Goal: Task Accomplishment & Management: Use online tool/utility

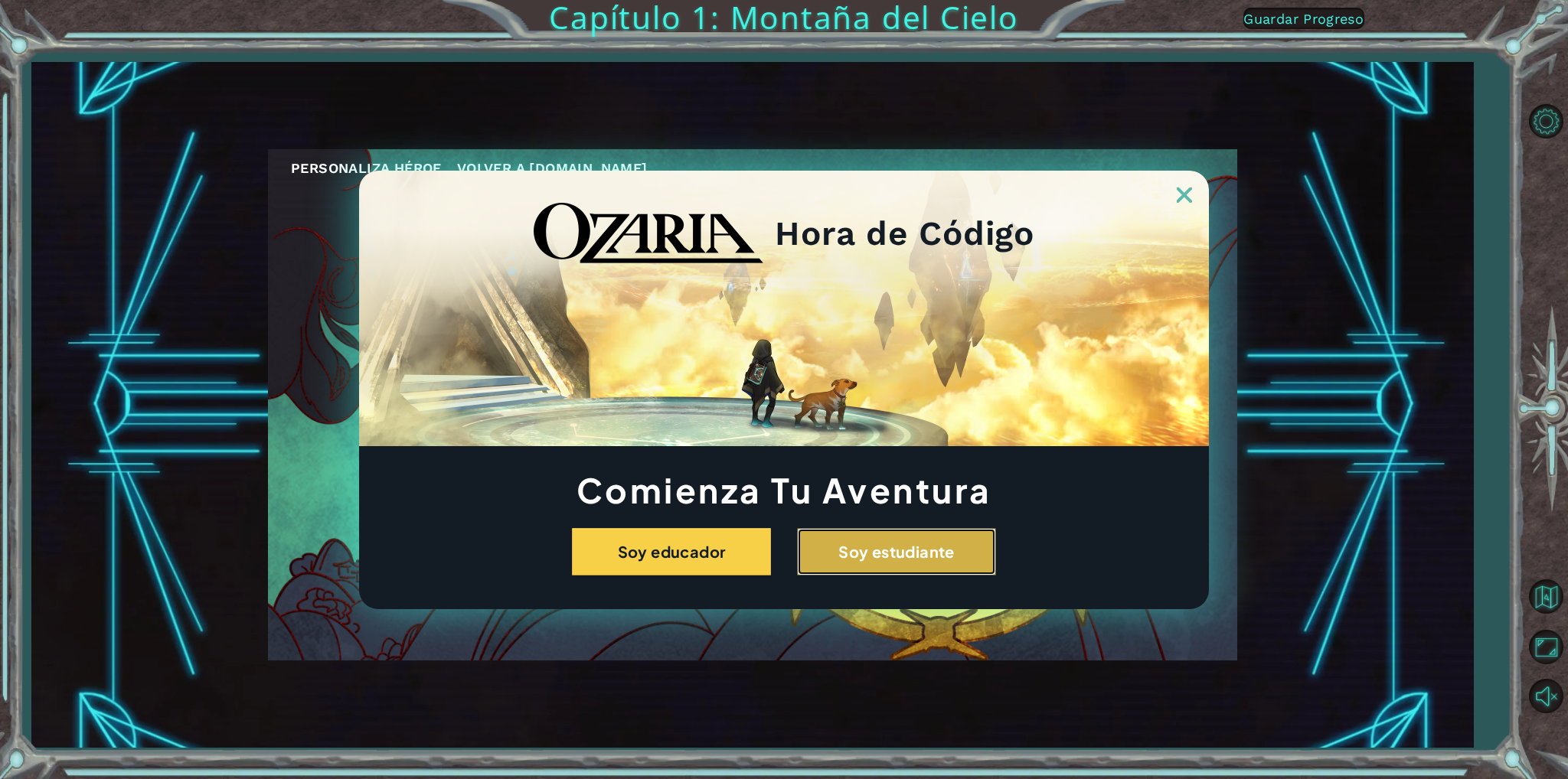
click at [870, 558] on button "Soy estudiante" at bounding box center [896, 551] width 199 height 47
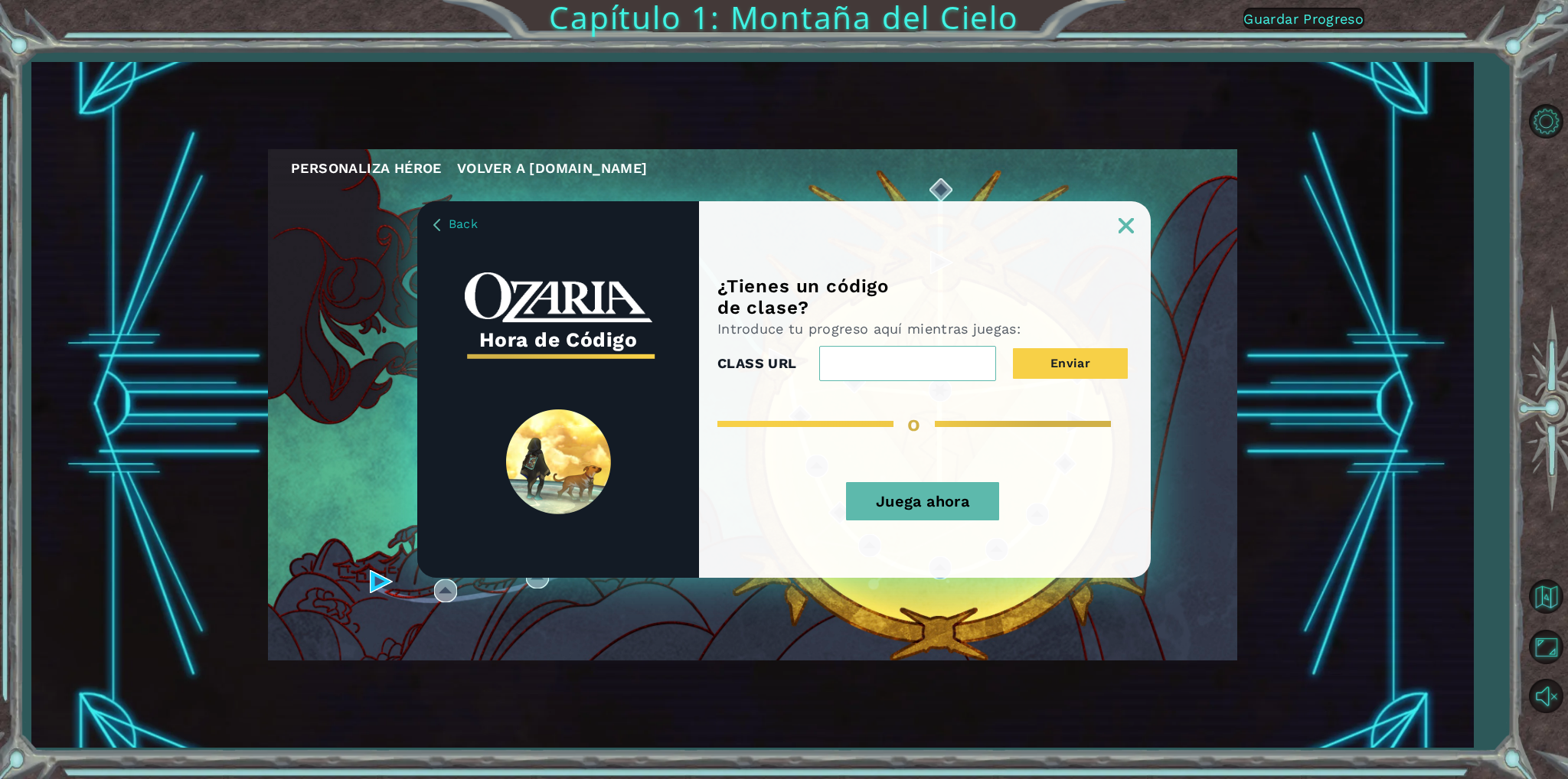
click at [957, 507] on button "Juega ahora" at bounding box center [923, 501] width 153 height 38
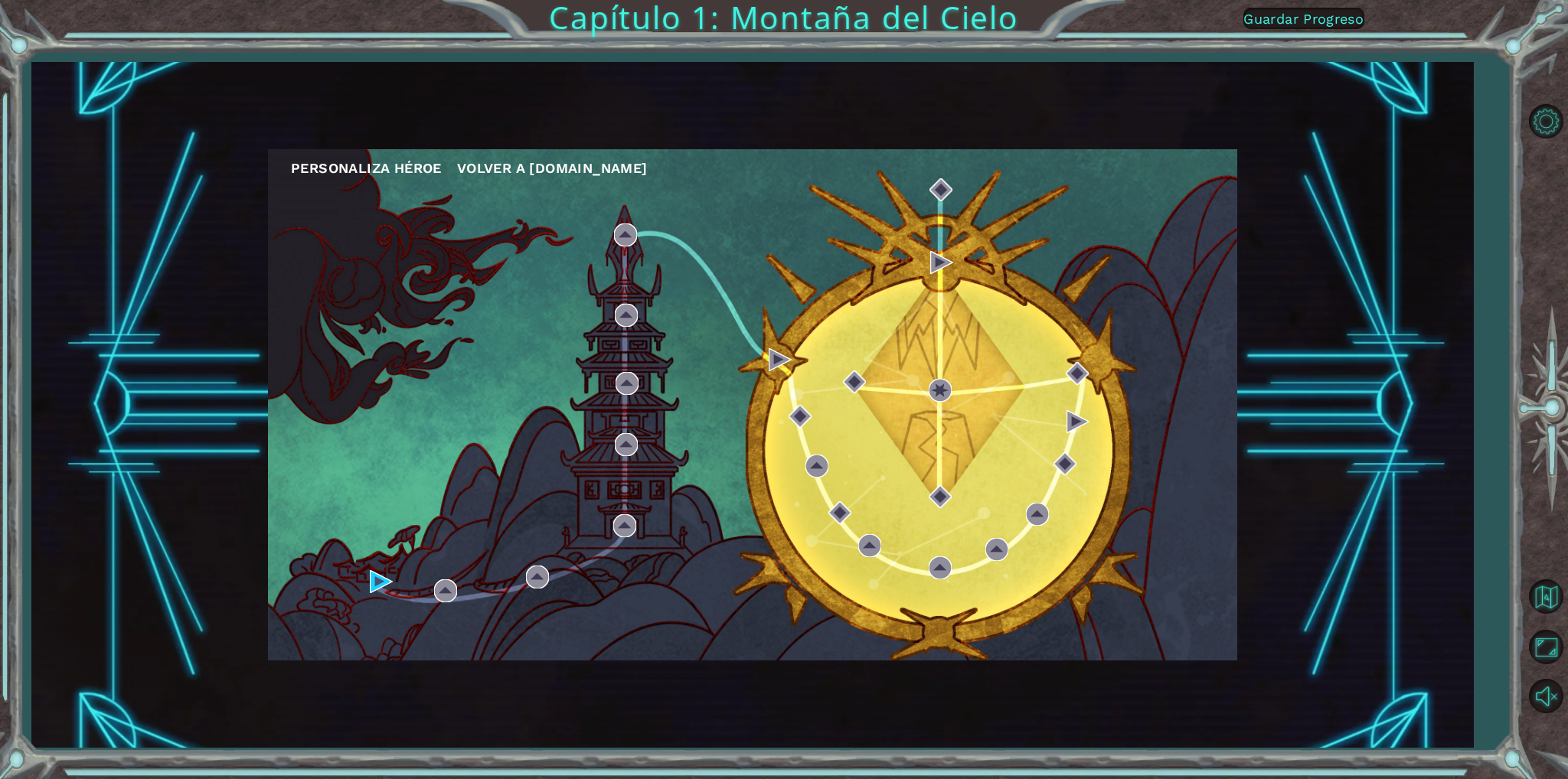
click at [582, 398] on div "Personaliza Héroe Volver a [DOMAIN_NAME]" at bounding box center [753, 404] width 969 height 511
click at [401, 589] on div "Personaliza Héroe Volver a [DOMAIN_NAME]" at bounding box center [753, 404] width 969 height 511
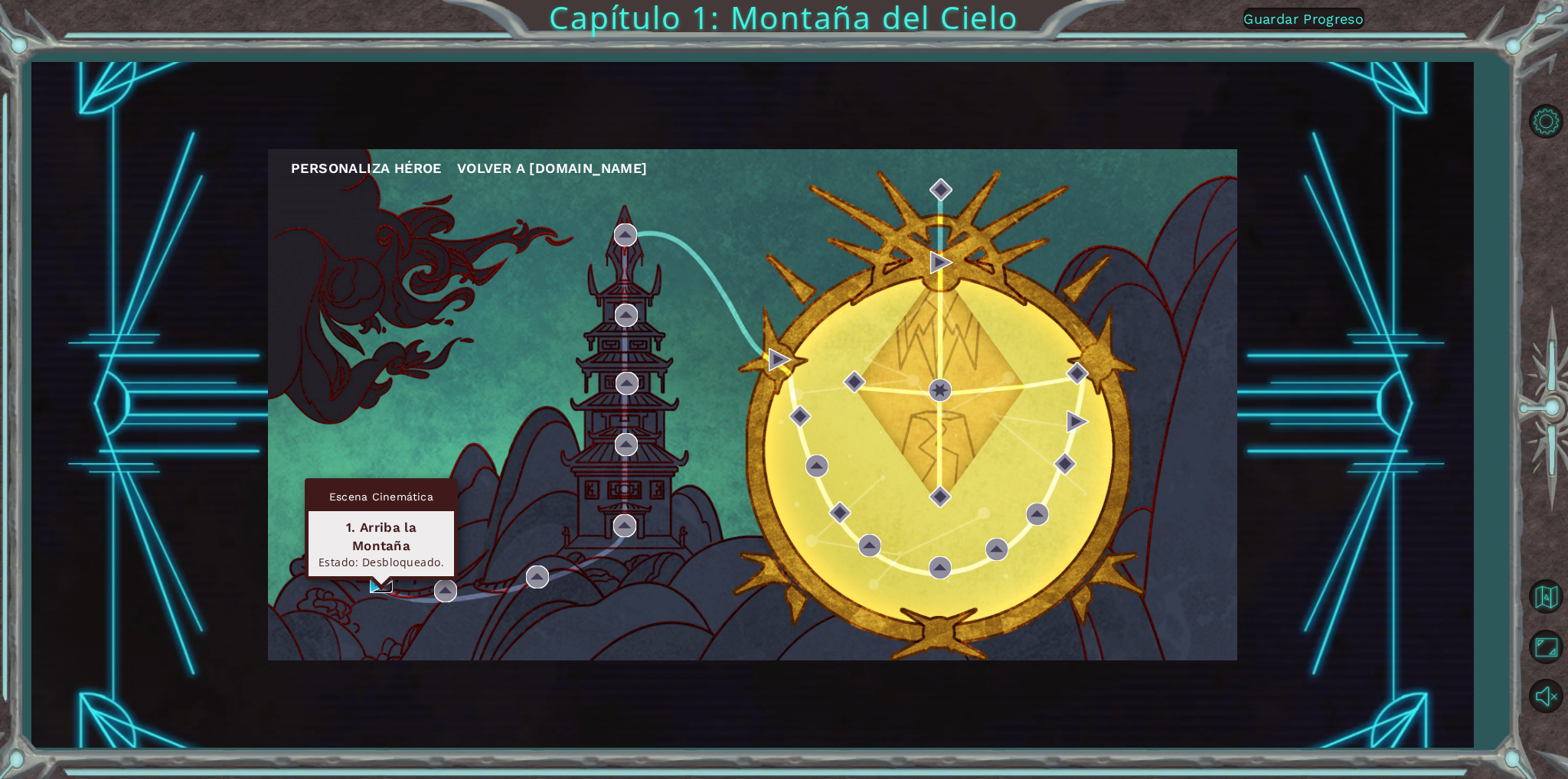
click at [374, 581] on img at bounding box center [381, 581] width 23 height 23
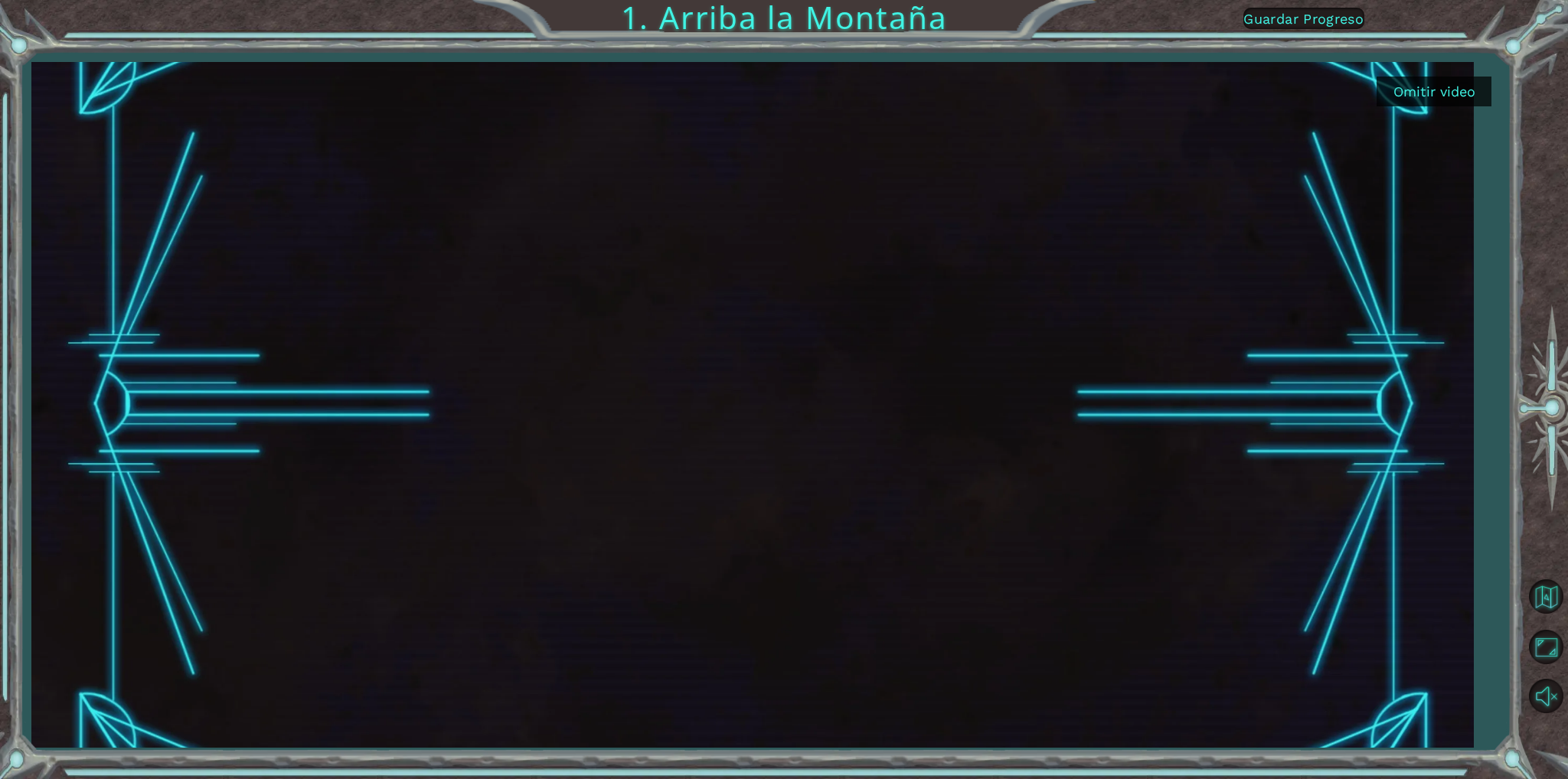
click at [1444, 84] on button "Omitir video" at bounding box center [1434, 91] width 115 height 30
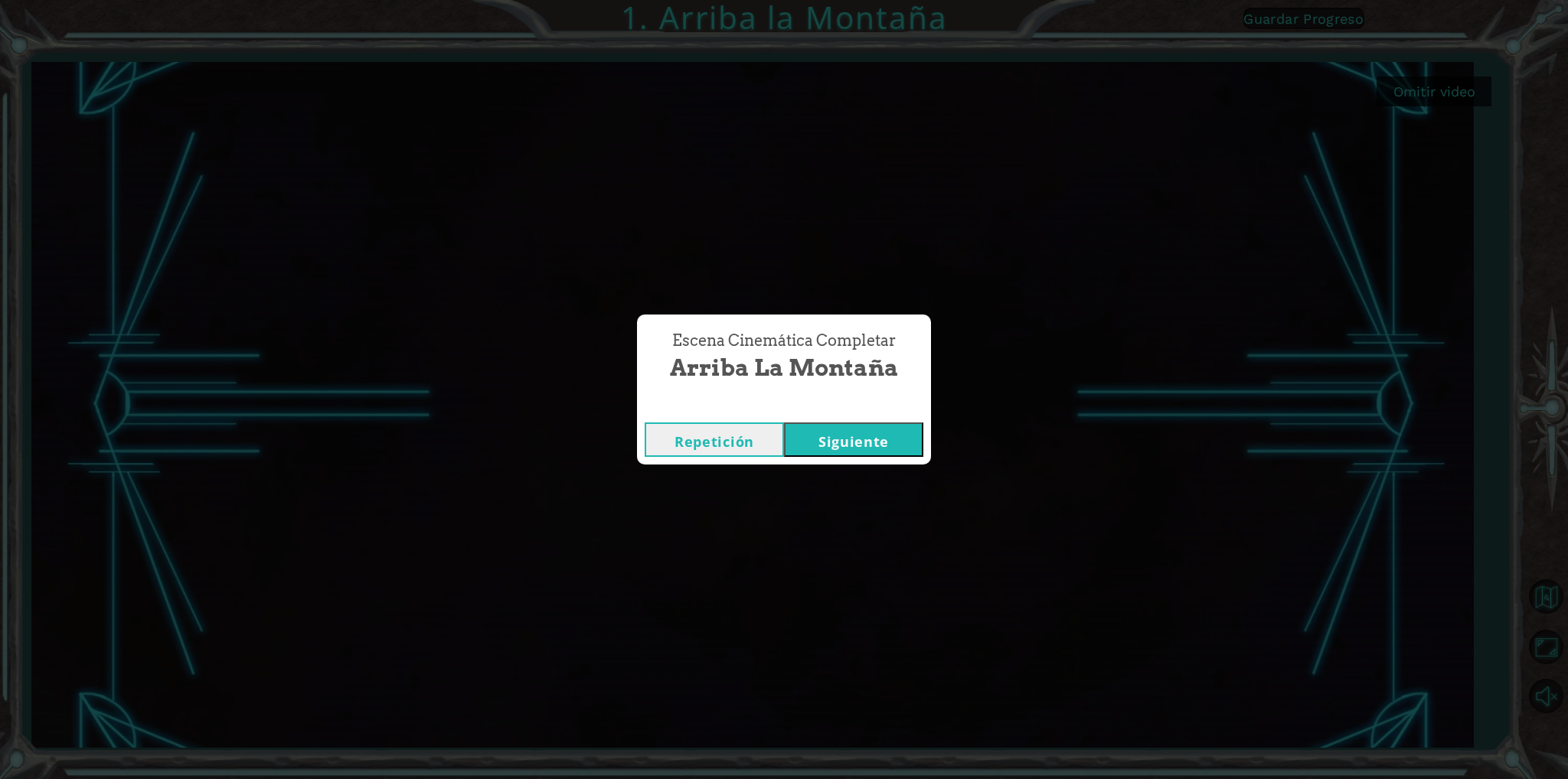
click at [866, 444] on button "Siguiente" at bounding box center [853, 439] width 140 height 34
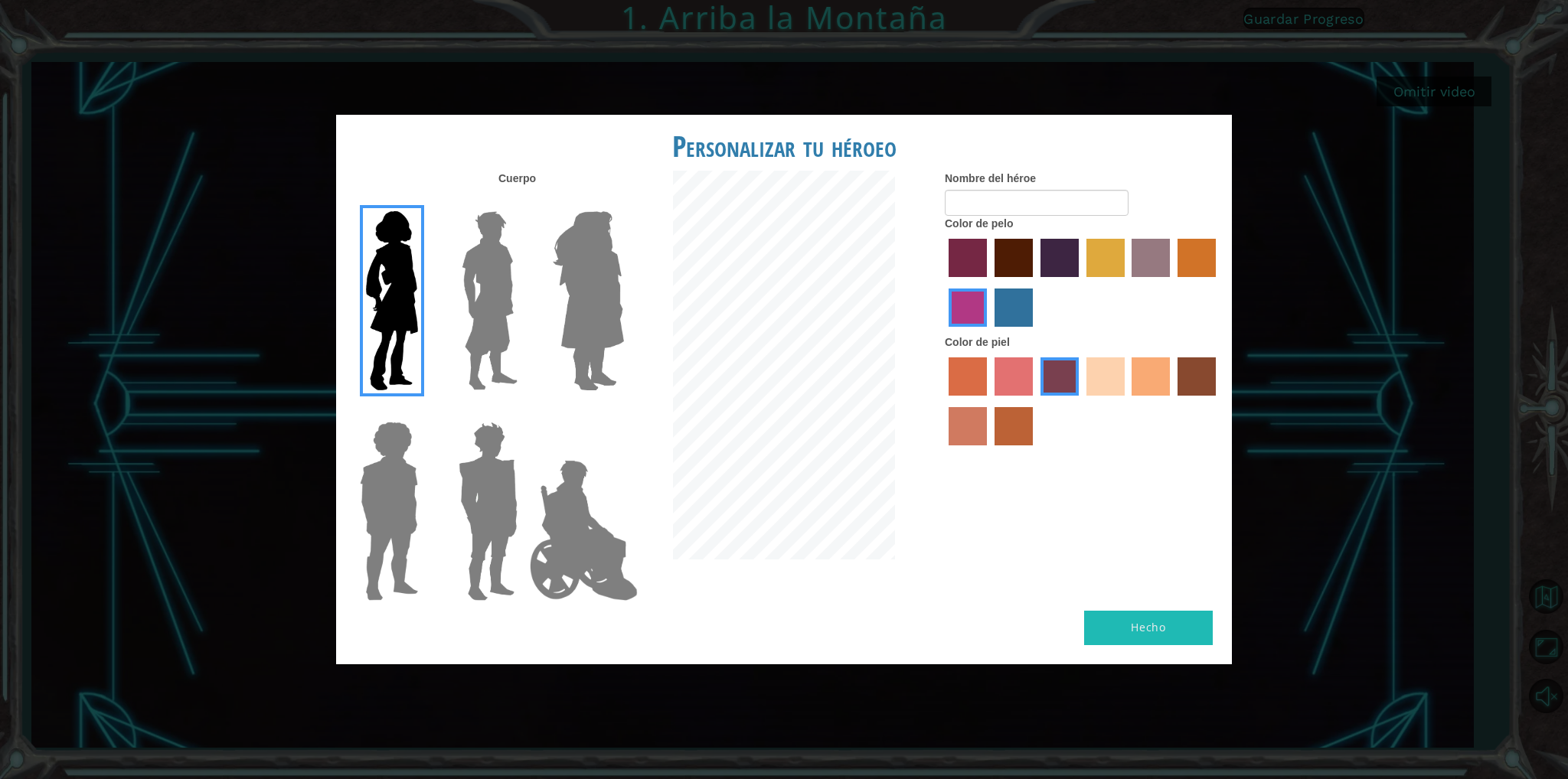
click at [568, 324] on img at bounding box center [588, 300] width 83 height 191
click at [623, 201] on input "Hero Amethyst" at bounding box center [623, 201] width 0 height 0
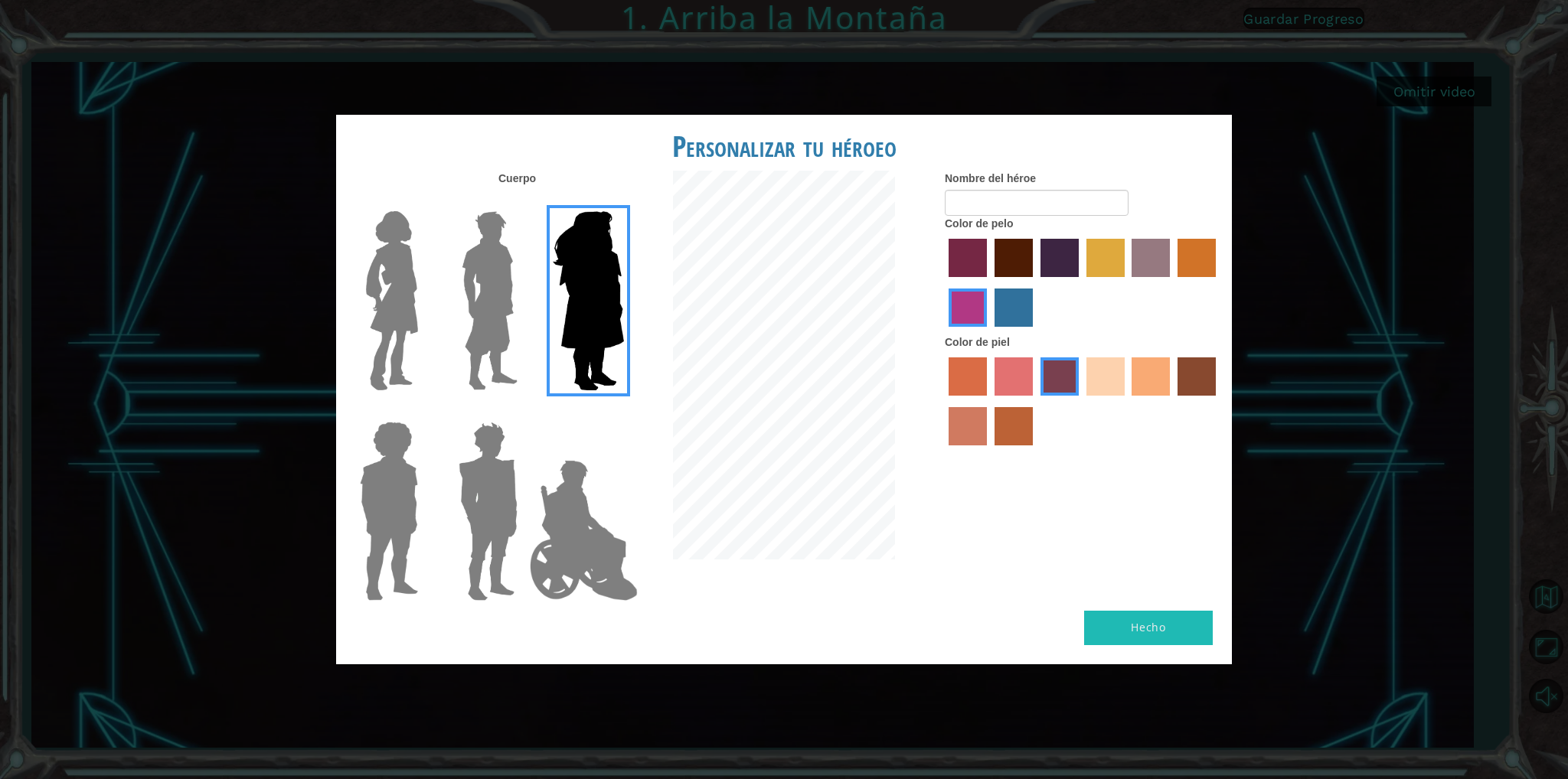
click at [557, 546] on img at bounding box center [583, 530] width 120 height 153
click at [623, 412] on input "Hero Jamie" at bounding box center [623, 412] width 0 height 0
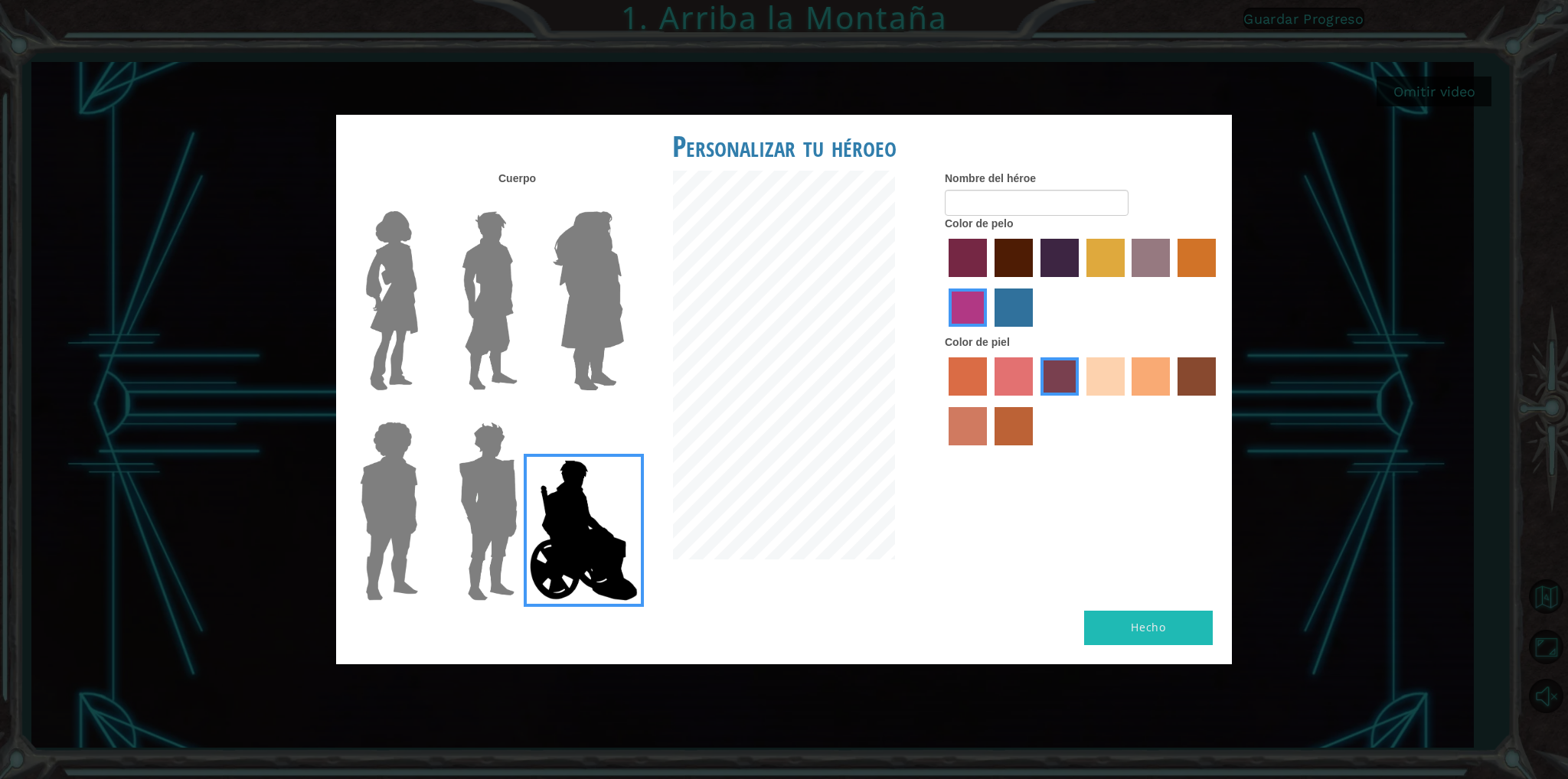
click at [484, 545] on img at bounding box center [487, 511] width 71 height 191
click at [523, 412] on input "Hero Garnet" at bounding box center [523, 412] width 0 height 0
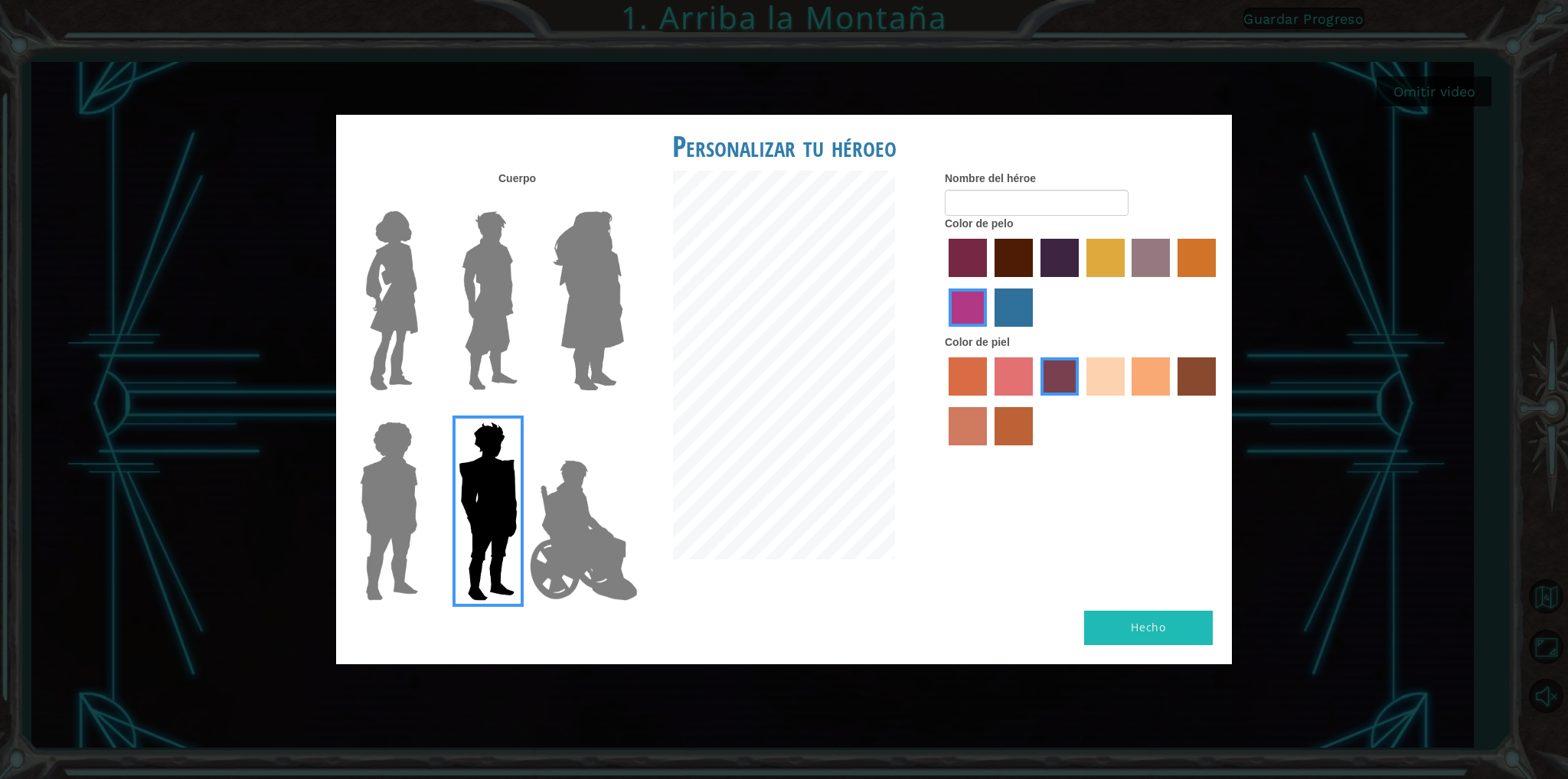
click at [423, 479] on img at bounding box center [389, 511] width 70 height 191
click at [424, 412] on input "Hero Steven" at bounding box center [424, 412] width 0 height 0
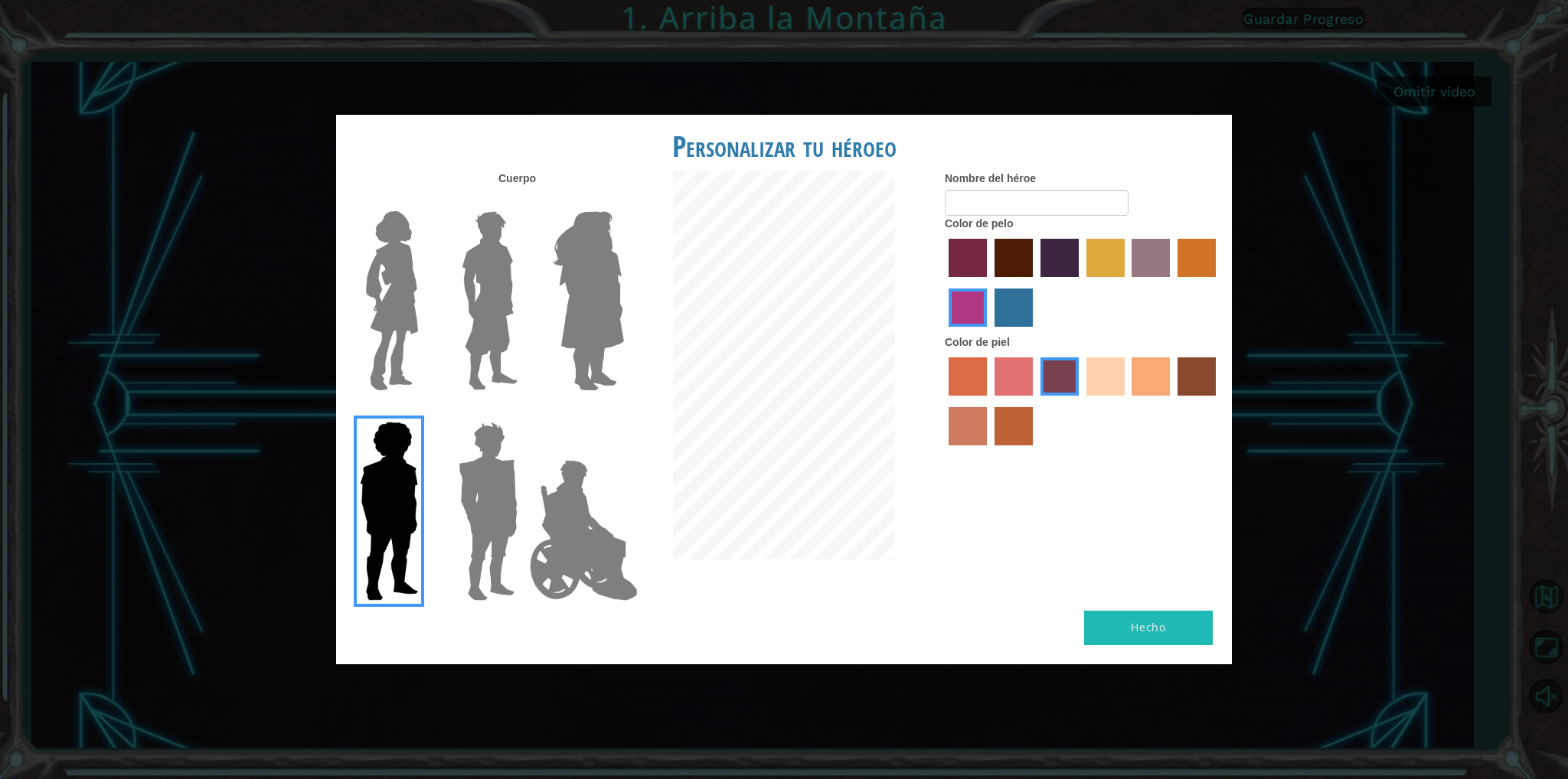
click at [594, 292] on img at bounding box center [588, 300] width 83 height 191
click at [623, 201] on input "Hero Amethyst" at bounding box center [623, 201] width 0 height 0
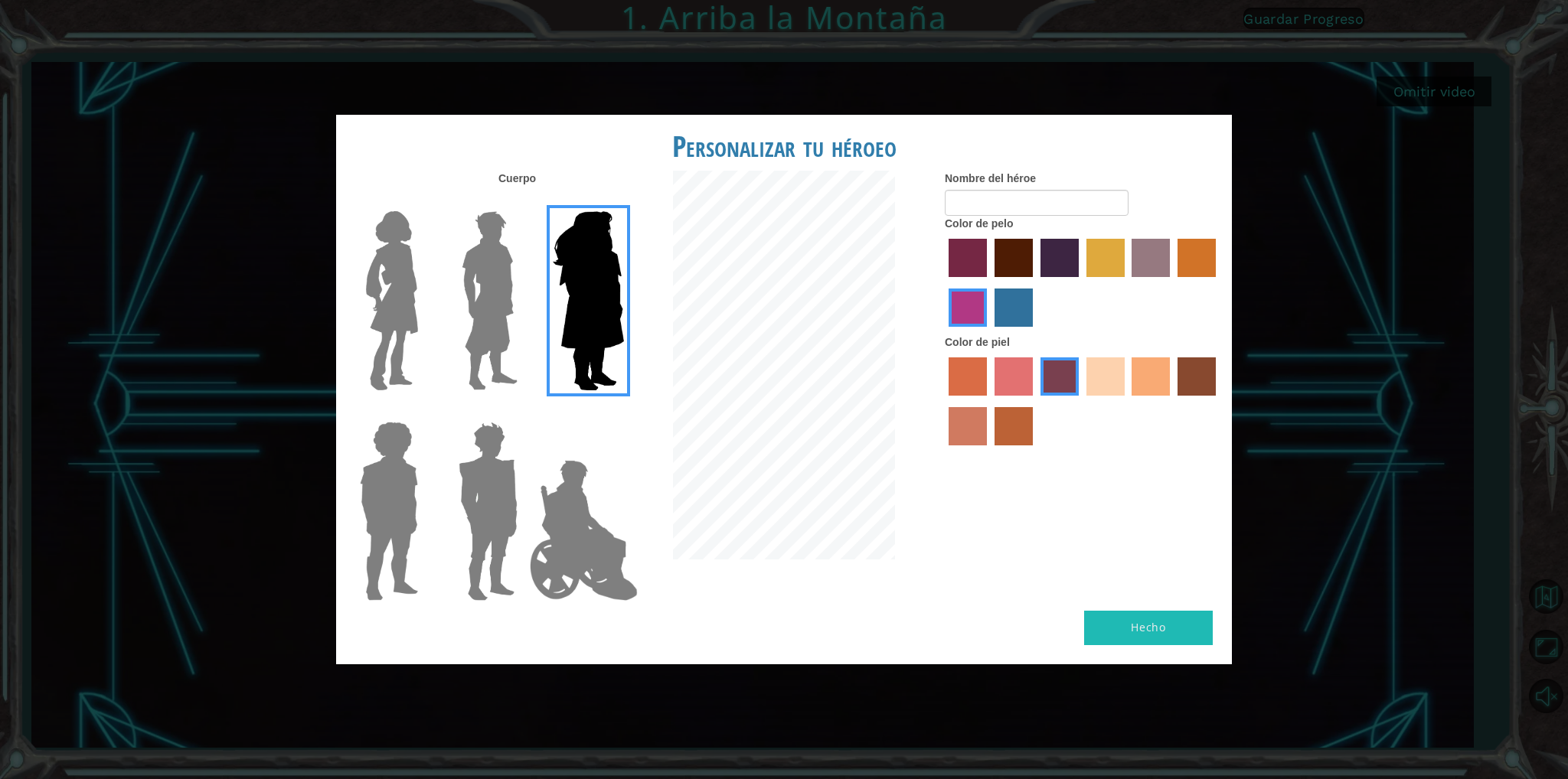
click at [342, 564] on div at bounding box center [386, 505] width 100 height 211
click at [418, 497] on img at bounding box center [389, 511] width 70 height 191
click at [424, 412] on input "Hero Steven" at bounding box center [424, 412] width 0 height 0
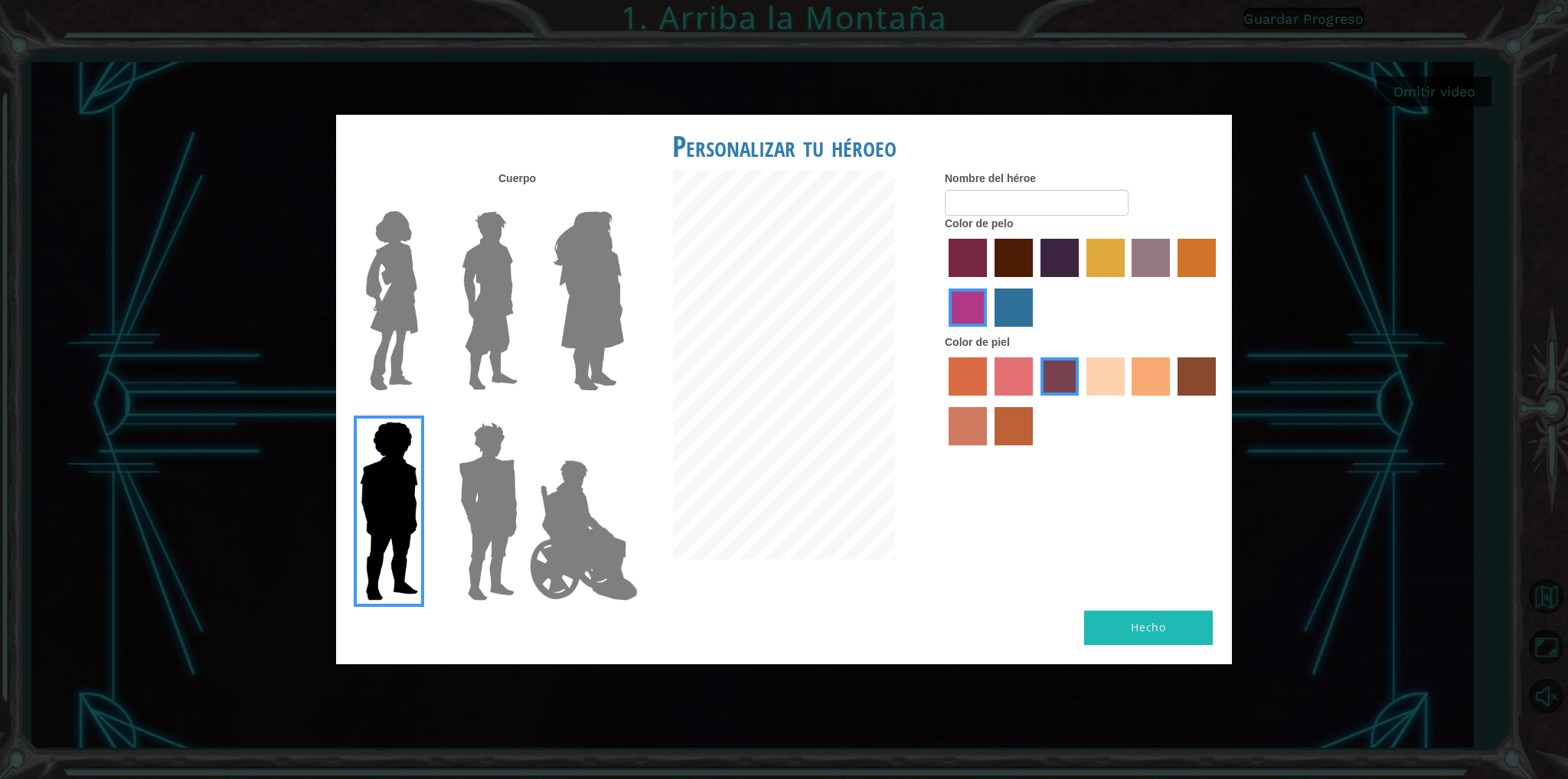
click at [592, 286] on img at bounding box center [588, 300] width 83 height 191
click at [623, 201] on input "Hero Amethyst" at bounding box center [623, 201] width 0 height 0
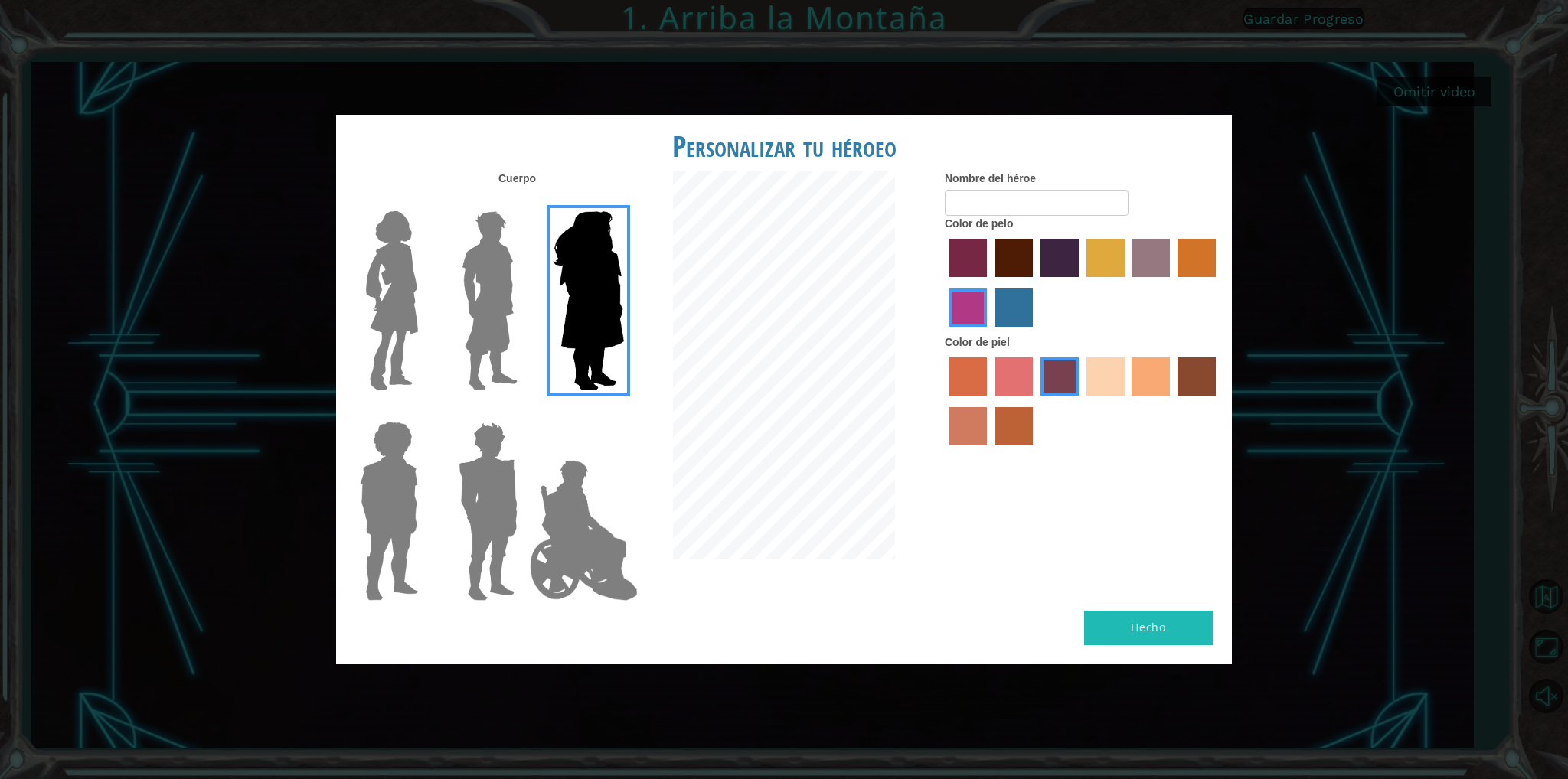
click at [481, 276] on img at bounding box center [490, 300] width 68 height 191
click at [523, 201] on input "Hero Lars" at bounding box center [523, 201] width 0 height 0
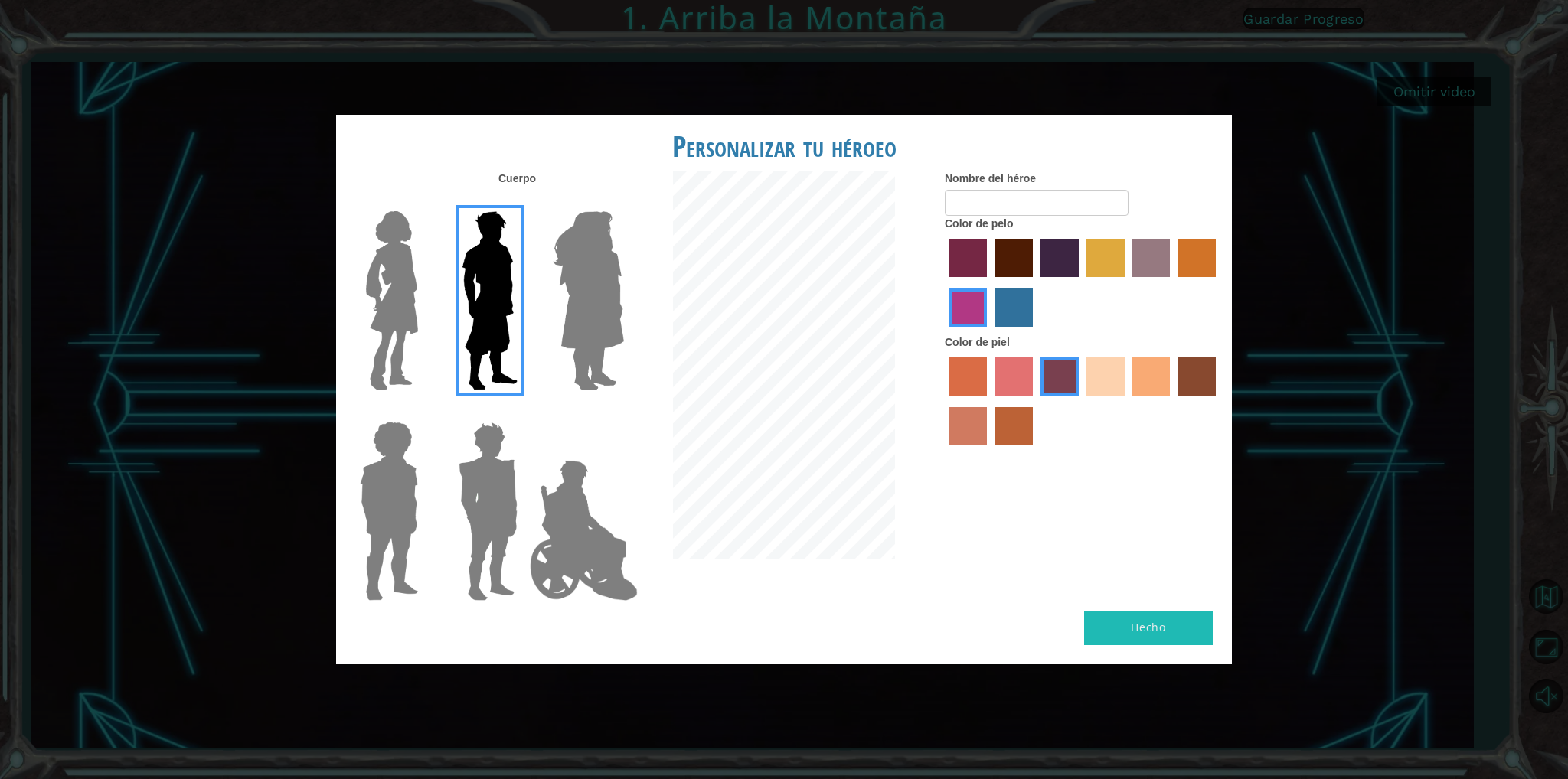
click at [591, 280] on img at bounding box center [588, 300] width 83 height 191
click at [623, 201] on input "Hero Amethyst" at bounding box center [623, 201] width 0 height 0
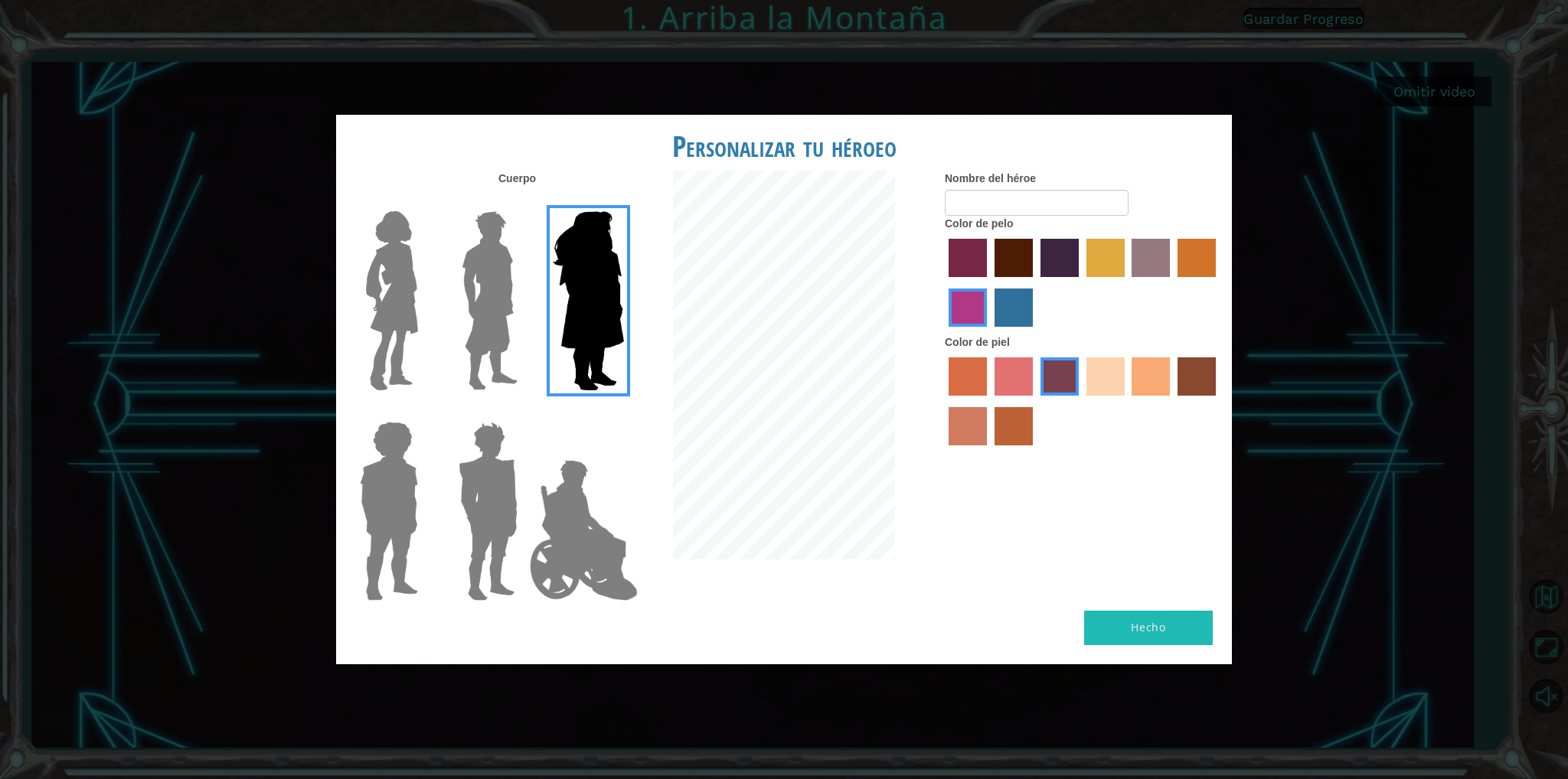
click at [1013, 251] on label "maroon hair color" at bounding box center [1013, 257] width 38 height 38
click at [989, 283] on input "maroon hair color" at bounding box center [989, 283] width 0 height 0
click at [1004, 206] on input "Nombre del héroe" at bounding box center [1036, 202] width 184 height 26
type input "[PERSON_NAME]"
click at [1111, 250] on label "tulip tree hair color" at bounding box center [1105, 257] width 38 height 38
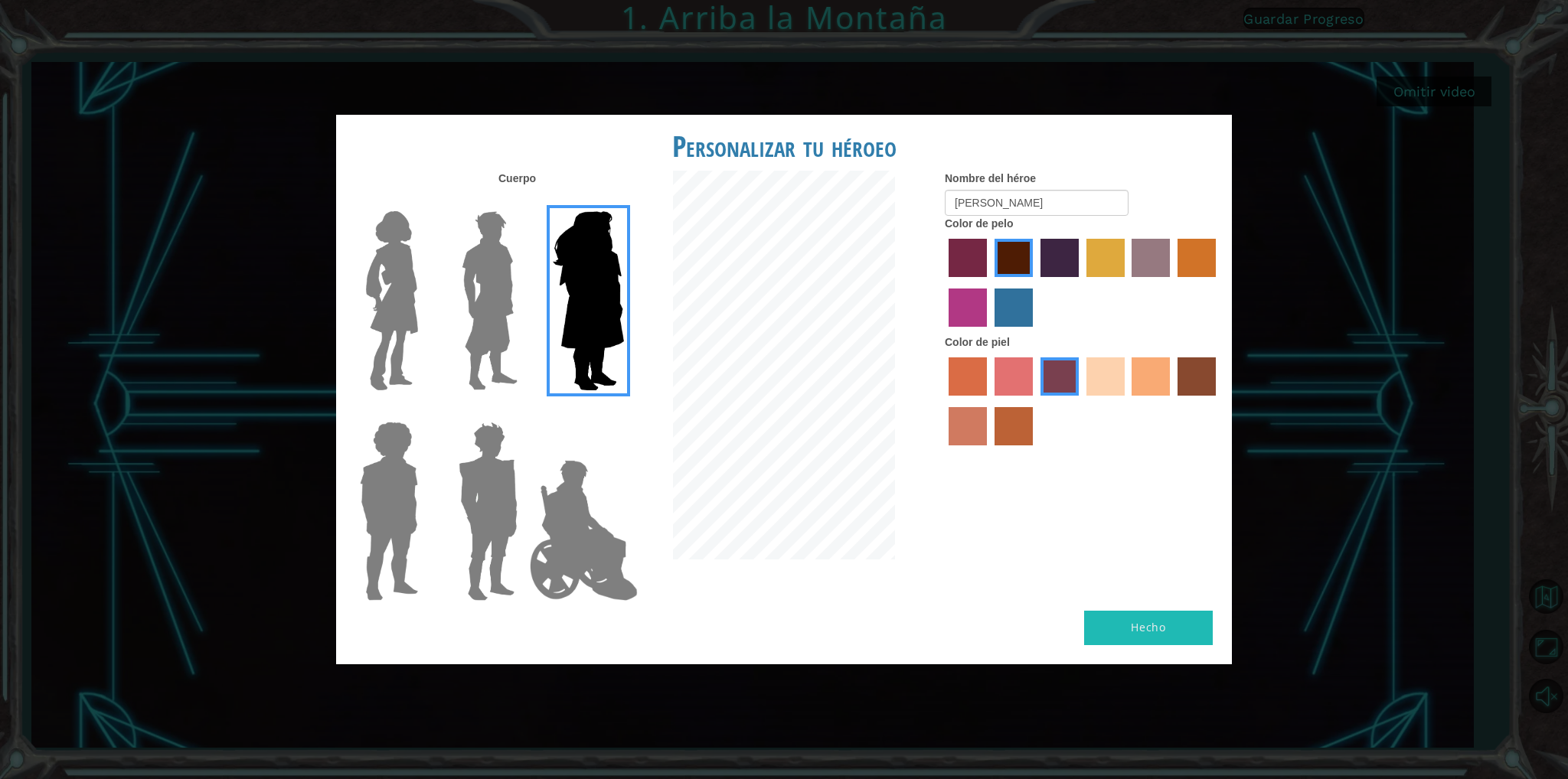
click at [1081, 283] on input "tulip tree hair color" at bounding box center [1081, 283] width 0 height 0
click at [968, 315] on label "medium red violet hair color" at bounding box center [967, 307] width 38 height 38
click at [1219, 283] on input "medium red violet hair color" at bounding box center [1219, 283] width 0 height 0
click at [1027, 318] on label "lachmara hair color" at bounding box center [1013, 307] width 38 height 38
click at [989, 332] on input "lachmara hair color" at bounding box center [989, 332] width 0 height 0
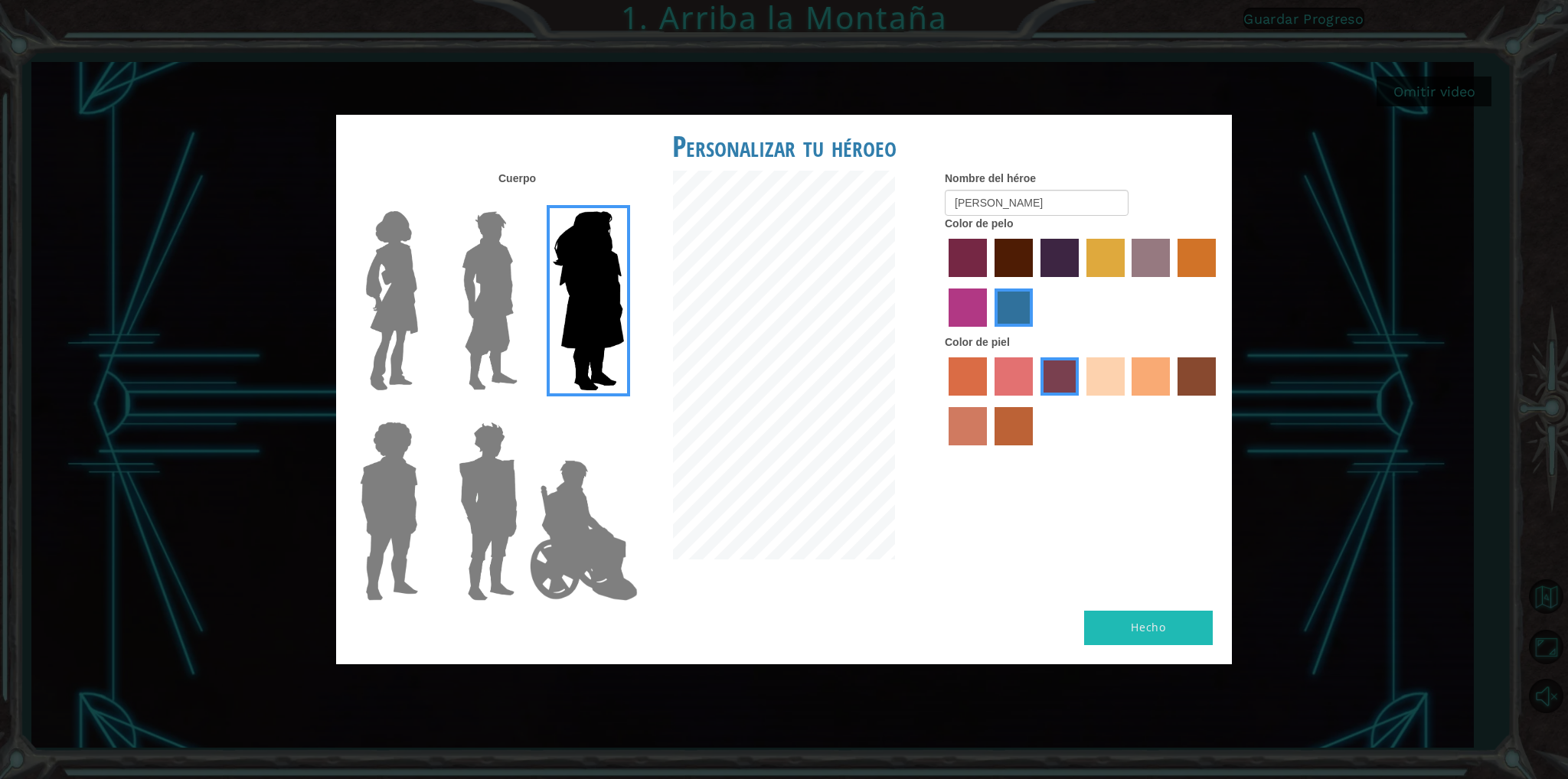
click at [1182, 250] on label "gold drop hair color" at bounding box center [1196, 257] width 38 height 38
click at [1172, 283] on input "gold drop hair color" at bounding box center [1172, 283] width 0 height 0
click at [1094, 365] on label "sandy beach skin color" at bounding box center [1105, 376] width 38 height 38
click at [1081, 401] on input "sandy beach skin color" at bounding box center [1081, 401] width 0 height 0
click at [1193, 367] on label "karma skin color" at bounding box center [1196, 376] width 38 height 38
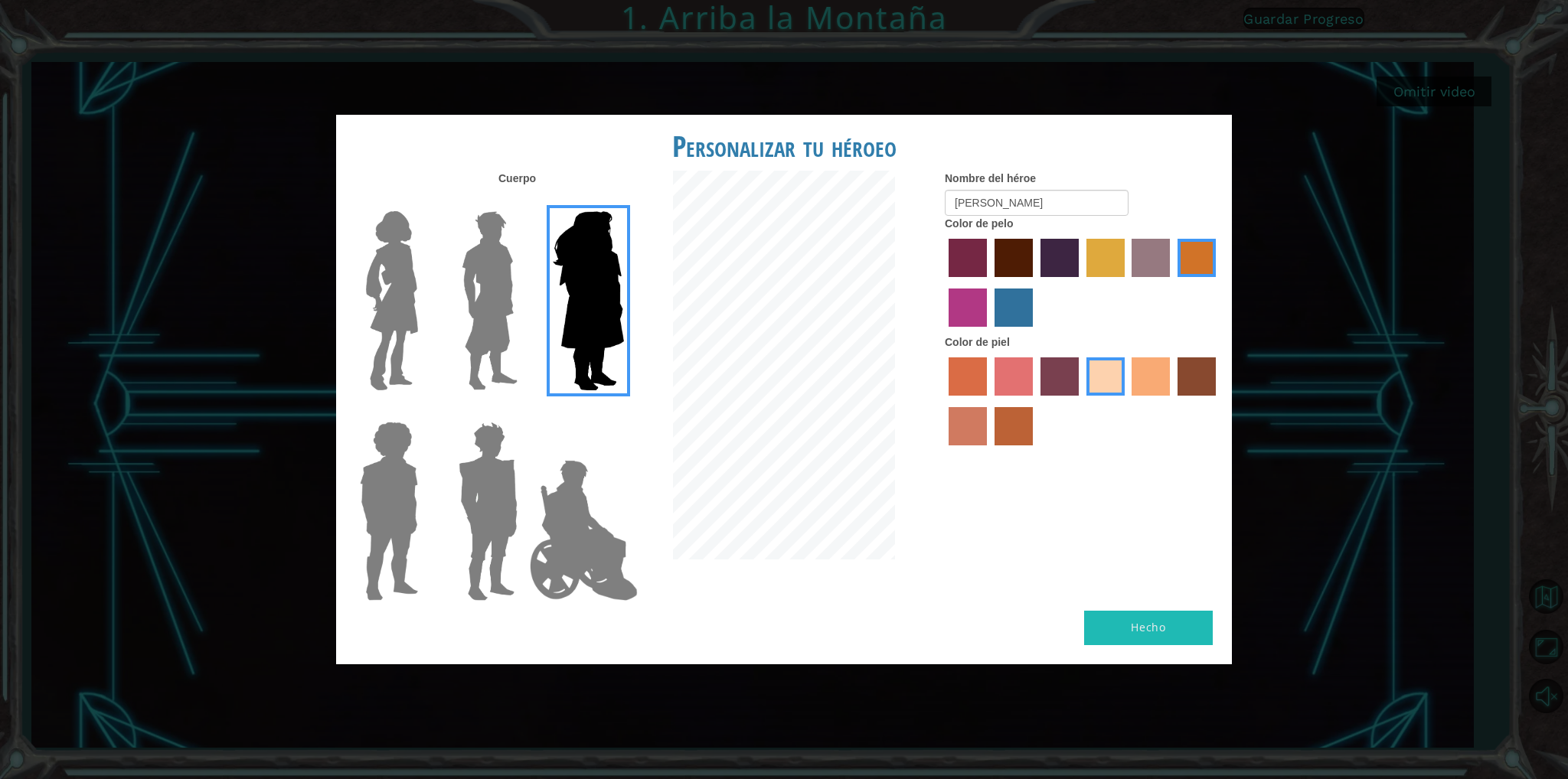
click at [1172, 401] on input "karma skin color" at bounding box center [1172, 401] width 0 height 0
click at [1009, 423] on label "smoke tree skin color" at bounding box center [1013, 426] width 38 height 38
click at [989, 451] on input "smoke tree skin color" at bounding box center [989, 451] width 0 height 0
click at [1072, 369] on label "tosca skin color" at bounding box center [1059, 376] width 38 height 38
click at [1035, 401] on input "tosca skin color" at bounding box center [1035, 401] width 0 height 0
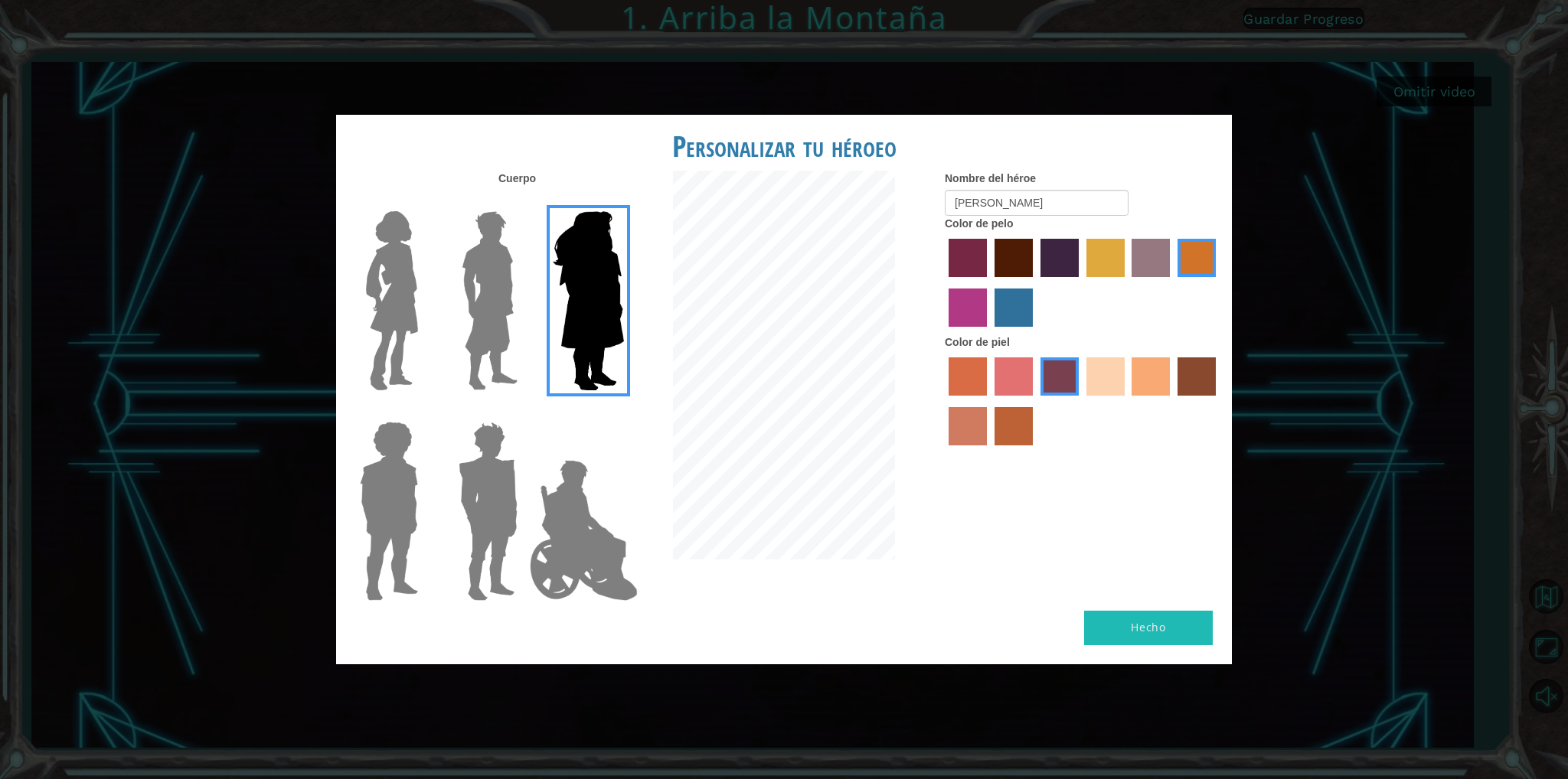
click at [1167, 634] on button "Hecho" at bounding box center [1148, 627] width 129 height 34
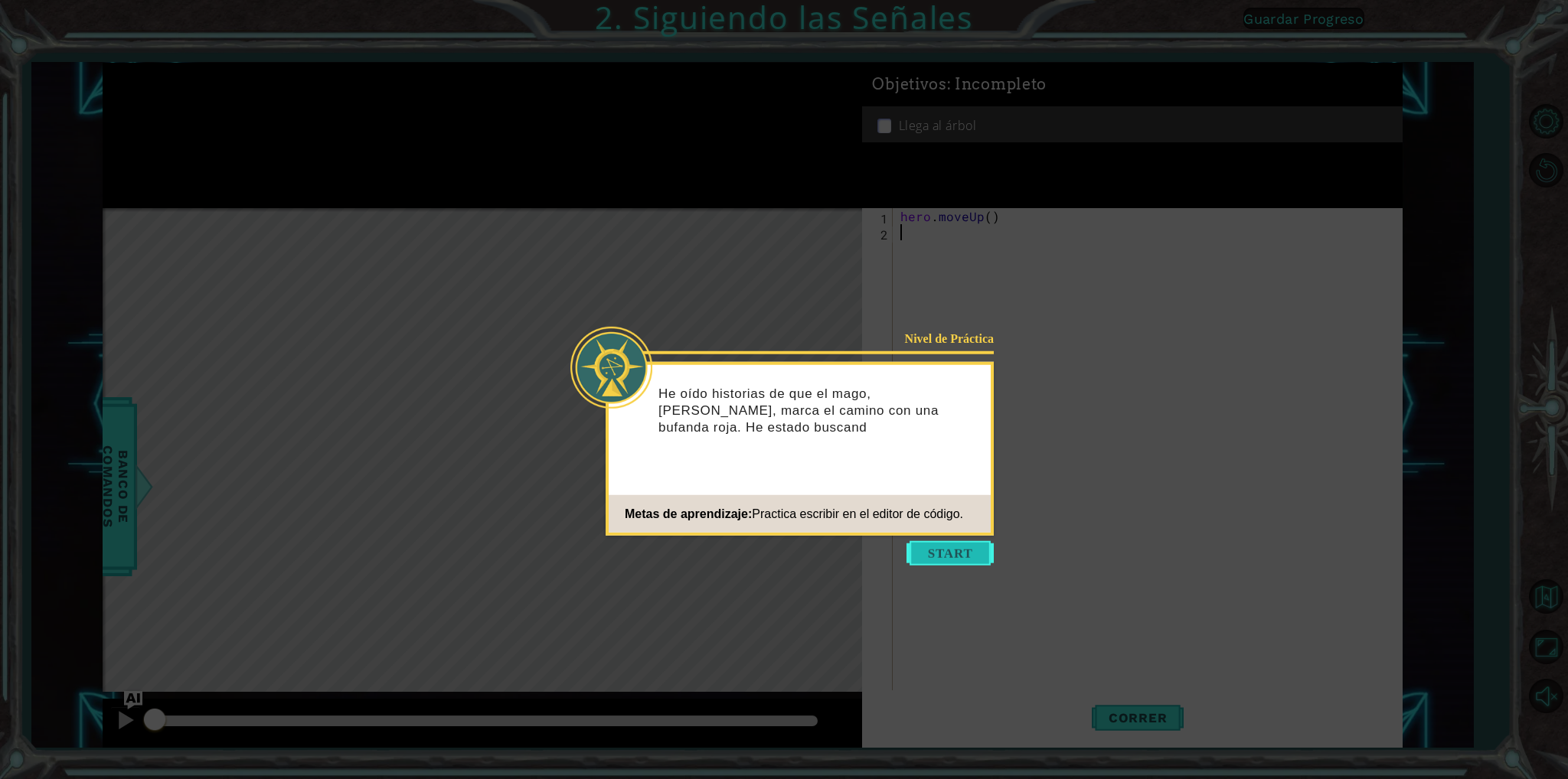
click at [925, 557] on button "Start" at bounding box center [949, 553] width 87 height 24
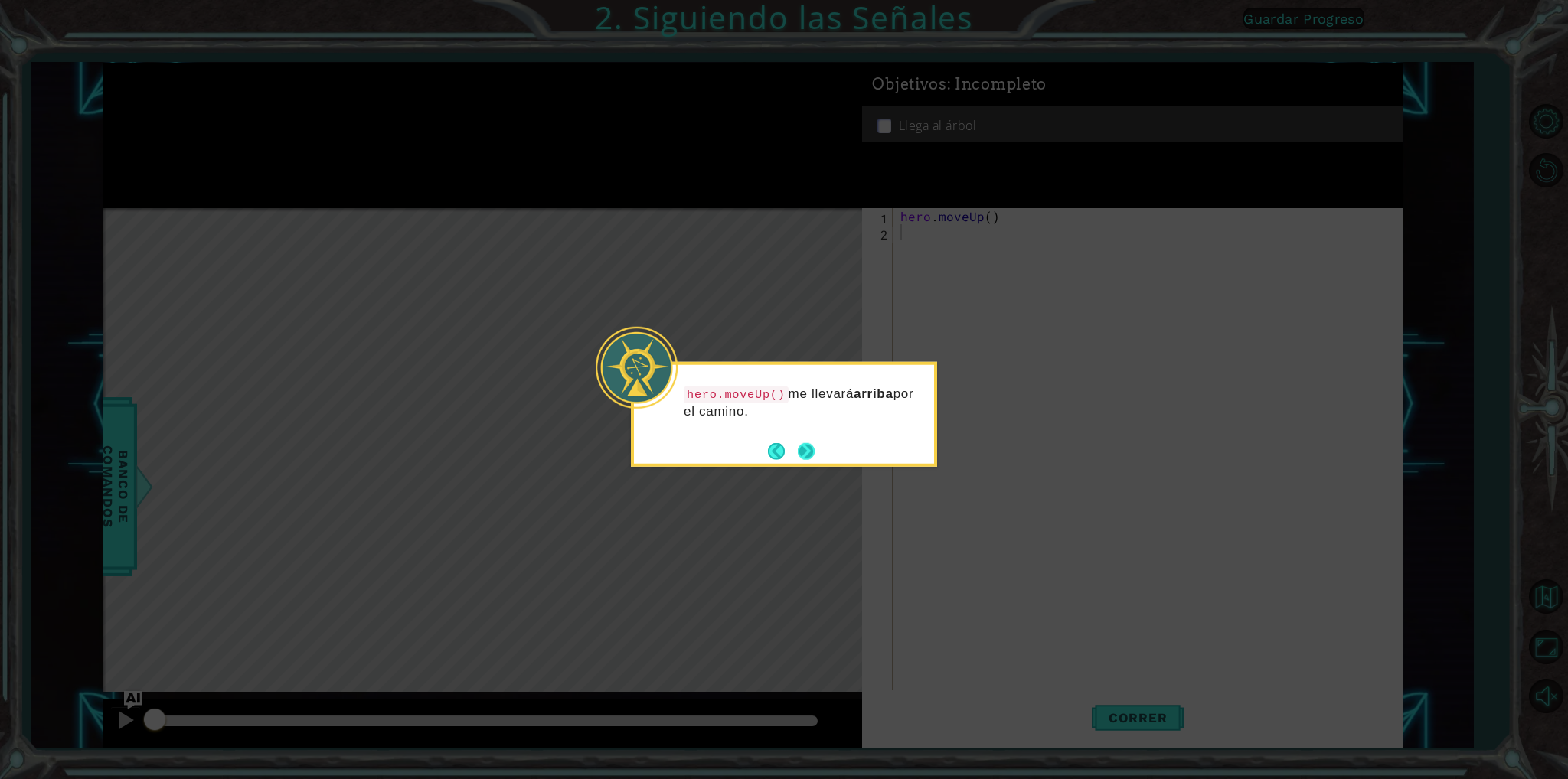
click at [804, 452] on button "Next" at bounding box center [806, 451] width 17 height 17
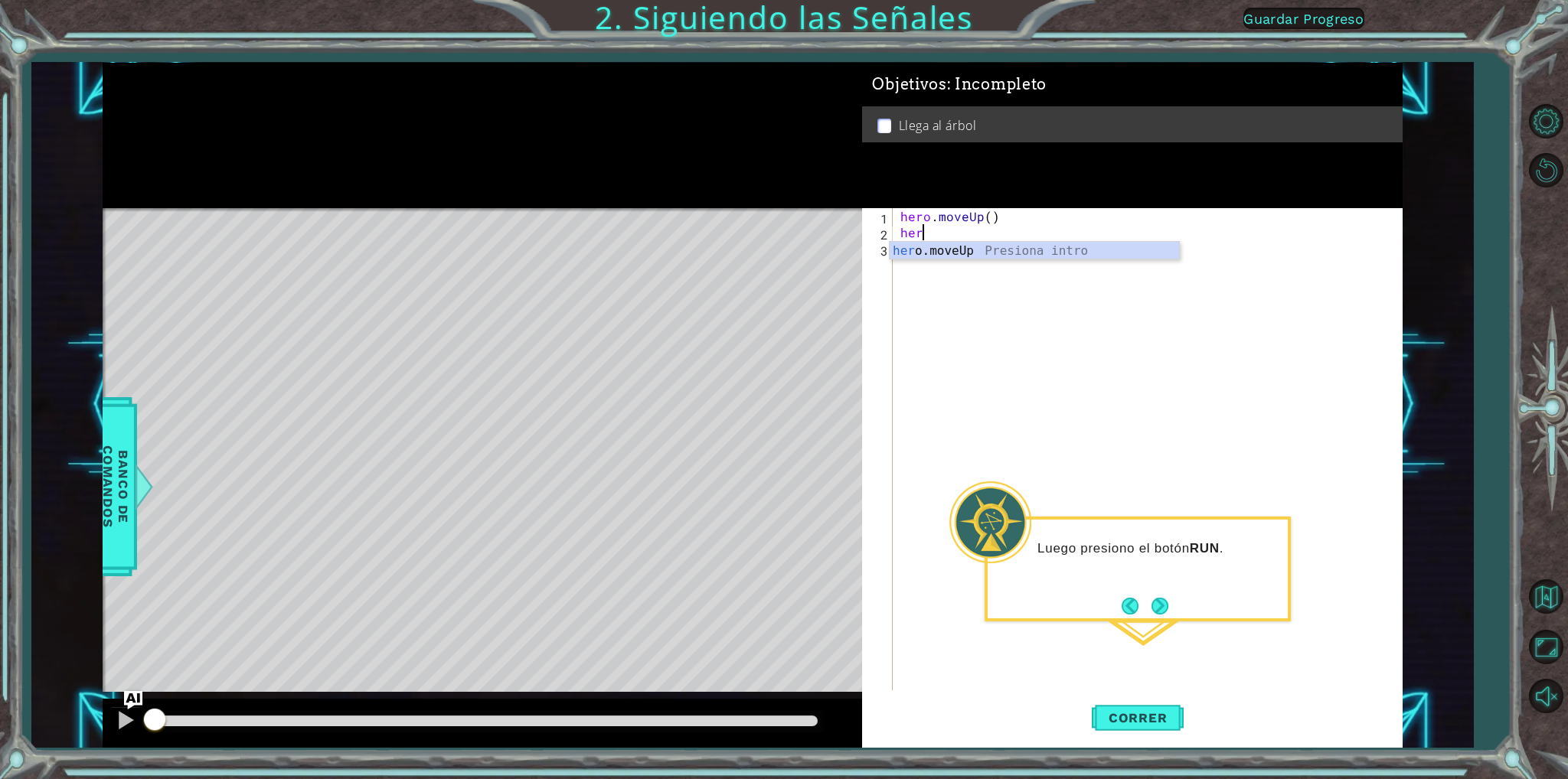
type textarea "hero"
click at [1143, 710] on span "Correr" at bounding box center [1138, 717] width 90 height 16
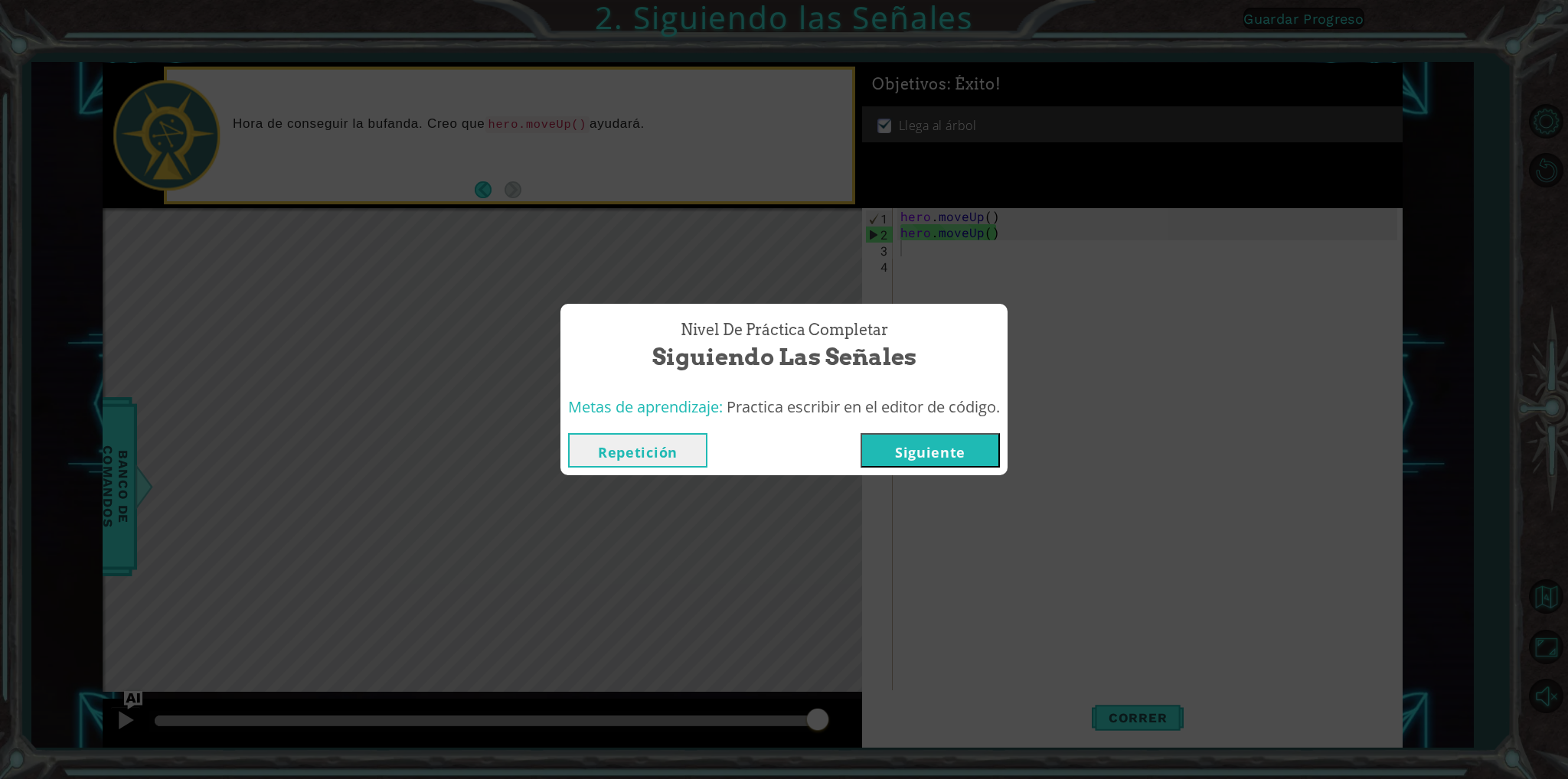
click at [957, 454] on button "Siguiente" at bounding box center [930, 450] width 140 height 34
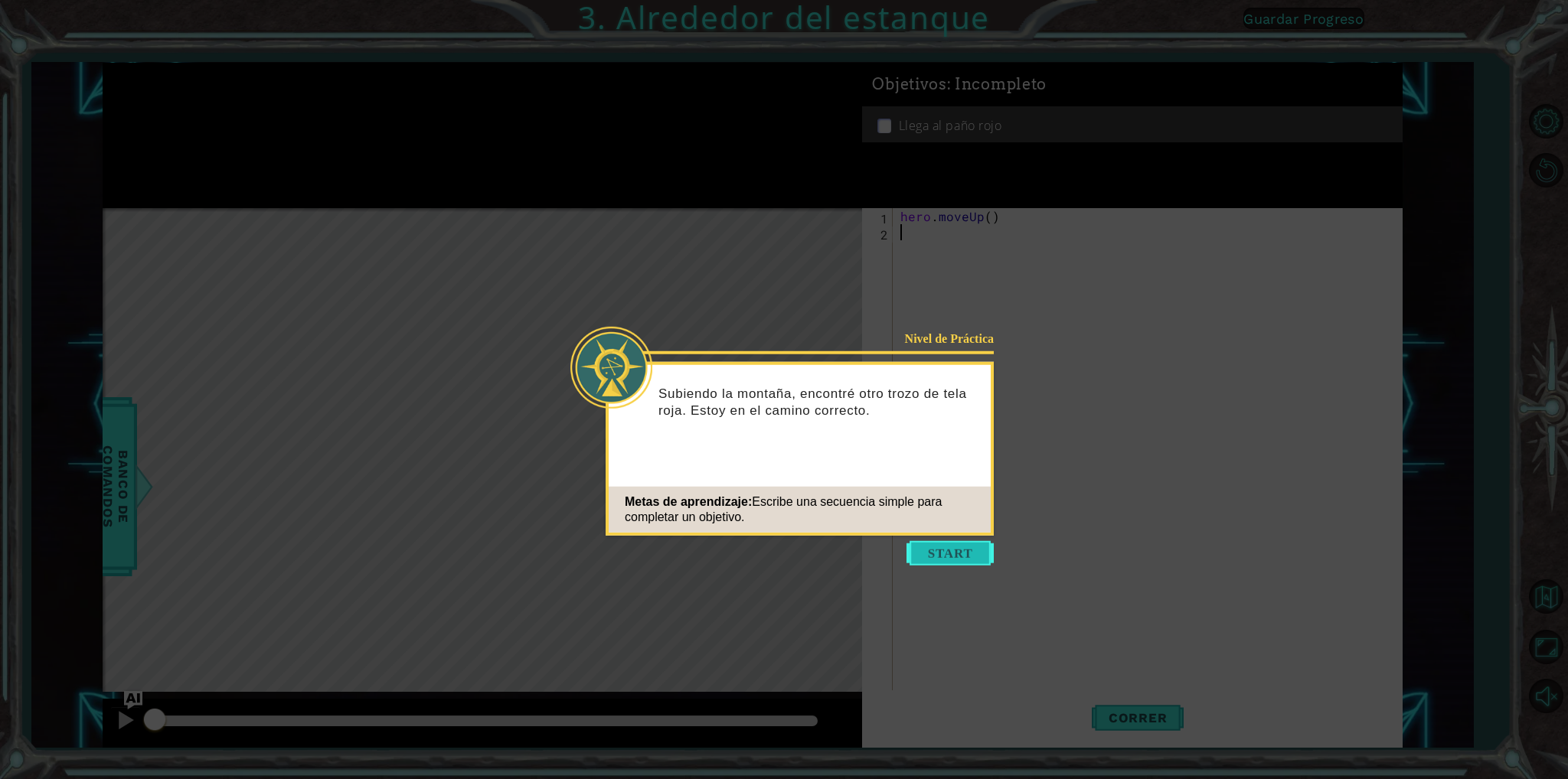
click at [961, 549] on button "Start" at bounding box center [949, 553] width 87 height 24
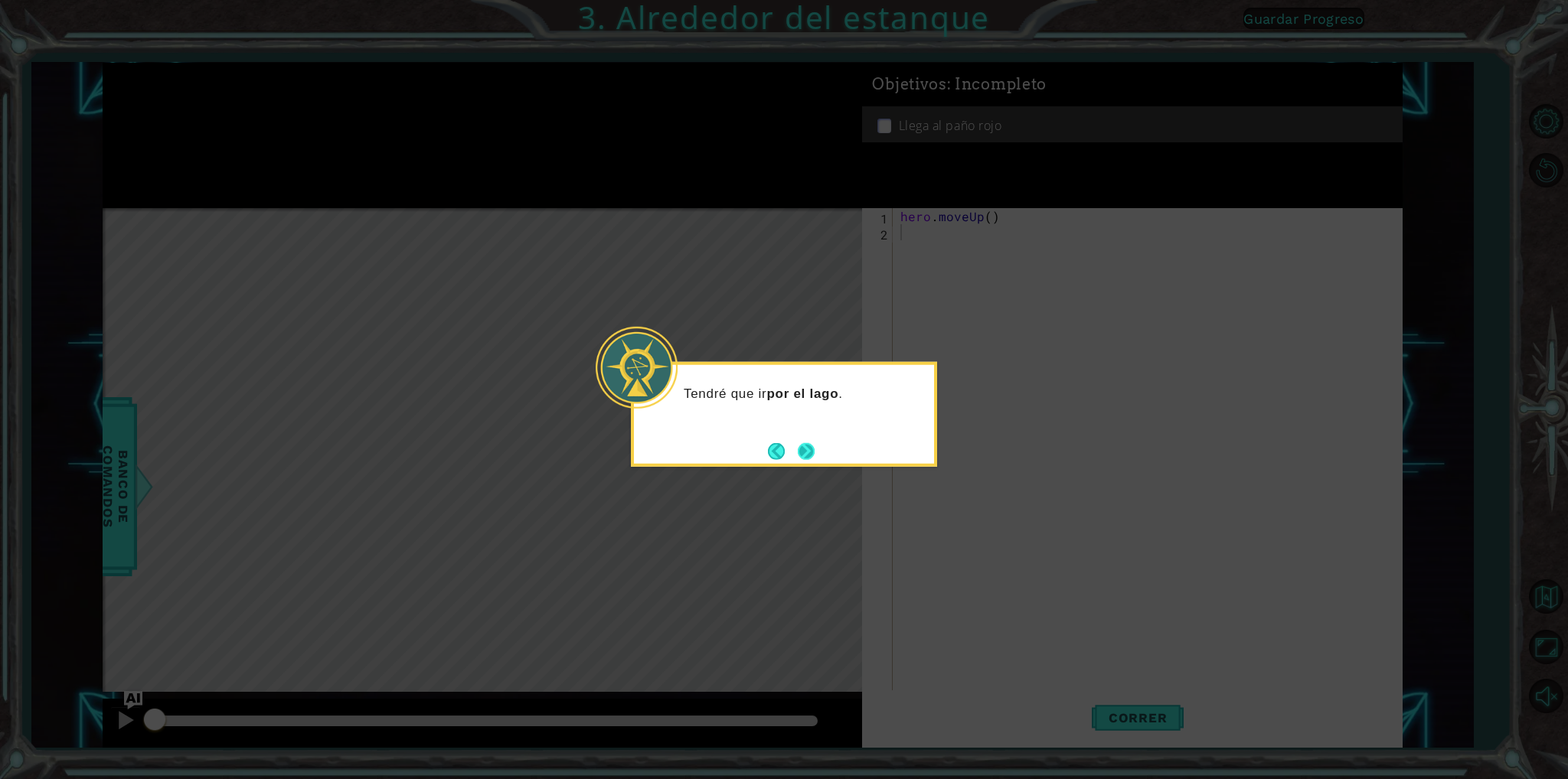
click at [801, 447] on button "Next" at bounding box center [806, 451] width 17 height 17
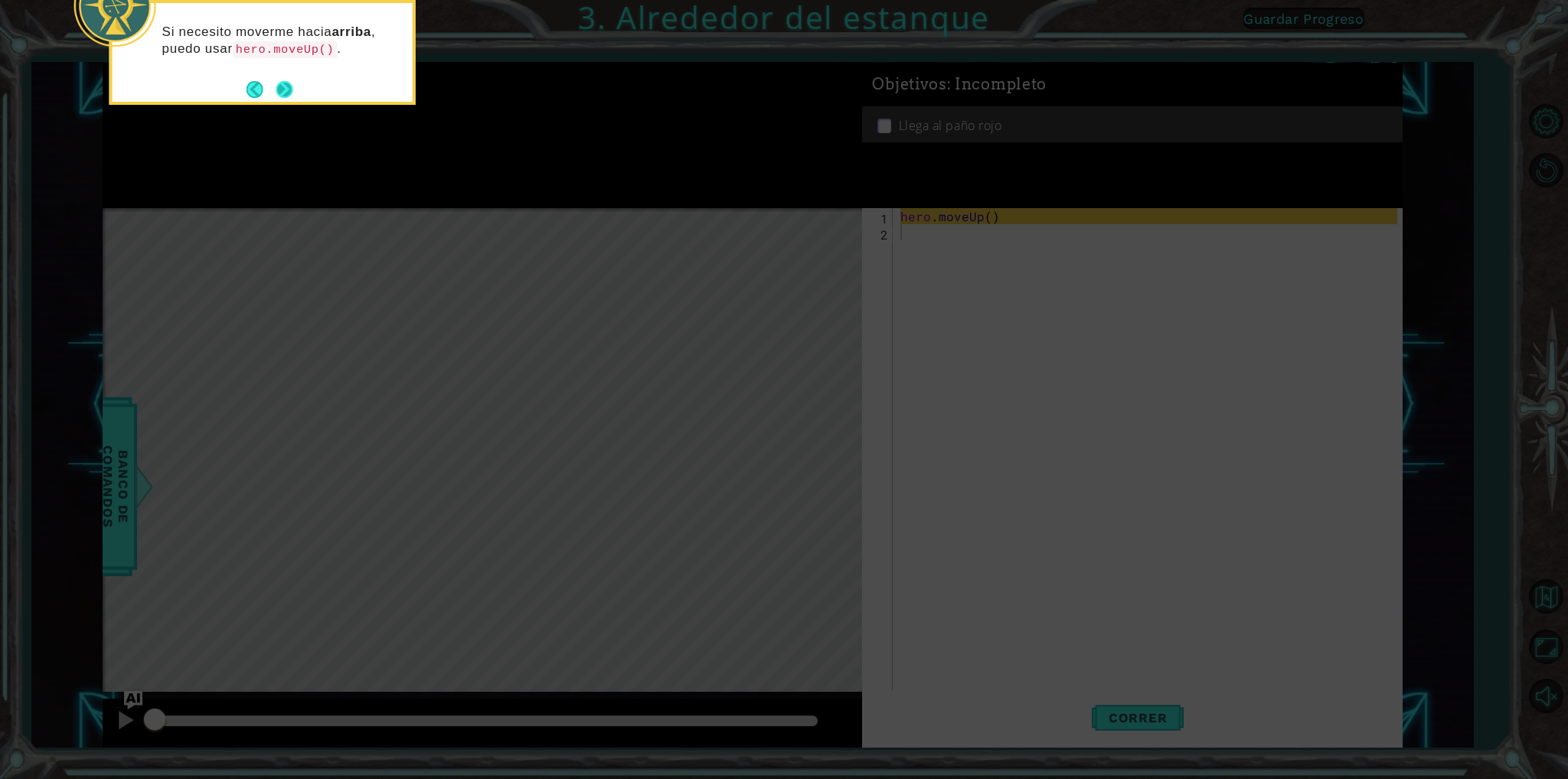
click at [278, 92] on button "Next" at bounding box center [285, 90] width 17 height 17
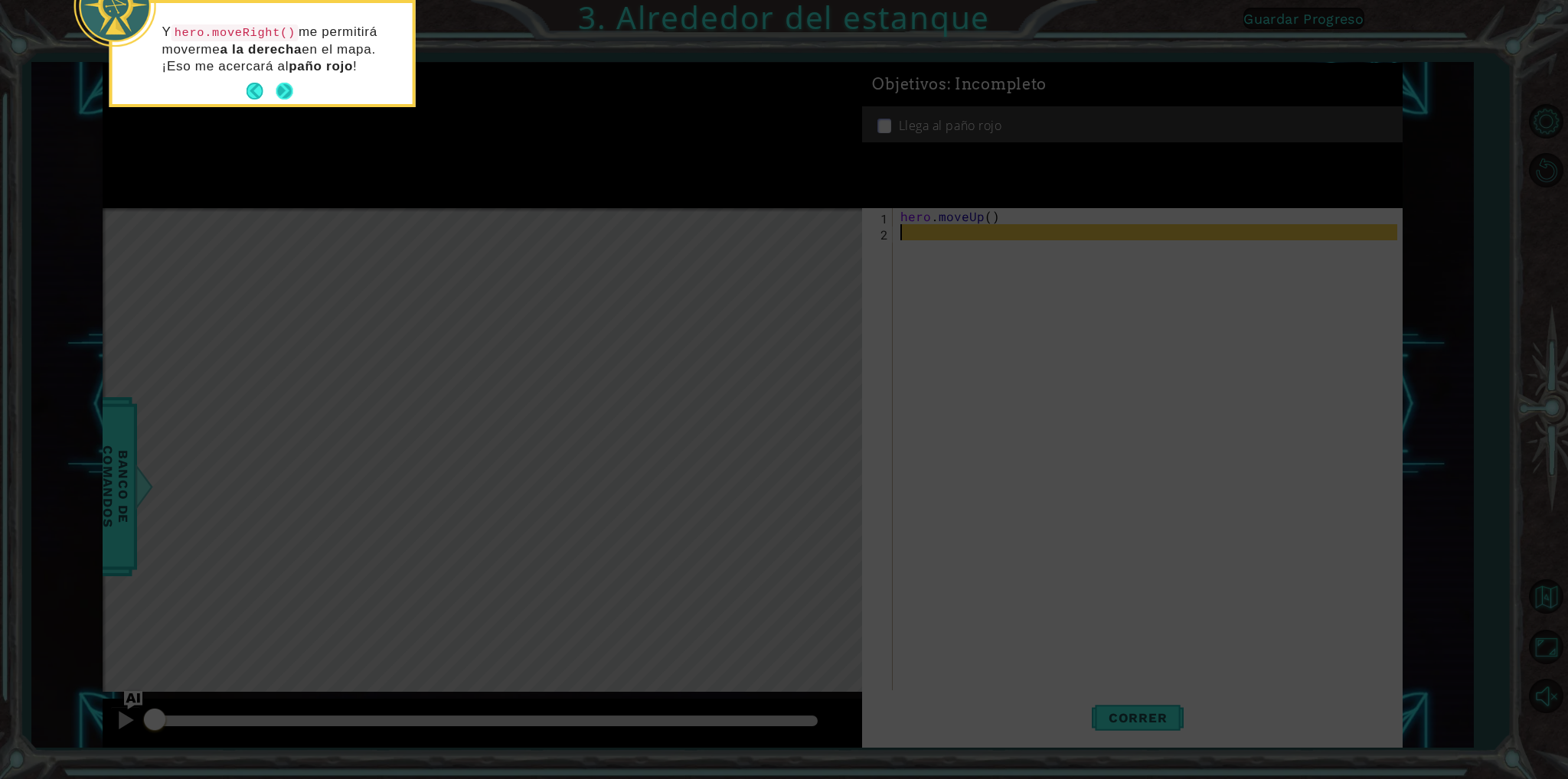
click at [281, 90] on button "Next" at bounding box center [285, 91] width 17 height 17
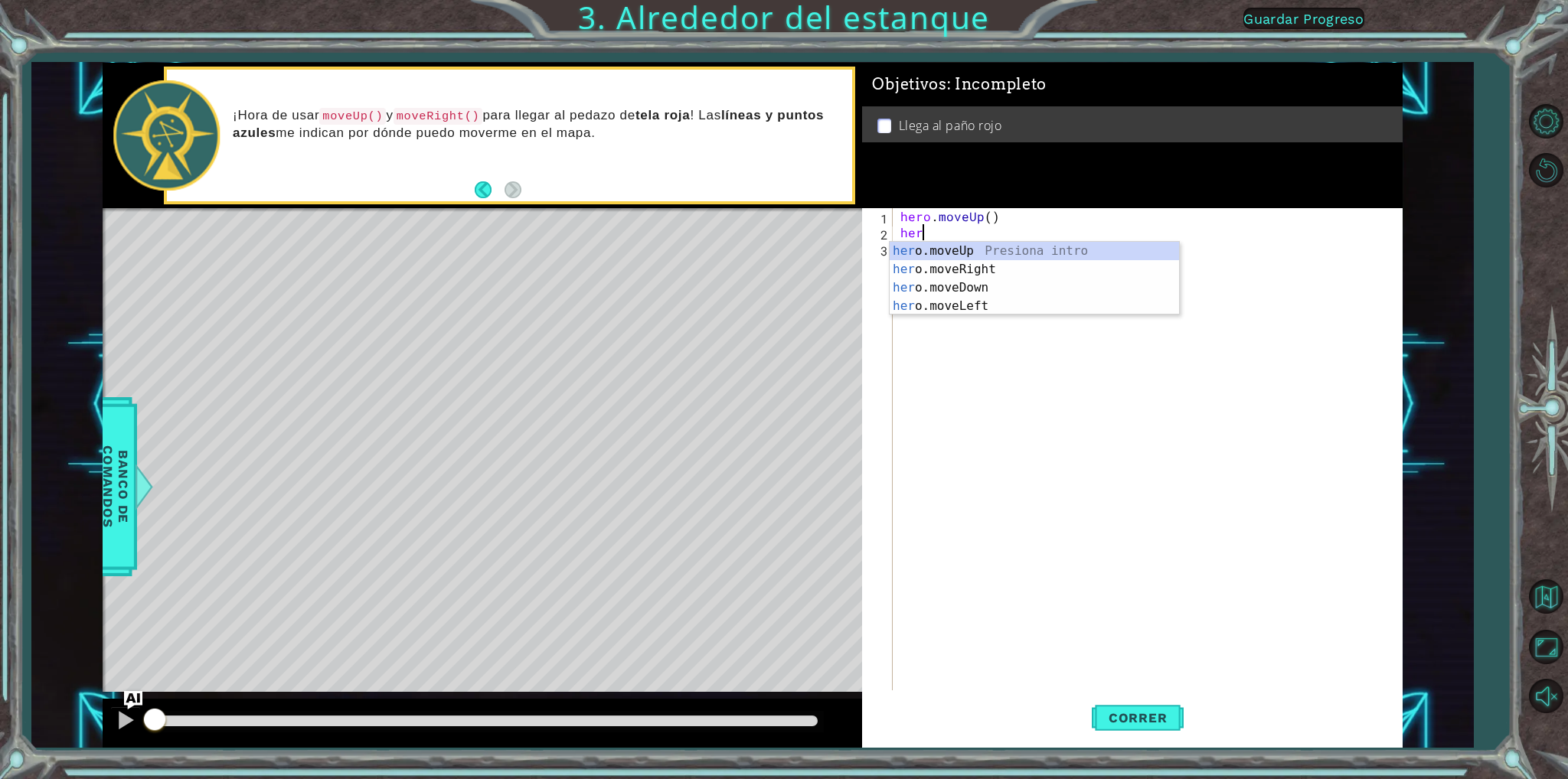
type textarea "her"
click at [937, 250] on div "her o.moveUp Presiona intro her o.moveRight Presiona intro her o.moveDown Presi…" at bounding box center [1034, 297] width 289 height 110
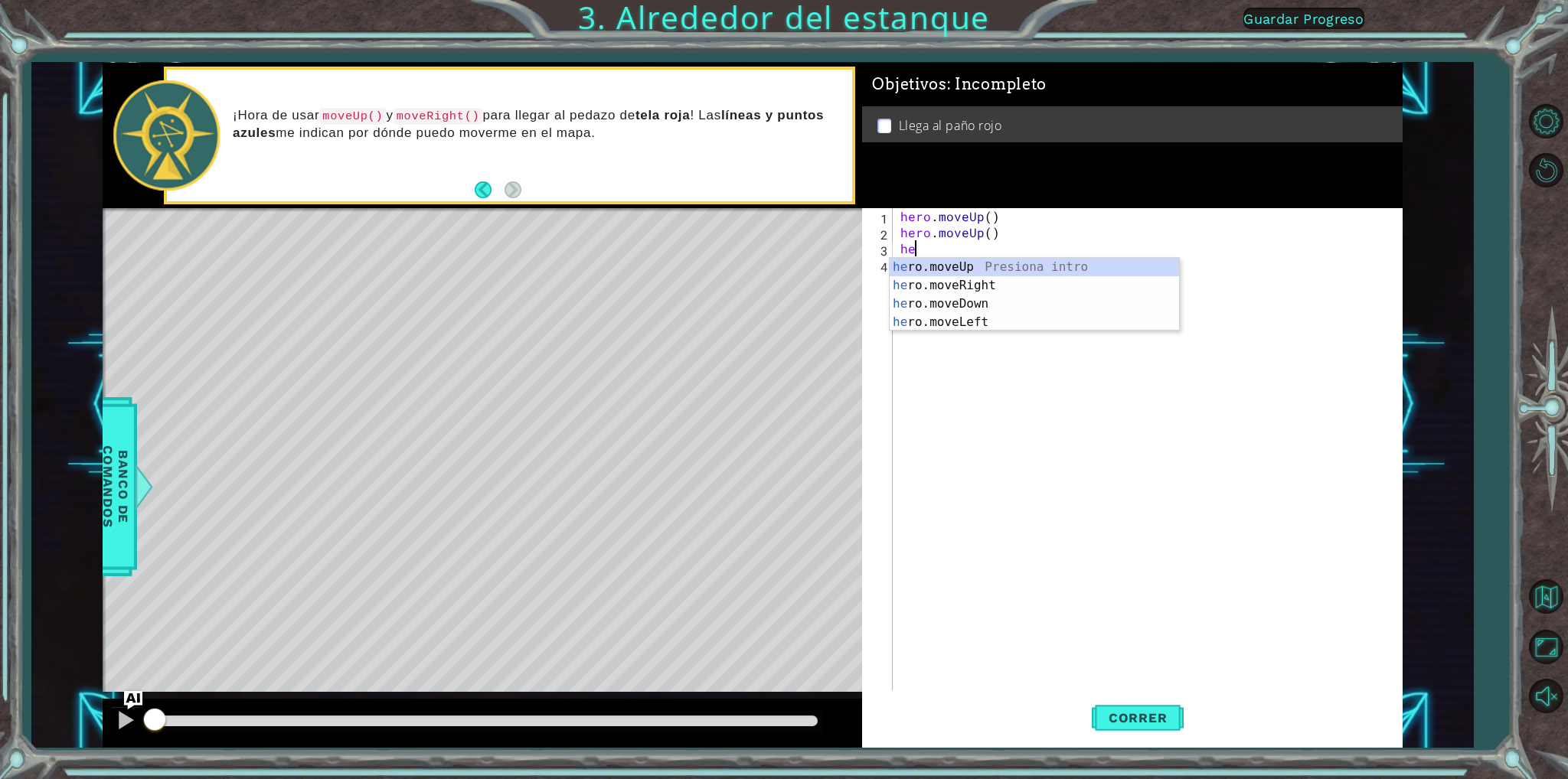
type textarea "her"
click at [949, 280] on div "her o.moveUp Presiona intro her o.moveRight Presiona intro her o.moveDown Presi…" at bounding box center [1034, 312] width 289 height 110
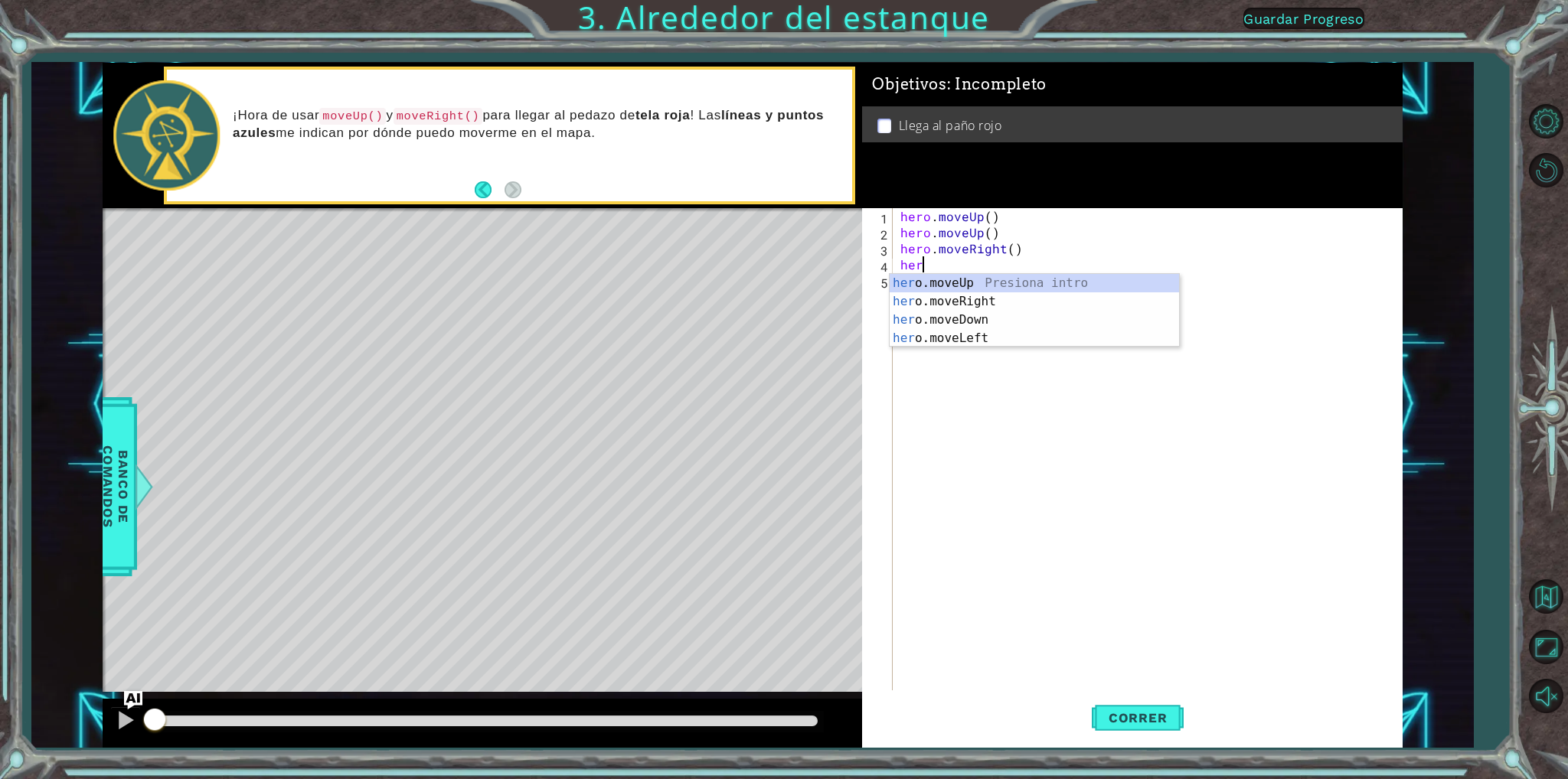
type textarea "hero"
click at [952, 283] on div "hero .moveUp Presiona intro hero .moveRight Presiona intro hero .moveDown Presi…" at bounding box center [1034, 328] width 289 height 110
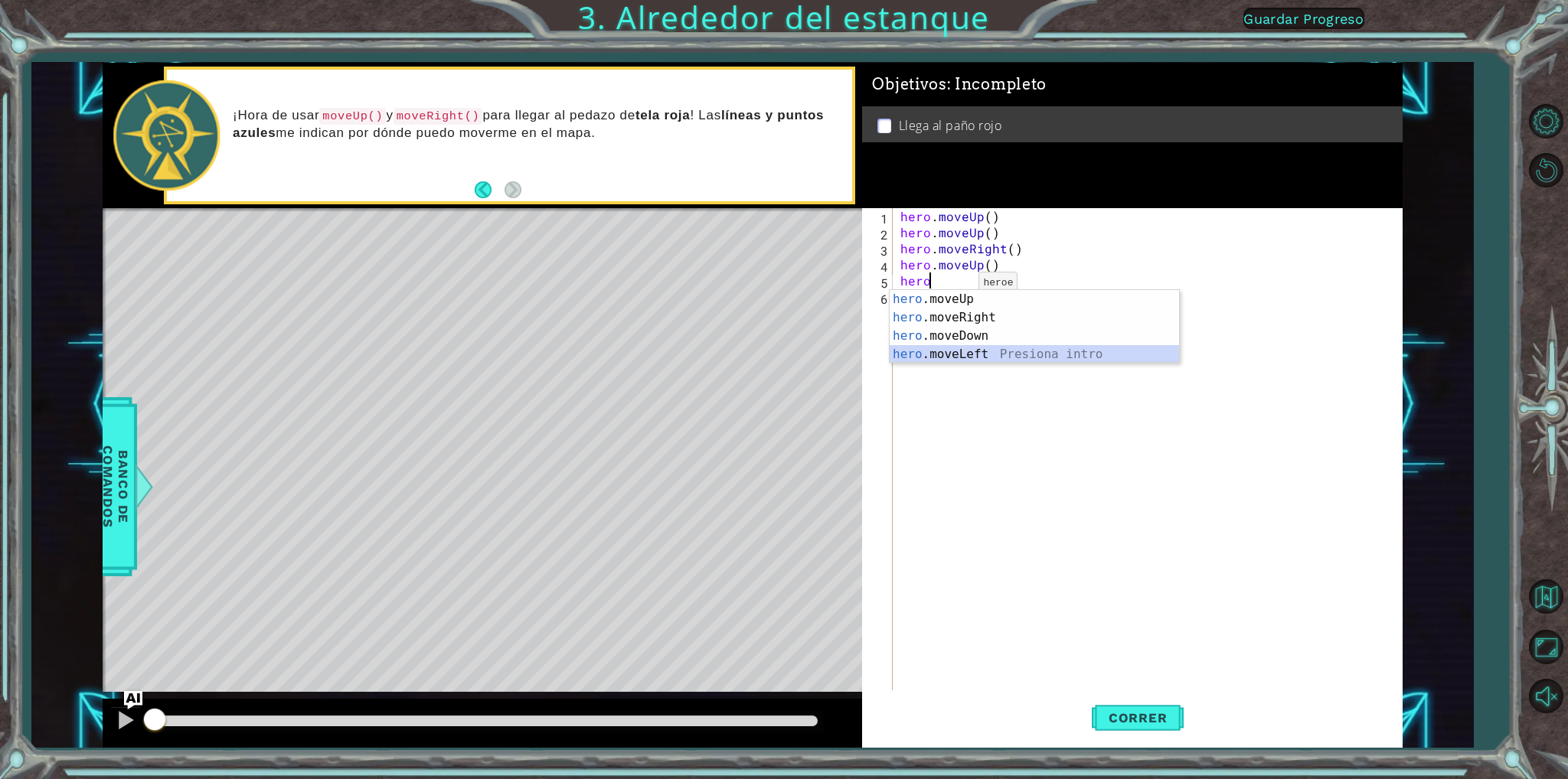
click at [944, 351] on div "hero .moveUp Presiona intro hero .moveRight Presiona intro hero .moveDown Presi…" at bounding box center [1034, 345] width 289 height 110
type textarea "hero.moveLeft(1)"
click at [924, 305] on div "hero . moveUp ( ) hero . moveUp ( ) hero . moveRight ( ) hero . moveUp ( ) hero…" at bounding box center [1151, 465] width 507 height 514
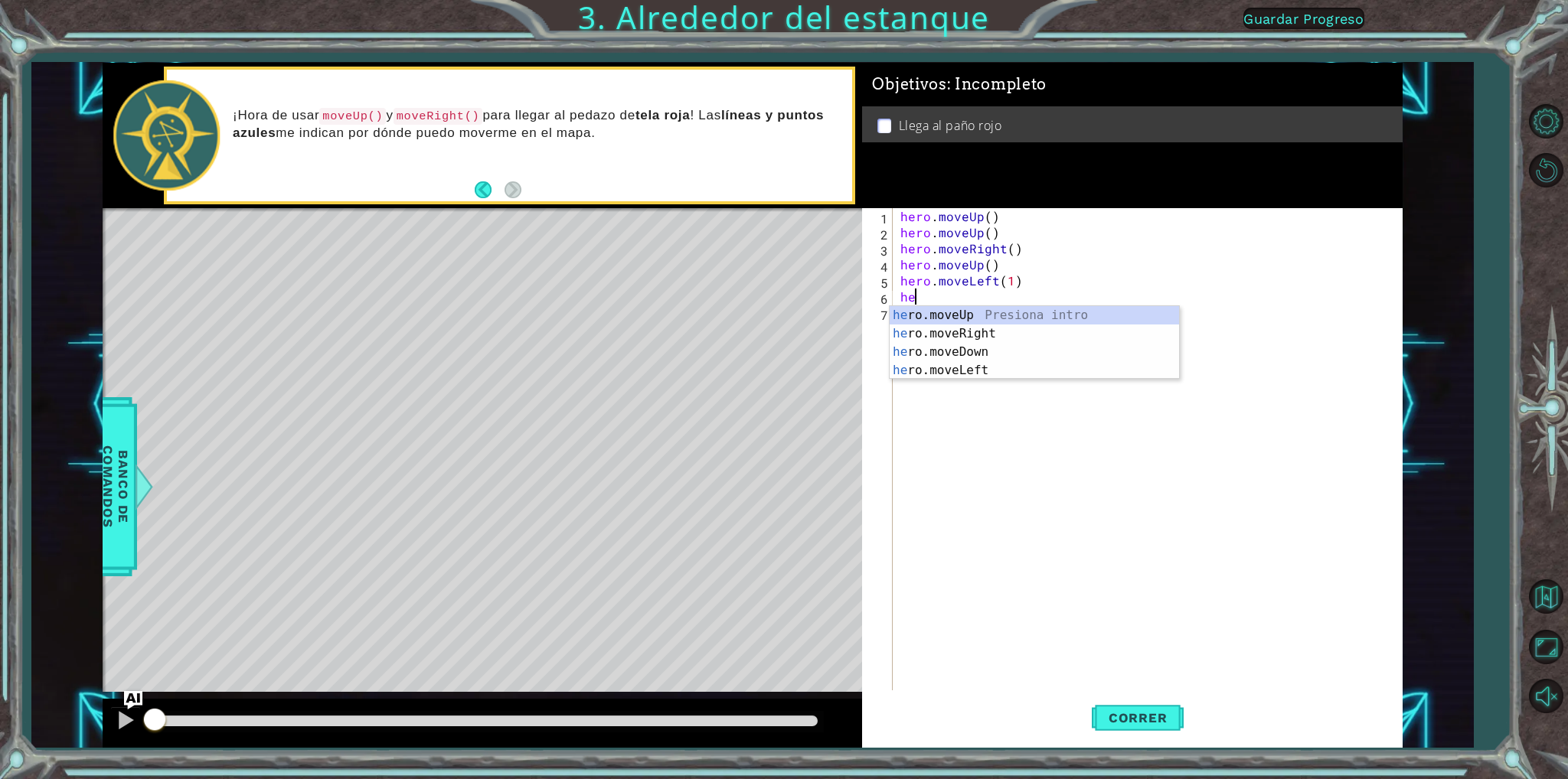
type textarea "her"
click at [937, 313] on div "her o.moveUp Presiona intro her o.moveRight Presiona intro her o.moveDown Presi…" at bounding box center [1034, 360] width 289 height 110
click at [991, 278] on div "hero . moveUp ( ) hero . moveUp ( ) hero . moveRight ( ) hero . moveUp ( ) hero…" at bounding box center [1151, 465] width 507 height 514
type textarea "hero.moveLeft(1)"
click at [925, 313] on div "hero . moveUp ( ) hero . moveUp ( ) hero . moveRight ( ) hero . moveUp ( ) hero…" at bounding box center [1151, 465] width 507 height 514
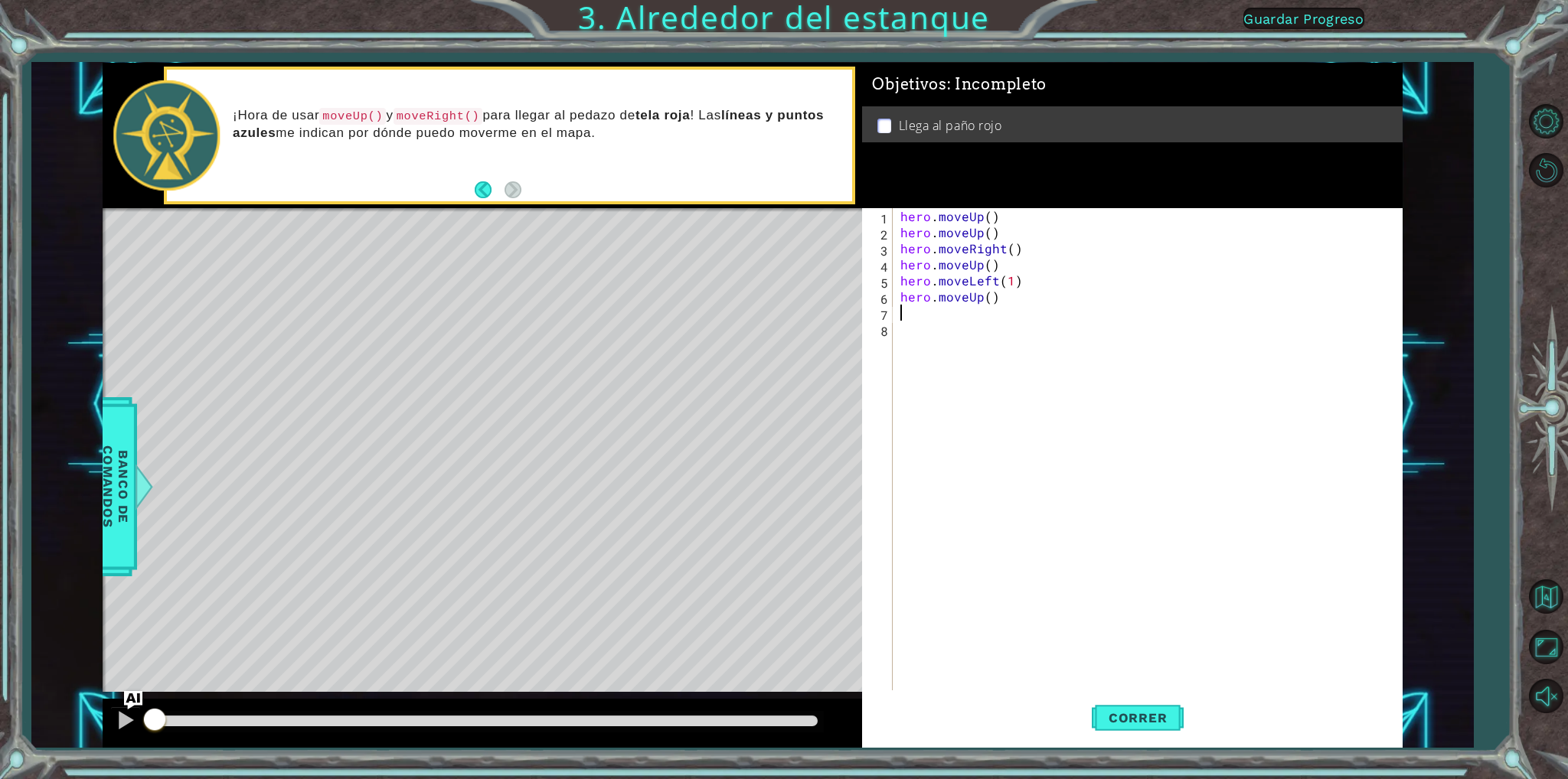
type textarea "h"
click at [999, 328] on div "h ero.moveUp Presiona intro h ero.moveRight Presiona intro h ero.moveDown Presi…" at bounding box center [1034, 386] width 289 height 128
click at [1148, 711] on span "Correr" at bounding box center [1138, 717] width 90 height 16
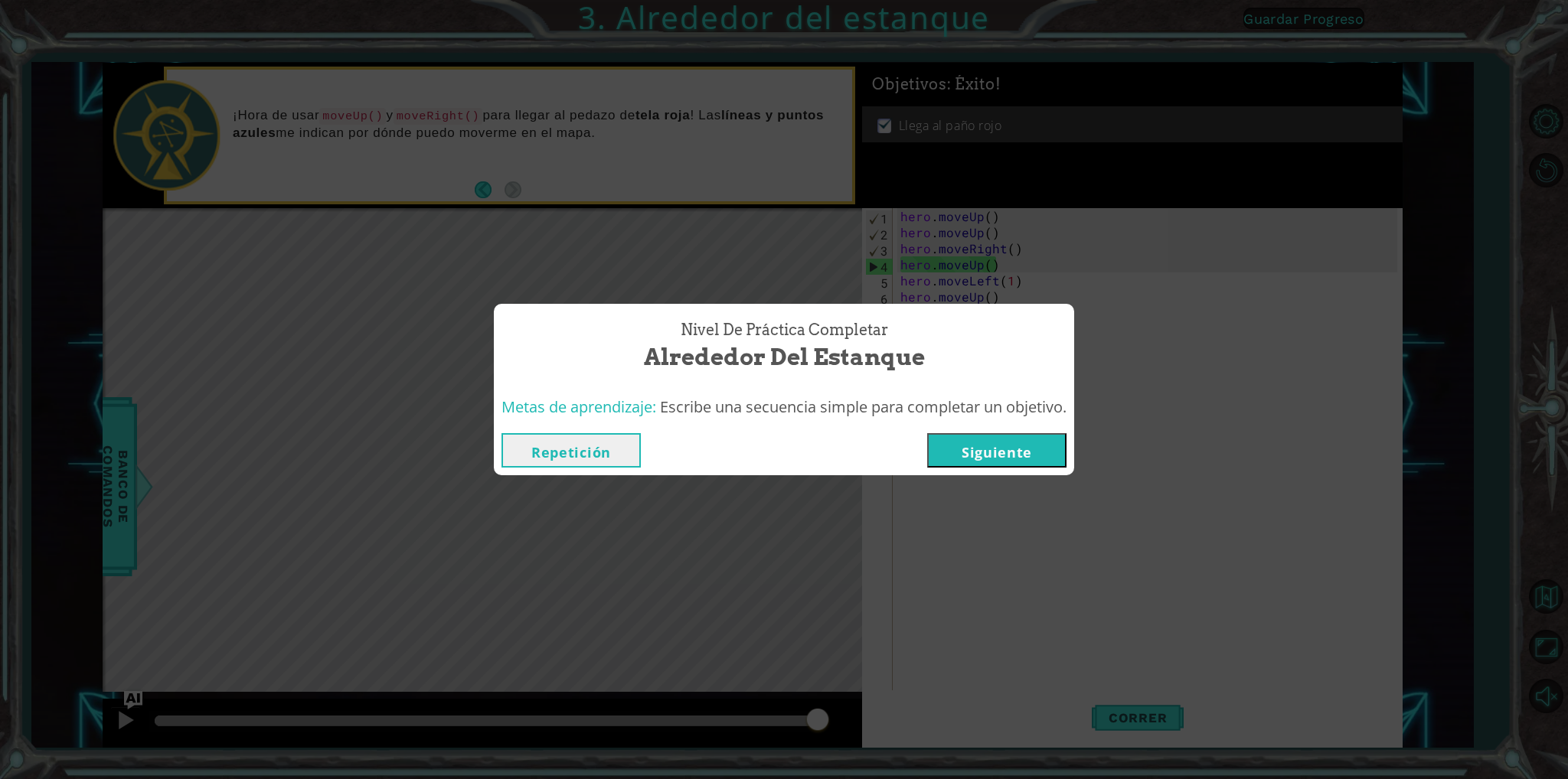
click at [986, 453] on button "Siguiente" at bounding box center [997, 450] width 140 height 34
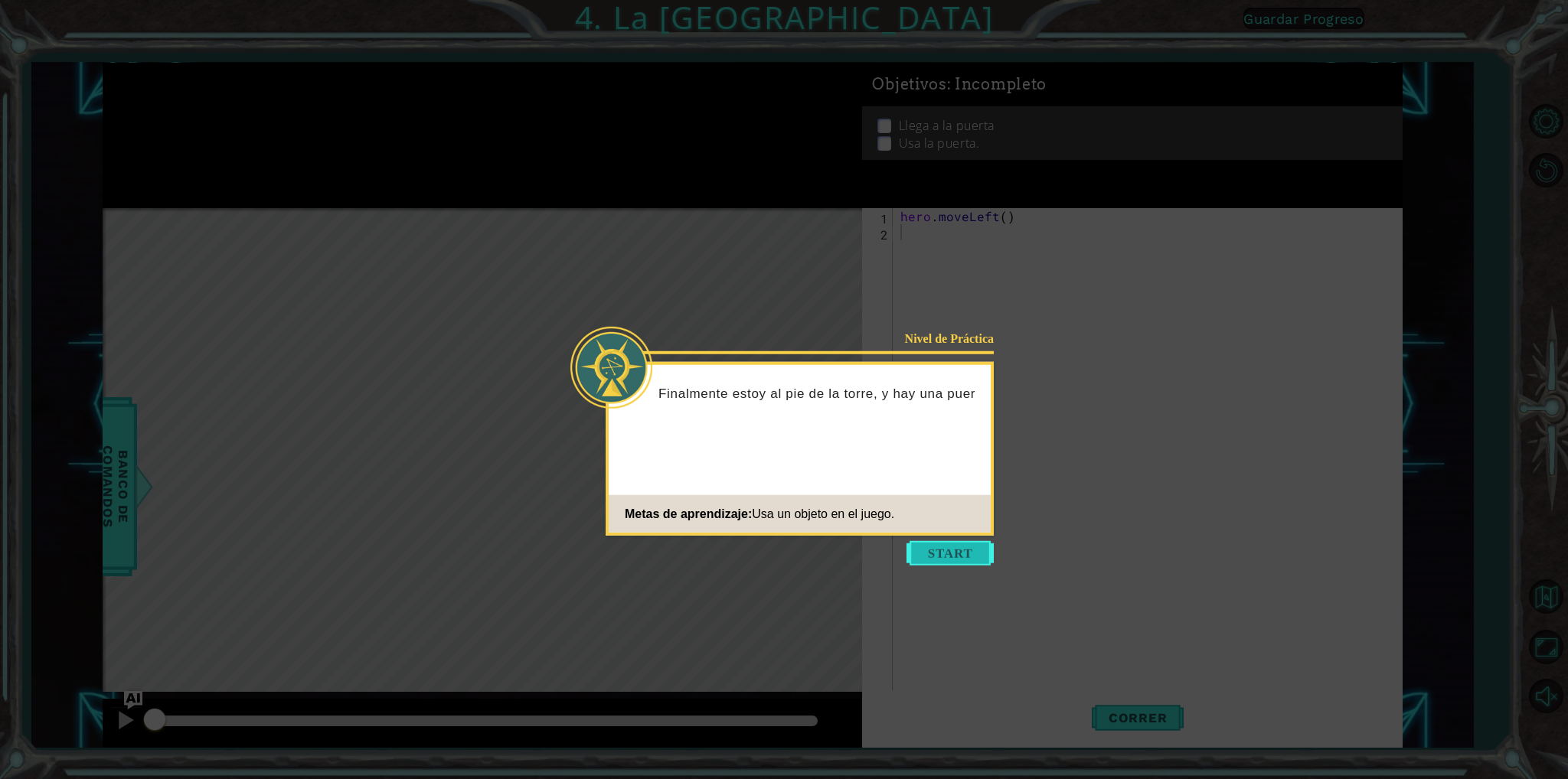
click at [950, 565] on button "Start" at bounding box center [949, 553] width 87 height 24
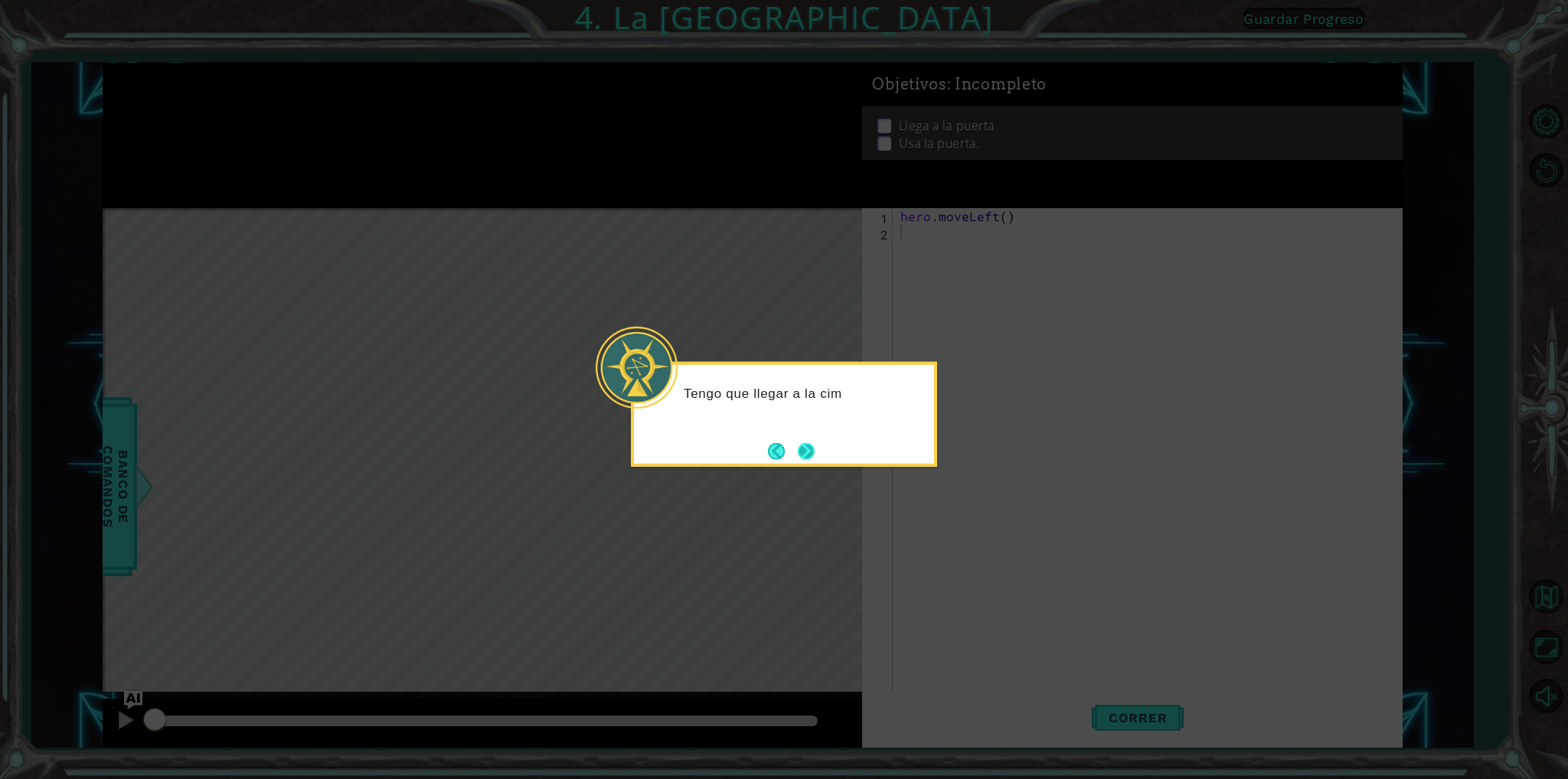
click at [801, 459] on button "Next" at bounding box center [806, 451] width 17 height 17
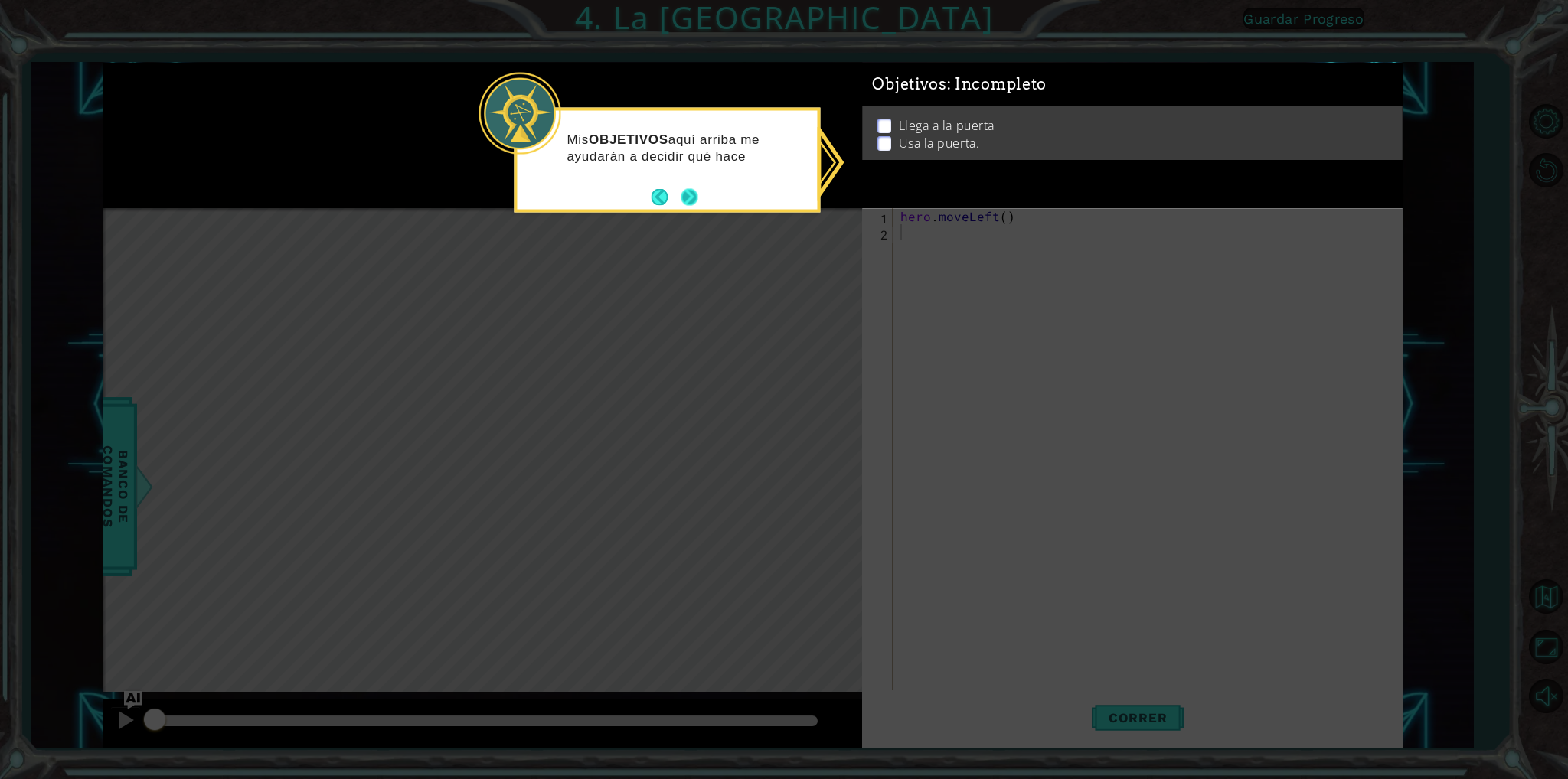
click at [689, 197] on button "Next" at bounding box center [689, 197] width 17 height 17
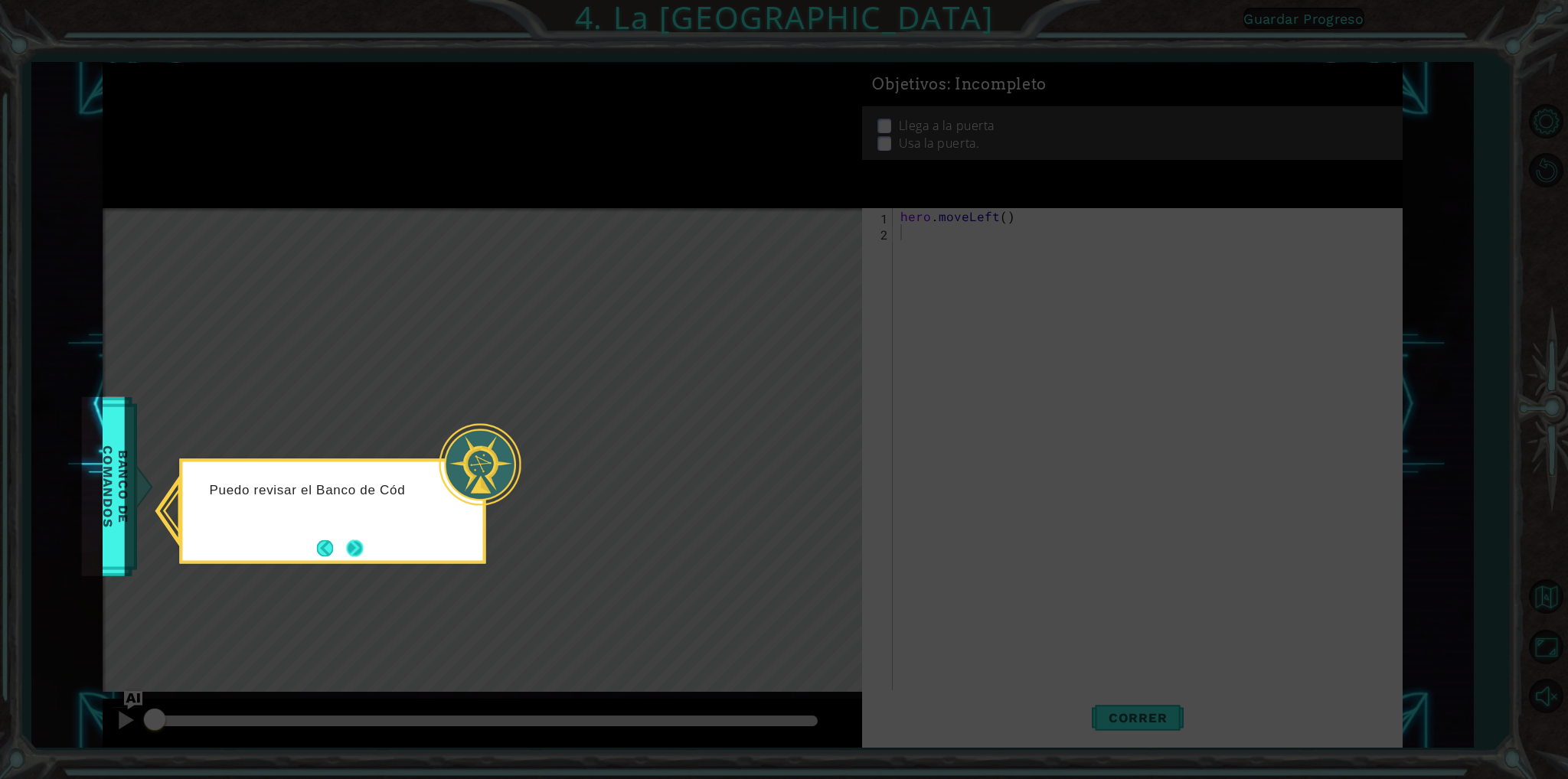
click at [354, 550] on button "Next" at bounding box center [354, 548] width 17 height 17
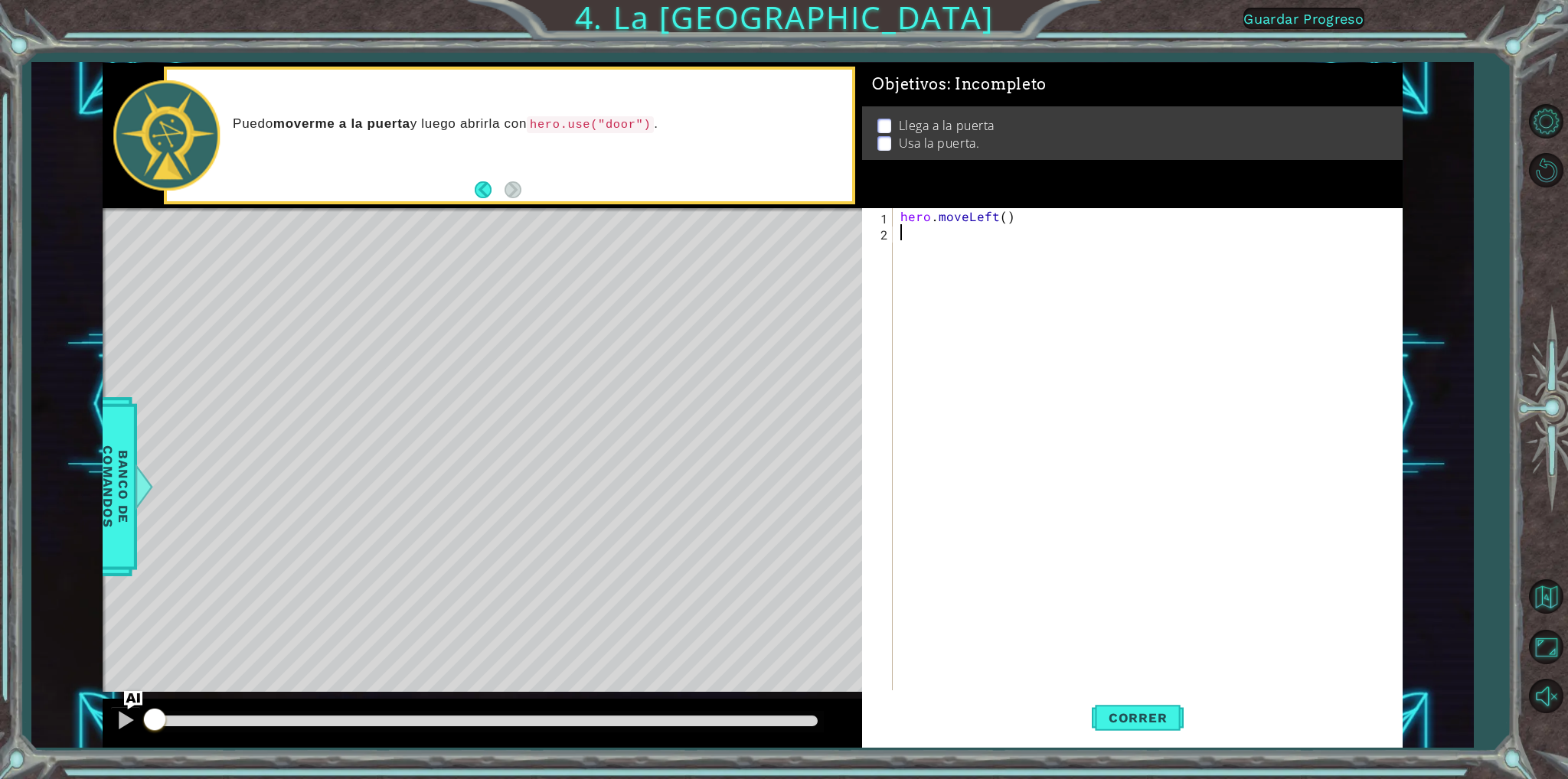
type textarea "h"
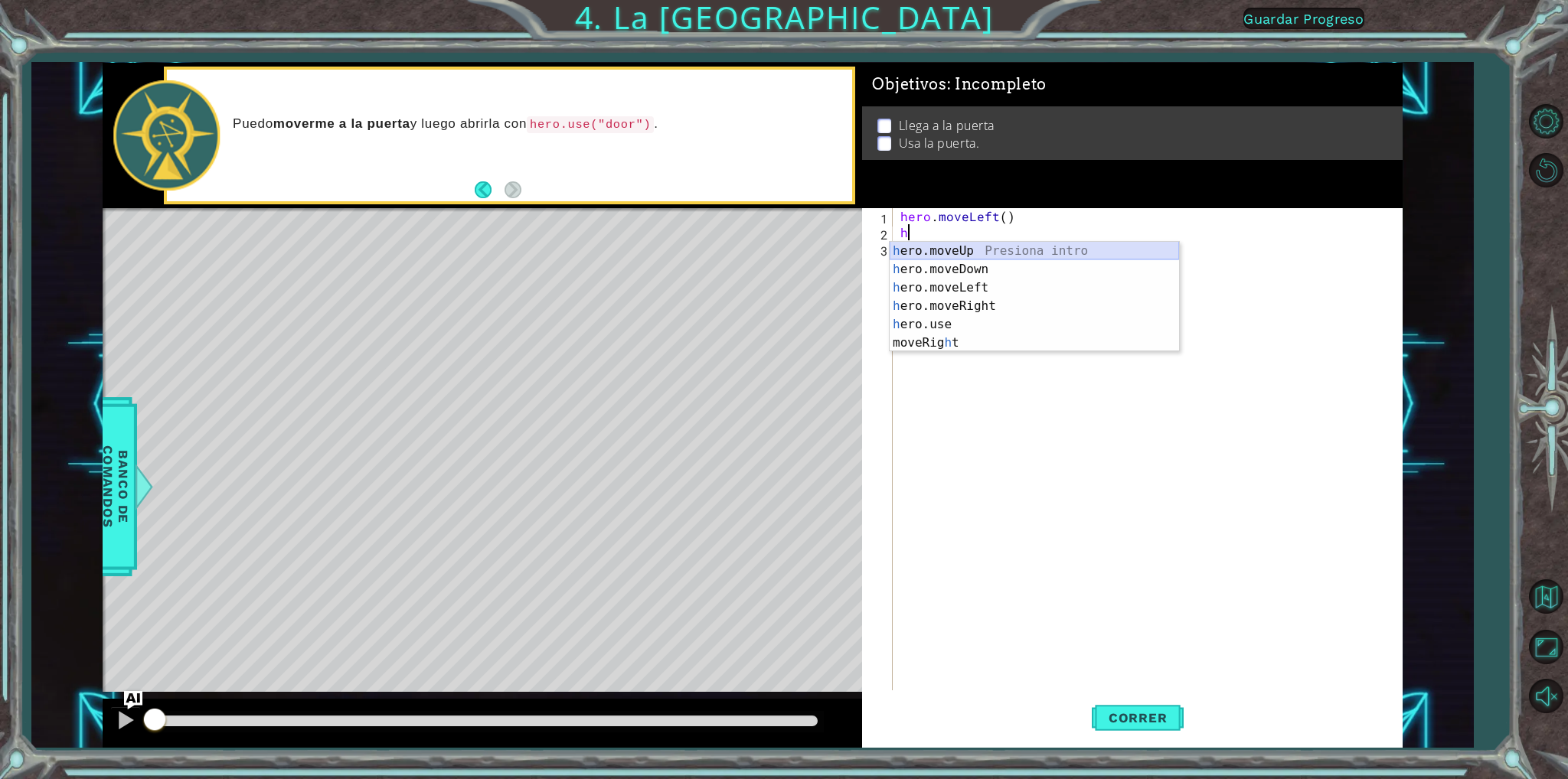
click at [944, 250] on div "h ero.moveUp Presiona intro h ero.moveDown Presiona intro h ero.moveLeft Presio…" at bounding box center [1034, 315] width 289 height 147
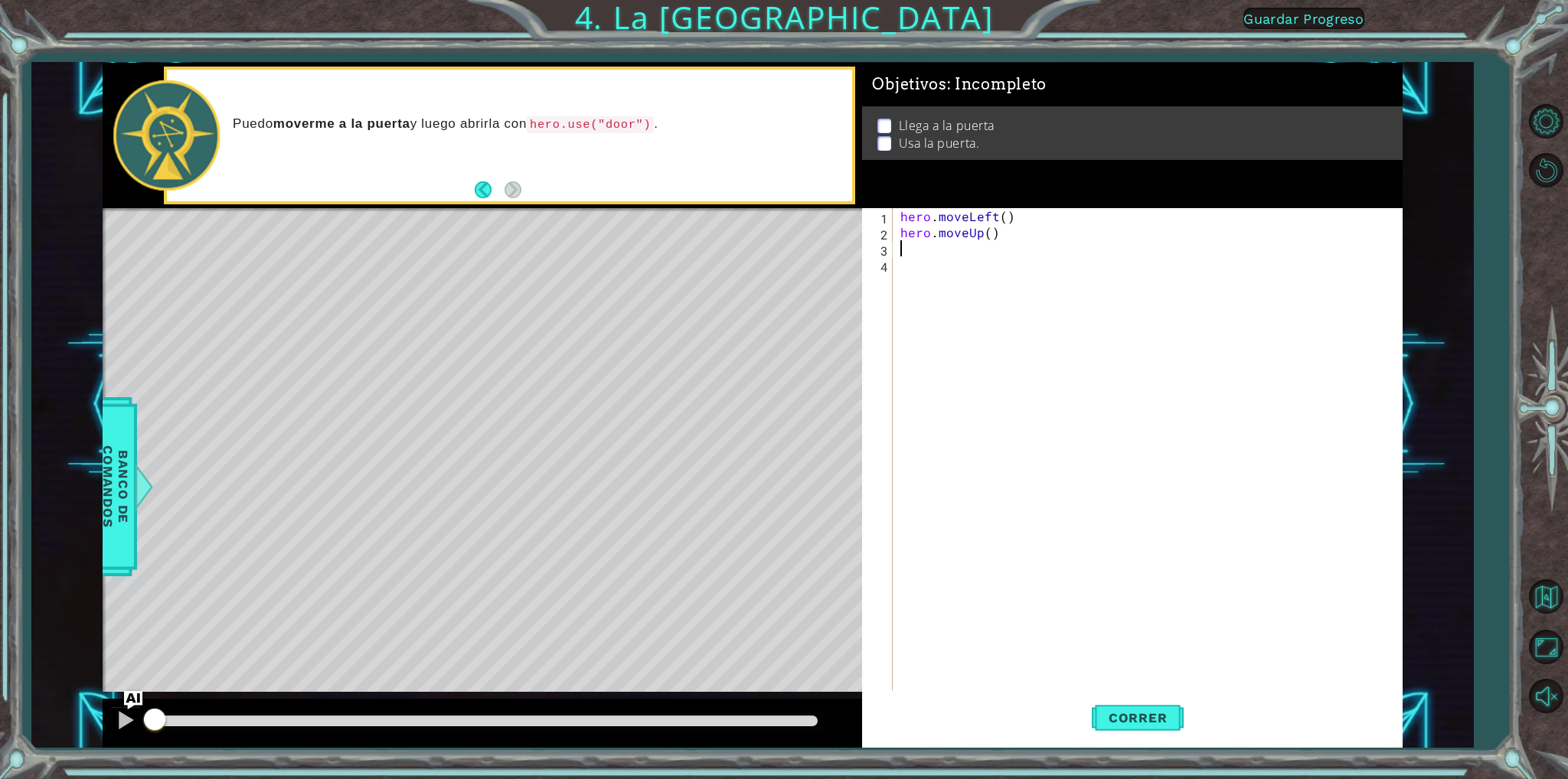
type textarea "h"
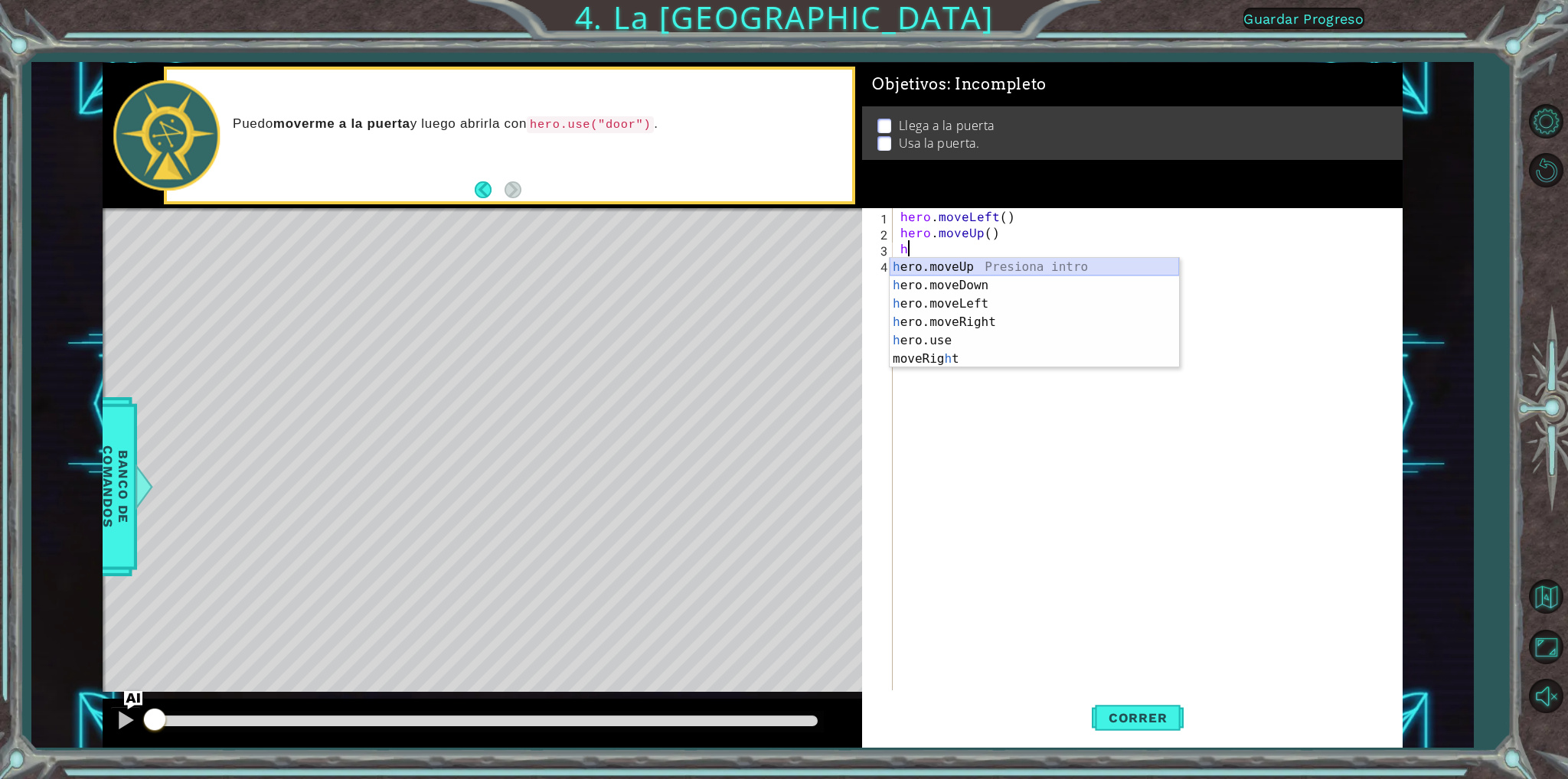
click at [970, 264] on div "h ero.moveUp Presiona intro h ero.moveDown Presiona intro h ero.moveLeft Presio…" at bounding box center [1034, 331] width 289 height 147
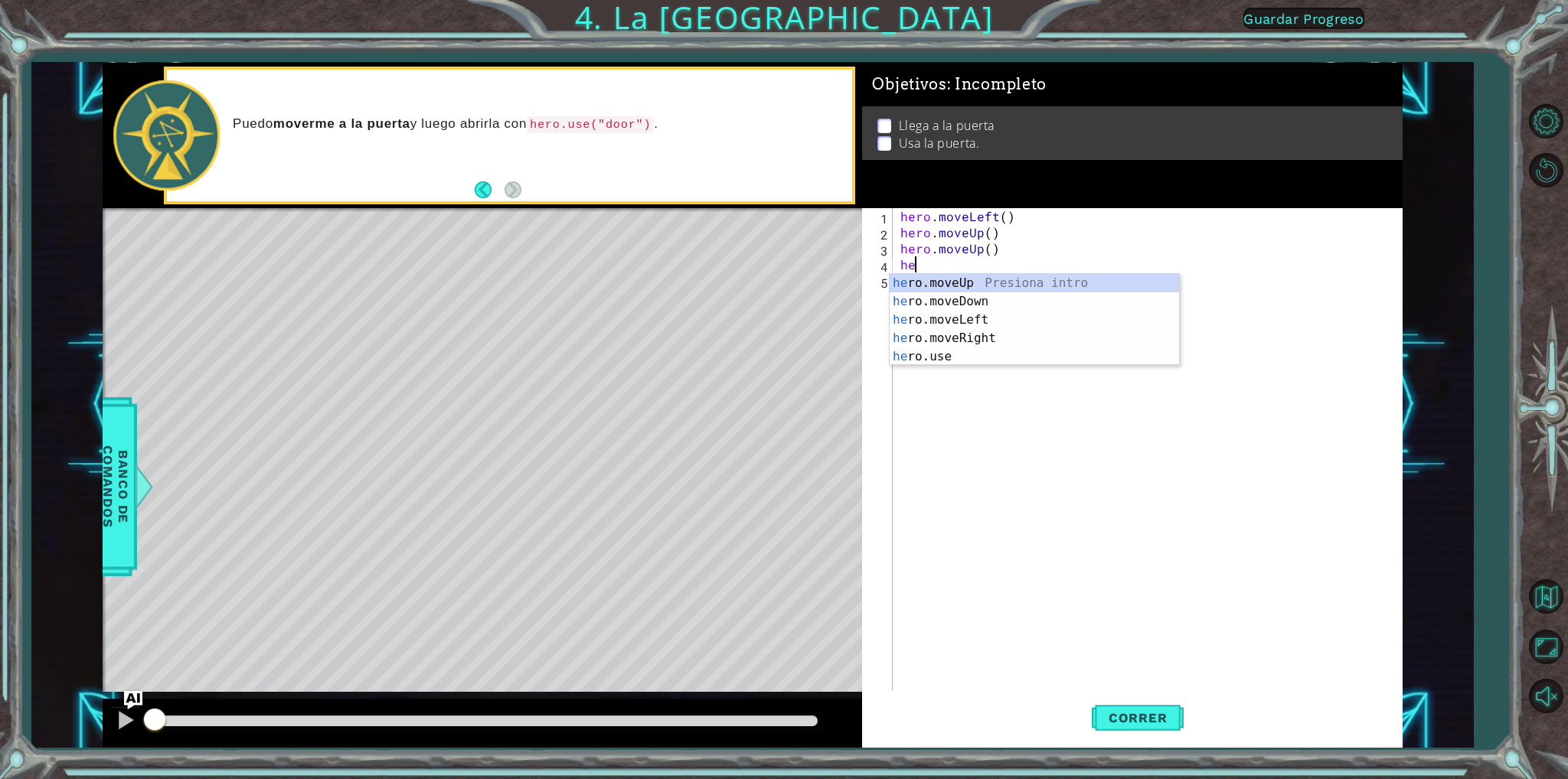
type textarea "her"
click at [967, 332] on div "her o.moveUp Presiona intro her o.moveDown Presiona intro her o.moveLeft Presio…" at bounding box center [1034, 337] width 289 height 128
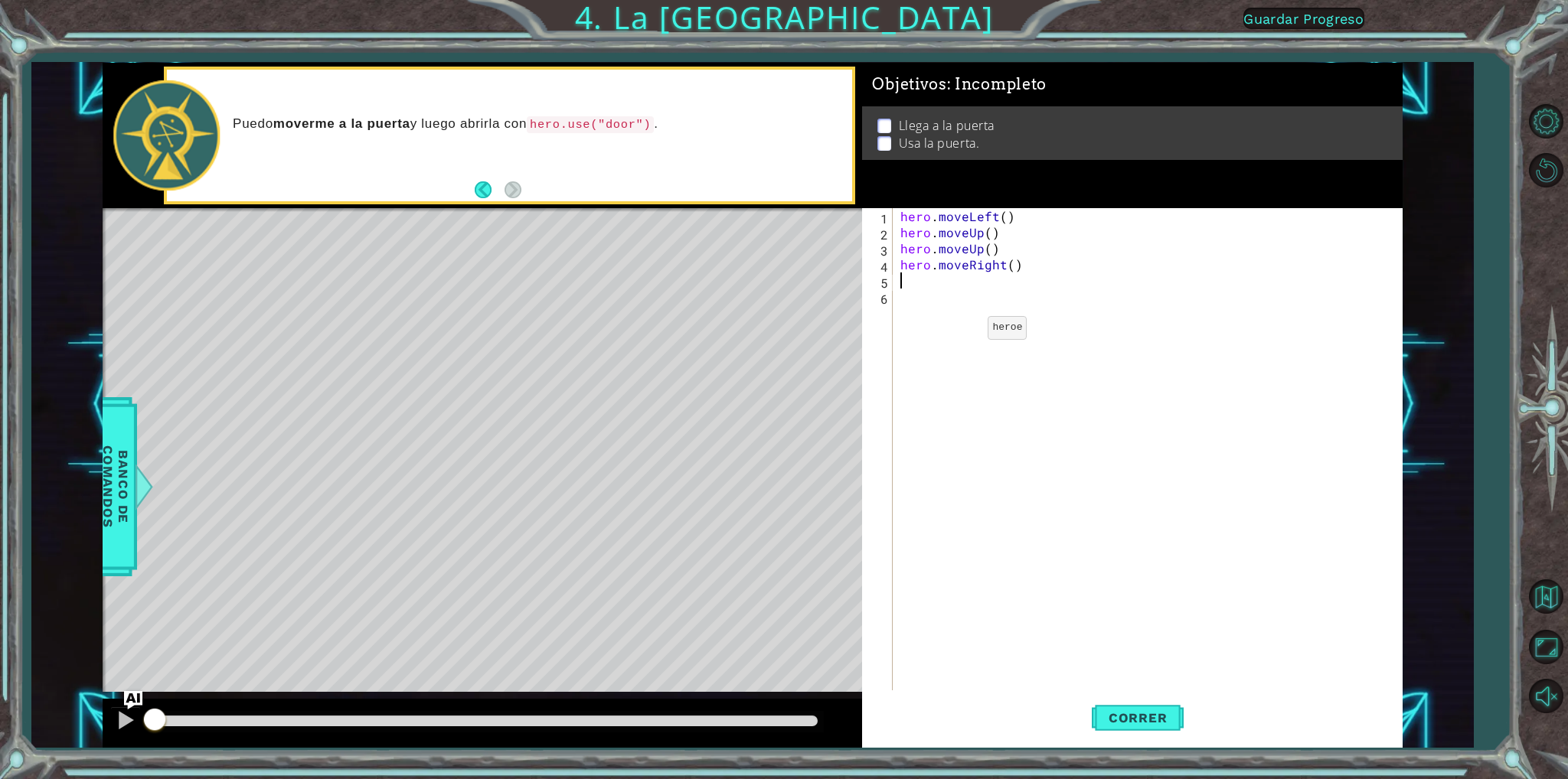
type textarea "h"
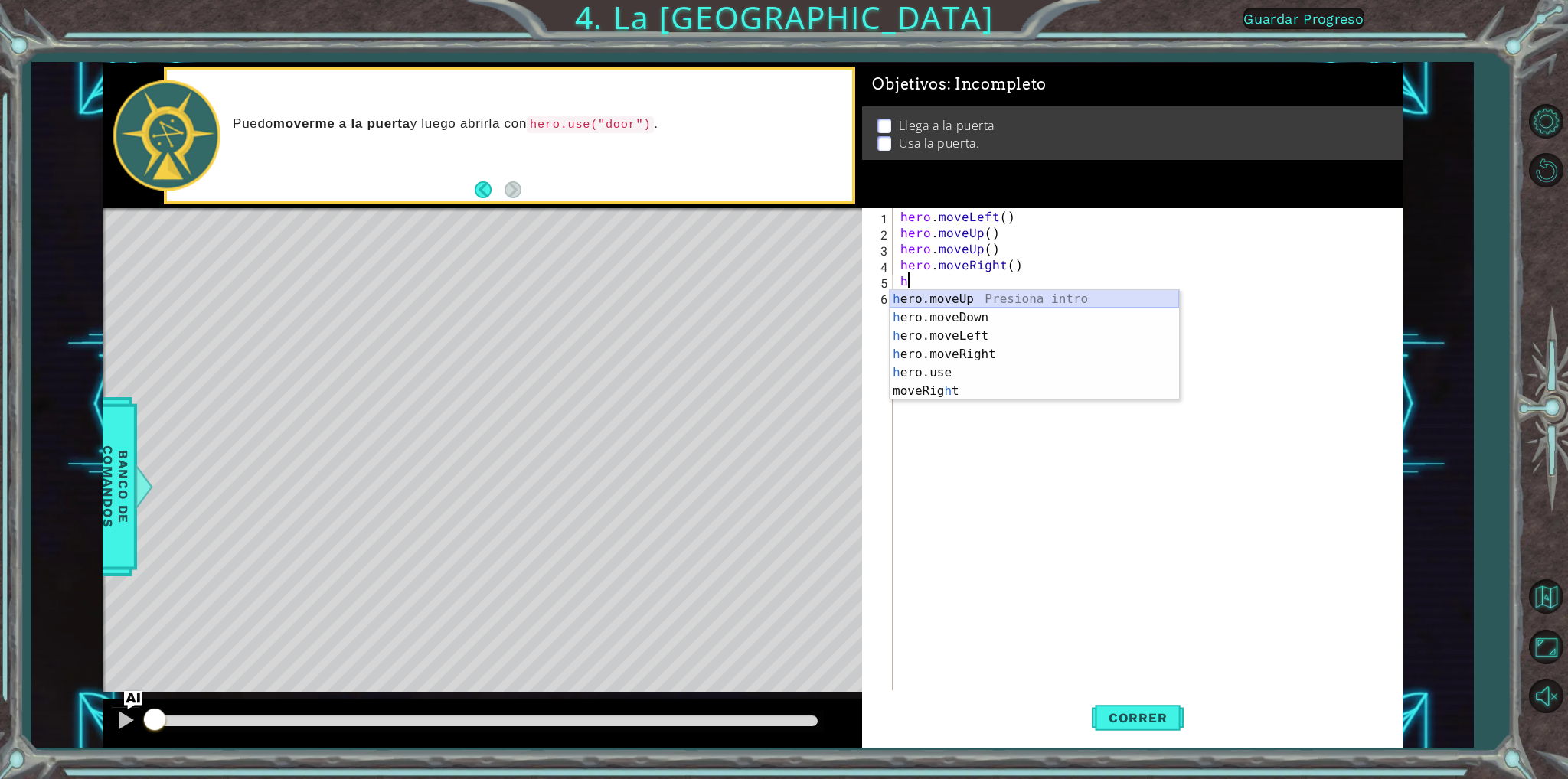
click at [937, 297] on div "h ero.moveUp Presiona intro h ero.moveDown Presiona intro h ero.moveLeft Presio…" at bounding box center [1034, 363] width 289 height 147
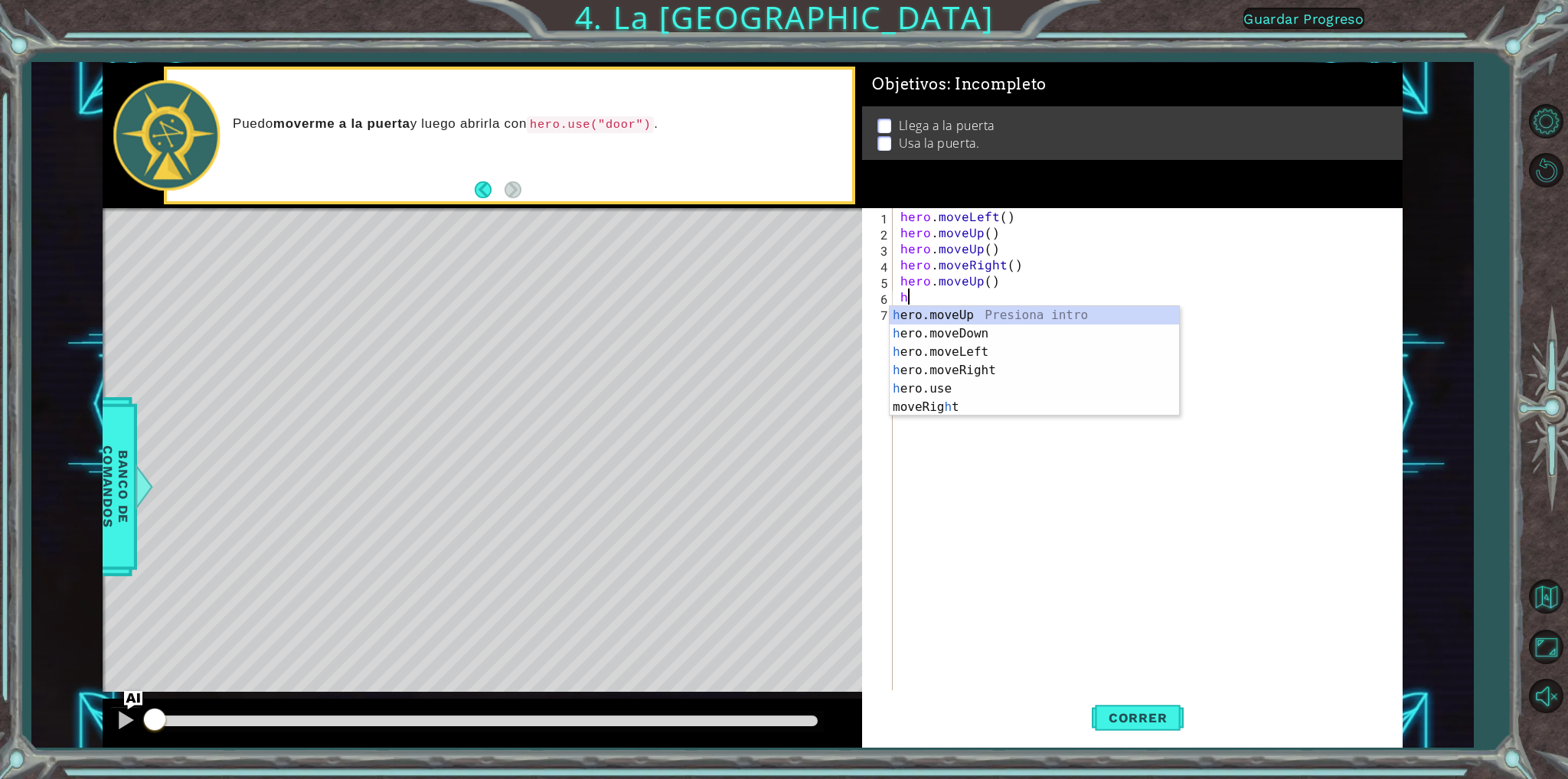
type textarea "h"
click at [931, 310] on div "h ero.moveUp Presiona intro h ero.moveDown Presiona intro h ero.moveLeft Presio…" at bounding box center [1034, 379] width 289 height 147
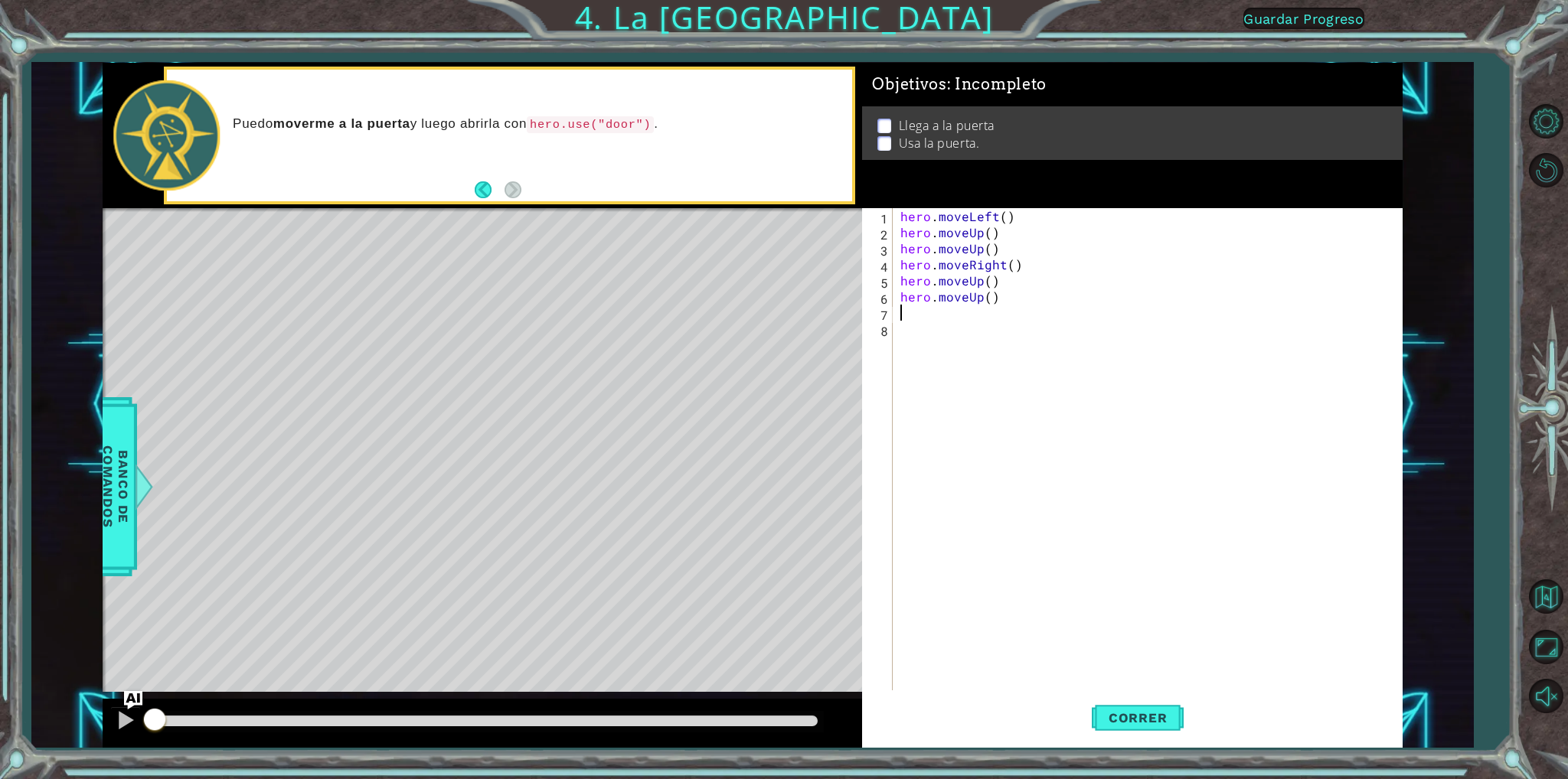
type textarea "h"
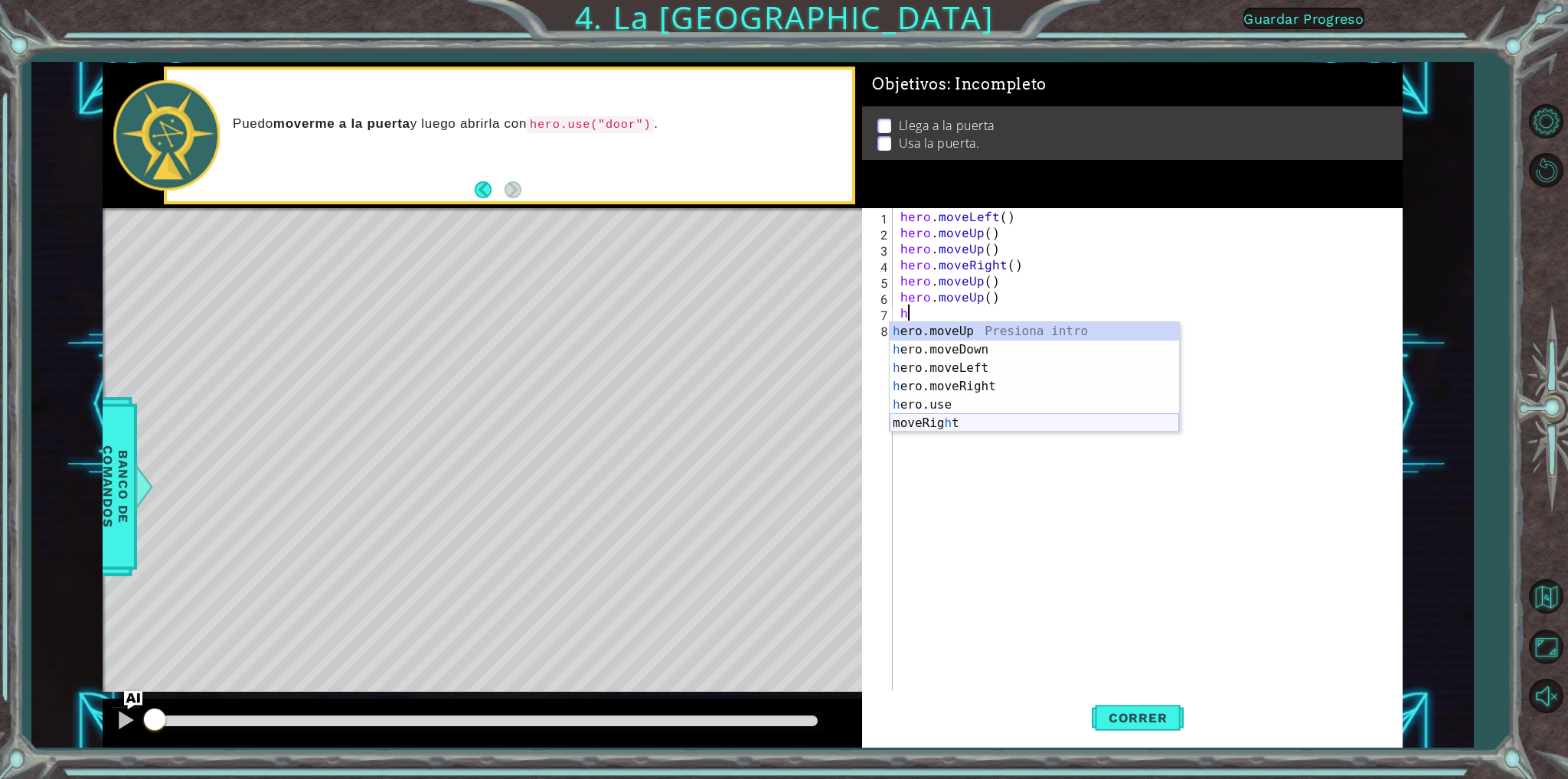
click at [943, 420] on div "h ero.moveUp Presiona intro h ero.moveDown Presiona intro h ero.moveLeft Presio…" at bounding box center [1034, 396] width 289 height 147
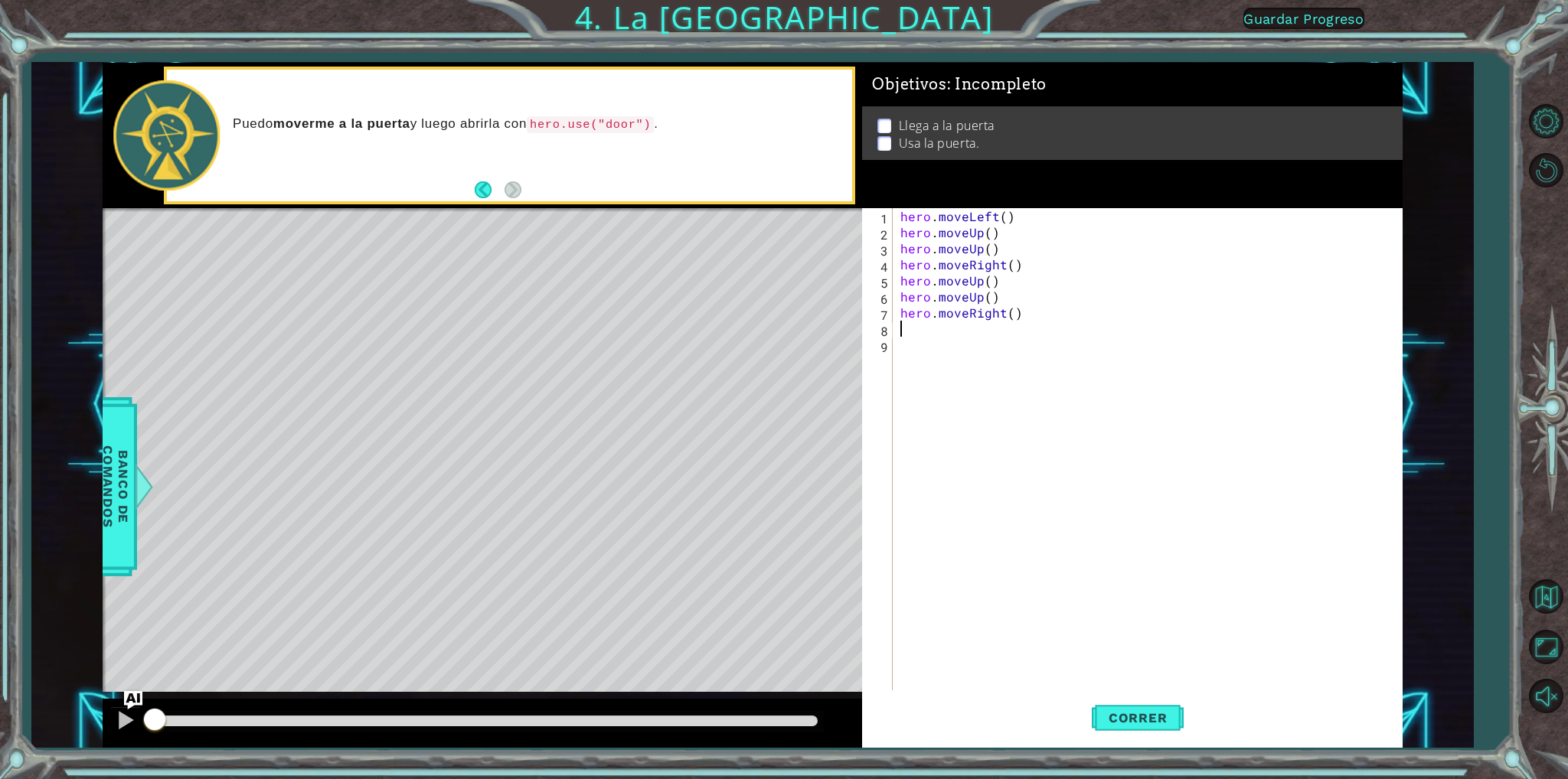
type textarea "h"
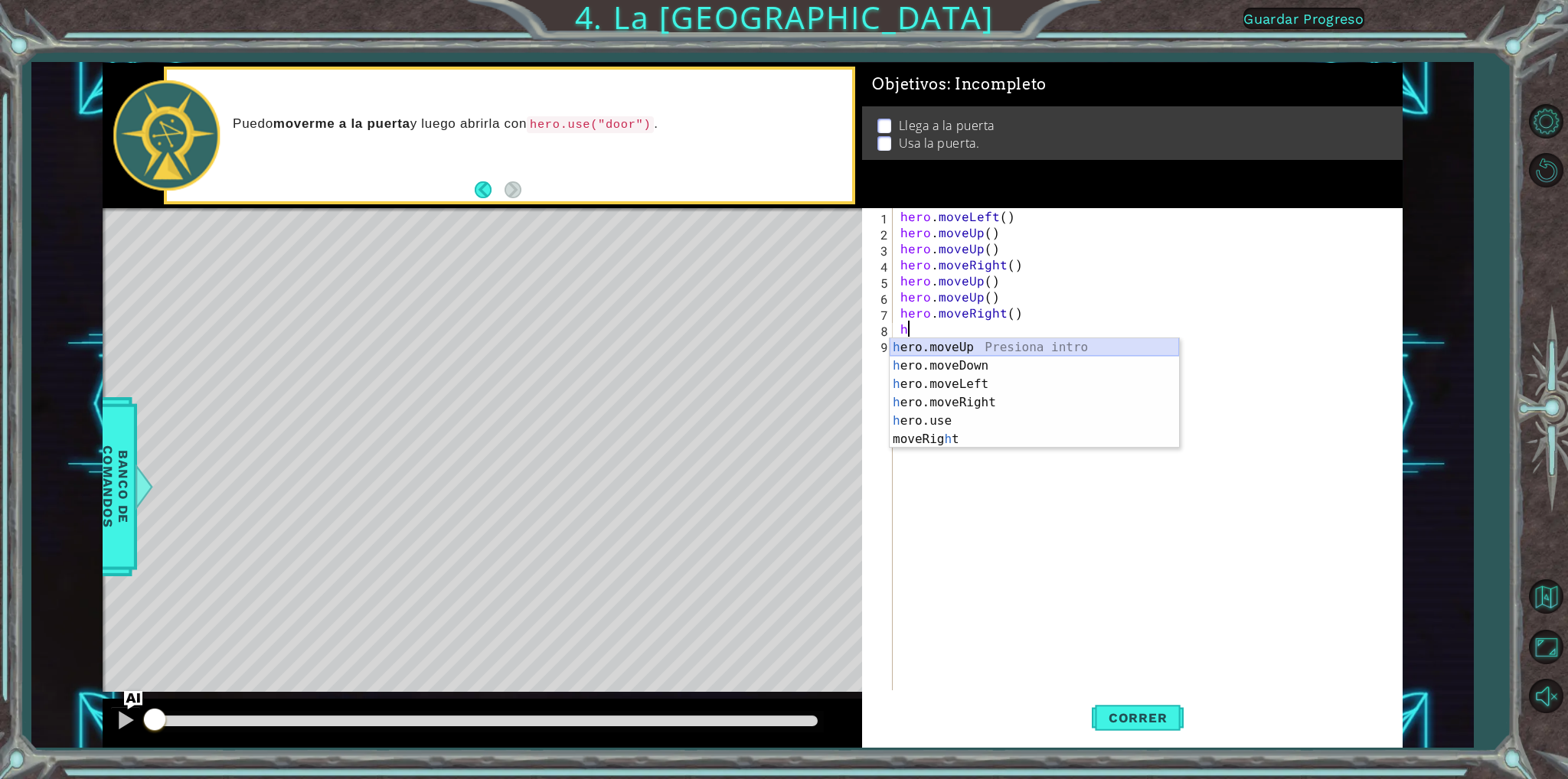
click at [934, 341] on div "h ero.moveUp Presiona intro h ero.moveDown Presiona intro h ero.moveLeft Presio…" at bounding box center [1034, 411] width 289 height 147
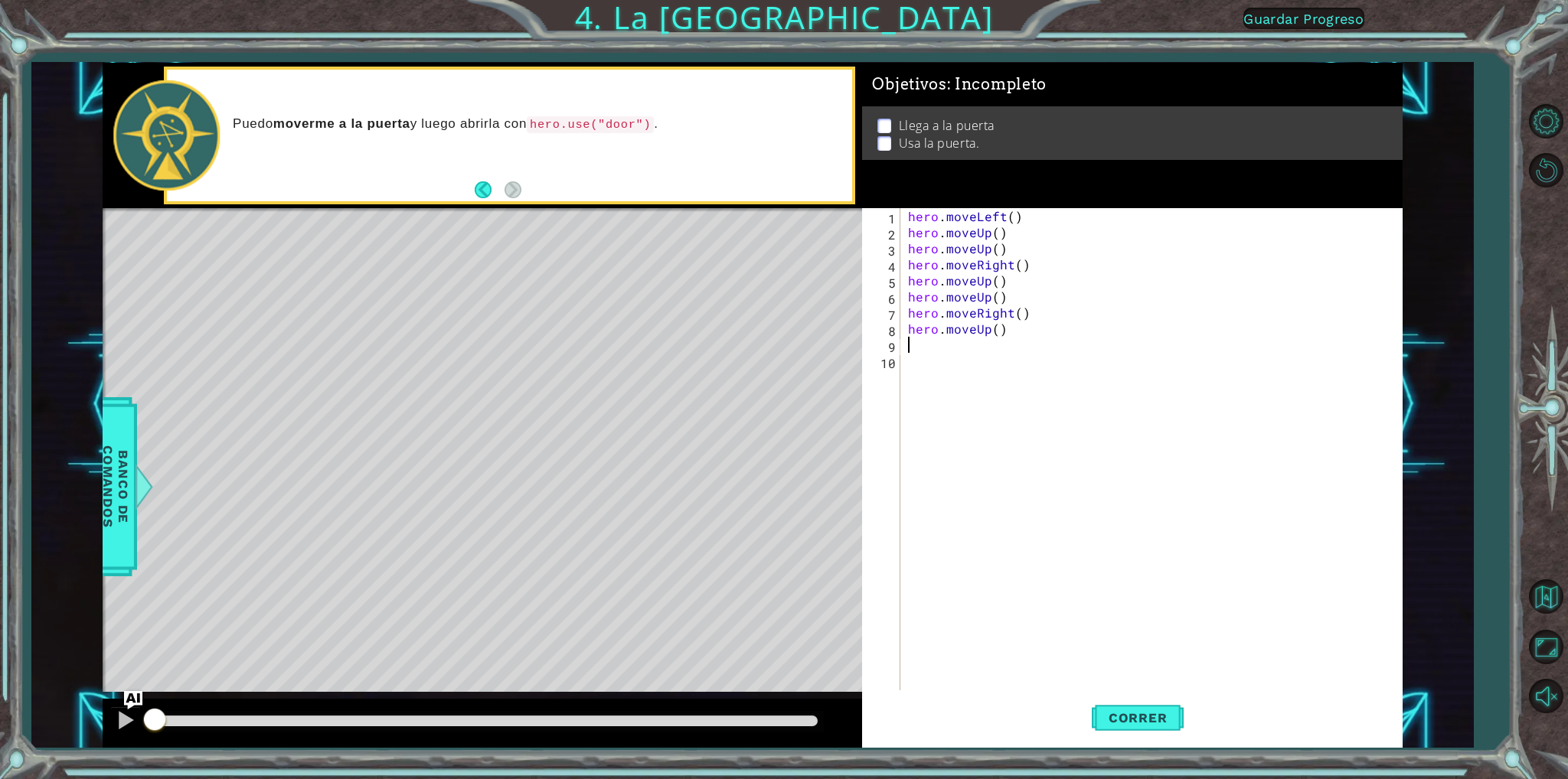
type textarea "h"
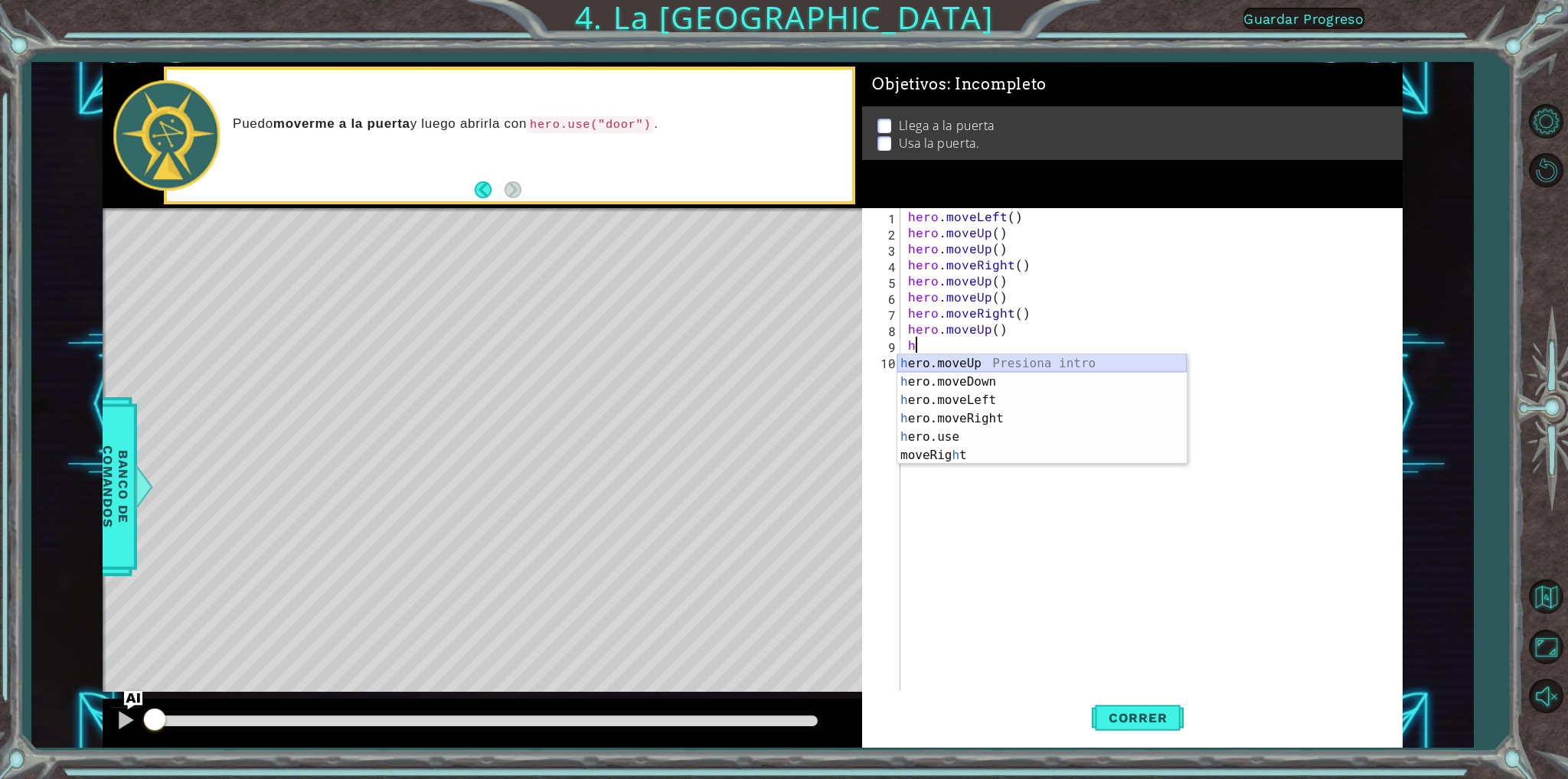
click at [937, 363] on div "h ero.moveUp Presiona intro h ero.moveDown Presiona intro h ero.moveLeft Presio…" at bounding box center [1042, 427] width 289 height 147
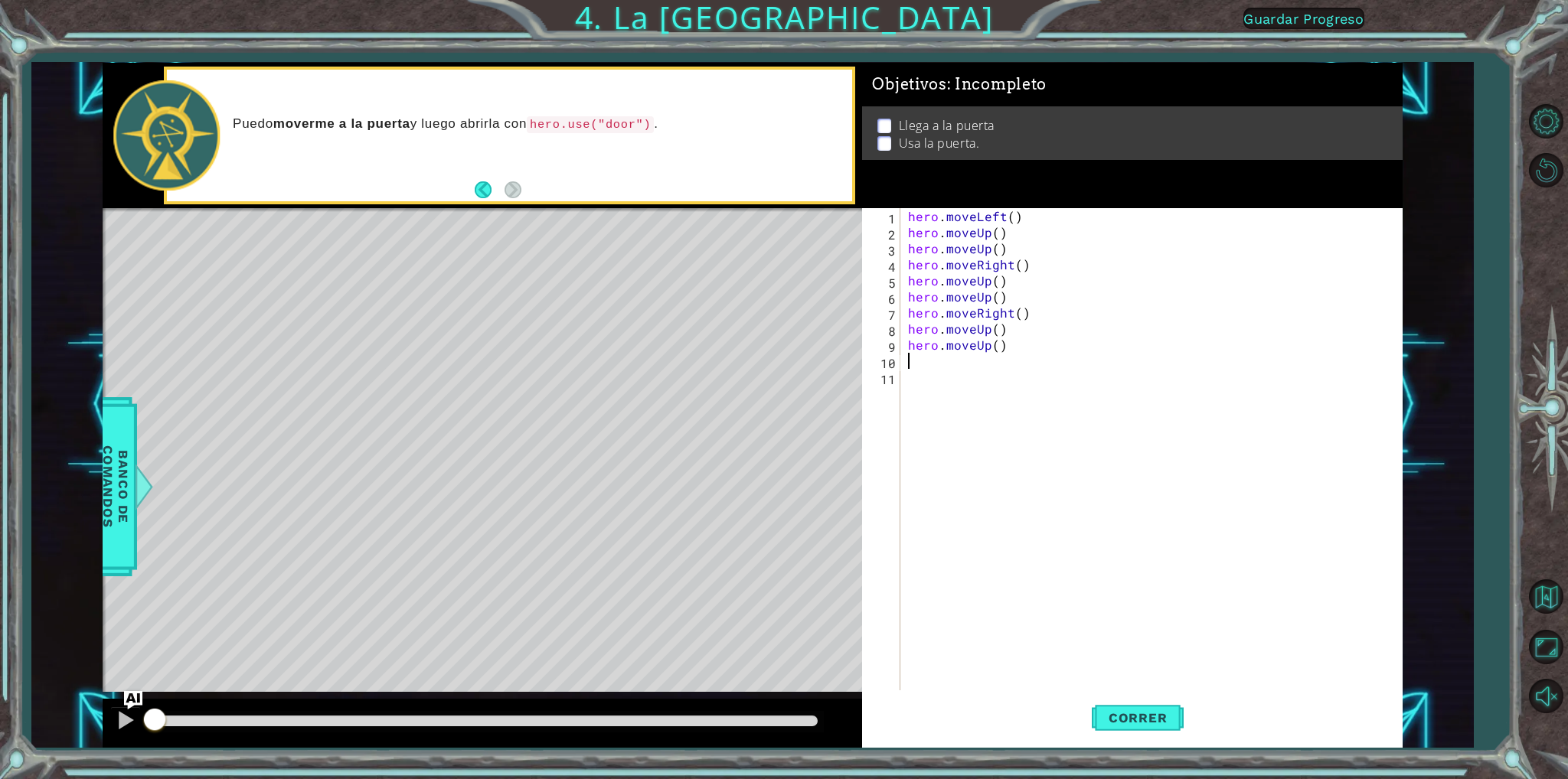
type textarea "h"
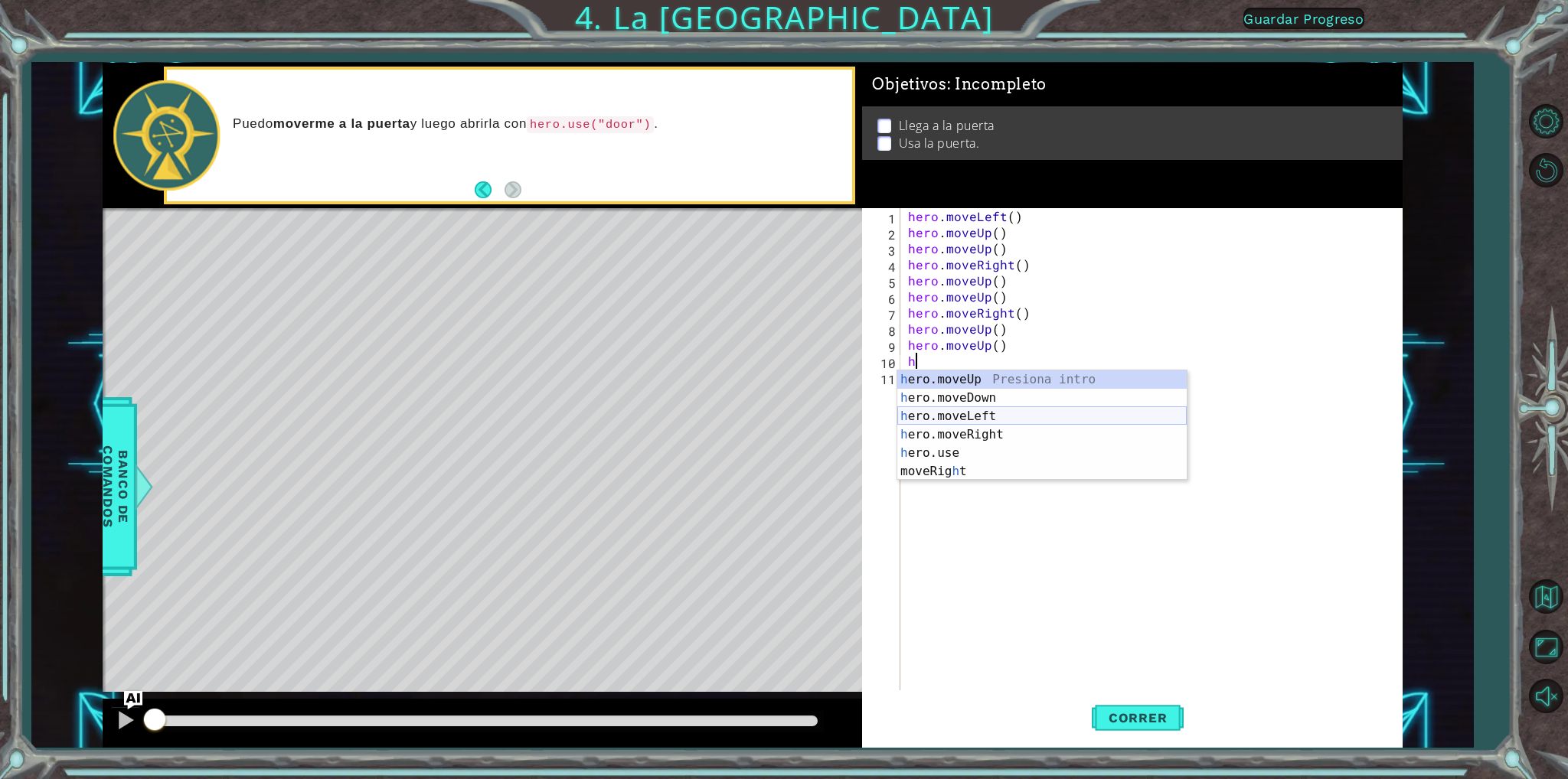
click at [958, 418] on div "h ero.moveUp Presiona intro h ero.moveDown Presiona intro h ero.moveLeft Presio…" at bounding box center [1042, 444] width 289 height 147
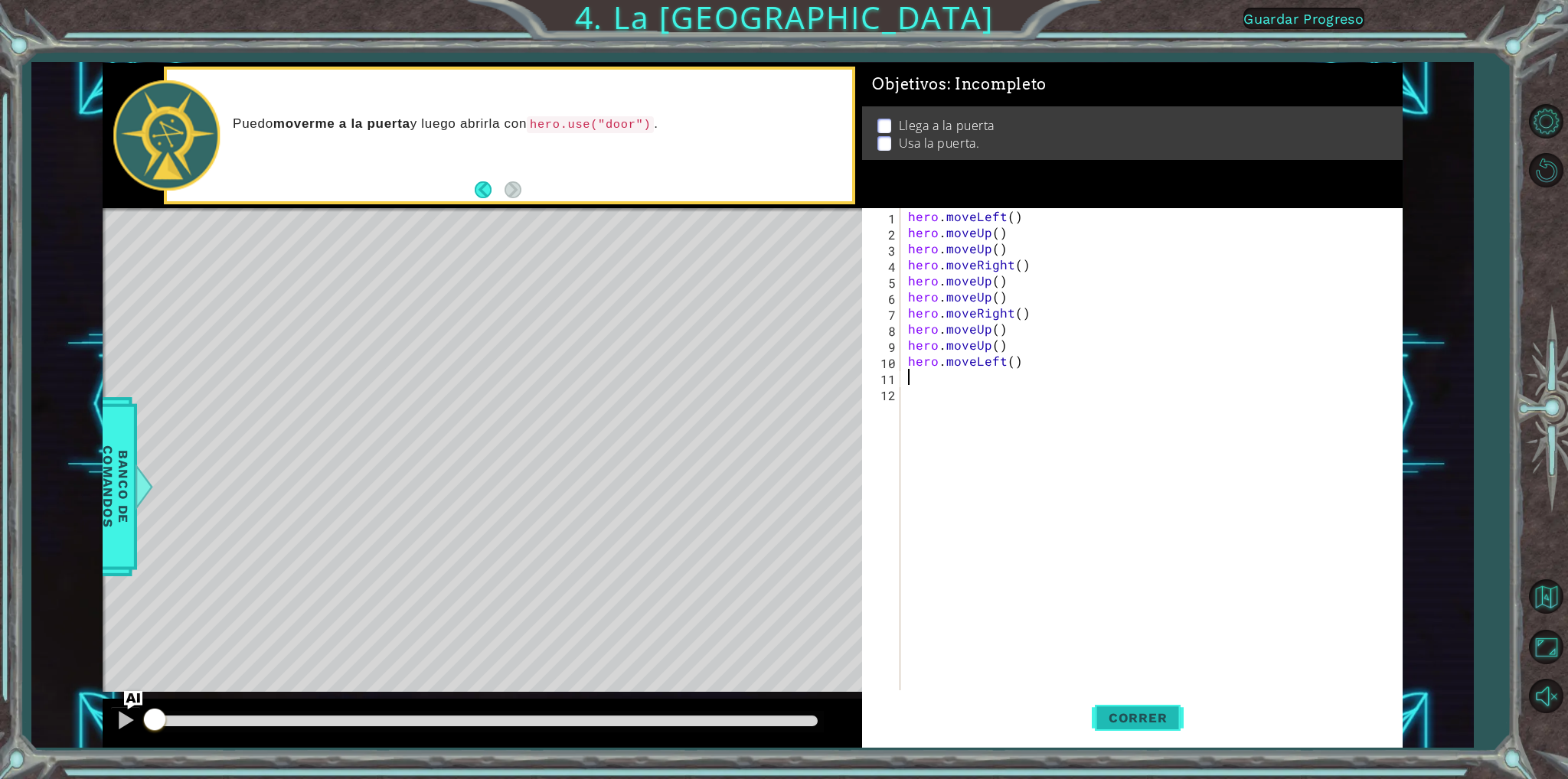
click at [1148, 719] on span "Correr" at bounding box center [1138, 717] width 90 height 16
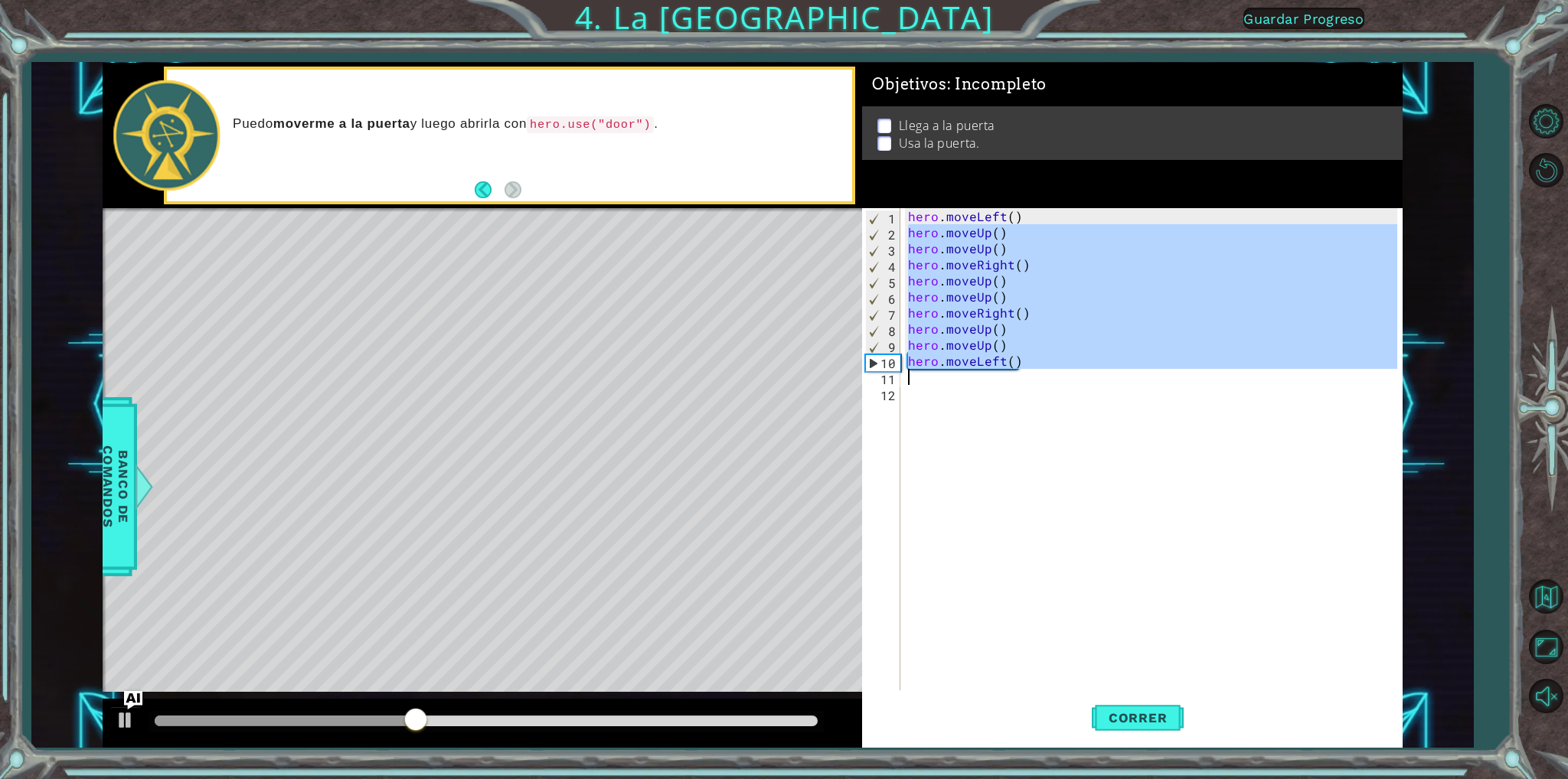
drag, startPoint x: 904, startPoint y: 231, endPoint x: 998, endPoint y: 389, distance: 183.8
click at [998, 389] on div "hero . moveLeft ( ) hero . moveUp ( ) hero . moveUp ( ) hero . moveRight ( ) he…" at bounding box center [1155, 465] width 500 height 514
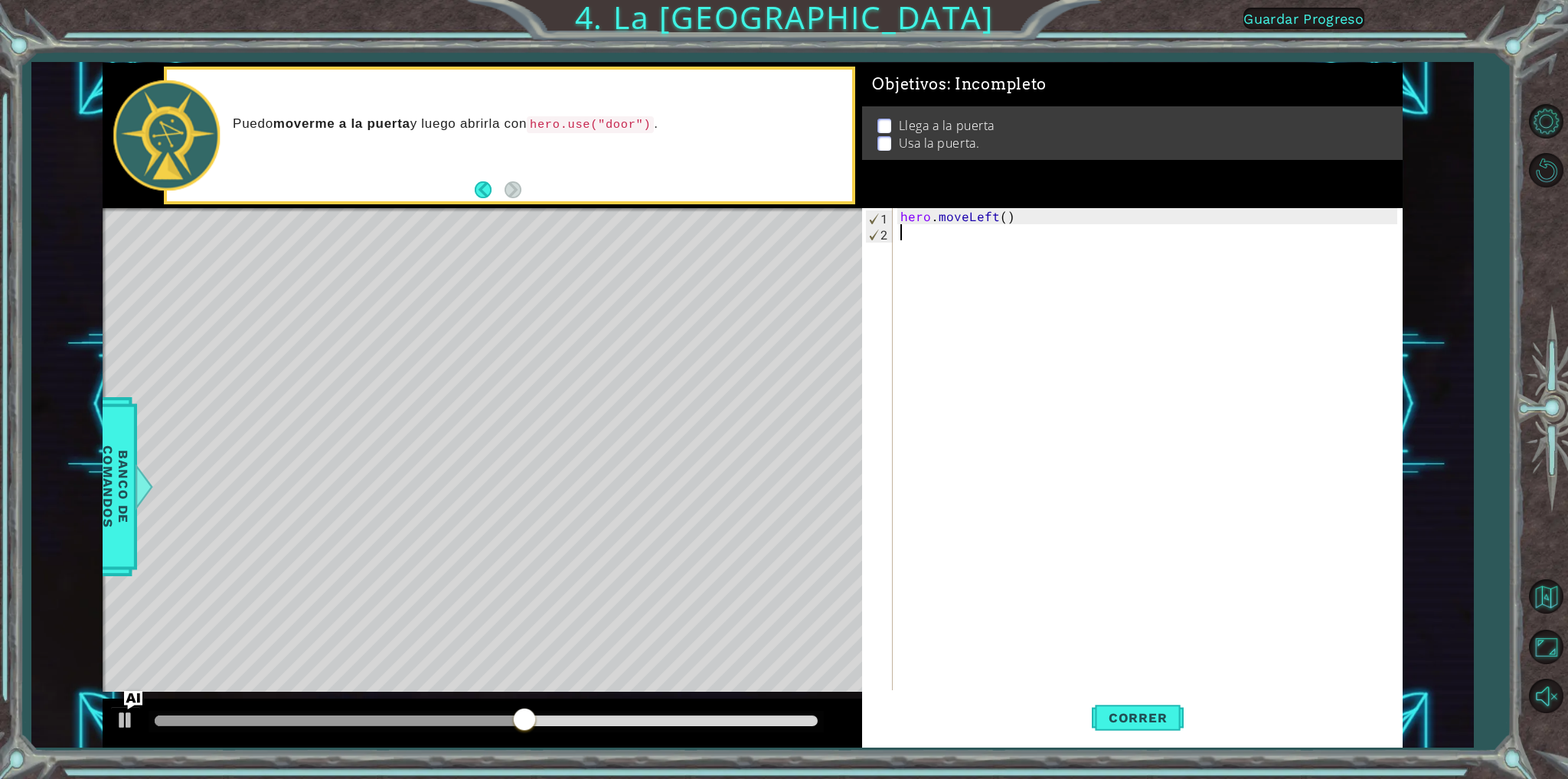
type textarea "h"
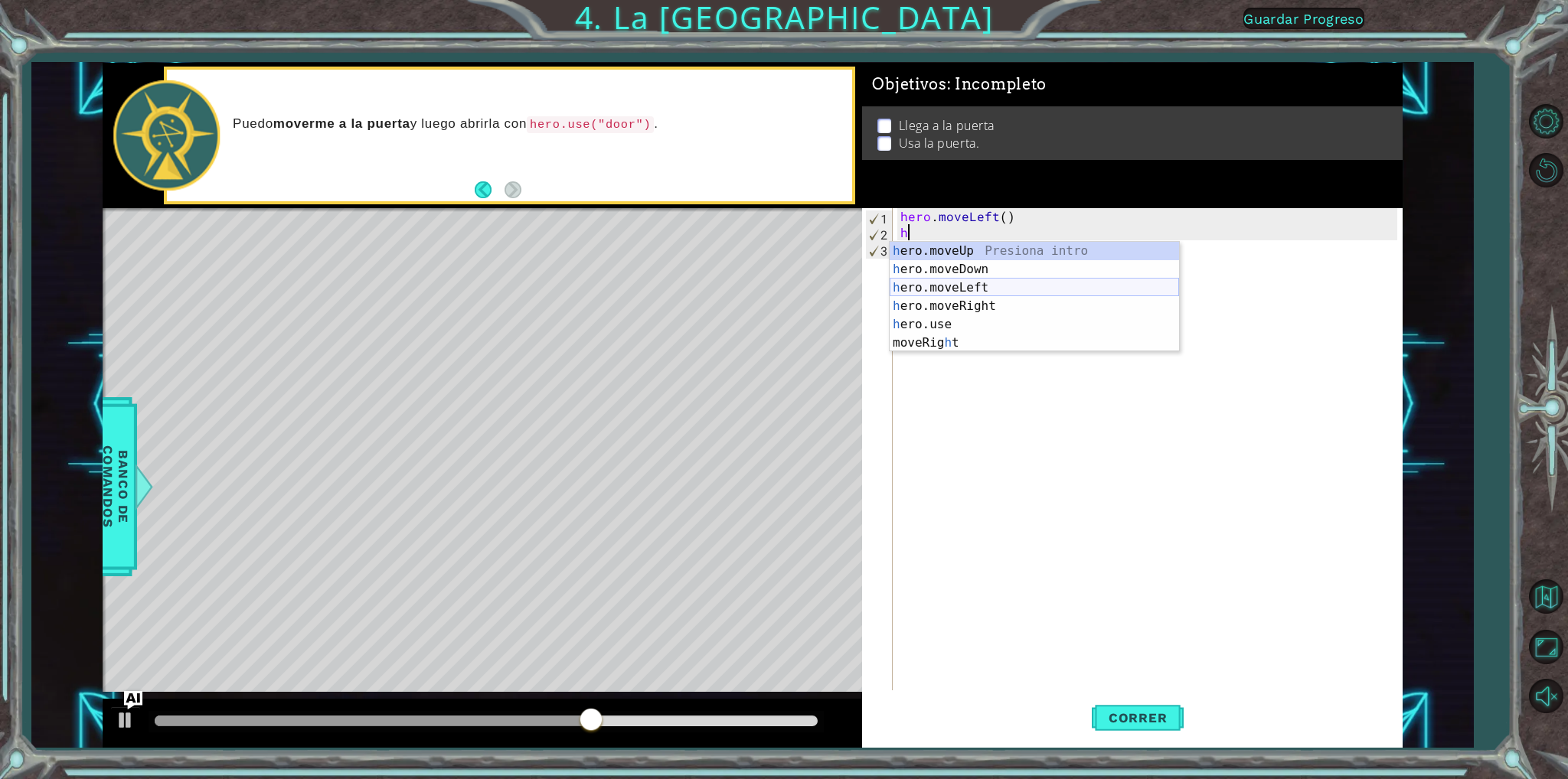
click at [953, 286] on div "h ero.moveUp Presiona intro h ero.moveDown Presiona intro h ero.moveLeft Presio…" at bounding box center [1034, 315] width 289 height 147
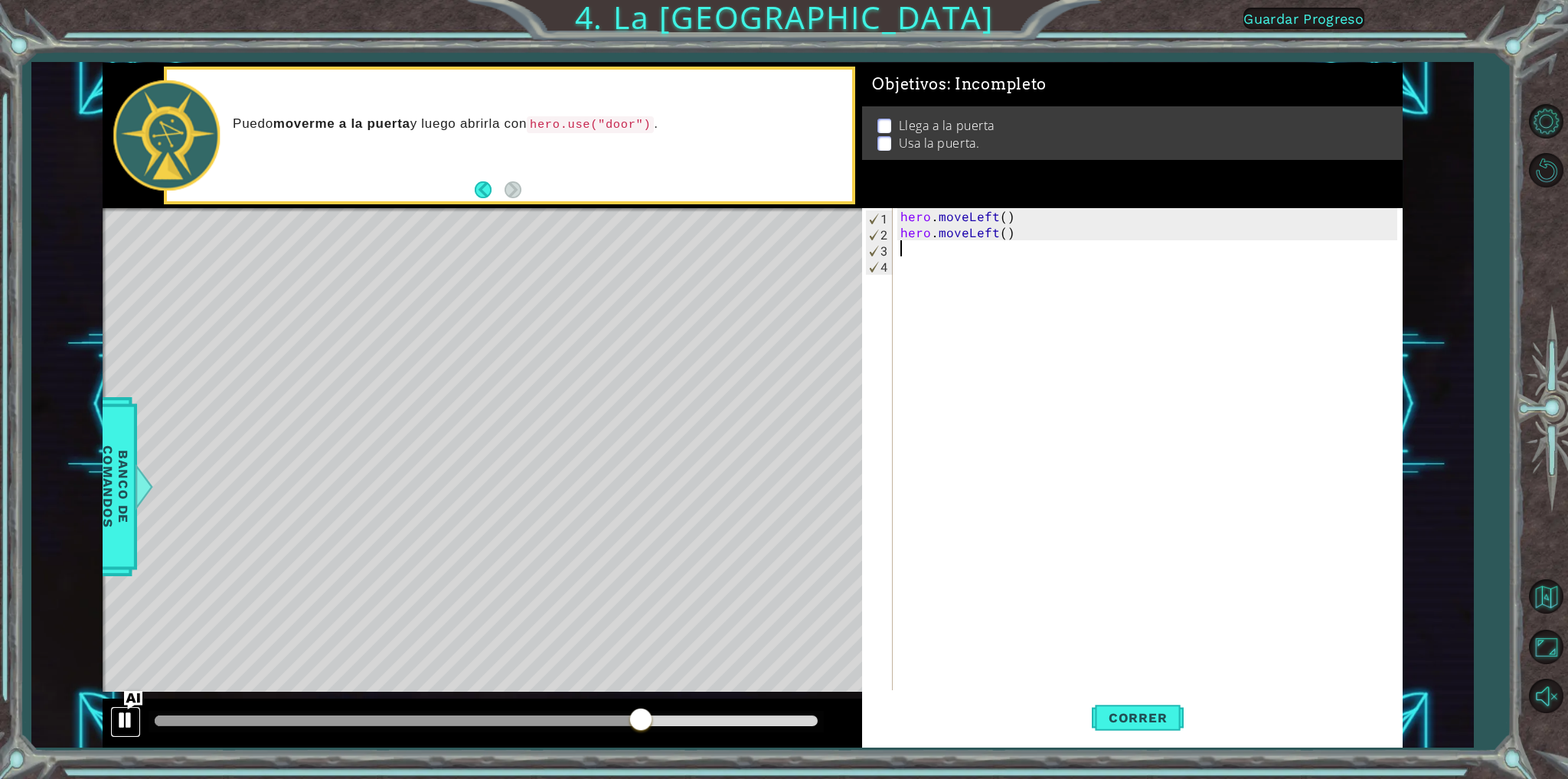
click at [113, 728] on button at bounding box center [125, 722] width 31 height 31
type textarea "h"
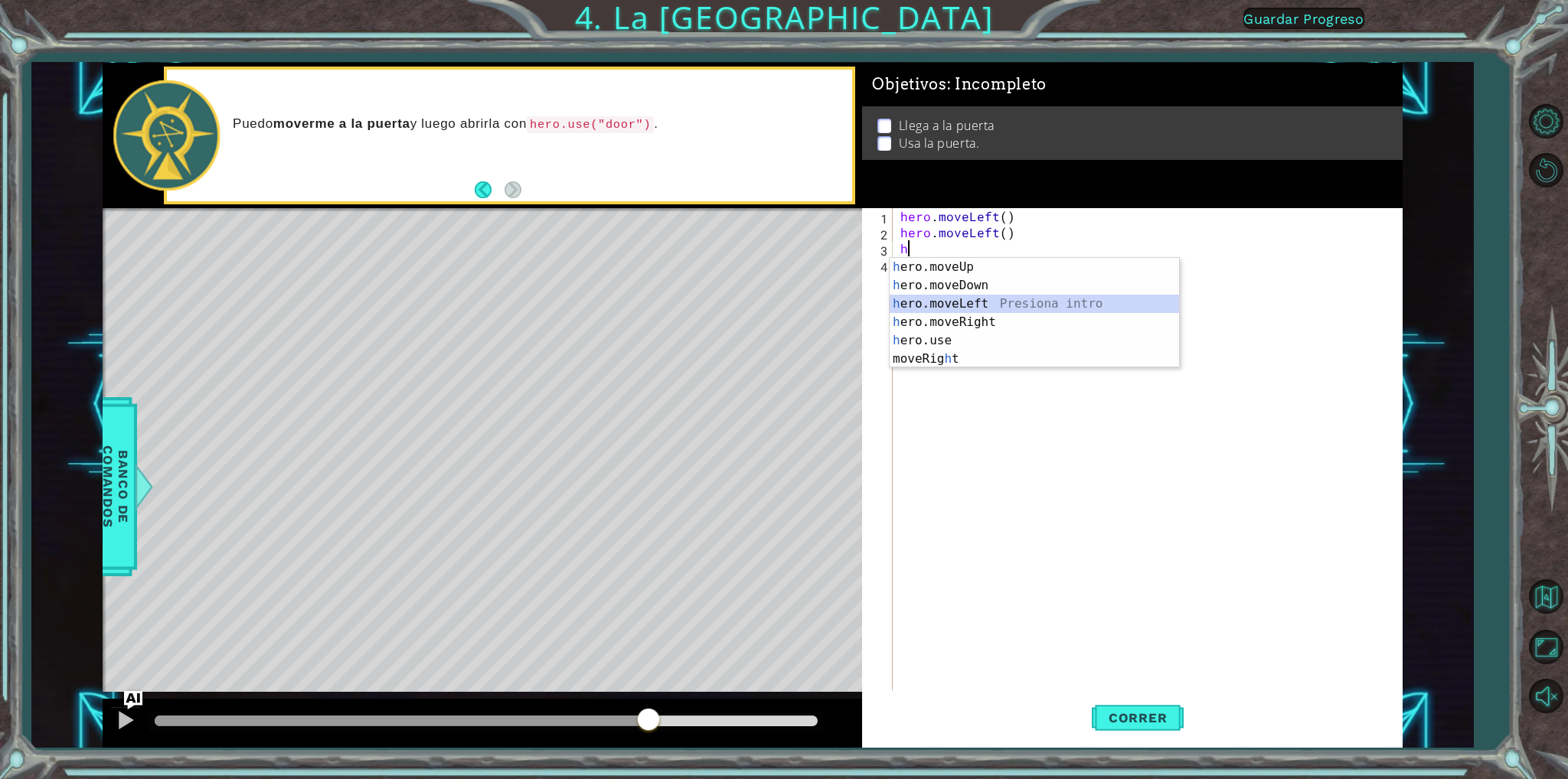
click at [955, 301] on div "h ero.moveUp Presiona intro h ero.moveDown Presiona intro h ero.moveLeft Presio…" at bounding box center [1034, 331] width 289 height 147
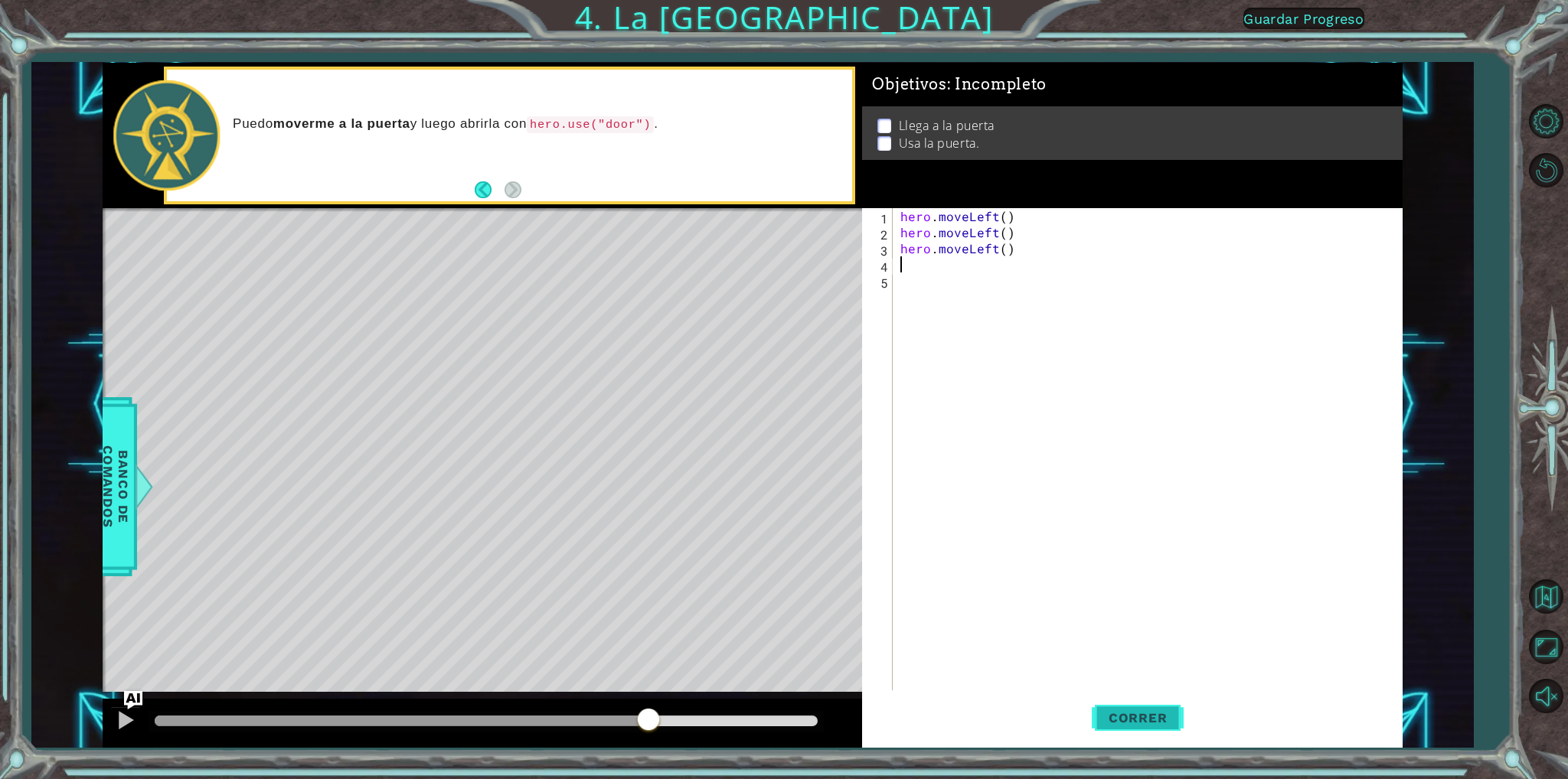
click at [1108, 712] on span "Correr" at bounding box center [1138, 717] width 90 height 16
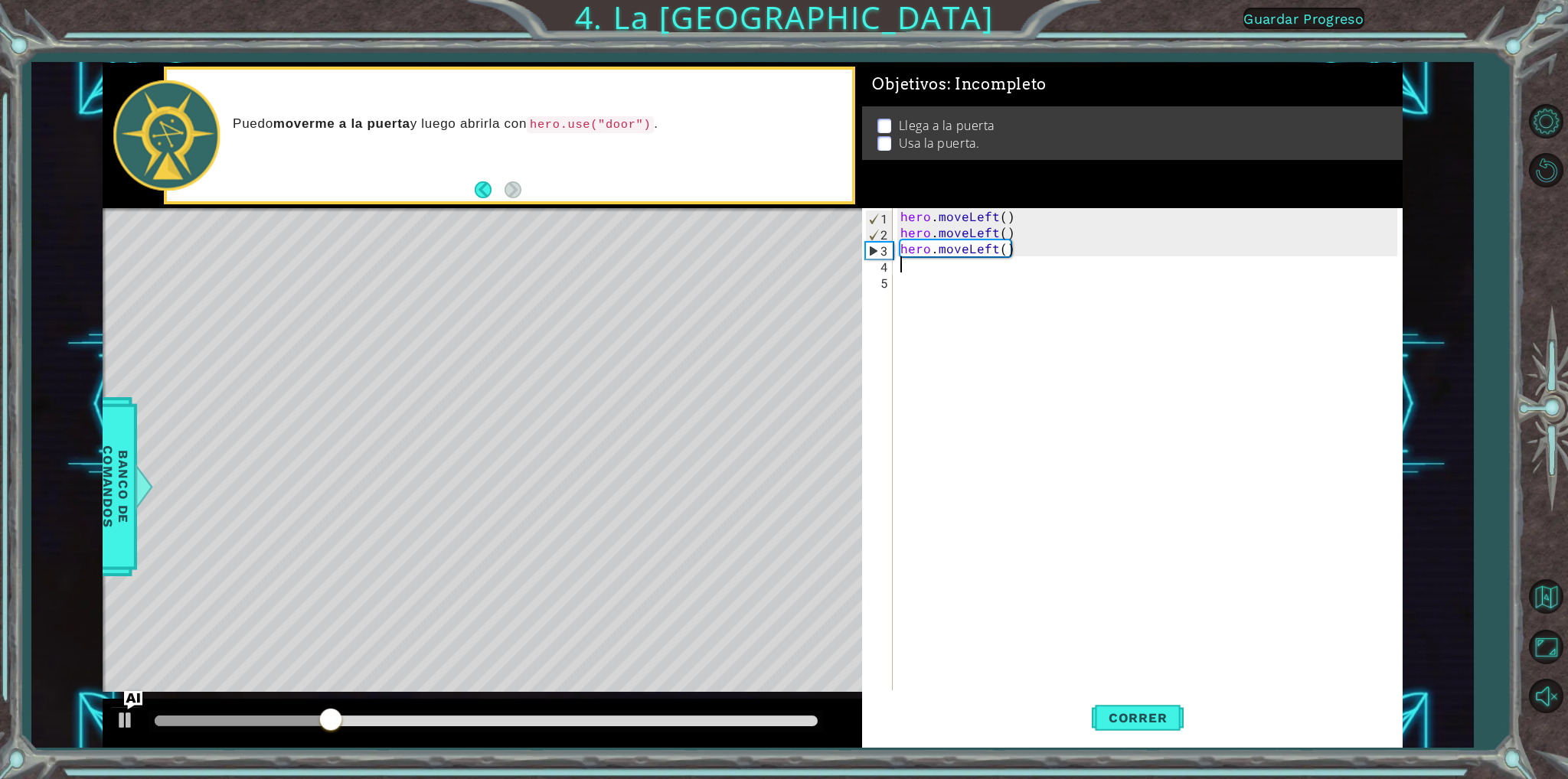
click at [1028, 247] on div "hero . moveLeft ( ) hero . moveLeft ( ) hero . moveLeft ( )" at bounding box center [1151, 465] width 507 height 514
type textarea "hero.moveLeft()"
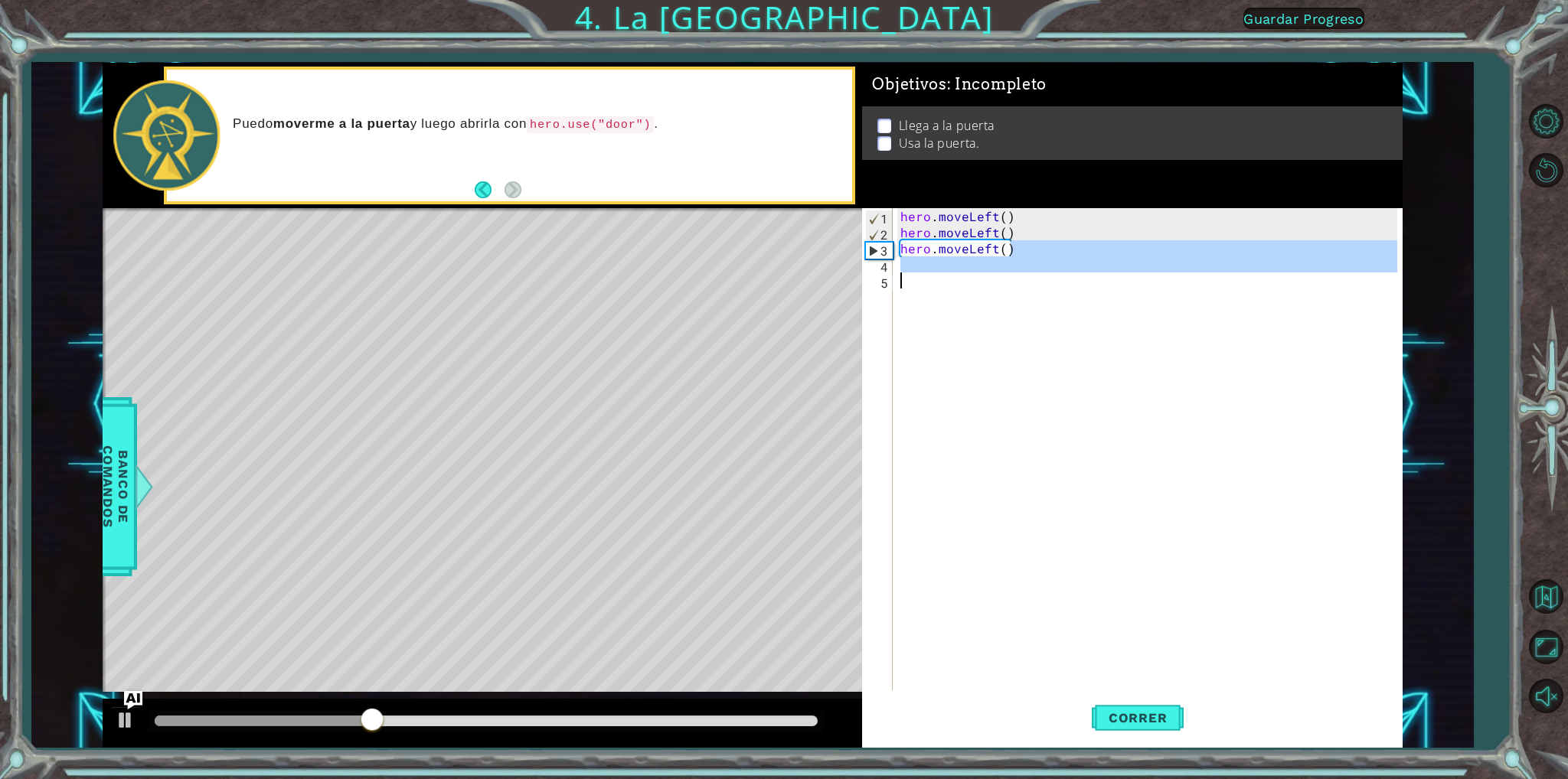
drag, startPoint x: 1018, startPoint y: 250, endPoint x: 887, endPoint y: 274, distance: 133.2
click at [887, 274] on div "hero.moveLeft() 1 2 3 4 5 hero . moveLeft ( ) hero . moveLeft ( ) hero . moveLe…" at bounding box center [1129, 449] width 534 height 482
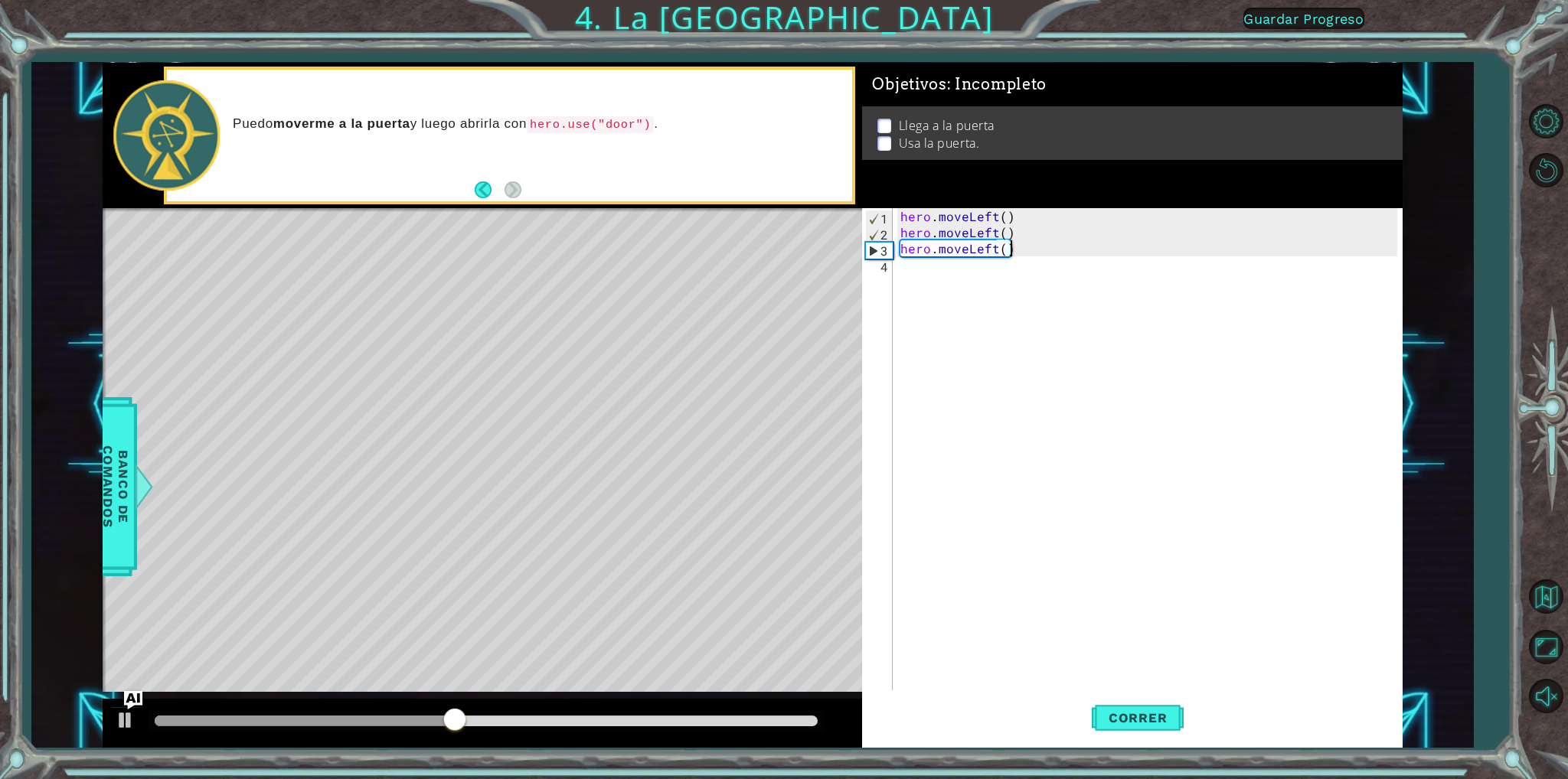
click at [1045, 246] on div "hero . moveLeft ( ) hero . moveLeft ( ) hero . moveLeft ( )" at bounding box center [1151, 465] width 507 height 514
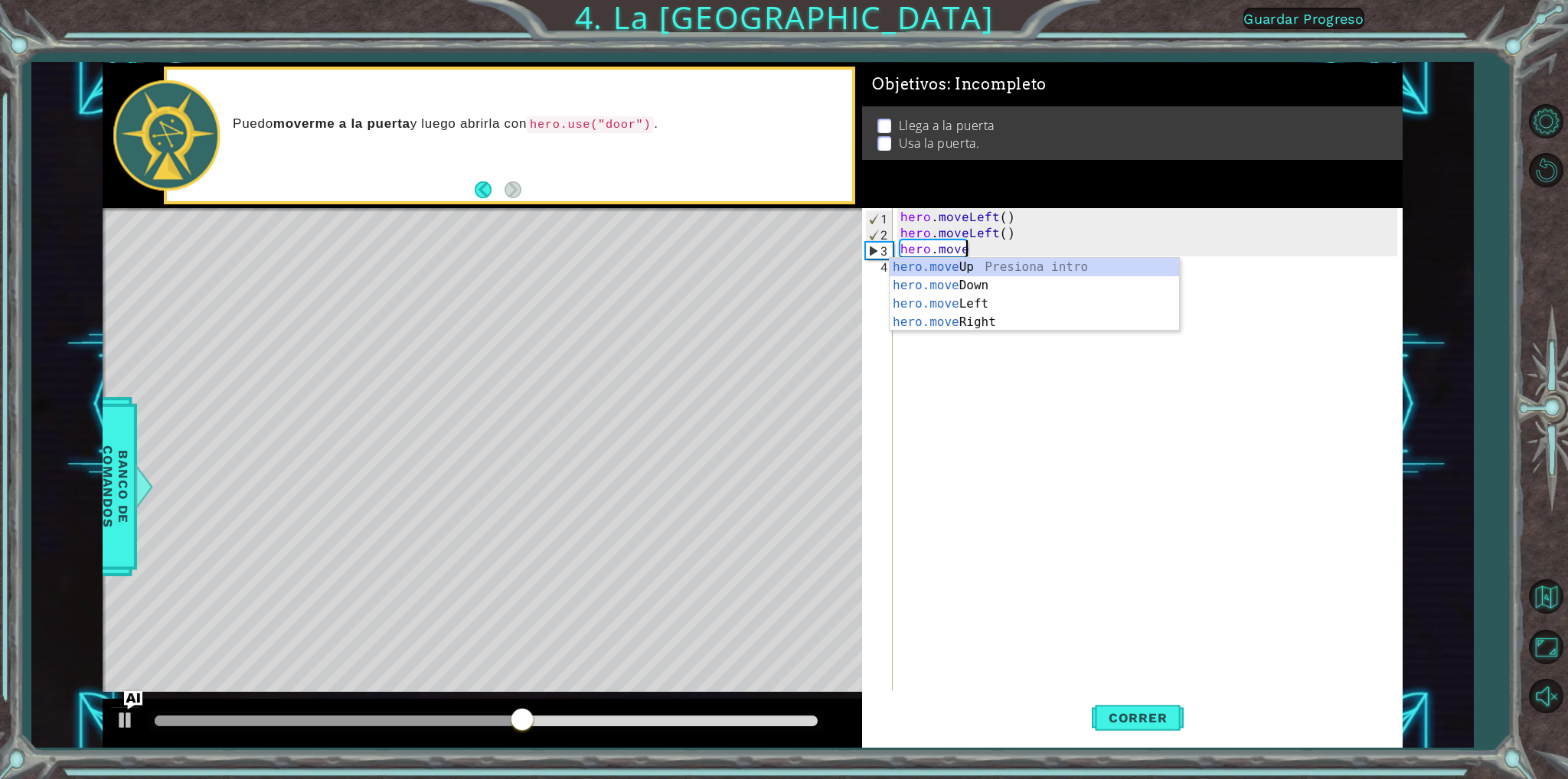
type textarea "h"
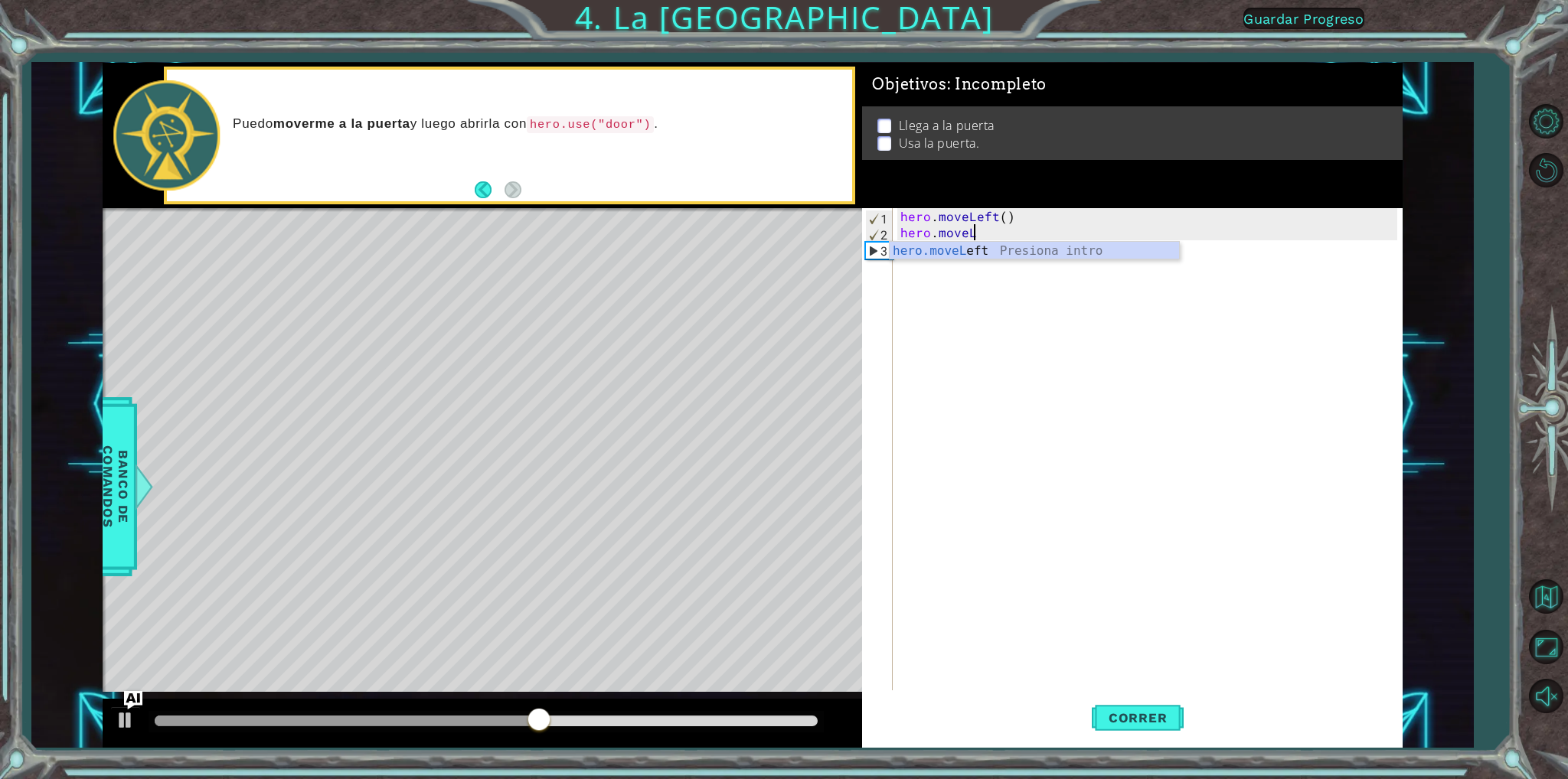
type textarea "hero.move"
click at [981, 290] on div "hero.move Up Presiona intro hero.move Down Presiona intro hero.move Left Presio…" at bounding box center [1034, 297] width 289 height 110
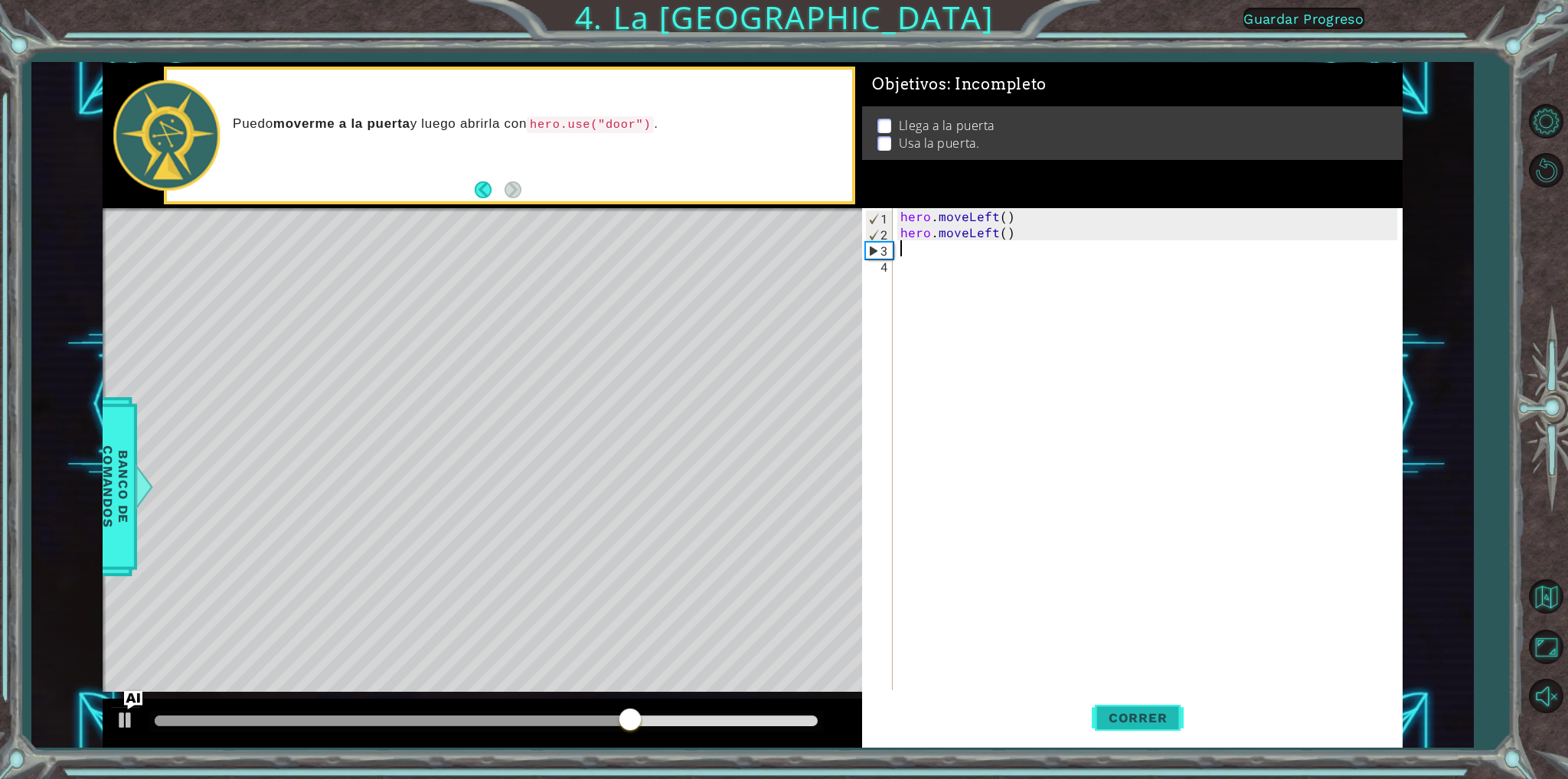
click at [1112, 713] on span "Correr" at bounding box center [1138, 717] width 90 height 16
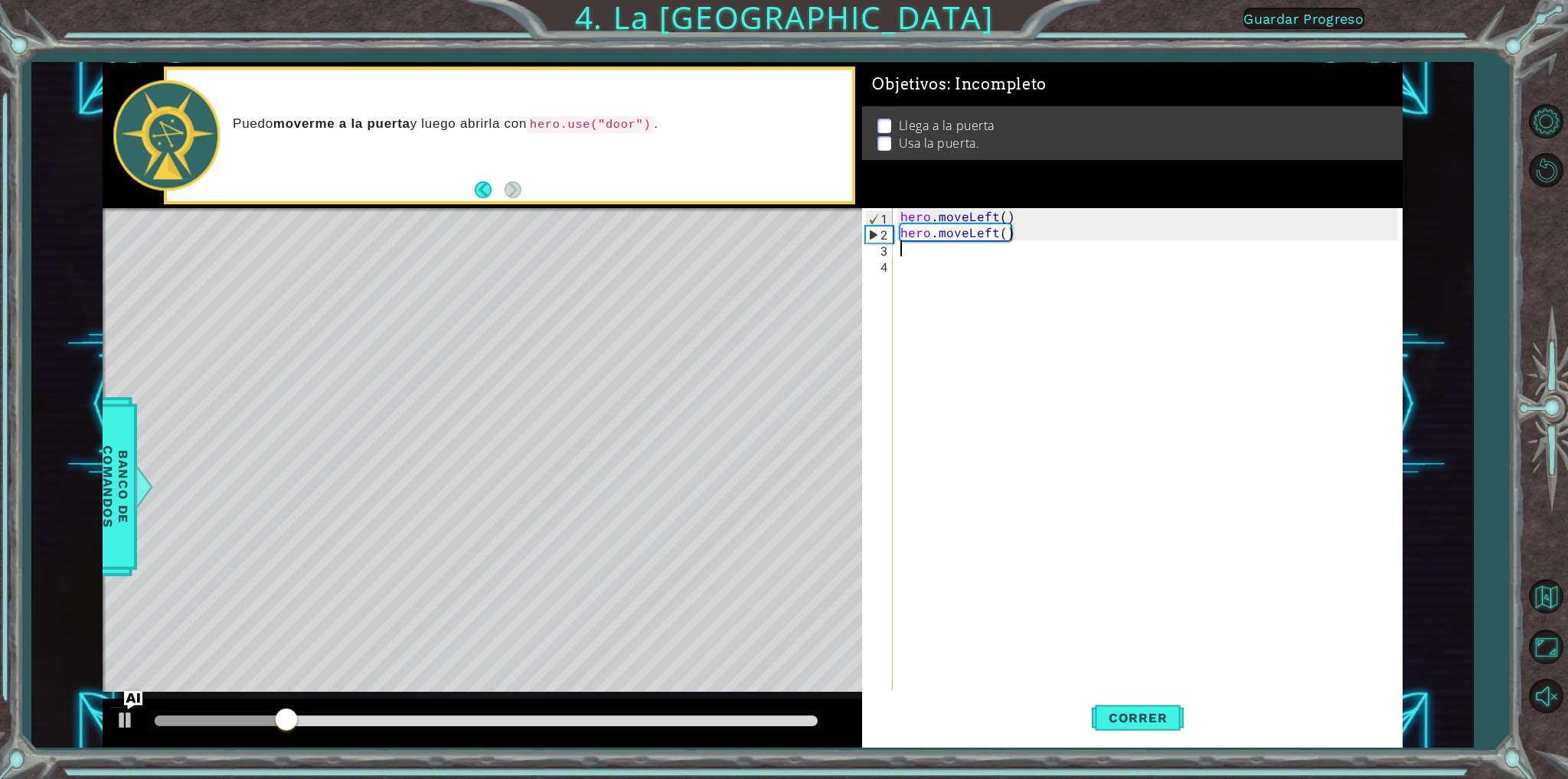
type textarea "h"
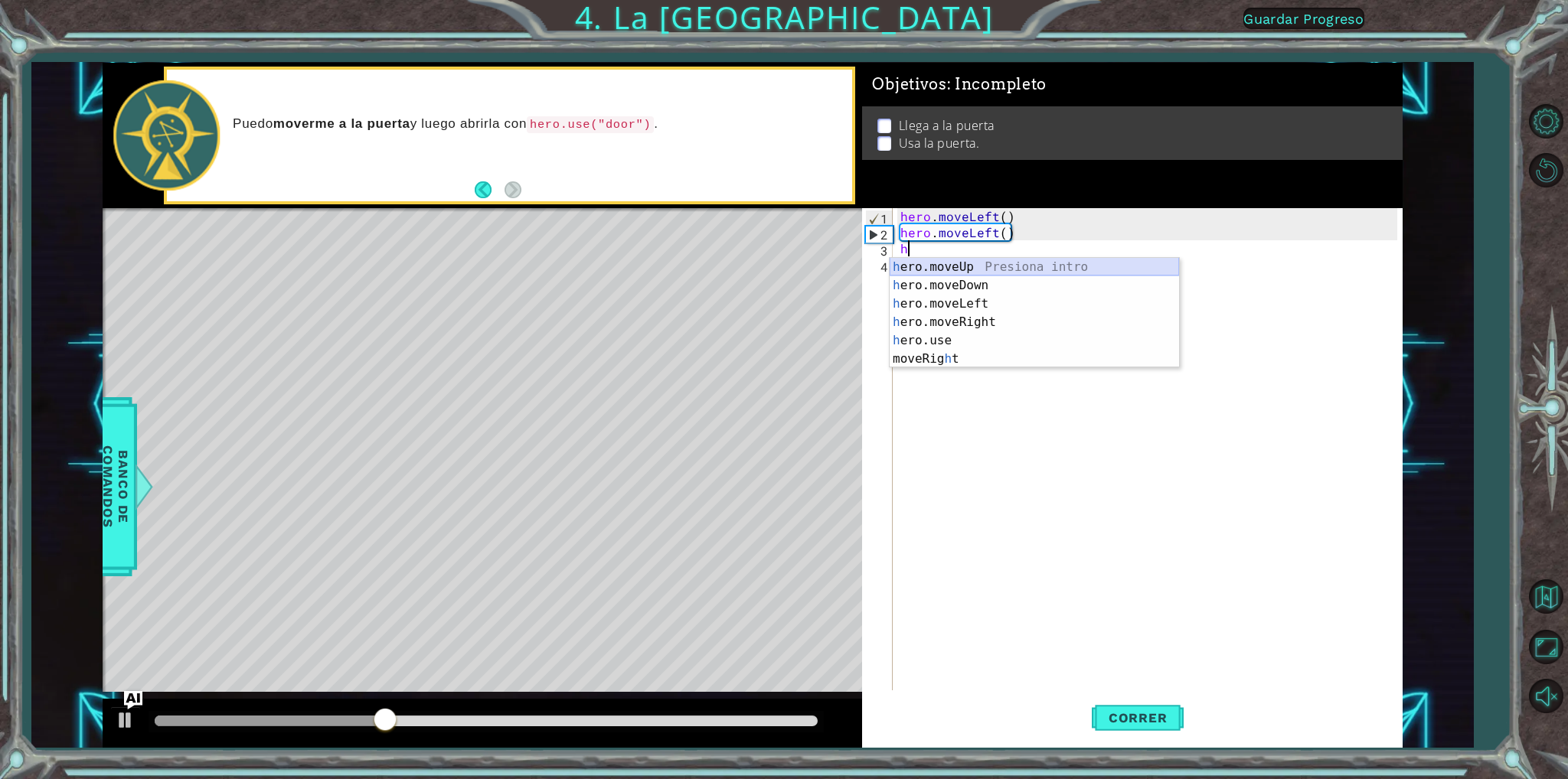
click at [974, 269] on div "h ero.moveUp Presiona intro h ero.moveDown Presiona intro h ero.moveLeft Presio…" at bounding box center [1034, 331] width 289 height 147
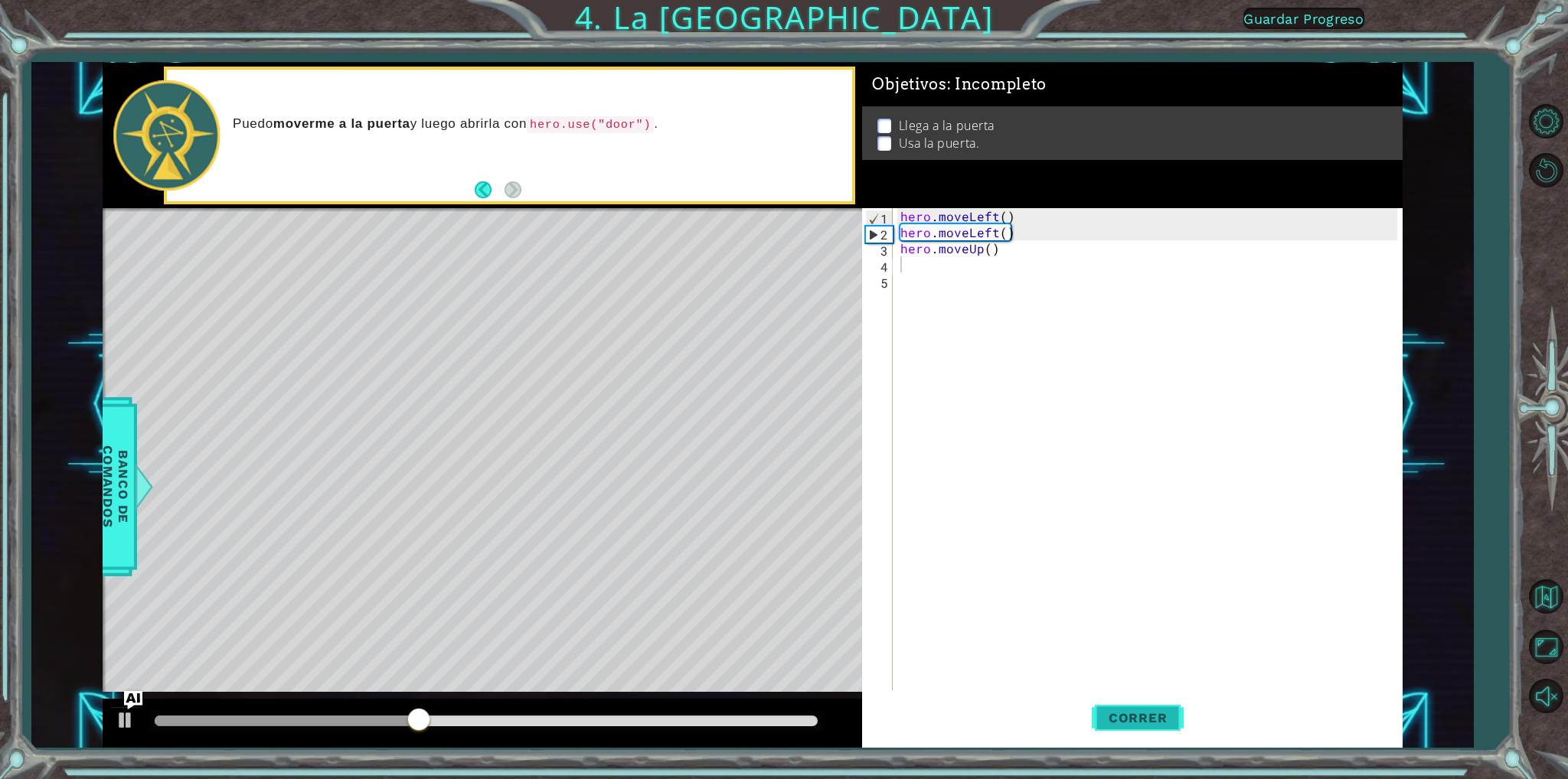
click at [1151, 710] on span "Correr" at bounding box center [1138, 717] width 90 height 16
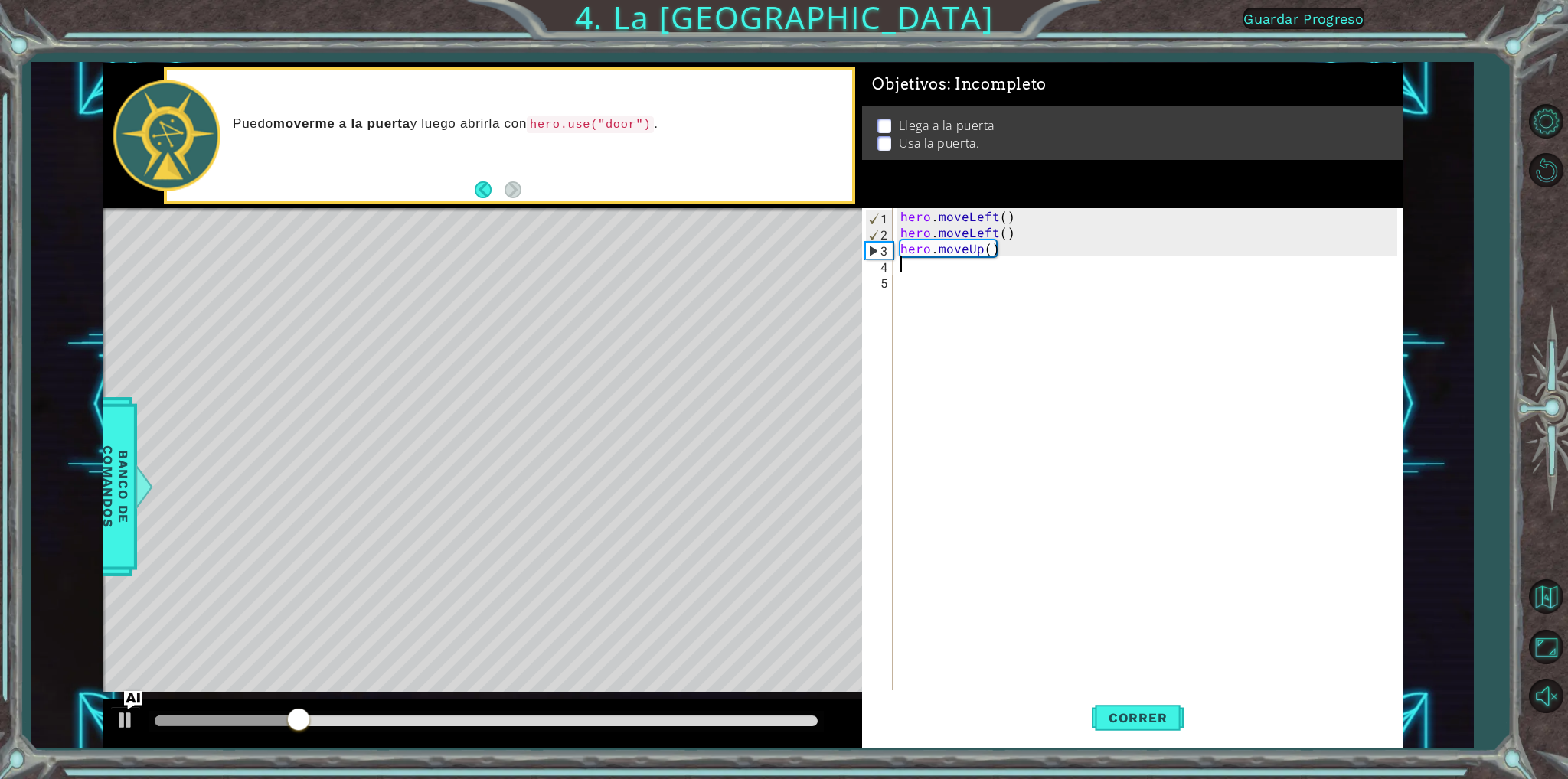
type textarea "h"
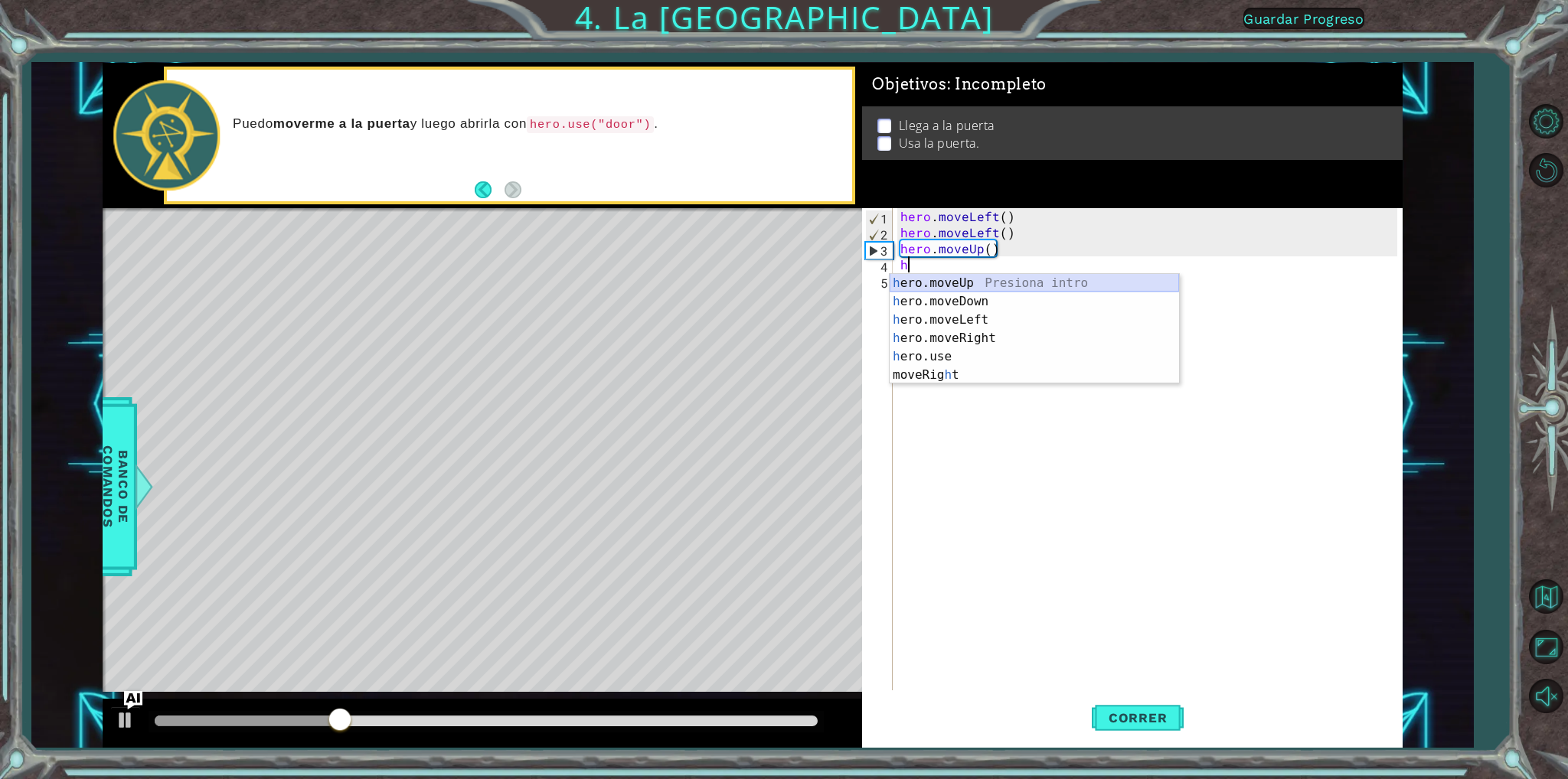
click at [964, 283] on div "h ero.moveUp Presiona intro h ero.moveDown Presiona intro h ero.moveLeft Presio…" at bounding box center [1034, 347] width 289 height 147
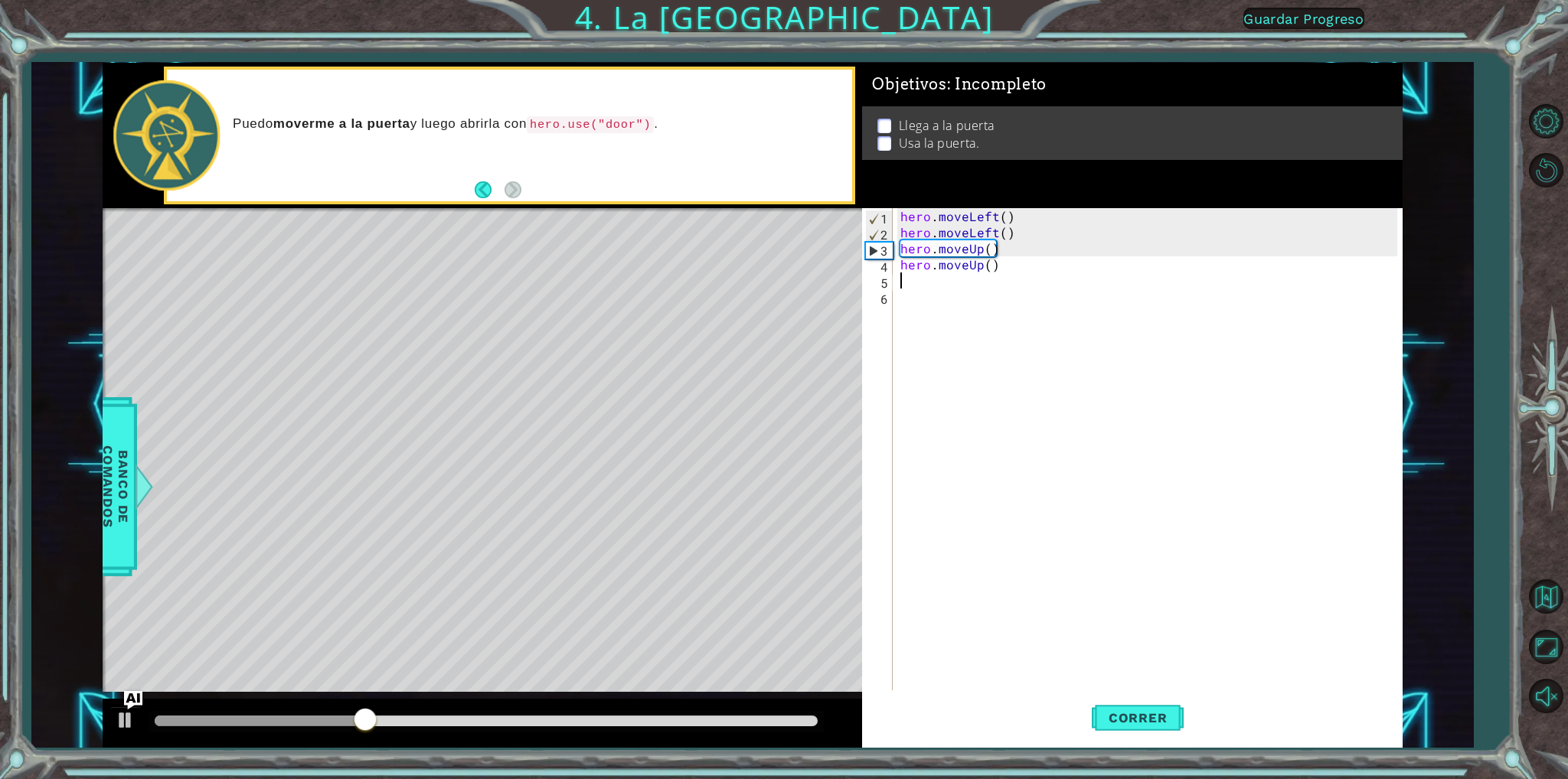
type textarea "h"
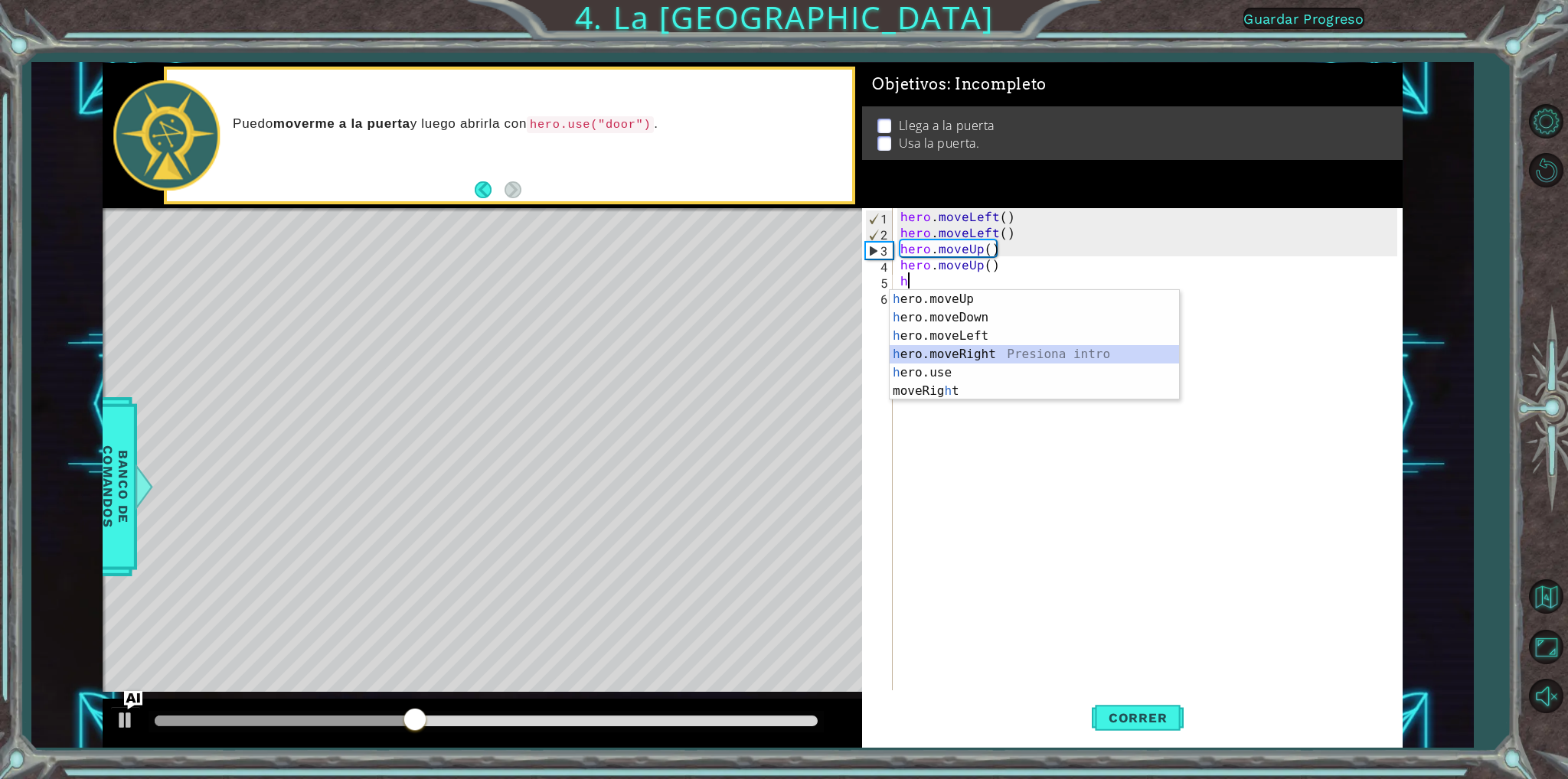
click at [956, 358] on div "h ero.moveUp Presiona intro h ero.moveDown Presiona intro h ero.moveLeft Presio…" at bounding box center [1034, 363] width 289 height 147
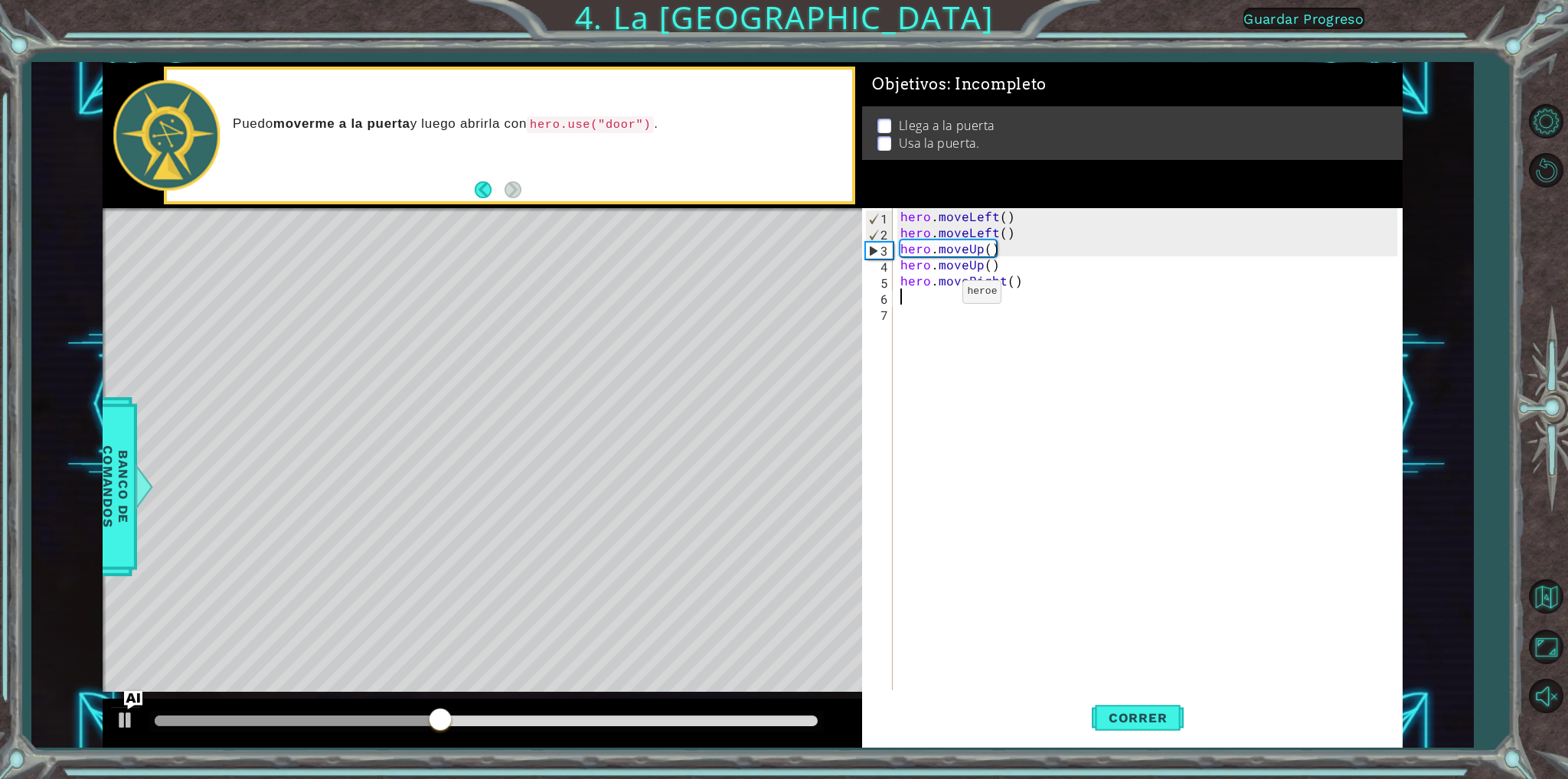
type textarea "h"
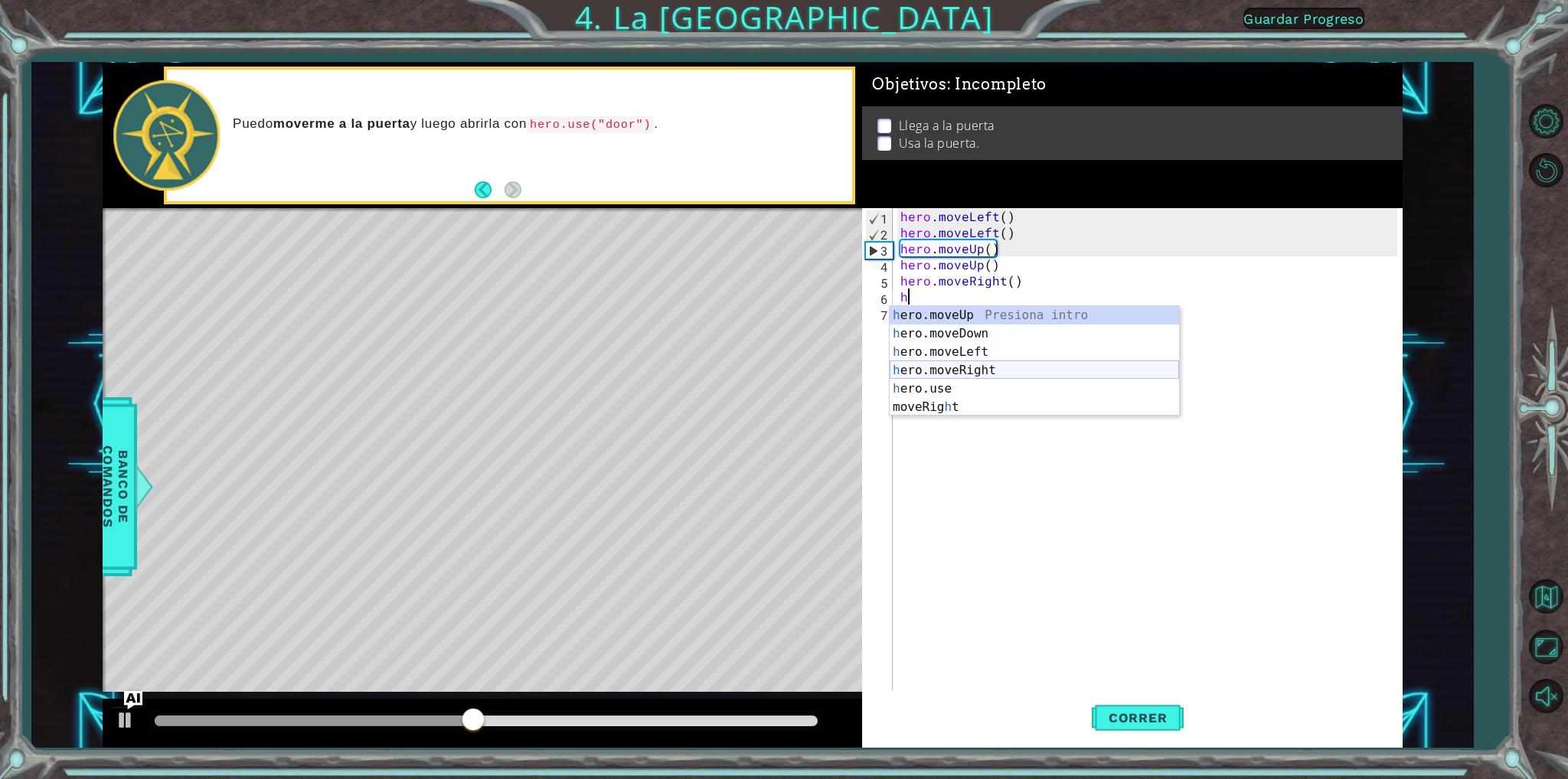
click at [949, 366] on div "h ero.moveUp Presiona intro h ero.moveDown Presiona intro h ero.moveLeft Presio…" at bounding box center [1034, 379] width 289 height 147
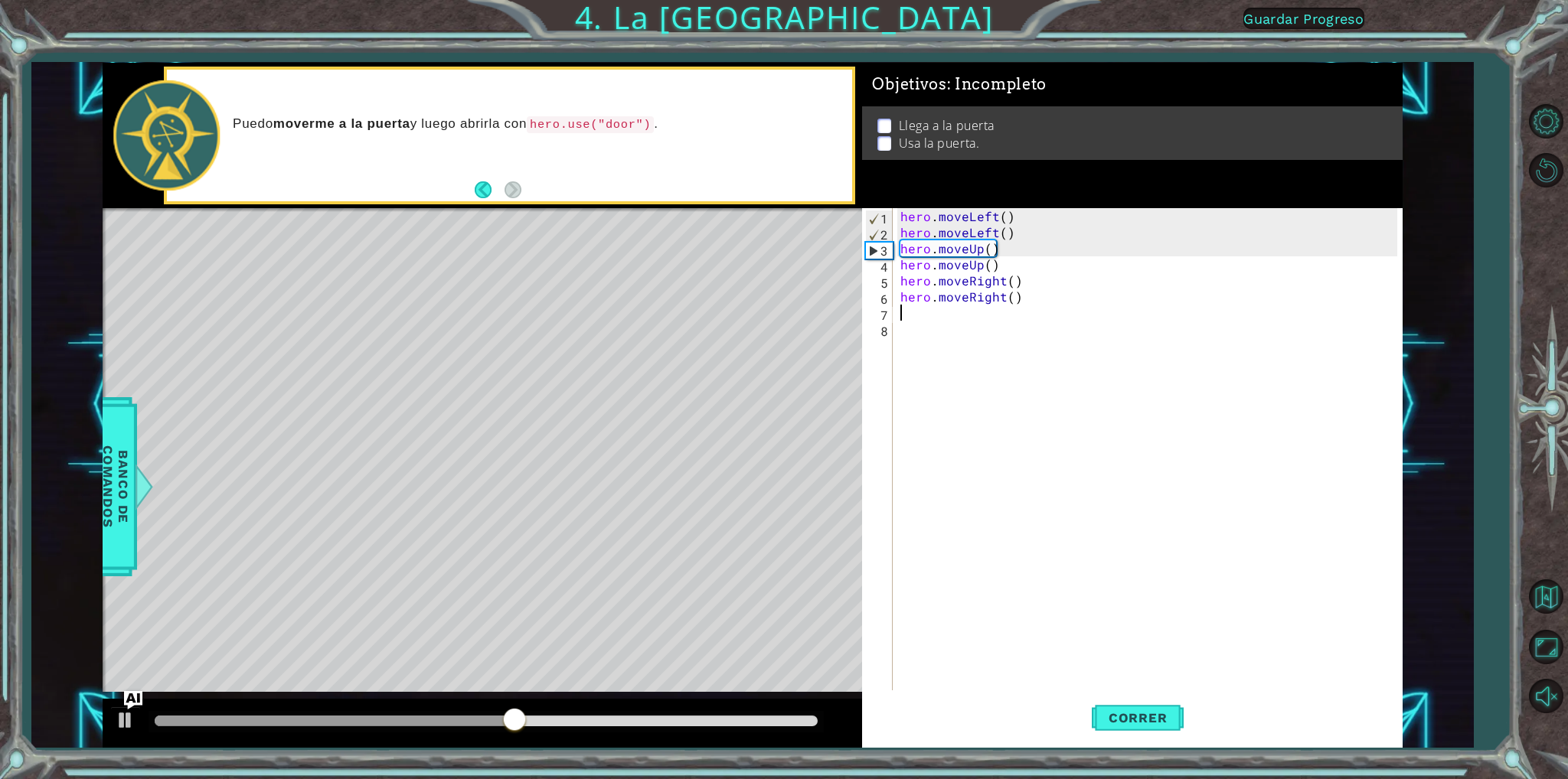
type textarea "h"
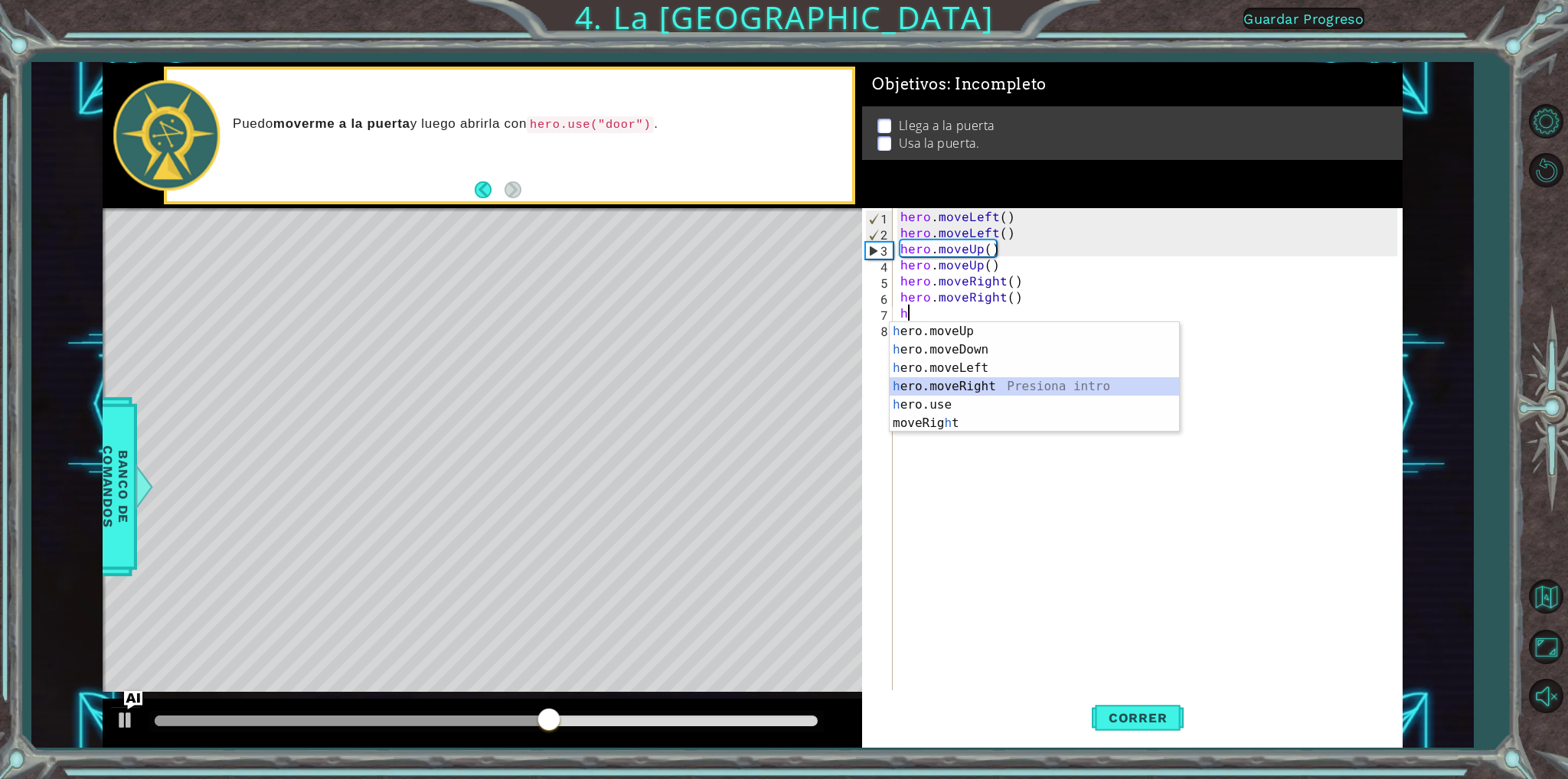
click at [956, 386] on div "h ero.moveUp Presiona intro h ero.moveDown Presiona intro h ero.moveLeft Presio…" at bounding box center [1034, 396] width 289 height 147
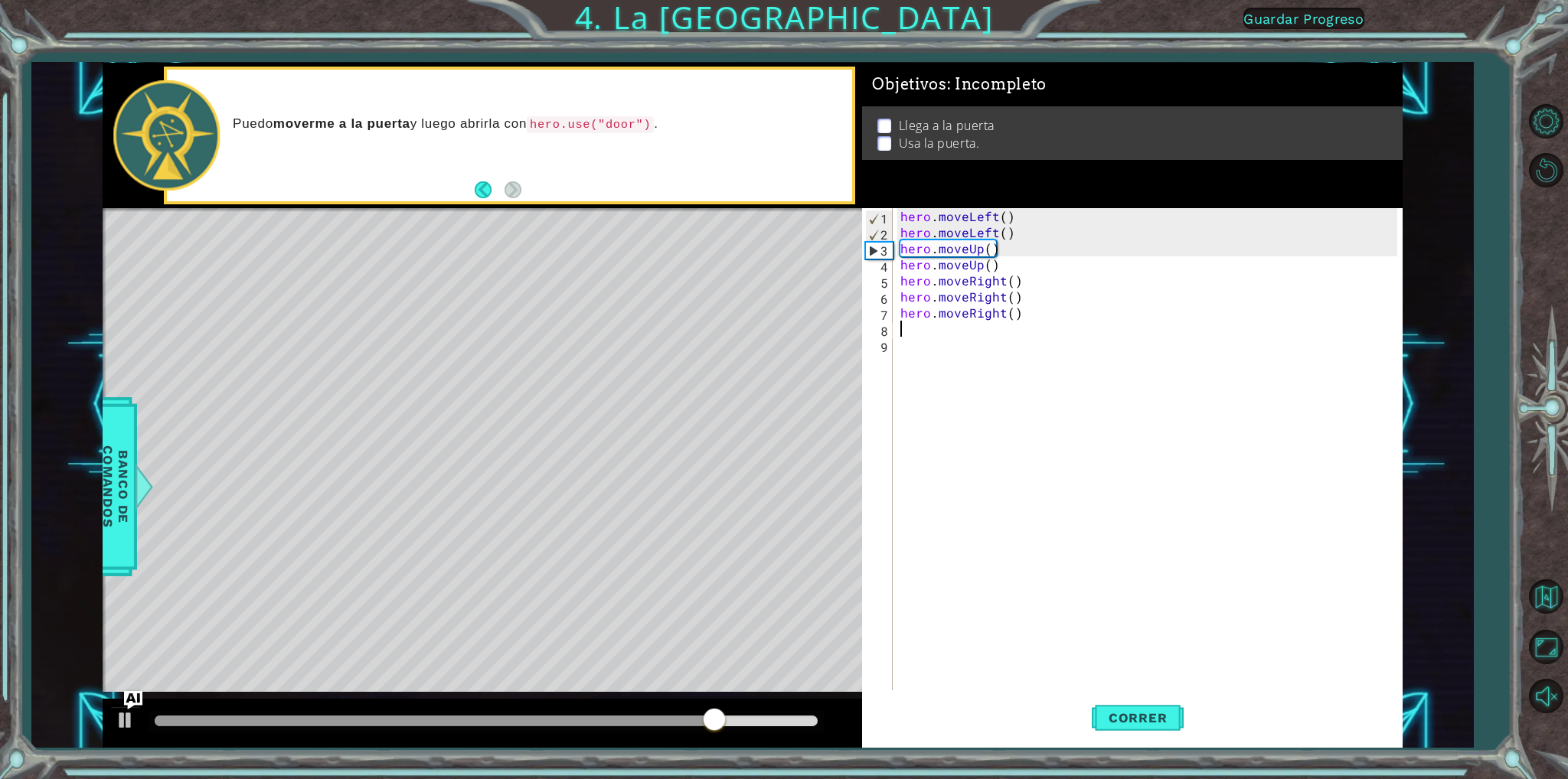
click at [1024, 310] on div "hero . moveLeft ( ) hero . moveLeft ( ) hero . moveUp ( ) hero . moveUp ( ) her…" at bounding box center [1151, 465] width 507 height 514
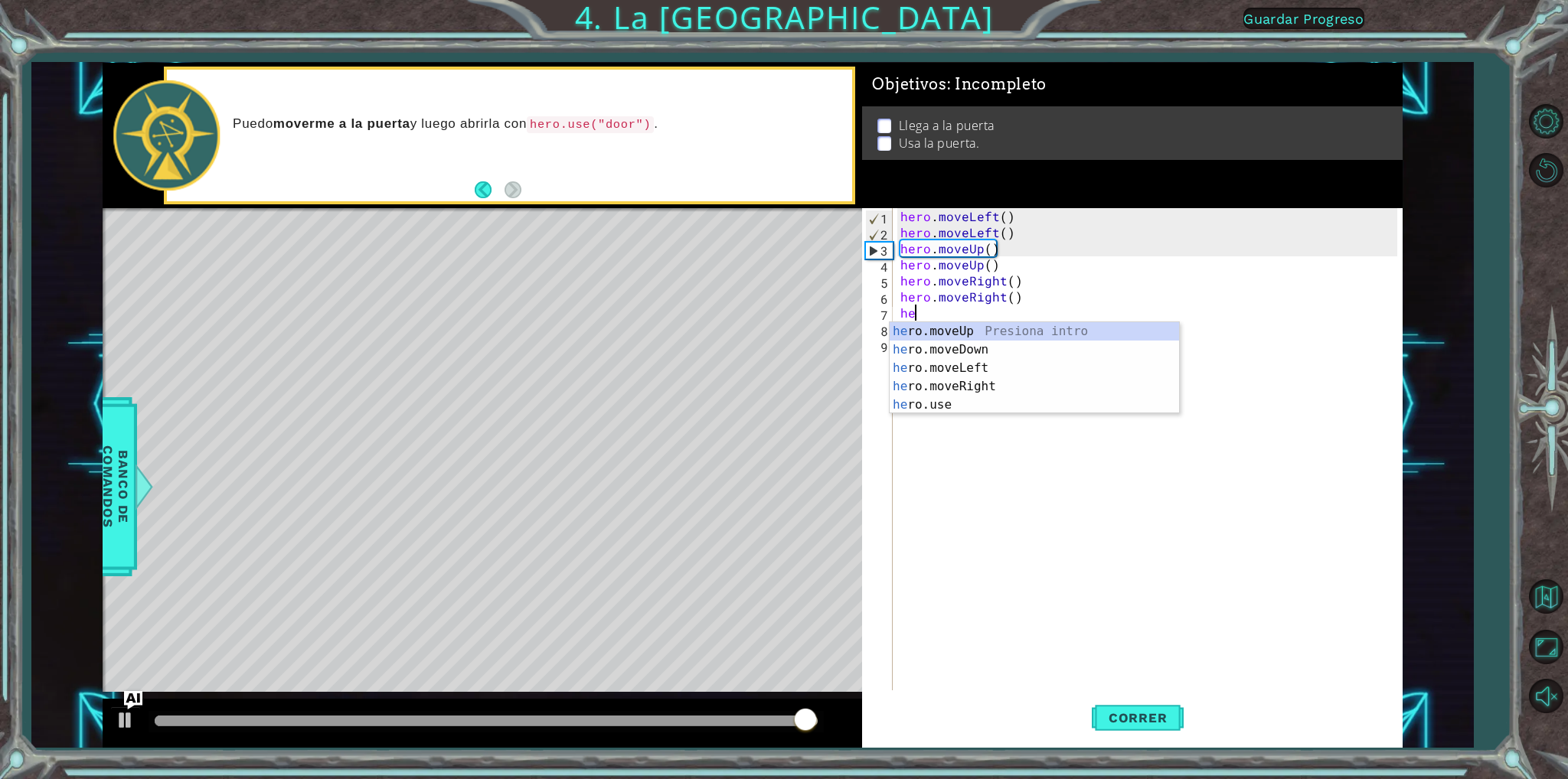
type textarea "h"
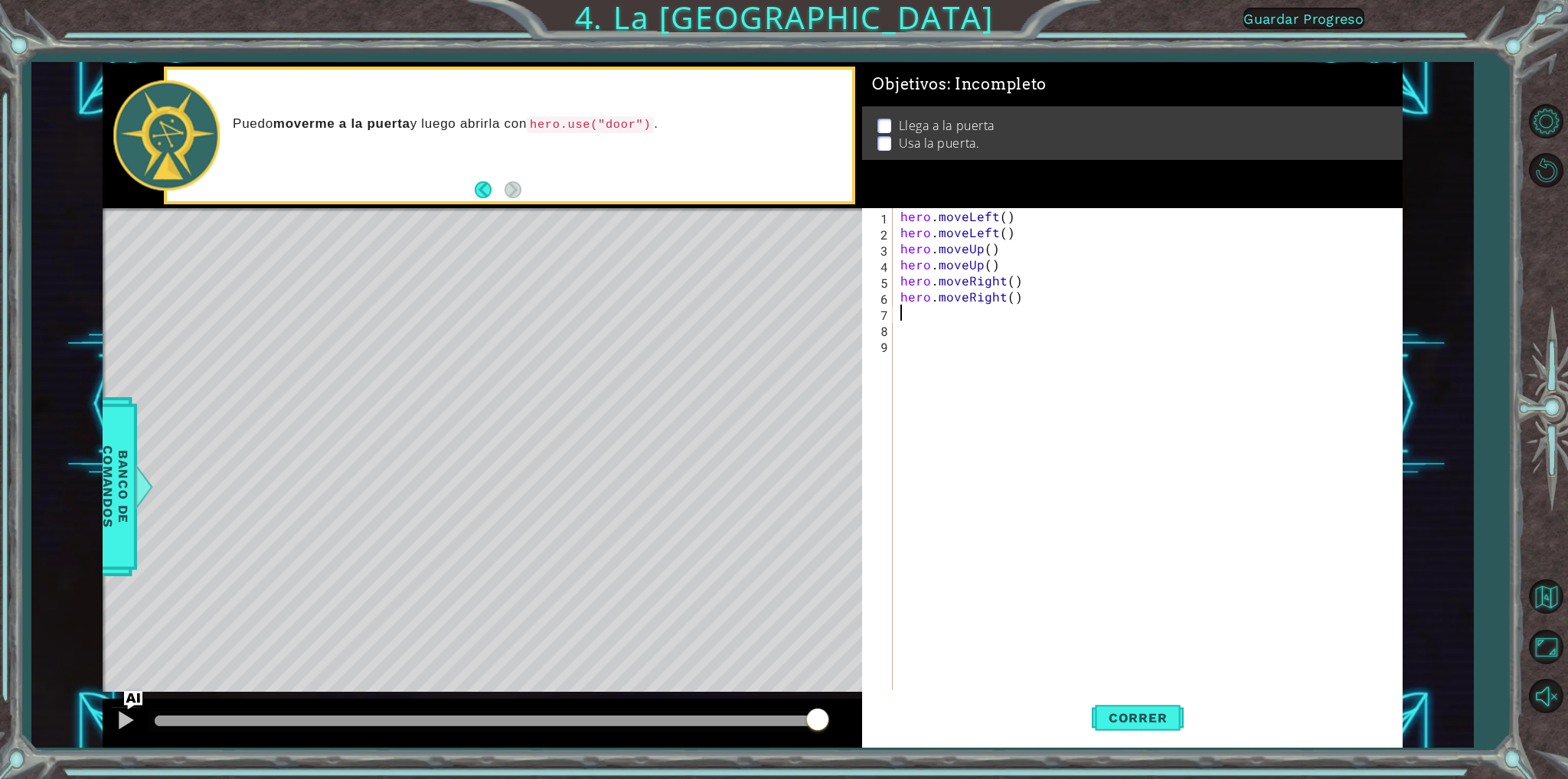
type textarea "h"
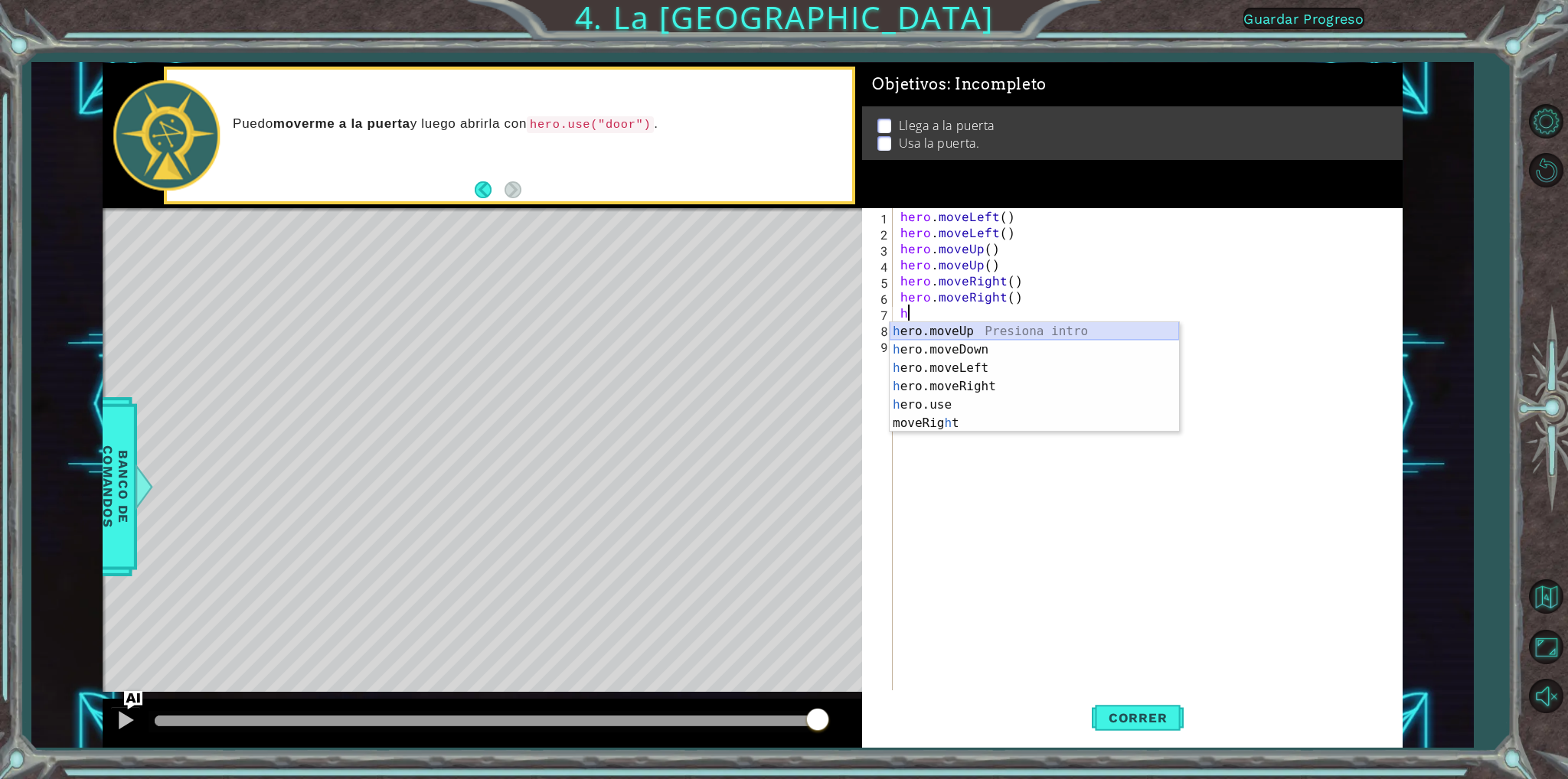
click at [909, 324] on div "h ero.moveUp Presiona intro h ero.moveDown Presiona intro h ero.moveLeft Presio…" at bounding box center [1034, 396] width 289 height 147
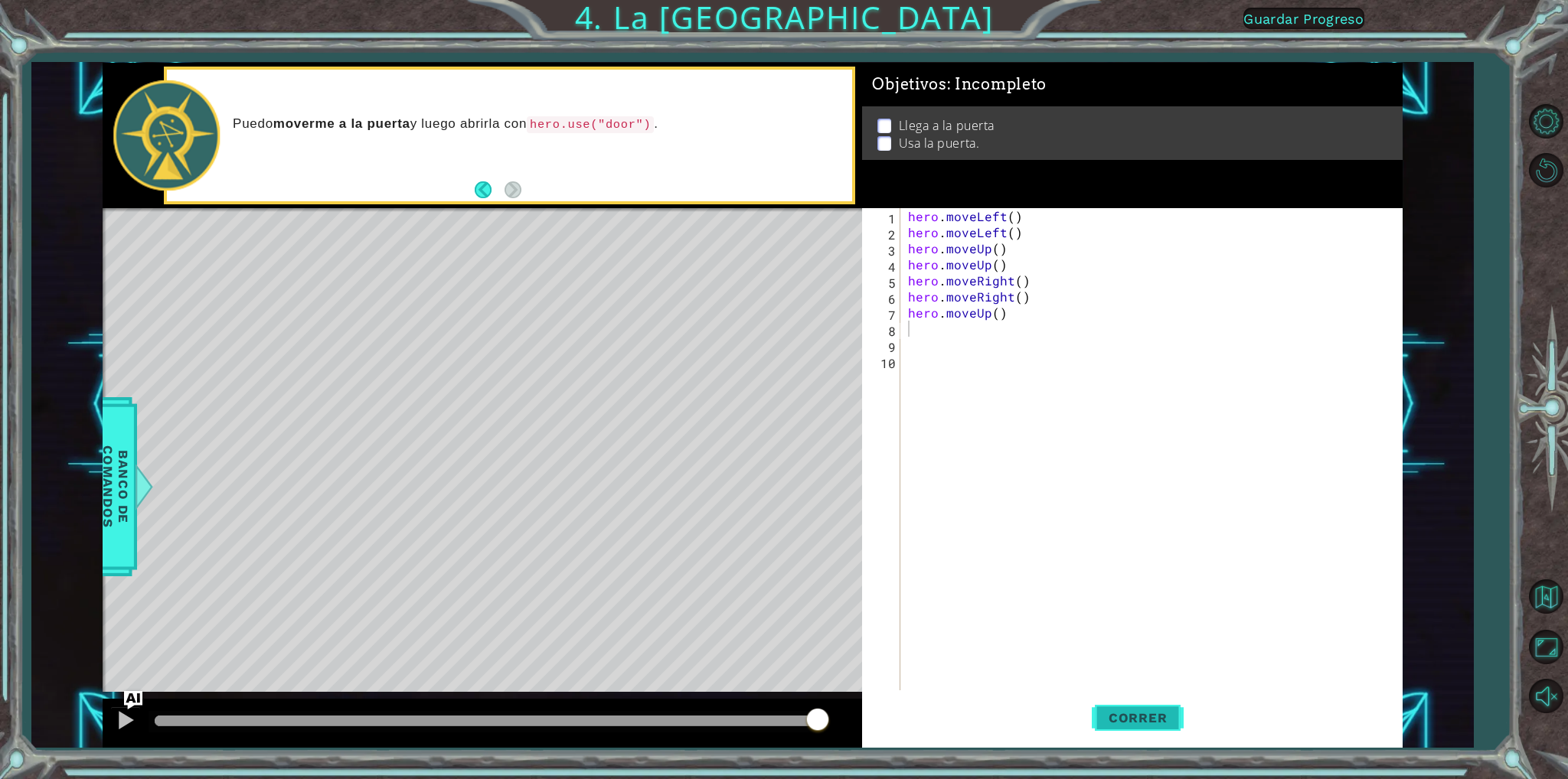
click at [1141, 716] on span "Correr" at bounding box center [1138, 717] width 90 height 16
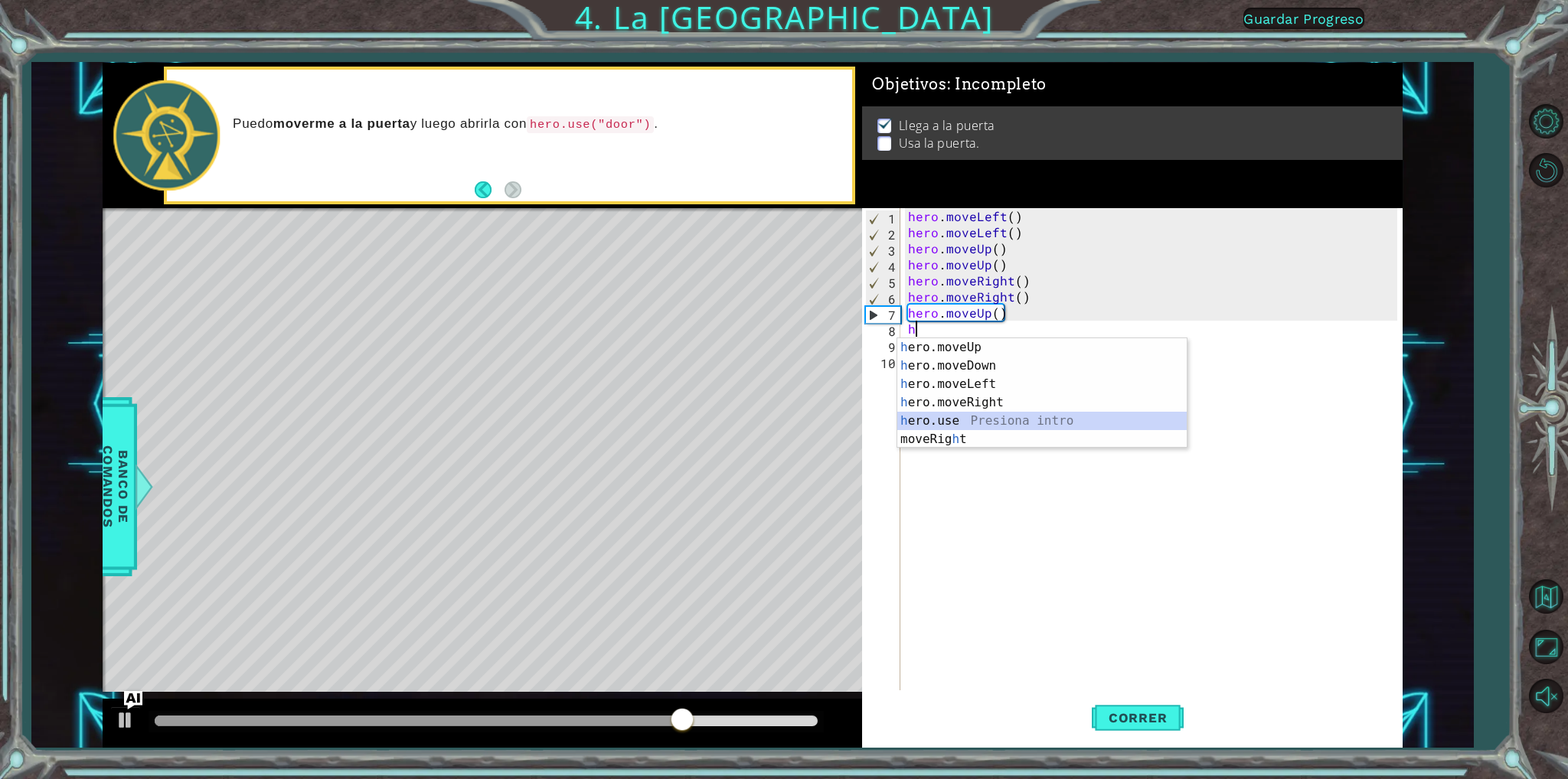
click at [955, 418] on div "h ero.moveUp Presiona intro h ero.moveDown Presiona intro h ero.moveLeft Presio…" at bounding box center [1042, 411] width 289 height 147
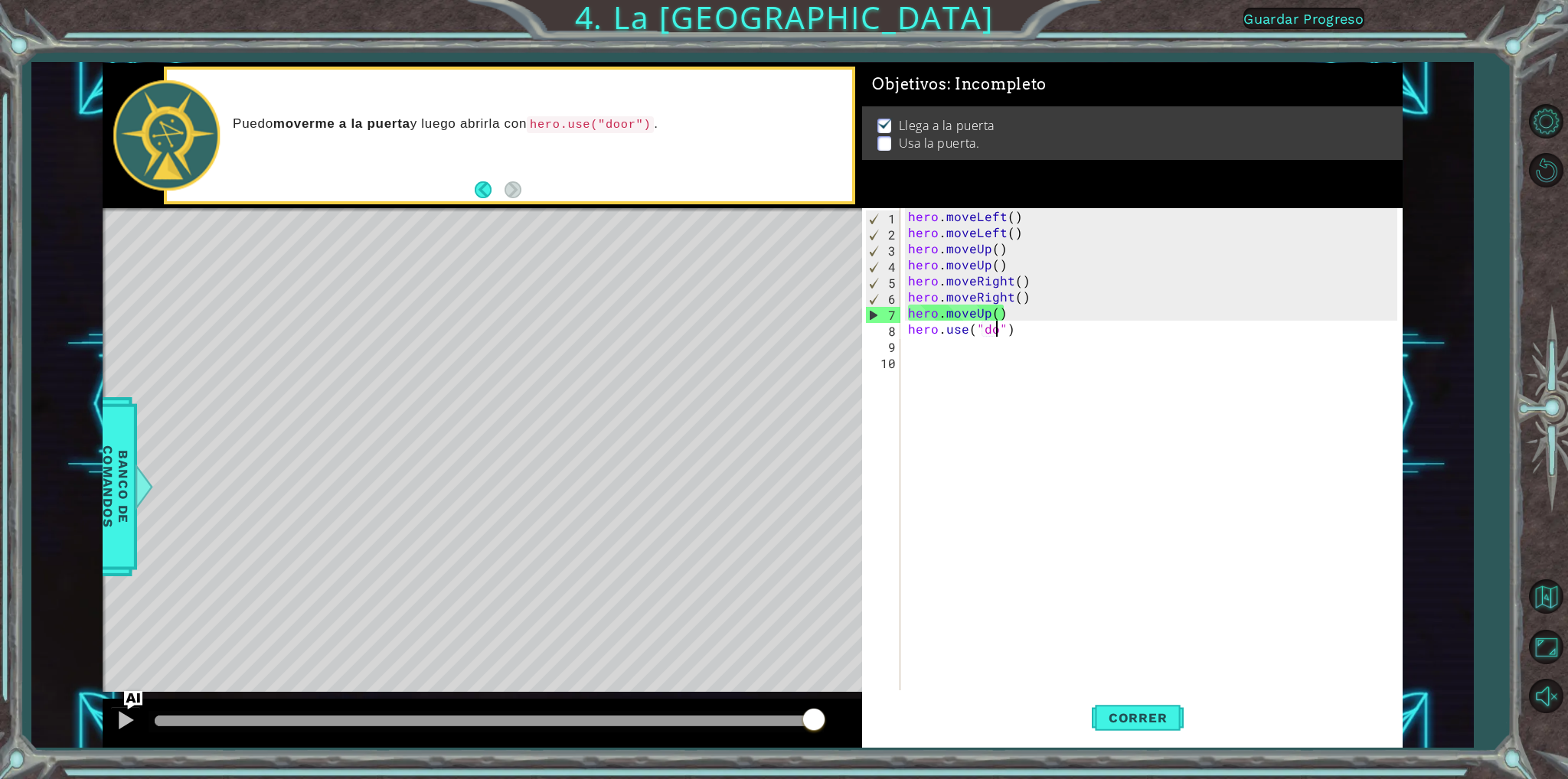
scroll to position [0, 6]
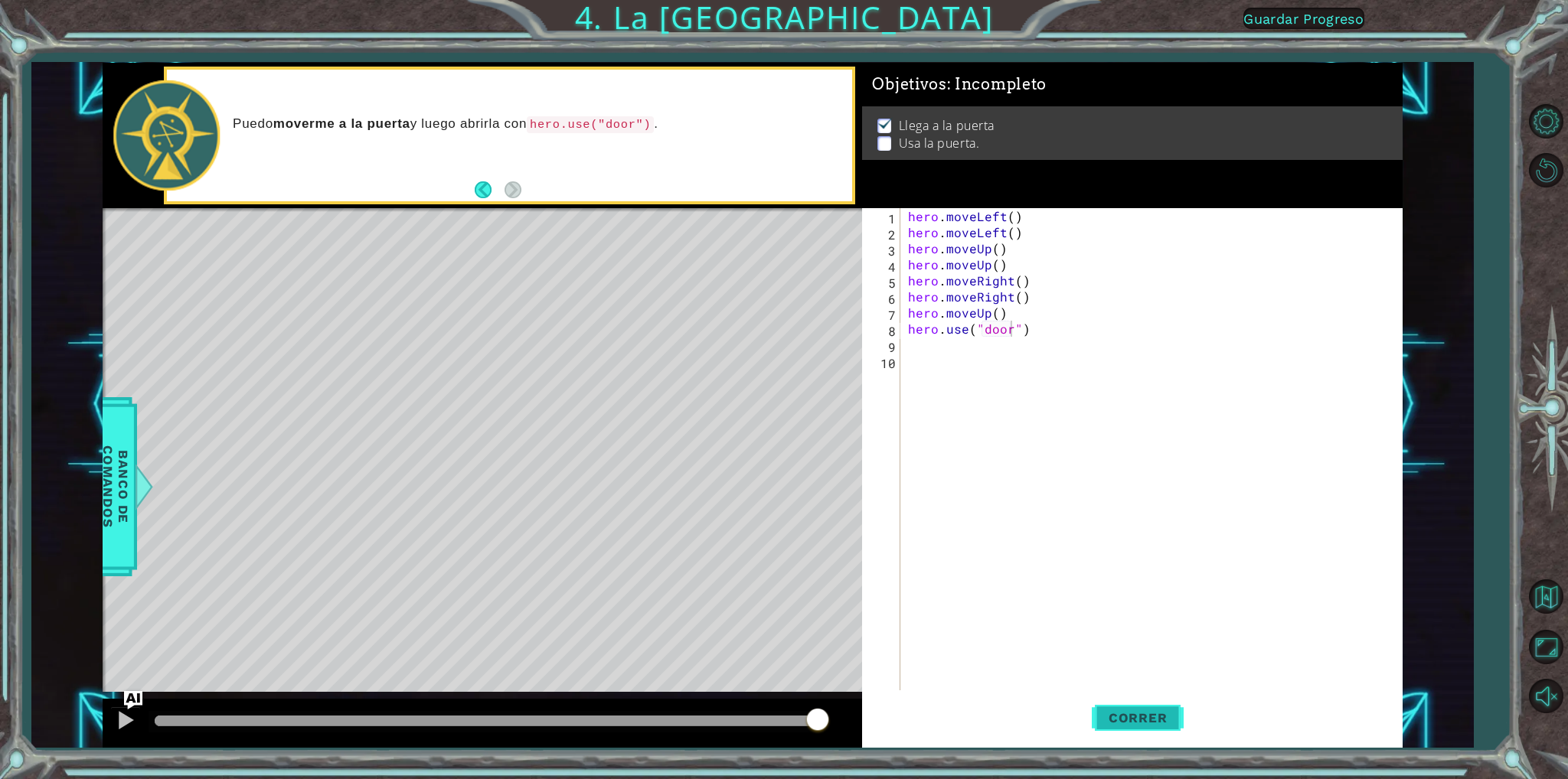
click at [1162, 723] on span "Correr" at bounding box center [1138, 717] width 90 height 16
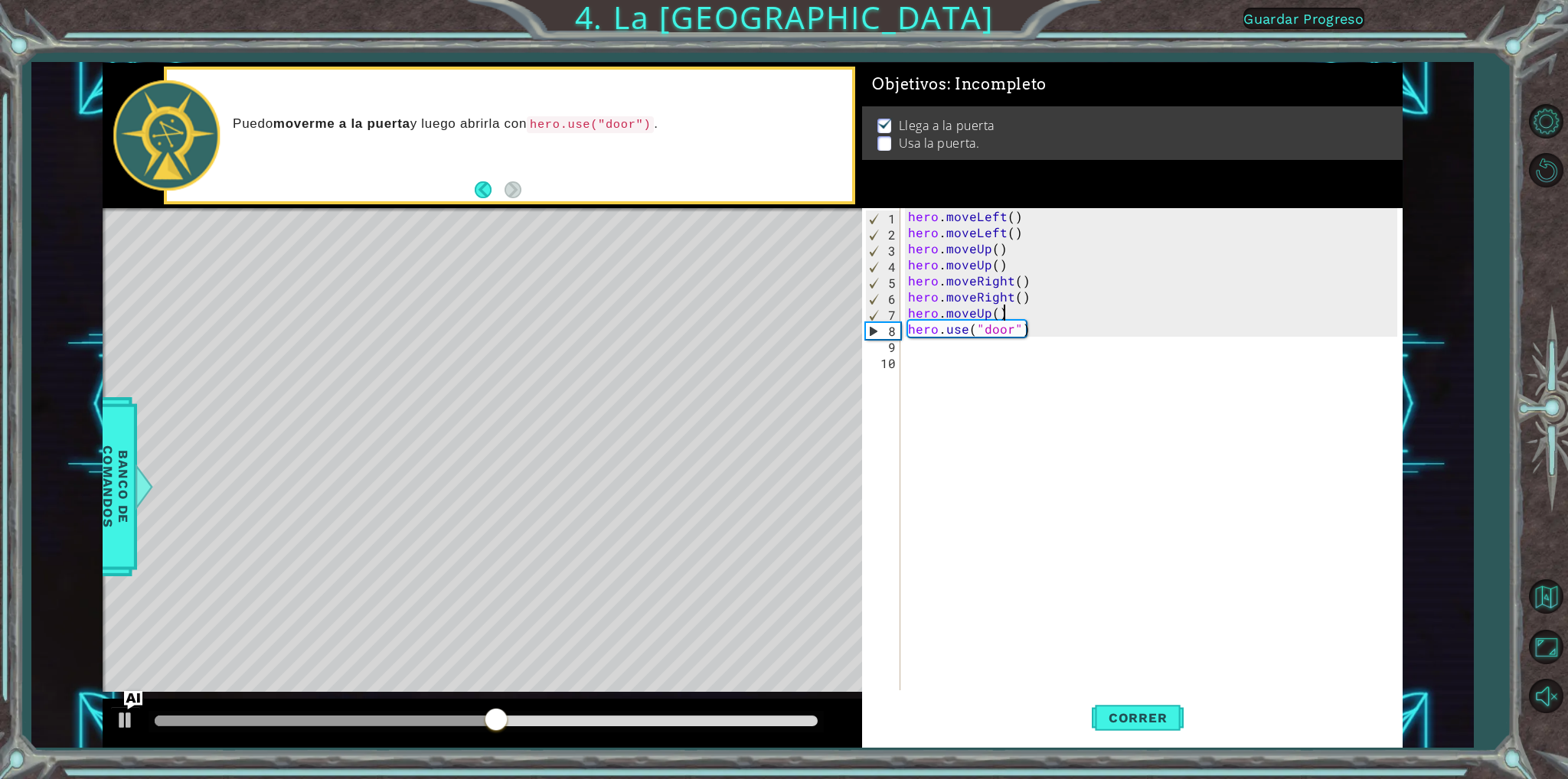
click at [1006, 310] on div "hero . moveLeft ( ) hero . moveLeft ( ) hero . moveUp ( ) hero . moveUp ( ) her…" at bounding box center [1155, 465] width 500 height 514
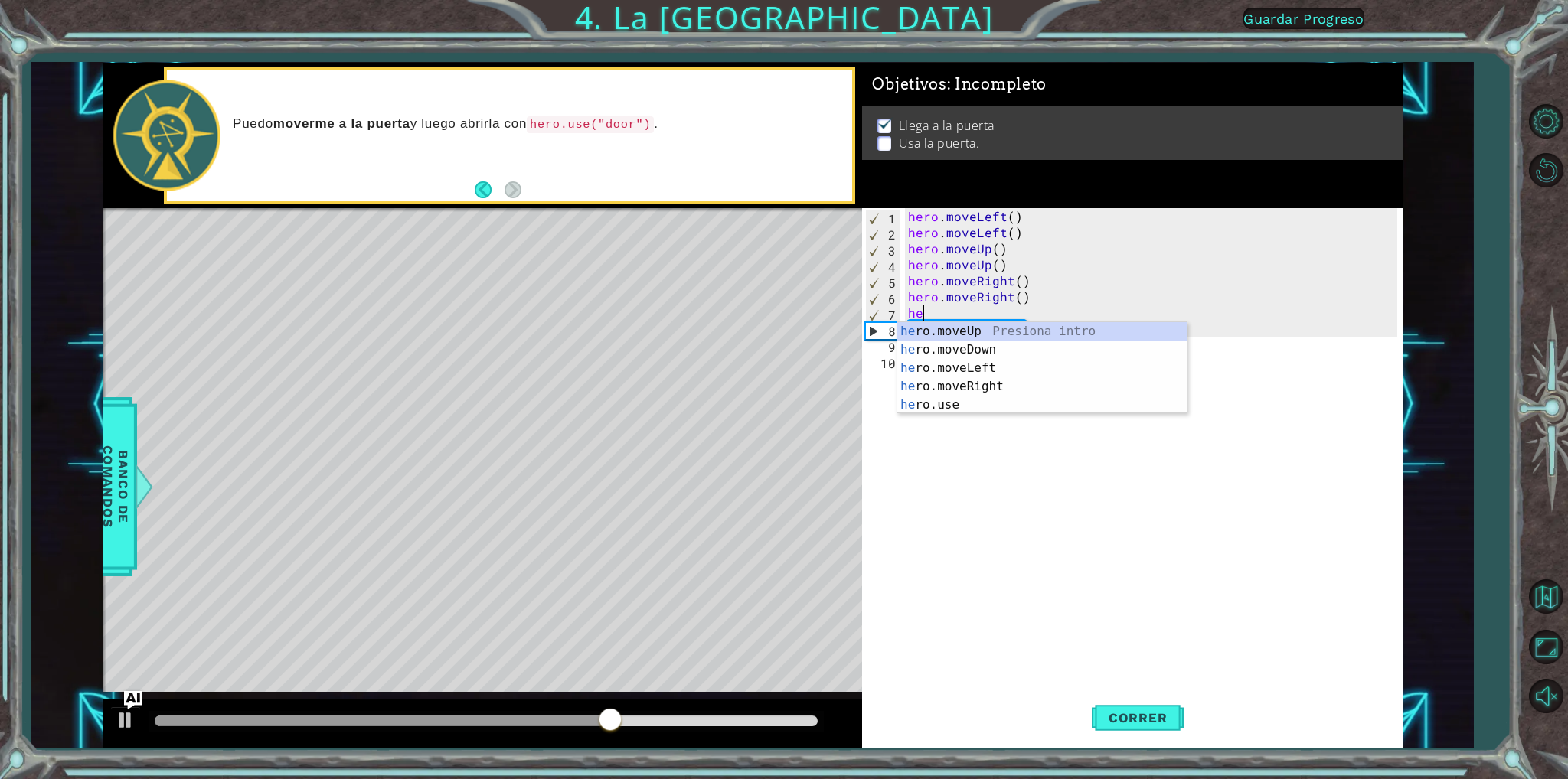
scroll to position [0, 0]
type textarea "h"
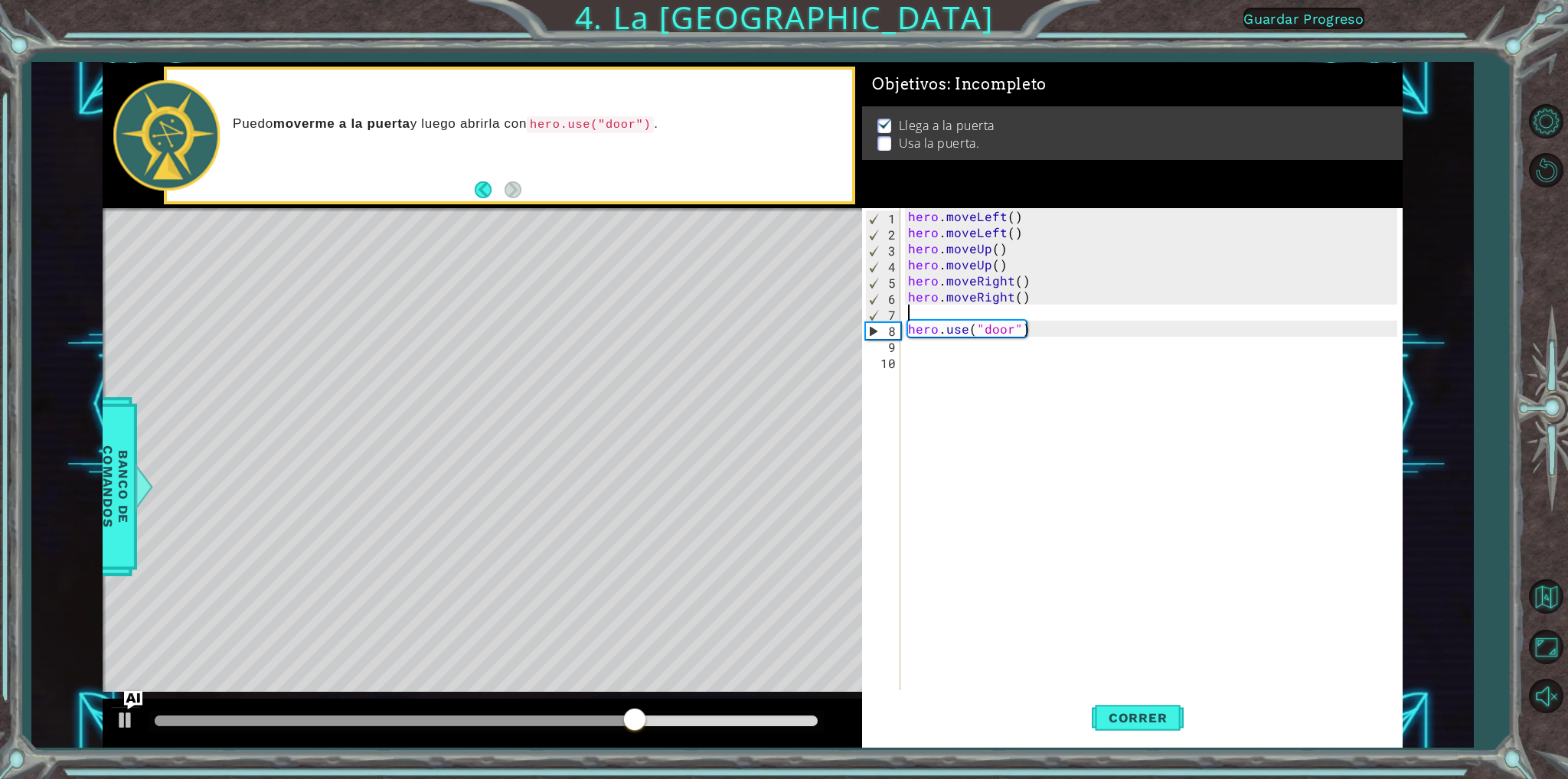
type textarea "hero.moveRight()"
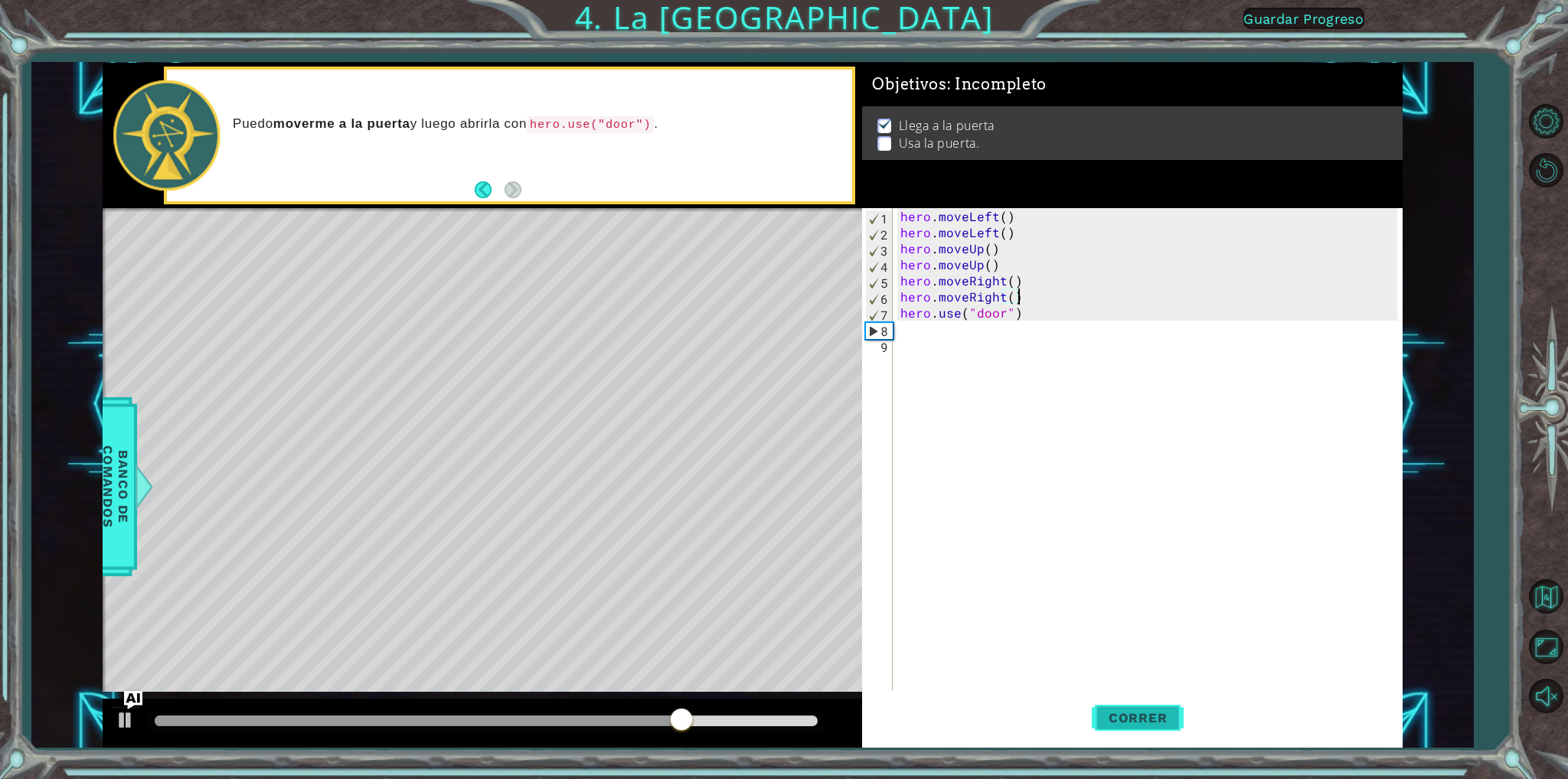
click at [1132, 711] on span "Correr" at bounding box center [1138, 717] width 90 height 16
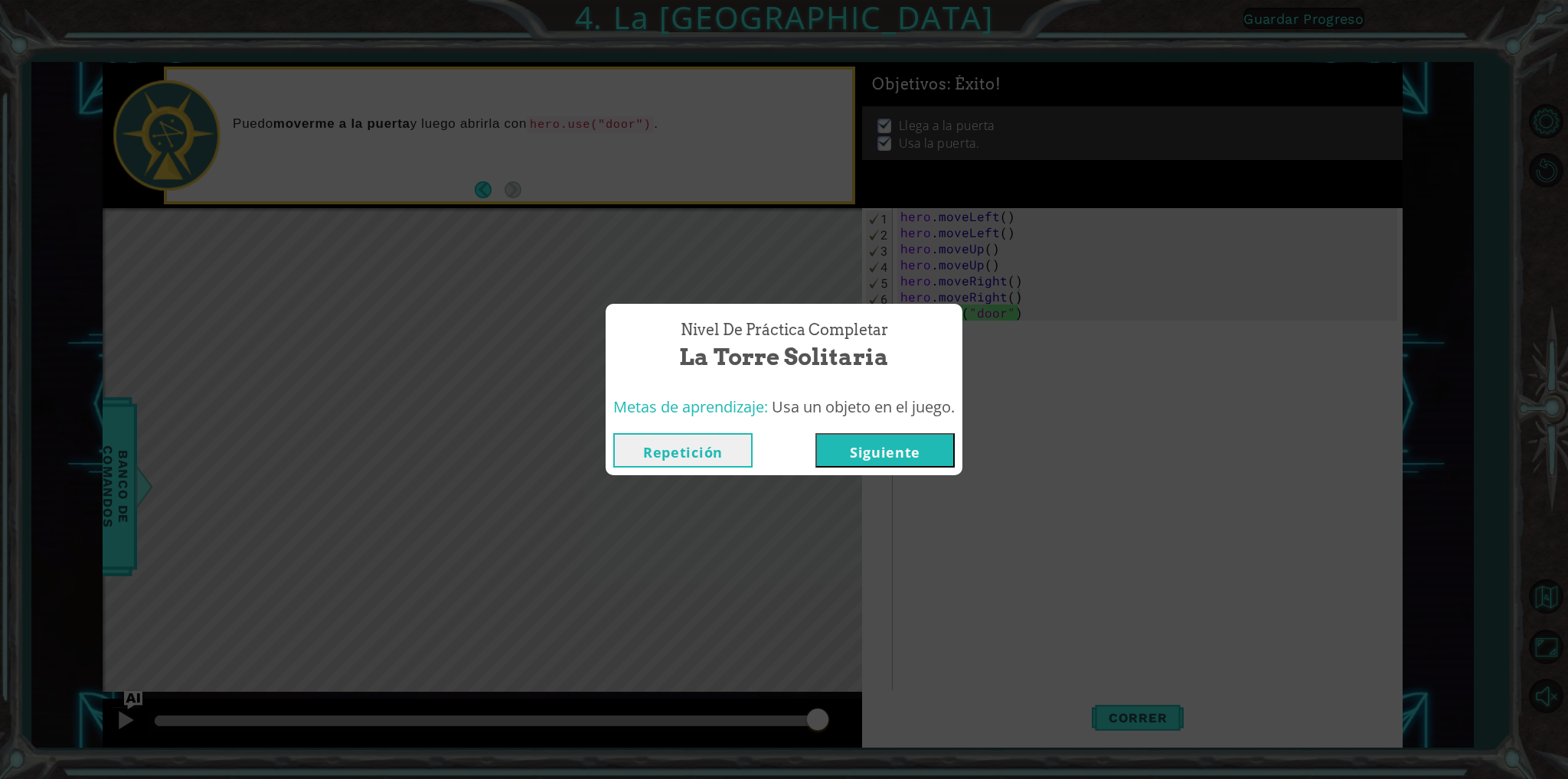
click at [857, 448] on button "Siguiente" at bounding box center [885, 450] width 140 height 34
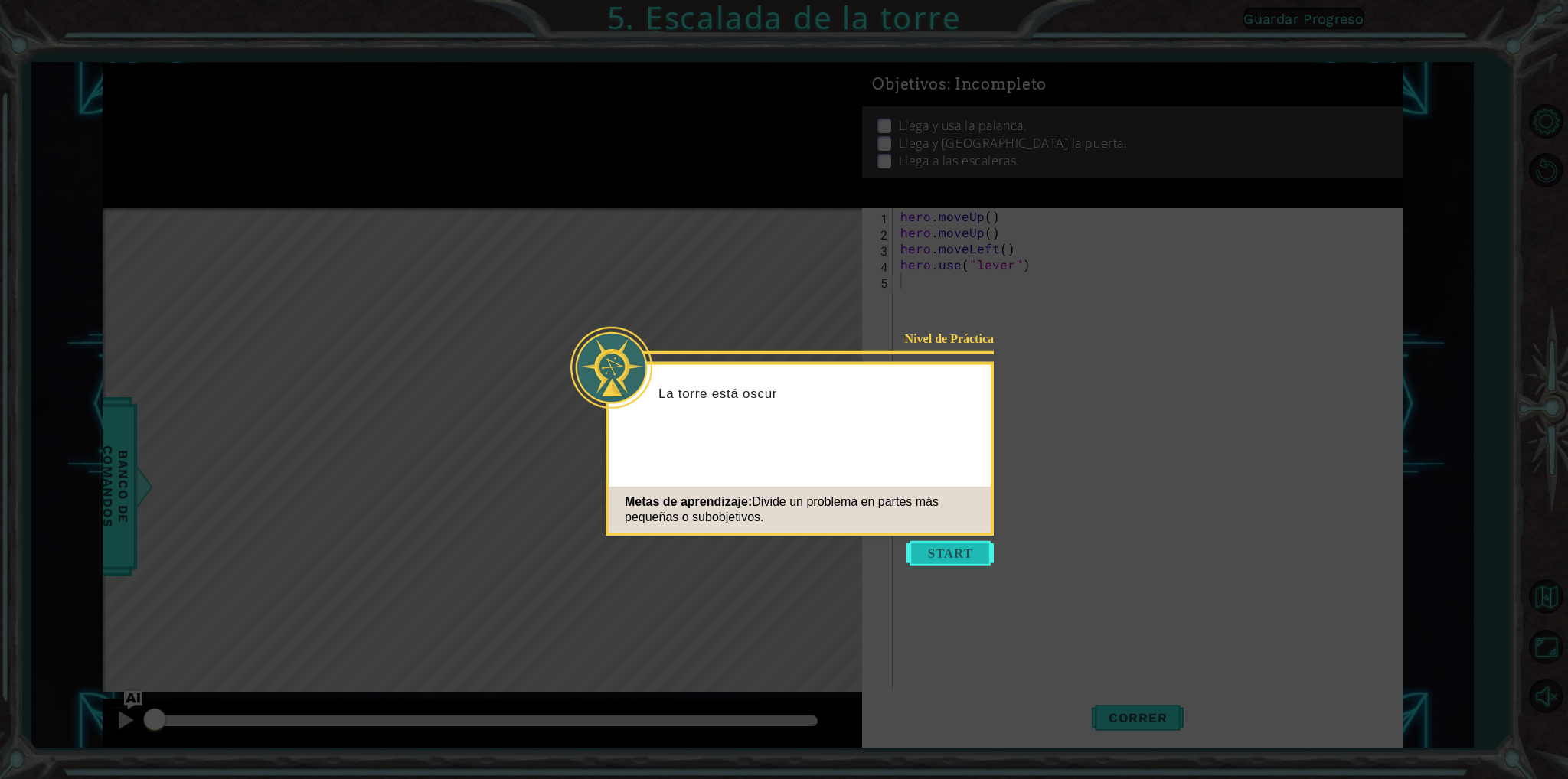
click at [943, 554] on button "Start" at bounding box center [949, 553] width 87 height 24
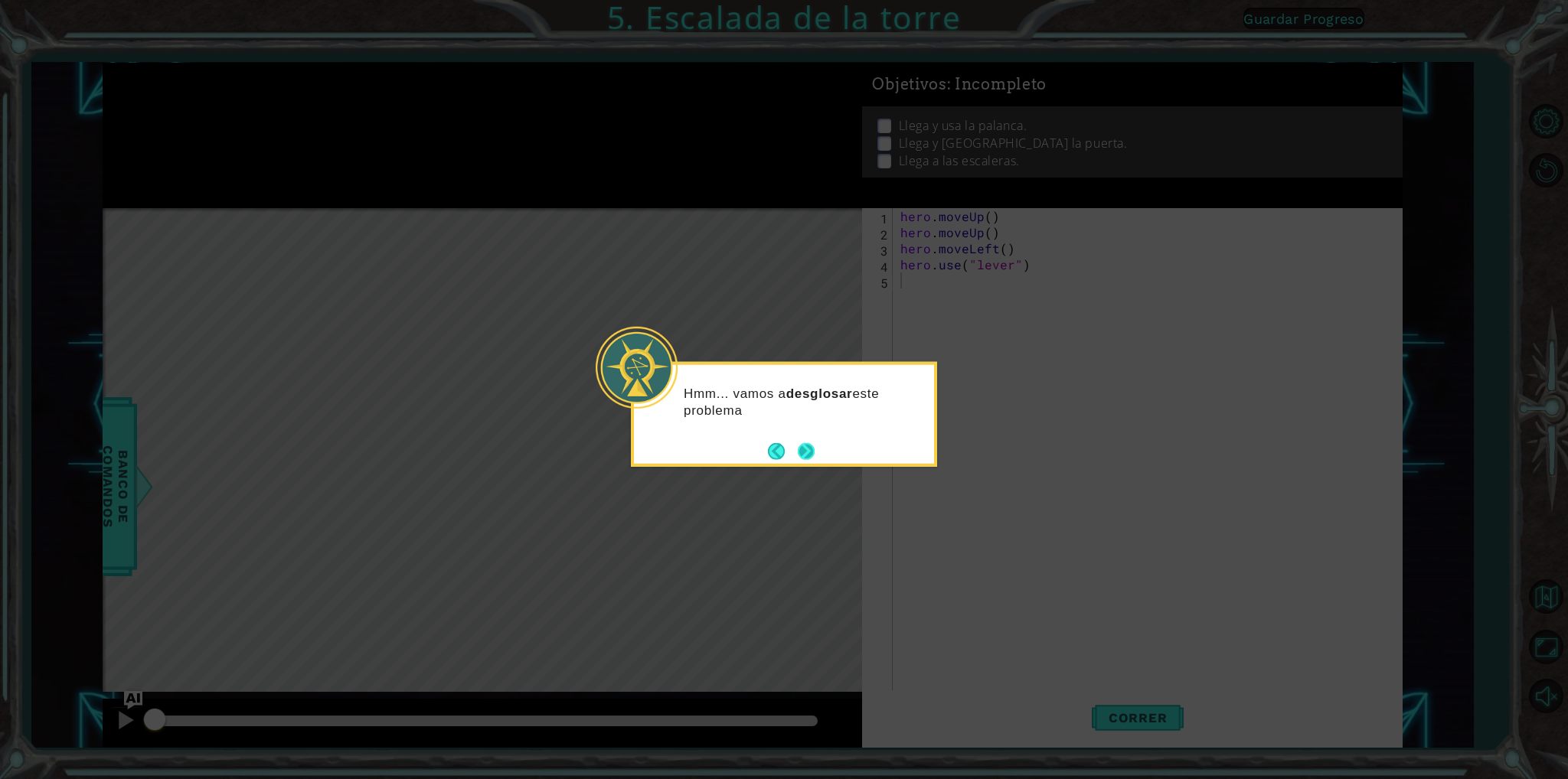
click at [806, 447] on button "Next" at bounding box center [805, 451] width 18 height 18
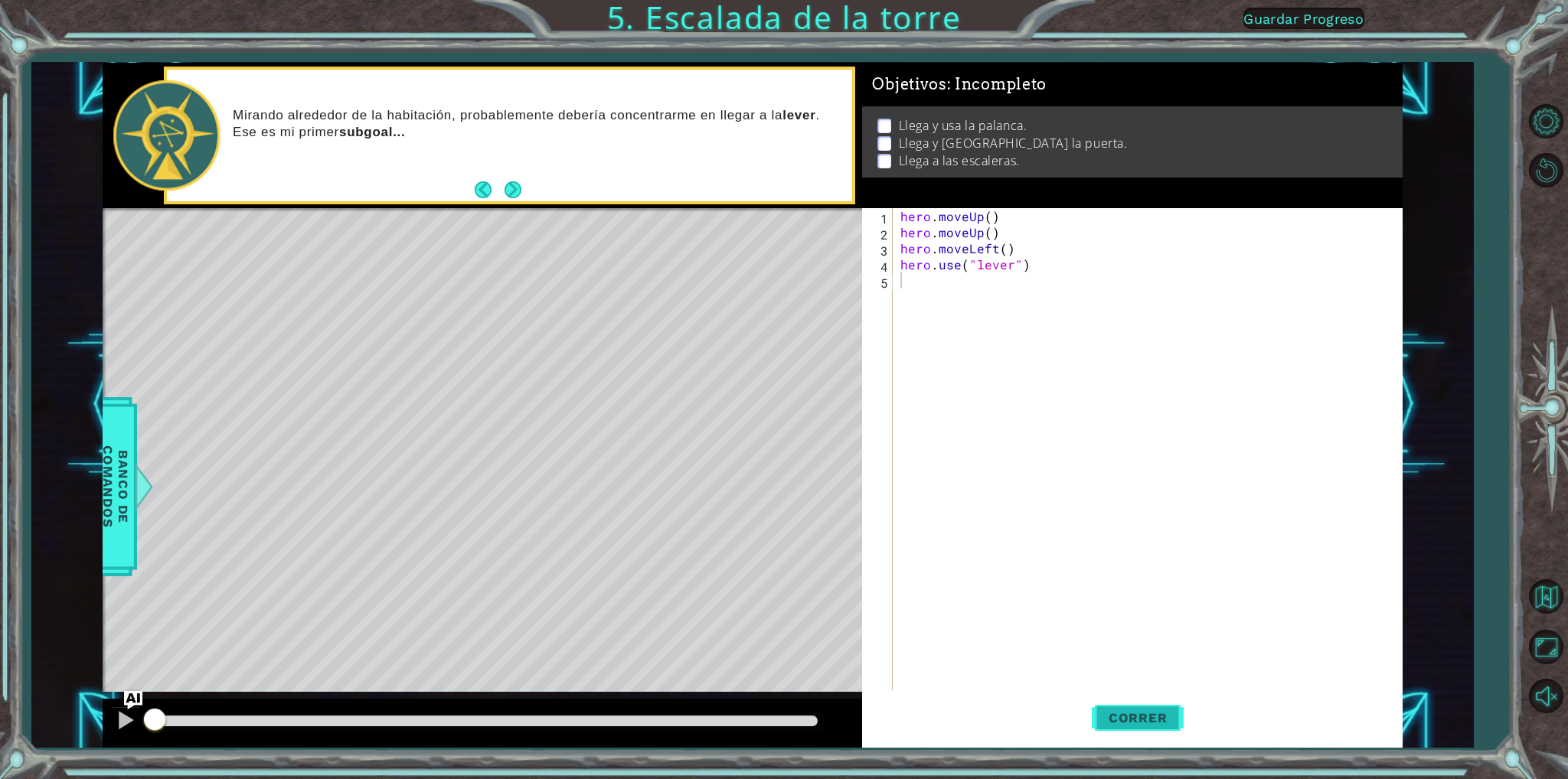
click at [1175, 706] on button "Correr" at bounding box center [1137, 718] width 92 height 54
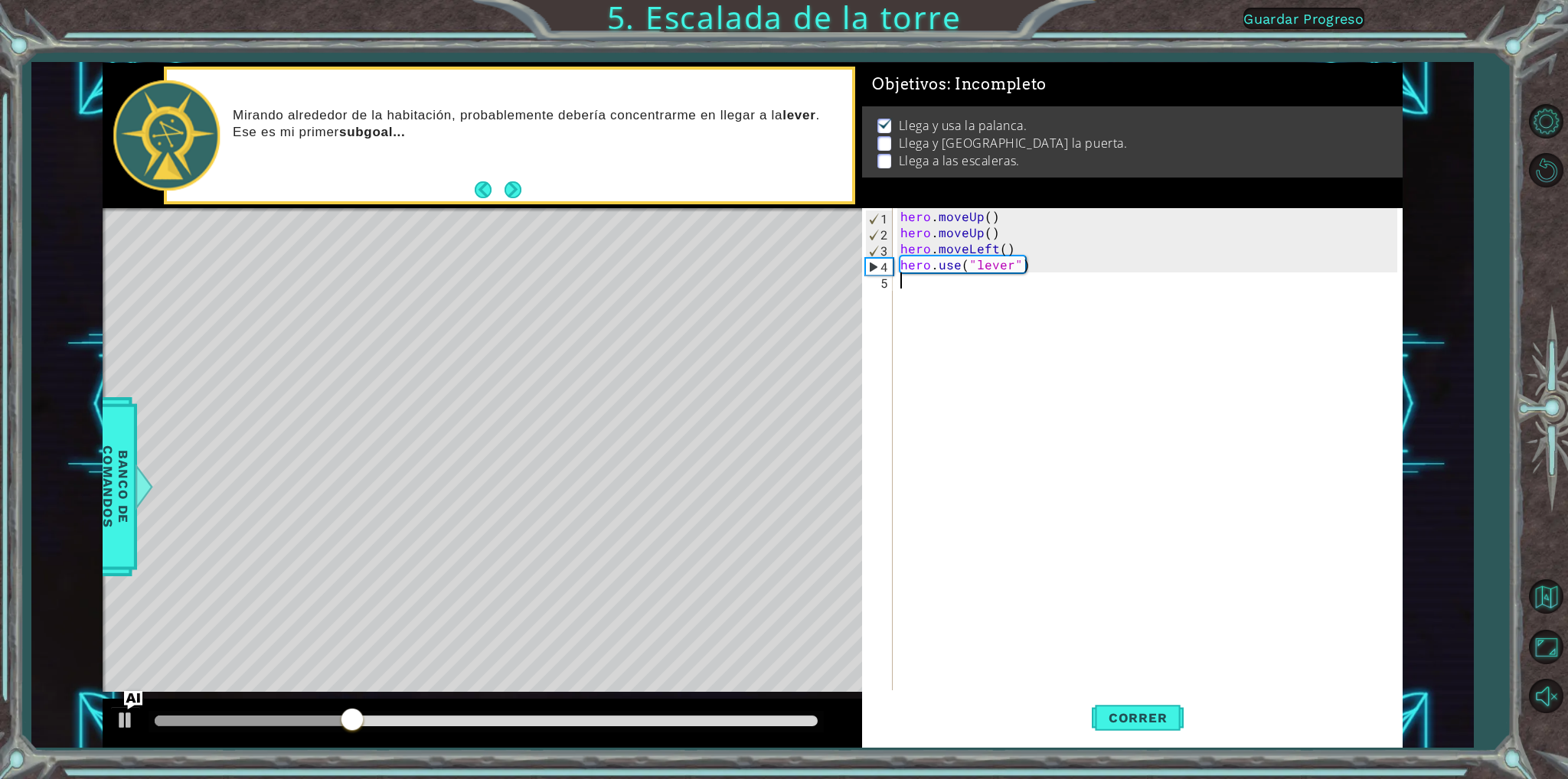
type textarea "h"
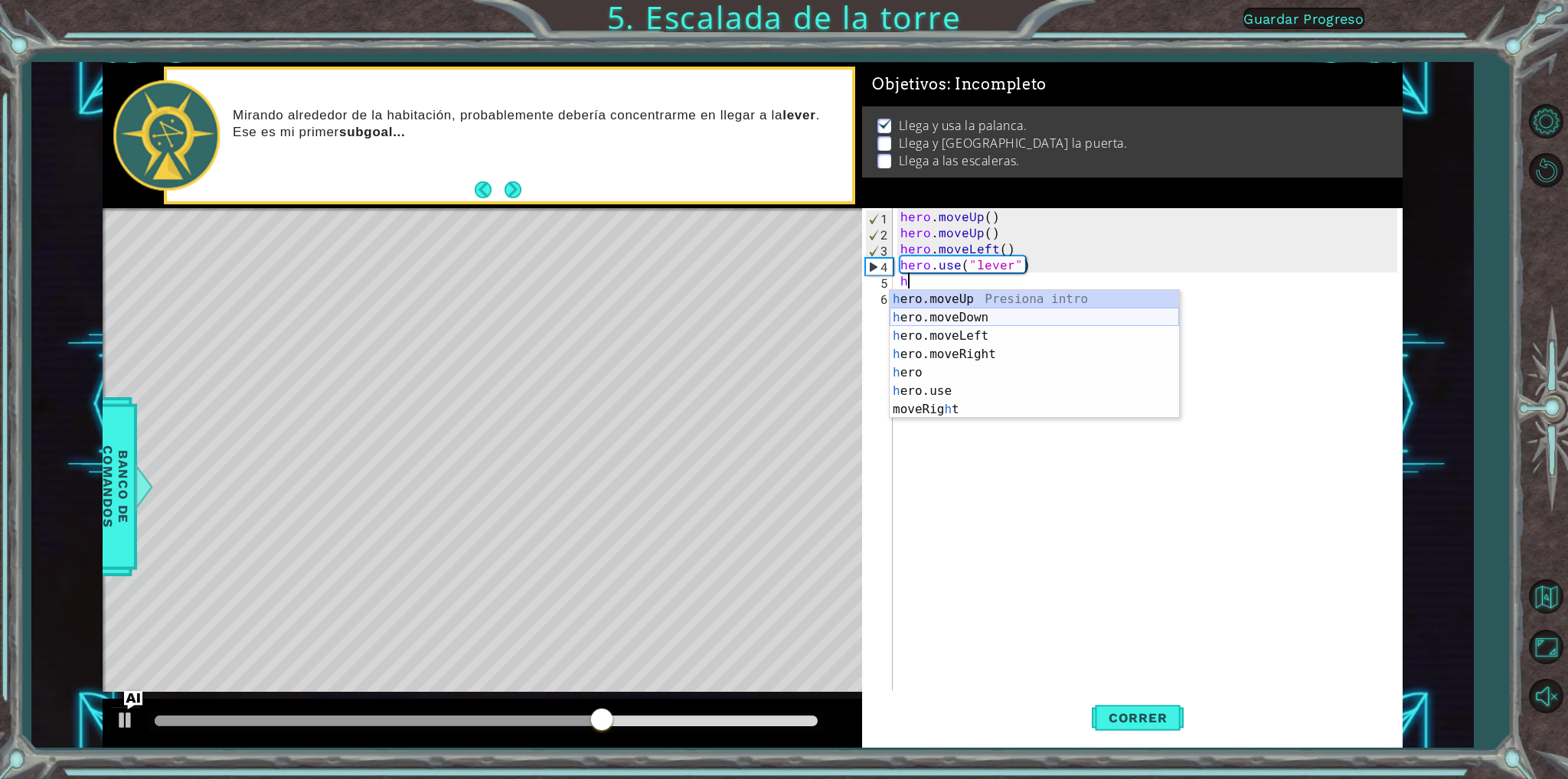
click at [931, 322] on div "h ero.moveUp Presiona intro h ero.moveDown Presiona intro h ero.moveLeft Presio…" at bounding box center [1034, 372] width 289 height 165
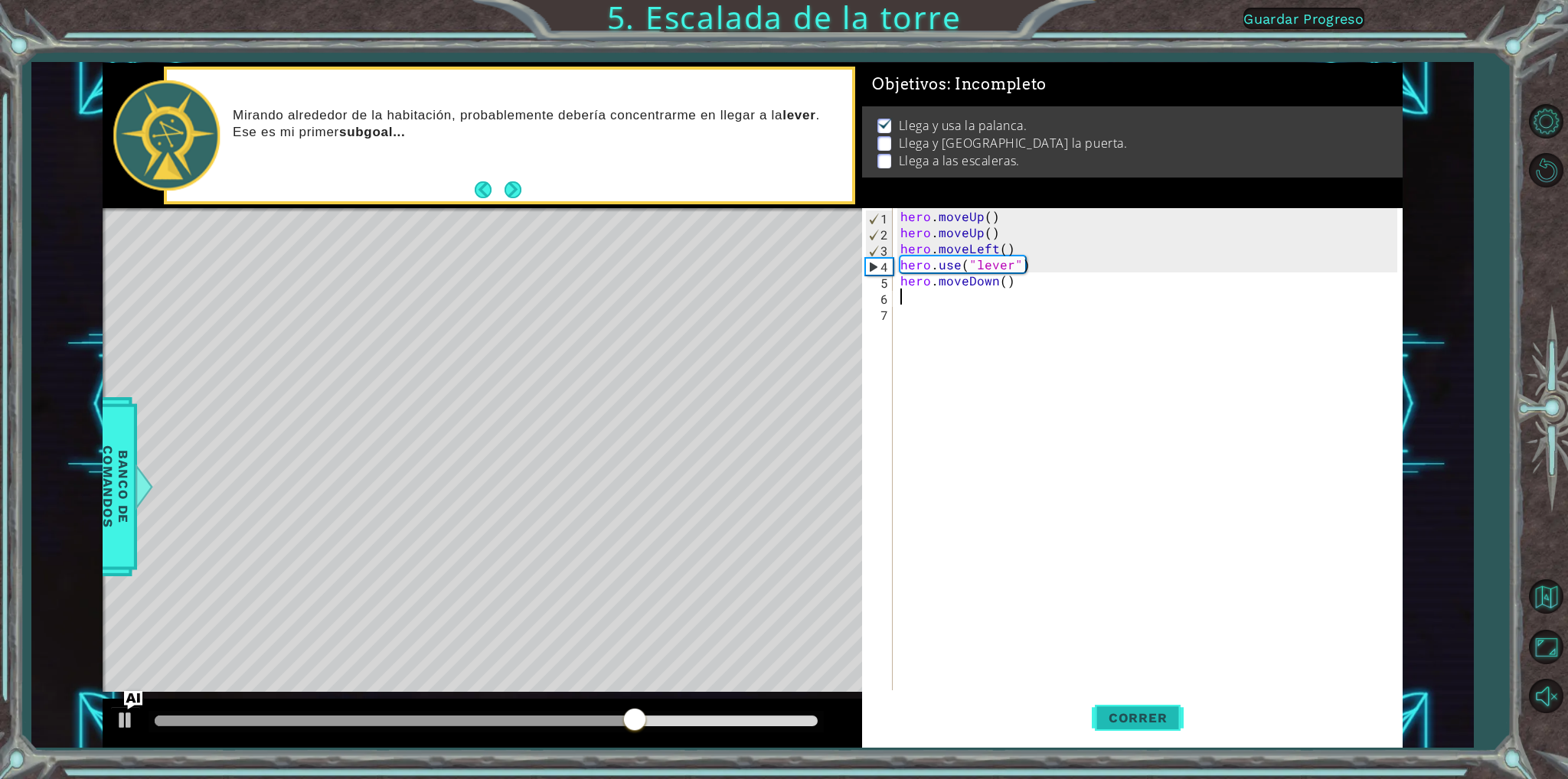
click at [1129, 726] on button "Correr" at bounding box center [1137, 718] width 92 height 54
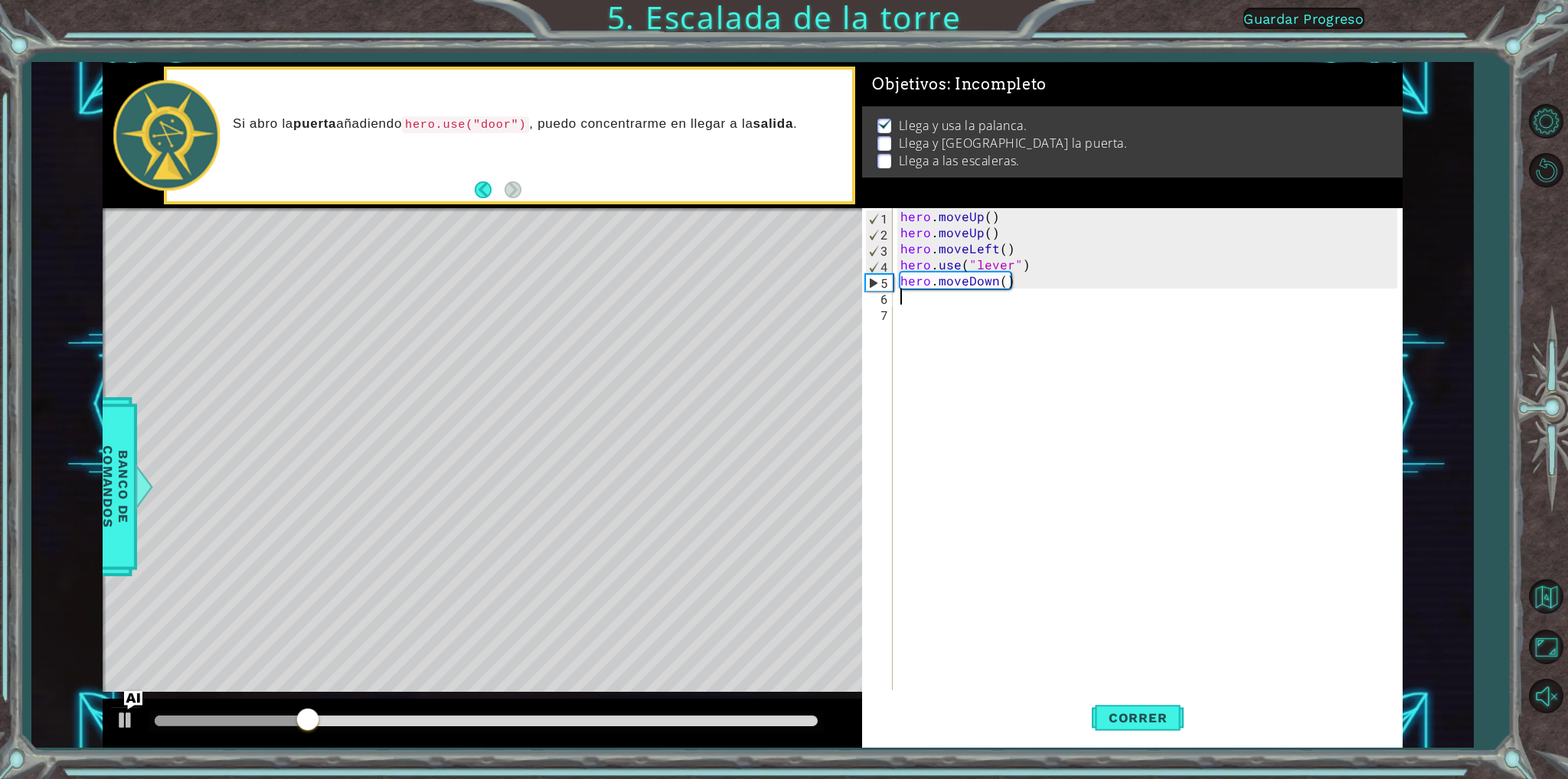
type textarea "h"
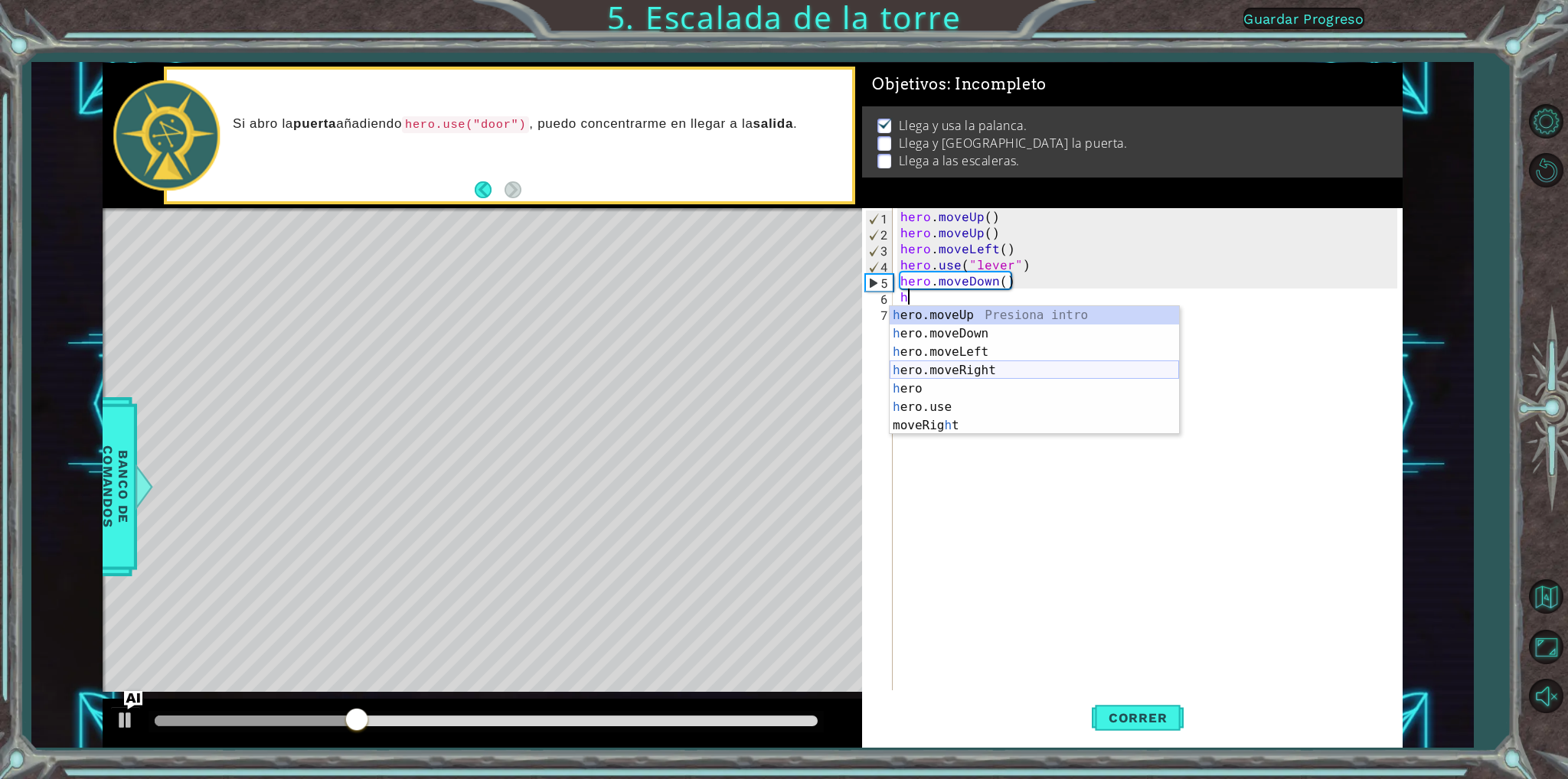
click at [949, 374] on div "h ero.moveUp Presiona intro h ero.moveDown Presiona intro h ero.moveLeft Presio…" at bounding box center [1034, 388] width 289 height 165
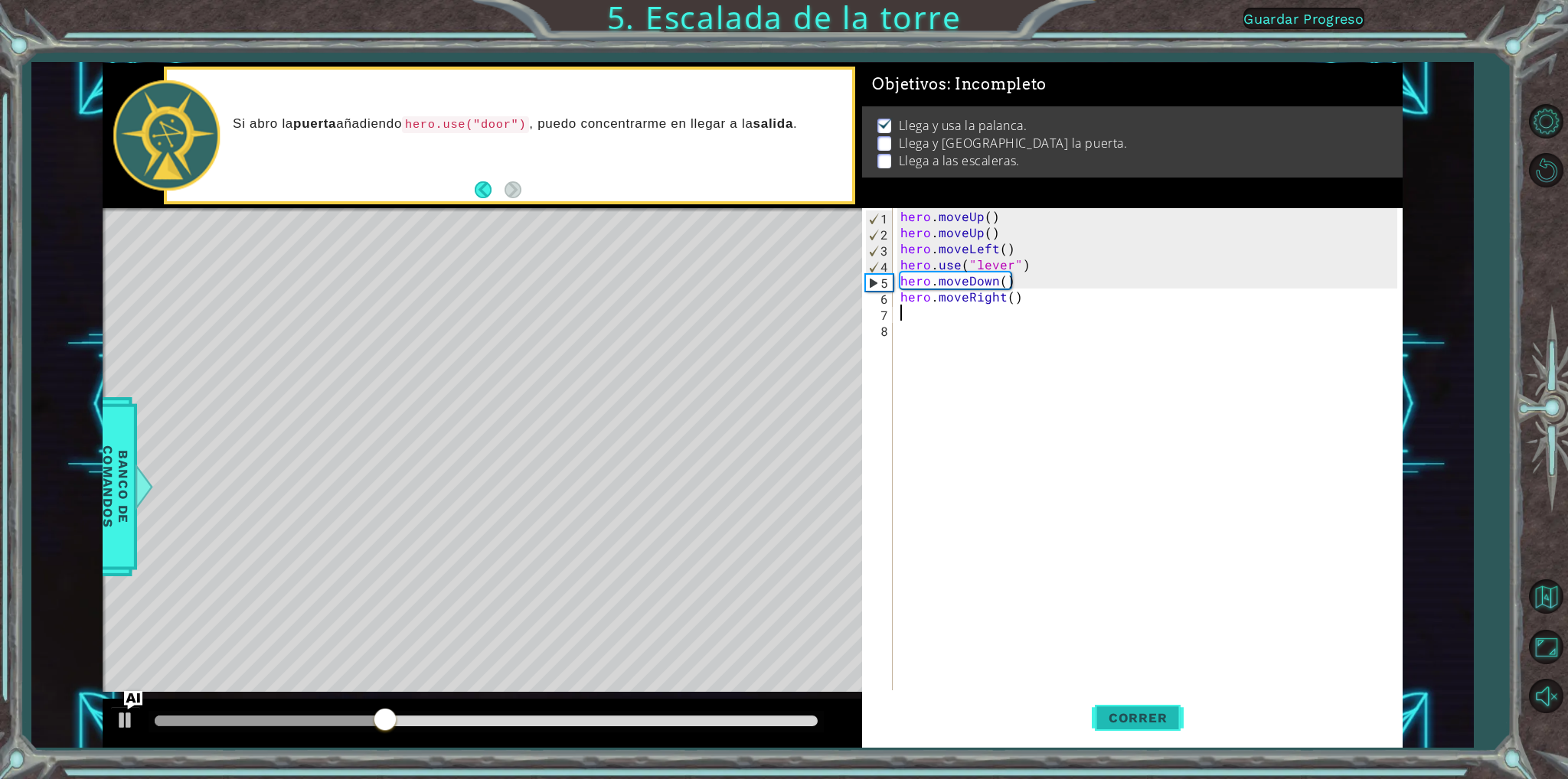
click at [1133, 724] on span "Correr" at bounding box center [1138, 717] width 90 height 16
type textarea "h"
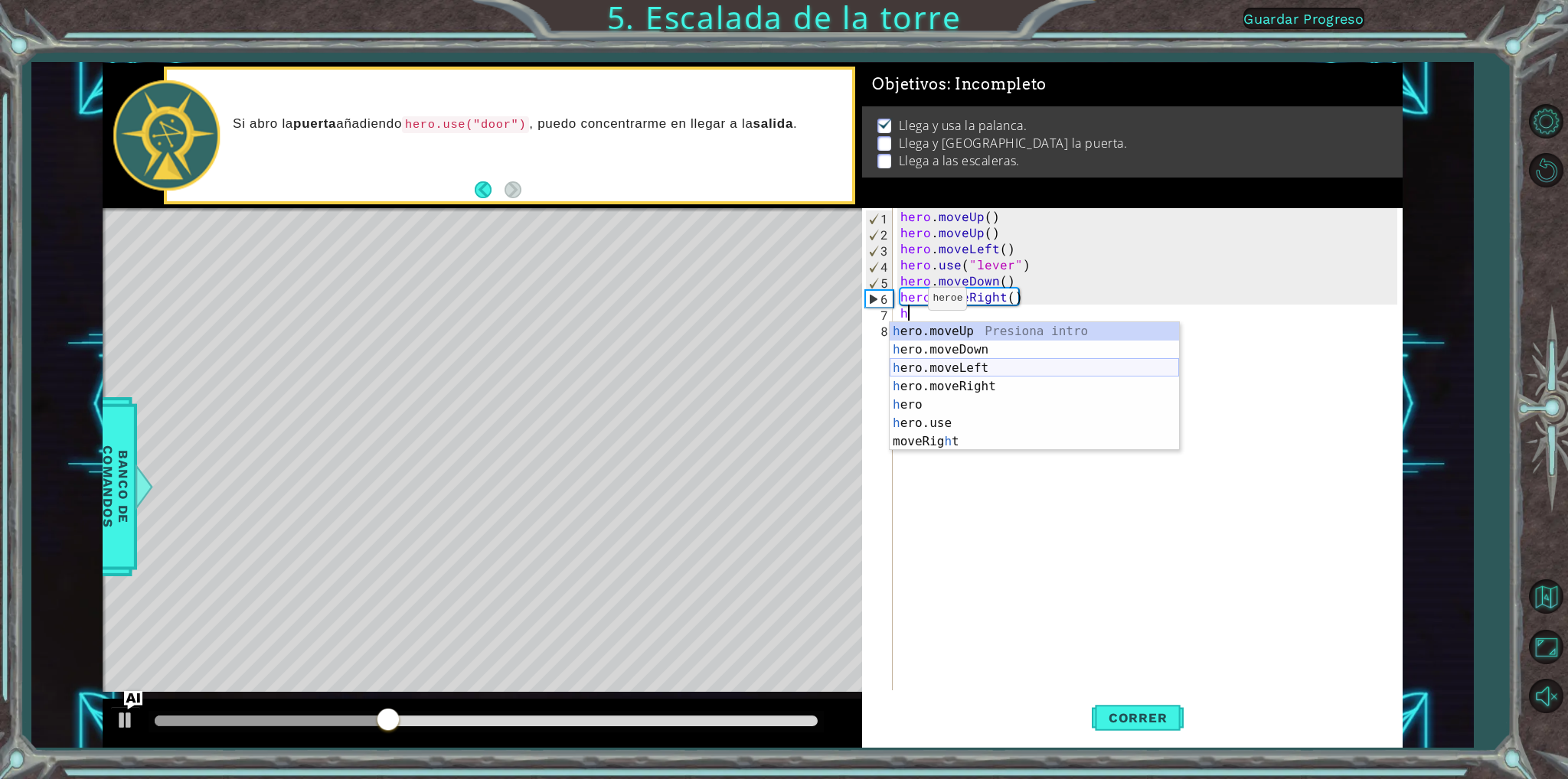
click at [960, 371] on div "h ero.moveUp Presiona intro h ero.moveDown Presiona intro h ero.moveLeft Presio…" at bounding box center [1034, 405] width 289 height 165
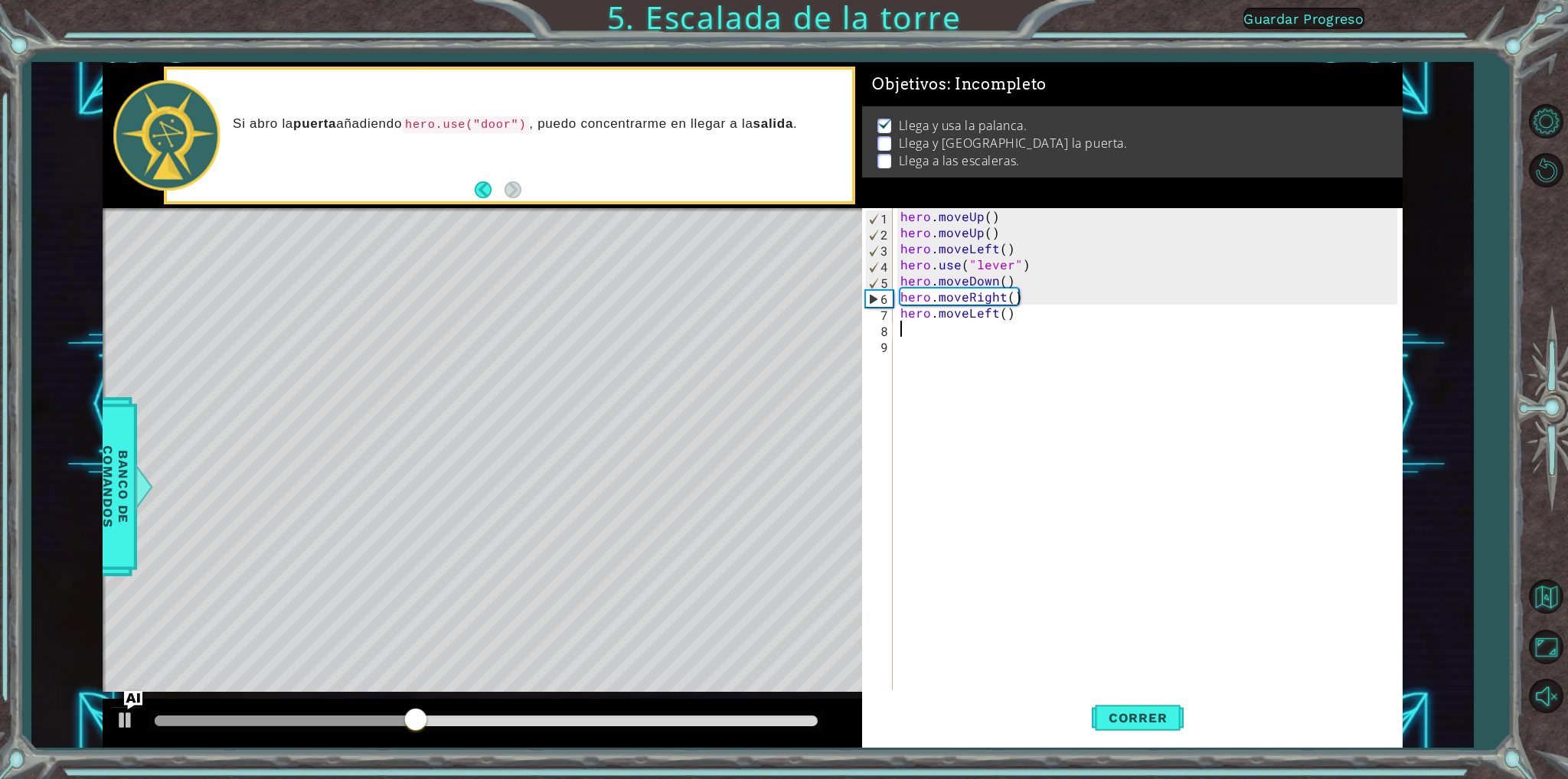
type textarea "h"
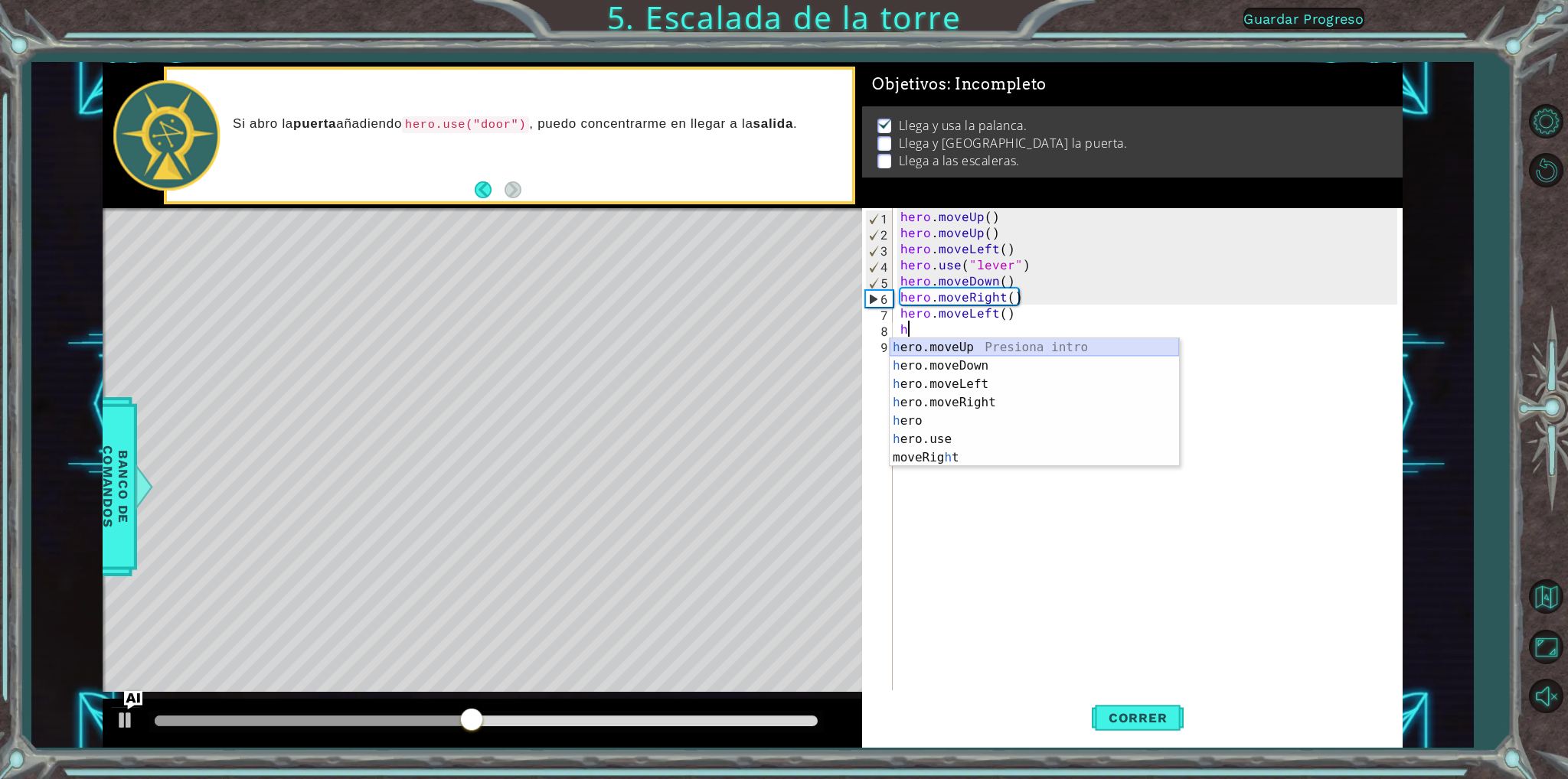
click at [949, 344] on div "h ero.moveUp Presiona intro h ero.moveDown Presiona intro h ero.moveLeft Presio…" at bounding box center [1034, 420] width 289 height 165
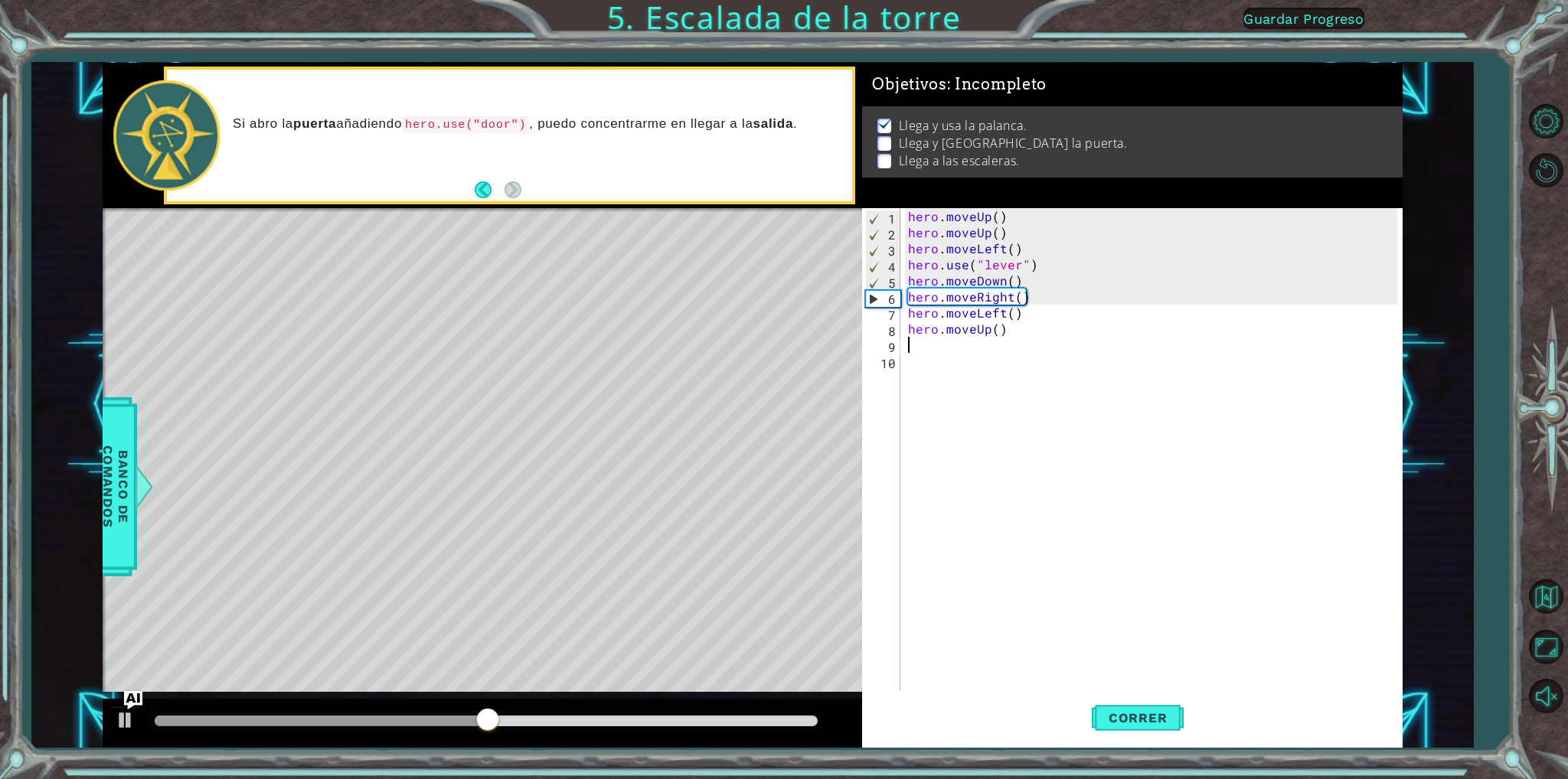
type textarea "h"
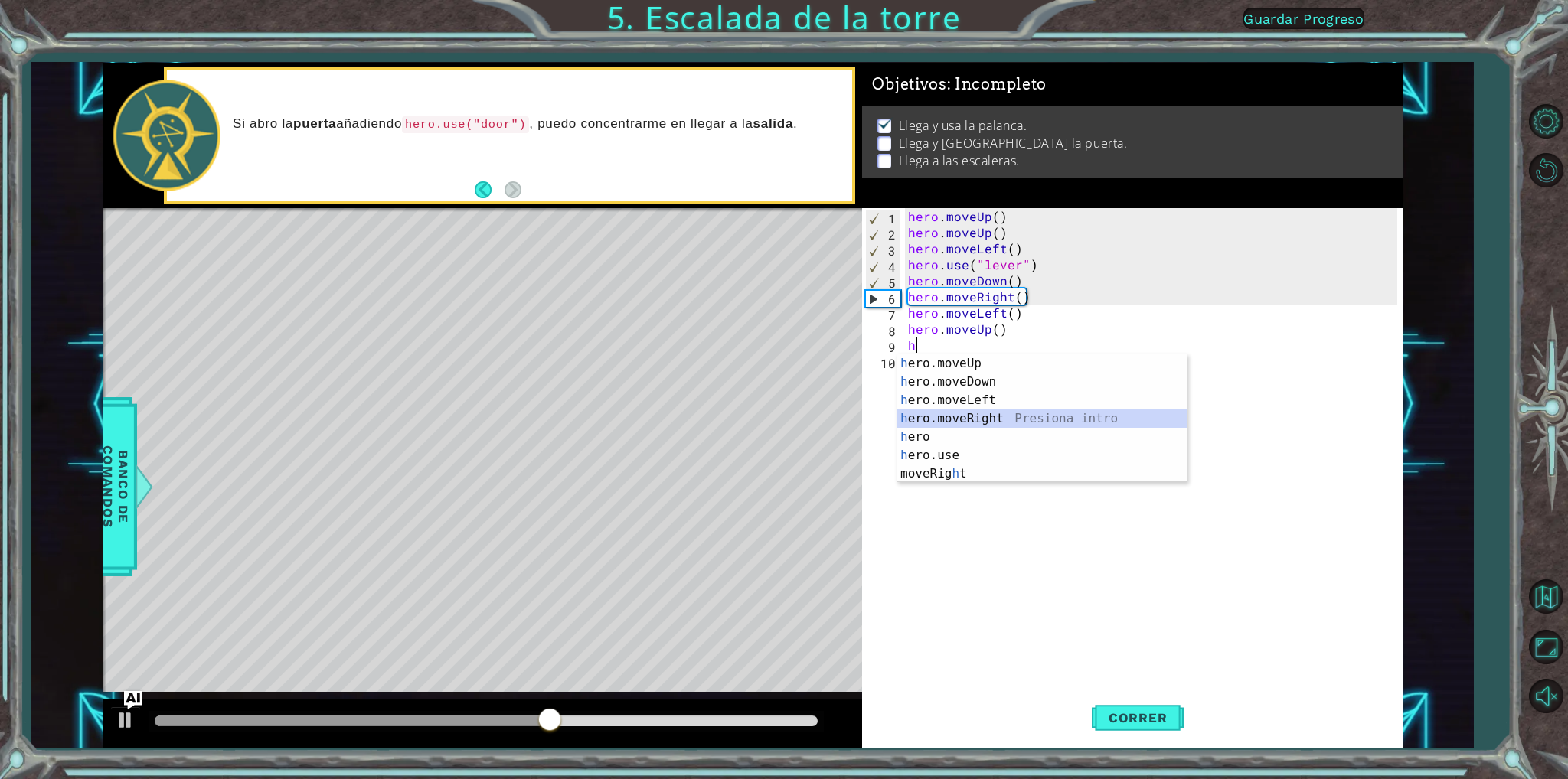
click at [959, 415] on div "h ero.moveUp Presiona intro h ero.moveDown Presiona intro h ero.moveLeft Presio…" at bounding box center [1042, 436] width 289 height 165
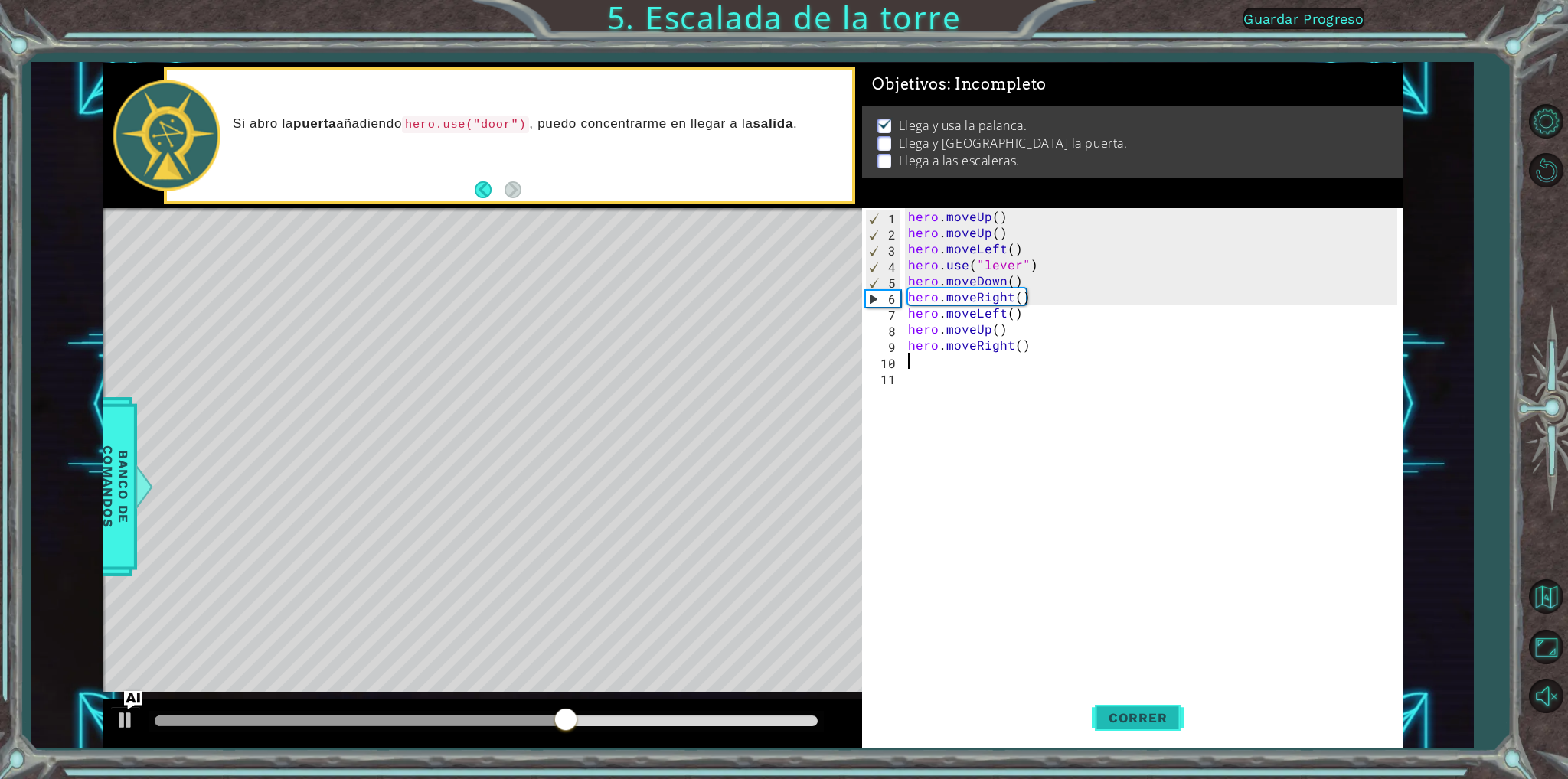
click at [1121, 721] on span "Correr" at bounding box center [1138, 717] width 90 height 16
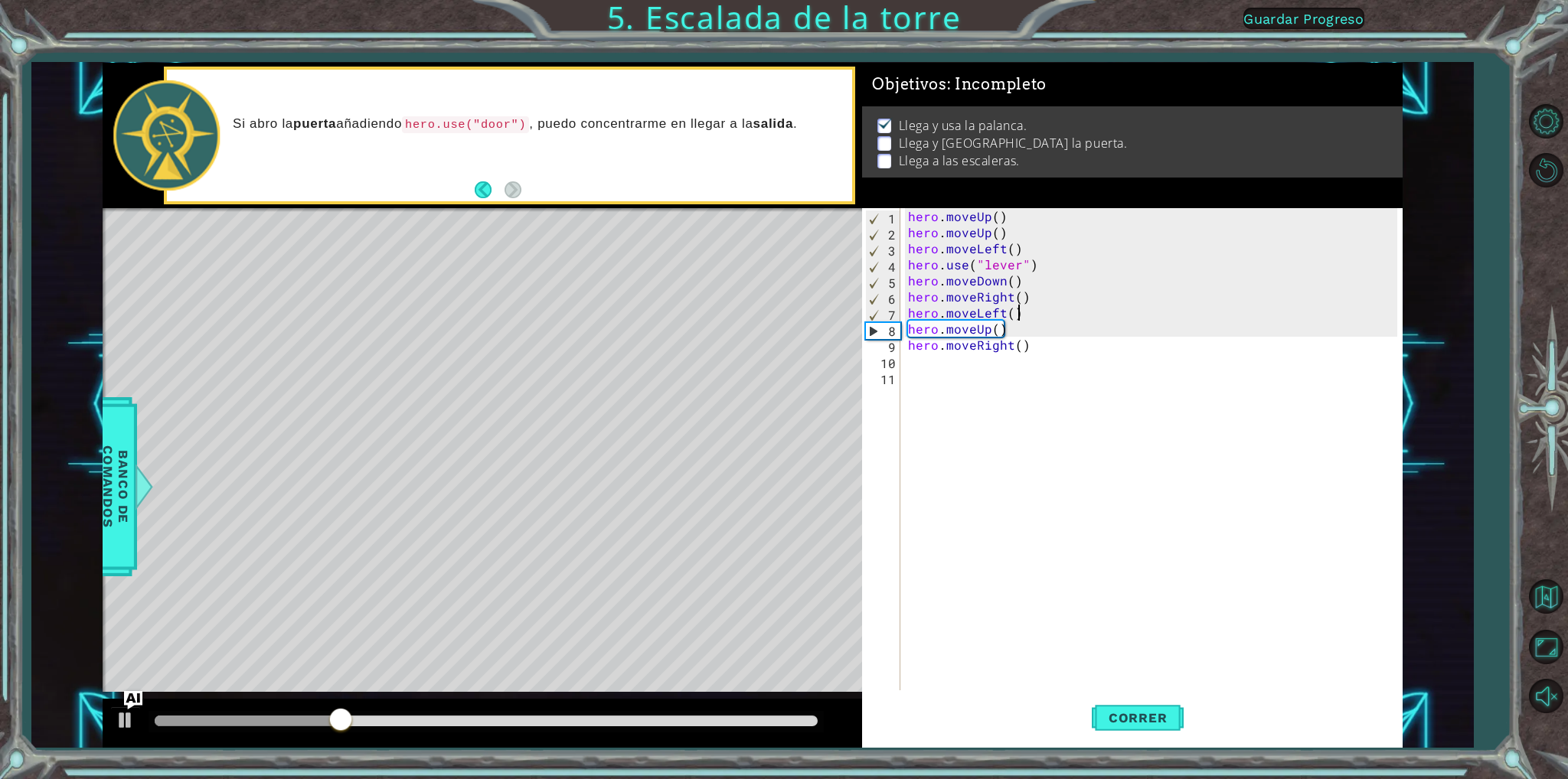
click at [1039, 315] on div "hero . moveUp ( ) hero . moveUp ( ) hero . moveLeft ( ) hero . use ( "lever" ) …" at bounding box center [1155, 465] width 500 height 514
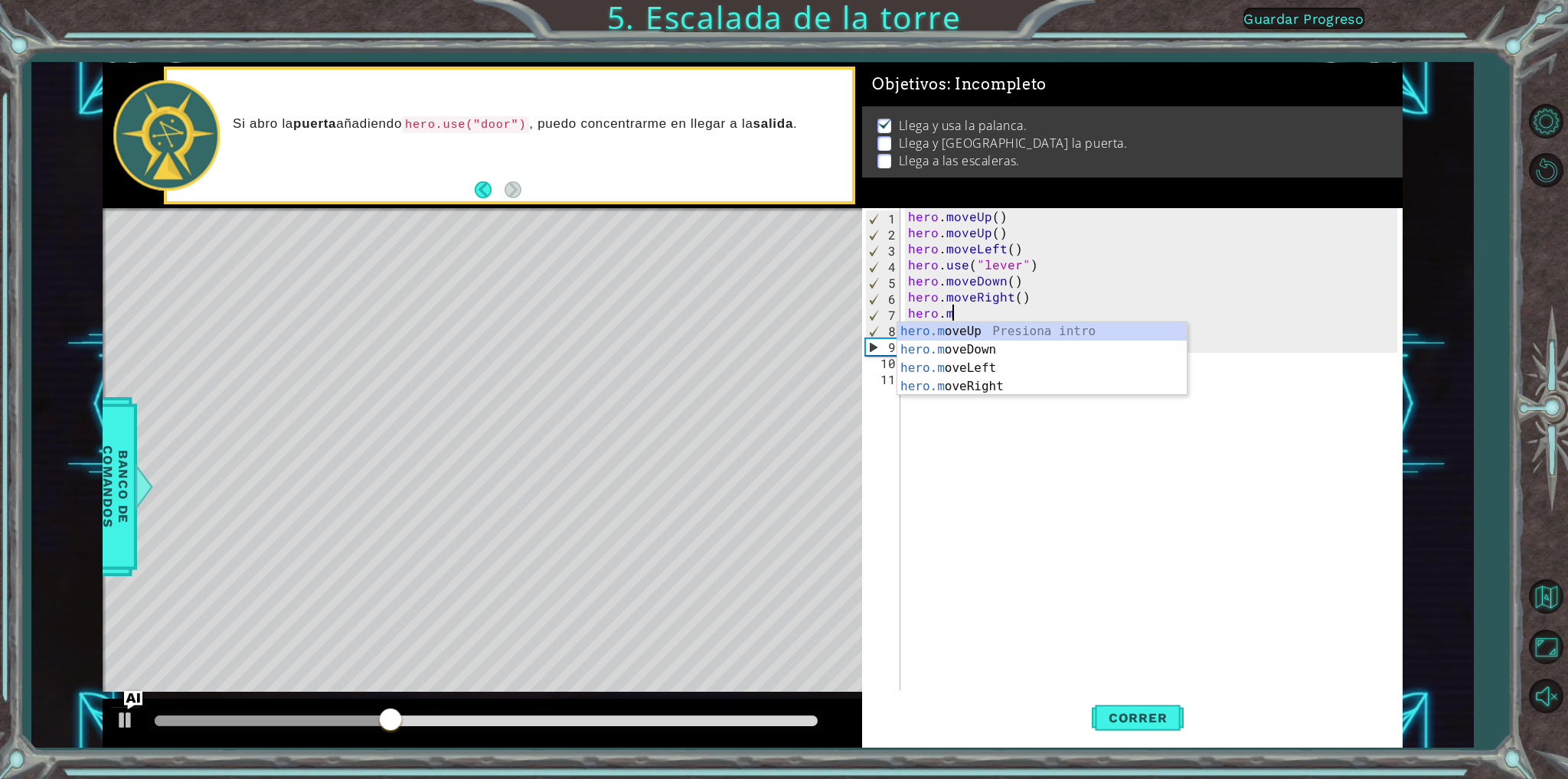
type textarea "hero."
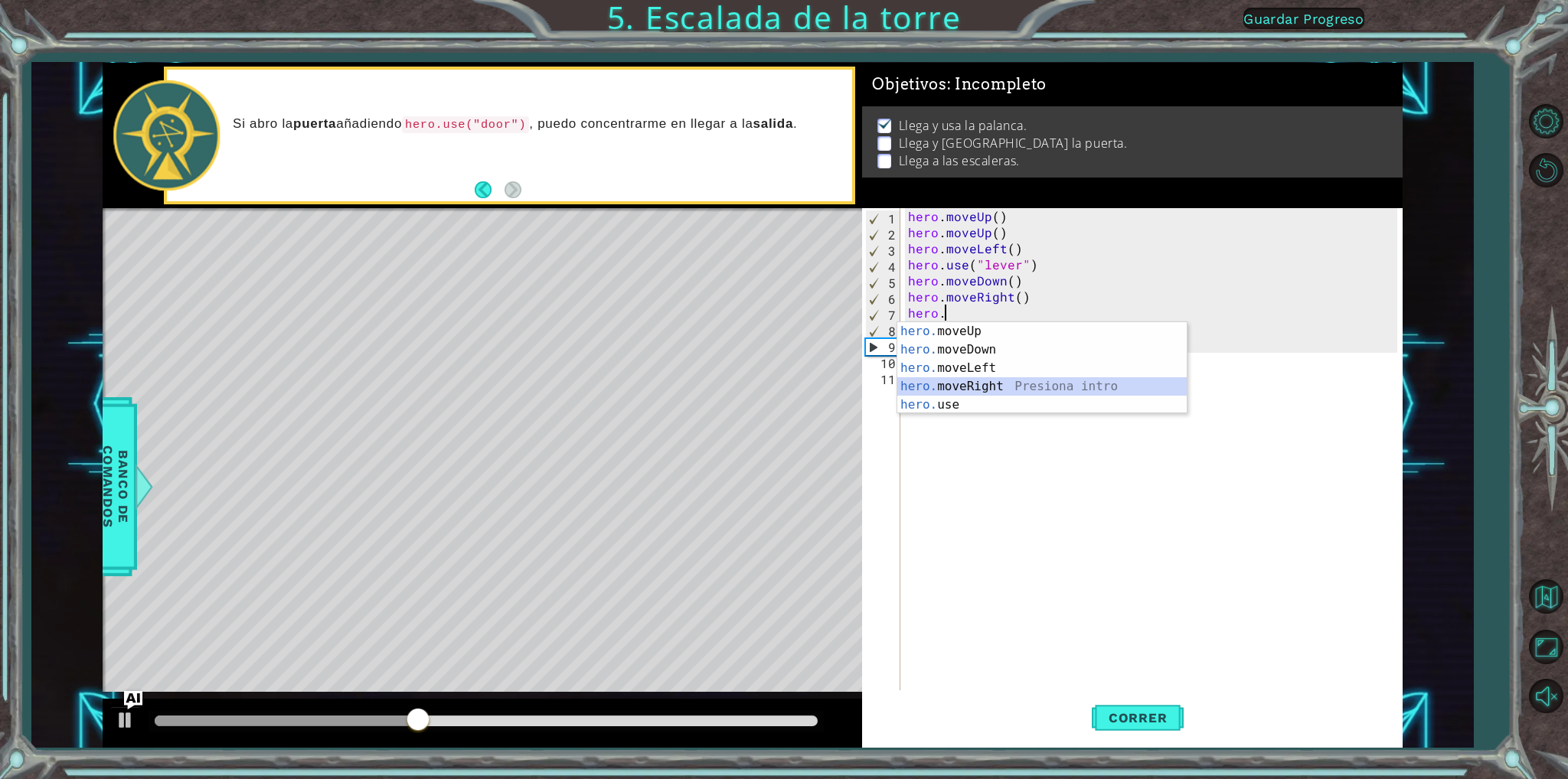
click at [983, 381] on div "hero. moveUp Presiona intro hero. moveDown Presiona intro hero. moveLeft Presio…" at bounding box center [1042, 386] width 289 height 128
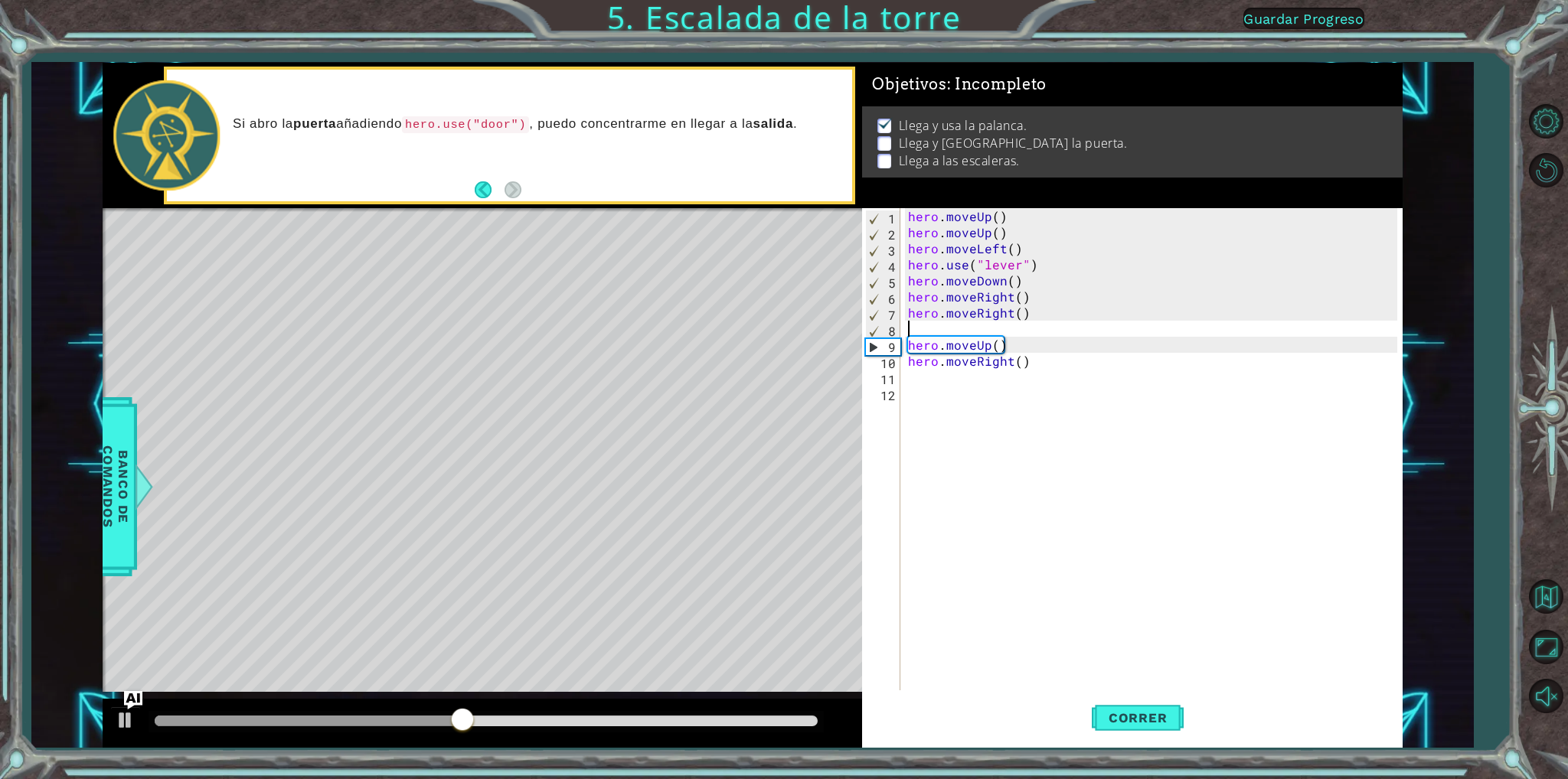
type textarea "hero.moveRight()"
click at [1154, 714] on span "Correr" at bounding box center [1138, 717] width 90 height 16
click at [919, 359] on div "hero . moveUp ( ) hero . moveUp ( ) hero . moveLeft ( ) hero . use ( "lever" ) …" at bounding box center [1155, 465] width 500 height 514
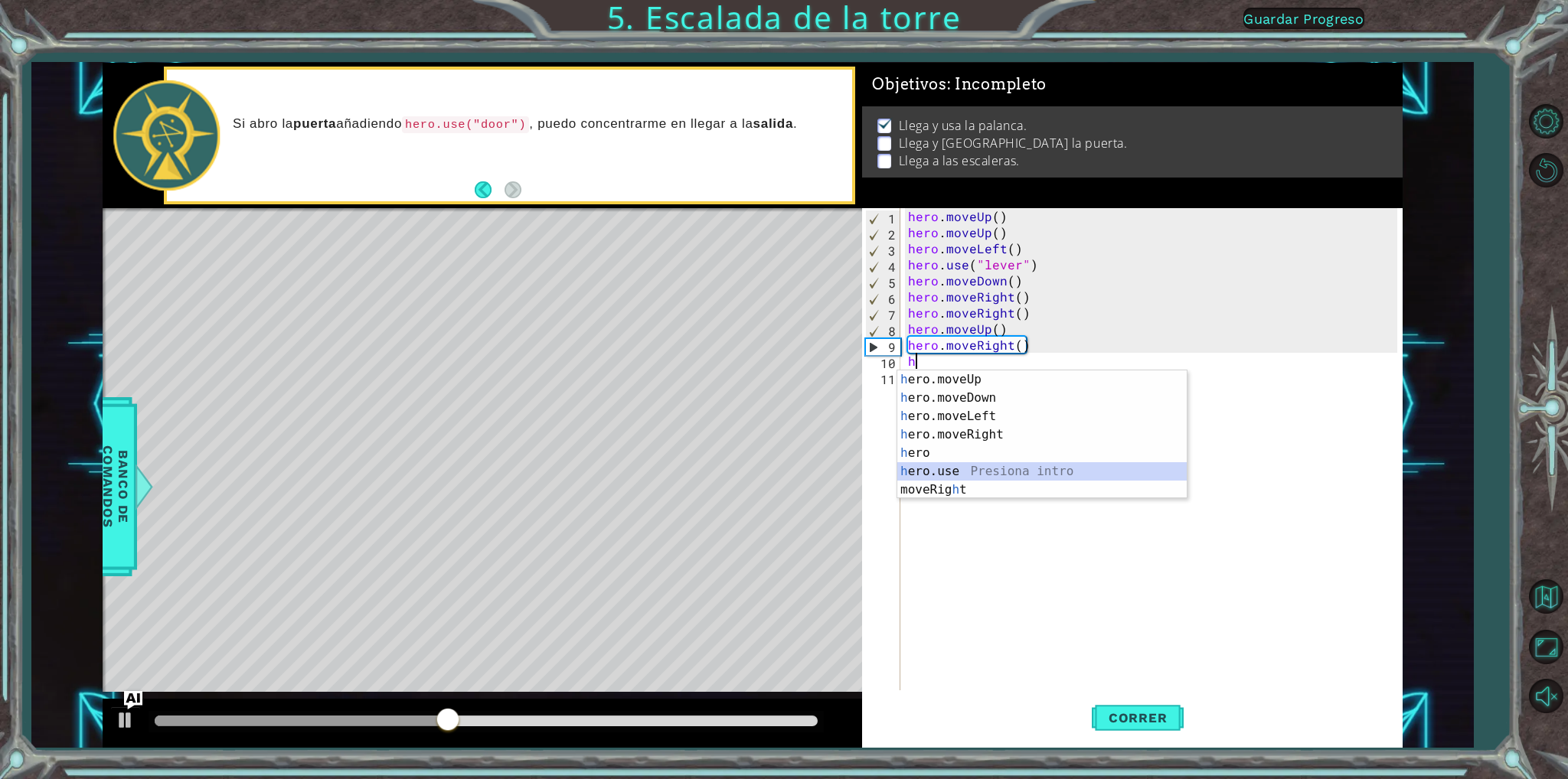
click at [941, 468] on div "h ero.moveUp Presiona intro h ero.moveDown Presiona intro h ero.moveLeft Presio…" at bounding box center [1042, 453] width 289 height 165
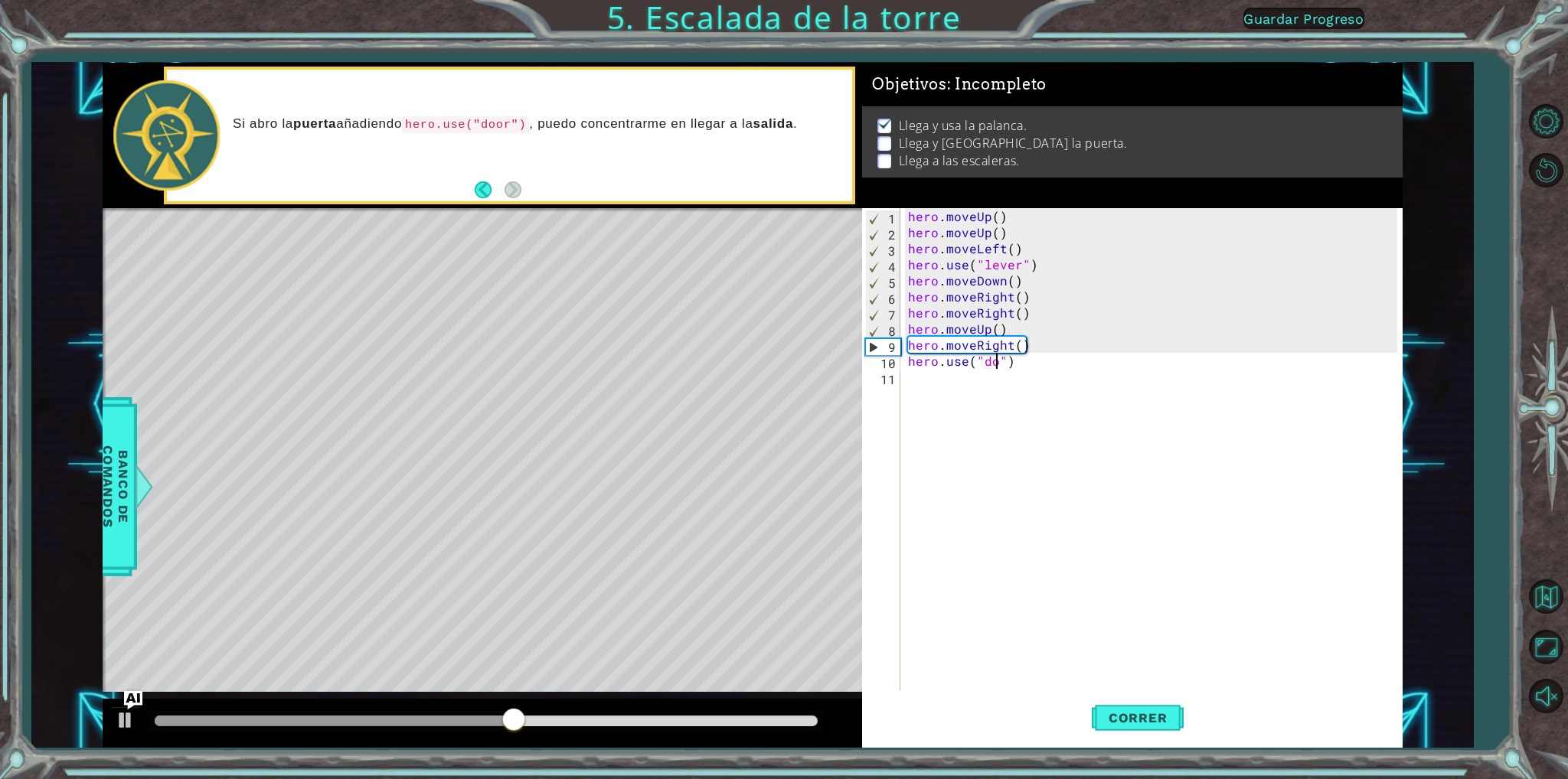
scroll to position [0, 6]
type textarea "hero.use("door")"
click at [931, 386] on div "hero . moveUp ( ) hero . moveUp ( ) hero . moveLeft ( ) hero . use ( "lever" ) …" at bounding box center [1155, 465] width 500 height 514
type textarea "h"
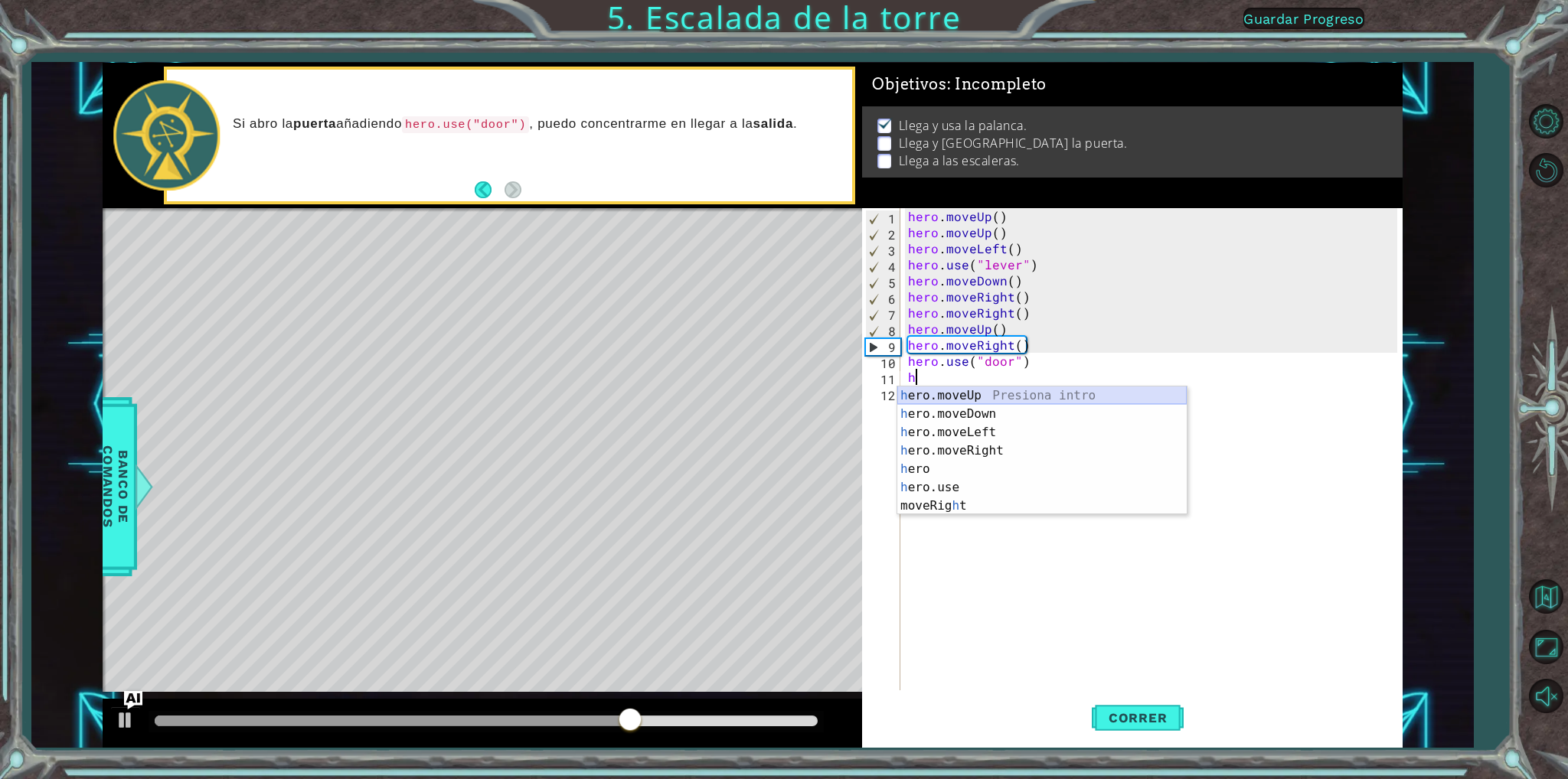
click at [956, 393] on div "h ero.moveUp Presiona intro h ero.moveDown Presiona intro h ero.moveLeft Presio…" at bounding box center [1042, 469] width 289 height 165
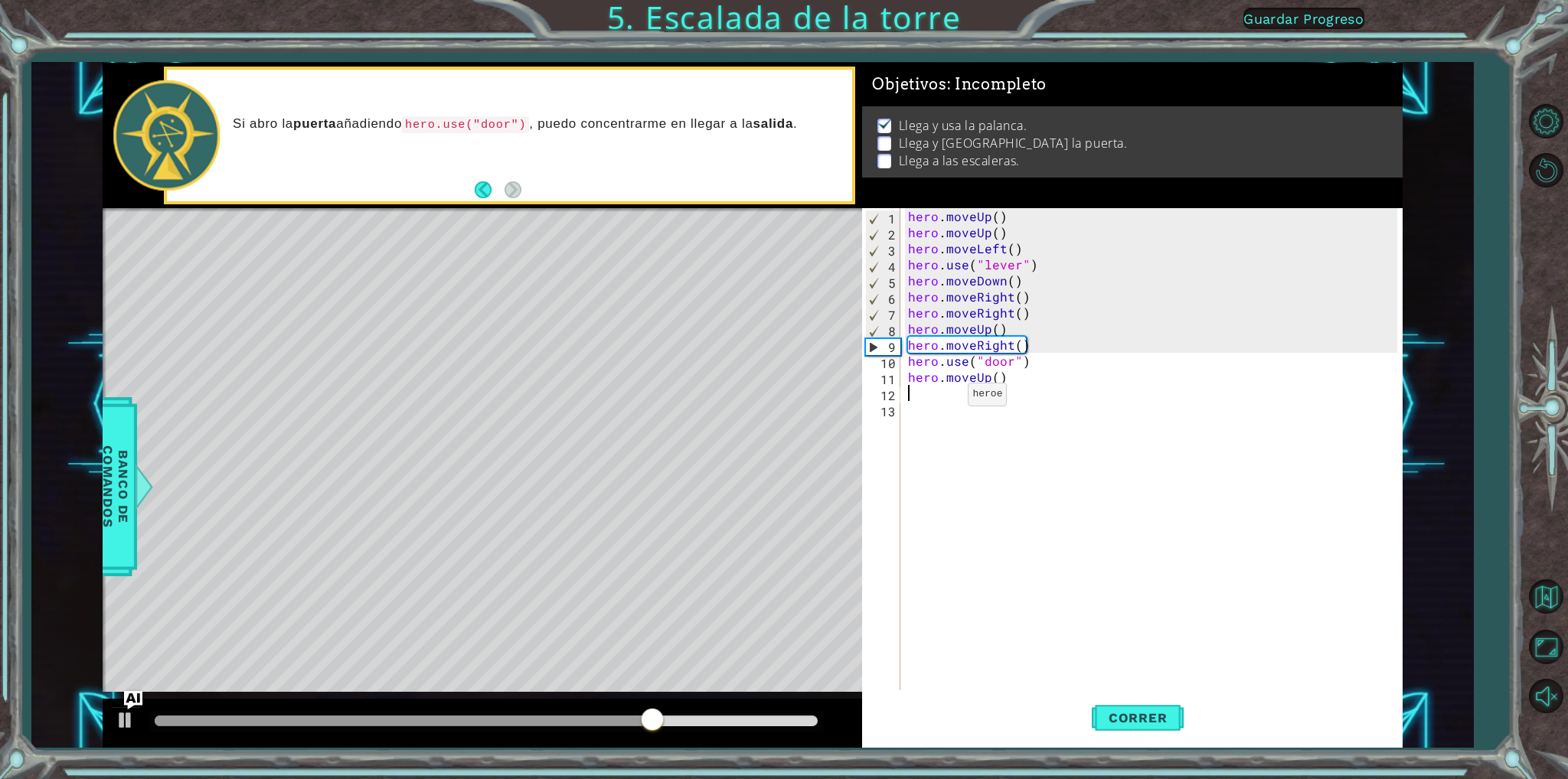
type textarea "h"
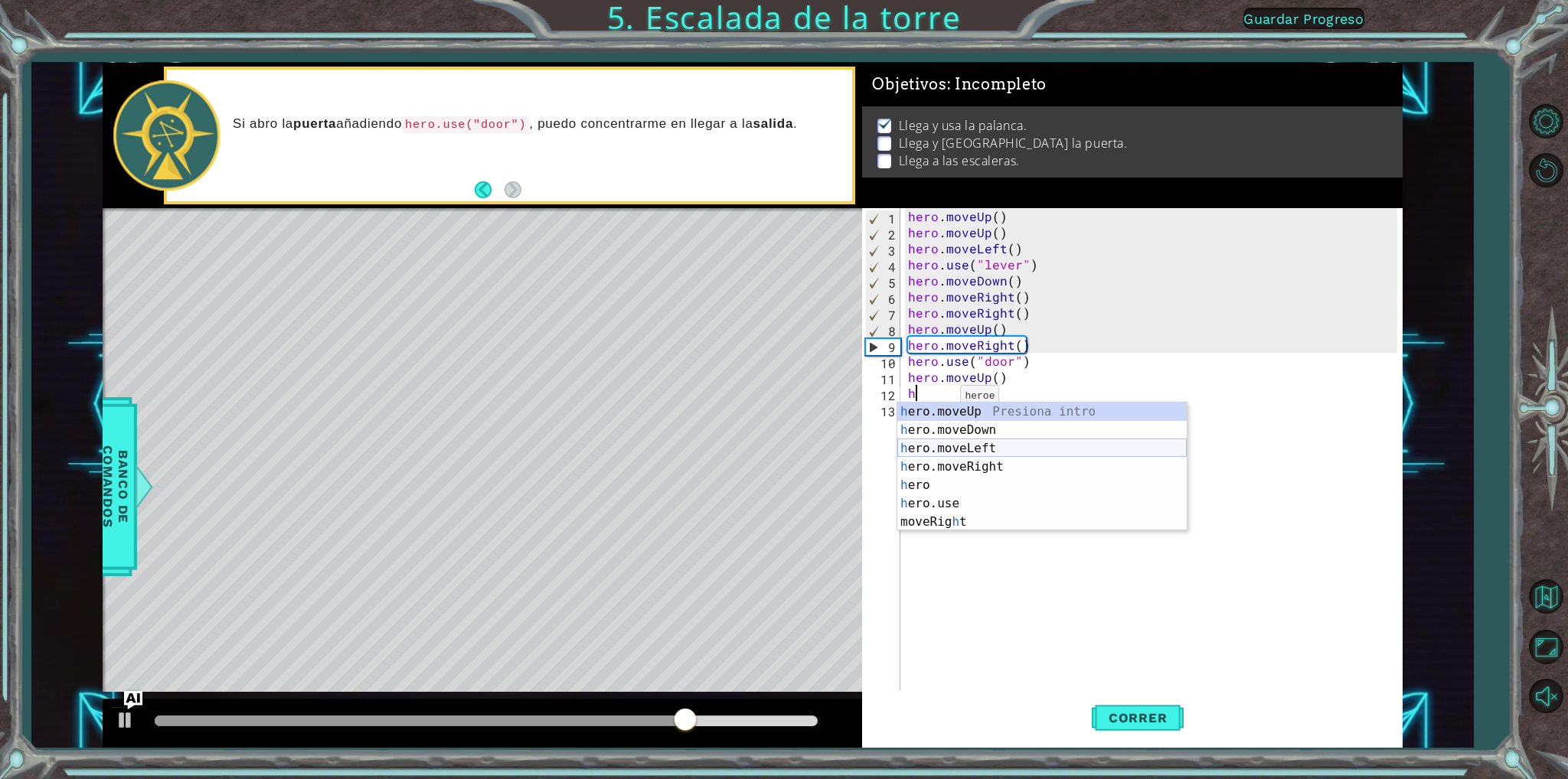
click at [953, 447] on div "h ero.moveUp Presiona intro h ero.moveDown Presiona intro h ero.moveLeft Presio…" at bounding box center [1042, 485] width 289 height 165
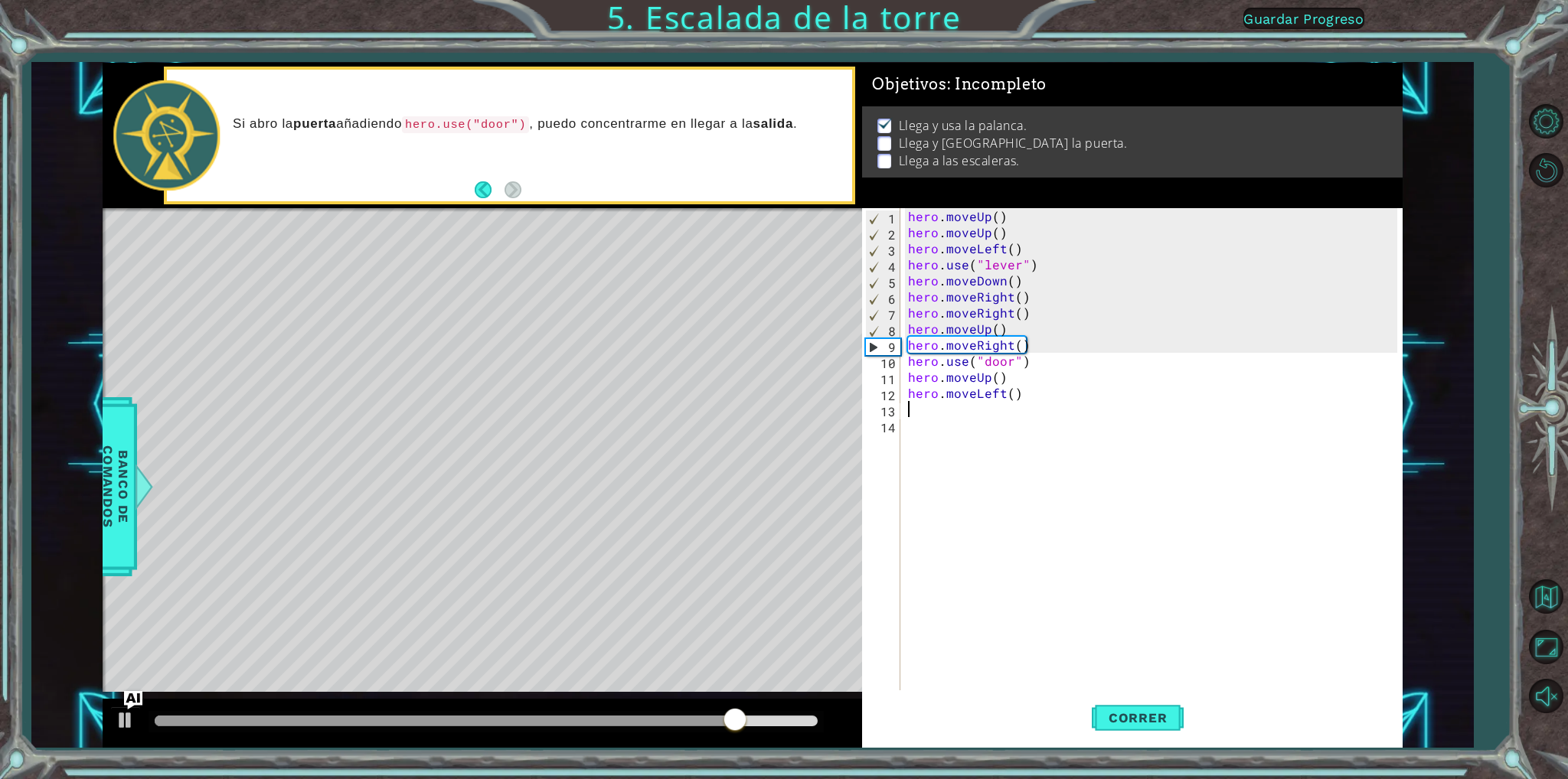
type textarea "h"
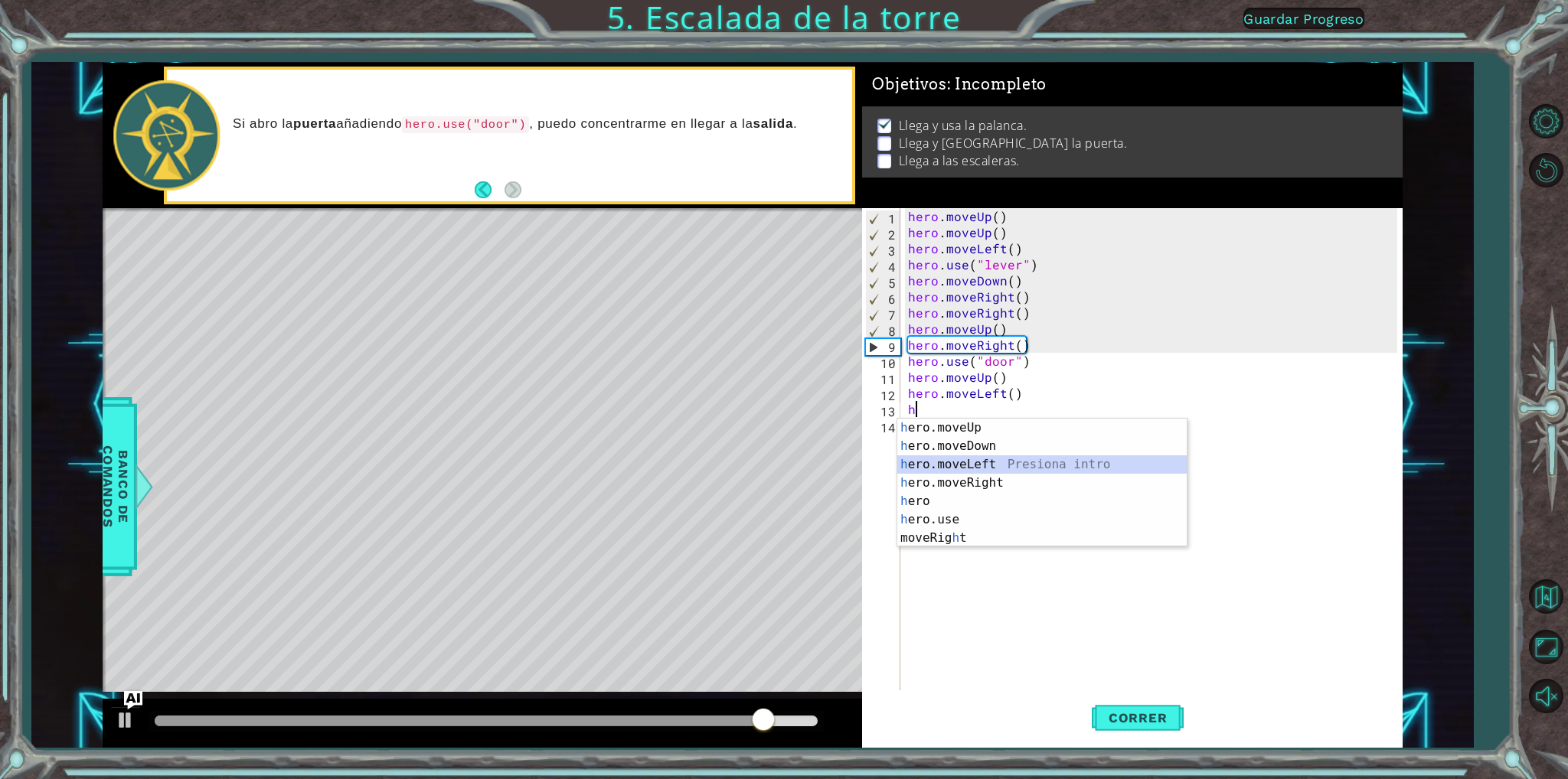
click at [928, 457] on div "h ero.moveUp Presiona intro h ero.moveDown Presiona intro h ero.moveLeft Presio…" at bounding box center [1042, 501] width 289 height 165
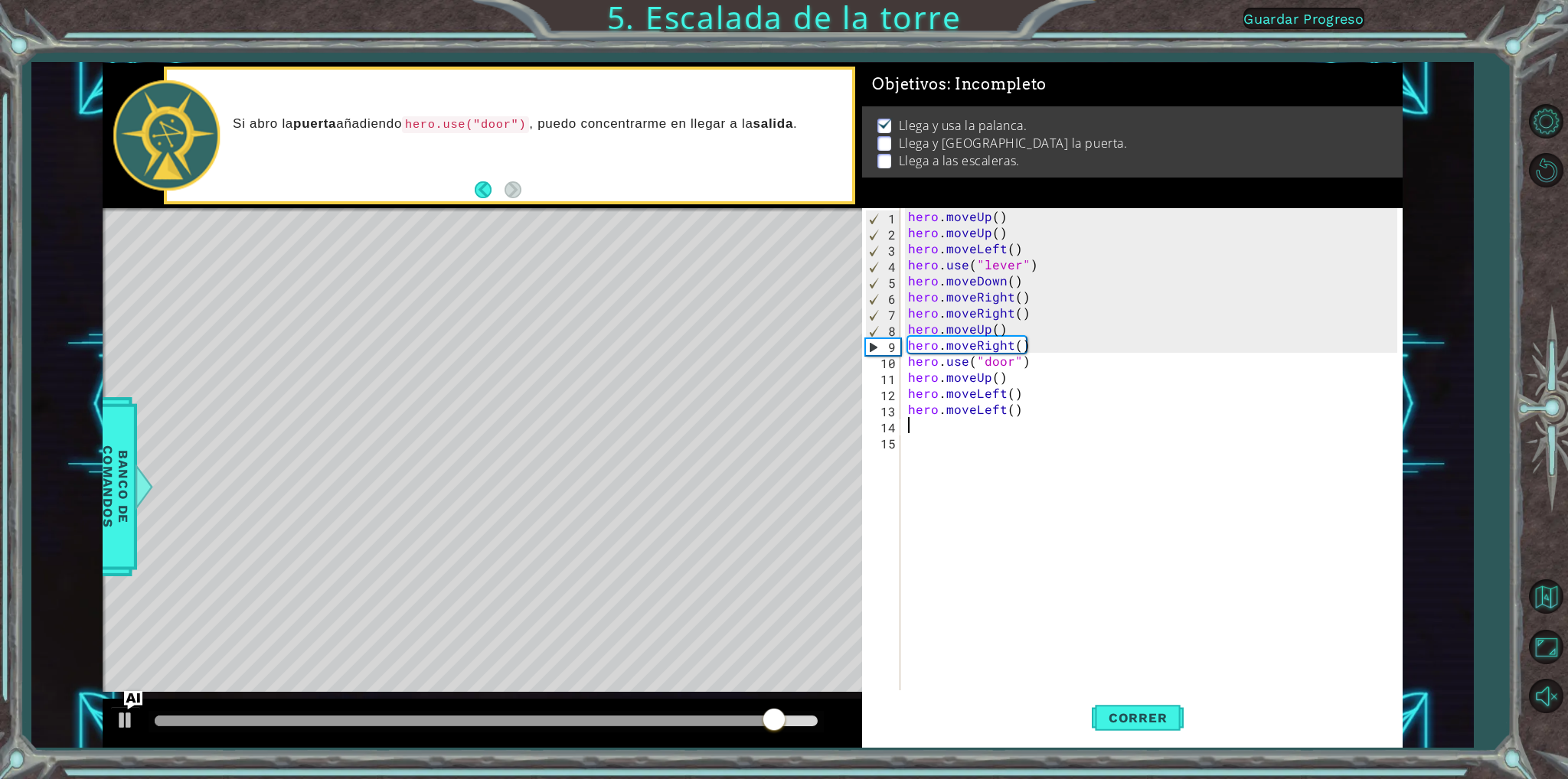
type textarea "h"
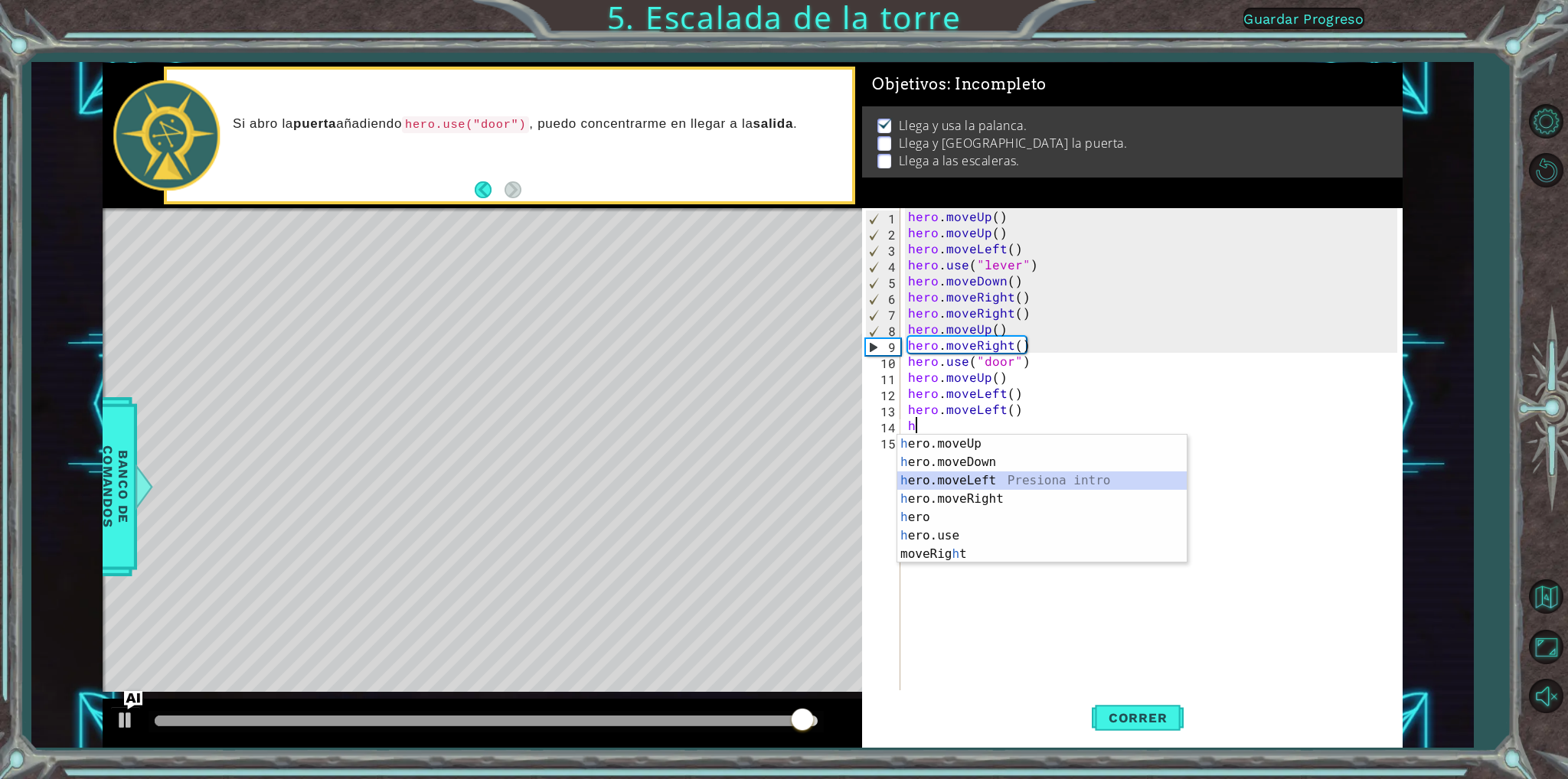
click at [937, 479] on div "h ero.moveUp Presiona intro h ero.moveDown Presiona intro h ero.moveLeft Presio…" at bounding box center [1042, 517] width 289 height 165
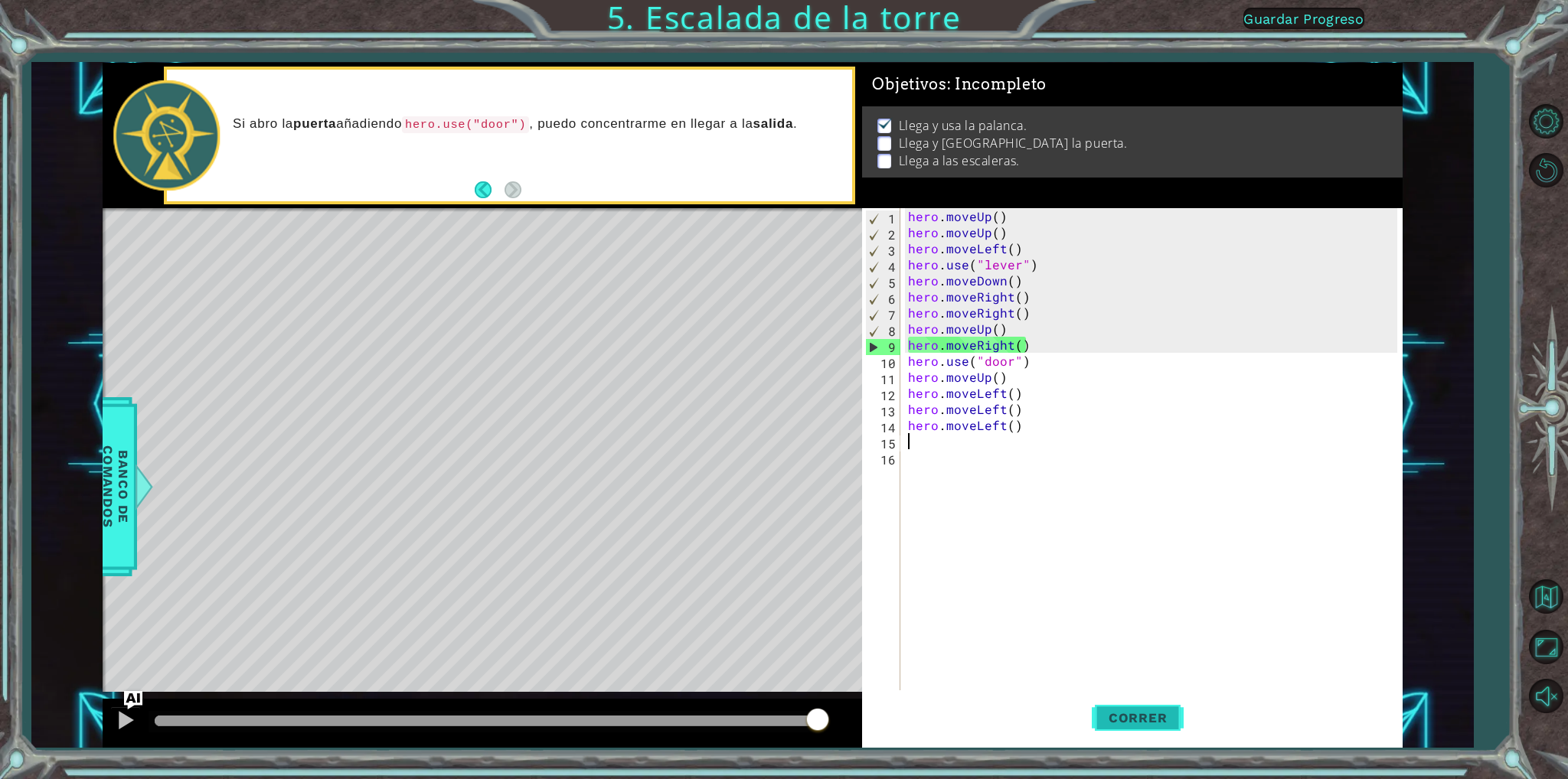
click at [1139, 715] on span "Correr" at bounding box center [1138, 717] width 90 height 16
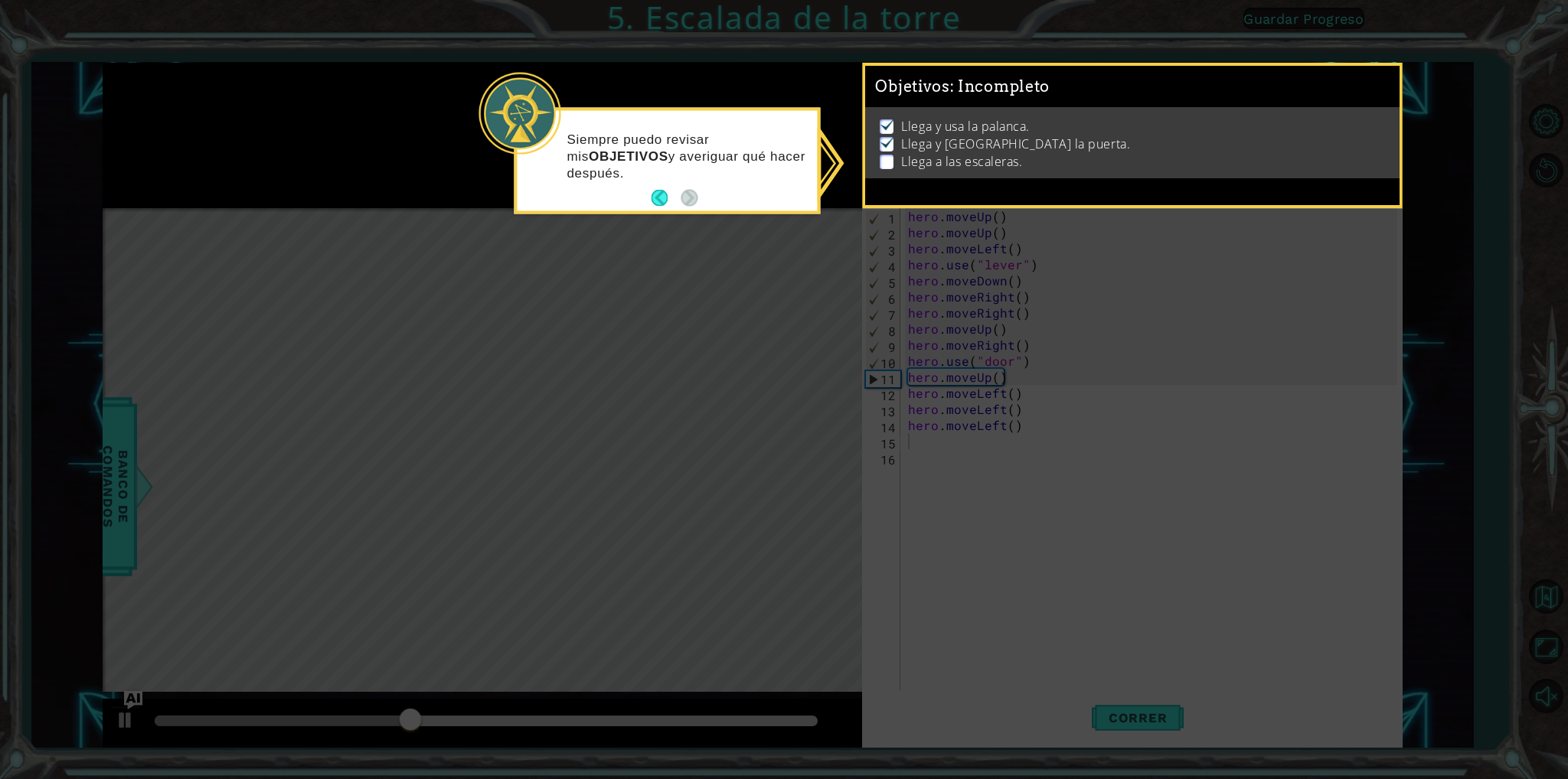
click at [1483, 233] on icon at bounding box center [784, 389] width 1568 height 779
click at [800, 157] on p "Siempre puedo revisar mis OBJETIVOS y averiguar qué hacer después." at bounding box center [686, 156] width 239 height 51
click at [659, 200] on button "Back" at bounding box center [666, 198] width 30 height 17
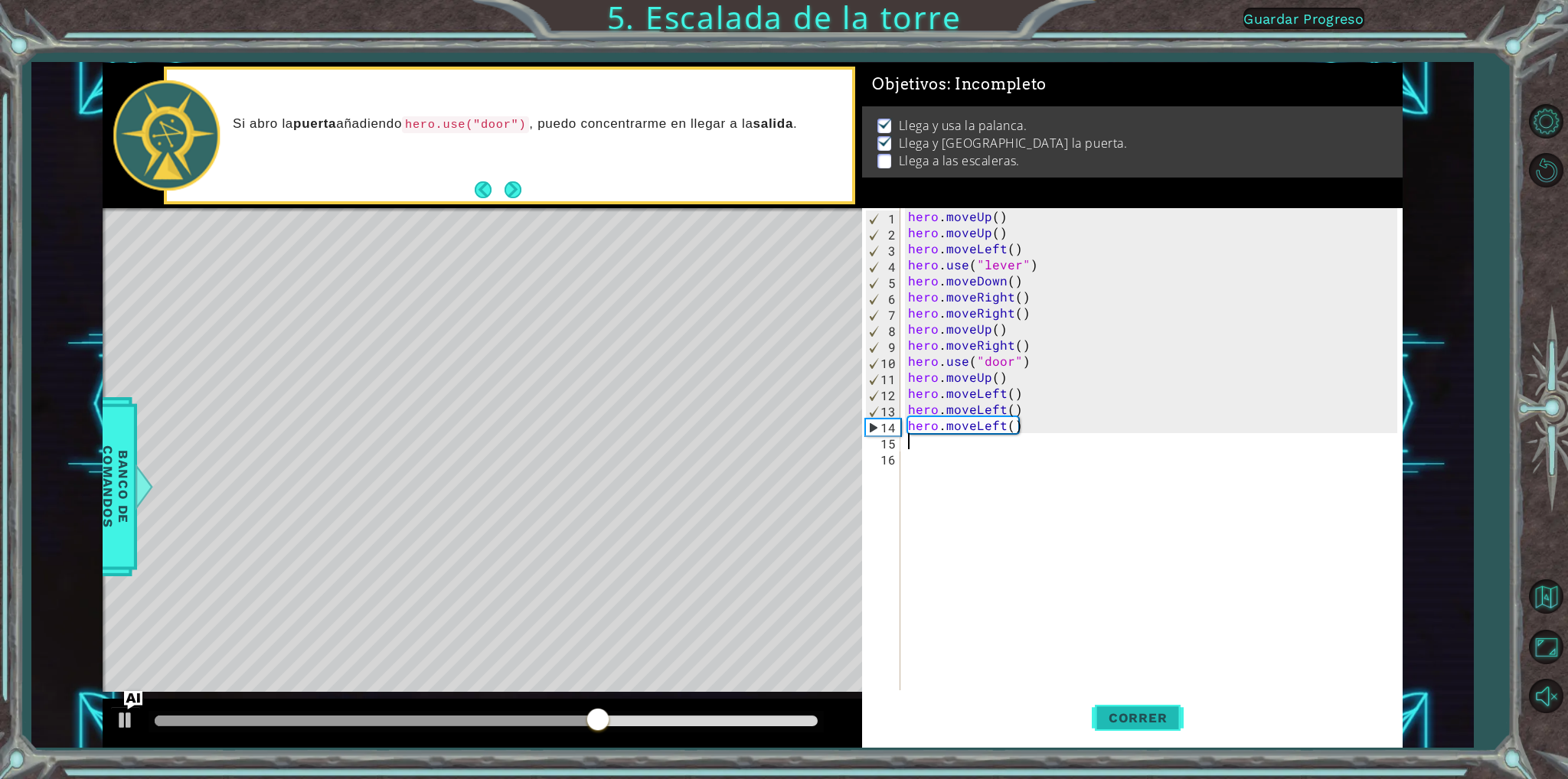
click at [1146, 712] on span "Correr" at bounding box center [1138, 717] width 90 height 16
click at [1030, 382] on div "hero . moveUp ( ) hero . moveUp ( ) hero . moveLeft ( ) hero . use ( "lever" ) …" at bounding box center [1155, 465] width 500 height 514
type textarea "hero.moveUp()"
type textarea "h"
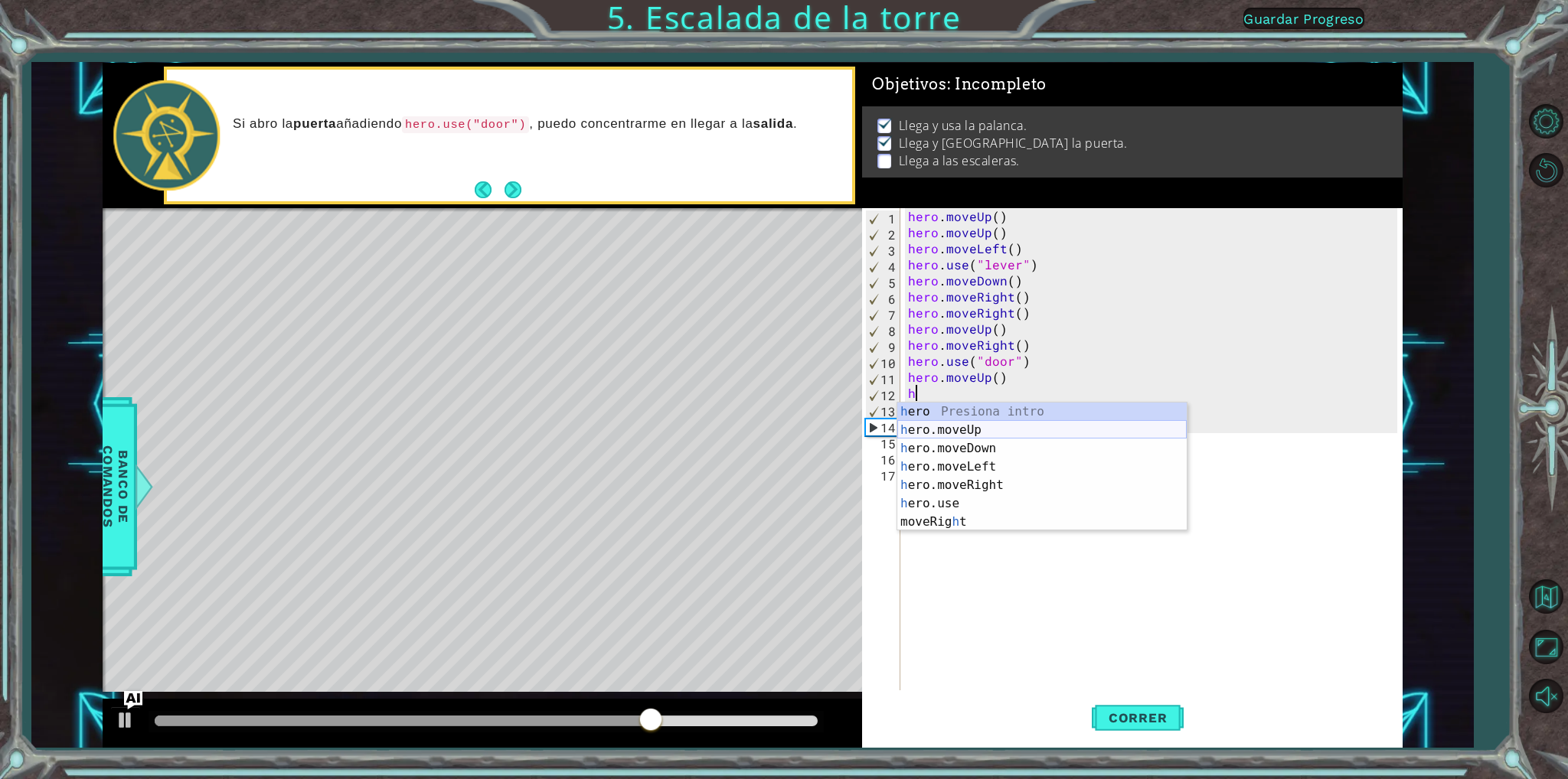
click at [988, 422] on div "h ero Presiona intro h ero.moveUp Presiona intro h ero.moveDown Presiona intro …" at bounding box center [1042, 485] width 289 height 165
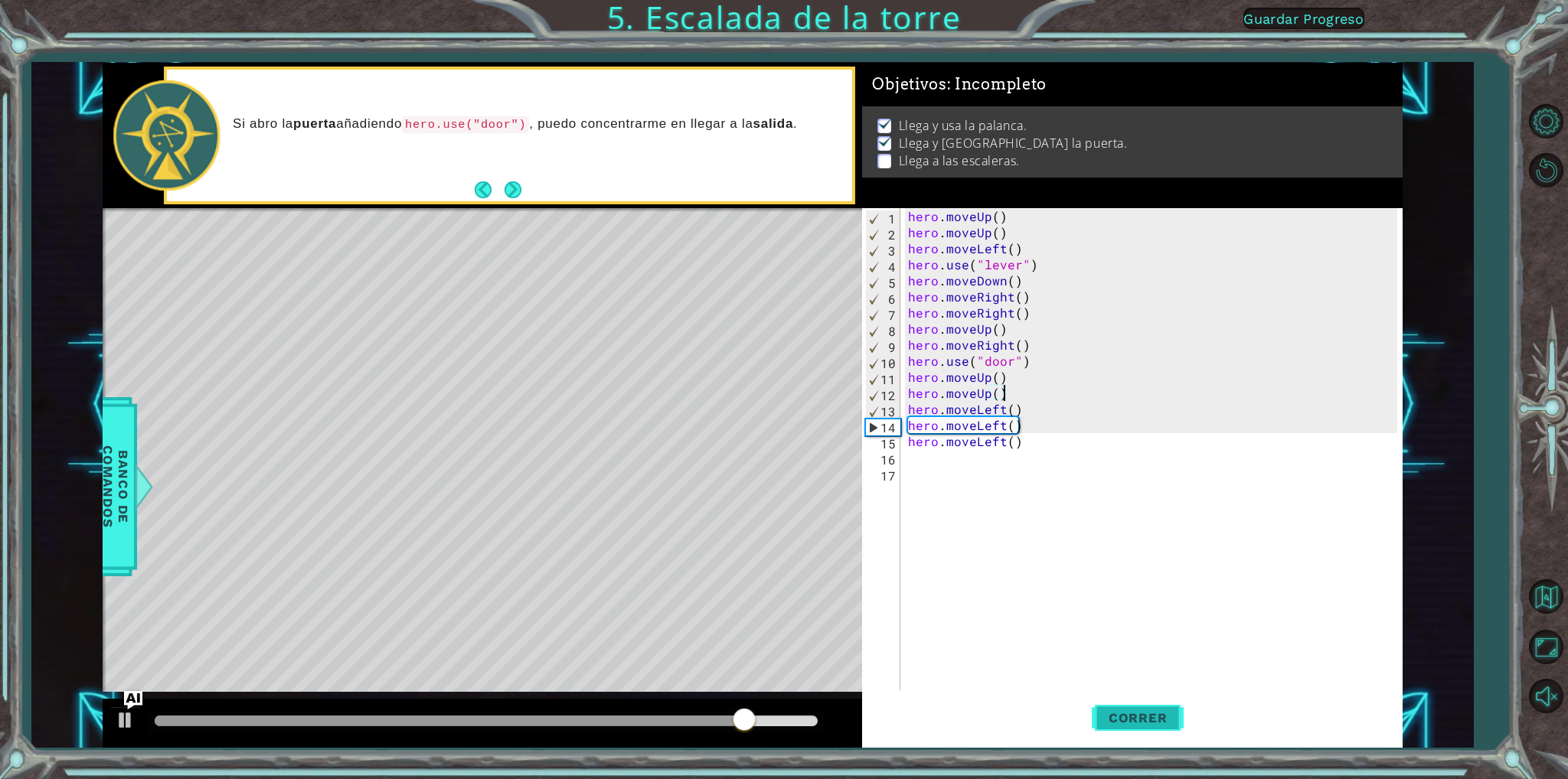
type textarea "hero.moveUp()"
click at [1138, 705] on button "Correr" at bounding box center [1137, 718] width 92 height 54
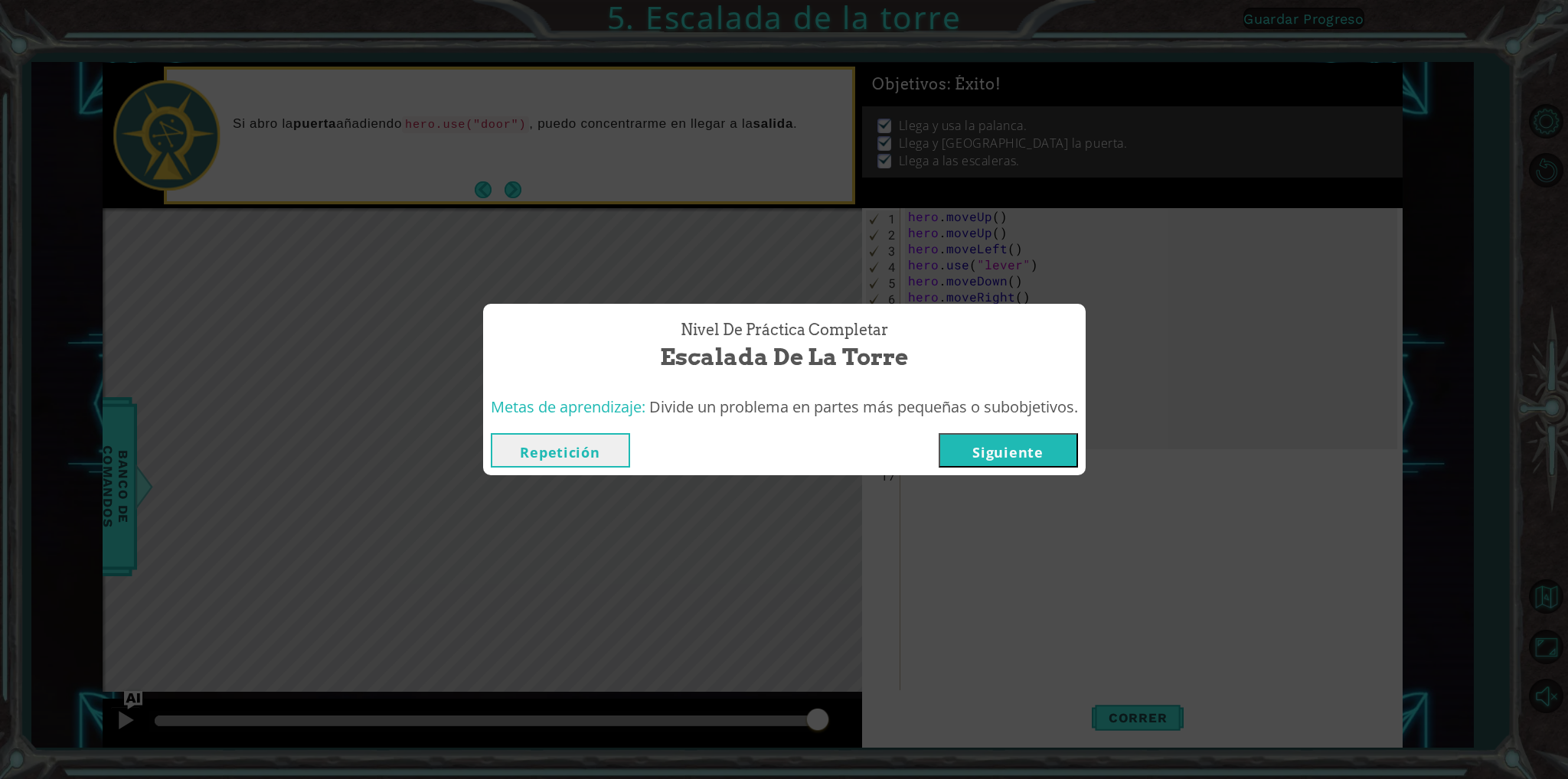
click at [1016, 458] on button "Siguiente" at bounding box center [1008, 450] width 140 height 34
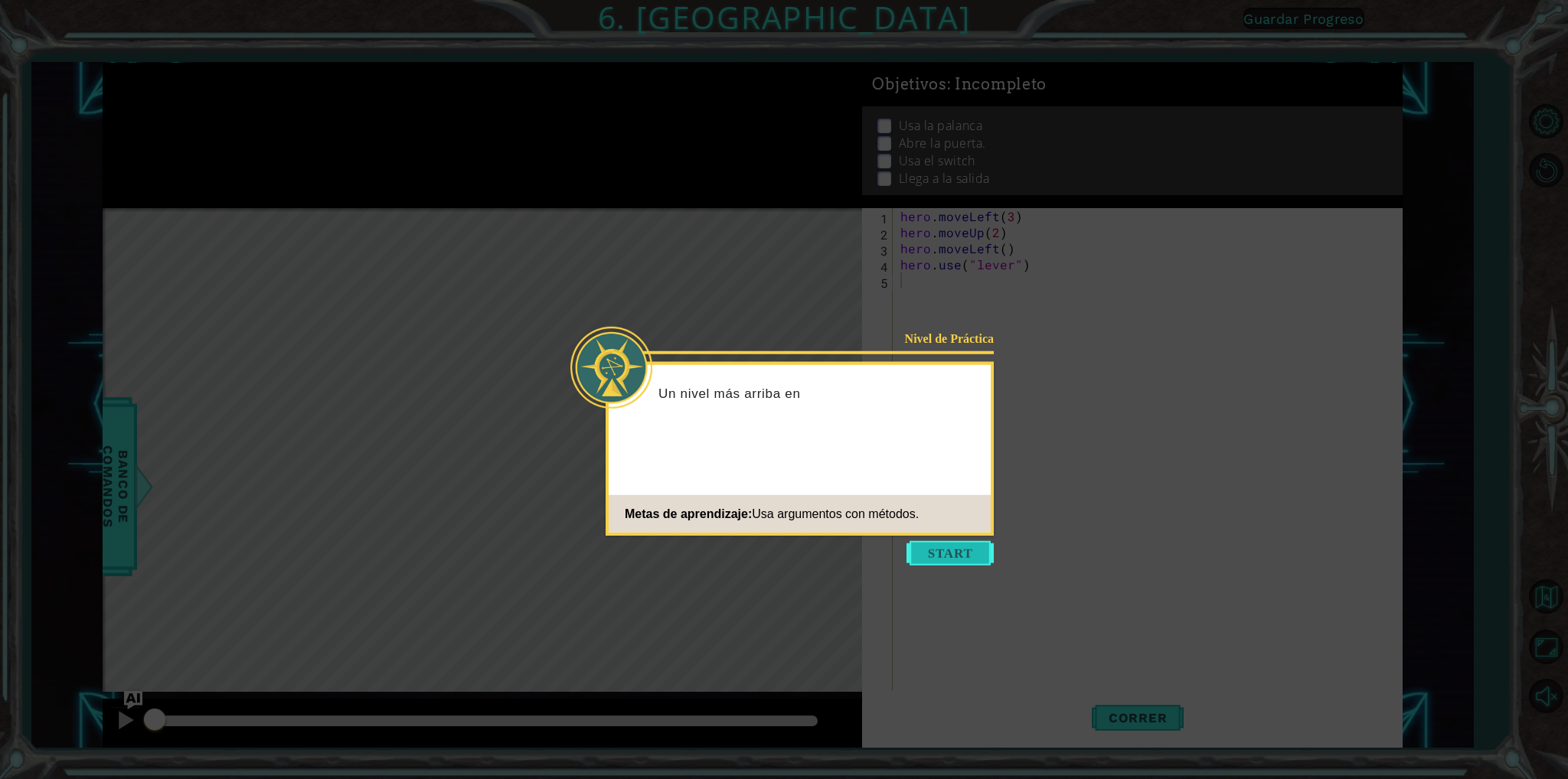
click at [947, 550] on button "Start" at bounding box center [949, 553] width 87 height 24
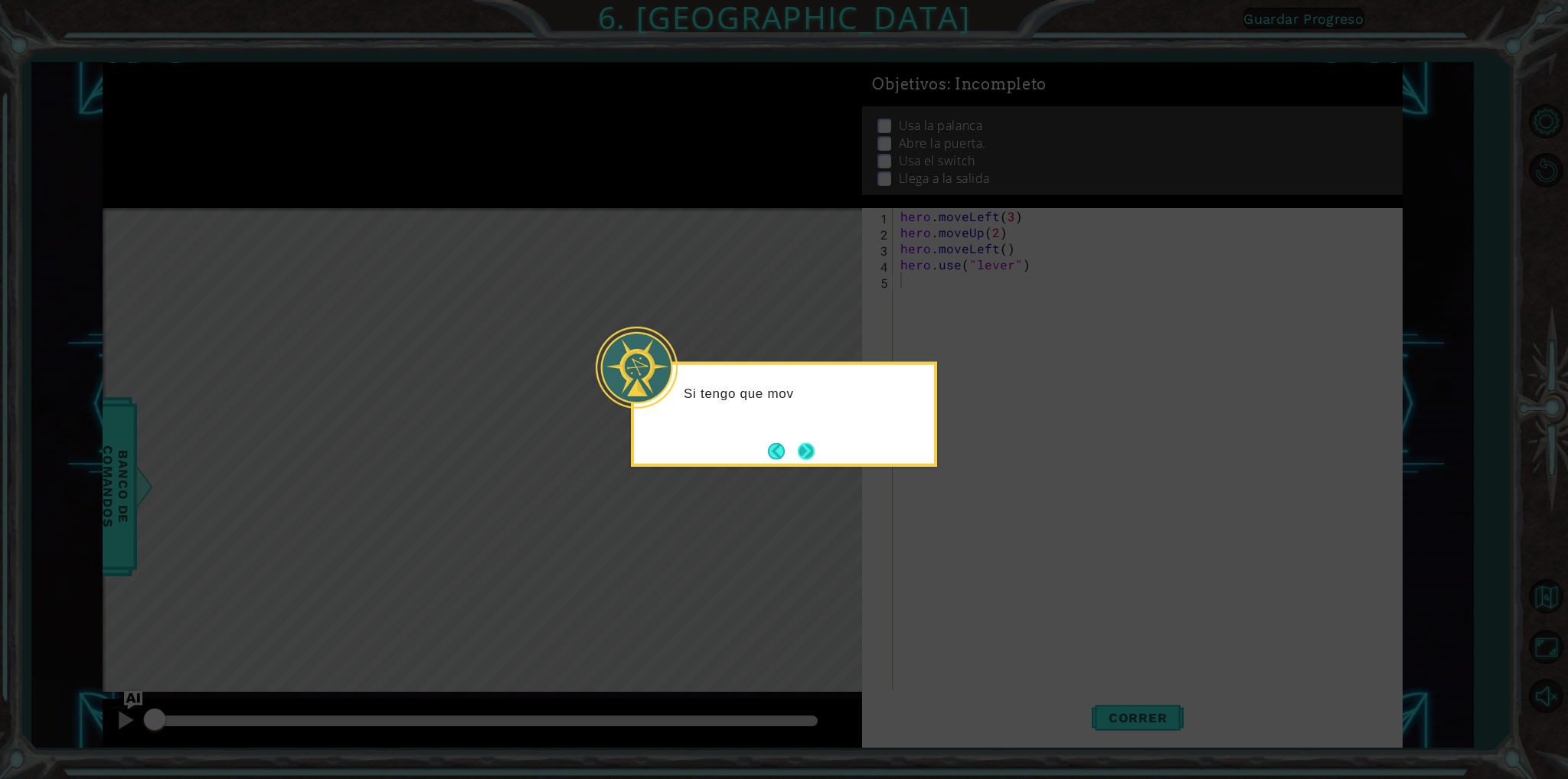
click at [803, 454] on button "Next" at bounding box center [806, 451] width 17 height 17
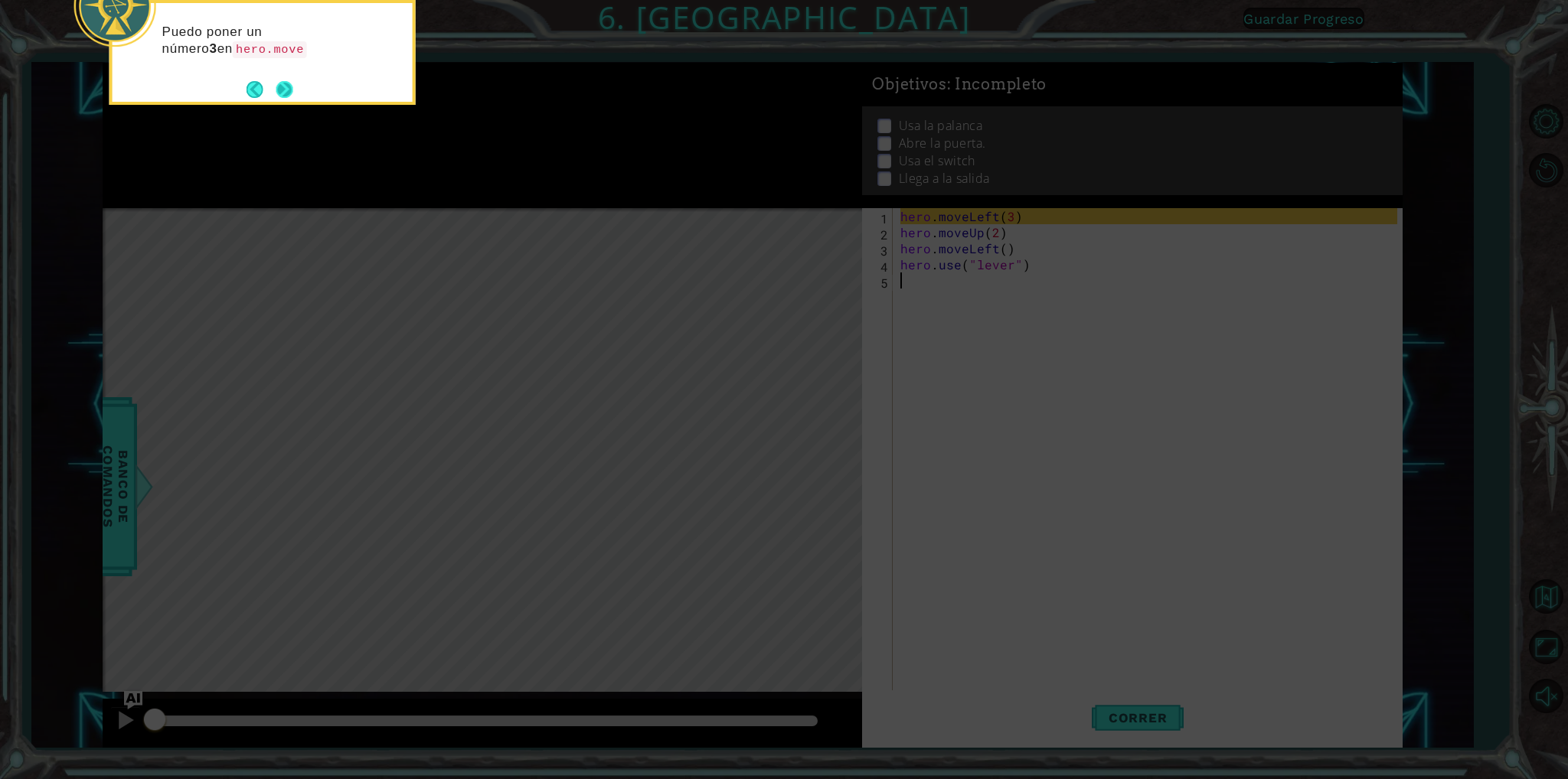
click at [276, 84] on button "Next" at bounding box center [285, 90] width 17 height 17
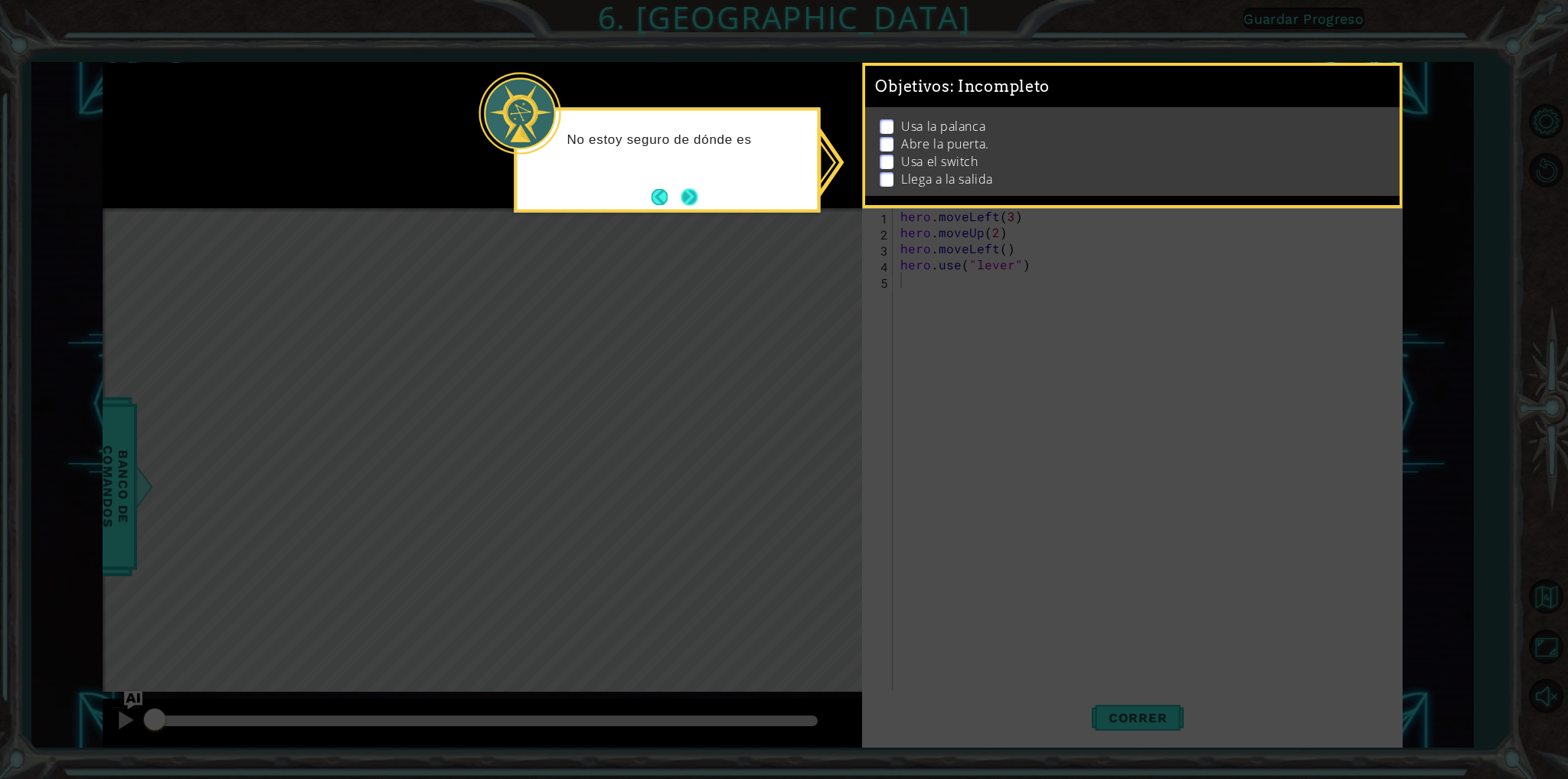
click at [697, 201] on button "Next" at bounding box center [689, 197] width 17 height 17
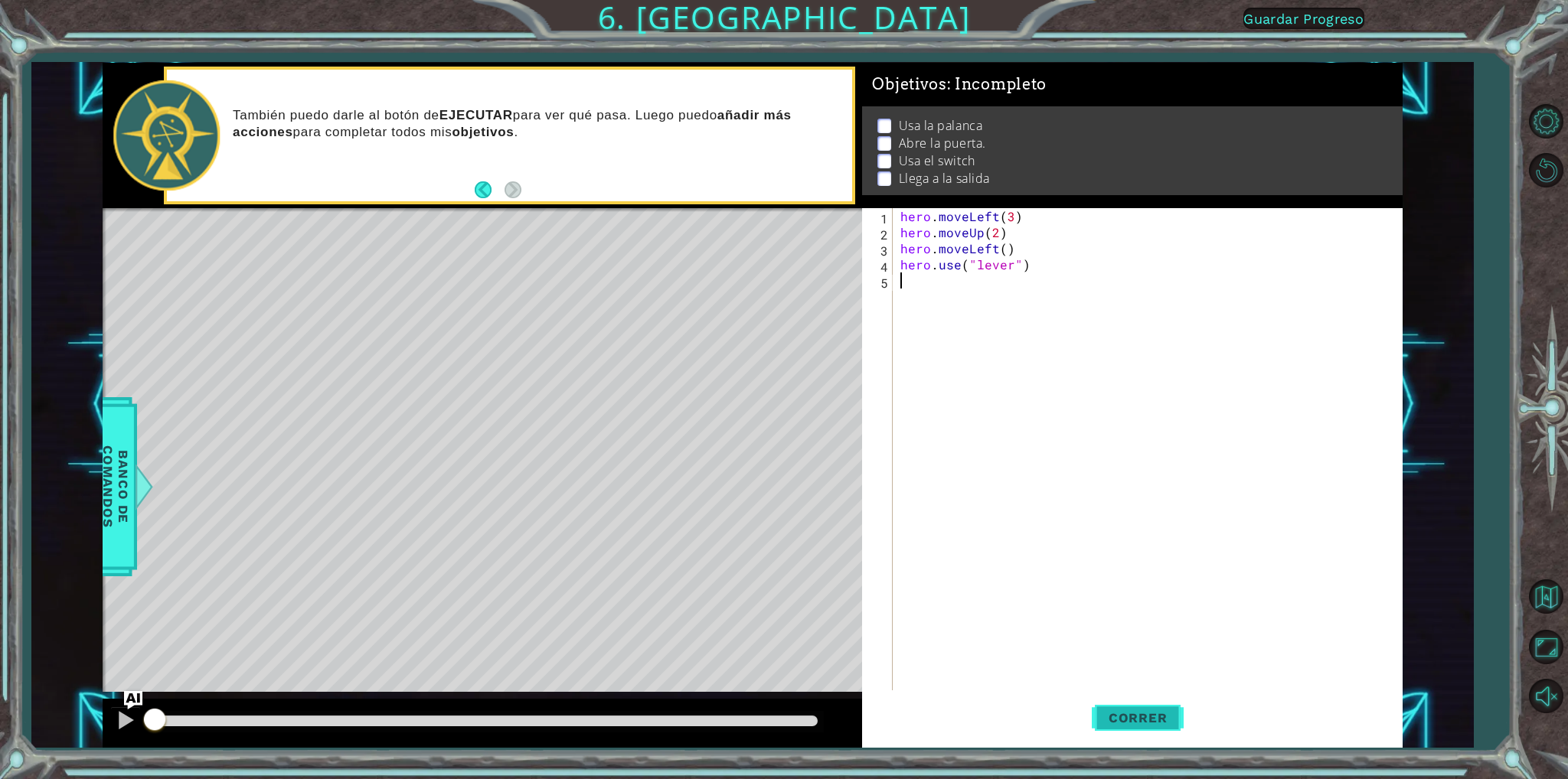
click at [1160, 719] on span "Correr" at bounding box center [1138, 717] width 90 height 16
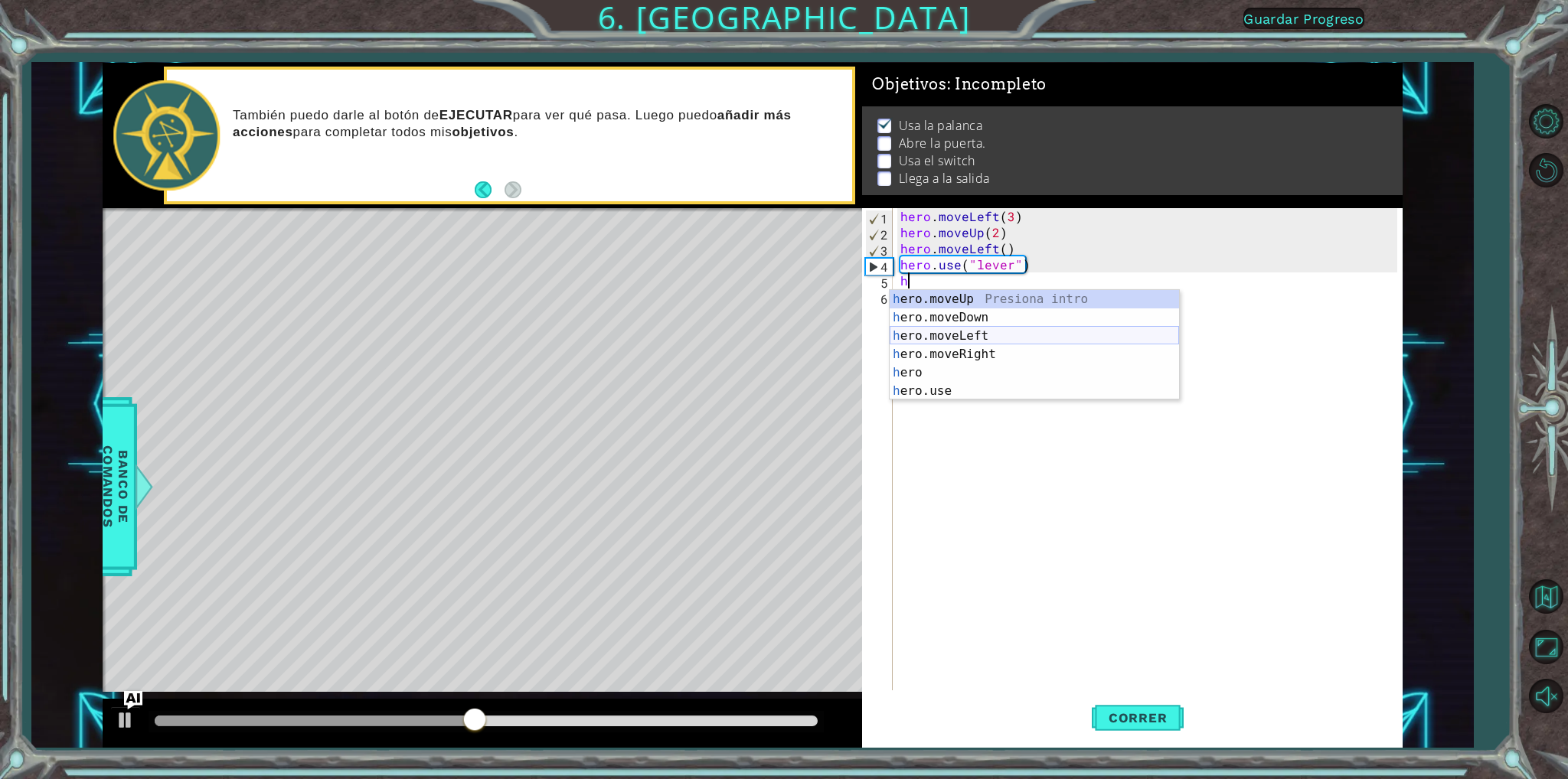
click at [964, 335] on div "h ero.moveUp Presiona intro h ero.moveDown Presiona intro h ero.moveLeft Presio…" at bounding box center [1034, 363] width 289 height 147
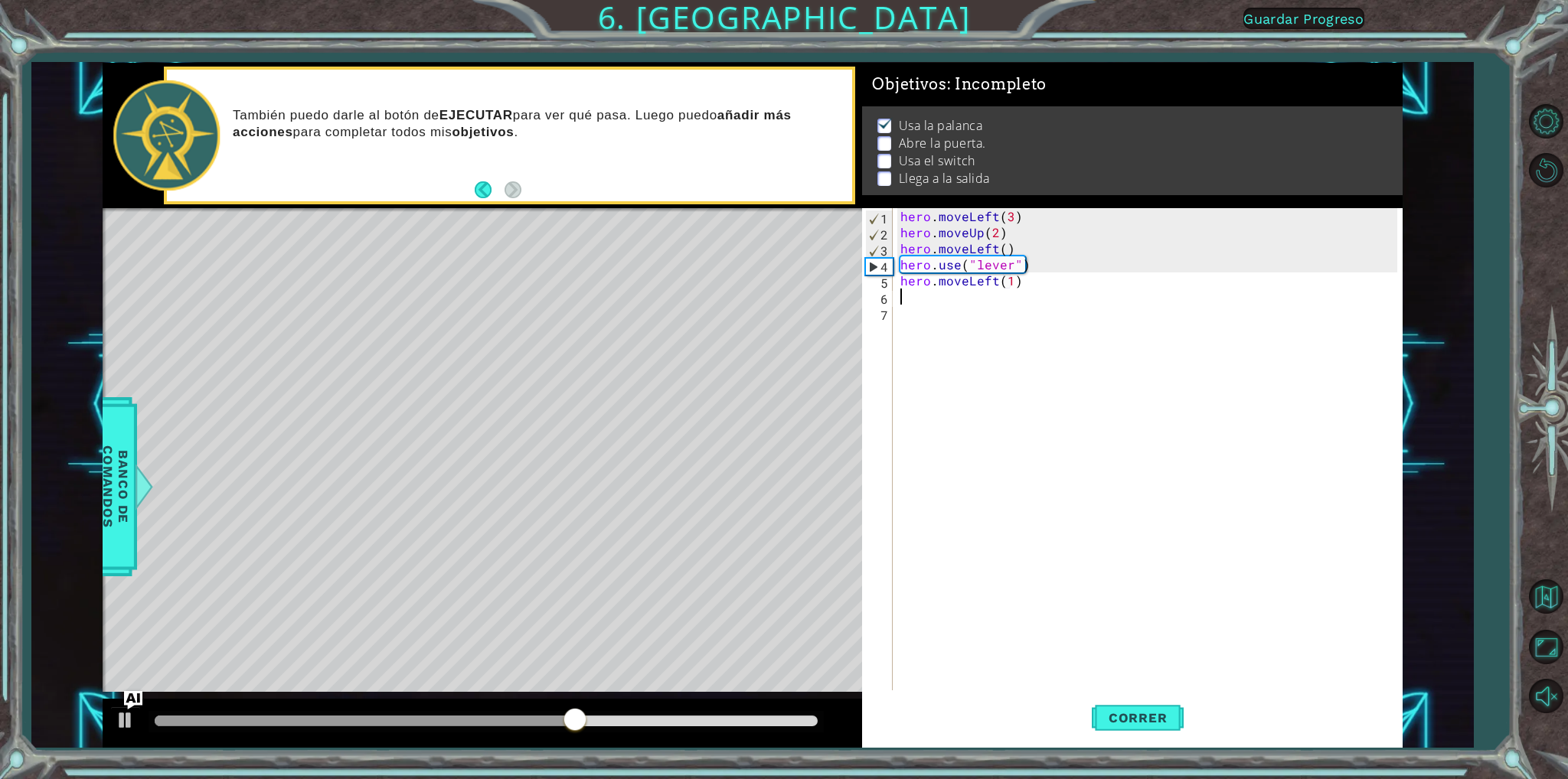
scroll to position [0, 6]
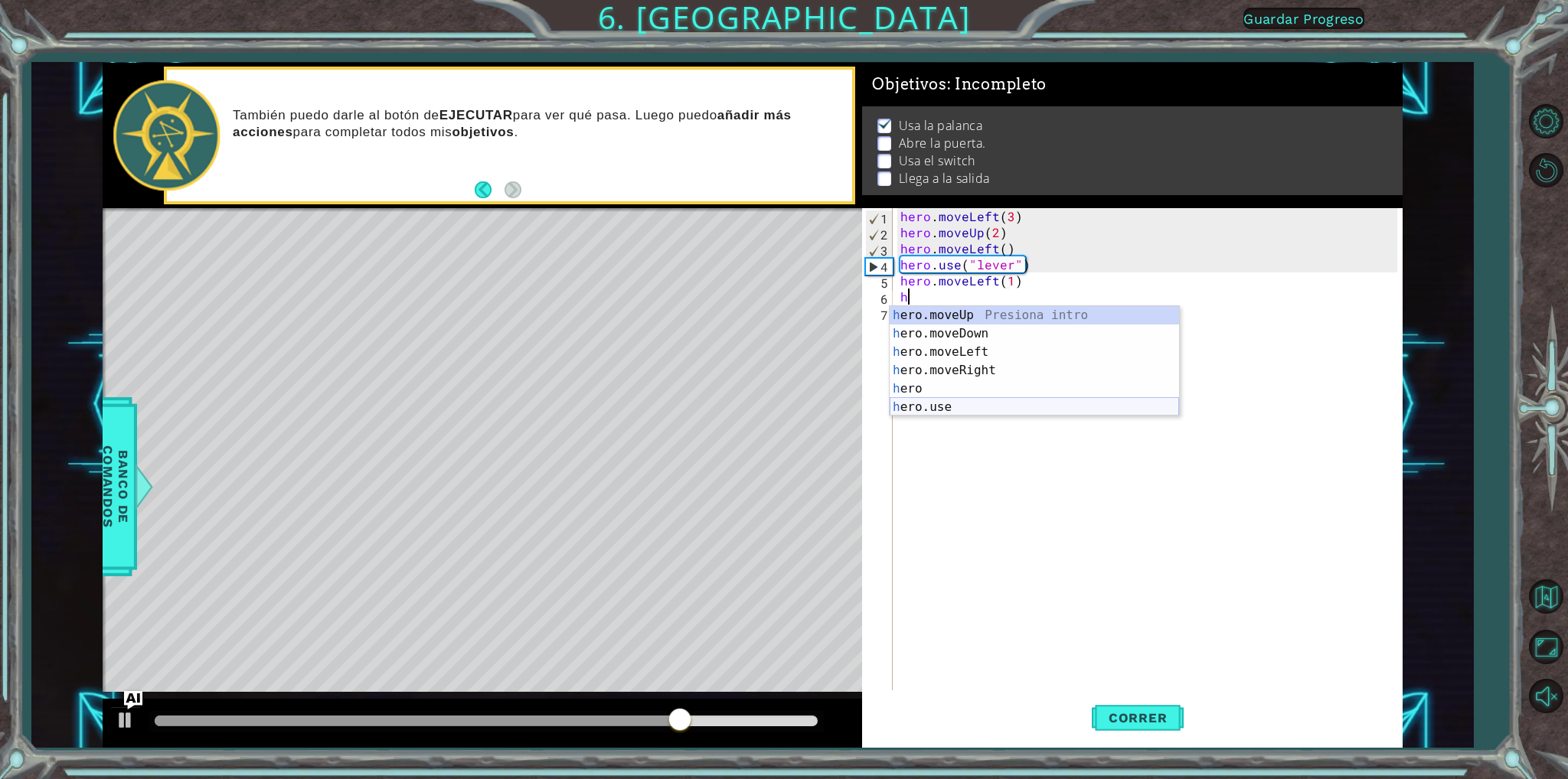
click at [937, 407] on div "h ero.moveUp Presiona intro h ero.moveDown Presiona intro h ero.moveLeft Presio…" at bounding box center [1034, 379] width 289 height 147
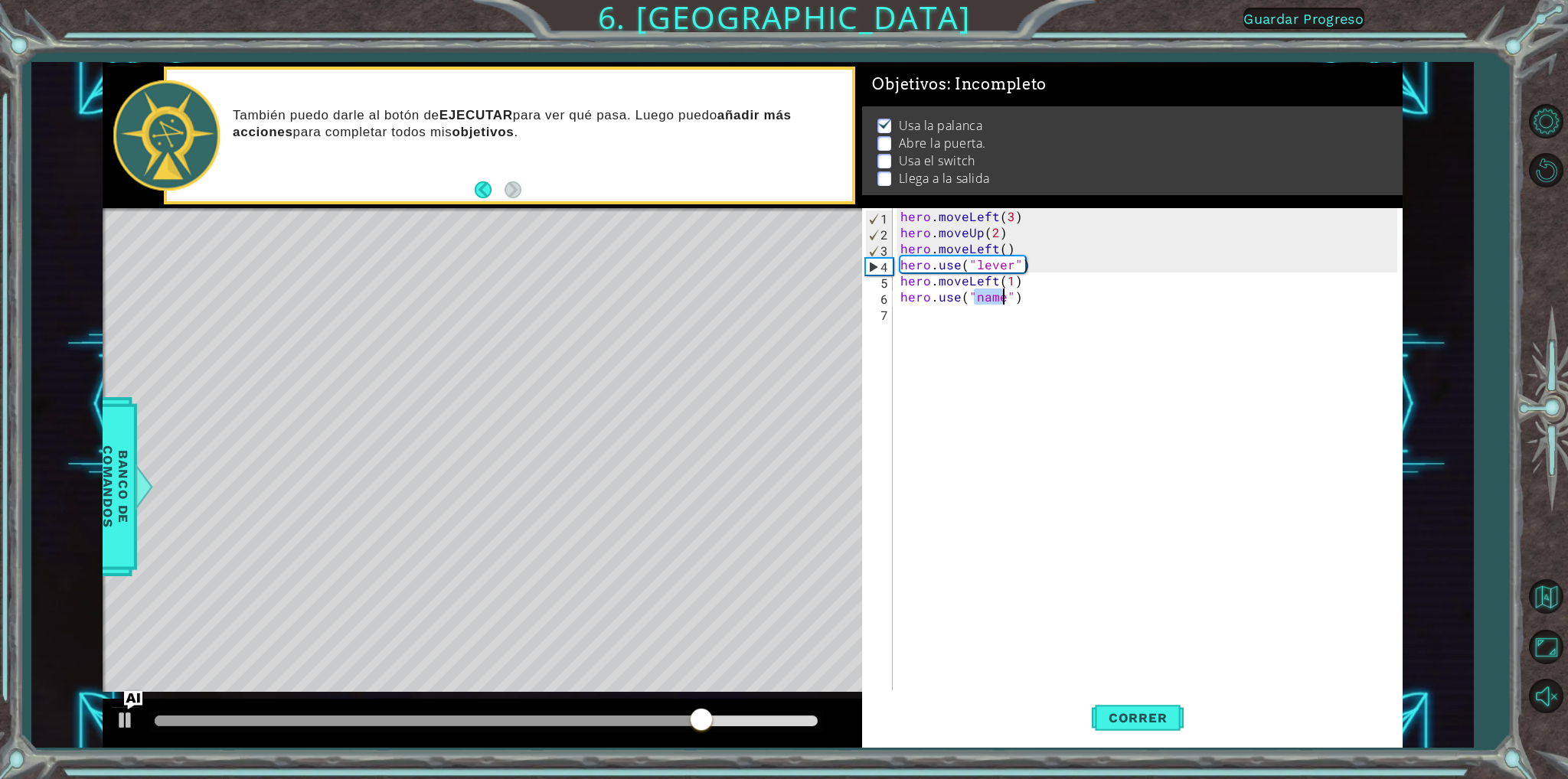
scroll to position [0, 4]
type textarea "hero.use("door")"
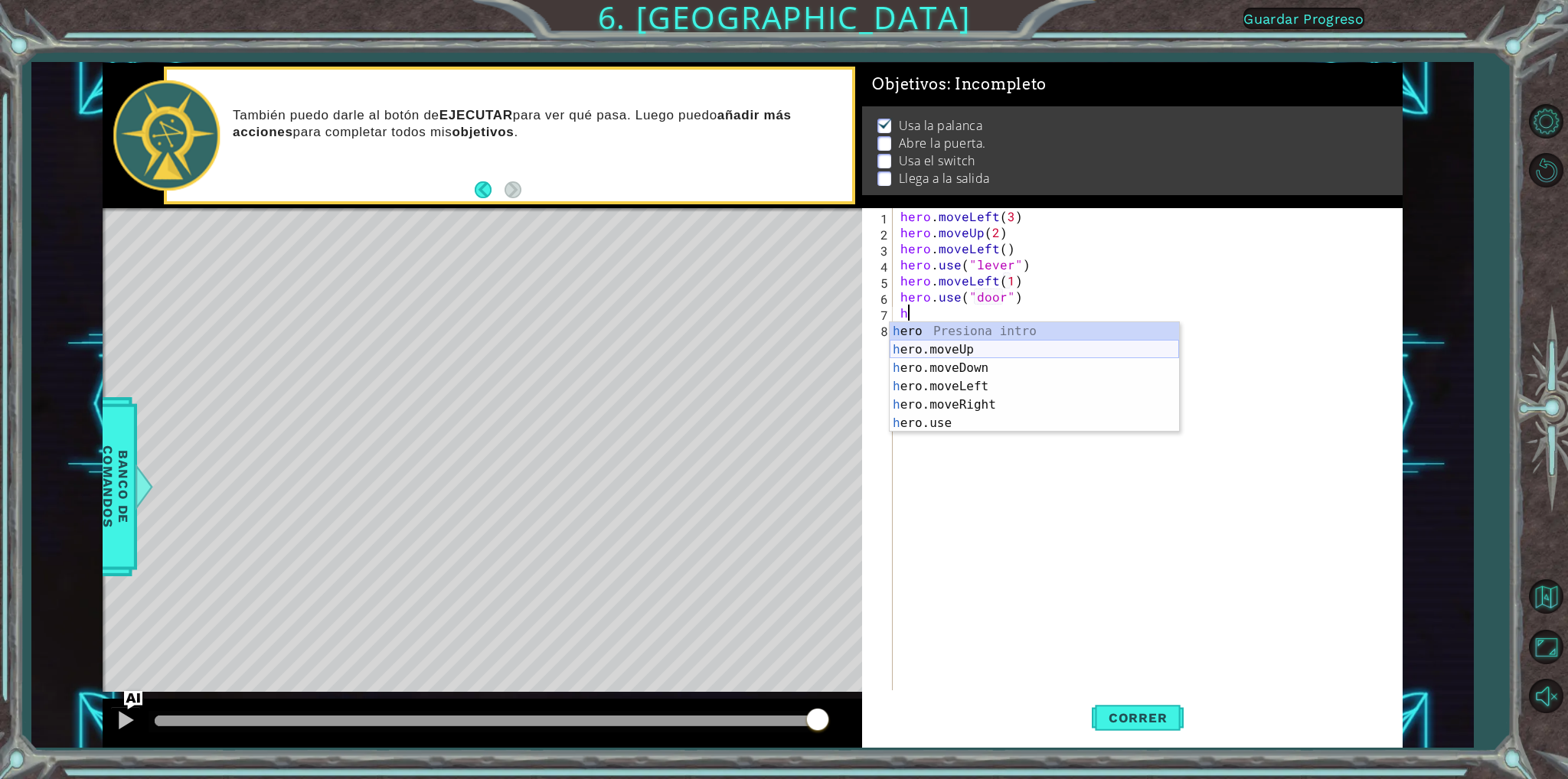
click at [969, 344] on div "h ero Presiona intro h ero.moveUp Presiona intro h ero.moveDown Presiona intro …" at bounding box center [1034, 396] width 289 height 147
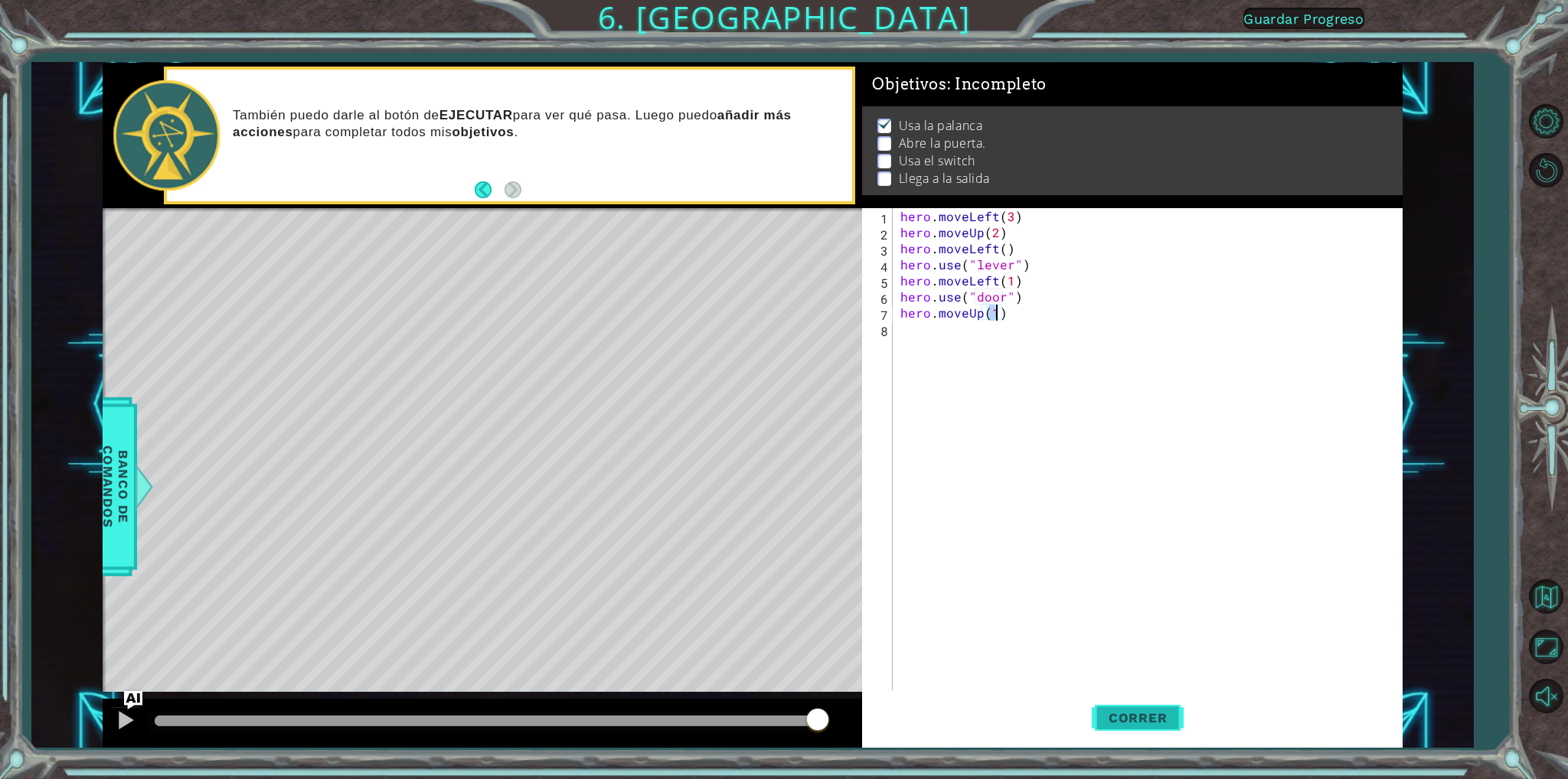
click at [1113, 714] on span "Correr" at bounding box center [1138, 717] width 90 height 16
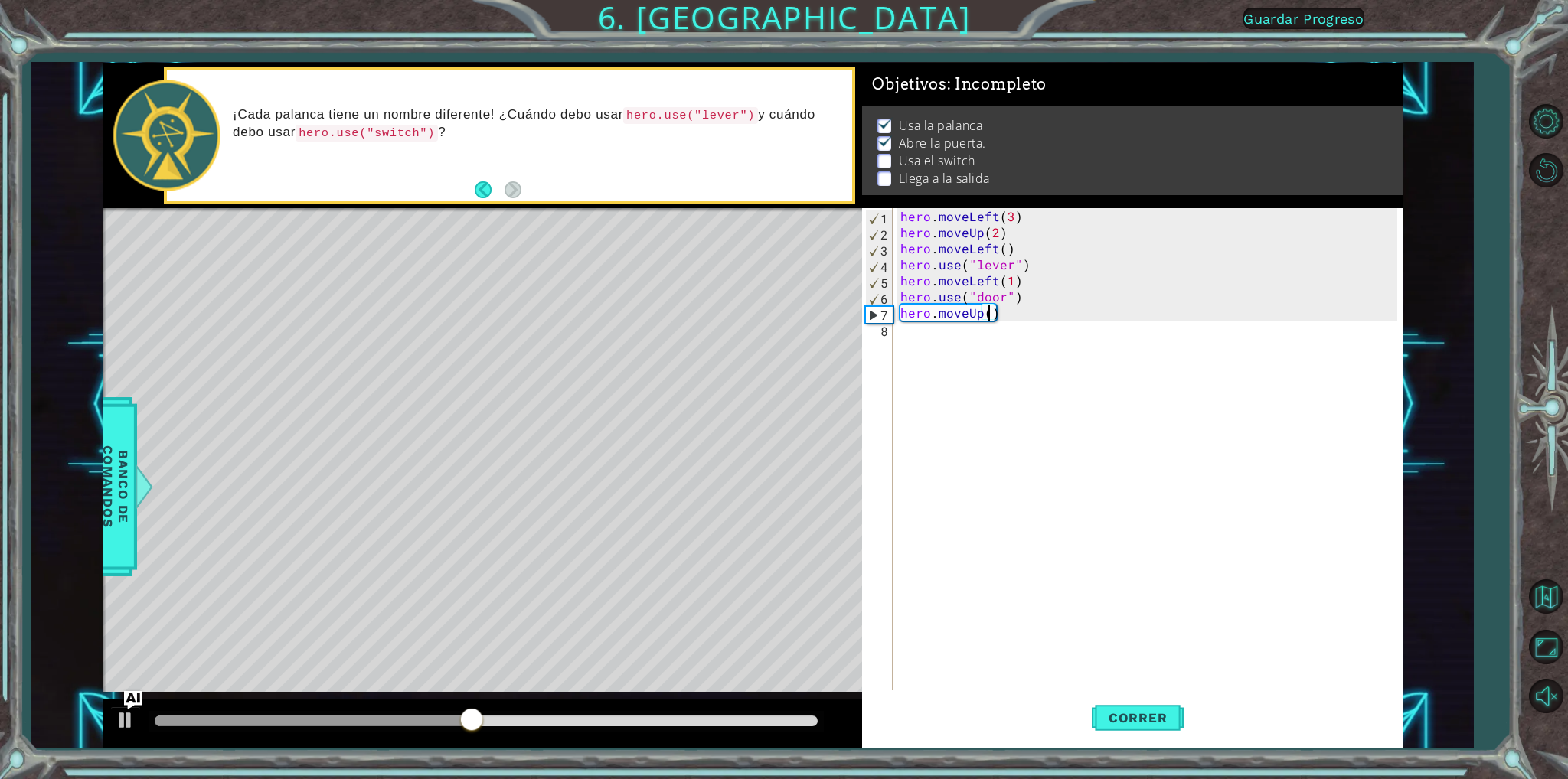
type textarea "hero.moveUp(2)"
click at [1027, 323] on div "hero . moveLeft ( 3 ) hero . moveUp ( 2 ) hero . moveLeft ( ) hero . use ( "lev…" at bounding box center [1151, 465] width 507 height 514
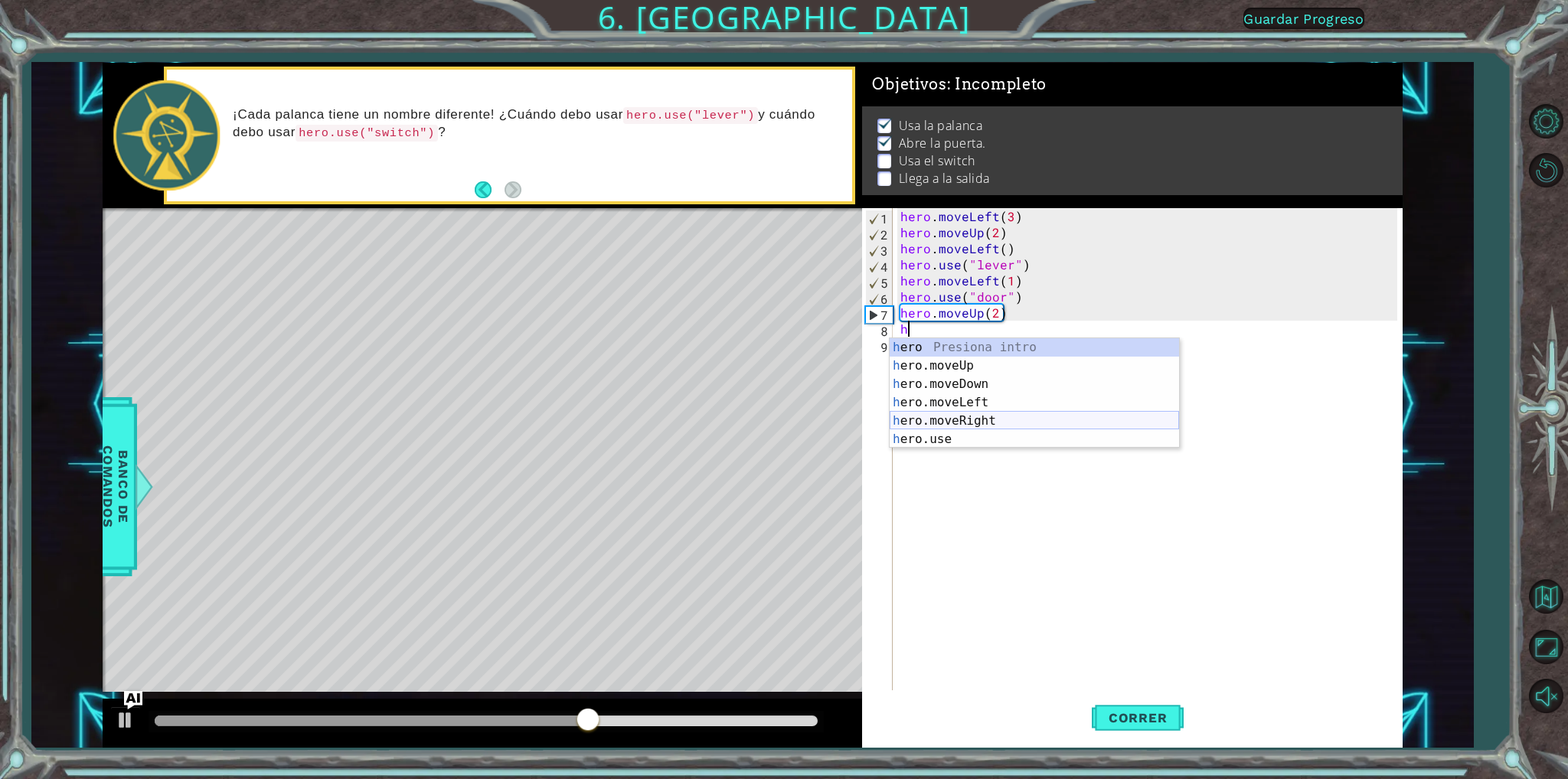
click at [962, 419] on div "h ero Presiona intro h ero.moveUp Presiona intro h ero.moveDown Presiona intro …" at bounding box center [1034, 411] width 289 height 147
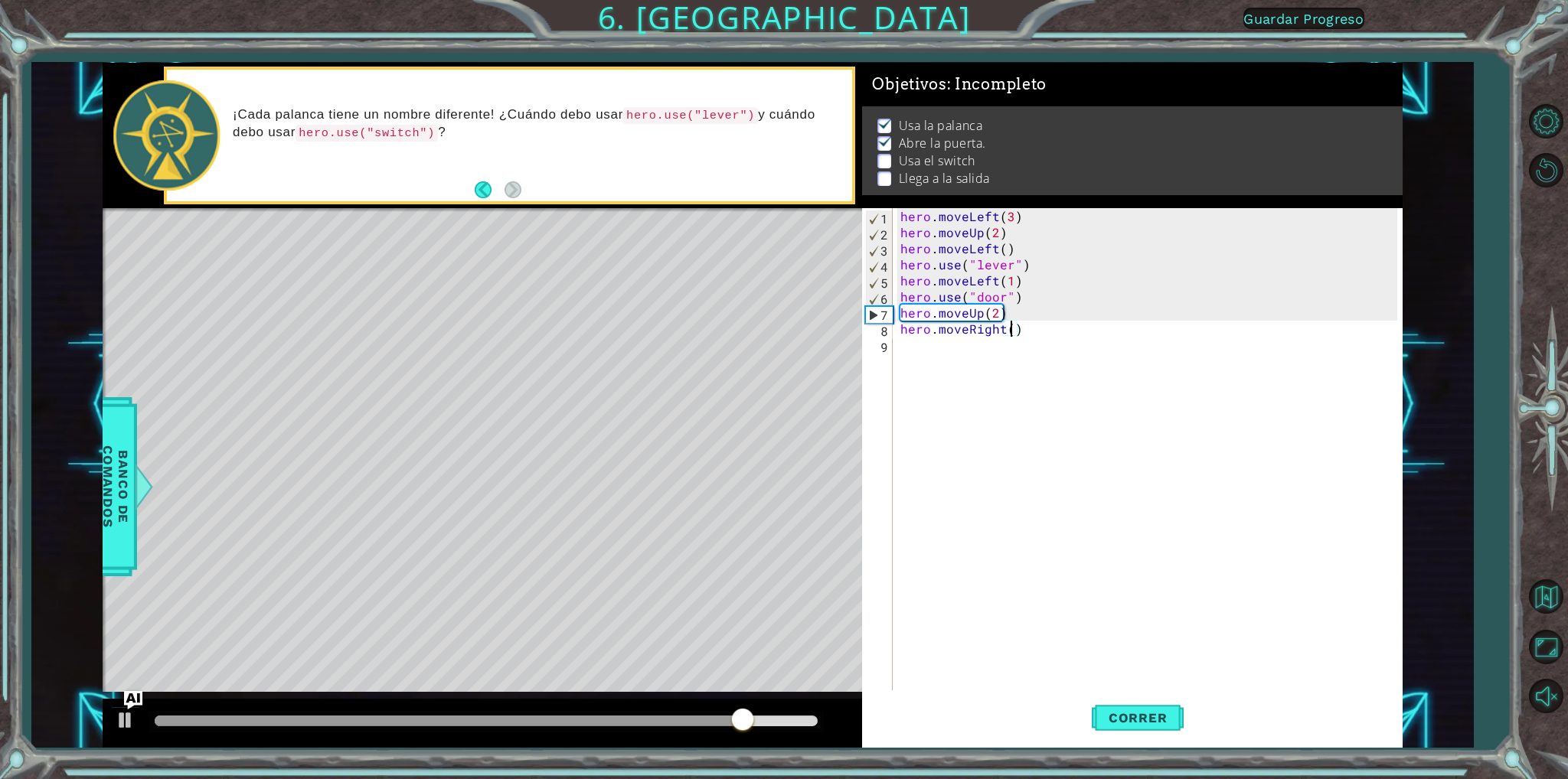
type textarea "hero.moveRight(3)"
click at [1036, 331] on div "hero . moveLeft ( 3 ) hero . moveUp ( 2 ) hero . moveLeft ( ) hero . use ( "lev…" at bounding box center [1151, 465] width 507 height 514
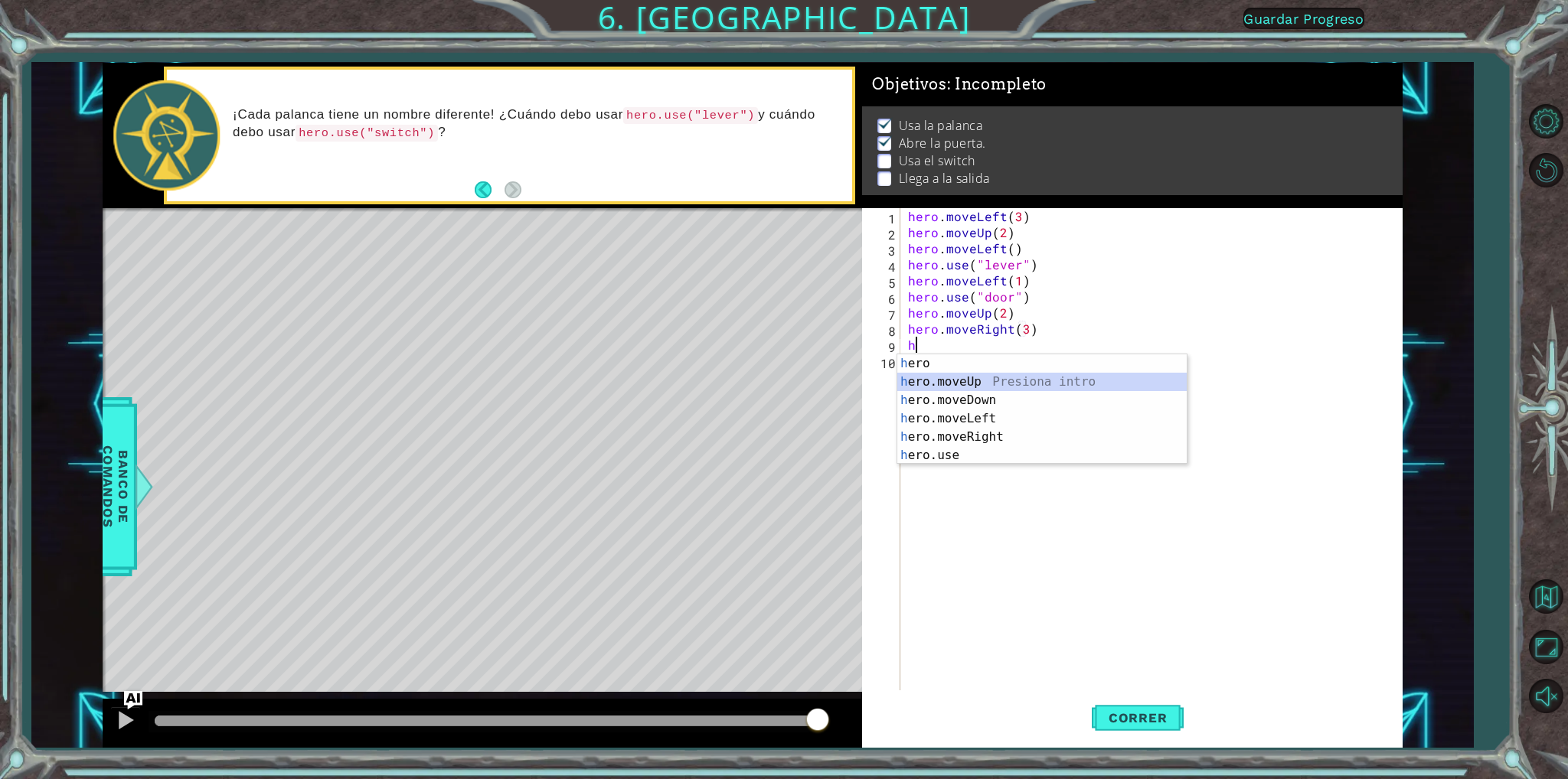
click at [980, 381] on div "h ero Presiona intro h ero.moveUp Presiona intro h ero.moveDown Presiona intro …" at bounding box center [1042, 427] width 289 height 147
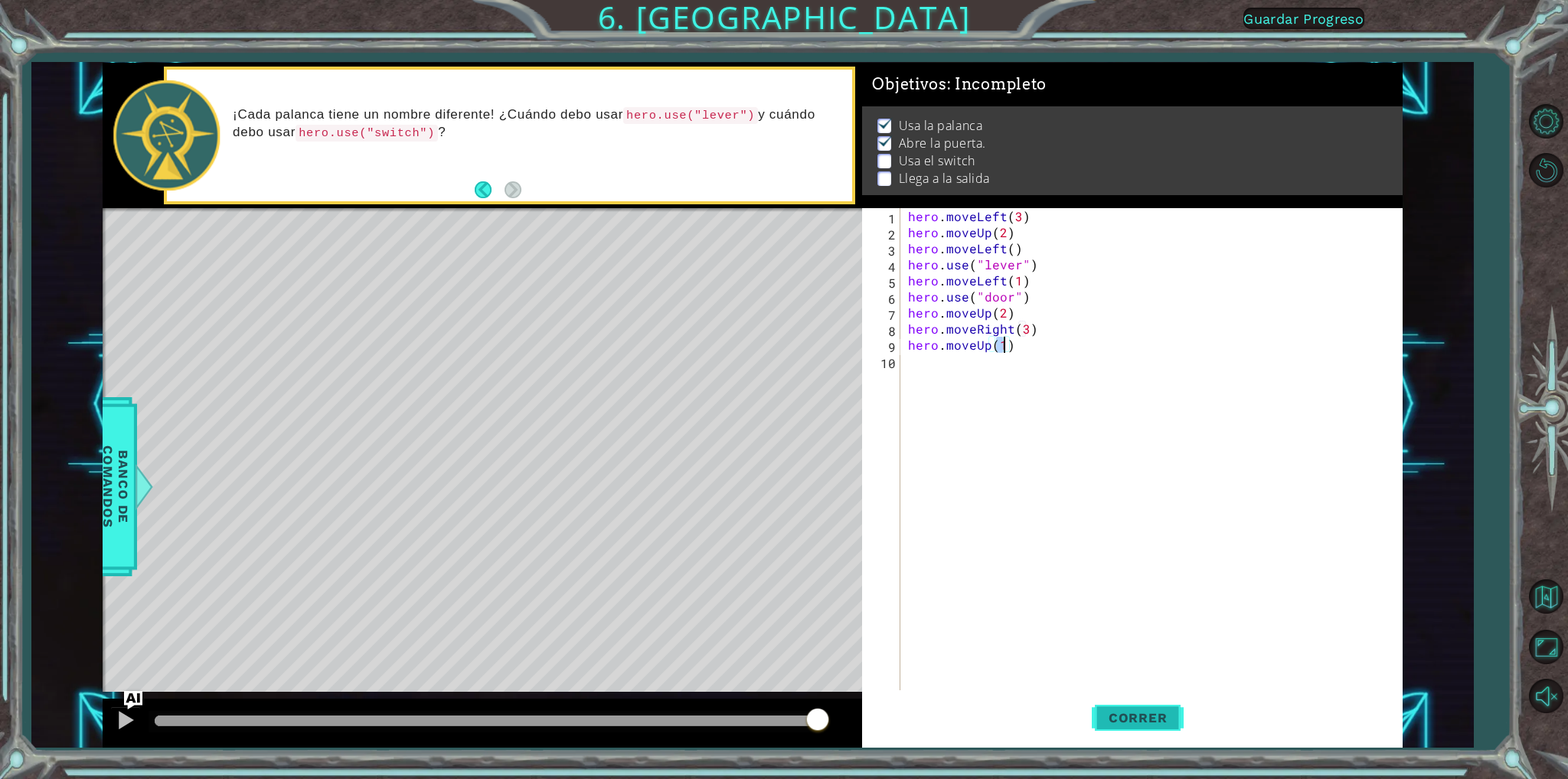
click at [1155, 719] on span "Correr" at bounding box center [1138, 717] width 90 height 16
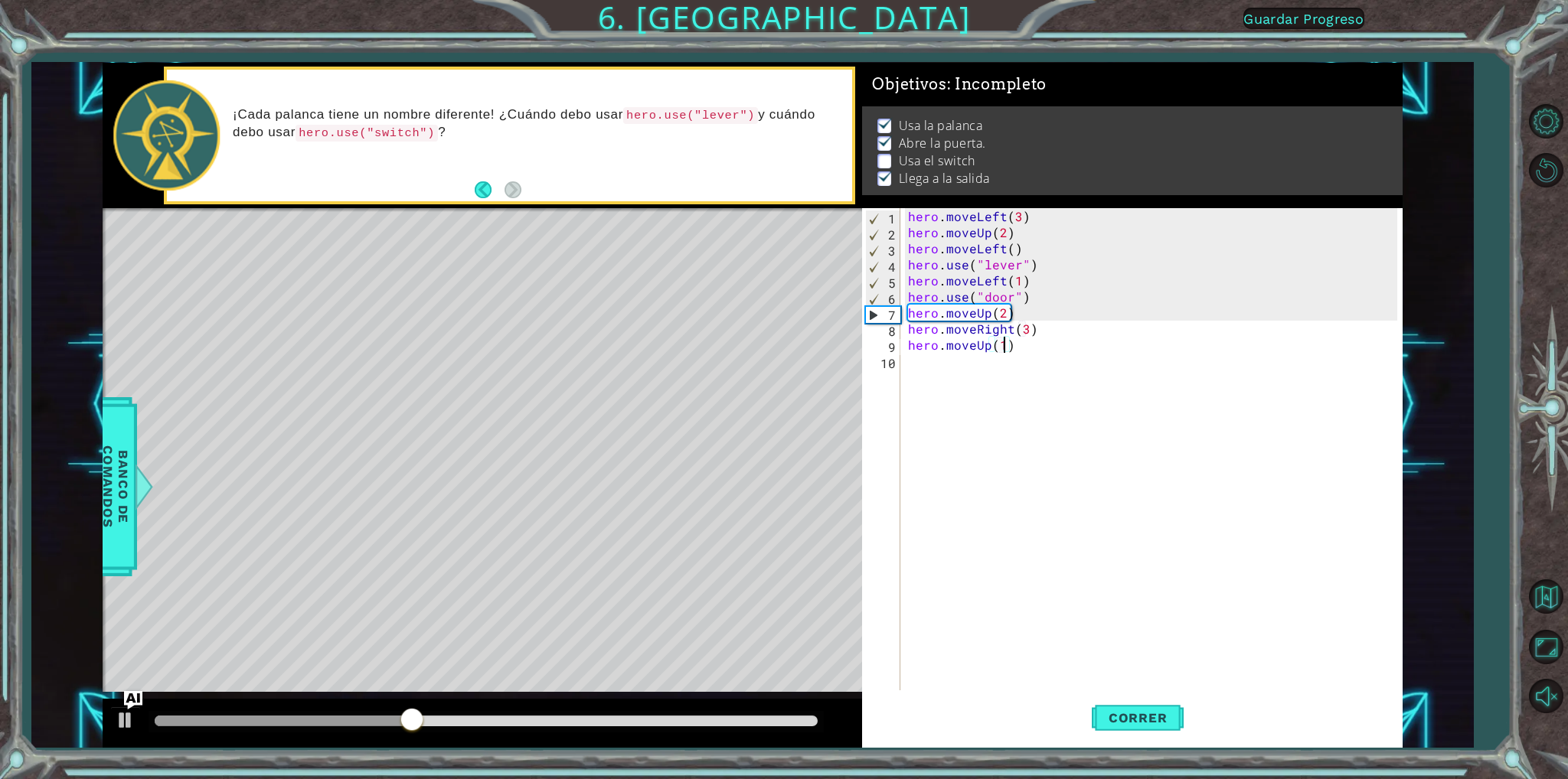
click at [1038, 325] on div "hero . moveLeft ( 3 ) hero . moveUp ( 2 ) hero . moveLeft ( ) hero . use ( "lev…" at bounding box center [1155, 465] width 500 height 514
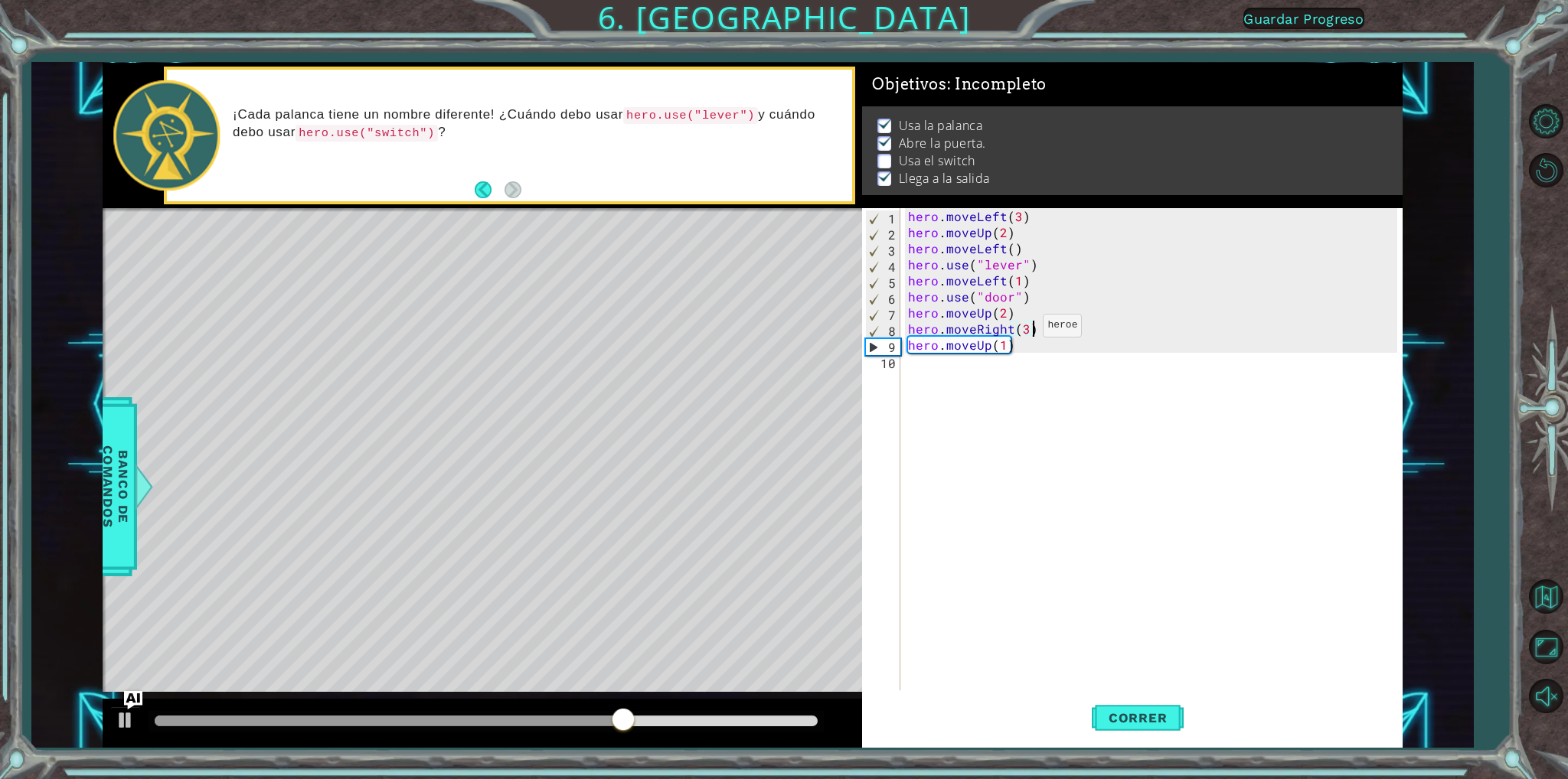
click at [1023, 329] on div "hero . moveLeft ( 3 ) hero . moveUp ( 2 ) hero . moveLeft ( ) hero . use ( "lev…" at bounding box center [1155, 465] width 500 height 514
type textarea "hero.moveRight(2)"
click at [1035, 328] on div "hero . moveLeft ( 3 ) hero . moveUp ( 2 ) hero . moveLeft ( ) hero . use ( "lev…" at bounding box center [1155, 465] width 500 height 514
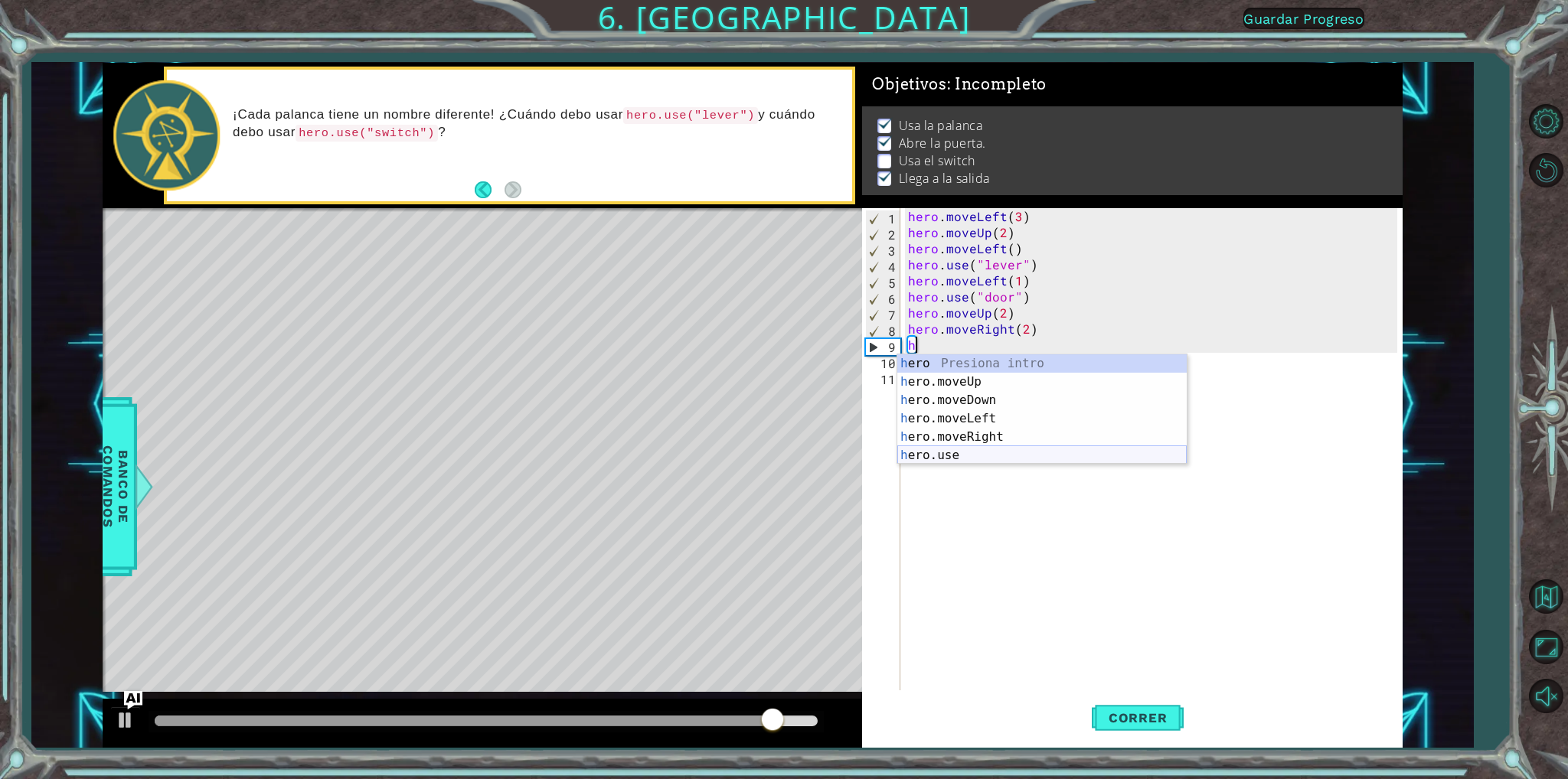
click at [974, 447] on div "h ero Presiona intro h ero.moveUp Presiona intro h ero.moveDown Presiona intro …" at bounding box center [1042, 427] width 289 height 147
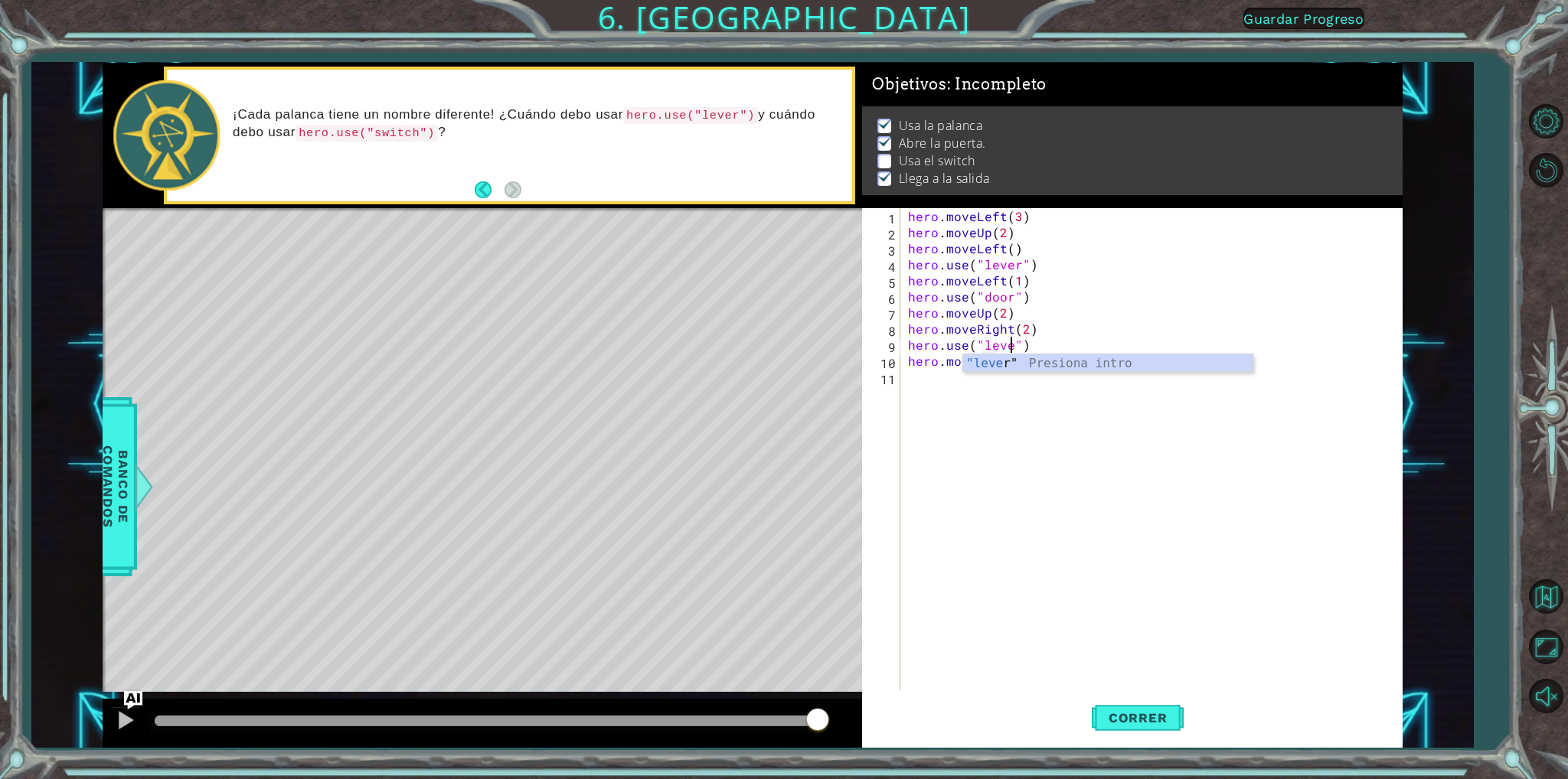
type textarea "hero.use("lever")"
click at [1072, 345] on div "hero . moveLeft ( 3 ) hero . moveUp ( 2 ) hero . moveLeft ( ) hero . use ( "lev…" at bounding box center [1155, 465] width 500 height 514
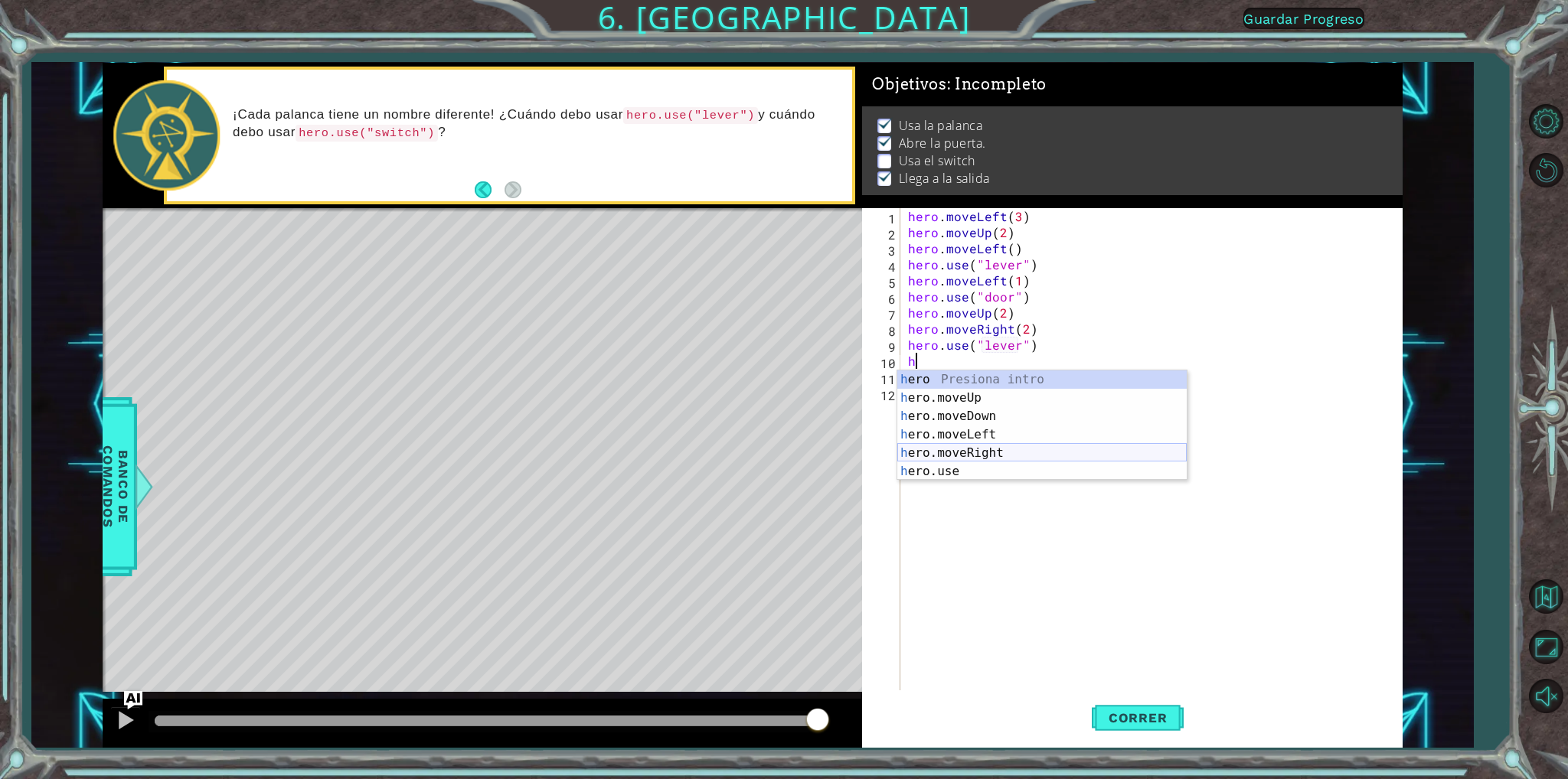
click at [969, 452] on div "h ero Presiona intro h ero.moveUp Presiona intro h ero.moveDown Presiona intro …" at bounding box center [1042, 444] width 289 height 147
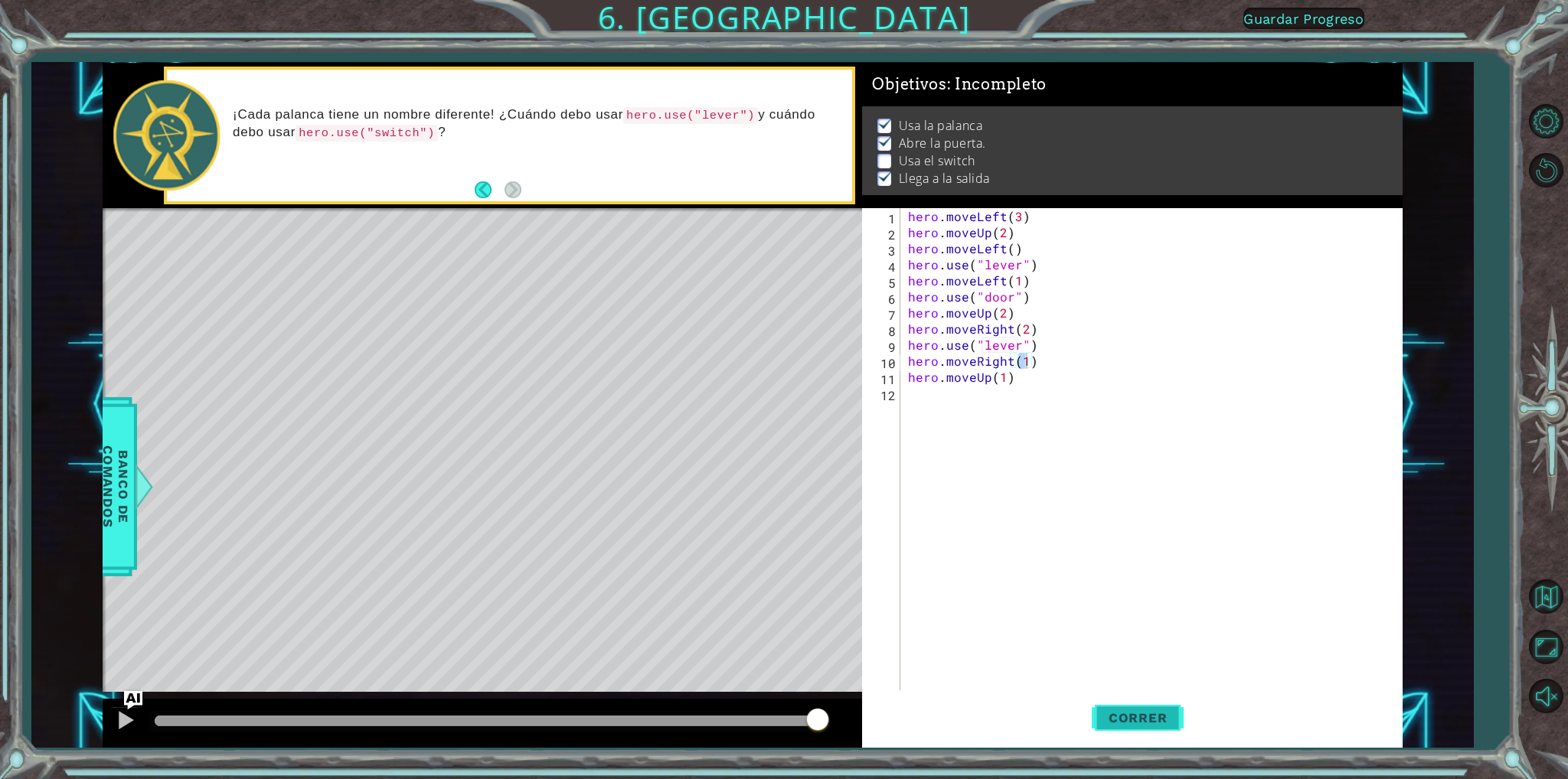
click at [1121, 710] on span "Correr" at bounding box center [1138, 717] width 90 height 16
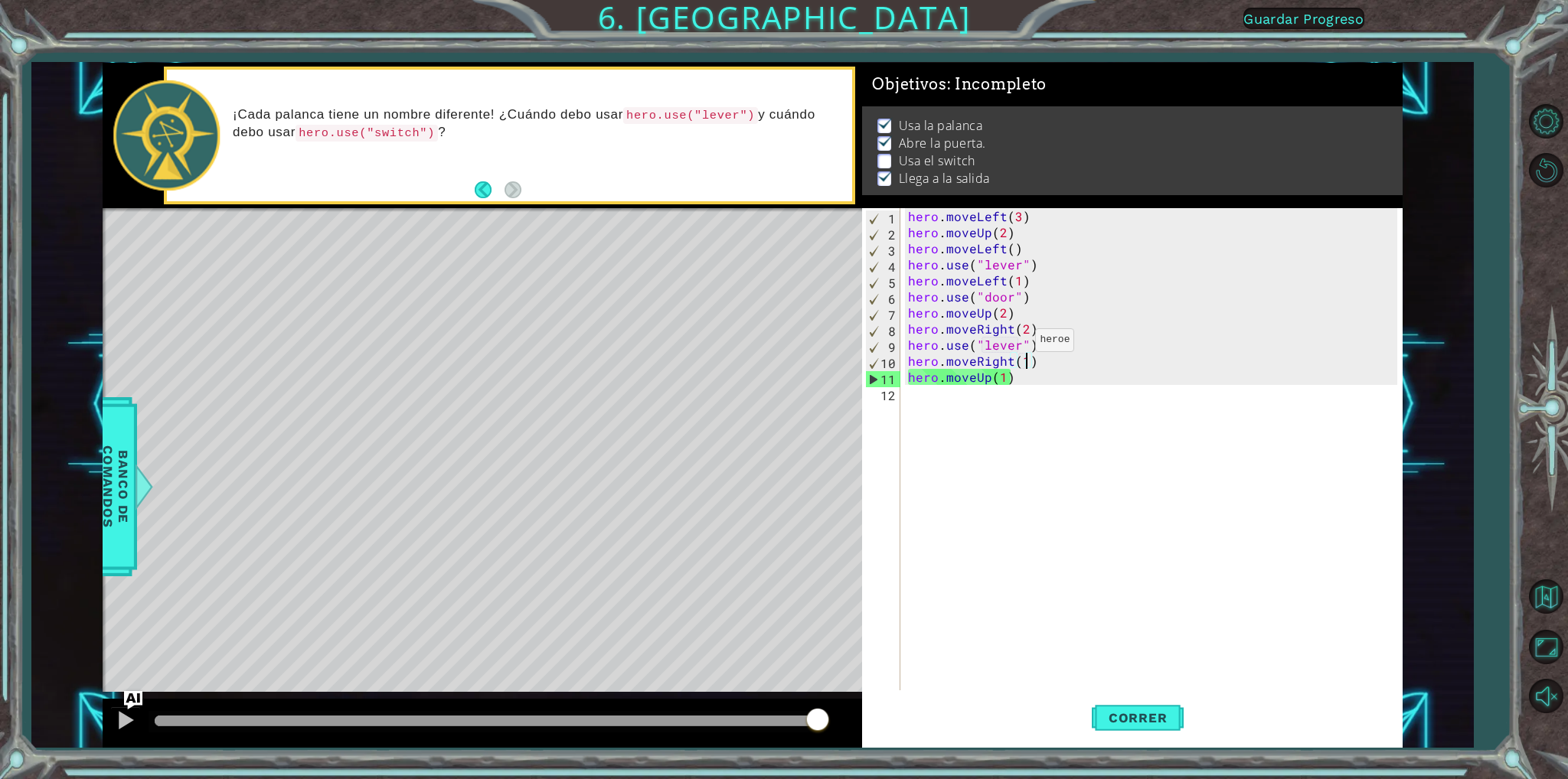
click at [1016, 344] on div "hero . moveLeft ( 3 ) hero . moveUp ( 2 ) hero . moveLeft ( ) hero . use ( "lev…" at bounding box center [1155, 465] width 500 height 514
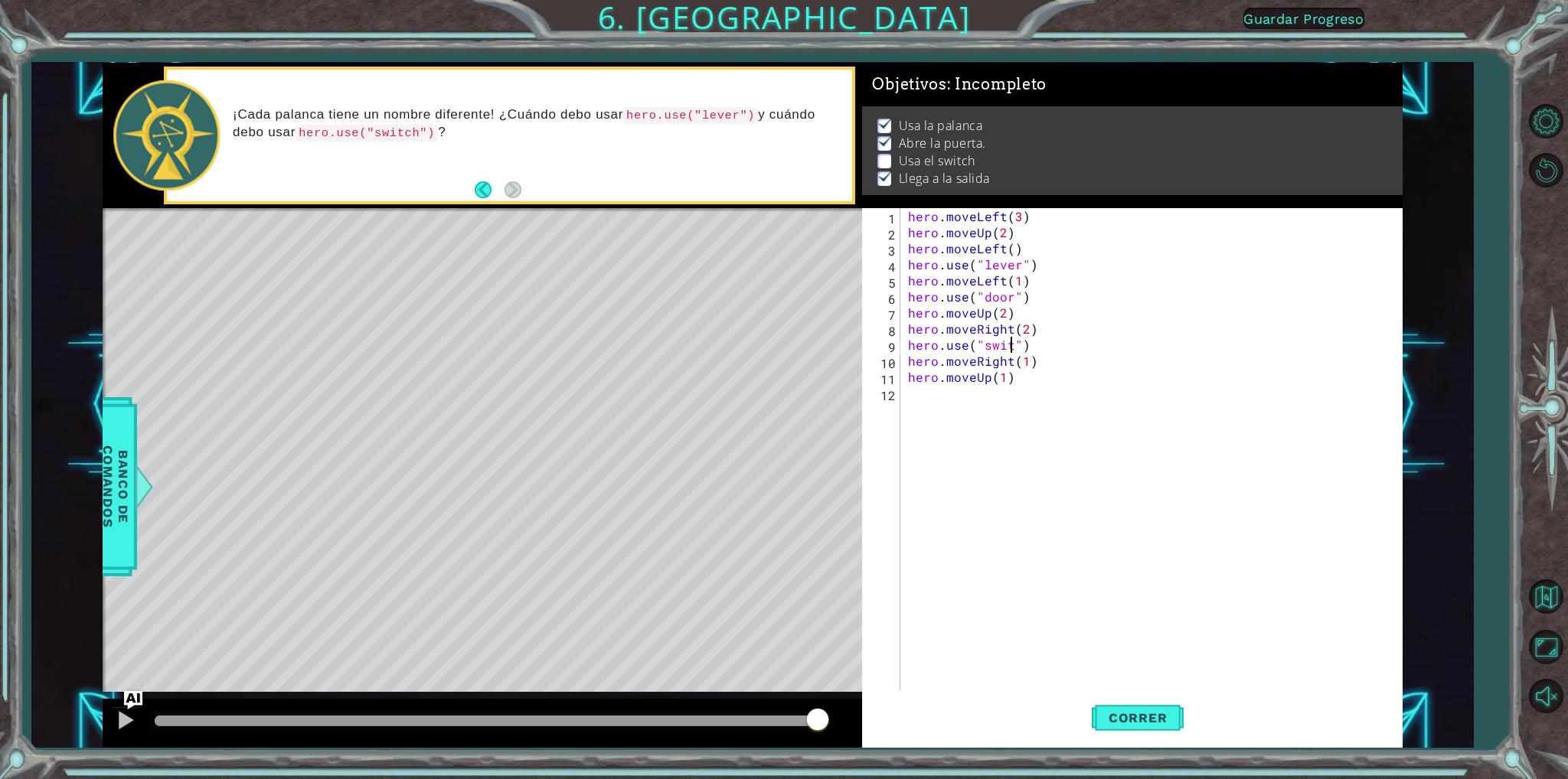
scroll to position [0, 6]
type textarea "hero.use("switch")"
click at [1115, 714] on span "Correr" at bounding box center [1138, 717] width 90 height 16
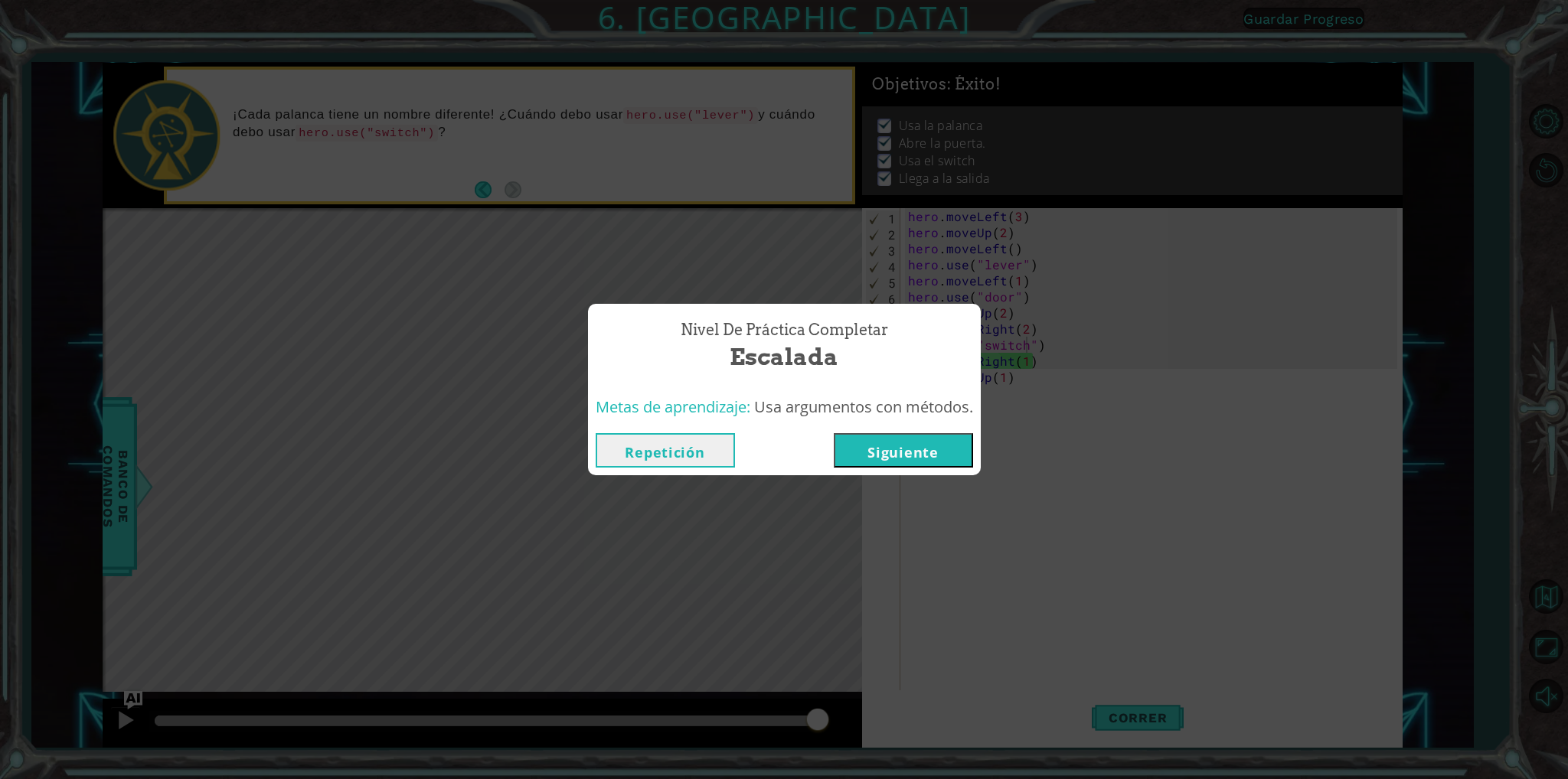
click at [899, 457] on button "Siguiente" at bounding box center [903, 450] width 140 height 34
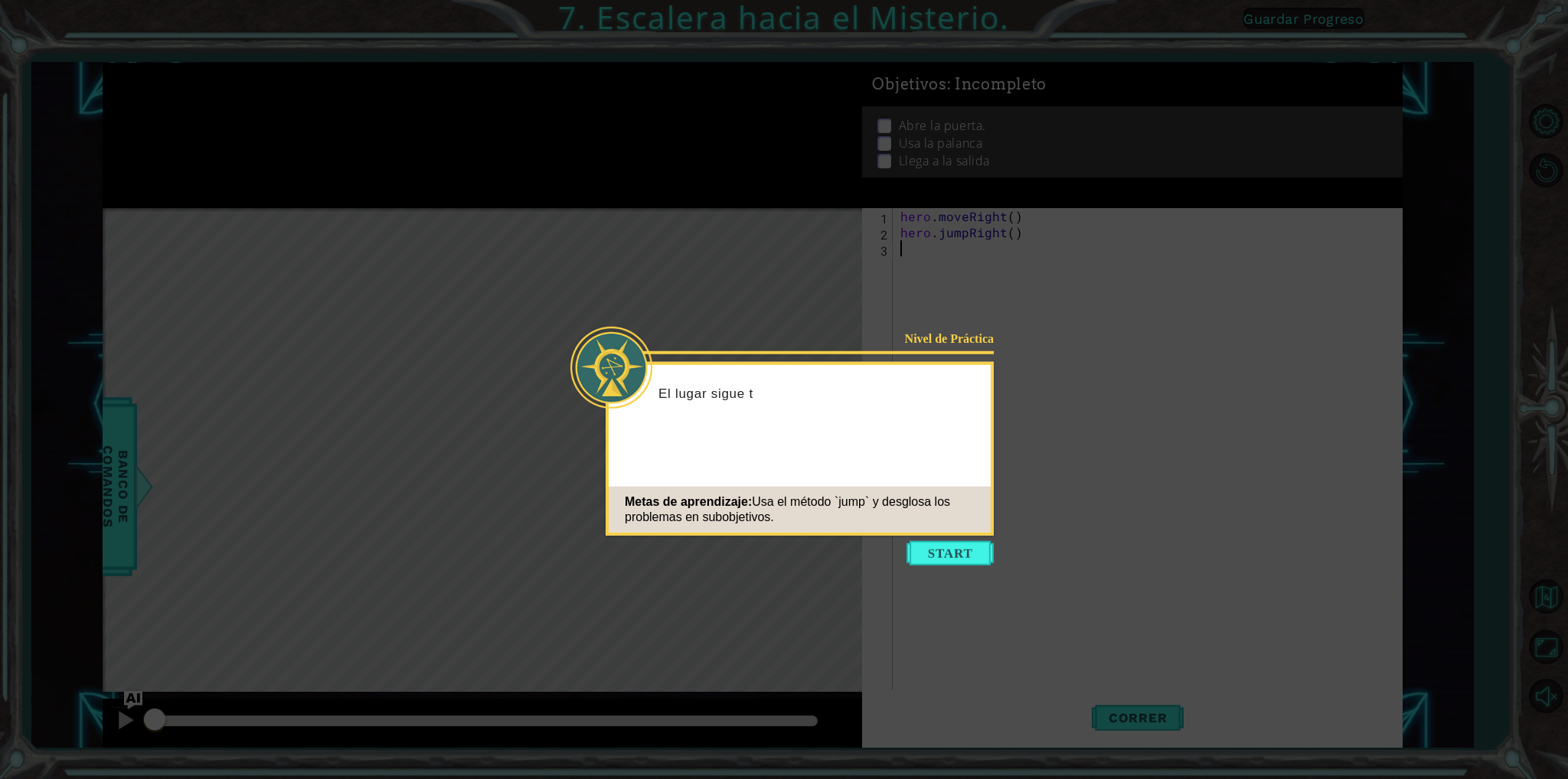
click at [946, 566] on icon at bounding box center [784, 389] width 1568 height 779
click at [941, 554] on button "Start" at bounding box center [949, 553] width 87 height 24
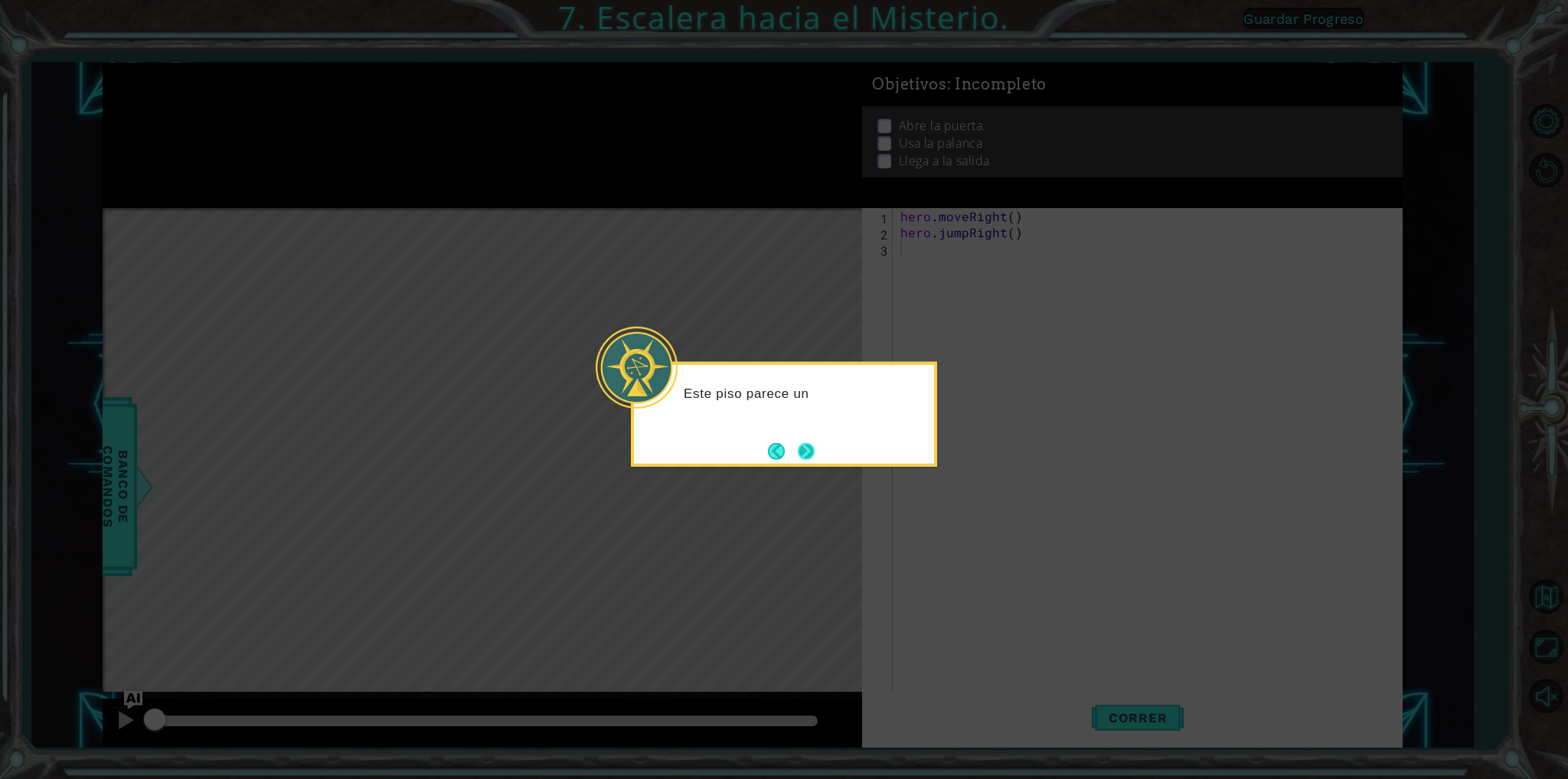
click at [798, 443] on button "Next" at bounding box center [806, 451] width 17 height 17
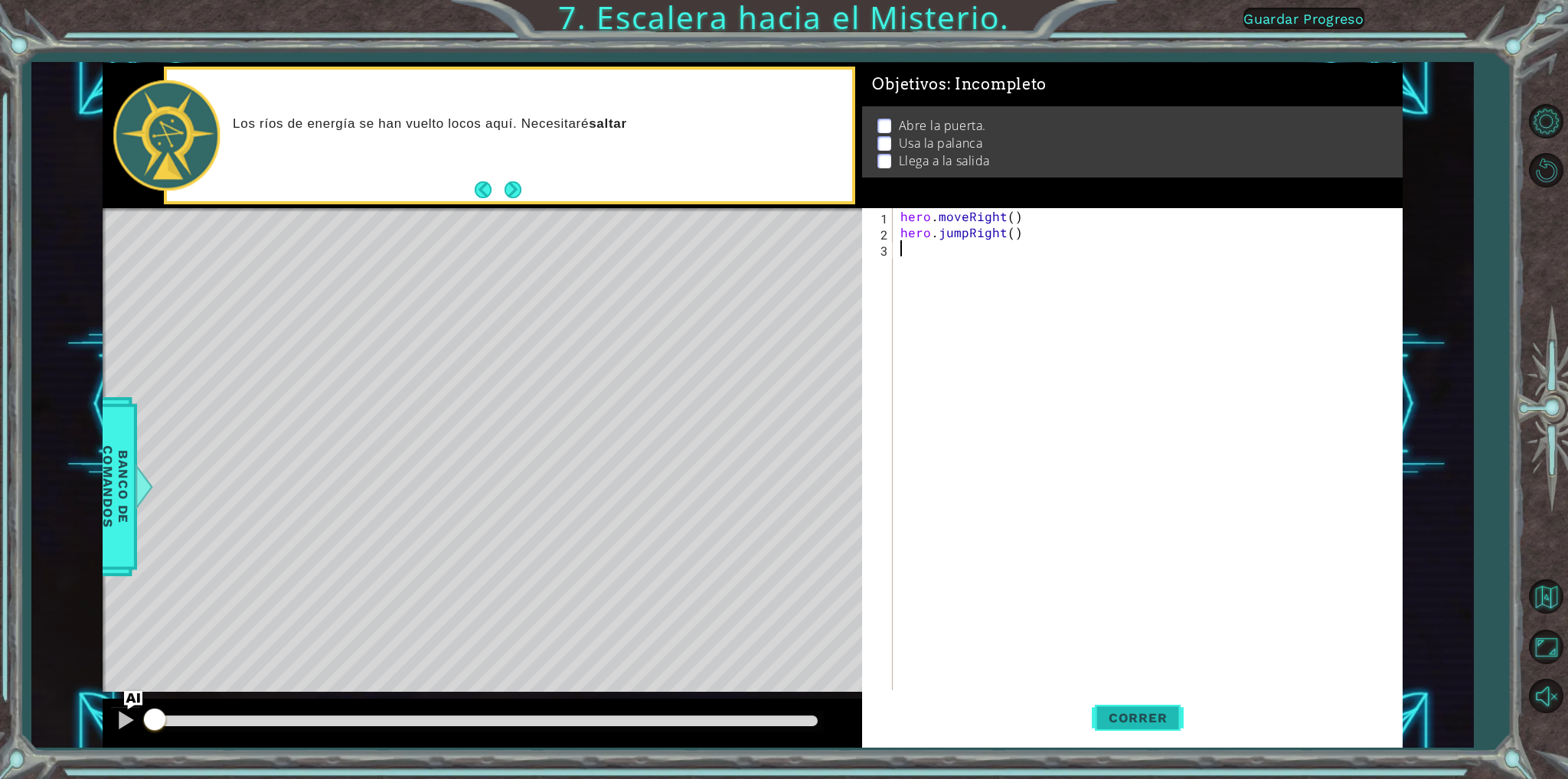
click at [1158, 716] on span "Correr" at bounding box center [1138, 717] width 90 height 16
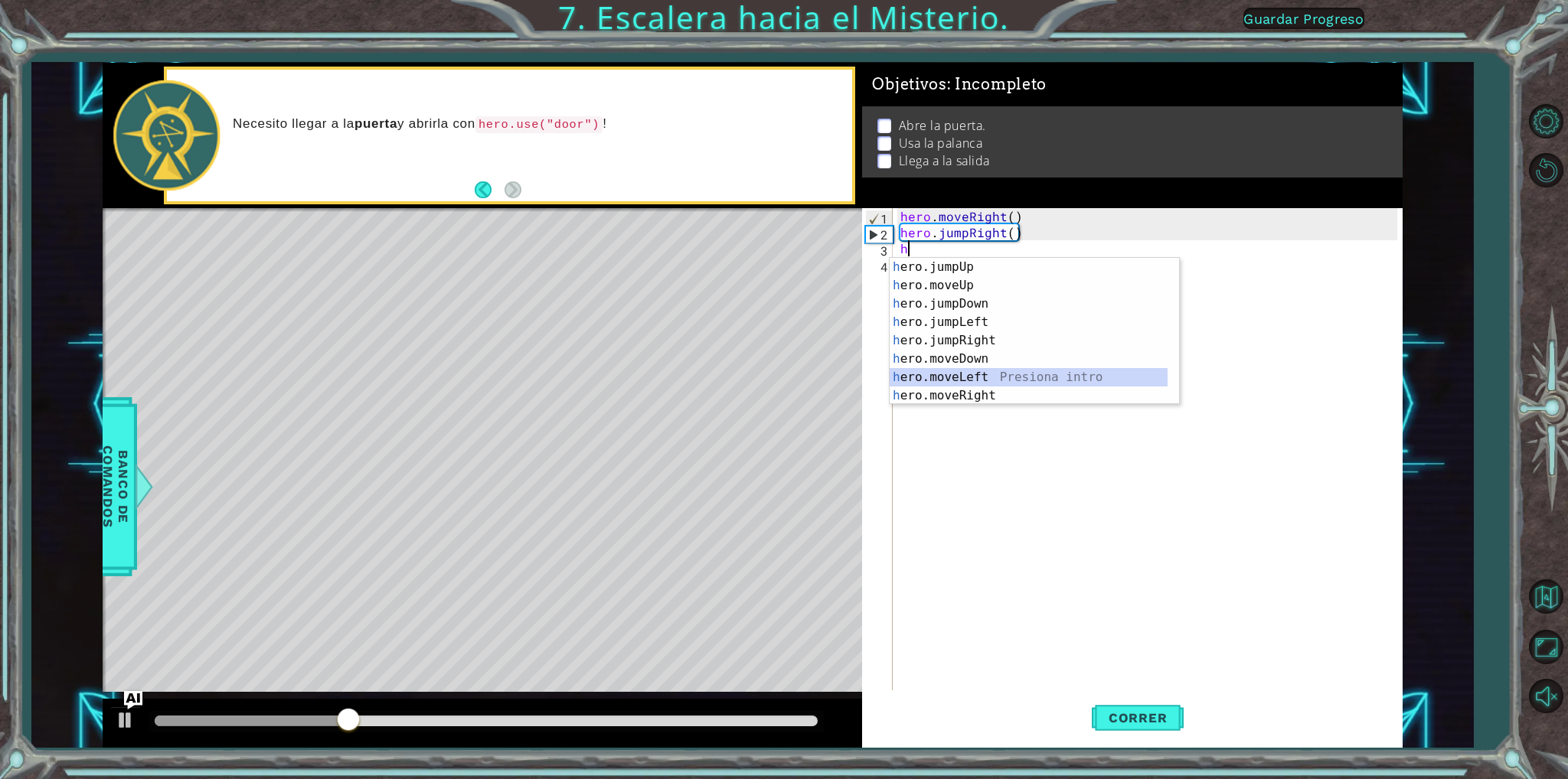
click at [943, 374] on div "h ero.jumpUp Presiona intro h ero.moveUp Presiona intro h ero.jumpDown Presiona…" at bounding box center [1028, 349] width 278 height 184
type textarea "hero.moveLeft(1)"
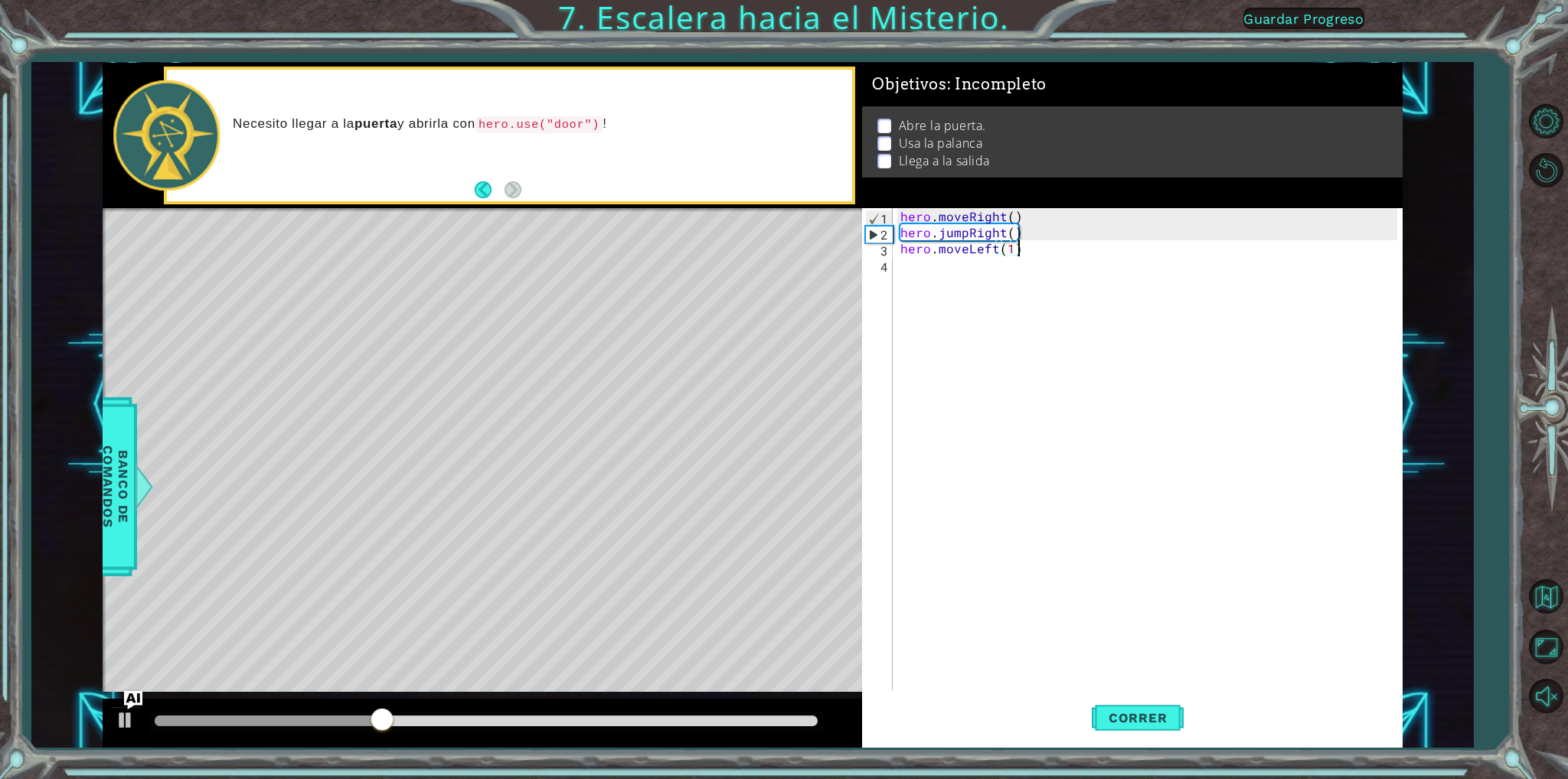
click at [1018, 253] on div "hero . moveRight ( ) hero . jumpRight ( ) hero . moveLeft ( 1 )" at bounding box center [1151, 465] width 507 height 514
drag, startPoint x: 1035, startPoint y: 249, endPoint x: 888, endPoint y: 249, distance: 147.0
click at [888, 249] on div "hero.moveLeft(1) 1 2 3 4 hero . moveRight ( ) hero . jumpRight ( ) hero . moveL…" at bounding box center [1129, 449] width 534 height 482
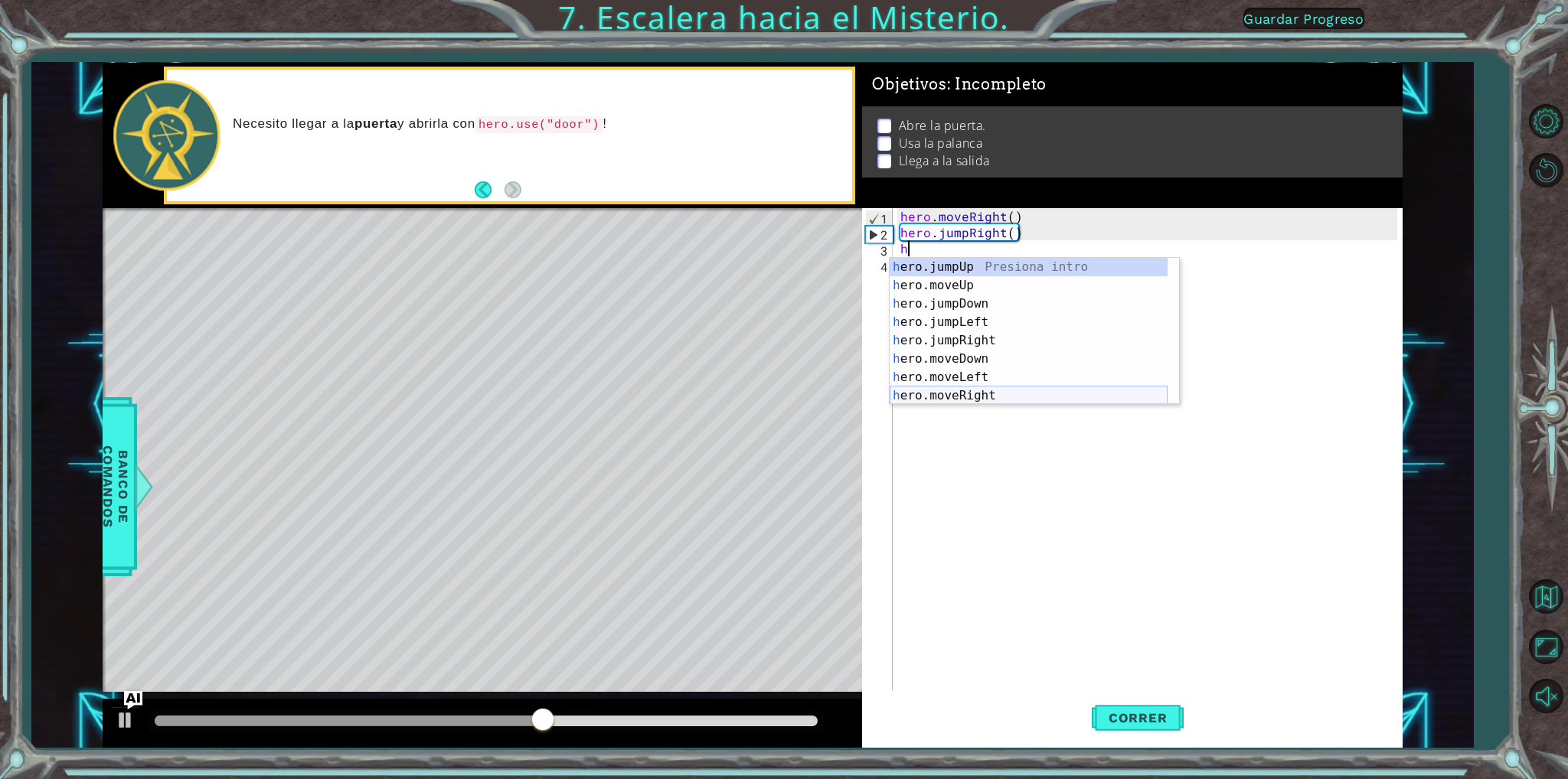
click at [971, 396] on div "h ero.jumpUp Presiona intro h ero.moveUp Presiona intro h ero.jumpDown Presiona…" at bounding box center [1028, 349] width 278 height 184
type textarea "hero.moveRight(1)"
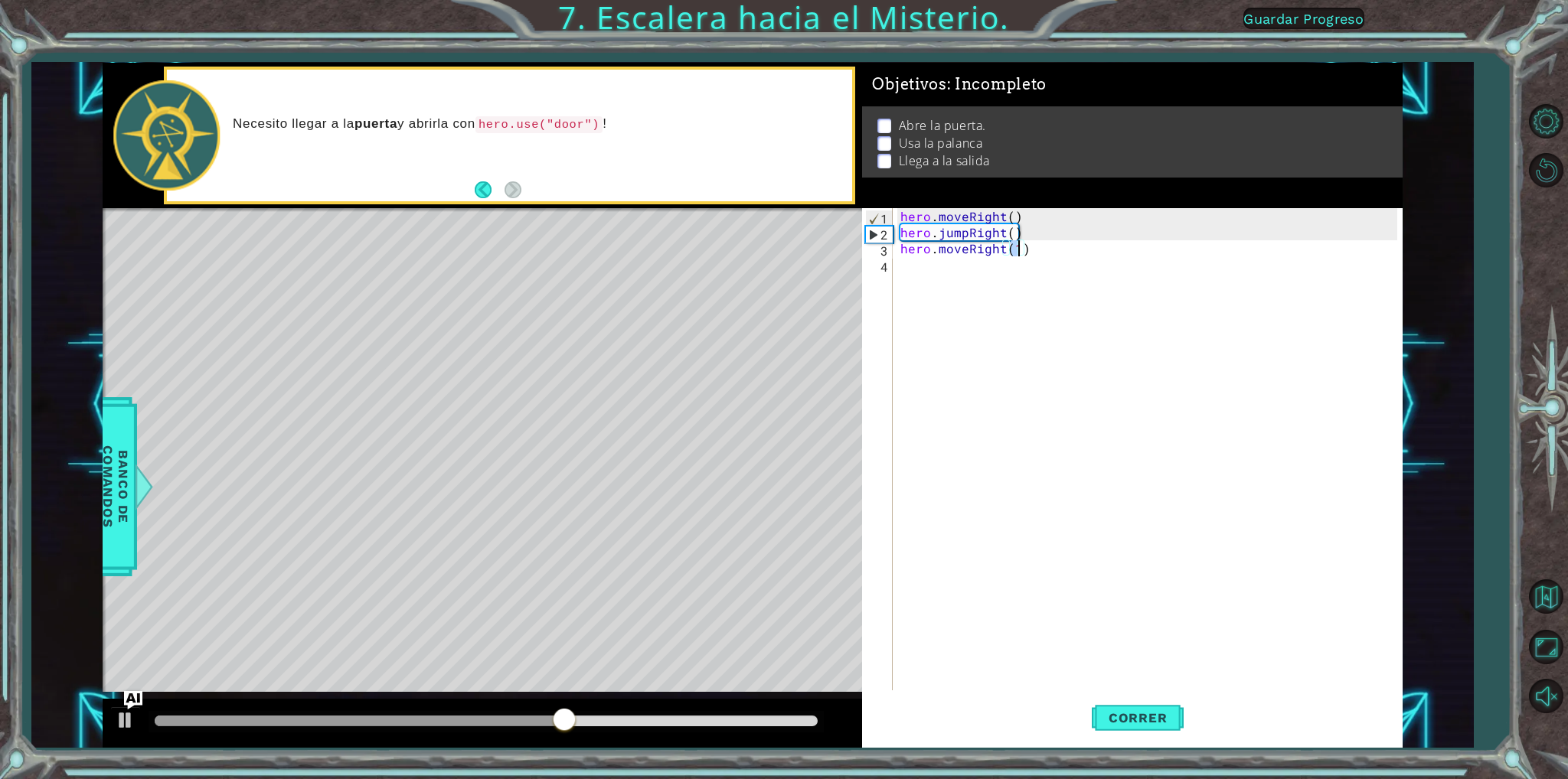
click at [1030, 253] on div "hero . moveRight ( ) hero . jumpRight ( ) hero . moveRight ( 1 )" at bounding box center [1151, 465] width 507 height 514
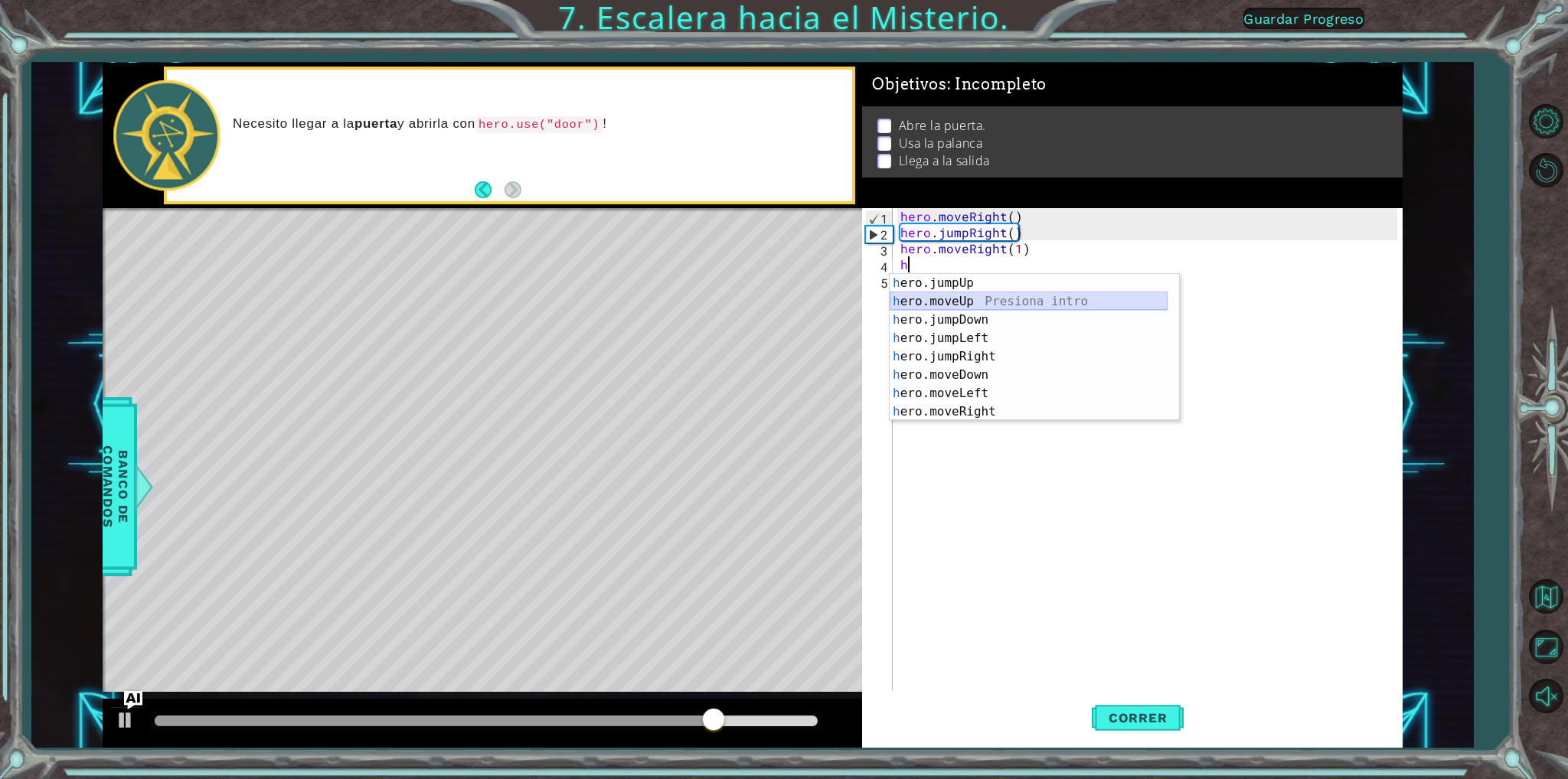
click at [969, 300] on div "h ero.jumpUp Presiona intro h ero.moveUp Presiona intro h ero.jumpDown Presiona…" at bounding box center [1028, 365] width 278 height 184
type textarea "hero.moveUp(1)"
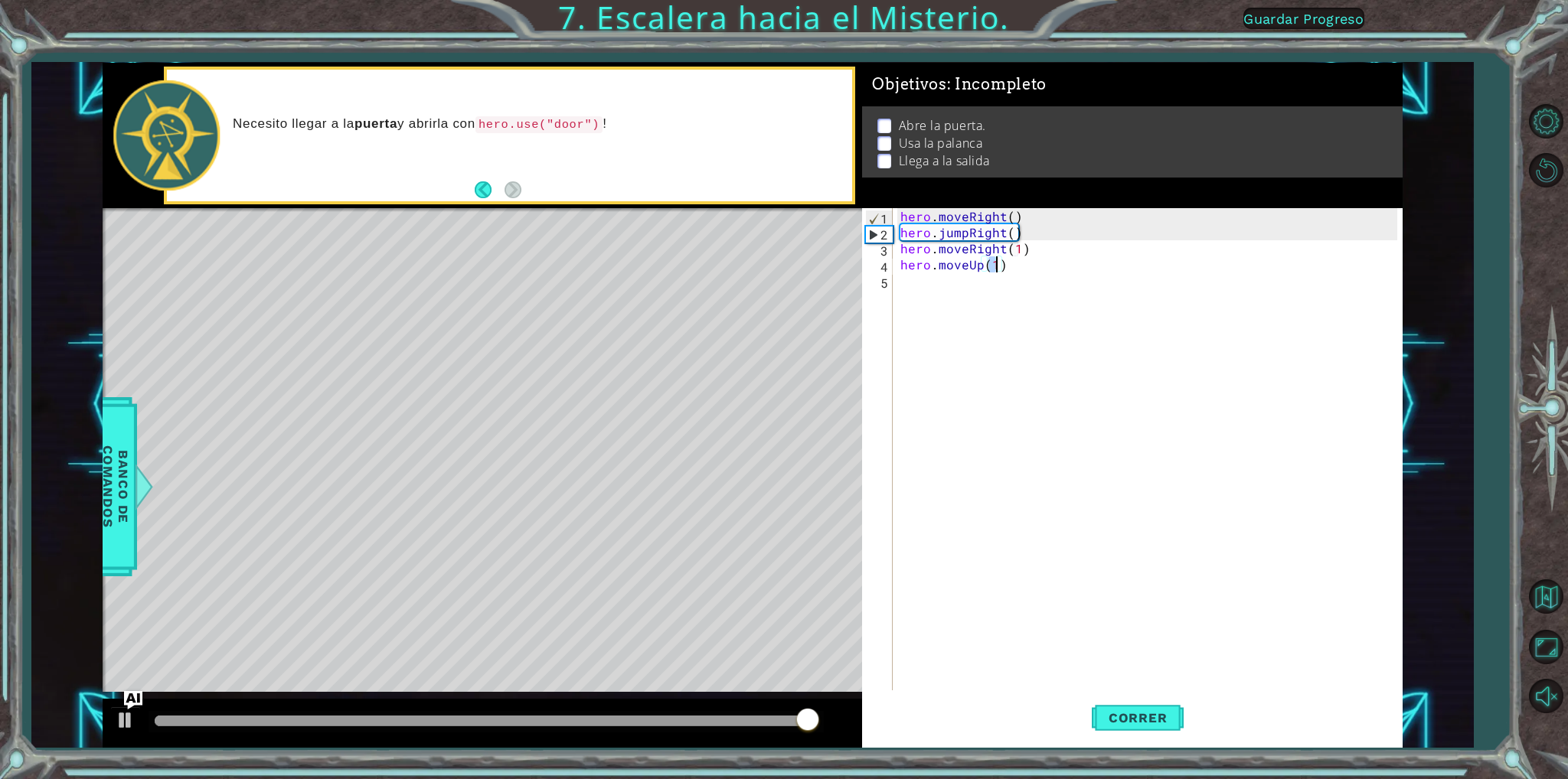
click at [1011, 262] on div "hero . moveRight ( ) hero . jumpRight ( ) hero . moveRight ( 1 ) hero . moveUp …" at bounding box center [1151, 465] width 507 height 514
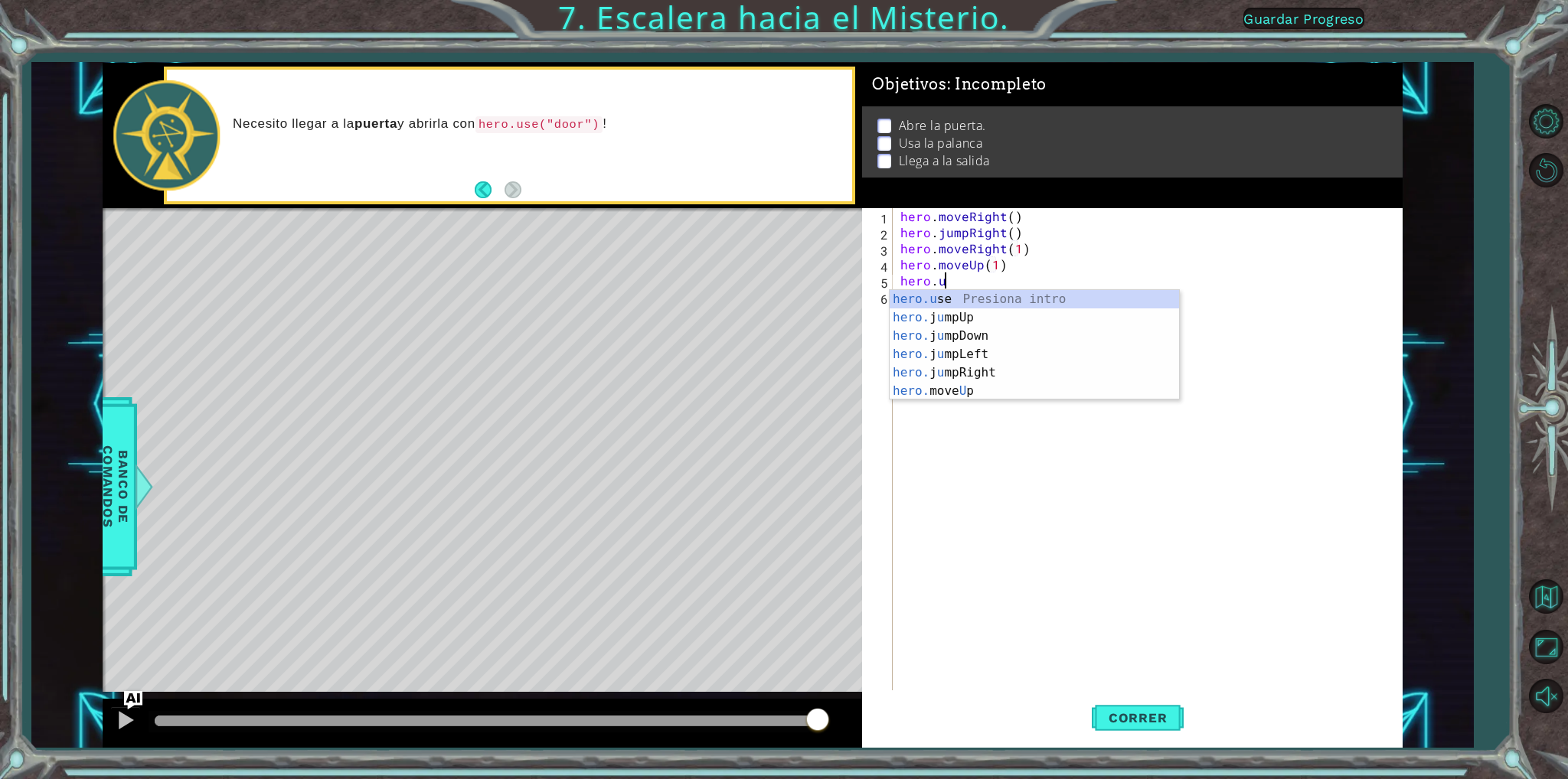
scroll to position [0, 2]
click at [929, 301] on div "hero.u se Presiona intro hero. j u mpUp Presiona intro hero. j u mpDown Presion…" at bounding box center [1034, 363] width 289 height 147
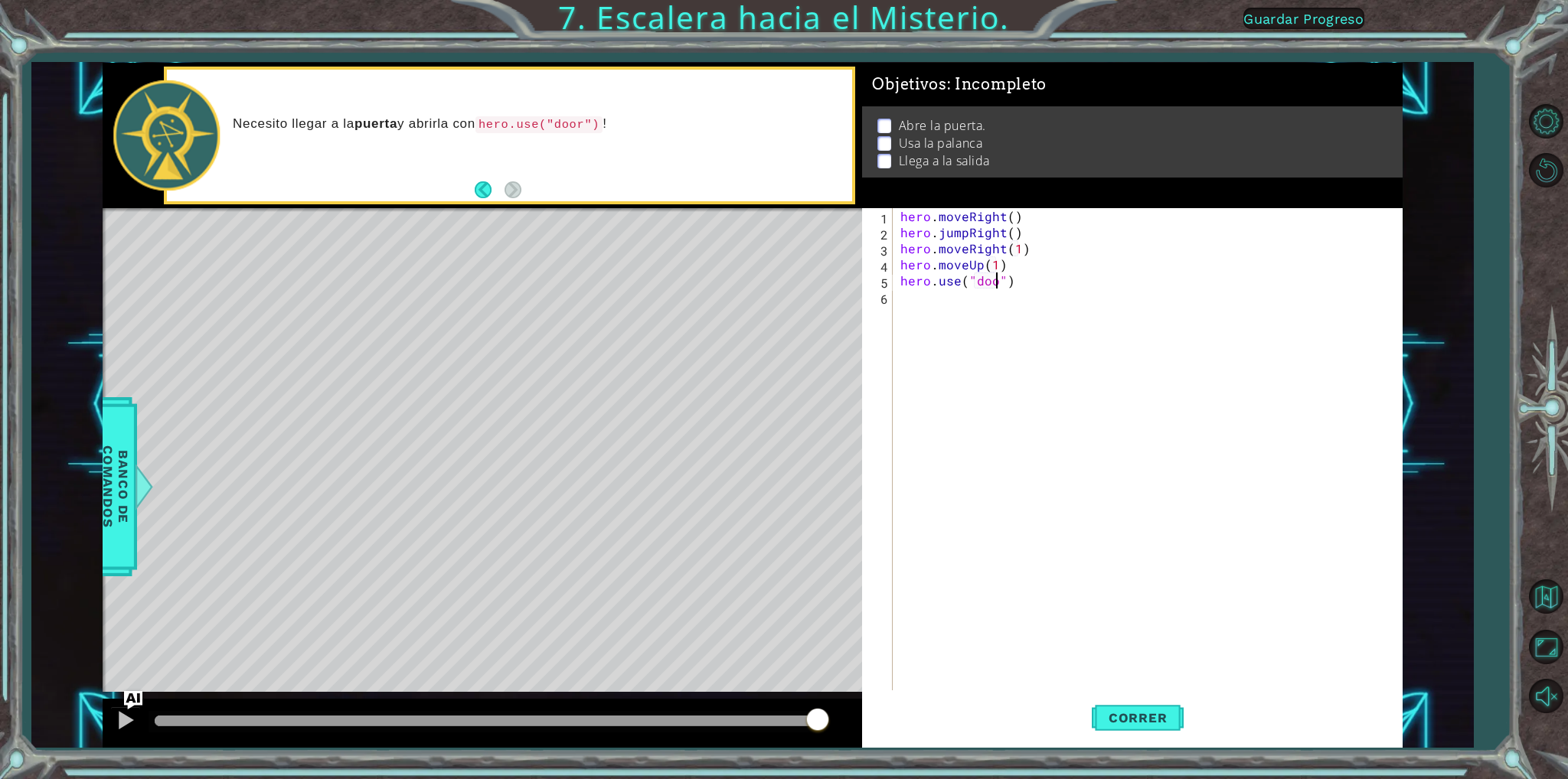
type textarea "hero.use("door")"
click at [1041, 279] on div "hero . moveRight ( ) hero . jumpRight ( ) hero . moveRight ( 1 ) hero . moveUp …" at bounding box center [1151, 465] width 507 height 514
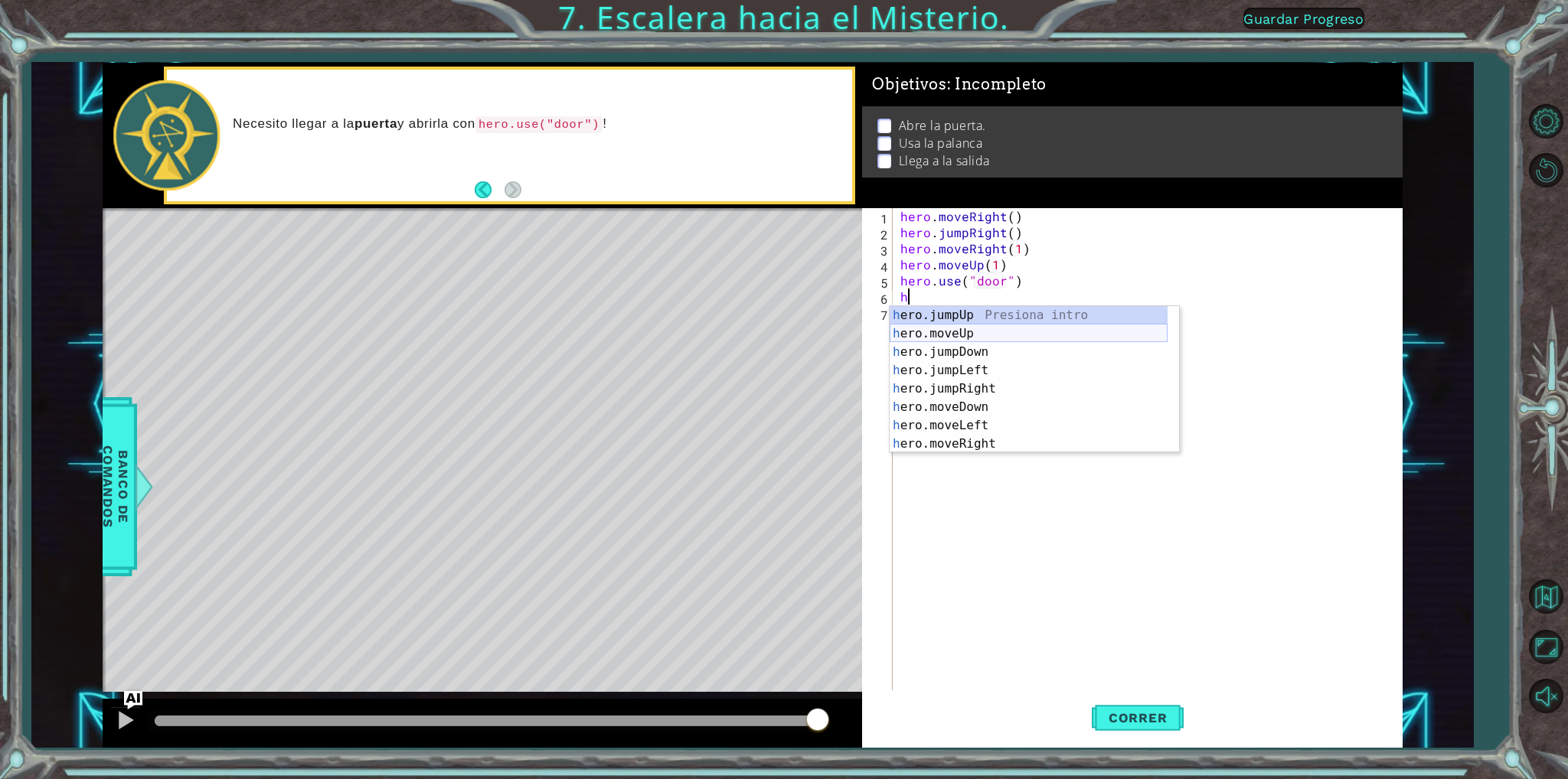
click at [1015, 336] on div "h ero.jumpUp Presiona intro h ero.moveUp Presiona intro h ero.jumpDown Presiona…" at bounding box center [1028, 397] width 278 height 184
type textarea "hero.moveUp(1)"
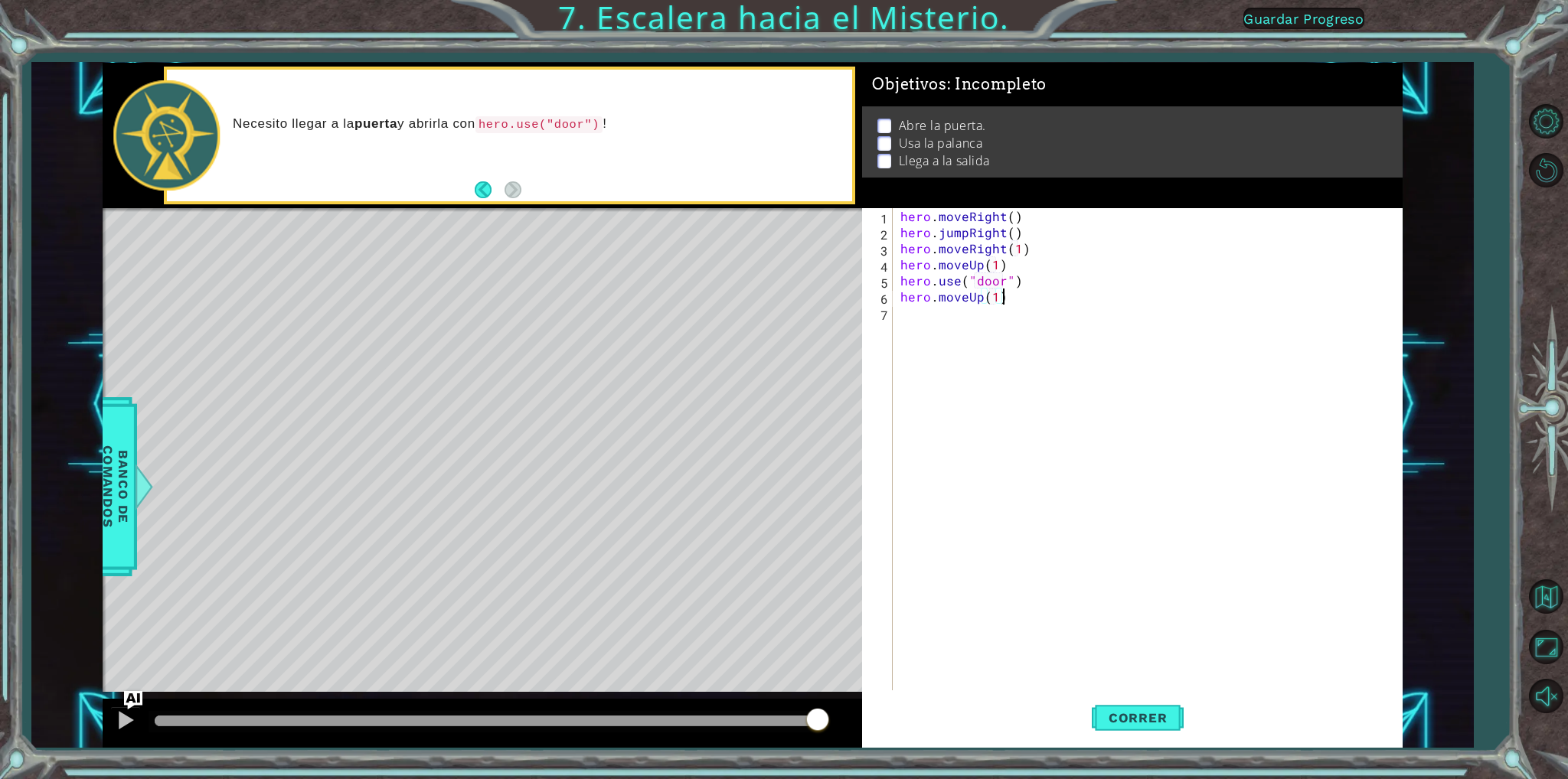
click at [1035, 300] on div "hero . moveRight ( ) hero . jumpRight ( ) hero . moveRight ( 1 ) hero . moveUp …" at bounding box center [1151, 465] width 507 height 514
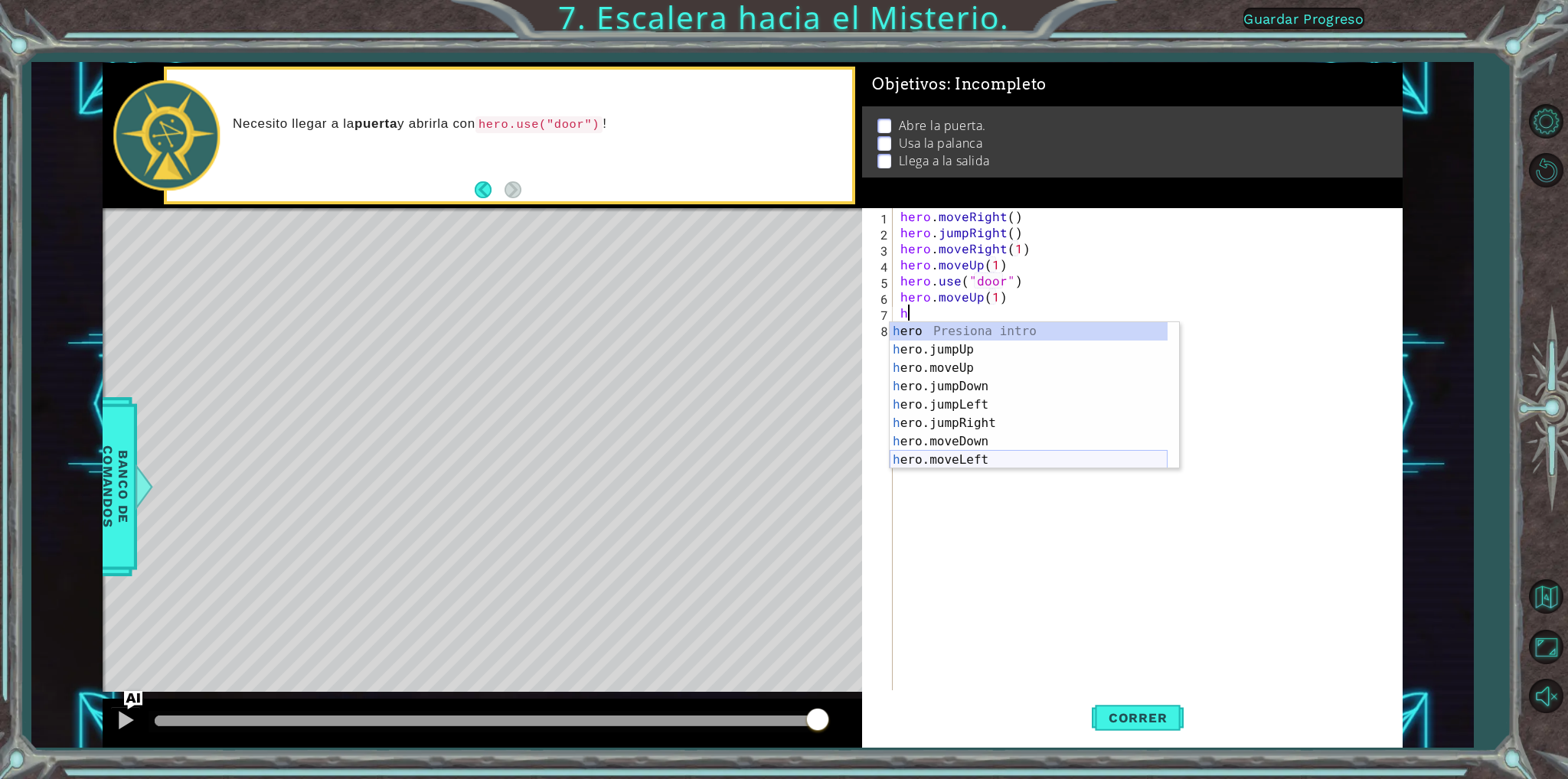
click at [969, 466] on div "h ero Presiona intro h ero.jumpUp Presiona intro h ero.moveUp Presiona intro h …" at bounding box center [1028, 414] width 278 height 184
type textarea "hero.moveLeft(1)"
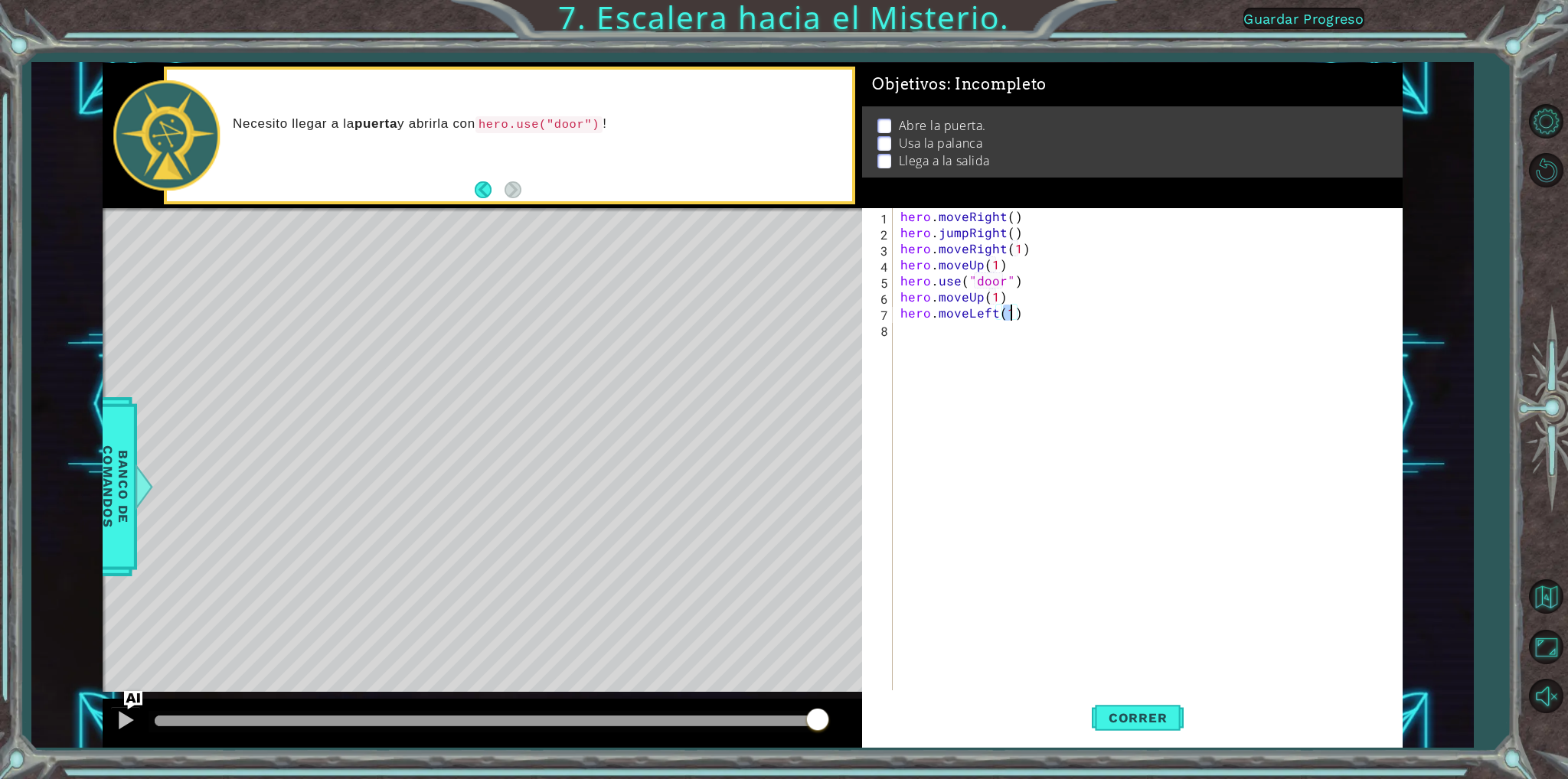
click at [1042, 328] on div "hero . moveRight ( ) hero . jumpRight ( ) hero . moveRight ( 1 ) hero . moveUp …" at bounding box center [1151, 465] width 507 height 514
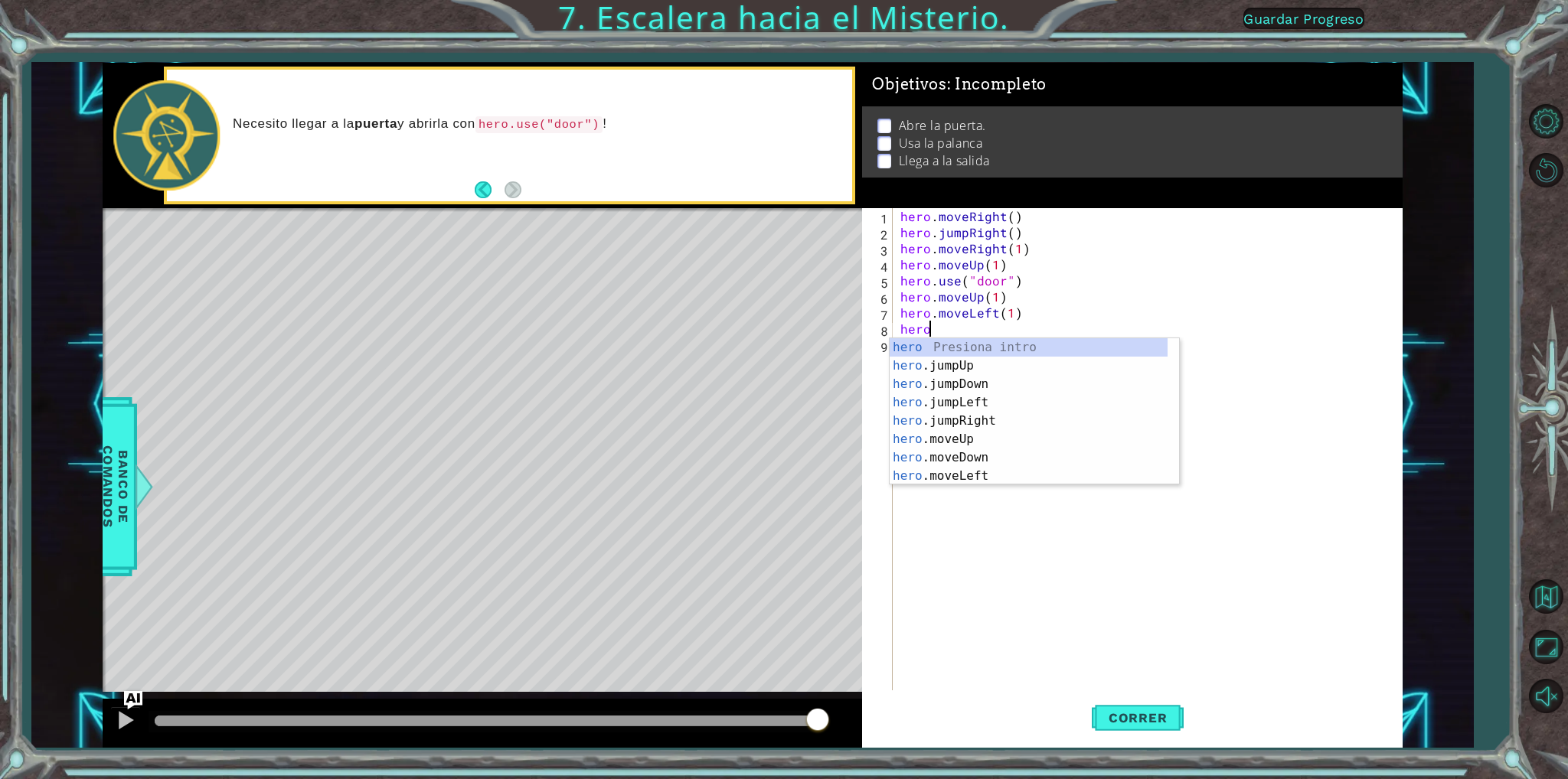
scroll to position [0, 1]
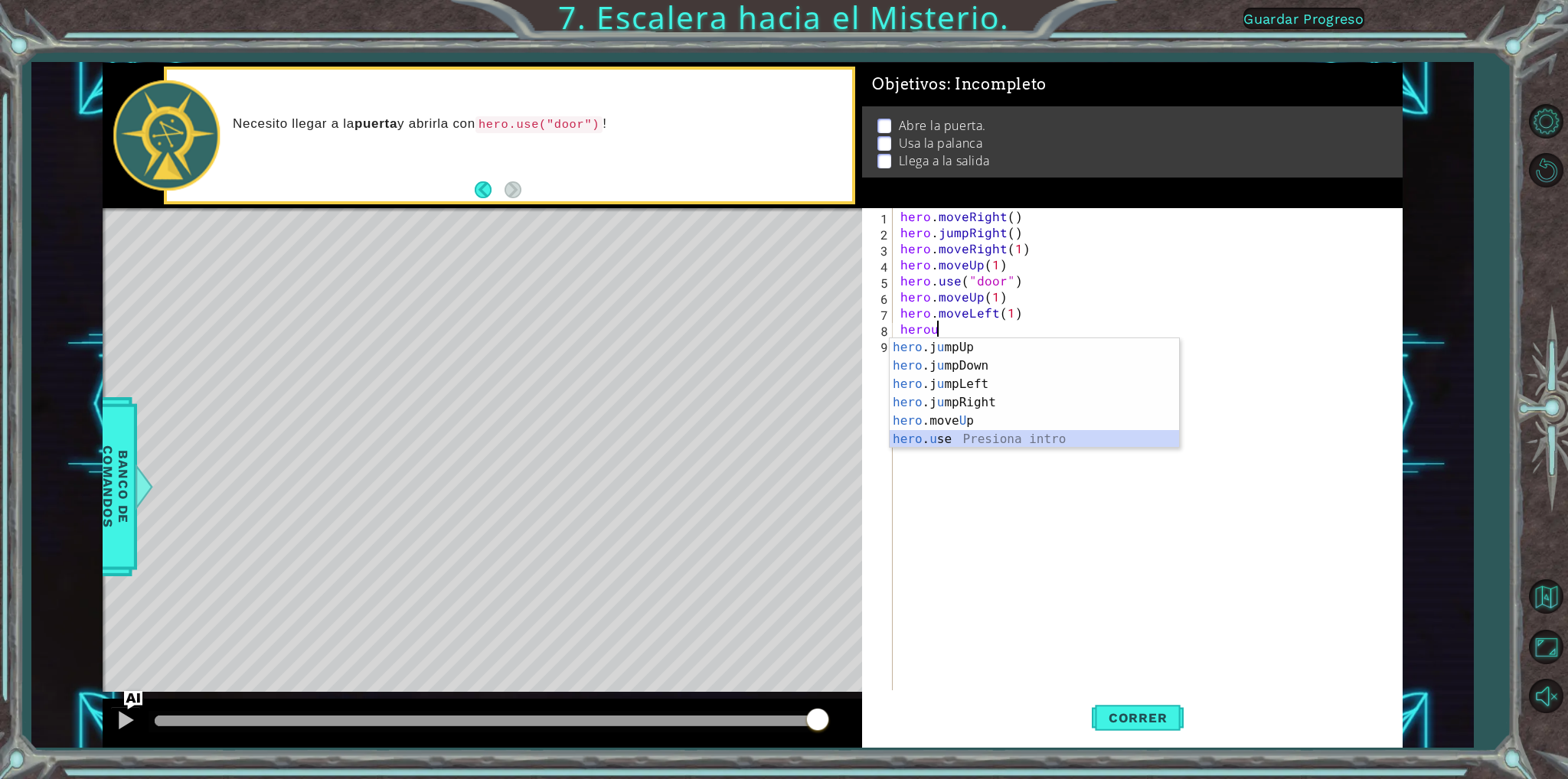
drag, startPoint x: 950, startPoint y: 438, endPoint x: 942, endPoint y: 423, distance: 17.0
click at [947, 438] on div "hero .j u mpUp Presiona intro hero .j u mpDown Presiona intro hero .j u mpLeft …" at bounding box center [1034, 411] width 289 height 147
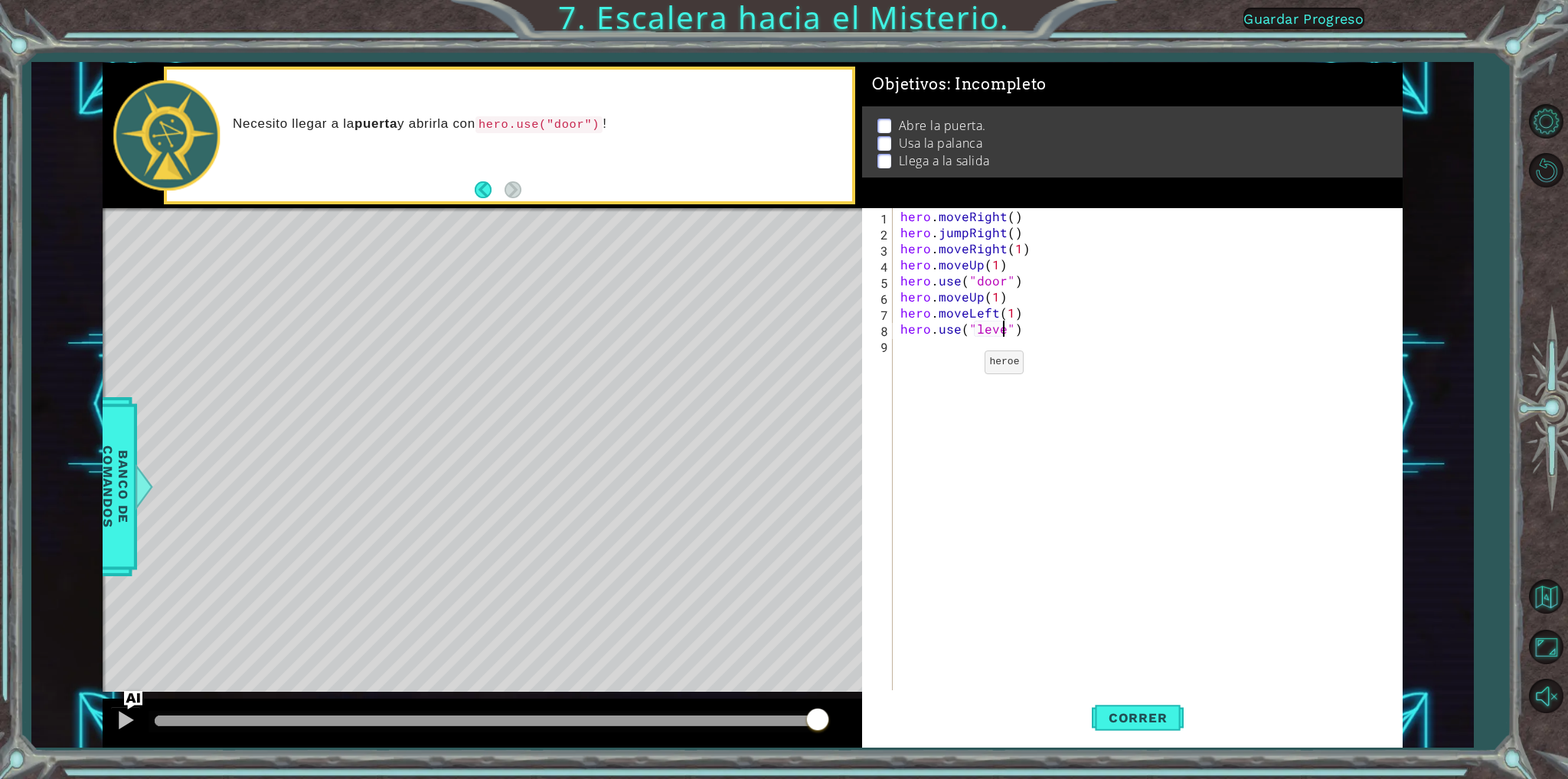
type textarea "hero.use("lever")"
click at [1045, 341] on div "hero . moveRight ( ) hero . jumpRight ( ) hero . moveRight ( 1 ) hero . moveUp …" at bounding box center [1151, 465] width 507 height 514
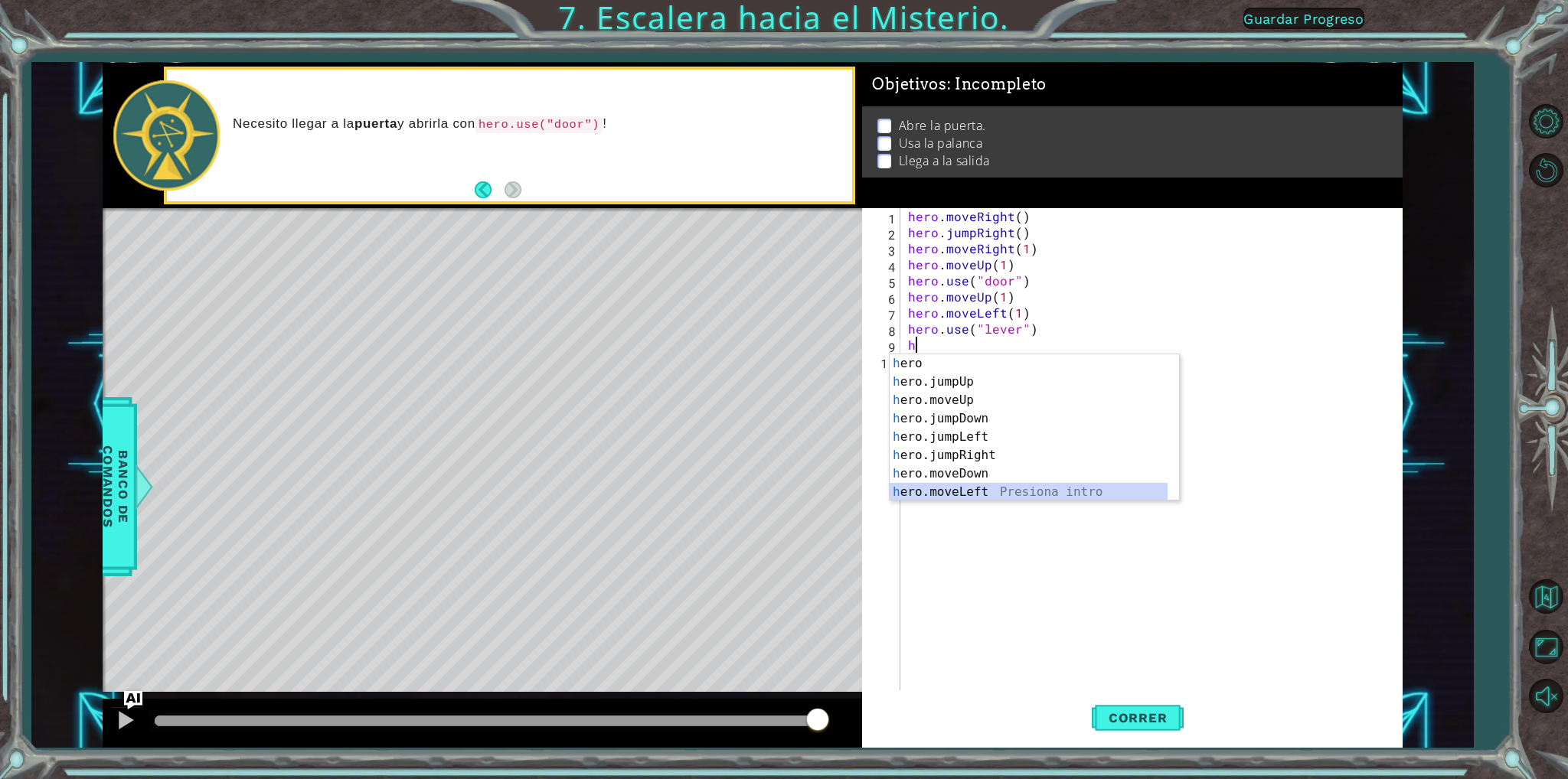
drag, startPoint x: 943, startPoint y: 491, endPoint x: 955, endPoint y: 456, distance: 37.0
click at [943, 491] on div "h ero Presiona intro h ero.jumpUp Presiona intro h ero.moveUp Presiona intro h …" at bounding box center [1028, 445] width 278 height 184
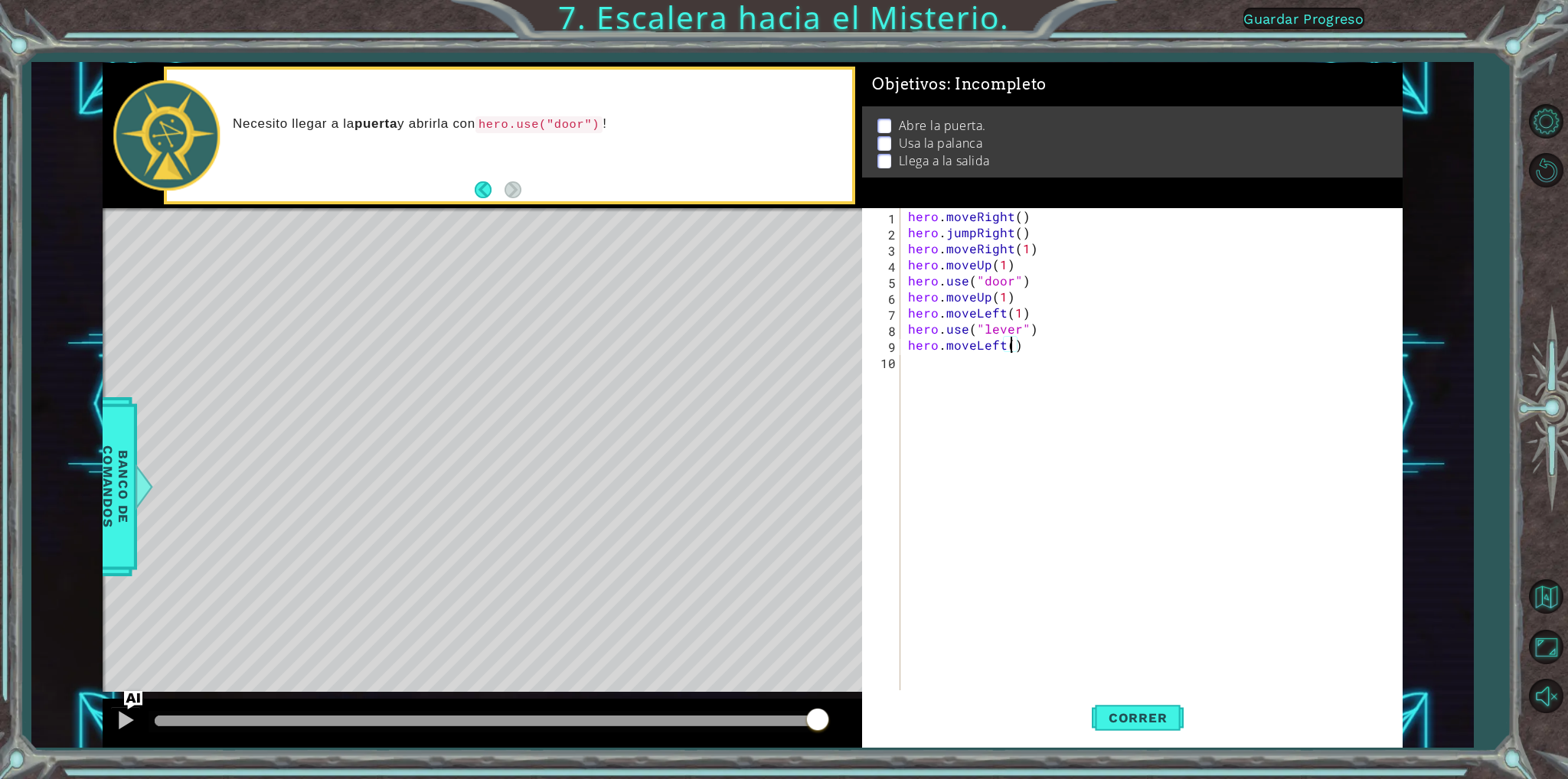
scroll to position [0, 6]
click at [1176, 714] on span "Correr" at bounding box center [1138, 717] width 90 height 16
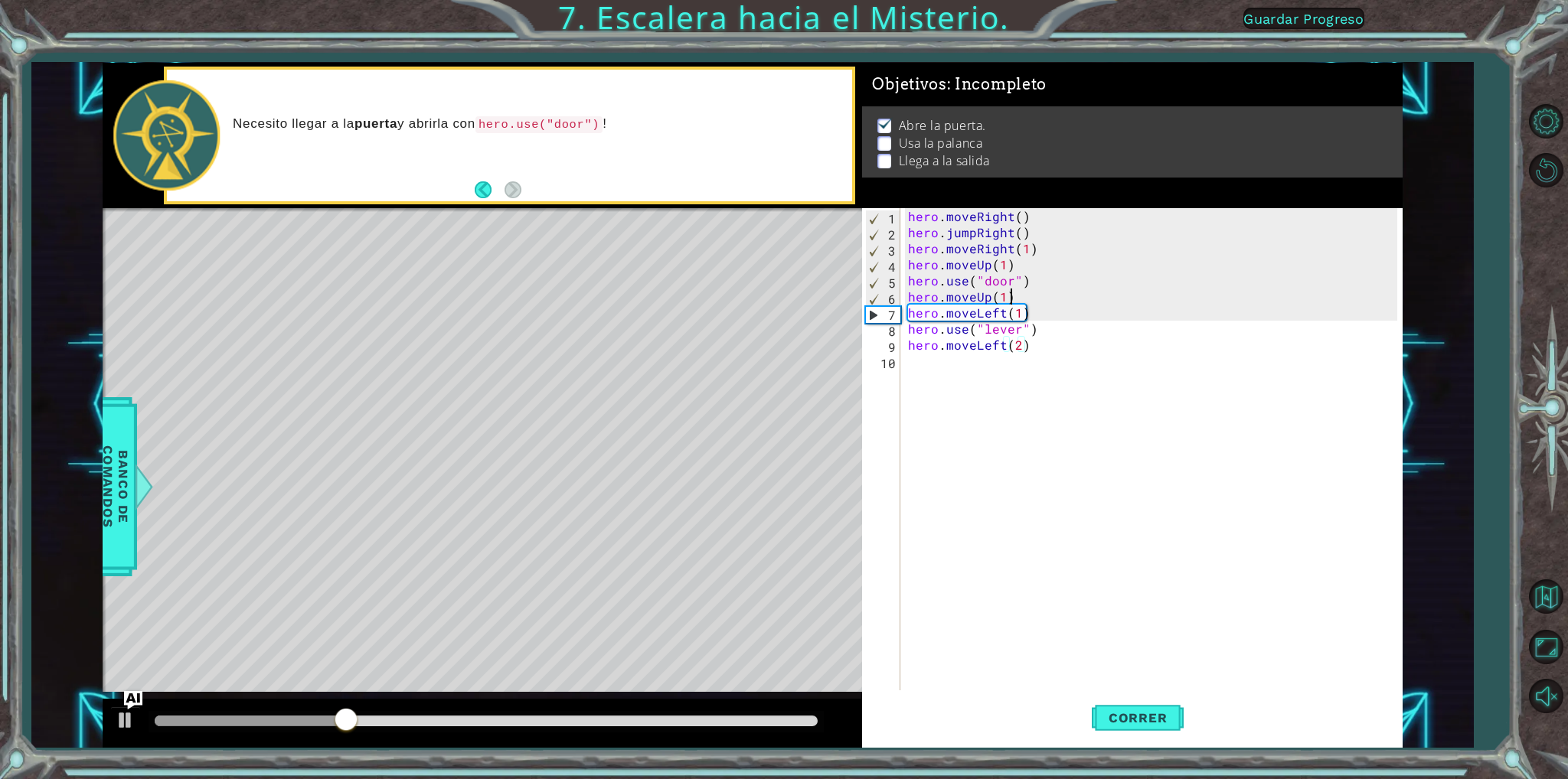
click at [1029, 300] on div "hero . moveRight ( ) hero . jumpRight ( ) hero . moveRight ( 1 ) hero . moveUp …" at bounding box center [1155, 465] width 500 height 514
click at [1001, 295] on div "hero . moveRight ( ) hero . jumpRight ( ) hero . moveRight ( 1 ) hero . moveUp …" at bounding box center [1155, 465] width 500 height 514
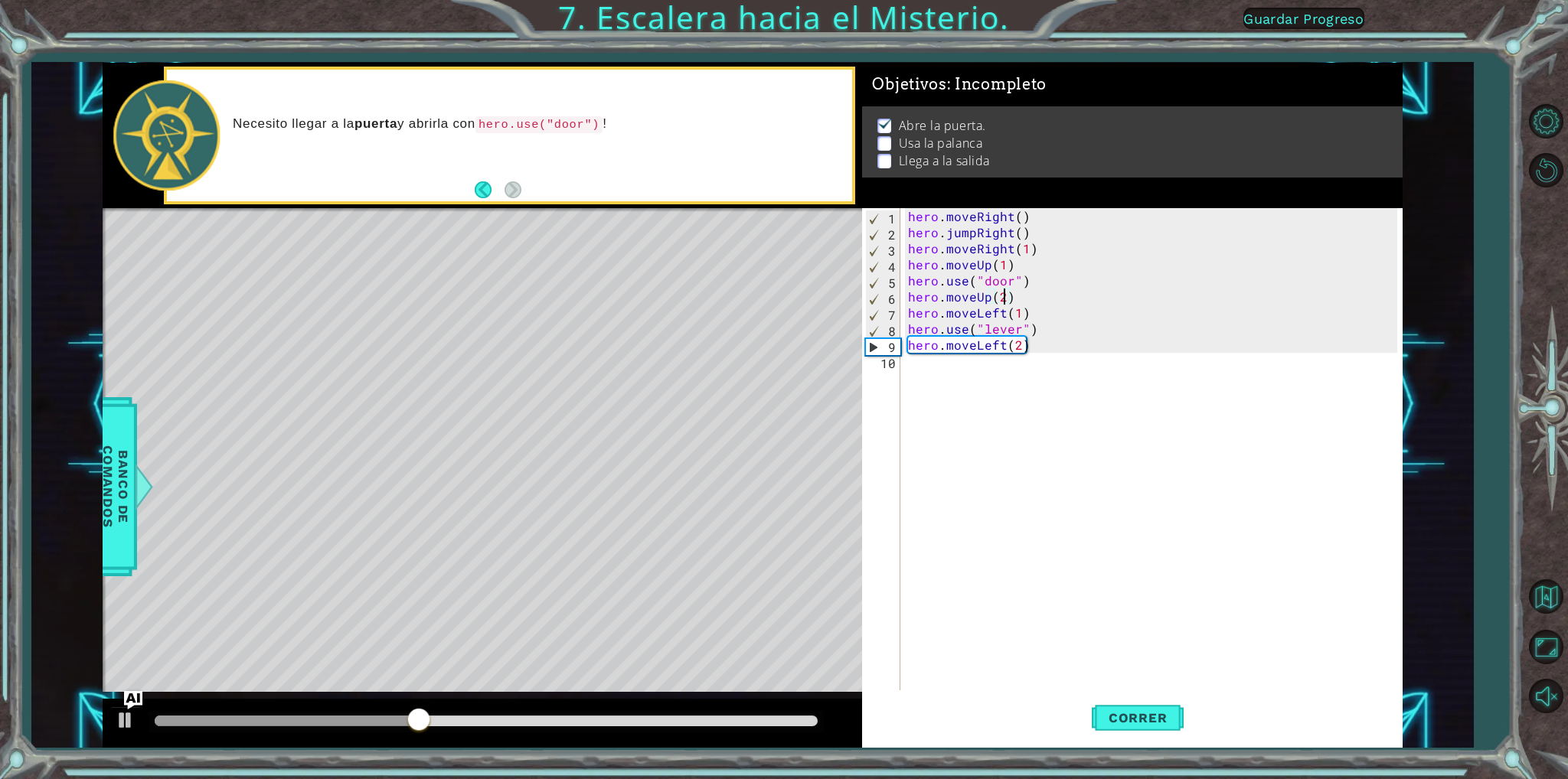
click at [1045, 346] on div "hero . moveRight ( ) hero . jumpRight ( ) hero . moveRight ( 1 ) hero . moveUp …" at bounding box center [1155, 465] width 500 height 514
type textarea "hero.moveLeft(2)"
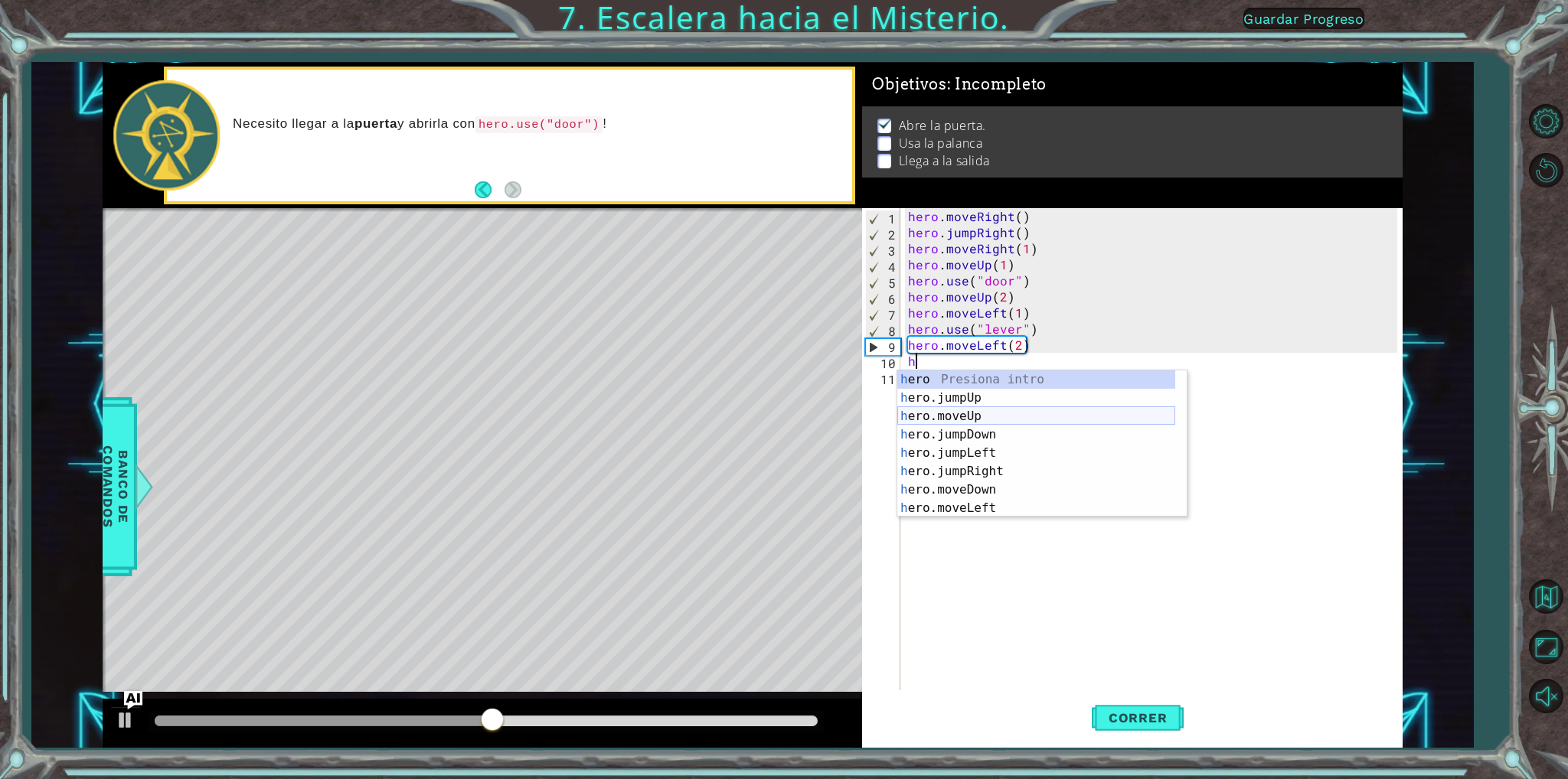
click at [986, 412] on div "h ero Presiona intro h ero.jumpUp Presiona intro h ero.moveUp Presiona intro h …" at bounding box center [1036, 462] width 278 height 184
type textarea "hero.moveUp(1)"
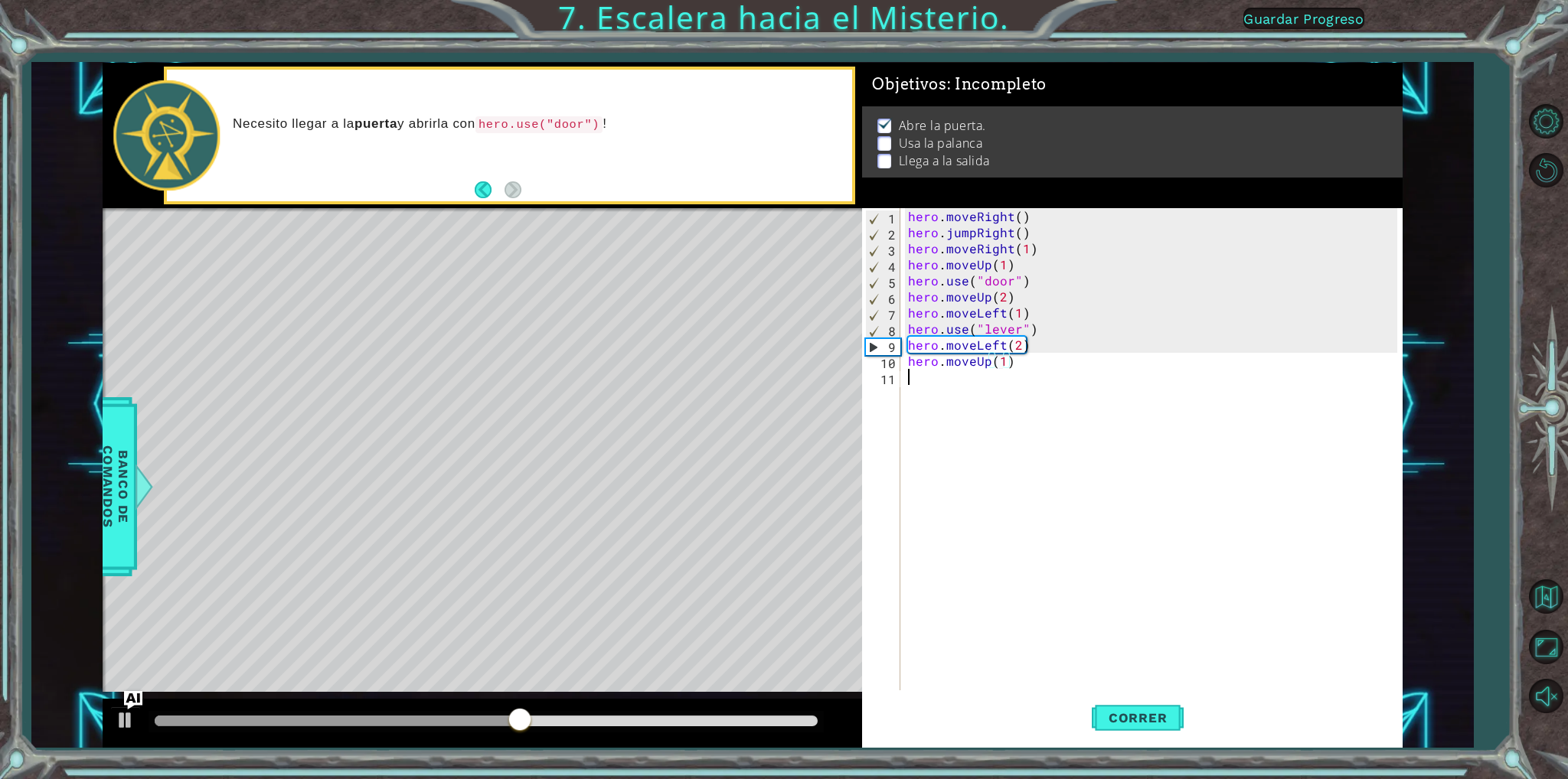
click at [1023, 370] on div "hero . moveRight ( ) hero . jumpRight ( ) hero . moveRight ( 1 ) hero . moveUp …" at bounding box center [1155, 465] width 500 height 514
click at [1026, 362] on div "hero . moveRight ( ) hero . jumpRight ( ) hero . moveRight ( 1 ) hero . moveUp …" at bounding box center [1155, 465] width 500 height 514
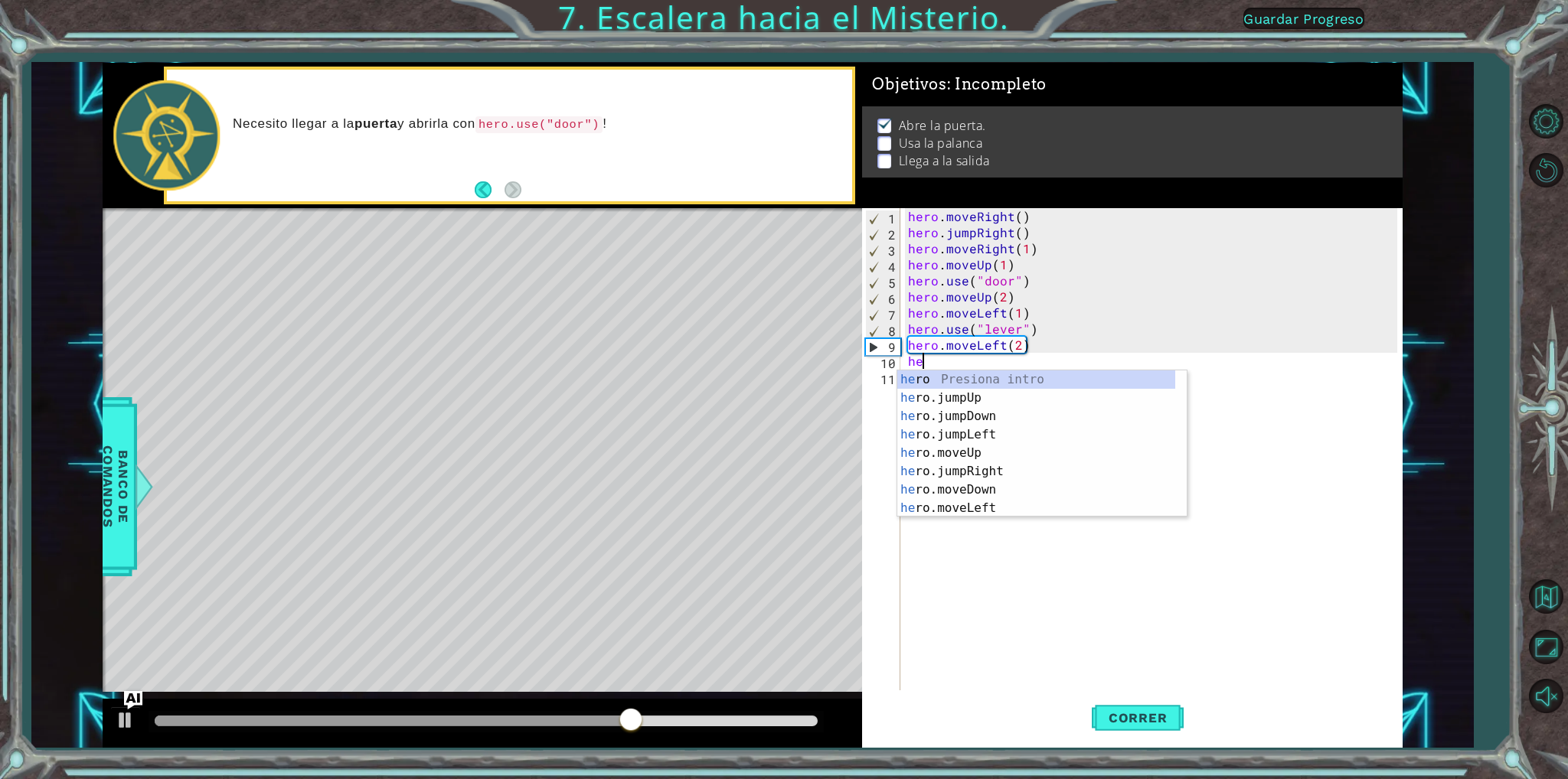
type textarea "h"
click at [987, 390] on div "h ero Presiona intro h ero.jumpUp Presiona intro h ero.moveUp Presiona intro h …" at bounding box center [1036, 462] width 278 height 184
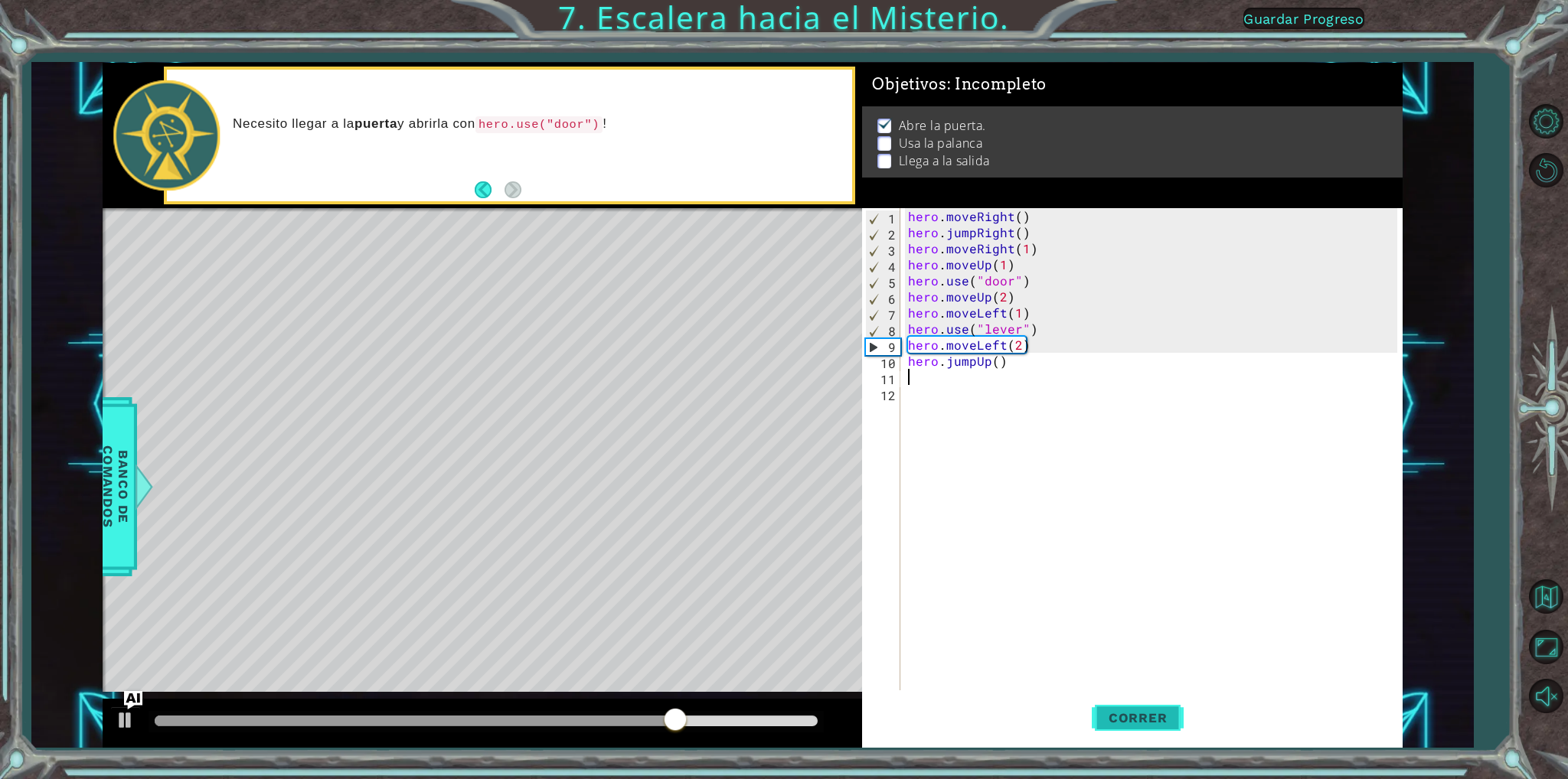
click at [1104, 713] on span "Correr" at bounding box center [1138, 717] width 90 height 16
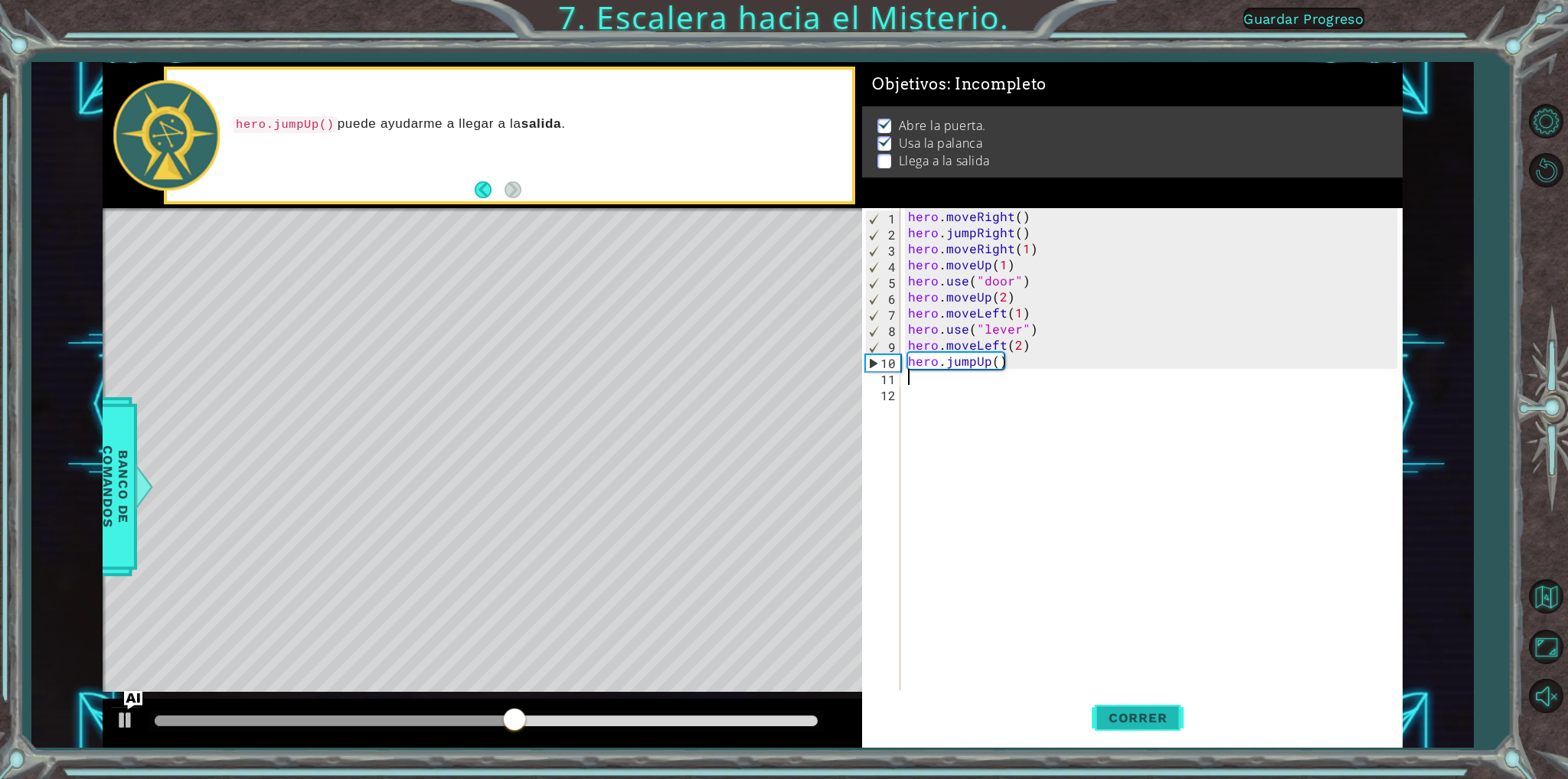
type textarea "h"
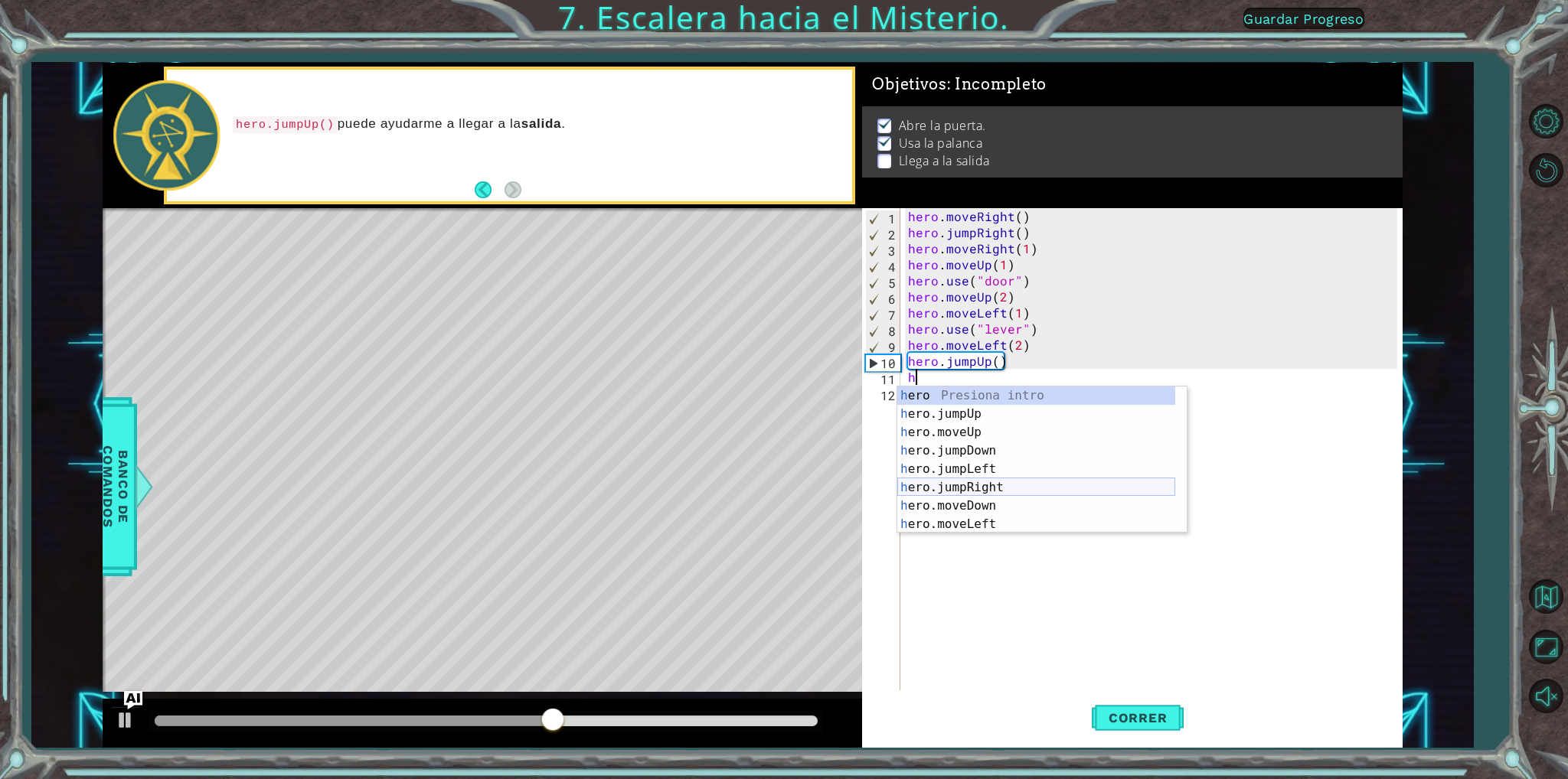
click at [969, 484] on div "h ero Presiona intro h ero.jumpUp Presiona intro h ero.moveUp Presiona intro h …" at bounding box center [1036, 478] width 278 height 184
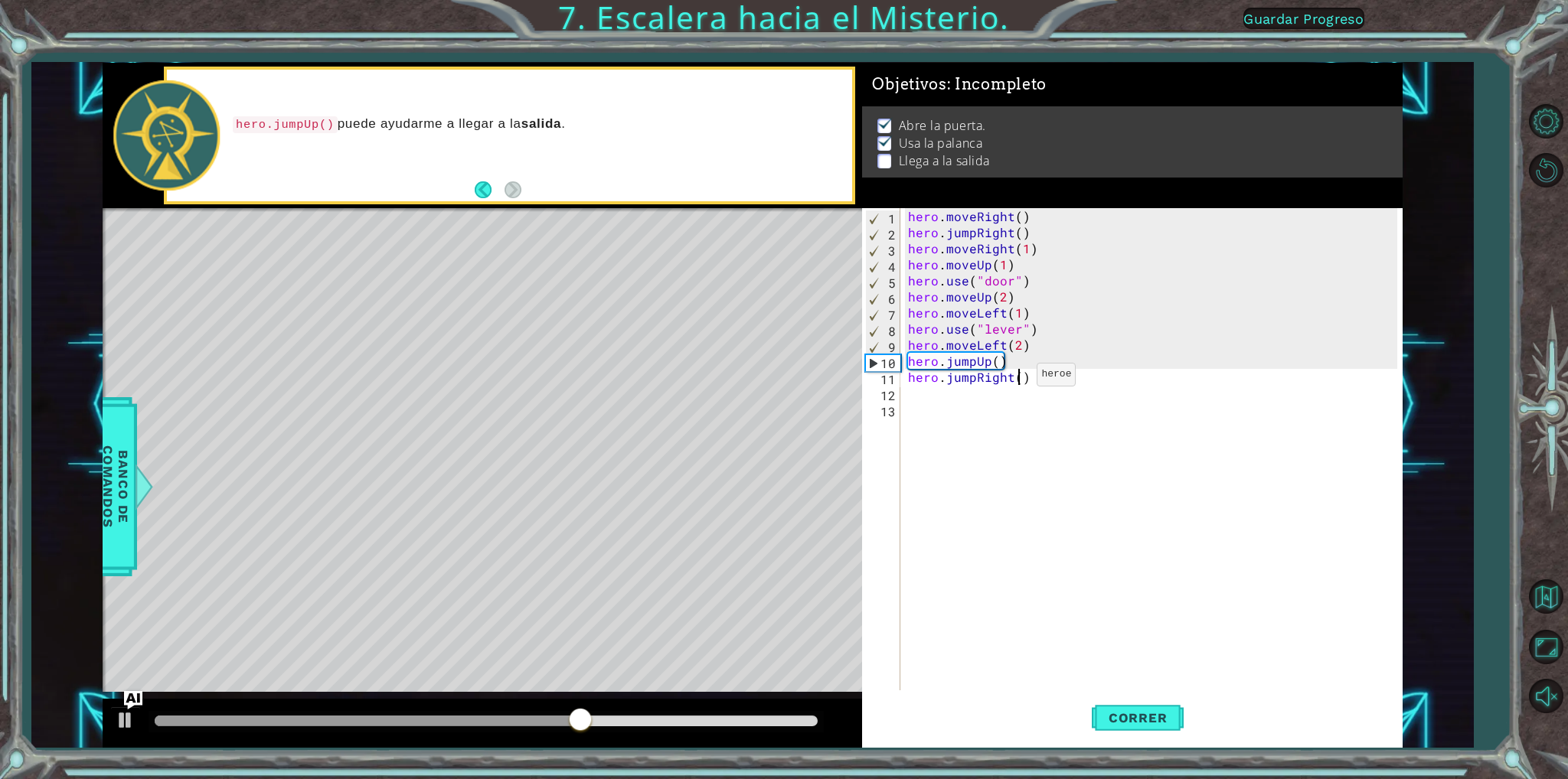
click at [1018, 377] on div "hero . moveRight ( ) hero . jumpRight ( ) hero . moveRight ( 1 ) hero . moveUp …" at bounding box center [1155, 465] width 500 height 514
type textarea "hero.jumpRight(2)"
click at [1124, 713] on span "Correr" at bounding box center [1138, 717] width 90 height 16
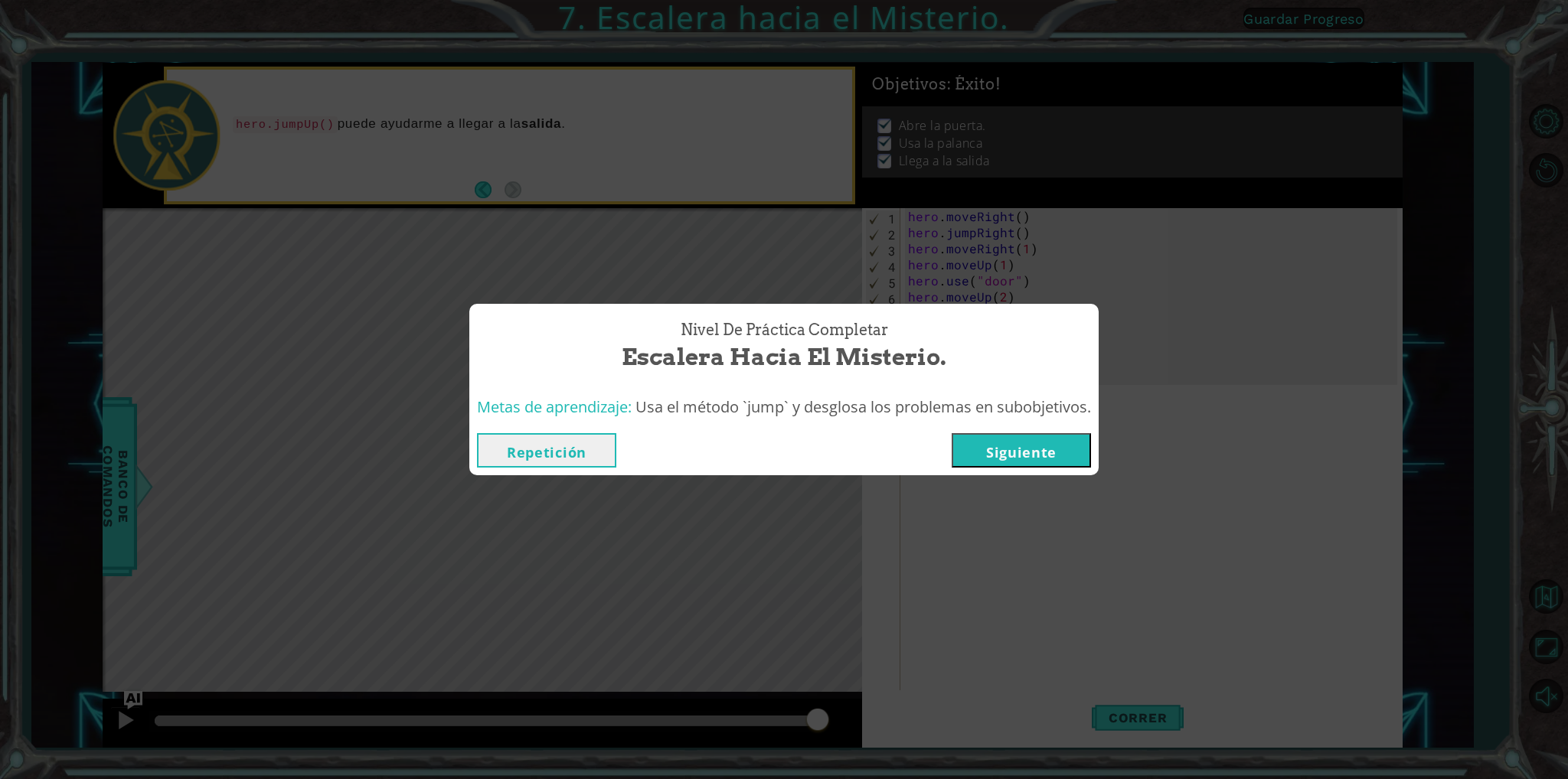
click at [1029, 457] on button "Siguiente" at bounding box center [1021, 450] width 140 height 34
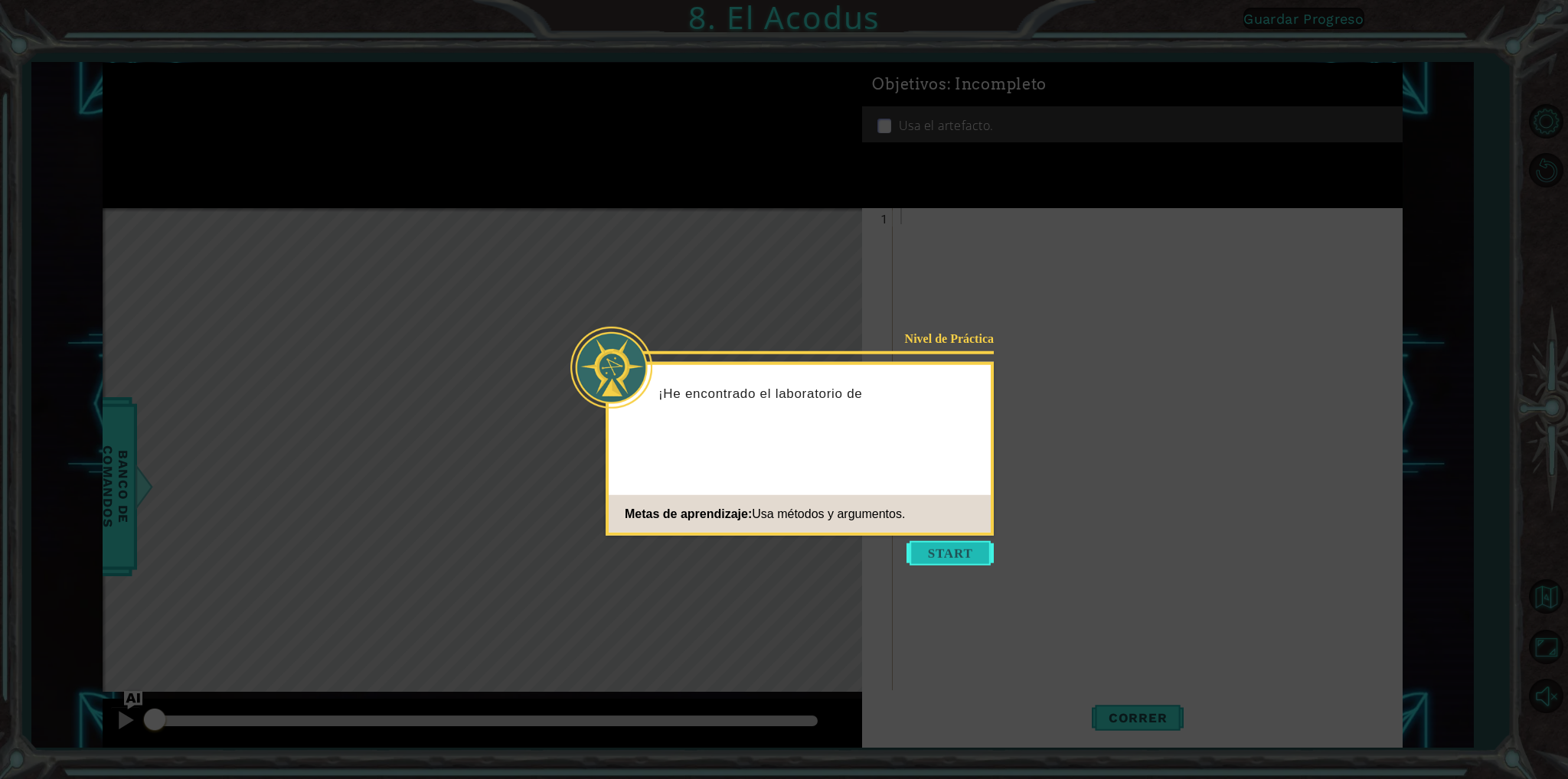
click at [926, 552] on button "Start" at bounding box center [949, 553] width 87 height 24
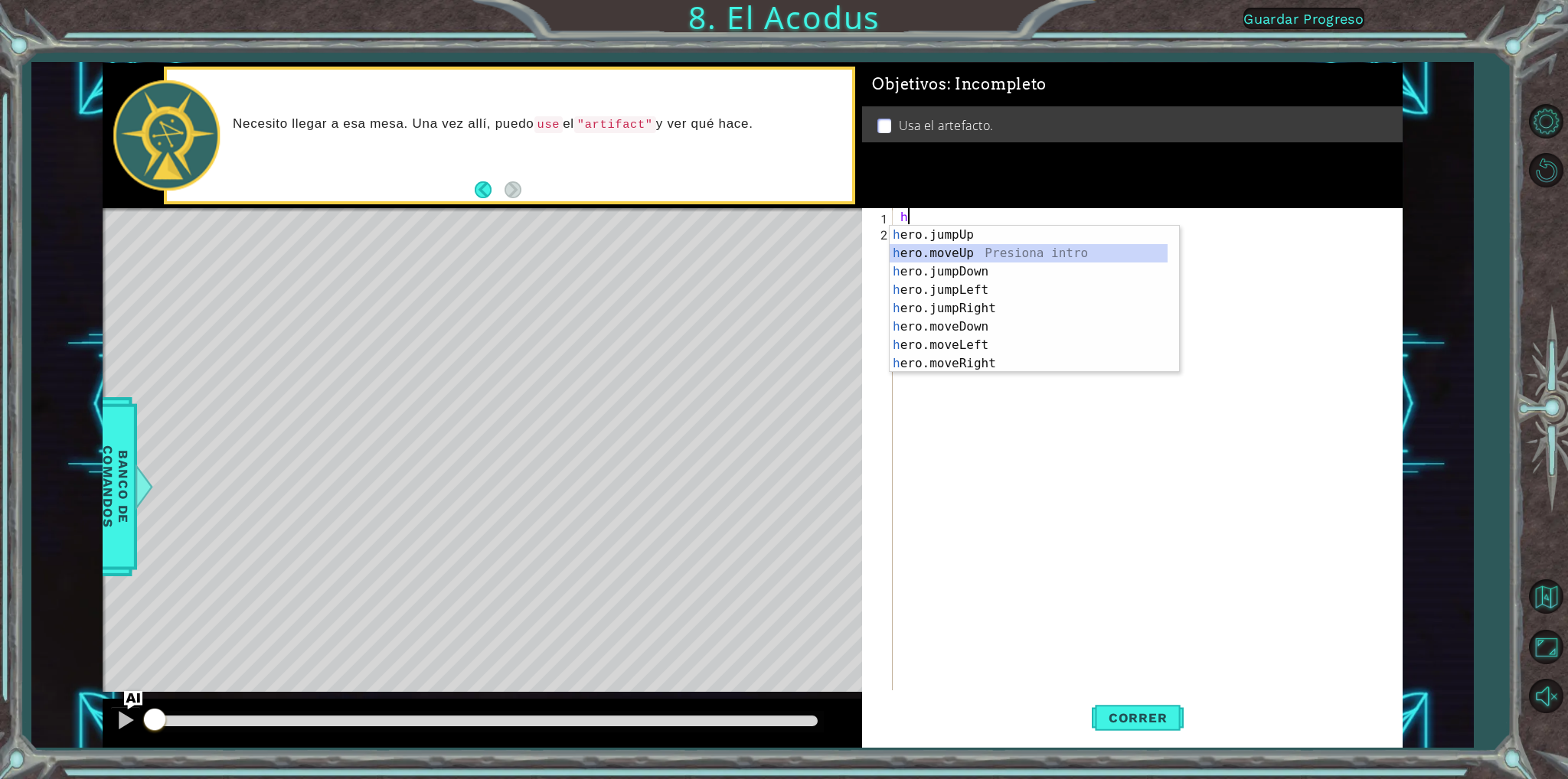
click at [949, 255] on div "h ero.jumpUp Presiona intro h ero.moveUp Presiona intro h ero.jumpDown Presiona…" at bounding box center [1028, 317] width 278 height 184
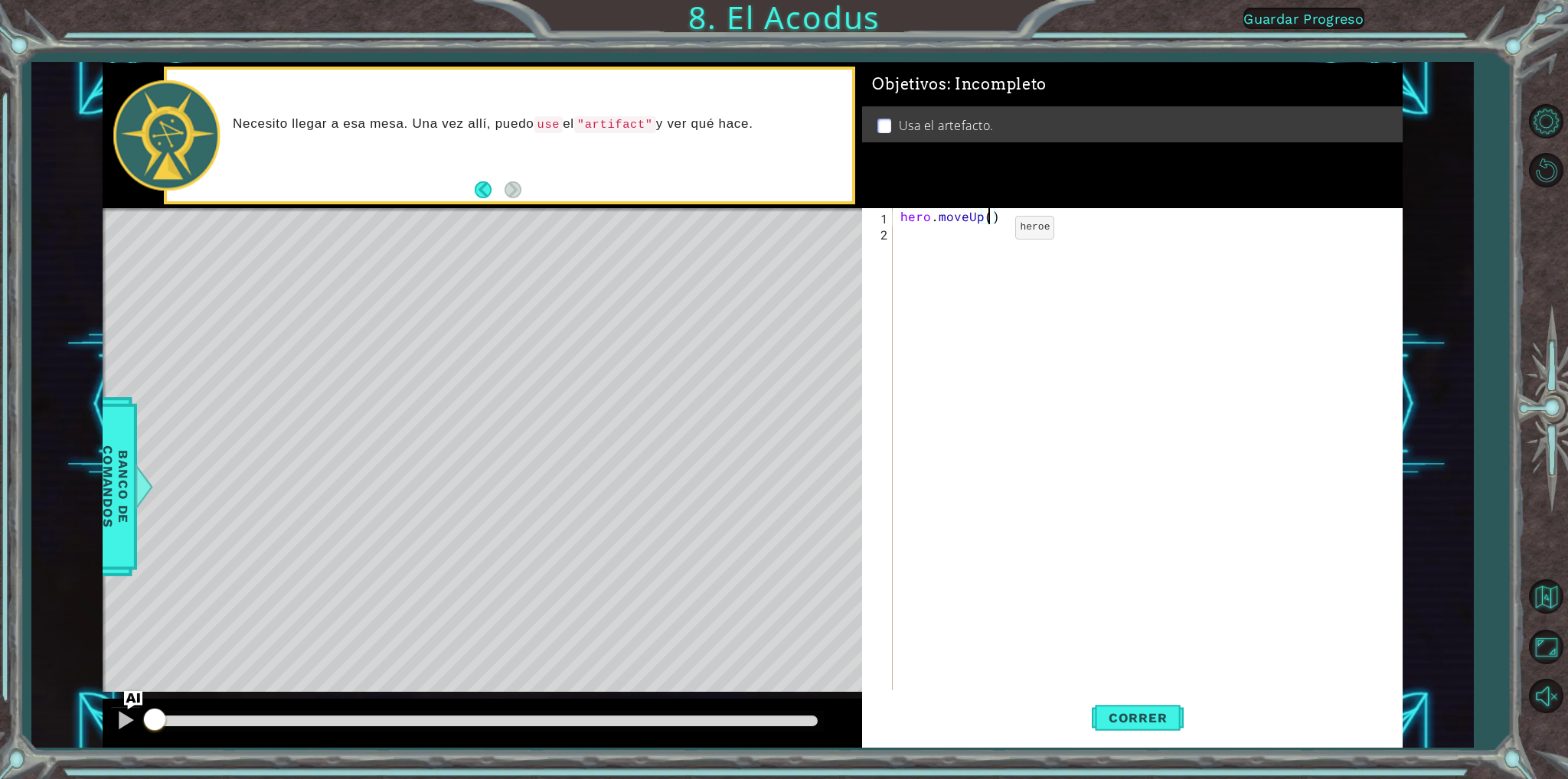
type textarea "hero.moveUp(2)"
click at [1010, 224] on div "hero . moveUp ( 2 )" at bounding box center [1151, 465] width 507 height 514
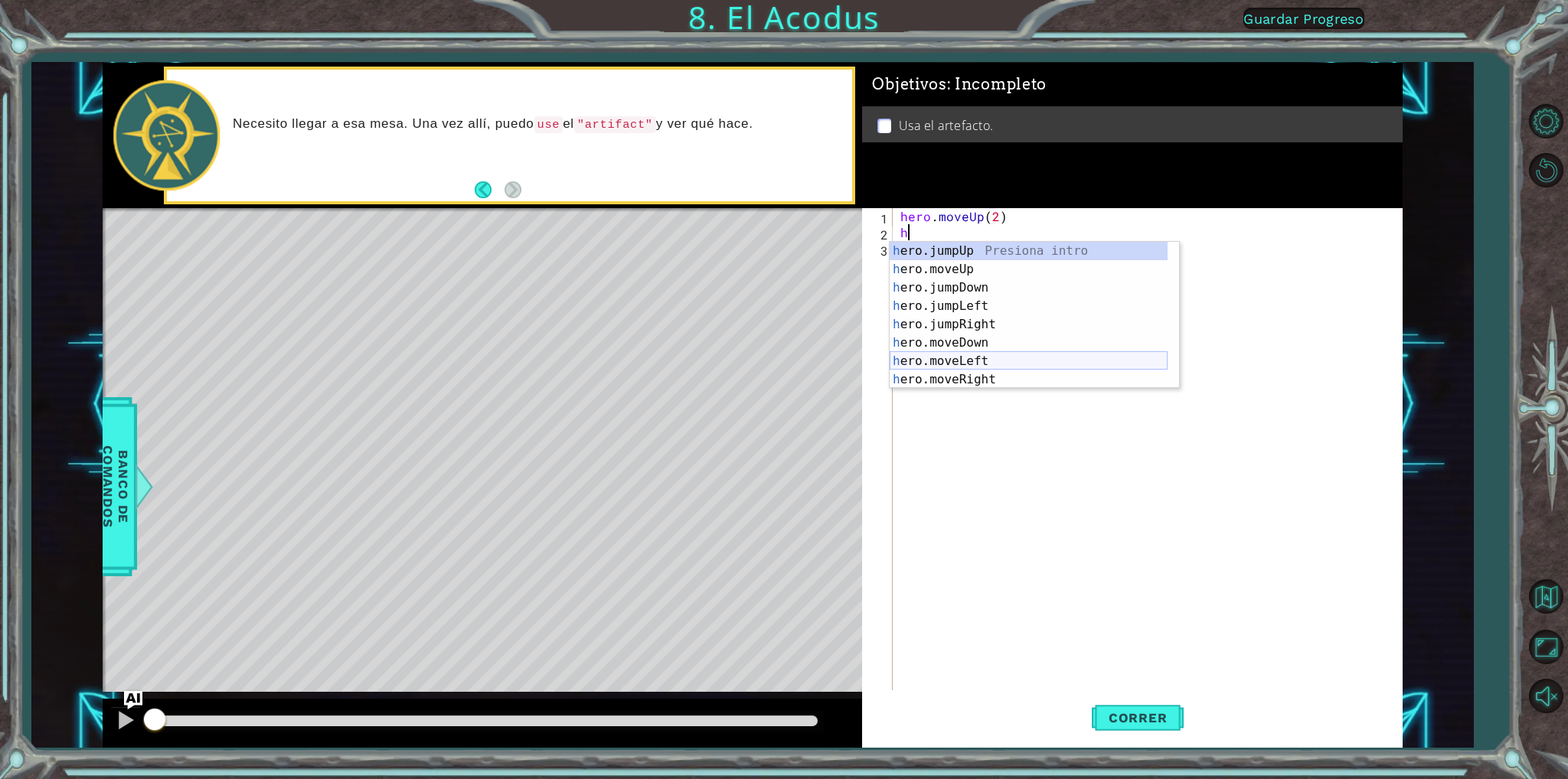
click at [959, 359] on div "h ero.jumpUp Presiona intro h ero.moveUp Presiona intro h ero.jumpDown Presiona…" at bounding box center [1028, 334] width 278 height 184
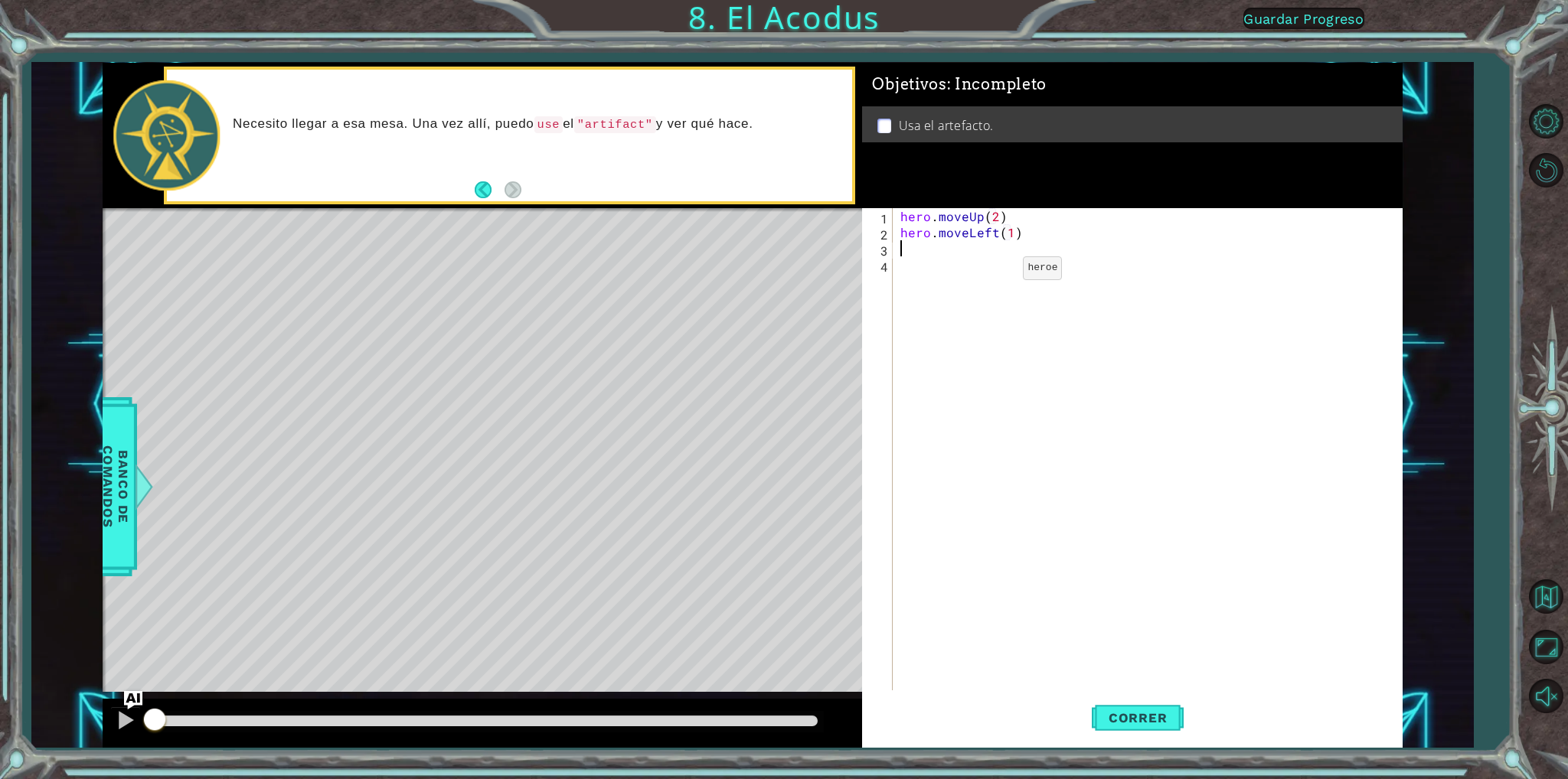
type textarea "hero.moveLeft(1)h"
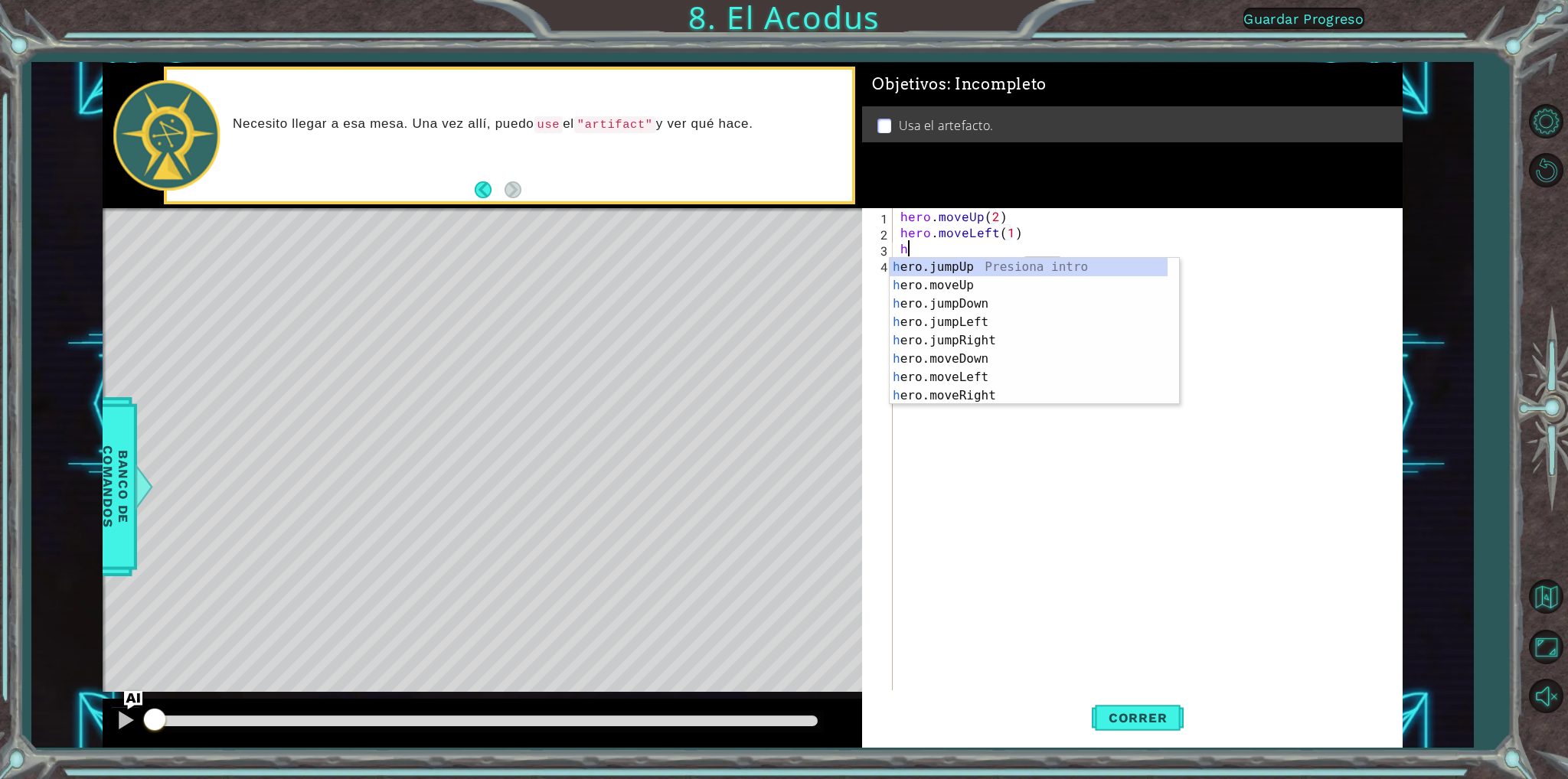
scroll to position [0, 6]
click at [928, 305] on div "h ero.jumpUp Presiona intro h ero.moveUp Presiona intro h ero.jumpDown Presiona…" at bounding box center [1028, 349] width 278 height 184
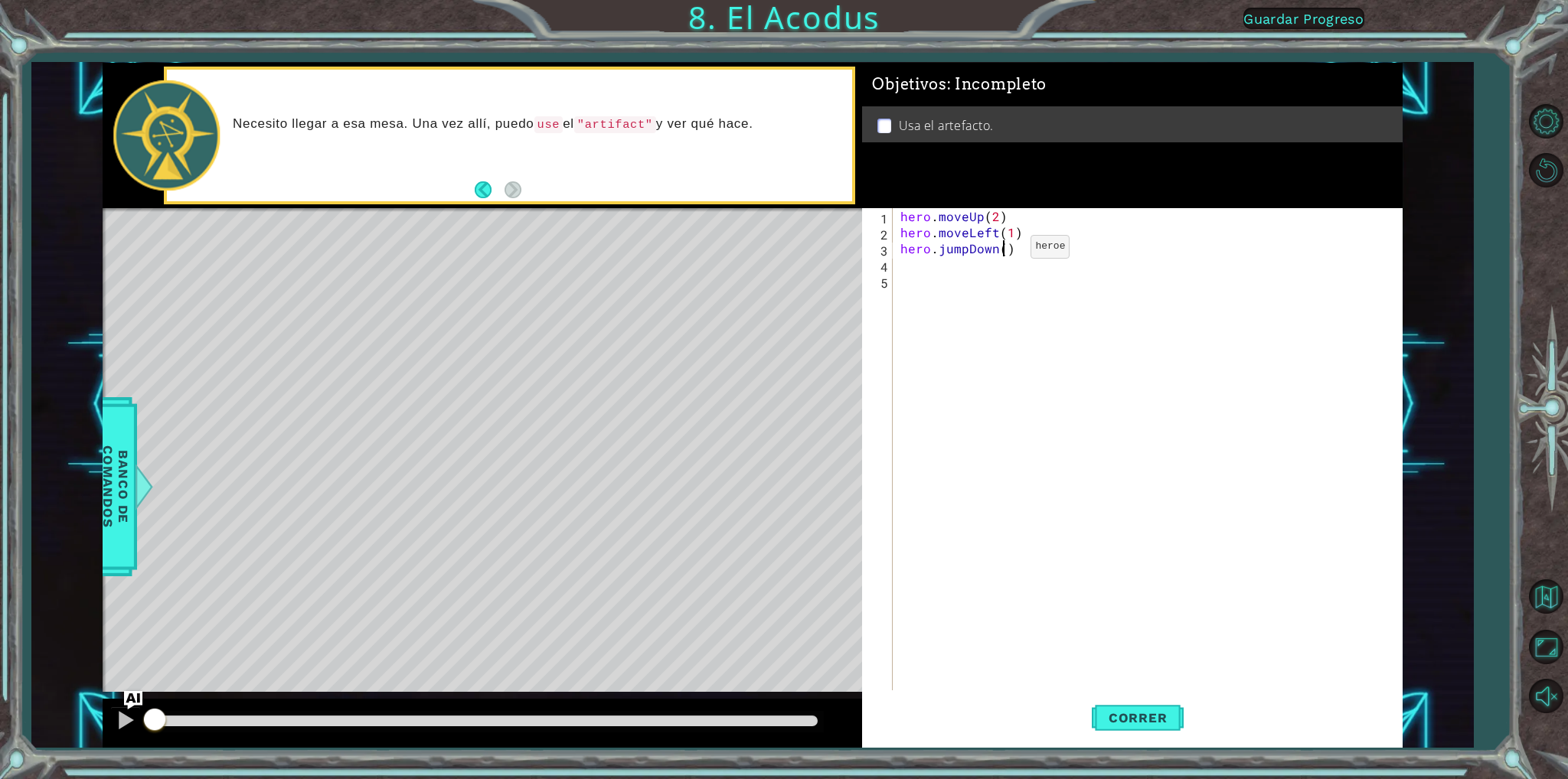
click at [1004, 250] on div "hero . moveUp ( 2 ) hero . moveLeft ( 1 ) hero . jumpDown ( )" at bounding box center [1151, 465] width 507 height 514
type textarea "hero.jumpDown(2)"
click at [1019, 243] on div "hero . moveUp ( 2 ) hero . moveLeft ( 1 ) hero . jumpDown ( 2 )" at bounding box center [1151, 465] width 507 height 514
type textarea "hero.moveLeft(1)"
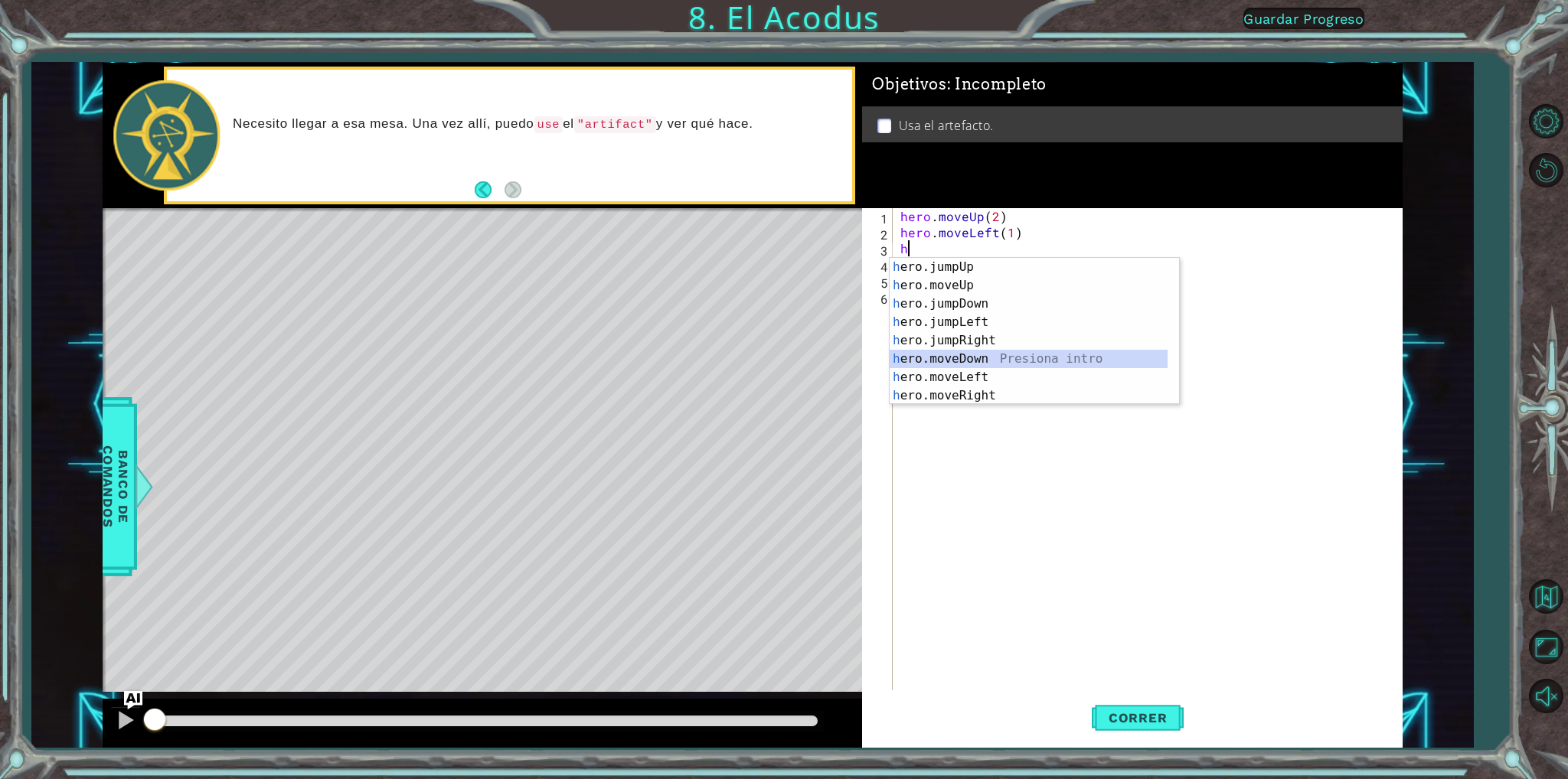
drag, startPoint x: 962, startPoint y: 356, endPoint x: 959, endPoint y: 349, distance: 7.6
click at [962, 356] on div "h ero.jumpUp Presiona intro h ero.moveUp Presiona intro h ero.jumpDown Presiona…" at bounding box center [1028, 349] width 278 height 184
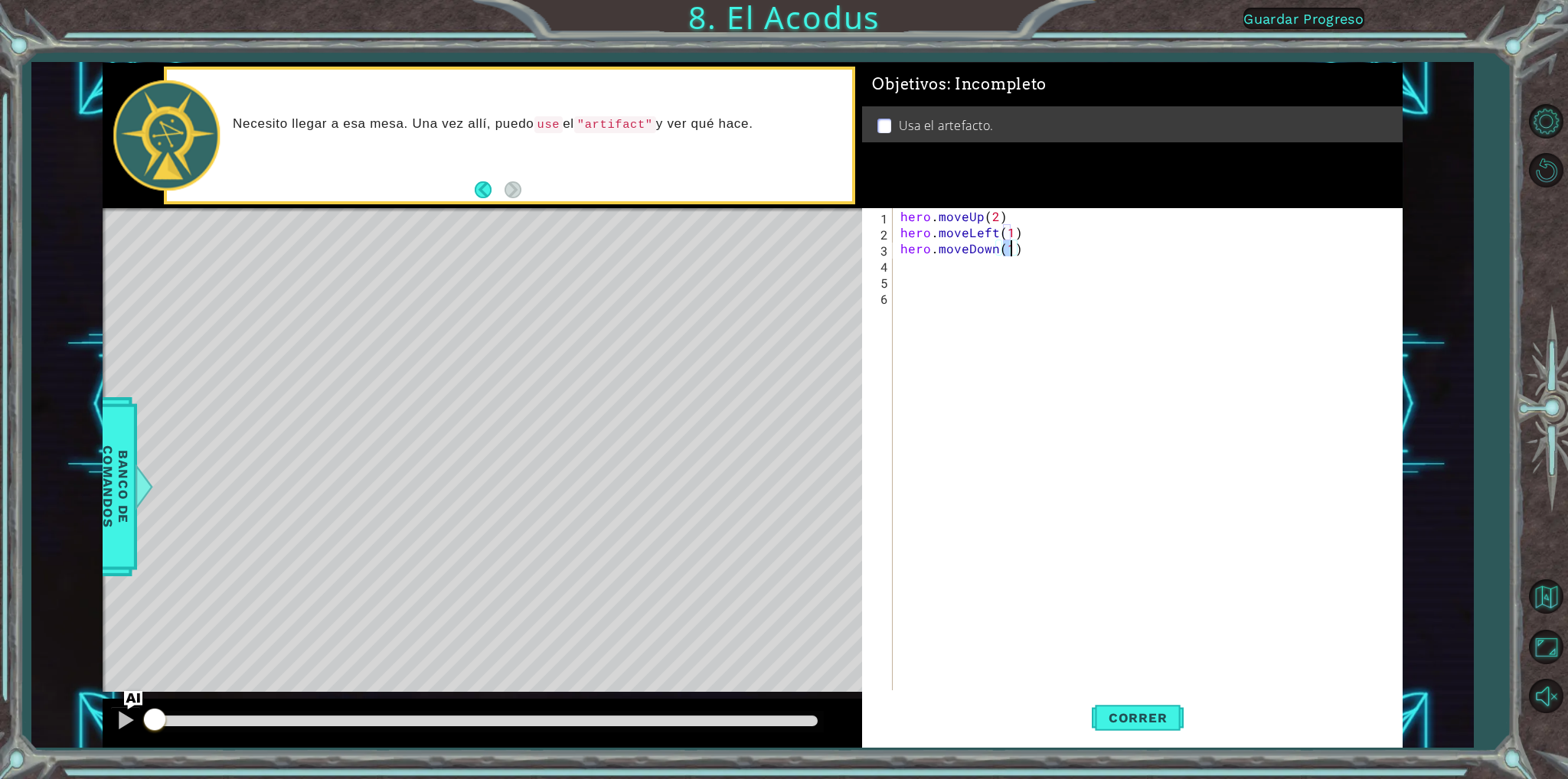
type textarea "hero.moveDown(2)"
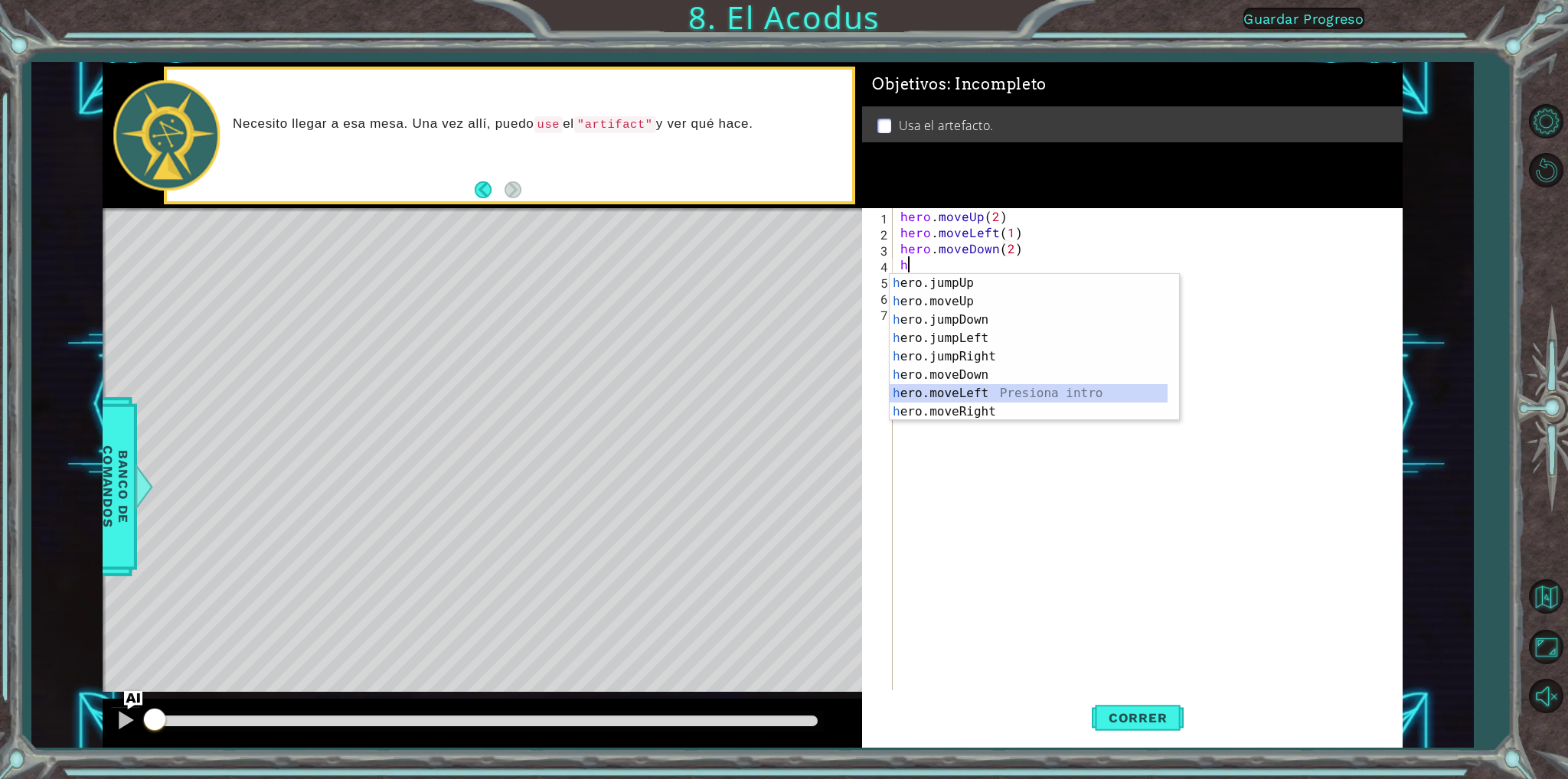
click at [982, 390] on div "h ero.jumpUp Presiona intro h ero.moveUp Presiona intro h ero.jumpDown Presiona…" at bounding box center [1028, 365] width 278 height 184
type textarea "hero.moveLeft(1)"
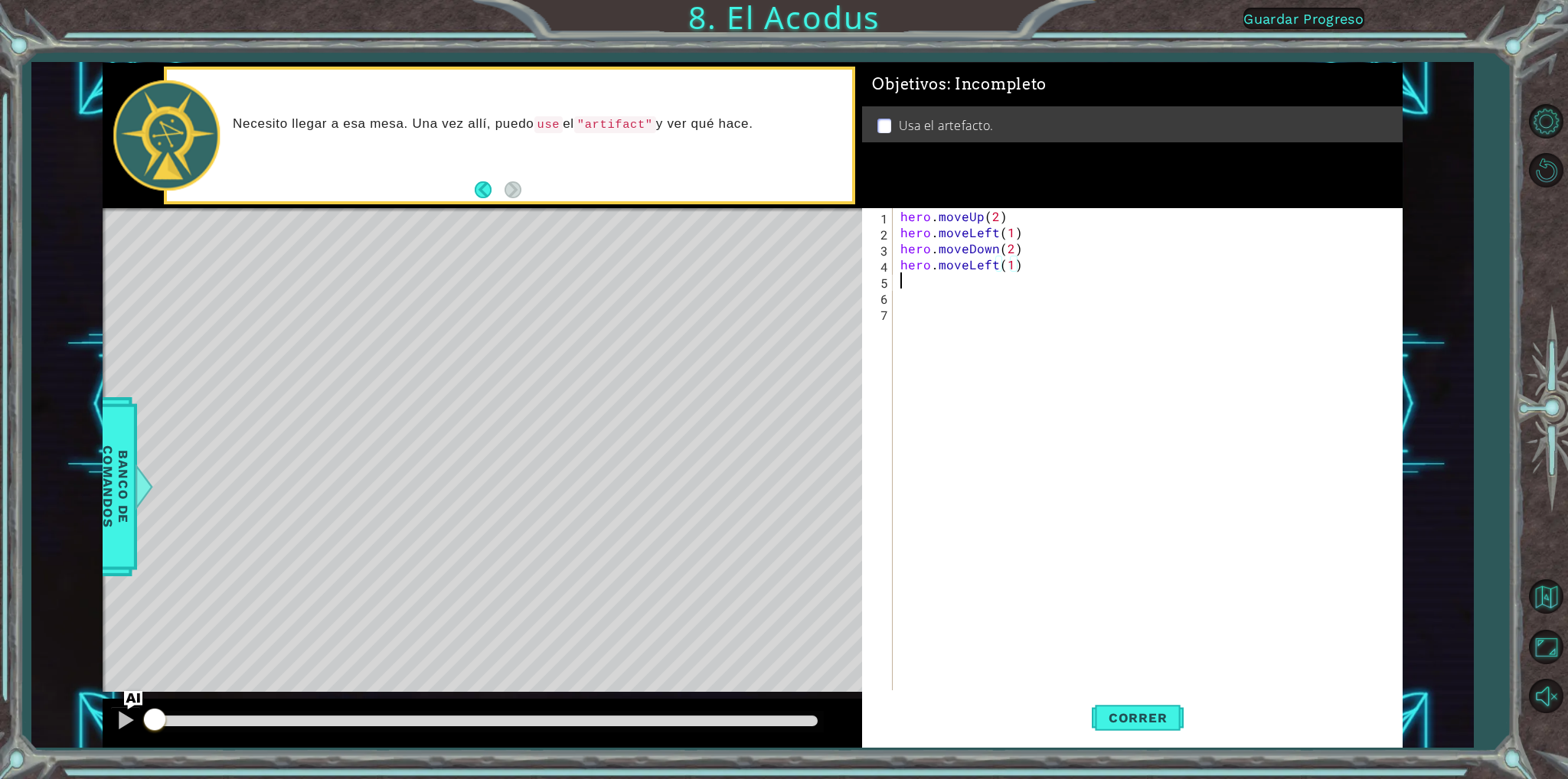
click at [963, 283] on div "hero . moveUp ( 2 ) hero . moveLeft ( 1 ) hero . moveDown ( 2 ) hero . moveLeft…" at bounding box center [1151, 465] width 507 height 514
drag, startPoint x: 1020, startPoint y: 270, endPoint x: 874, endPoint y: 274, distance: 146.1
click at [874, 274] on div "1 2 3 4 5 6 7 hero . moveUp ( 2 ) hero . moveLeft ( 1 ) hero . moveDown ( 2 ) h…" at bounding box center [1129, 449] width 534 height 482
type textarea "hero."
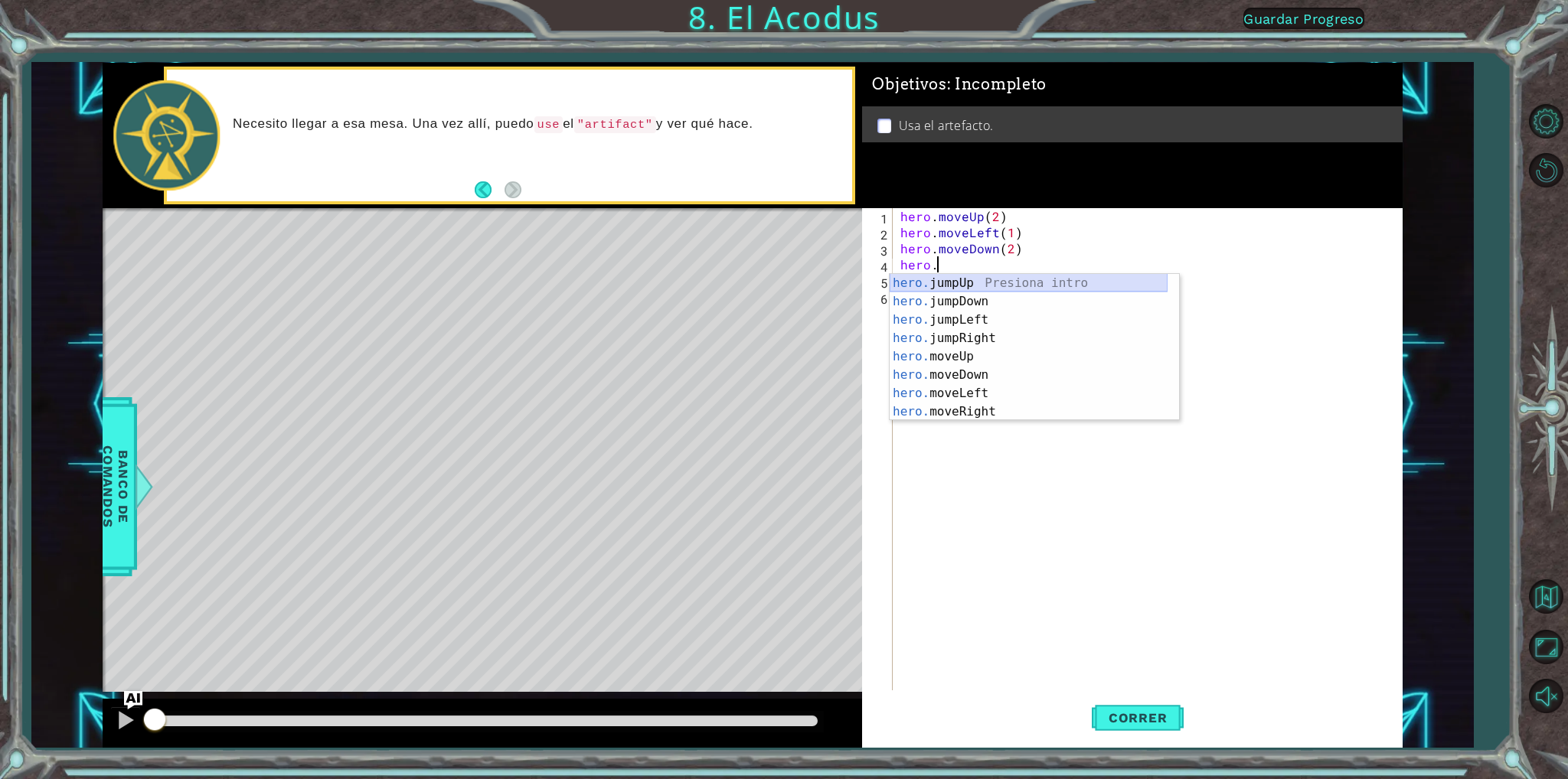
click at [967, 279] on div "hero. jumpUp Presiona intro hero. jumpDown Presiona intro hero. jumpLeft Presio…" at bounding box center [1028, 365] width 278 height 184
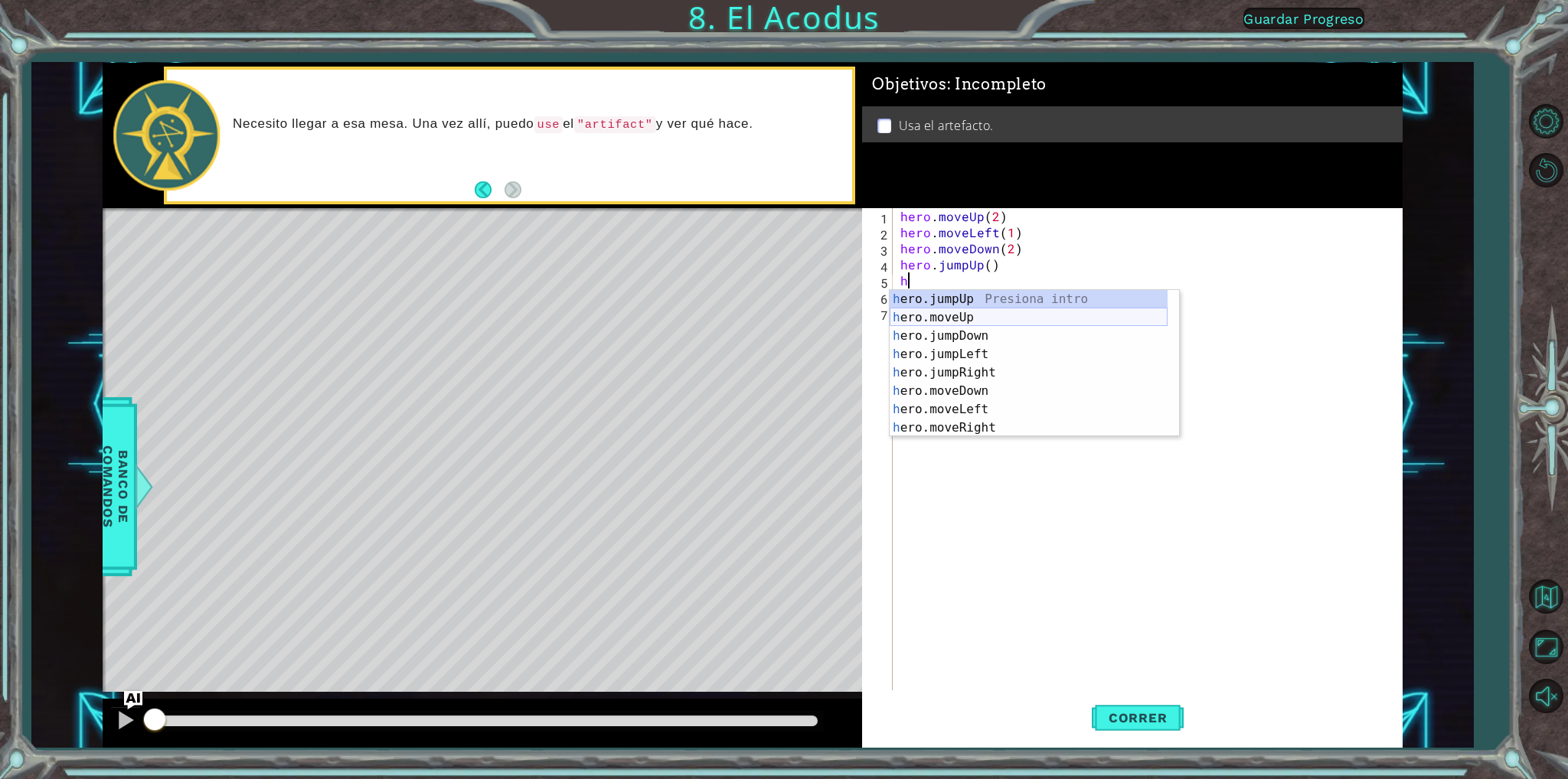
click at [973, 316] on div "h ero.jumpUp Presiona intro h ero.moveUp Presiona intro h ero.jumpDown Presiona…" at bounding box center [1028, 382] width 278 height 184
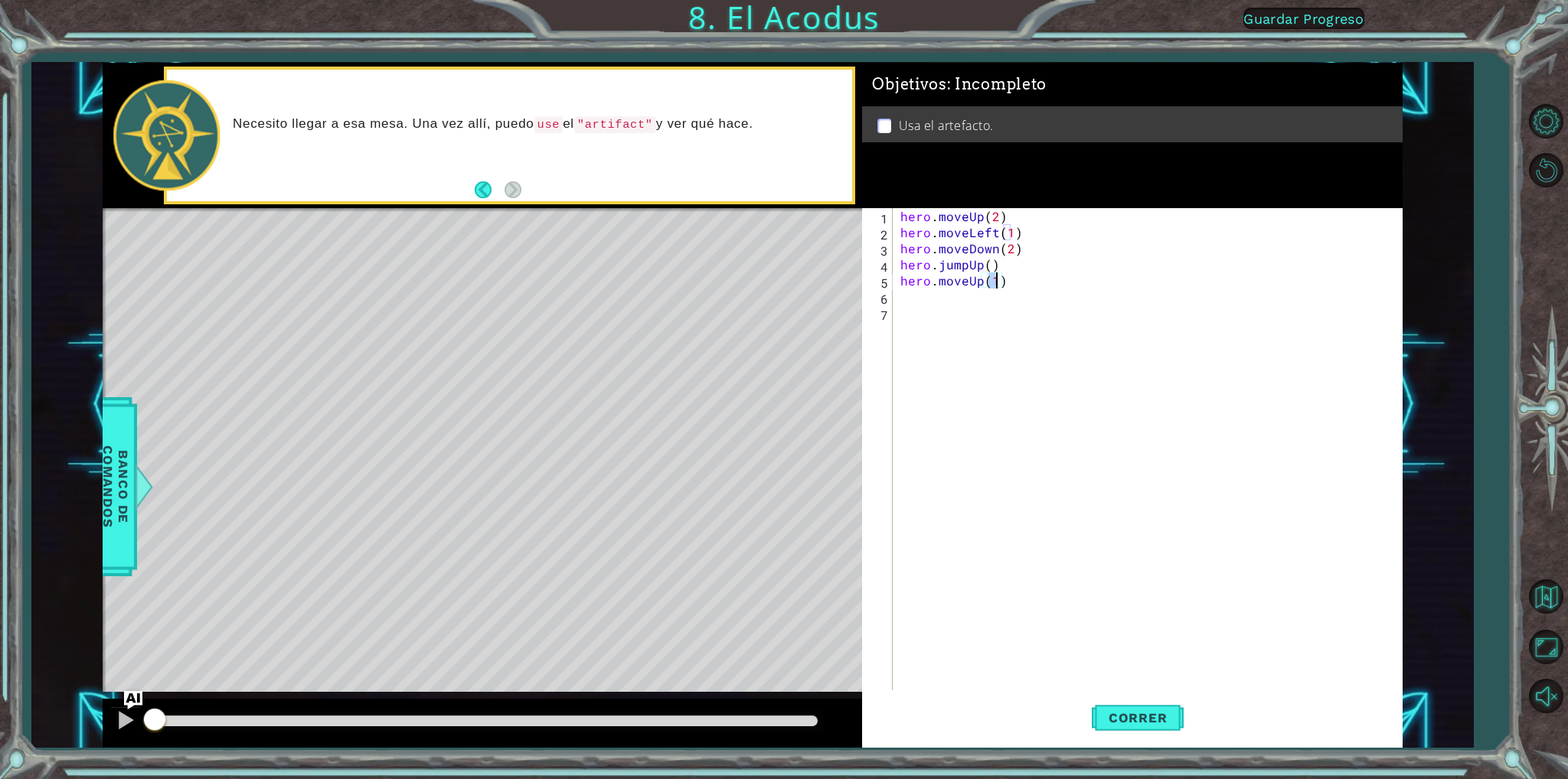
type textarea "hero.moveUp(2)"
click at [1011, 279] on div "hero . moveUp ( 2 ) hero . moveLeft ( 1 ) hero . moveDown ( 2 ) hero . jumpUp (…" at bounding box center [1151, 465] width 507 height 514
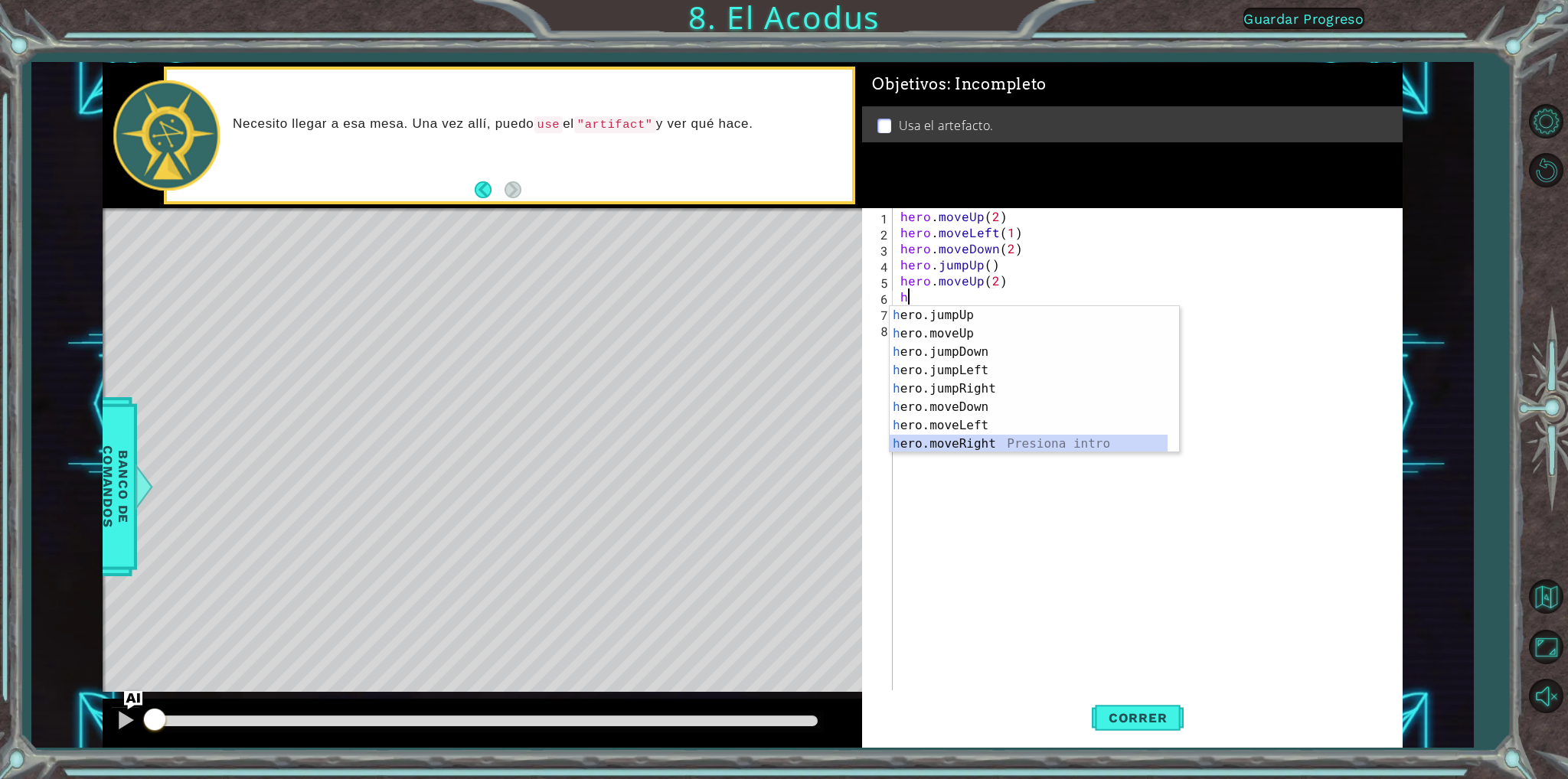
click at [957, 435] on div "h ero.jumpUp Presiona intro h ero.moveUp Presiona intro h ero.jumpDown Presiona…" at bounding box center [1028, 397] width 278 height 184
type textarea "hero.moveRight(1)"
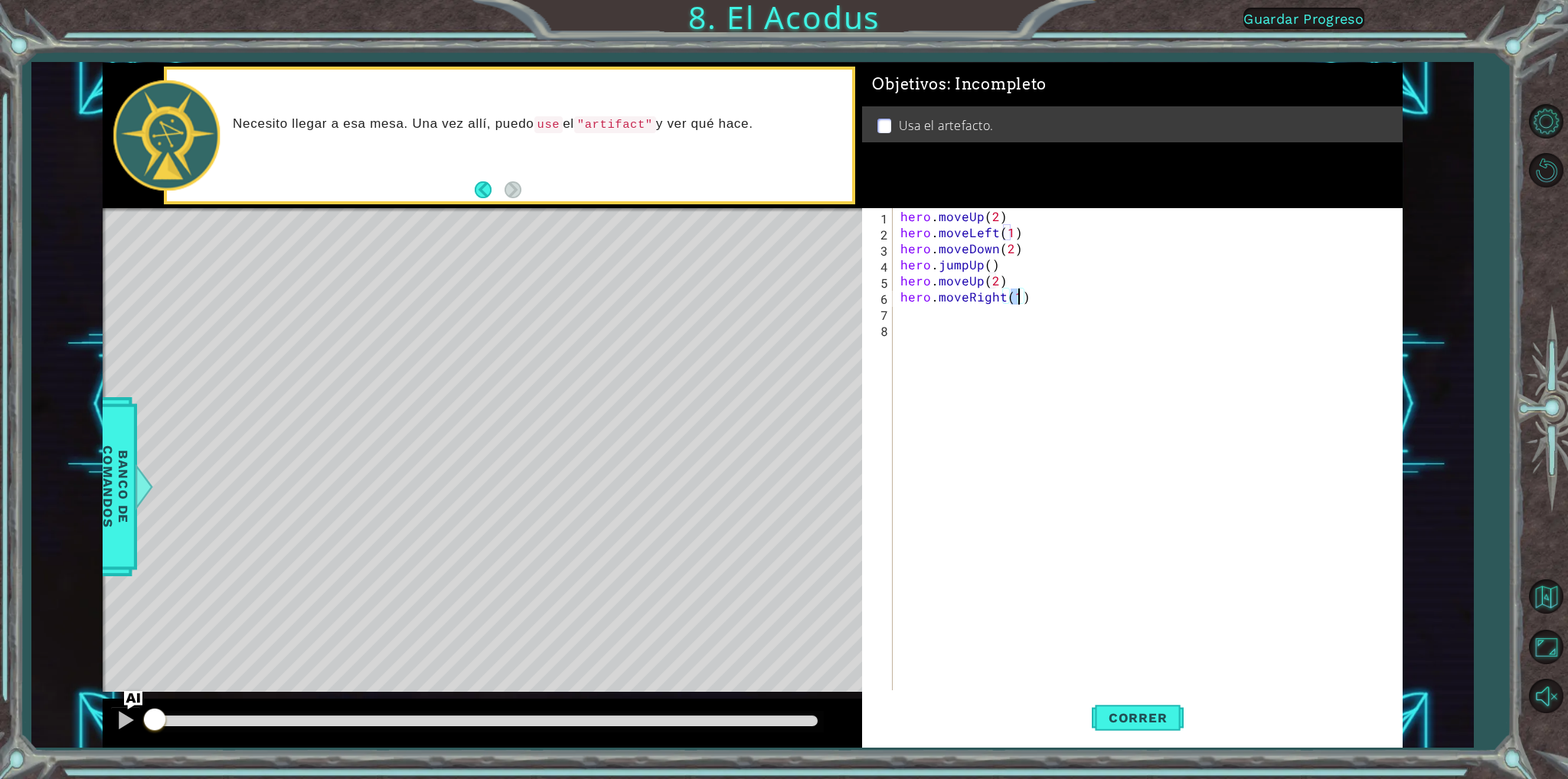
click at [949, 316] on div "hero . moveUp ( 2 ) hero . moveLeft ( 1 ) hero . moveDown ( 2 ) hero . jumpUp (…" at bounding box center [1151, 465] width 507 height 514
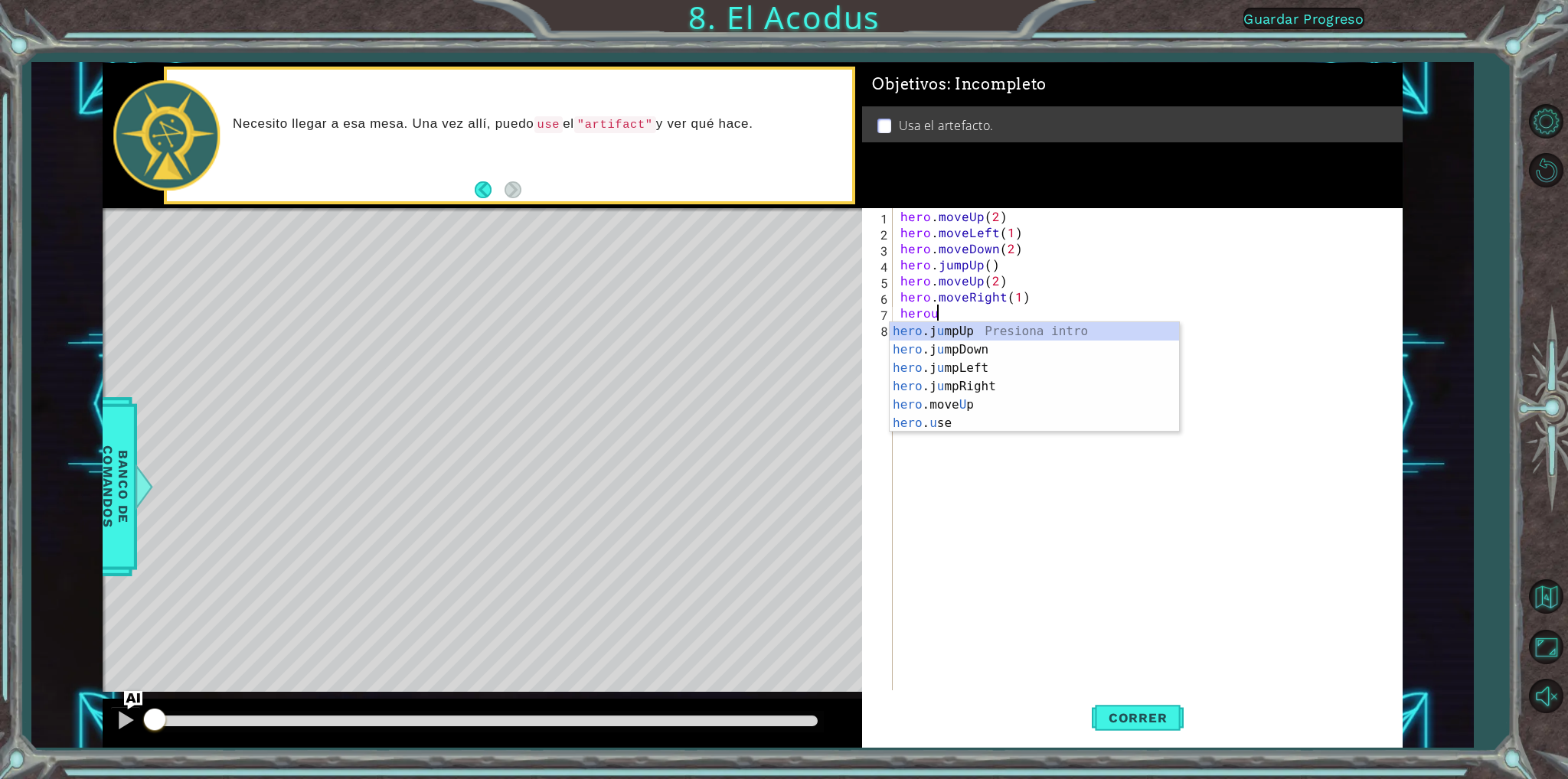
type textarea "herous"
click at [953, 340] on div "hero . moveUp ( 2 ) hero . moveLeft ( 1 ) hero . moveDown ( 2 ) hero . jumpUp (…" at bounding box center [1151, 465] width 507 height 514
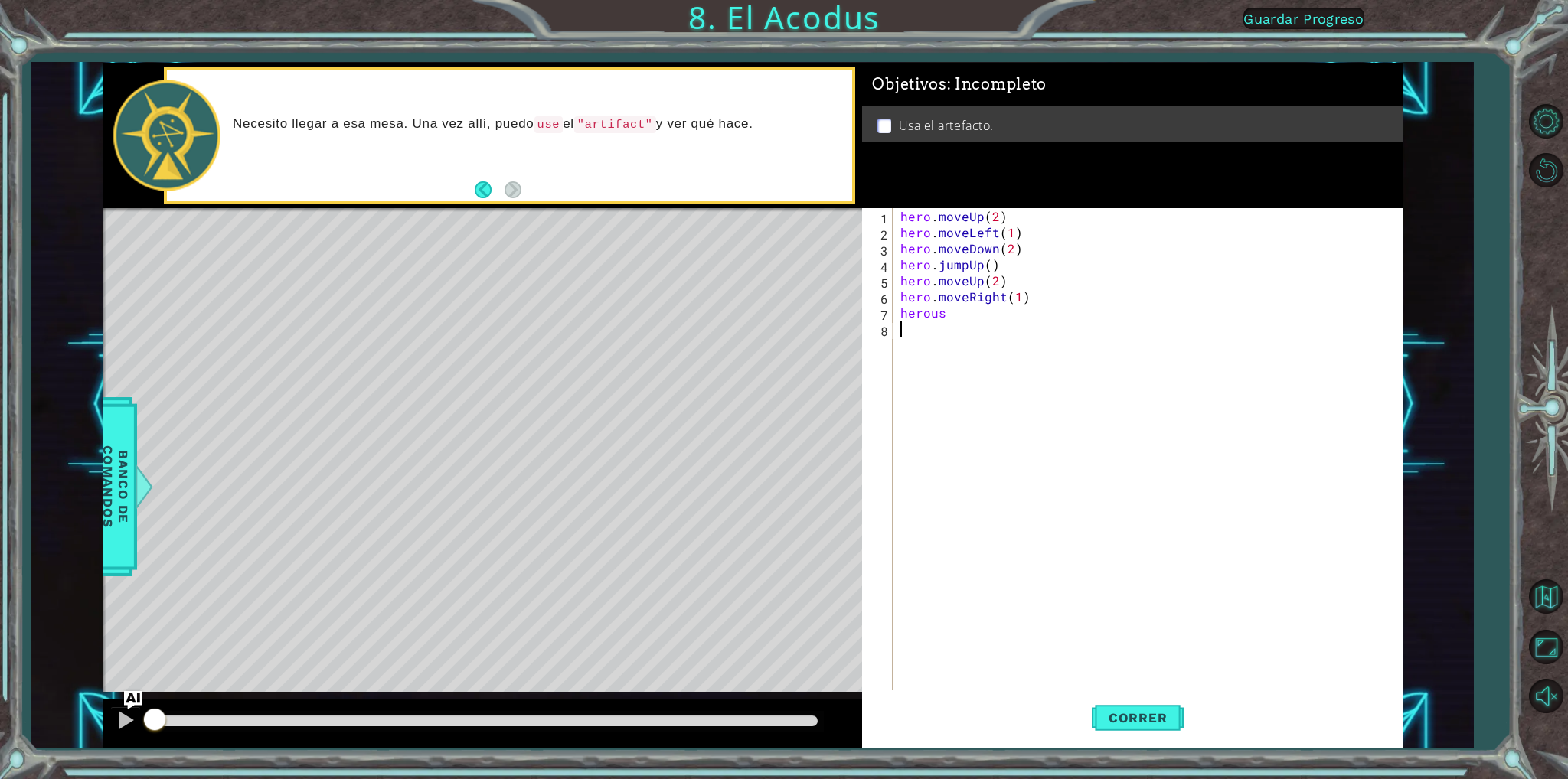
scroll to position [0, 0]
click at [949, 310] on div "hero . moveUp ( 2 ) hero . moveLeft ( 1 ) hero . moveDown ( 2 ) hero . jumpUp (…" at bounding box center [1151, 465] width 507 height 514
click at [960, 328] on div "hero . use Presiona intro" at bounding box center [1034, 350] width 289 height 55
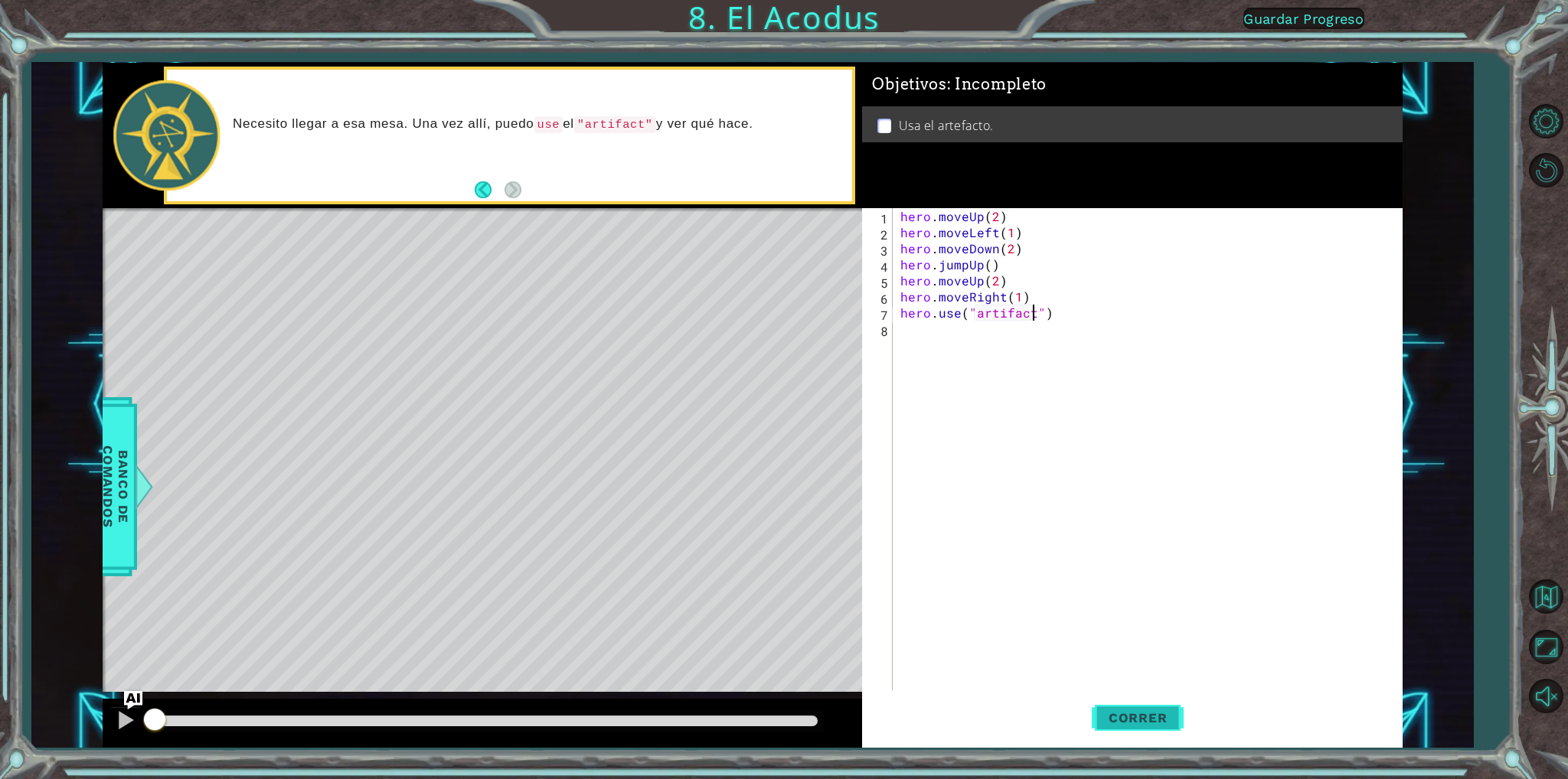
click at [1170, 706] on button "Correr" at bounding box center [1137, 718] width 92 height 54
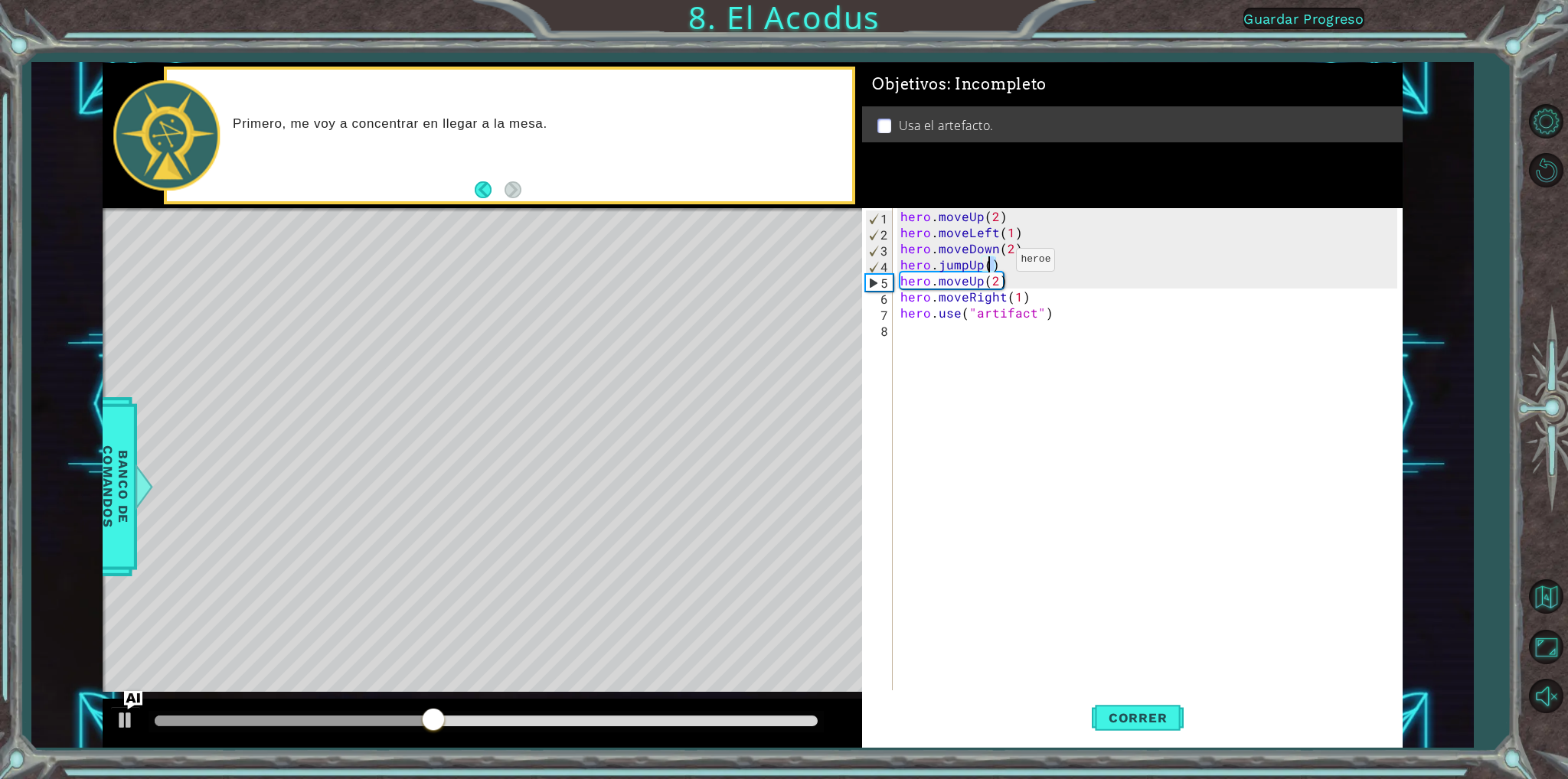
drag, startPoint x: 1008, startPoint y: 260, endPoint x: 990, endPoint y: 263, distance: 18.2
click at [990, 263] on div "hero . moveUp ( 2 ) hero . moveLeft ( 1 ) hero . moveDown ( 2 ) hero . jumpUp (…" at bounding box center [1151, 465] width 507 height 514
click at [1035, 250] on div "hero . moveUp ( 2 ) hero . moveLeft ( 1 ) hero . moveDown ( 2 ) hero . jumpUp (…" at bounding box center [1151, 465] width 507 height 514
type textarea "hero.moveDown(2)"
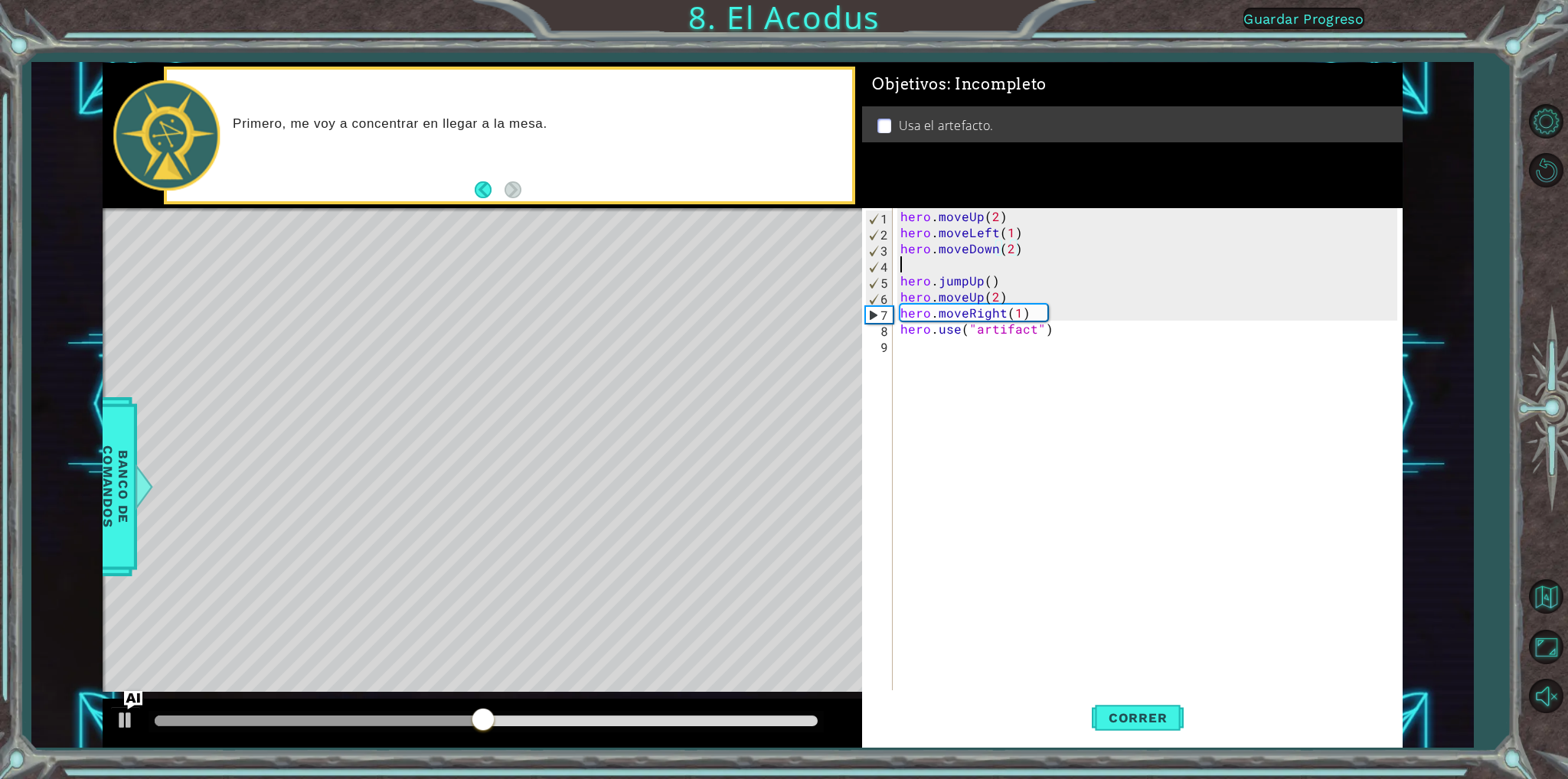
scroll to position [0, 0]
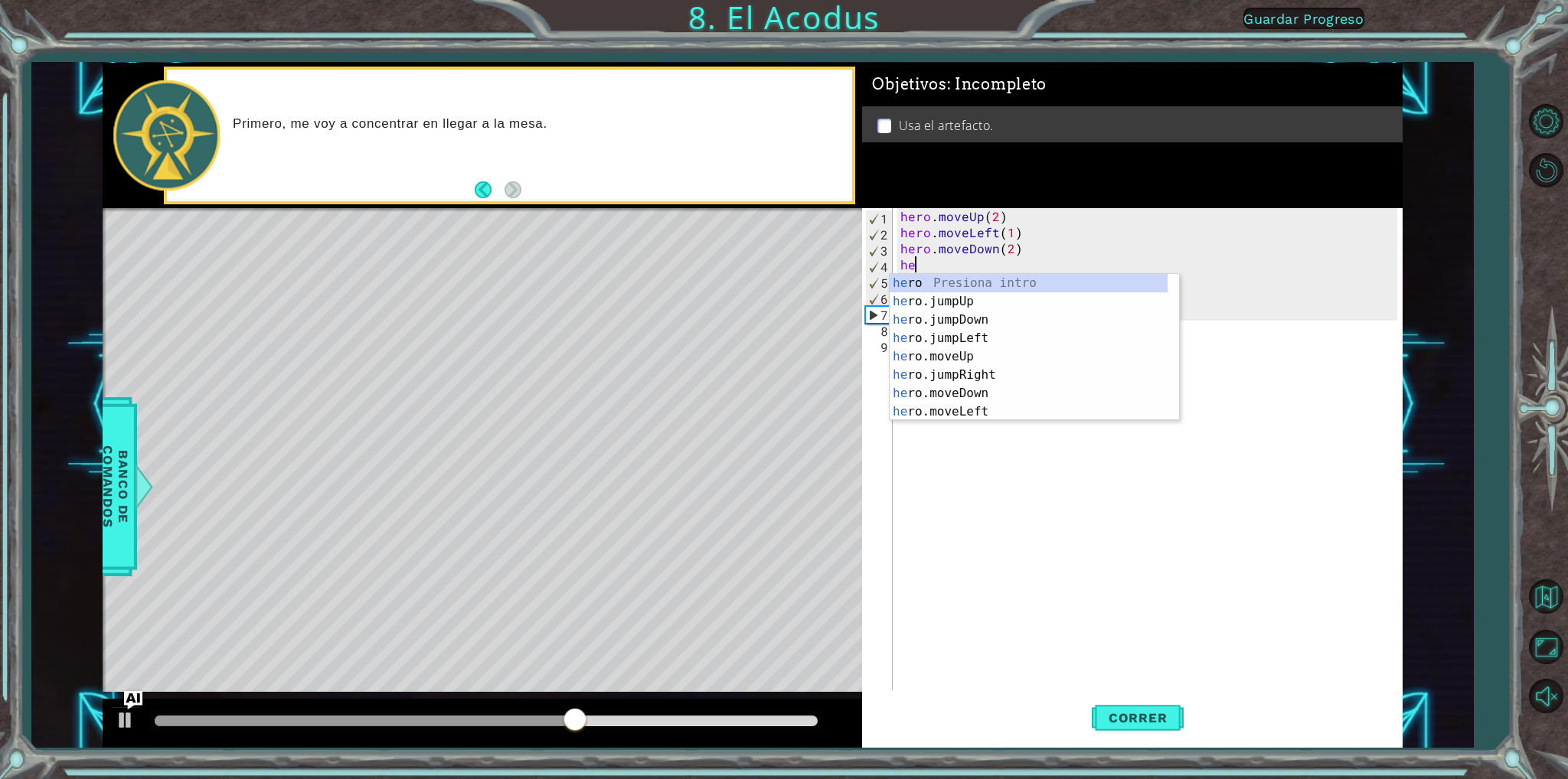
type textarea "her"
click at [962, 339] on div "her o Presiona intro her o.jumpUp Presiona intro her o.jumpDown Presiona intro …" at bounding box center [1028, 365] width 278 height 184
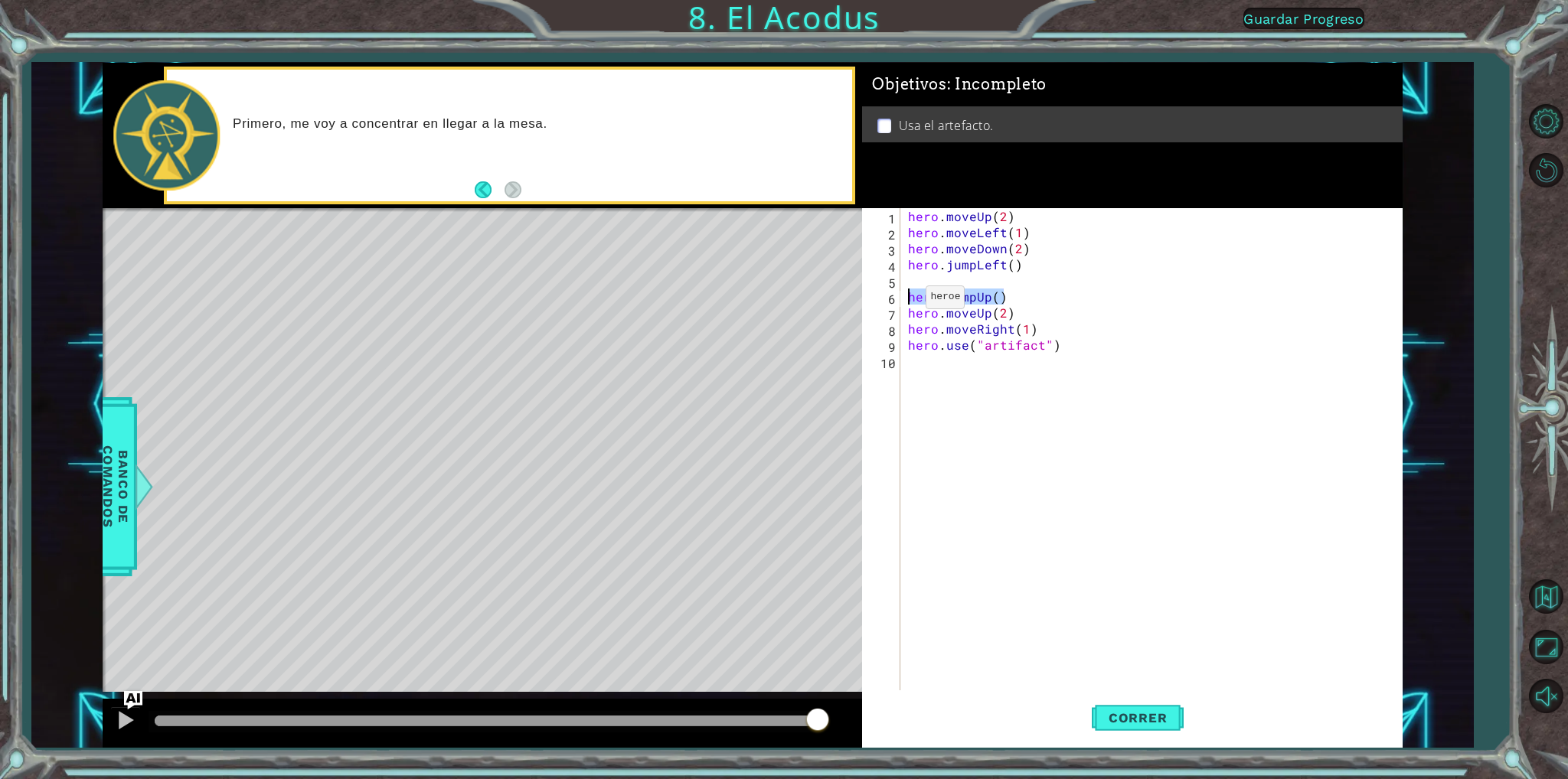
drag, startPoint x: 999, startPoint y: 296, endPoint x: 906, endPoint y: 300, distance: 93.1
click at [906, 300] on div "hero . moveUp ( 2 ) hero . moveLeft ( 1 ) hero . moveDown ( 2 ) hero . jumpLeft…" at bounding box center [1155, 465] width 500 height 514
type textarea "hero.jumpUp()"
type textarea "hero.jumpLeft()"
click at [1125, 705] on button "Correr" at bounding box center [1137, 718] width 92 height 54
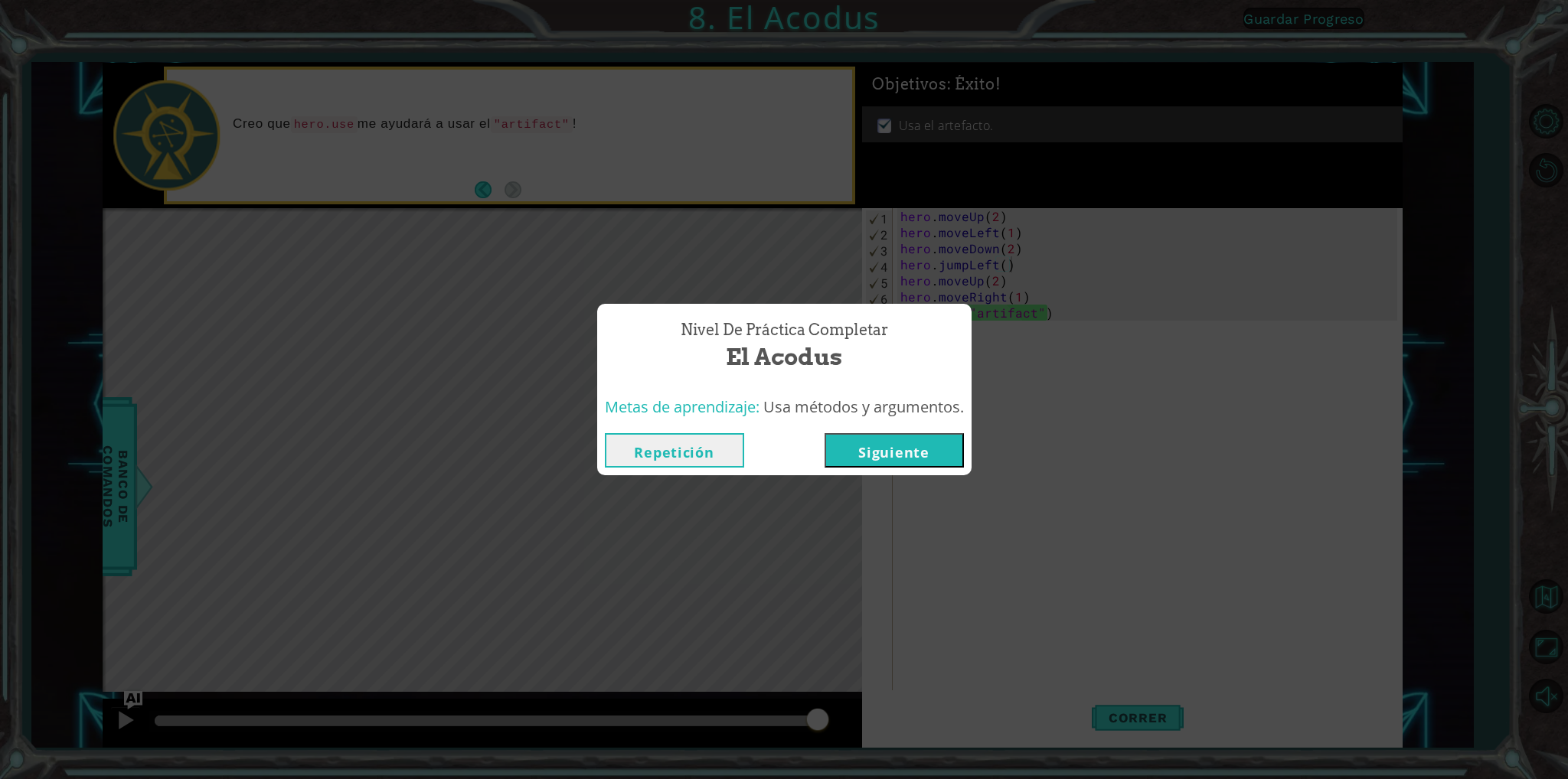
click at [885, 454] on button "Siguiente" at bounding box center [894, 450] width 140 height 34
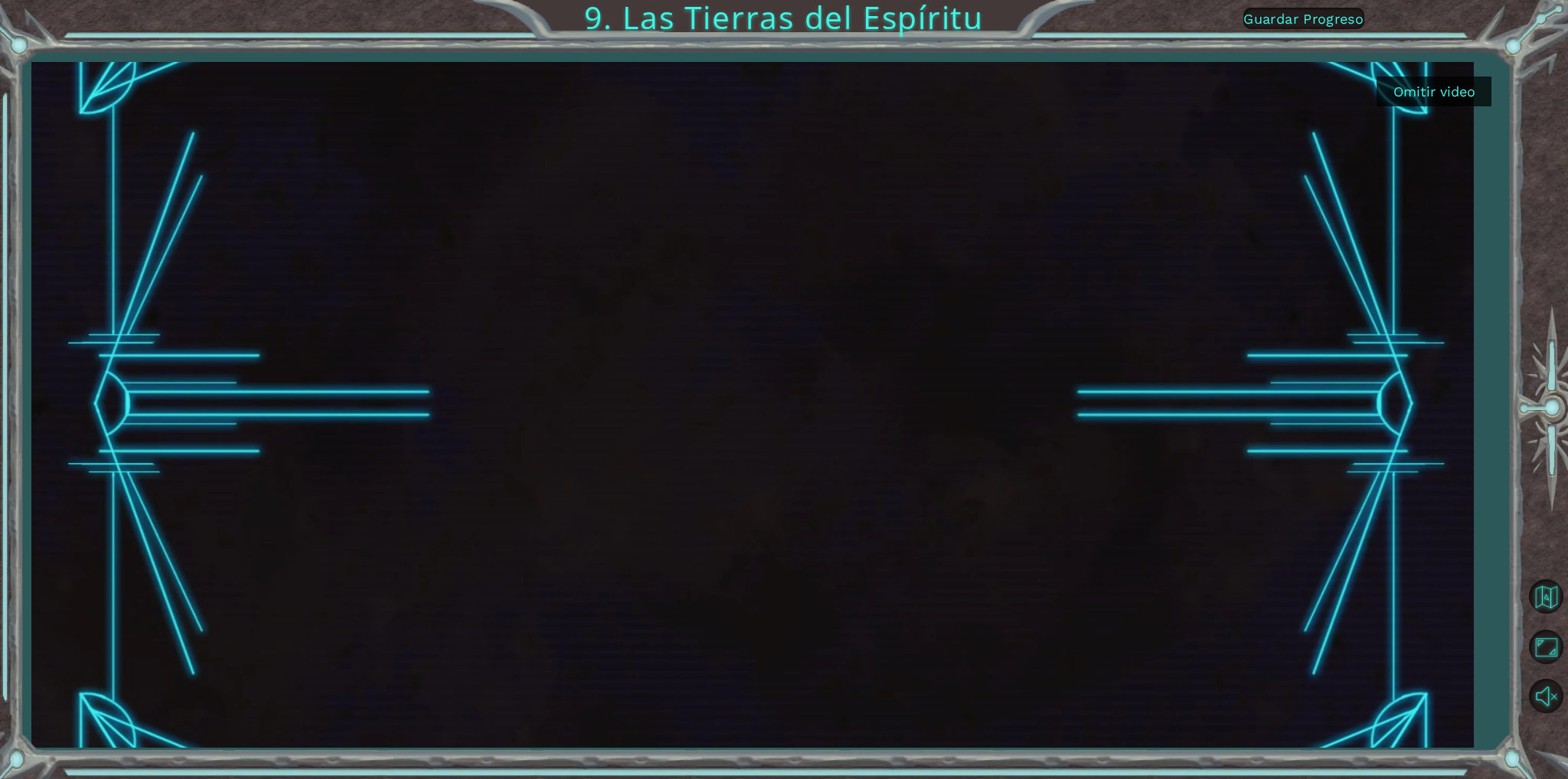
click at [1435, 87] on button "Omitir video" at bounding box center [1434, 91] width 115 height 30
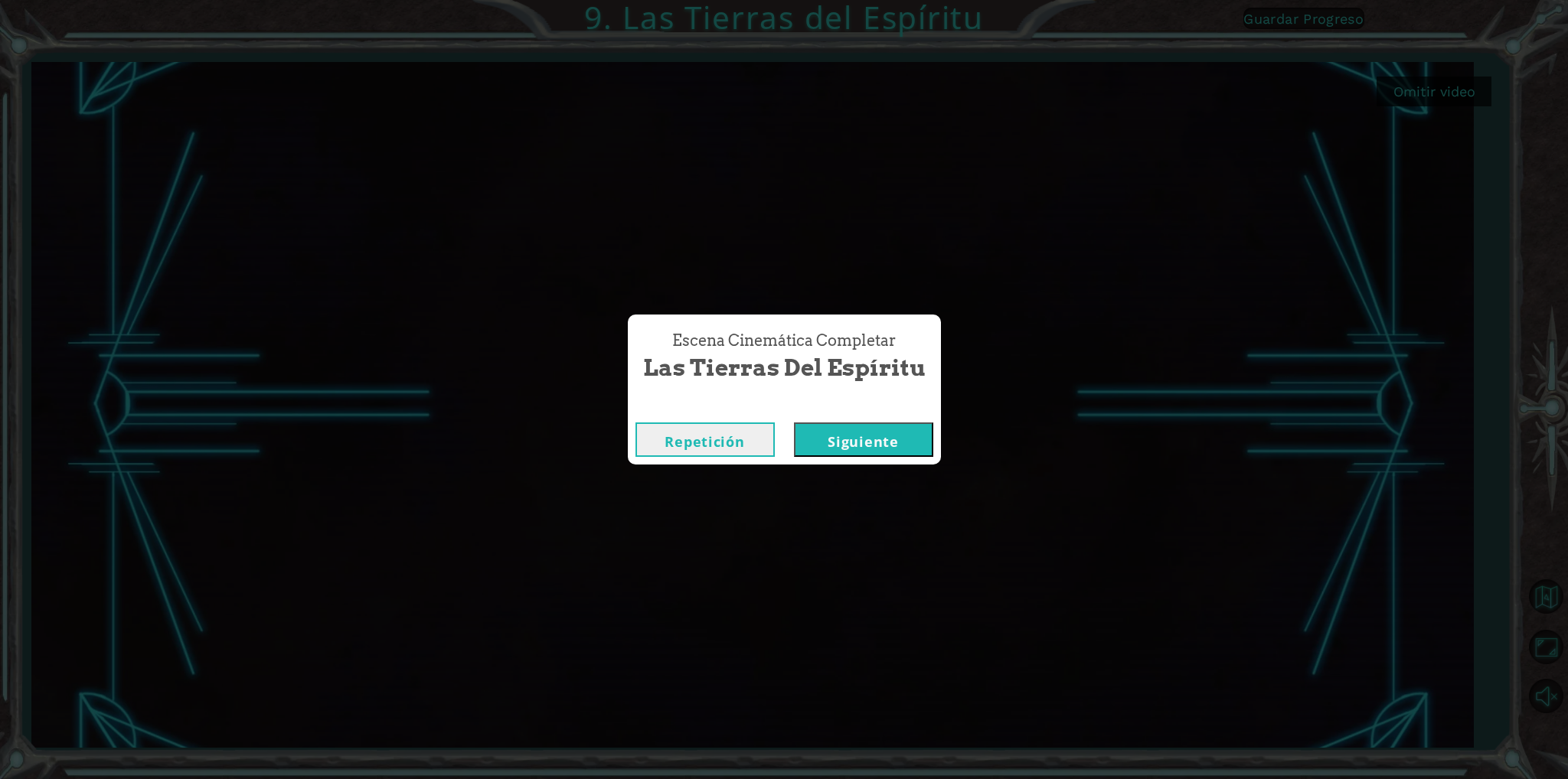
click at [873, 440] on button "Siguiente" at bounding box center [864, 439] width 140 height 34
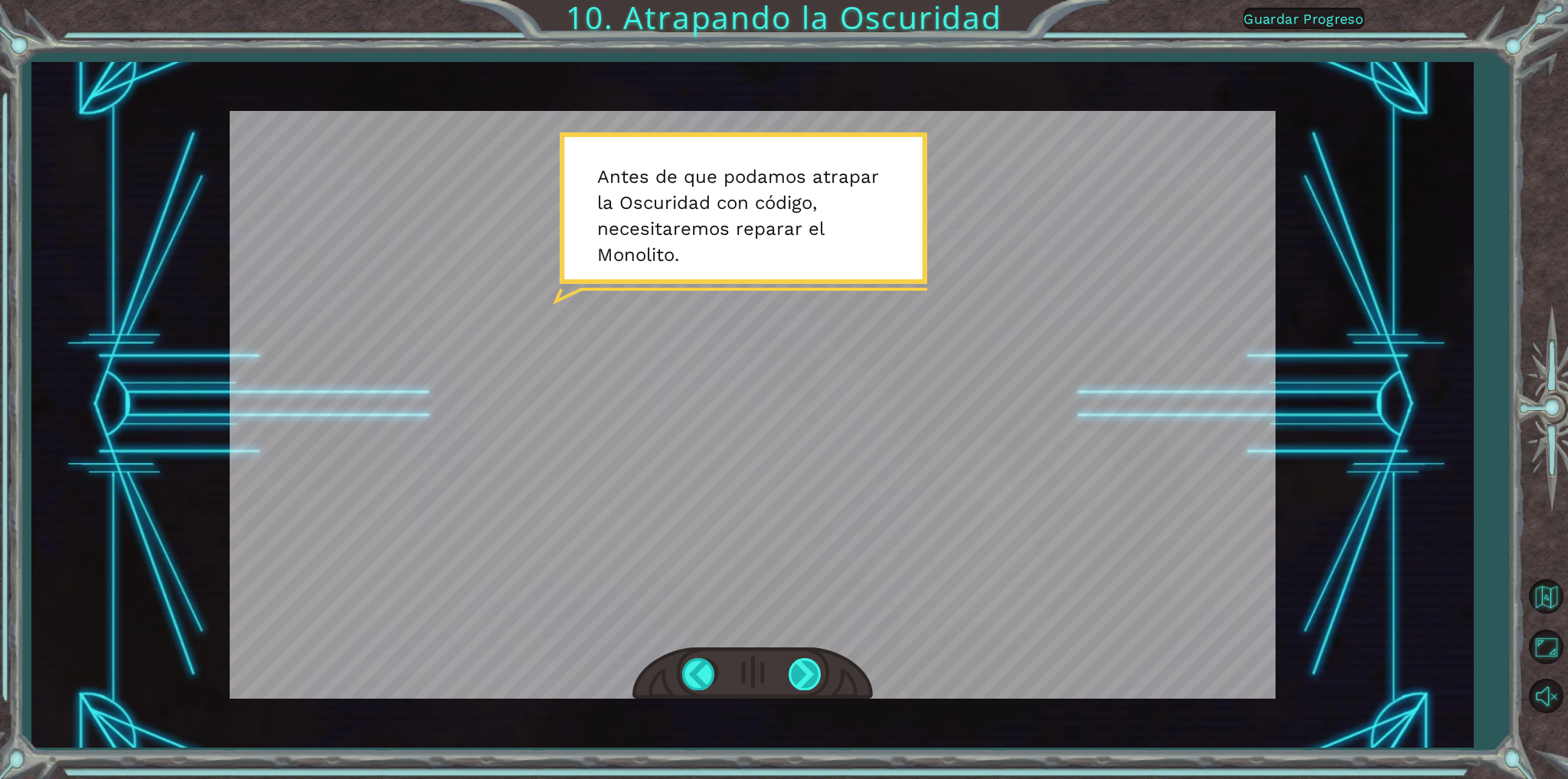
click at [807, 675] on div at bounding box center [805, 674] width 34 height 31
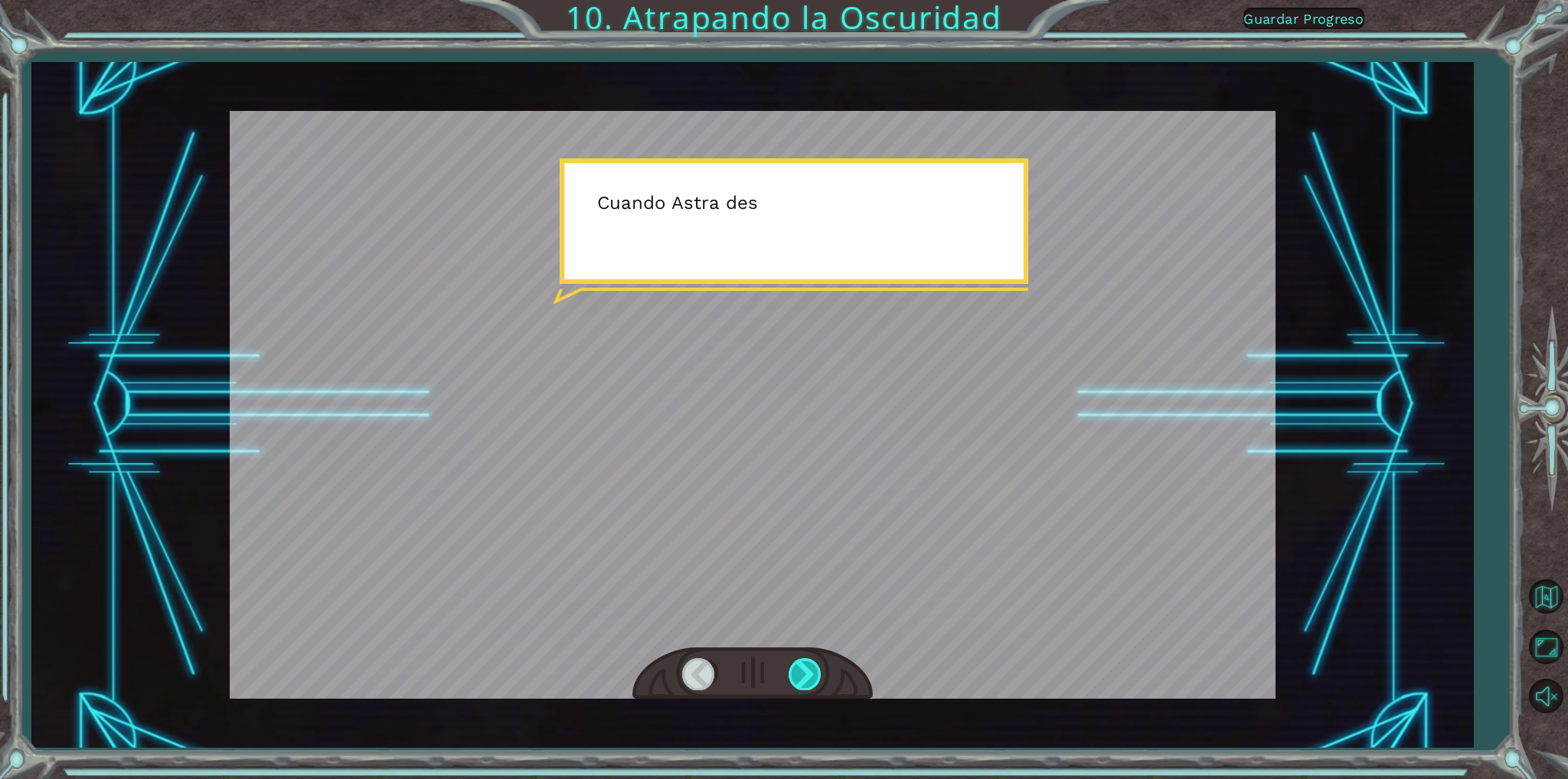
click at [795, 671] on div at bounding box center [805, 674] width 34 height 31
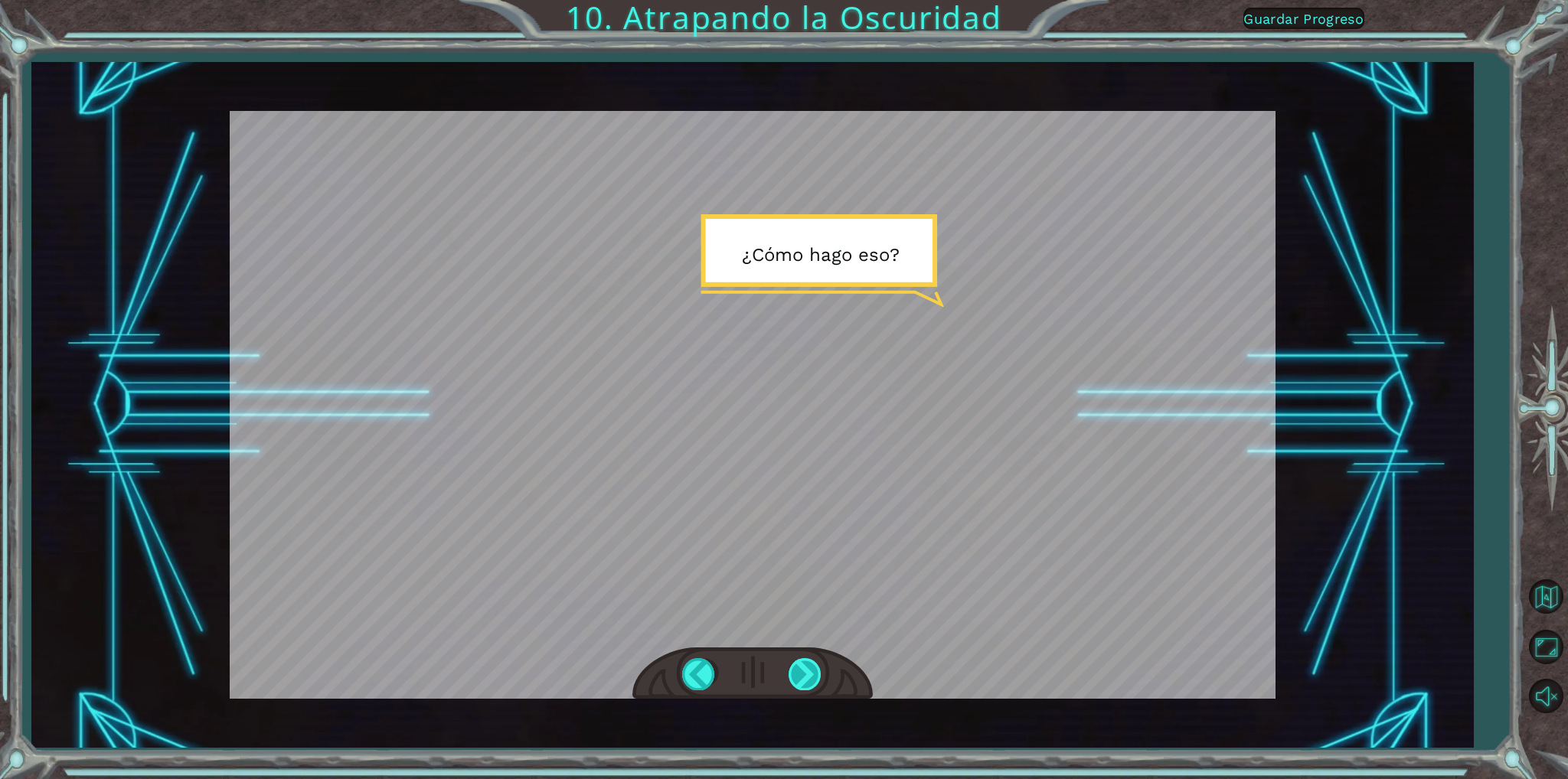
click at [795, 671] on div at bounding box center [805, 674] width 34 height 31
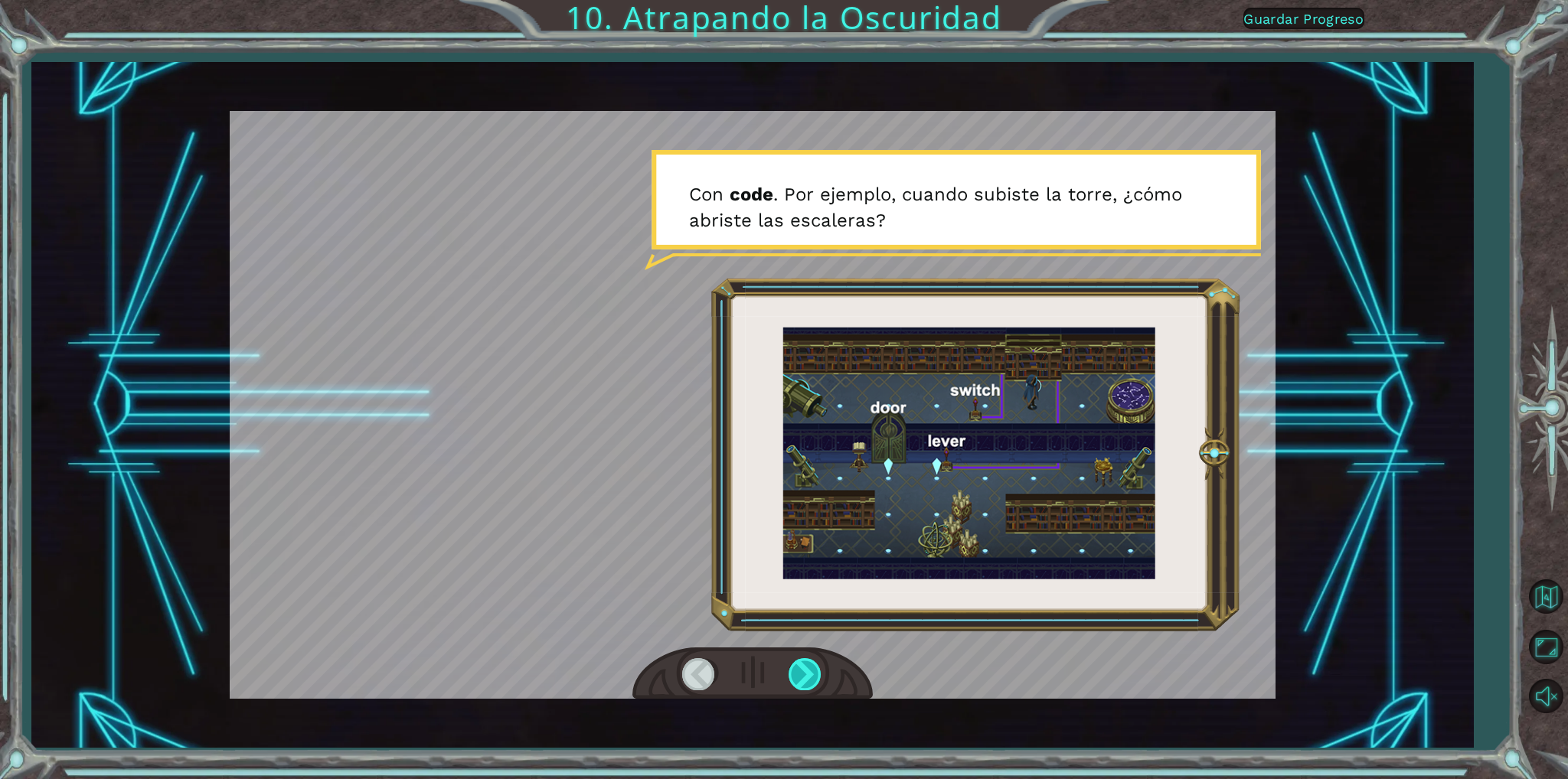
click at [795, 671] on div at bounding box center [805, 674] width 34 height 31
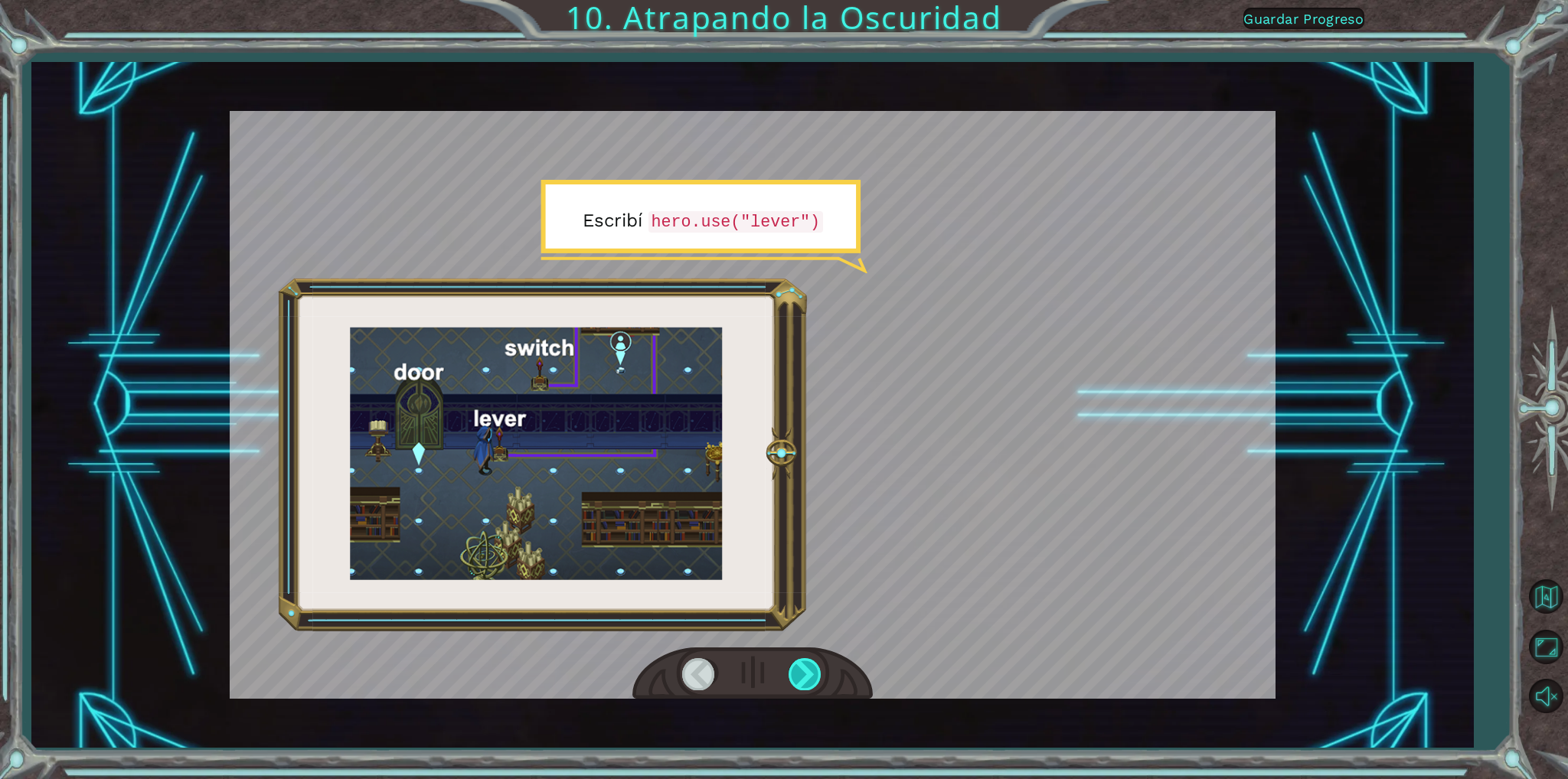
click at [795, 671] on div at bounding box center [805, 674] width 34 height 31
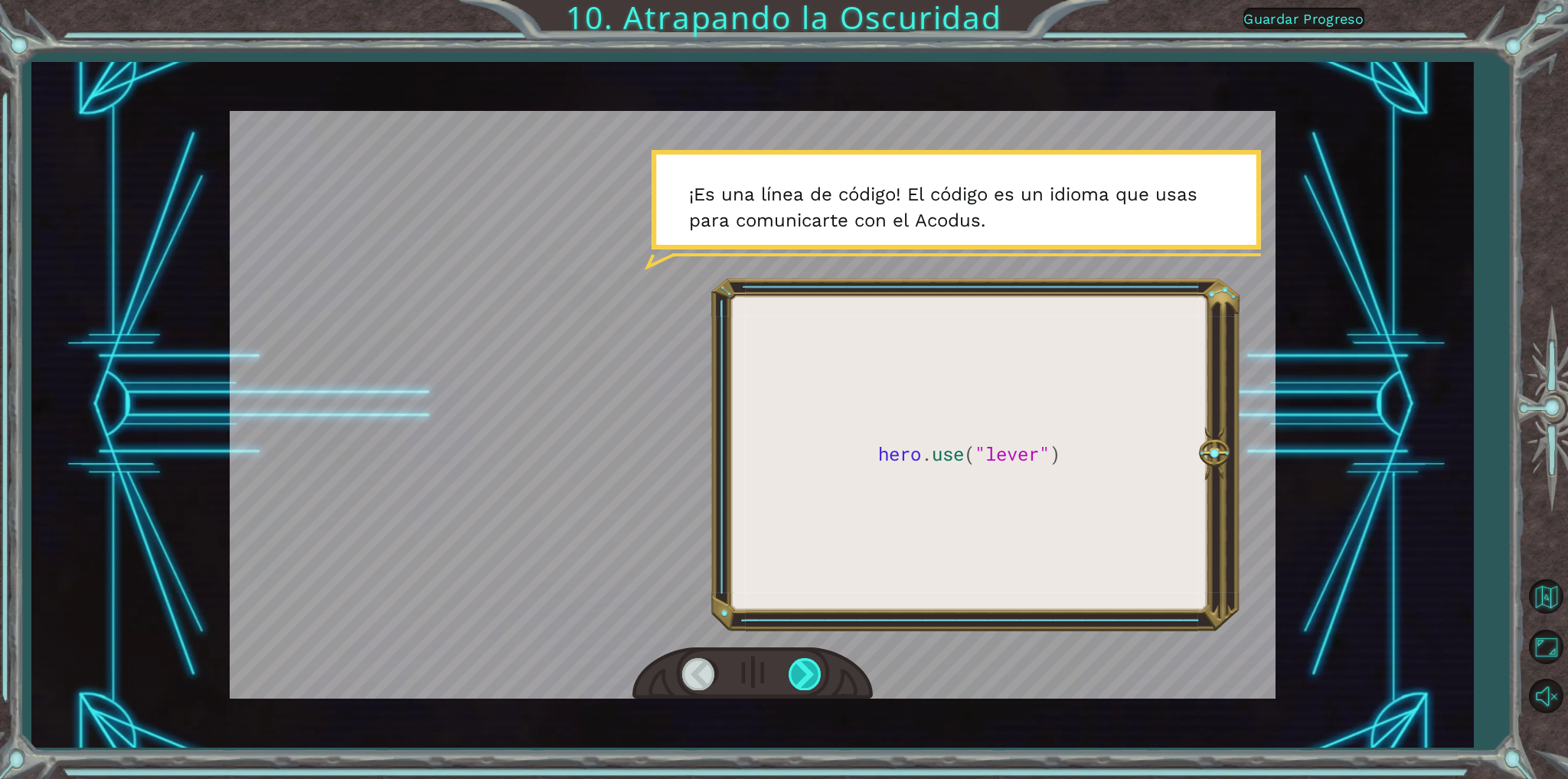
click at [796, 674] on div at bounding box center [805, 674] width 34 height 31
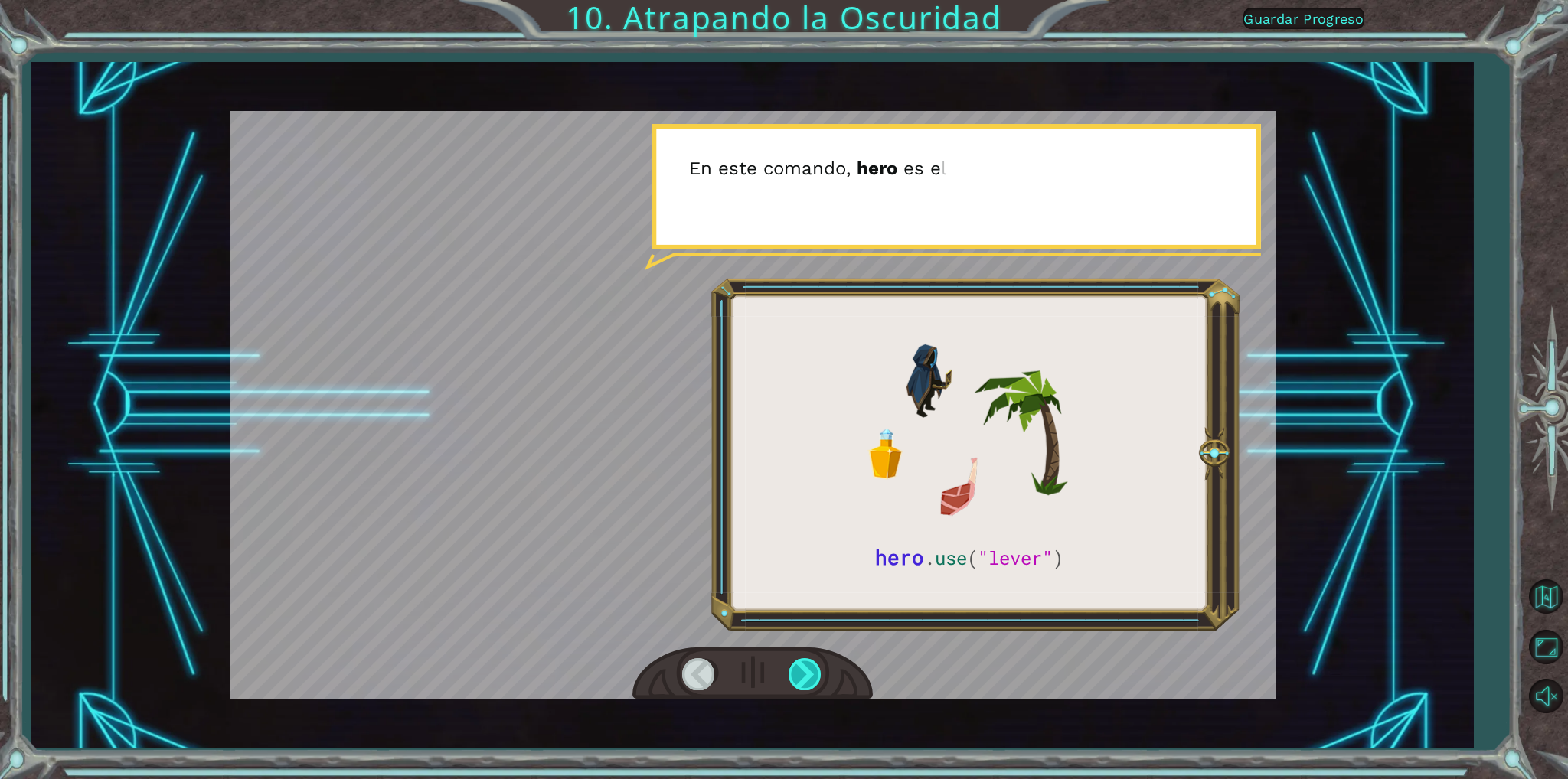
click at [796, 674] on div at bounding box center [805, 674] width 34 height 31
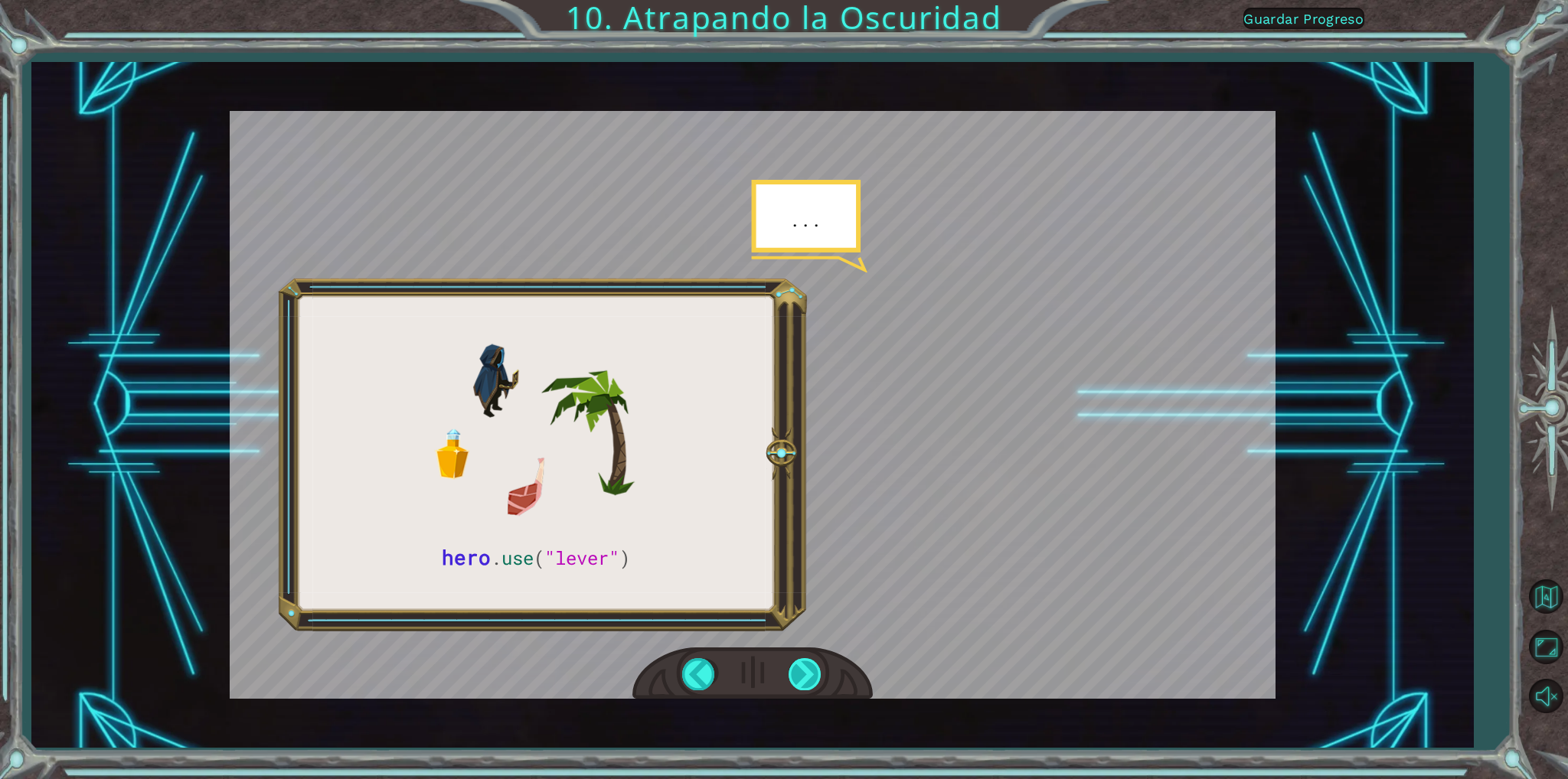
click at [796, 674] on div at bounding box center [805, 674] width 34 height 31
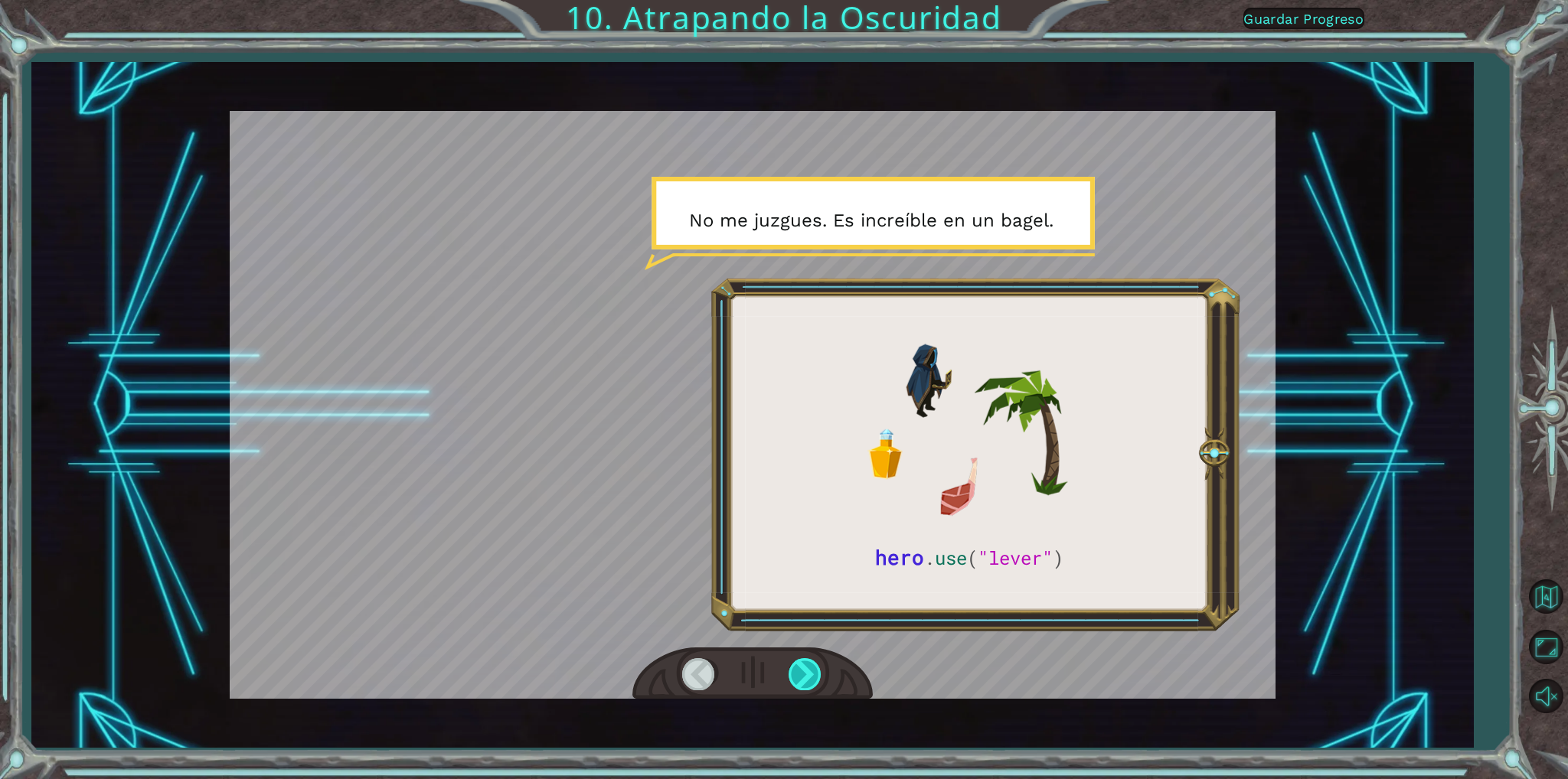
click at [796, 675] on div at bounding box center [805, 674] width 34 height 31
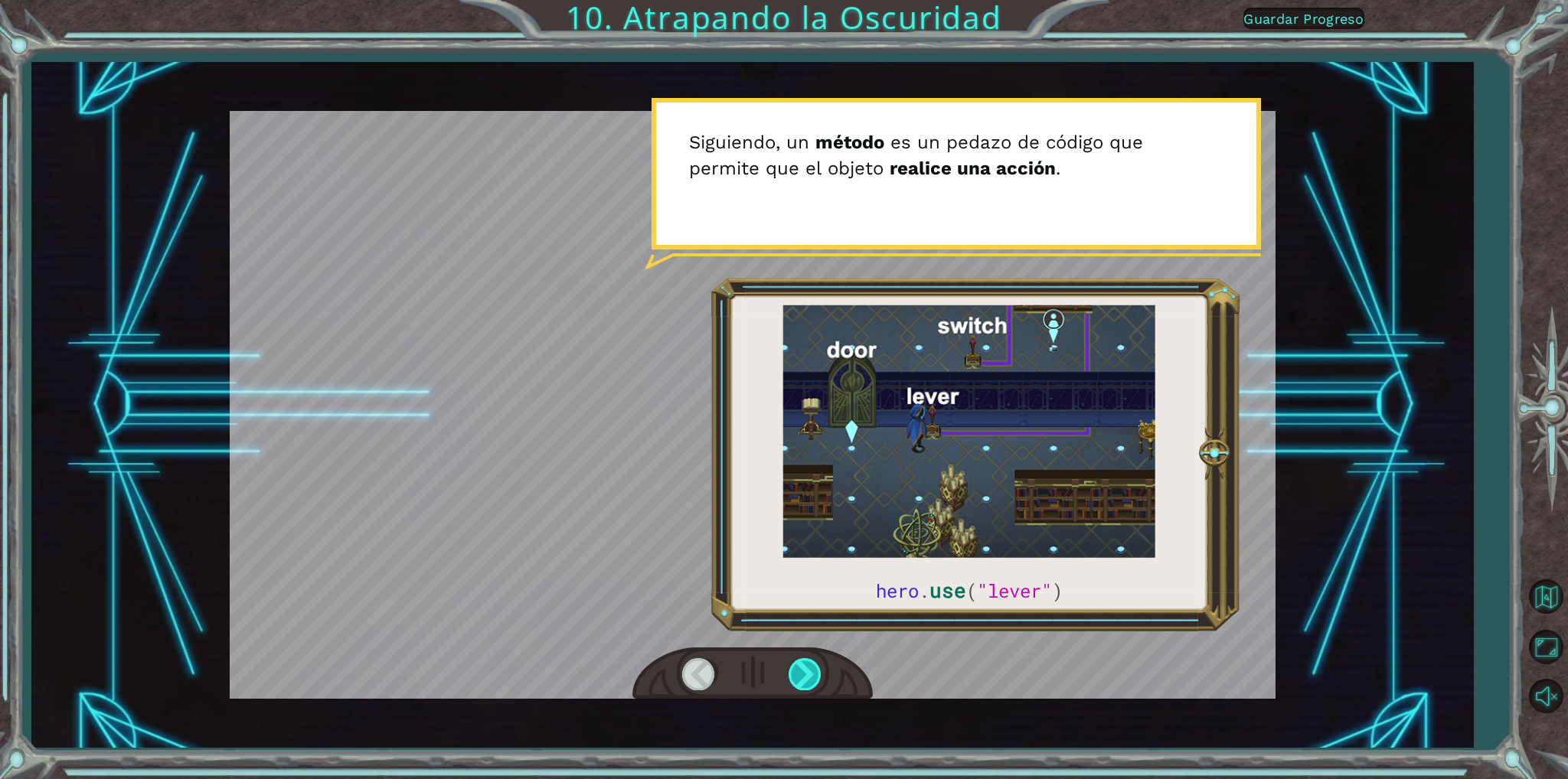
click at [796, 675] on div at bounding box center [805, 674] width 34 height 31
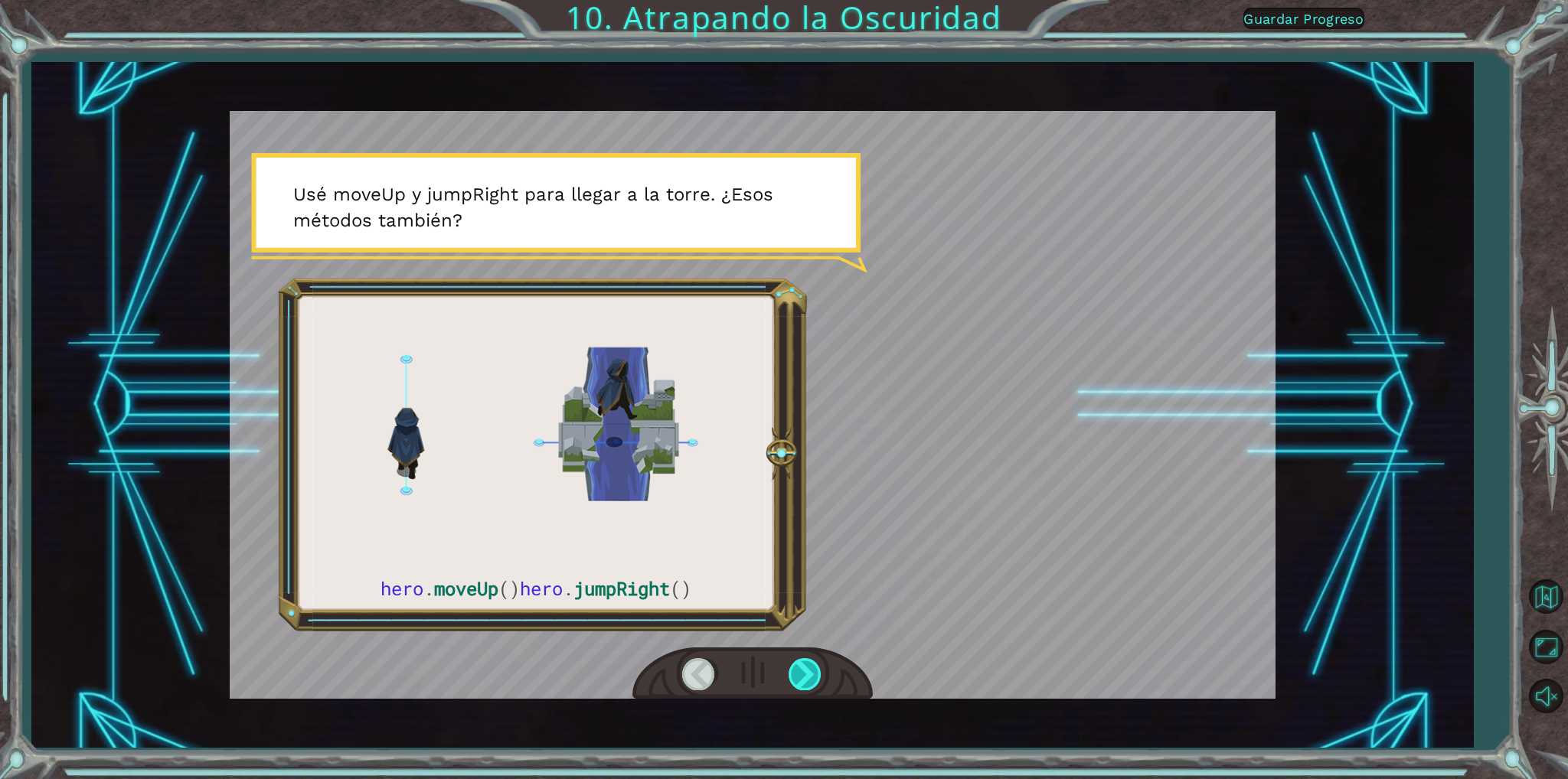
click at [796, 675] on div at bounding box center [805, 674] width 34 height 31
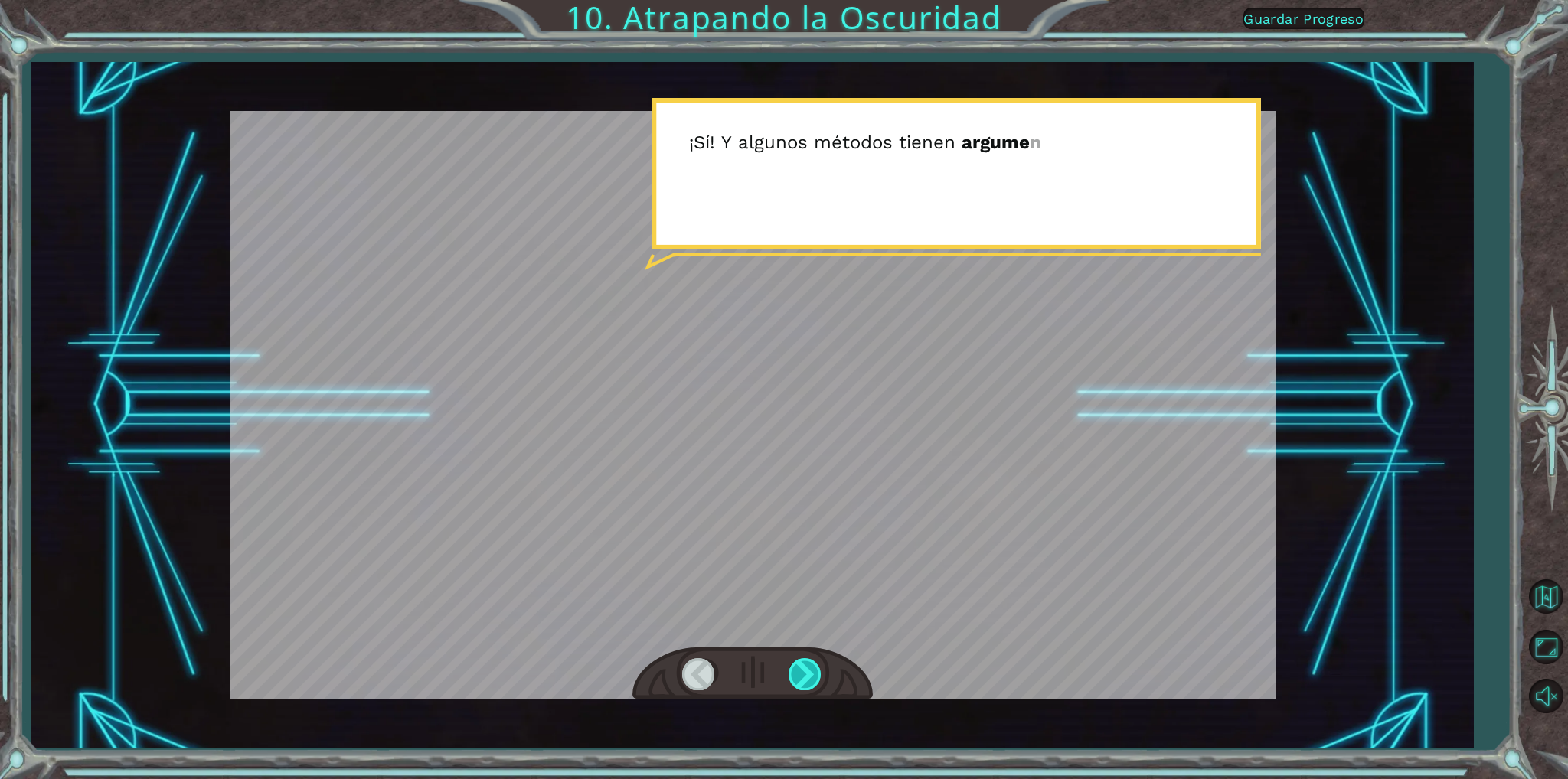
click at [796, 675] on div at bounding box center [805, 674] width 34 height 31
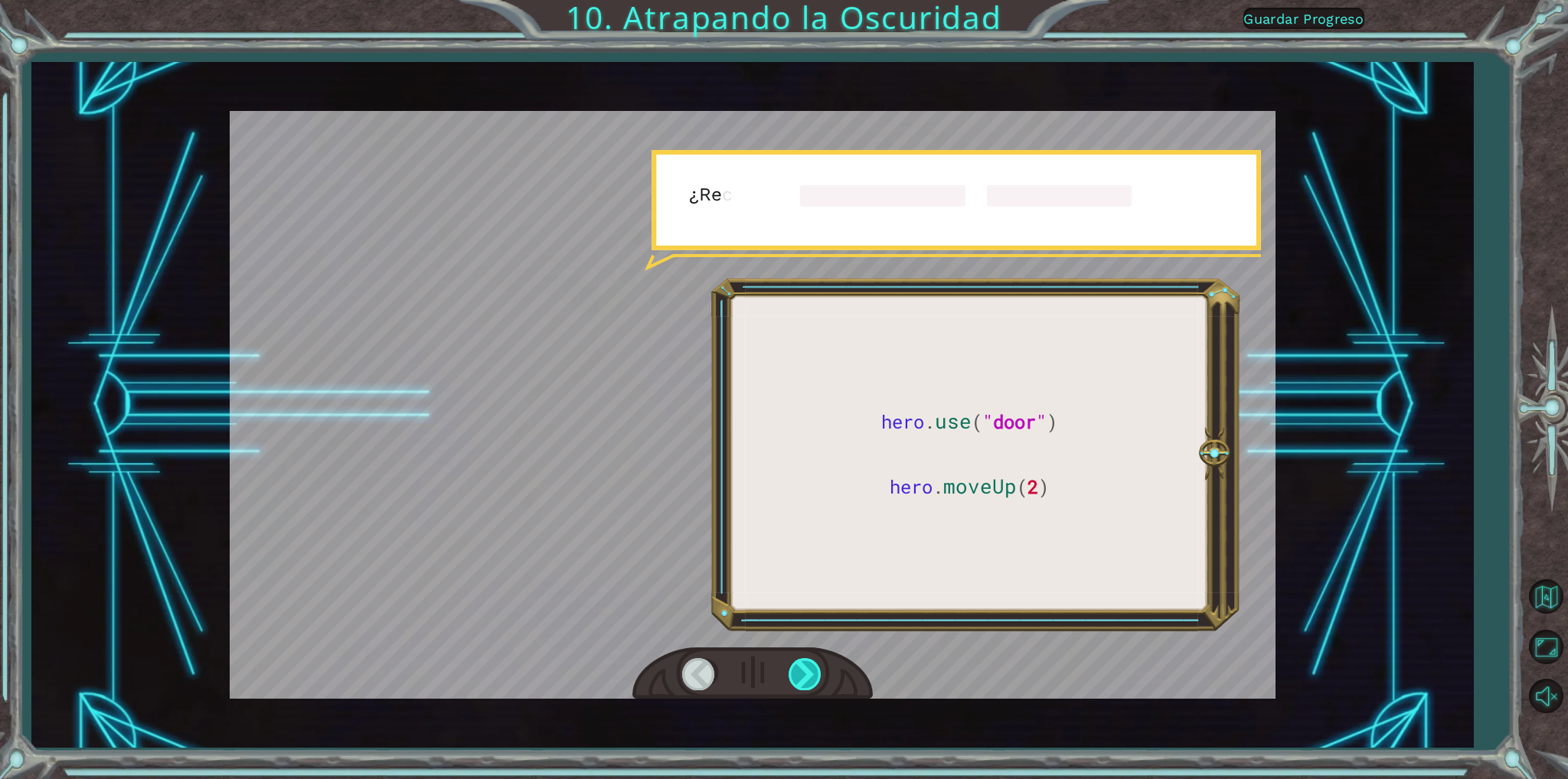
click at [796, 675] on div at bounding box center [805, 674] width 34 height 31
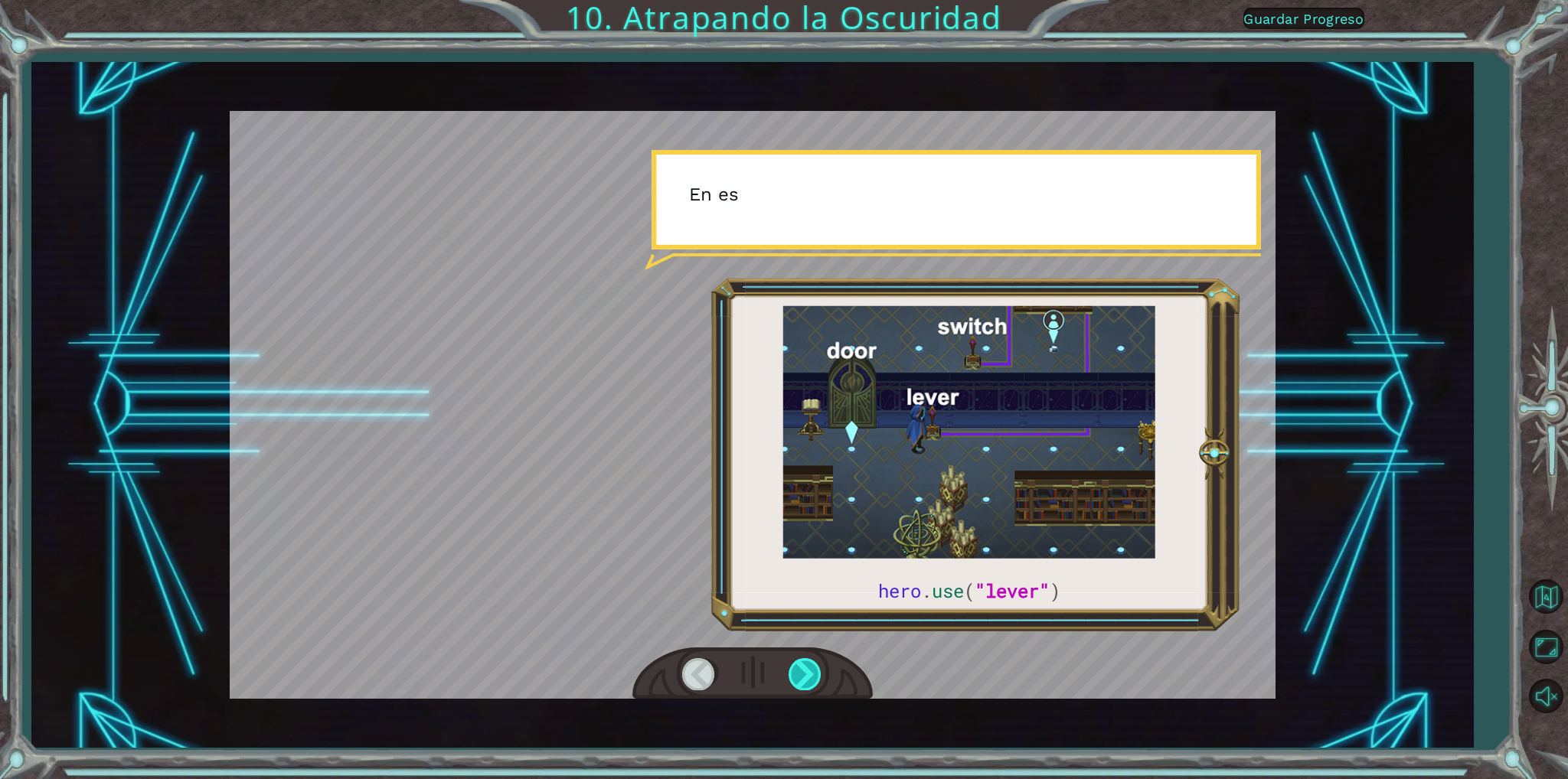
click at [796, 675] on div at bounding box center [805, 674] width 34 height 31
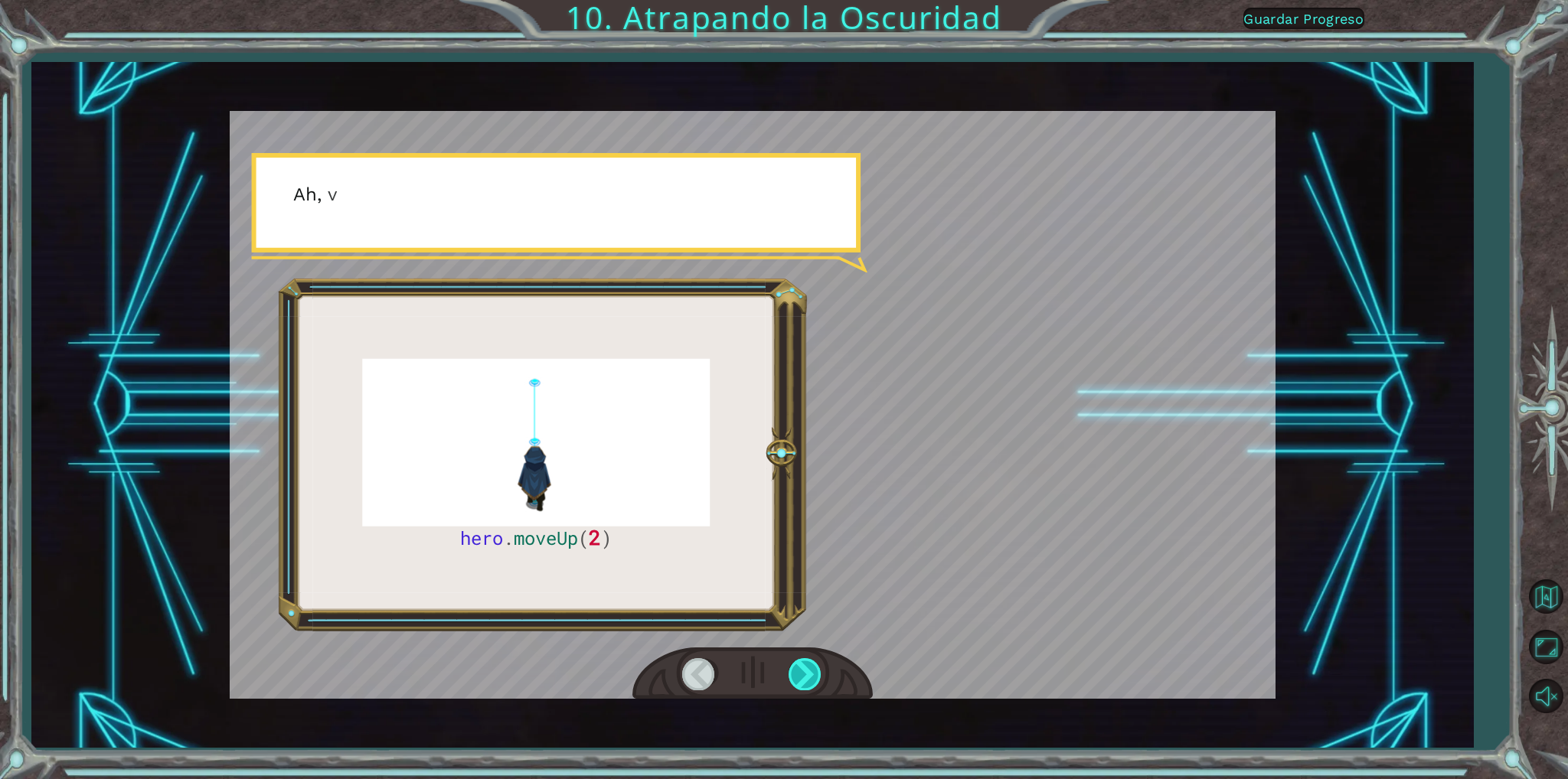
click at [794, 676] on div at bounding box center [805, 674] width 34 height 31
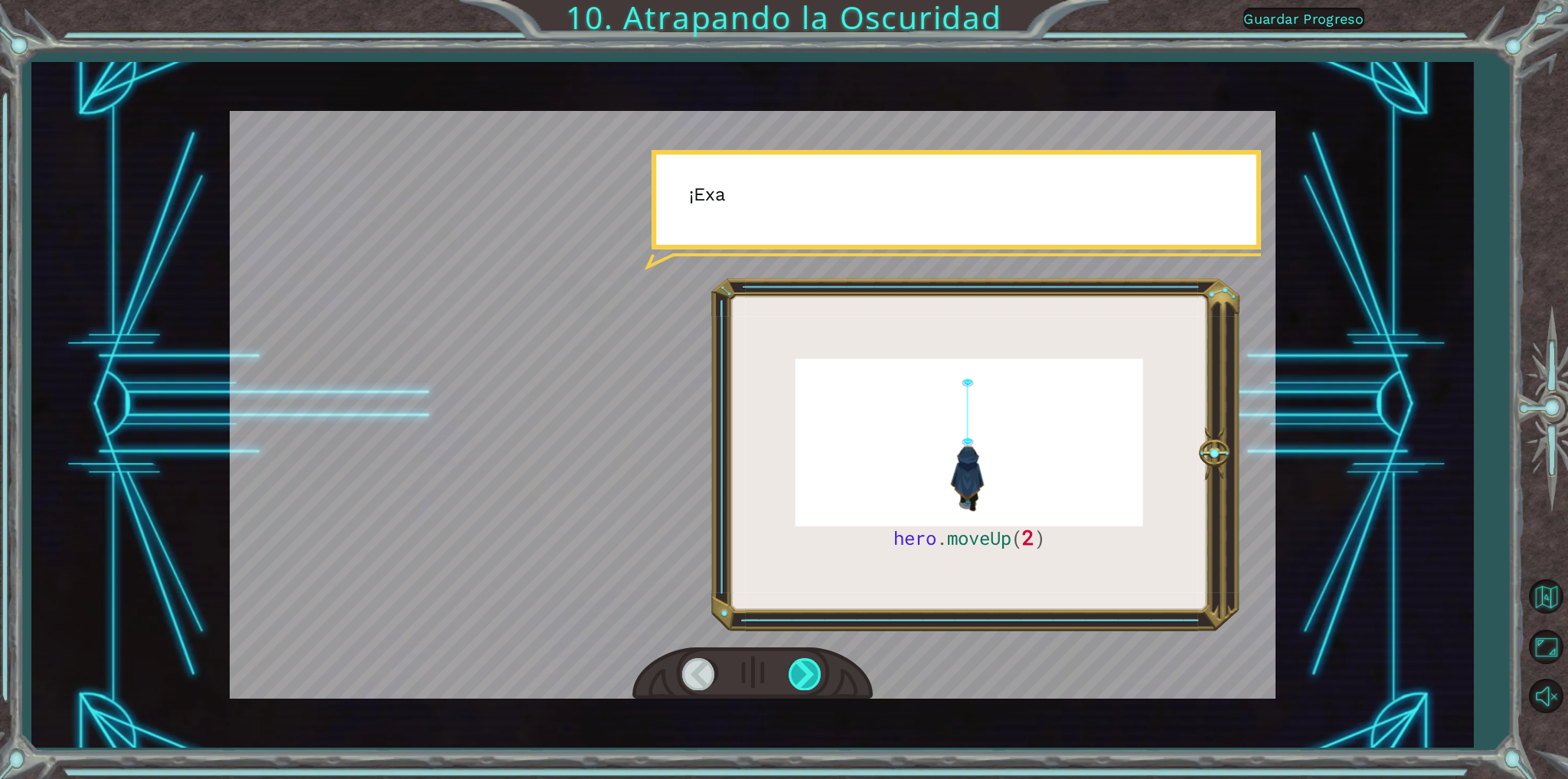
click at [797, 676] on div at bounding box center [805, 674] width 34 height 31
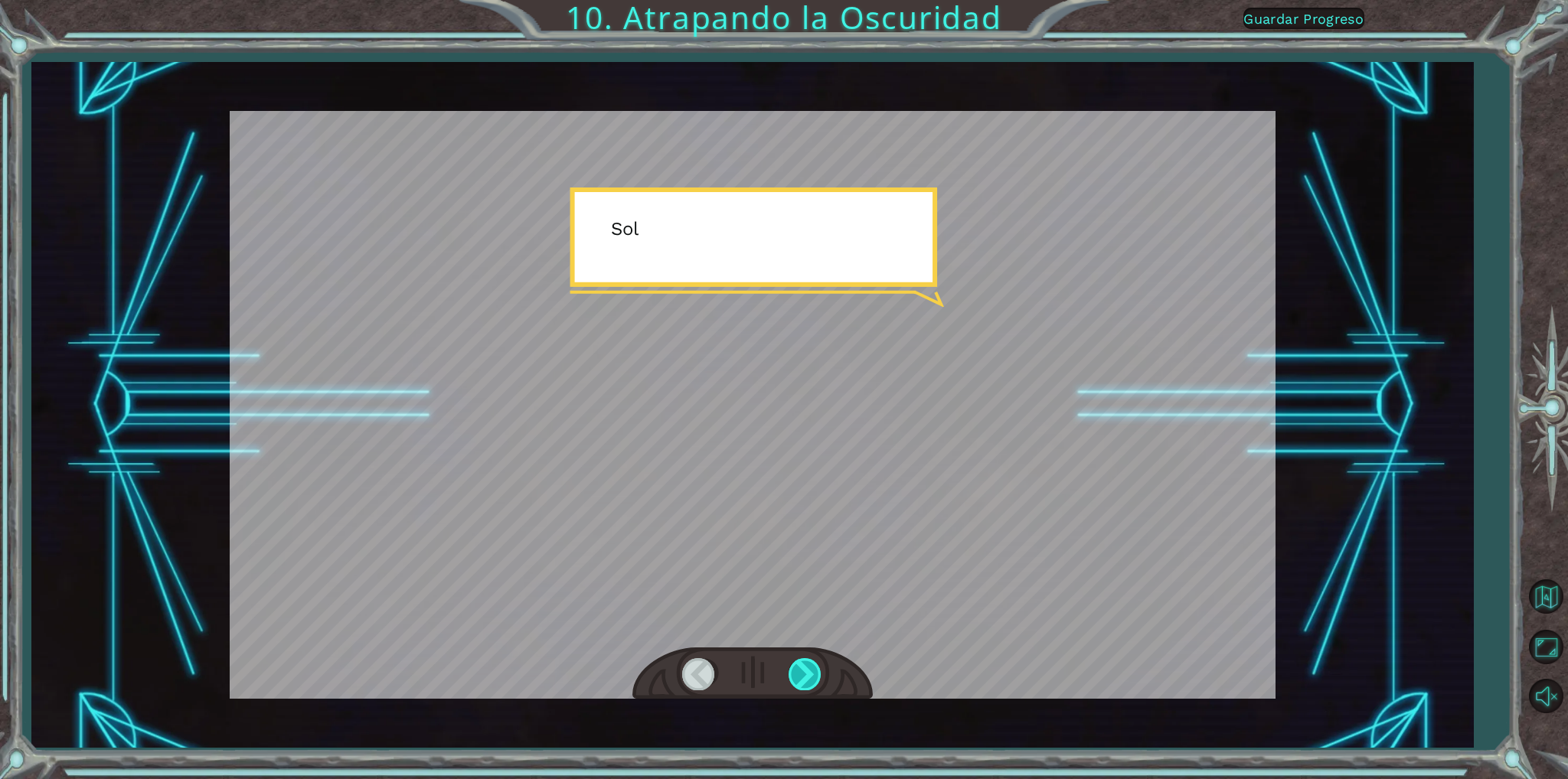
click at [797, 676] on div at bounding box center [805, 674] width 34 height 31
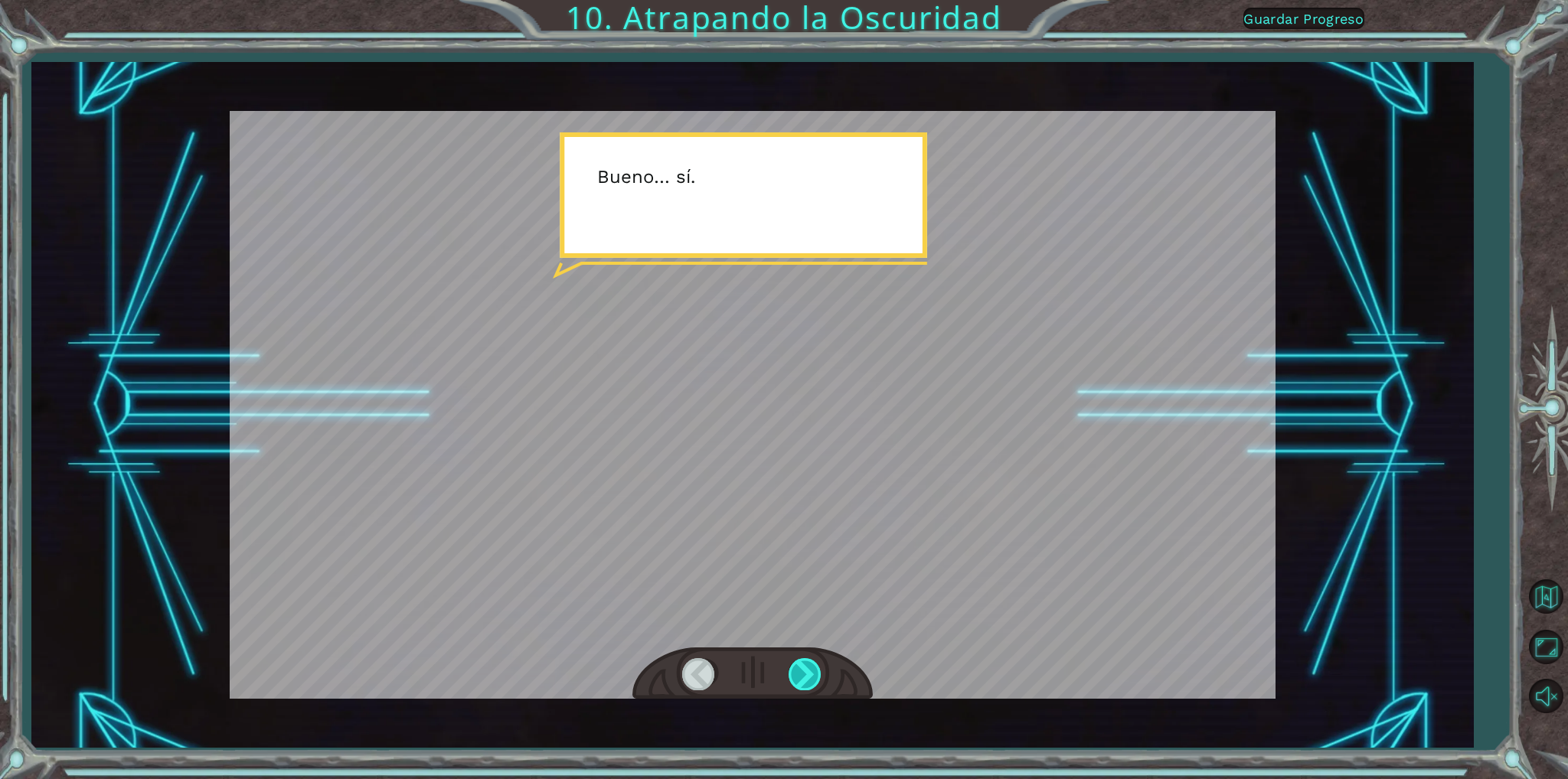
click at [797, 676] on div at bounding box center [805, 674] width 34 height 31
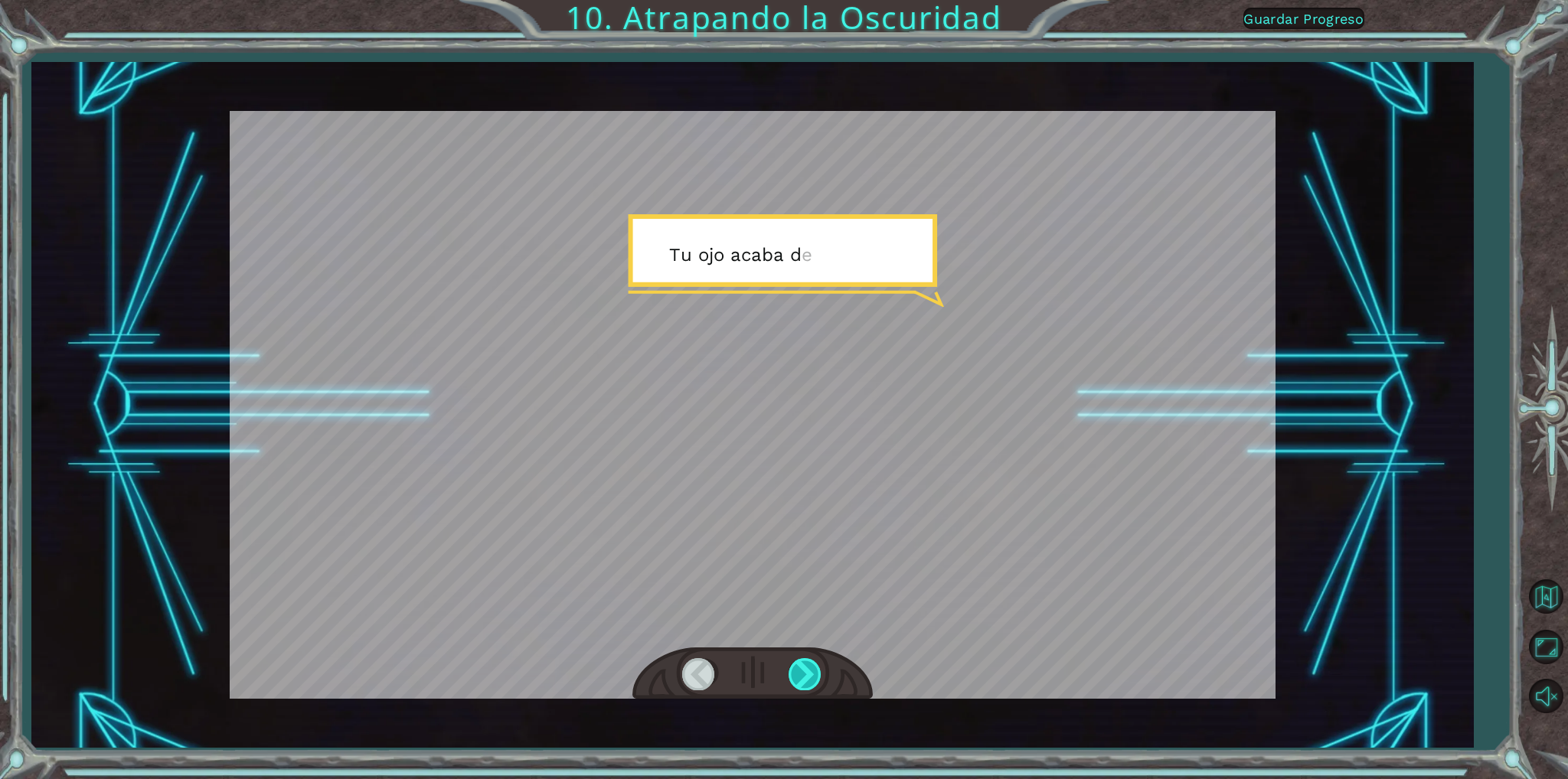
click at [797, 676] on div at bounding box center [805, 674] width 34 height 31
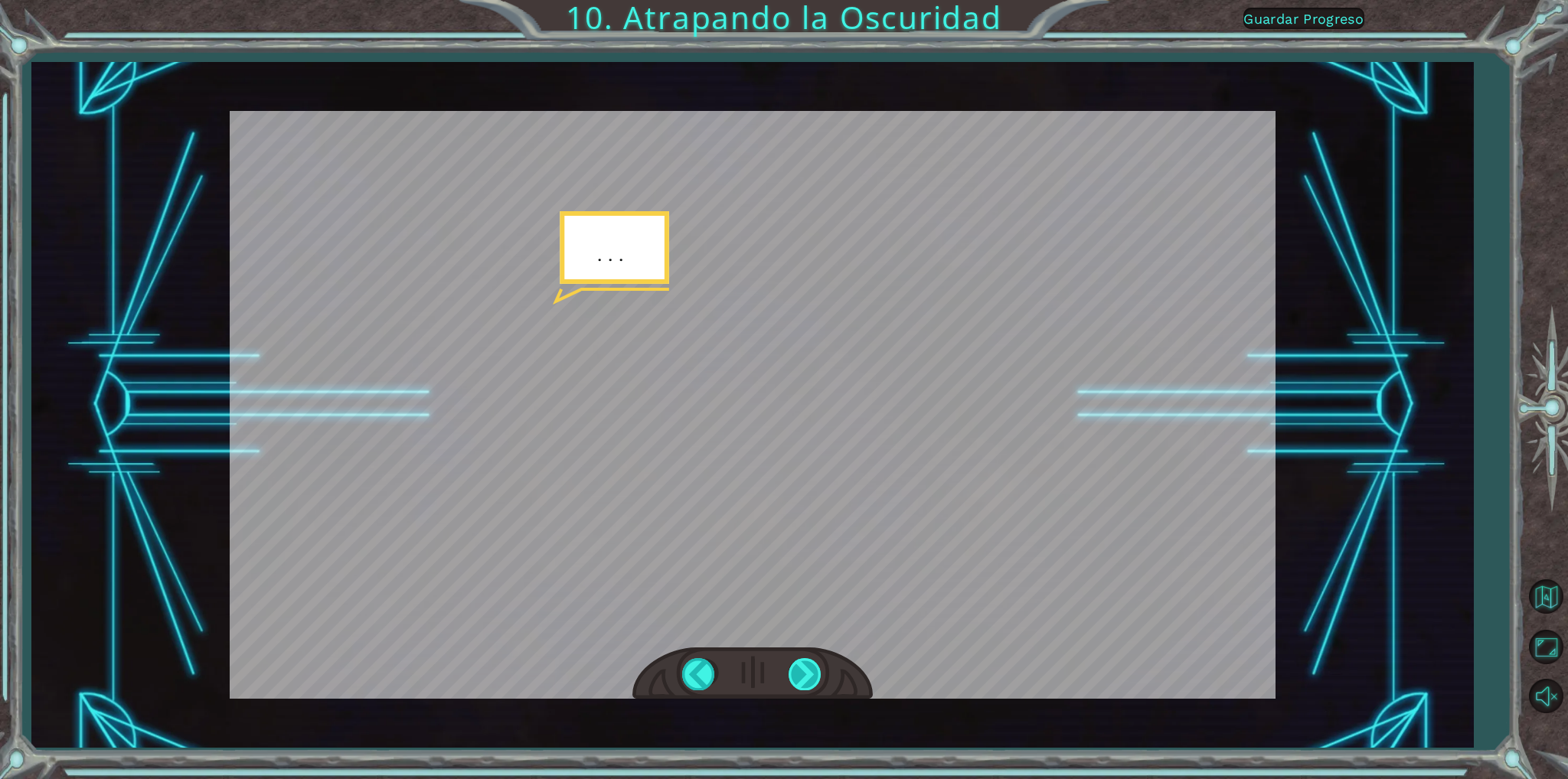
click at [797, 676] on div at bounding box center [805, 674] width 34 height 31
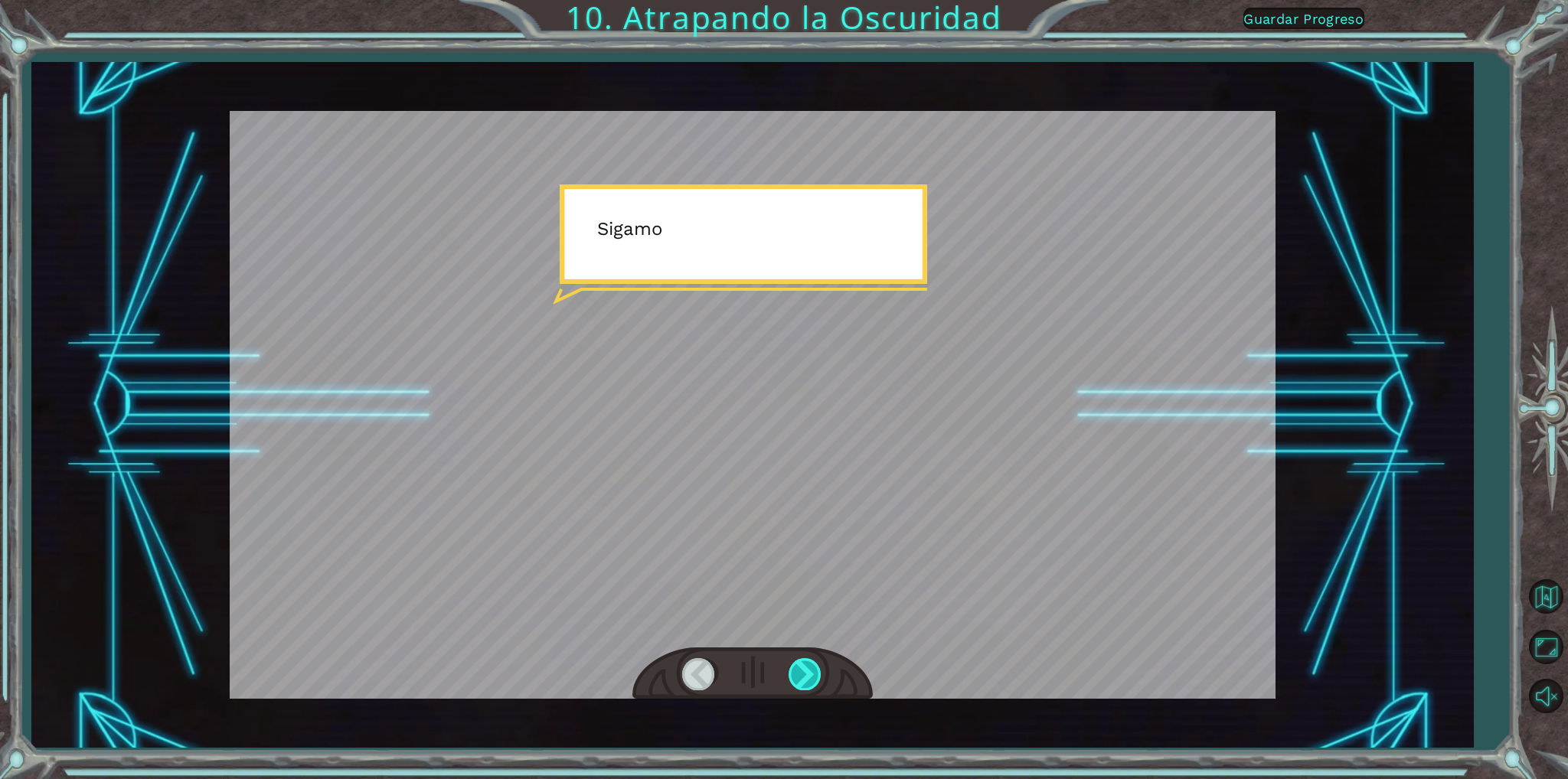
click at [795, 675] on div at bounding box center [805, 674] width 34 height 31
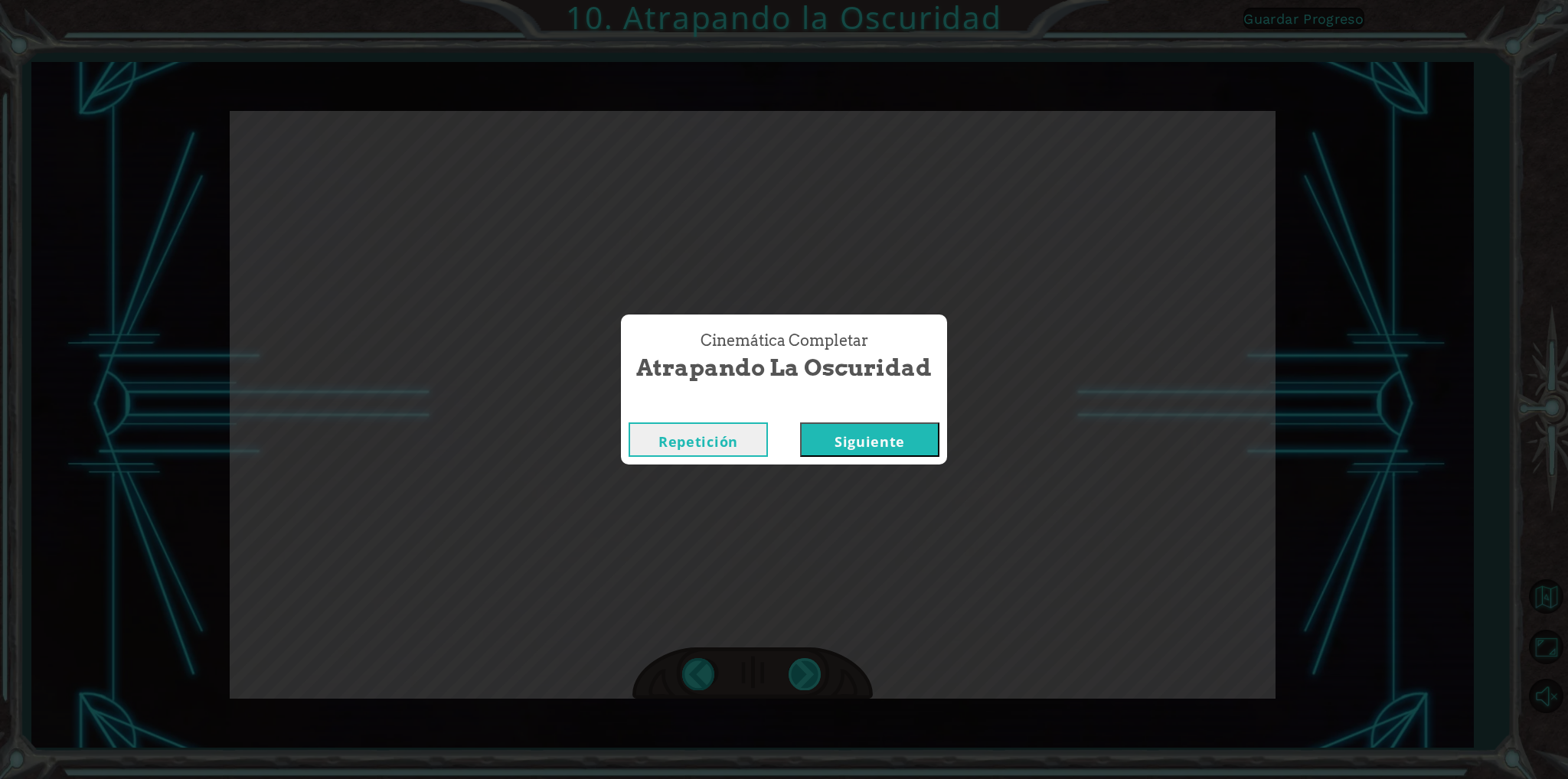
click at [795, 675] on div "Cinemática Completar Atrapando la Oscuridad Repetición [GEOGRAPHIC_DATA]" at bounding box center [784, 389] width 1568 height 779
click at [905, 430] on button "Siguiente" at bounding box center [869, 439] width 140 height 34
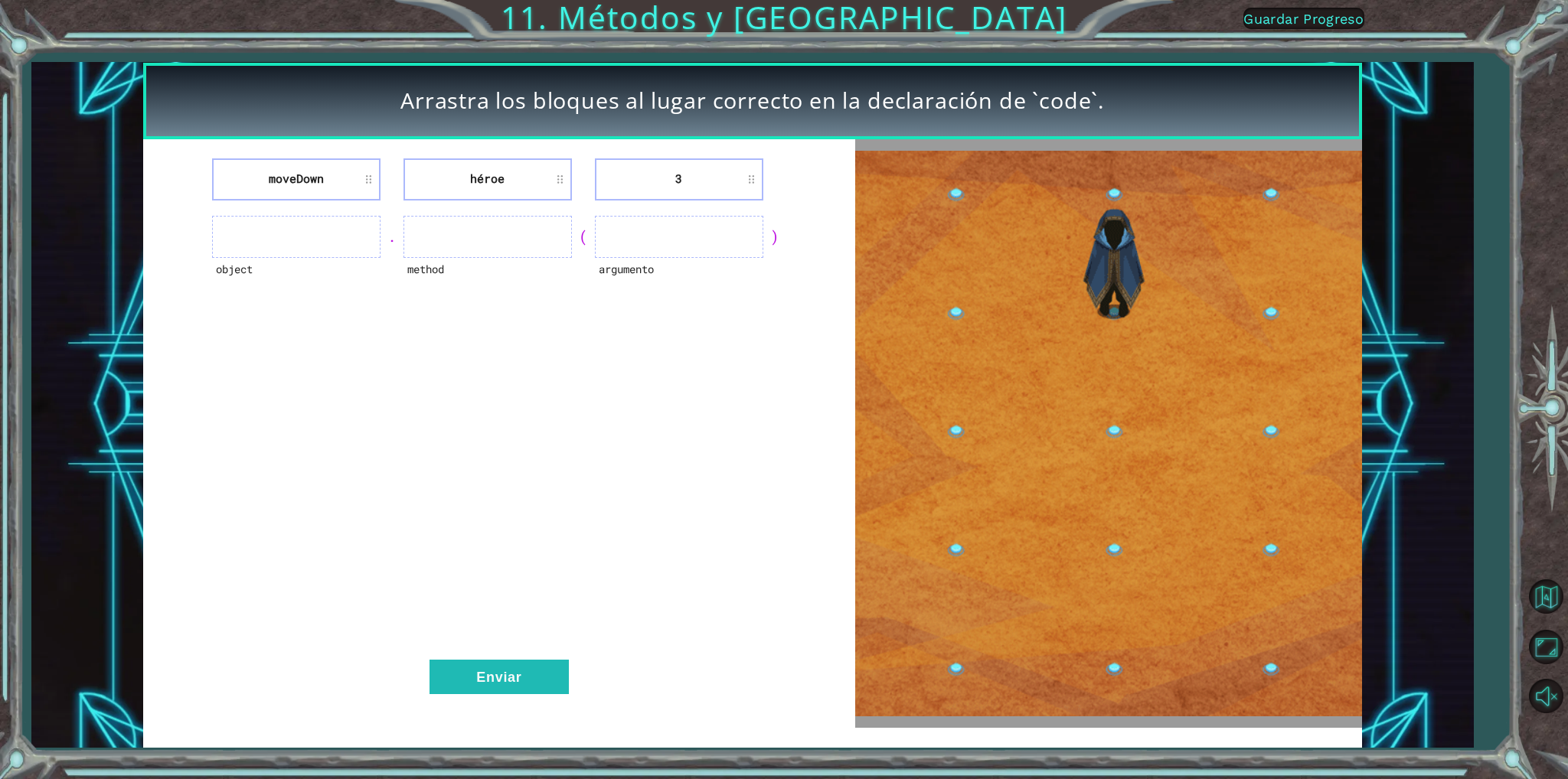
click at [247, 250] on ul at bounding box center [296, 237] width 168 height 43
click at [542, 255] on ul at bounding box center [487, 237] width 168 height 43
click at [606, 174] on li "3" at bounding box center [679, 179] width 168 height 43
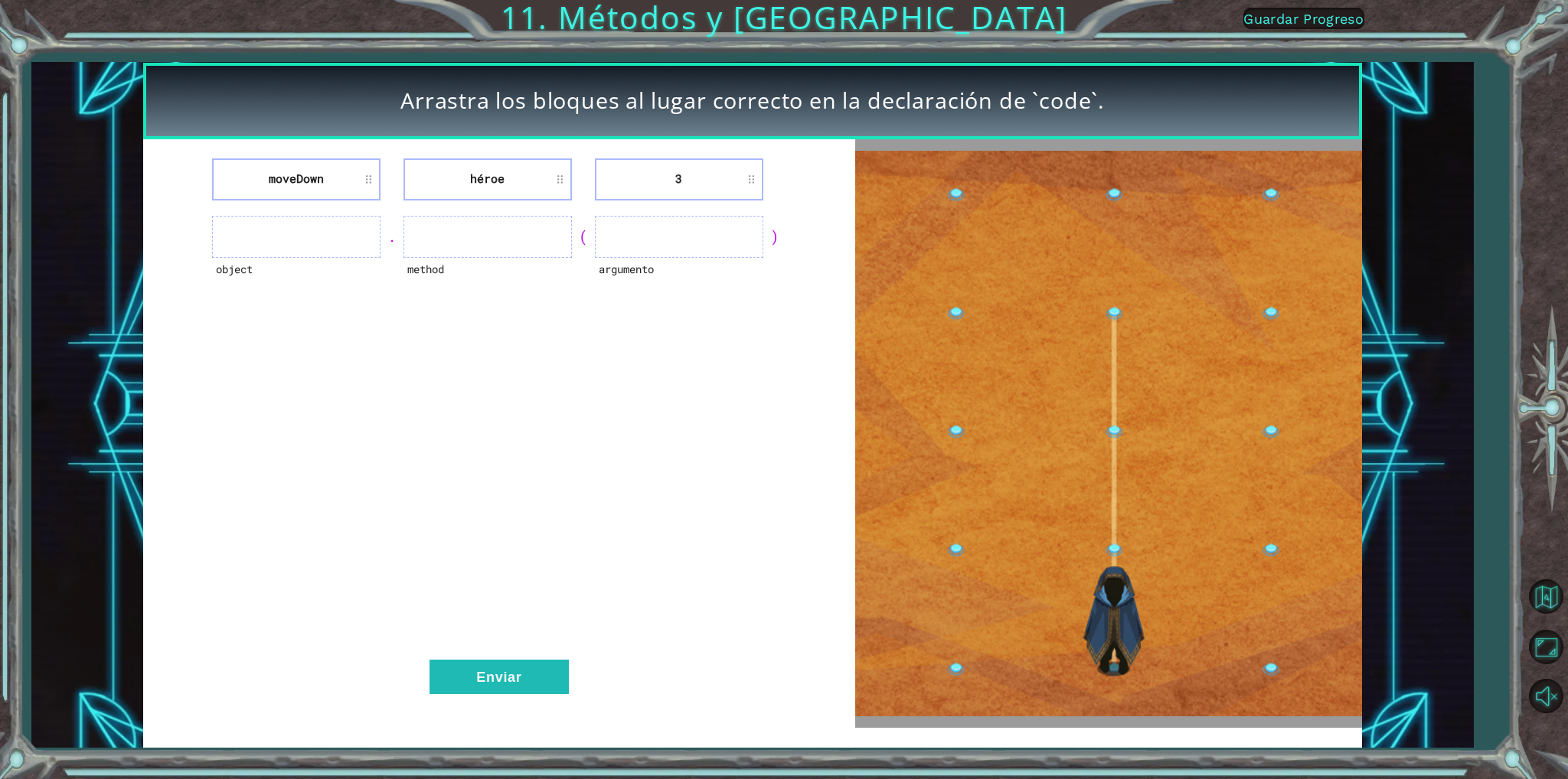
click at [694, 189] on li "3" at bounding box center [679, 179] width 168 height 43
click at [748, 180] on li "3" at bounding box center [679, 179] width 168 height 43
click at [554, 159] on li "héroe" at bounding box center [487, 179] width 168 height 43
click at [490, 173] on li "héroe" at bounding box center [487, 179] width 168 height 43
drag, startPoint x: 323, startPoint y: 176, endPoint x: 337, endPoint y: 176, distance: 14.0
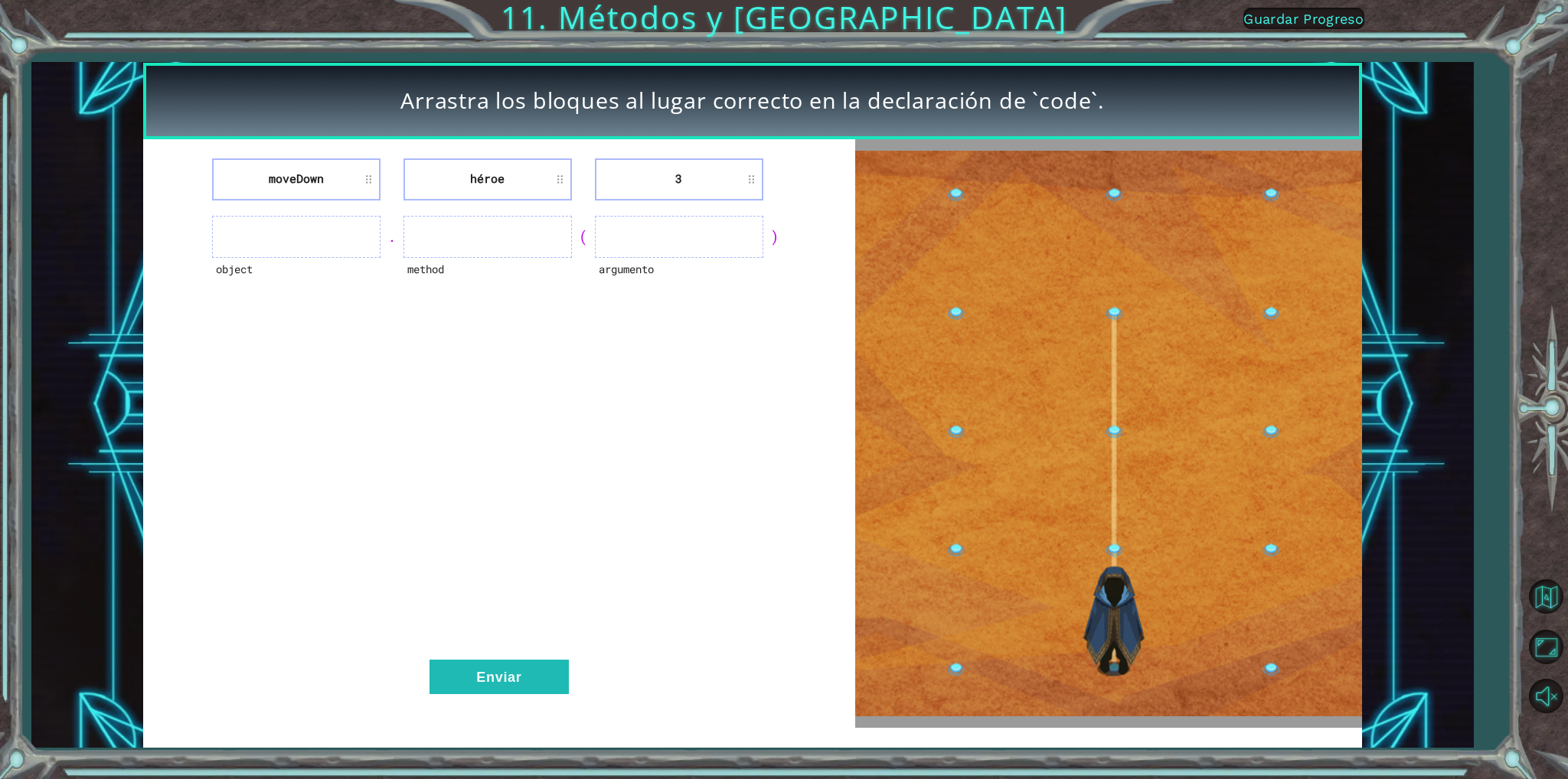
click at [325, 176] on li "moveDown" at bounding box center [296, 179] width 168 height 43
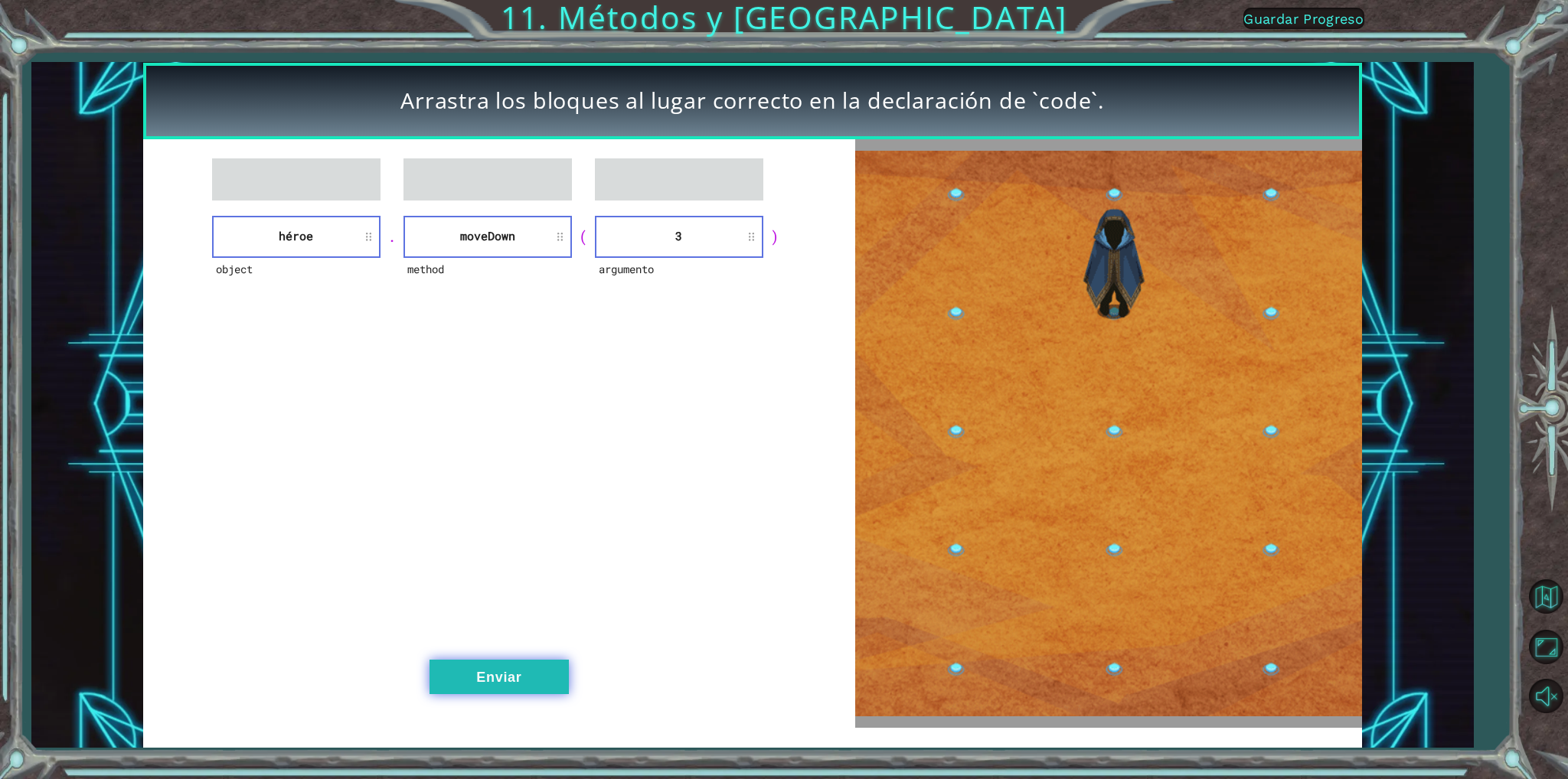
click at [543, 692] on button "Enviar" at bounding box center [499, 676] width 140 height 34
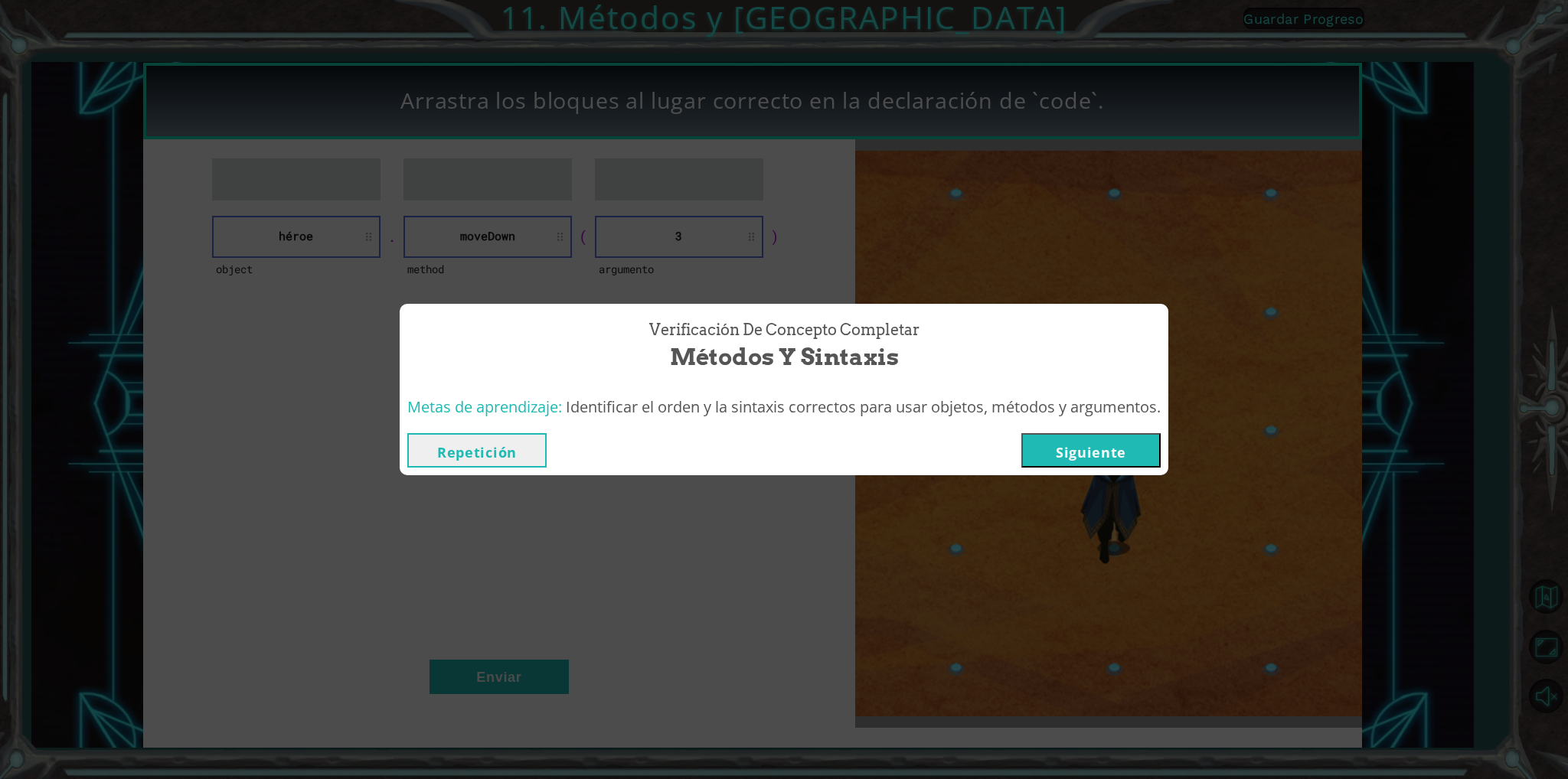
click at [1031, 443] on button "Siguiente" at bounding box center [1091, 450] width 140 height 34
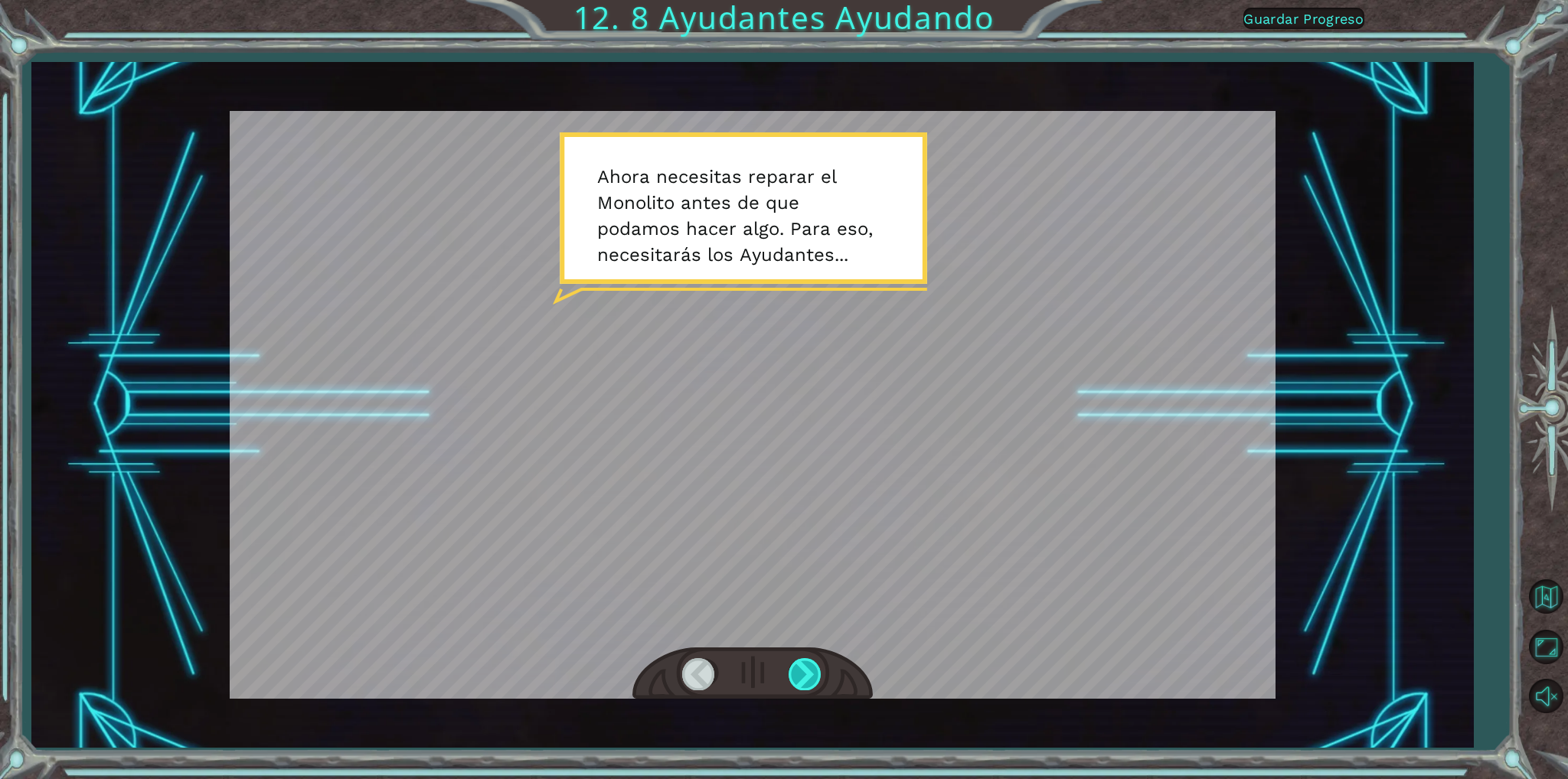
click at [802, 673] on div at bounding box center [805, 674] width 34 height 31
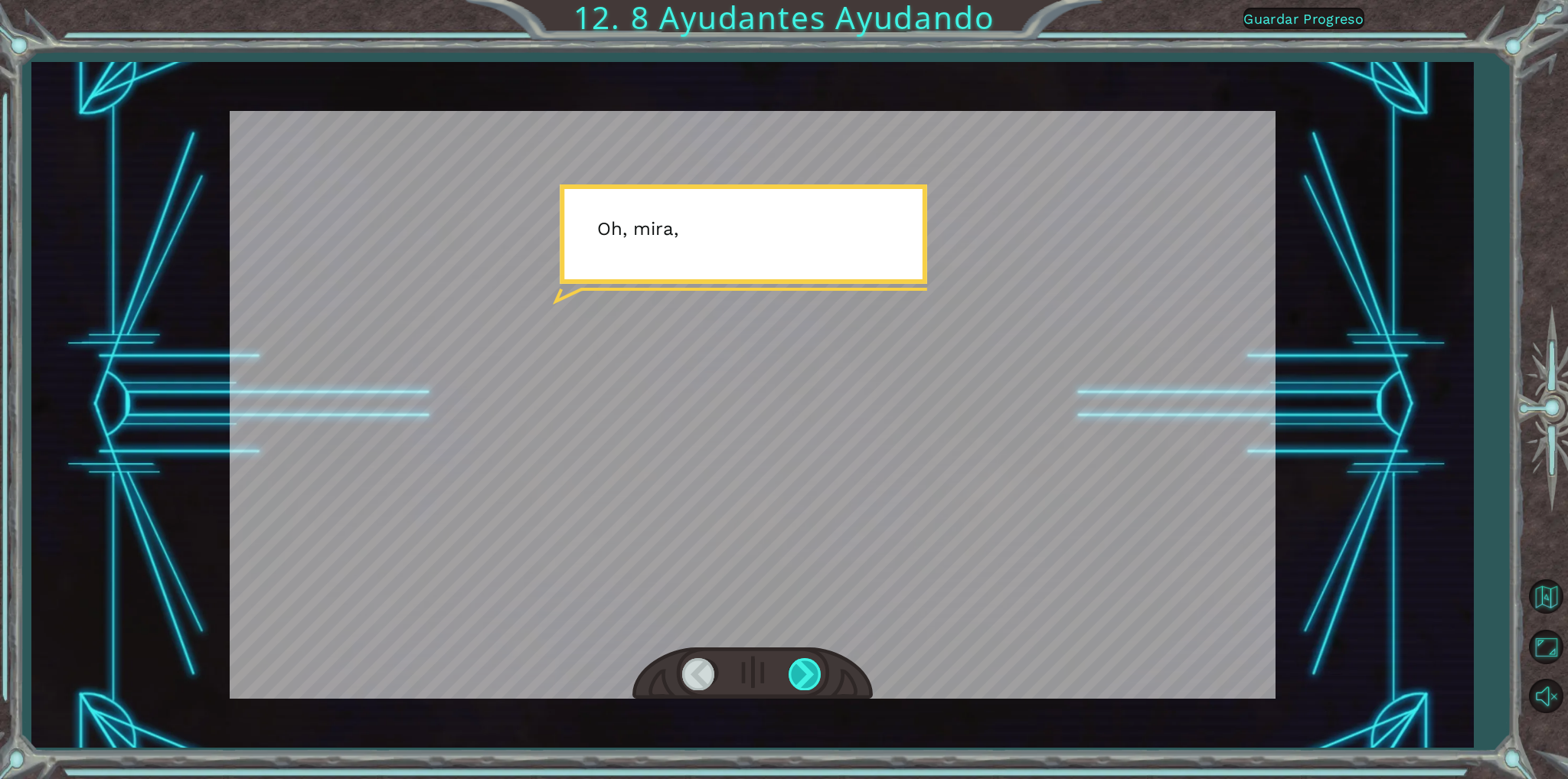
click at [802, 673] on div at bounding box center [805, 674] width 34 height 31
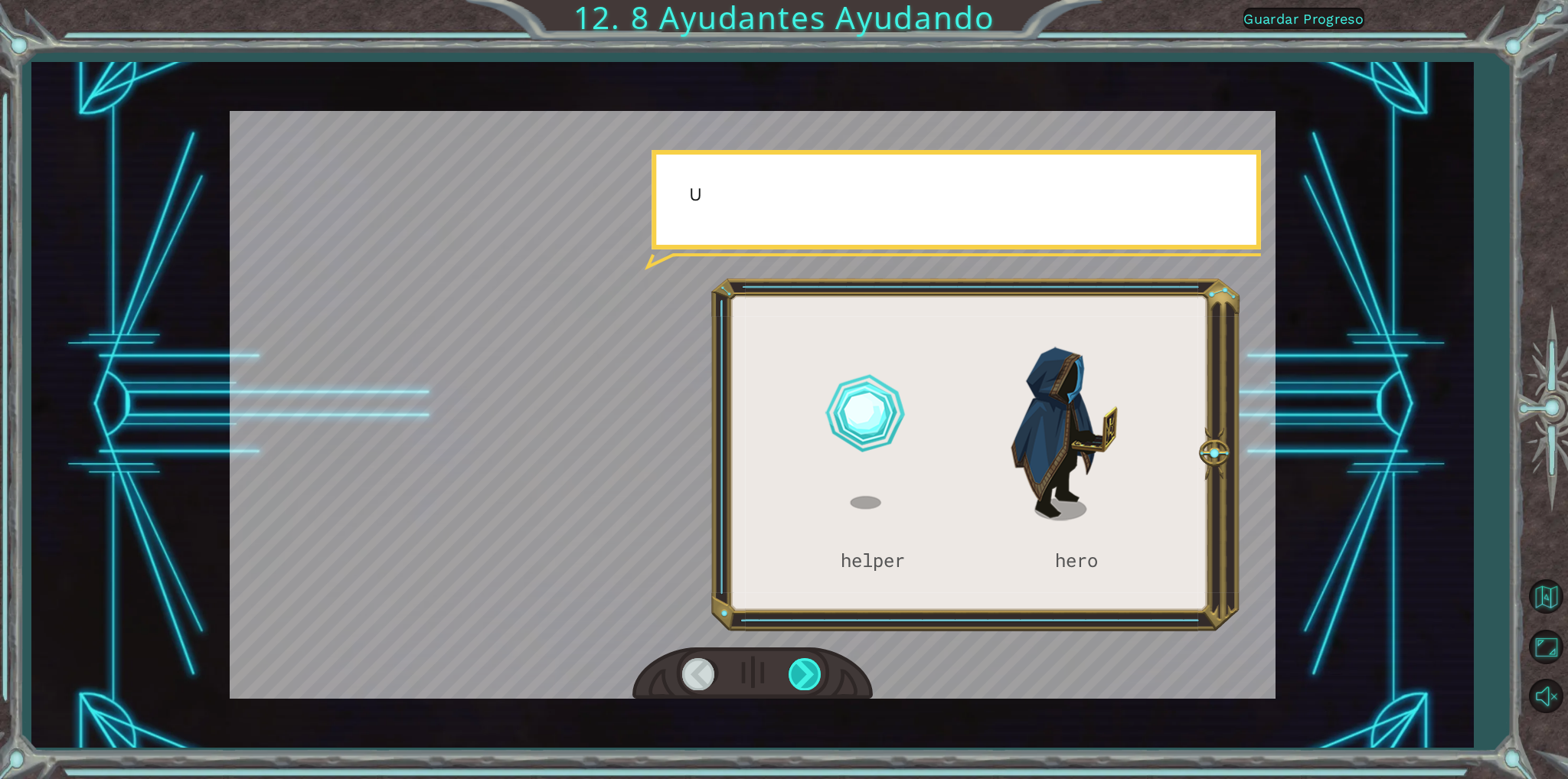
click at [802, 673] on div at bounding box center [805, 674] width 34 height 31
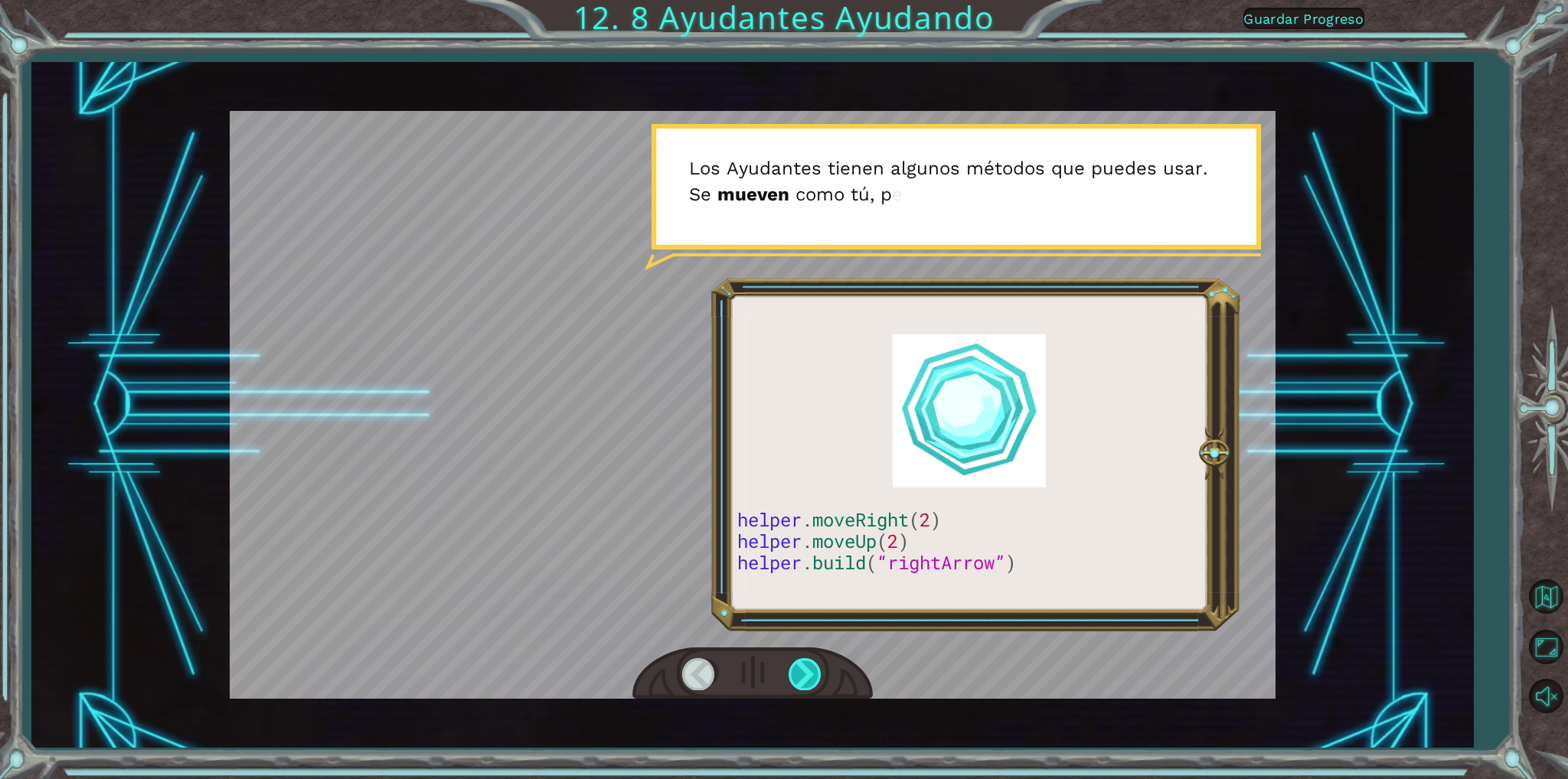
click at [804, 675] on div at bounding box center [805, 674] width 34 height 31
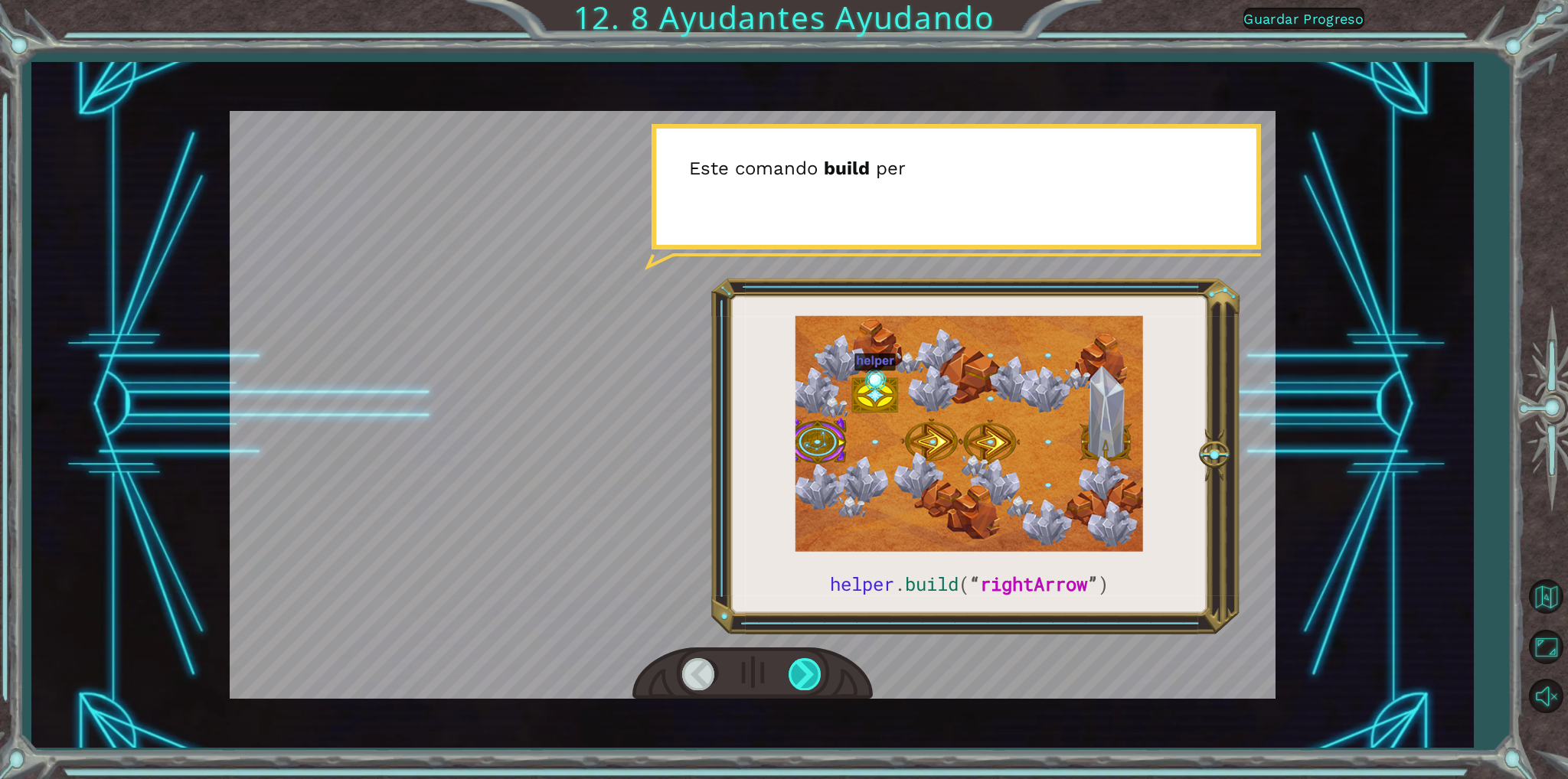
click at [804, 675] on div at bounding box center [805, 674] width 34 height 31
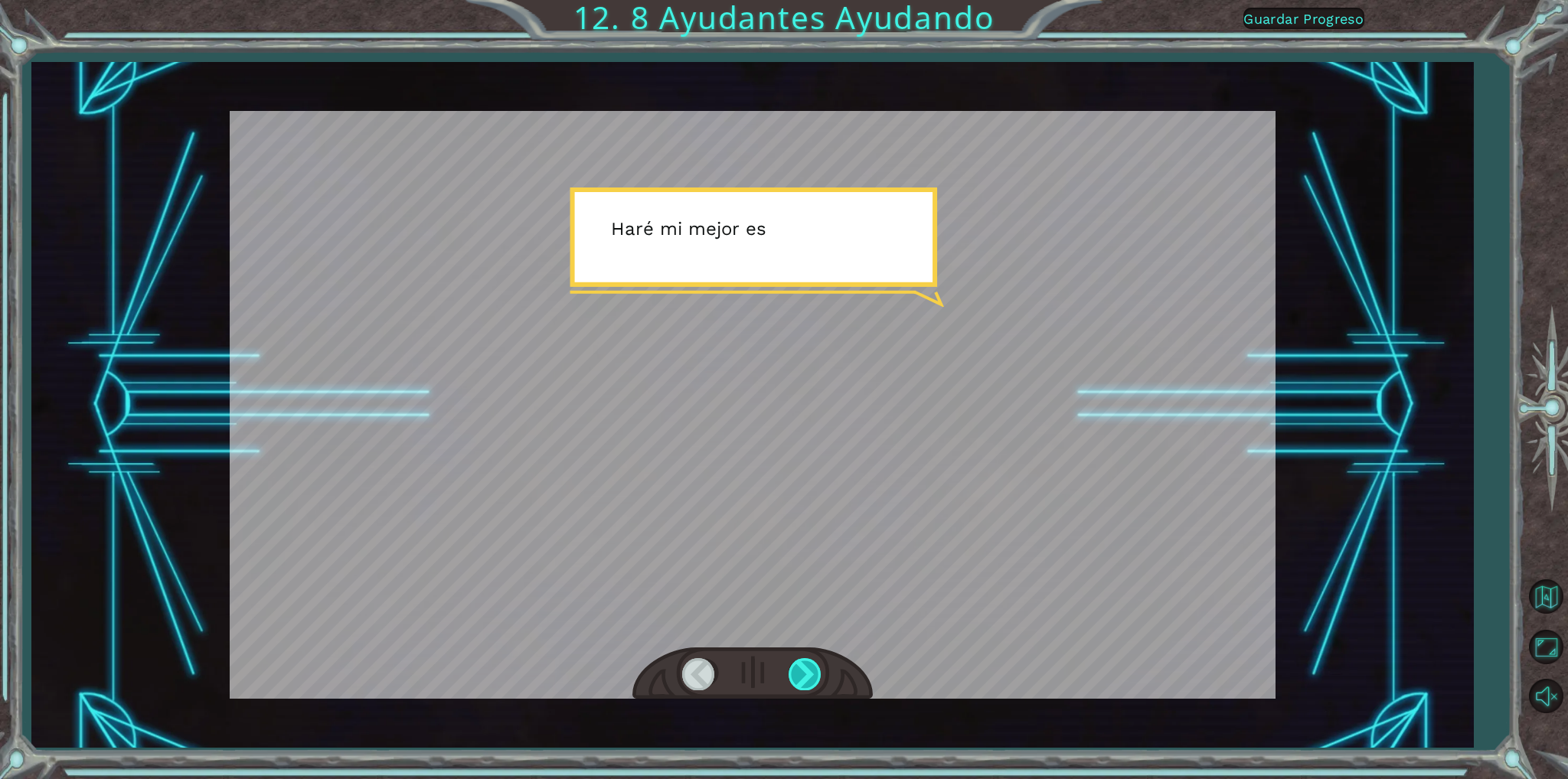
click at [805, 675] on div at bounding box center [805, 674] width 34 height 31
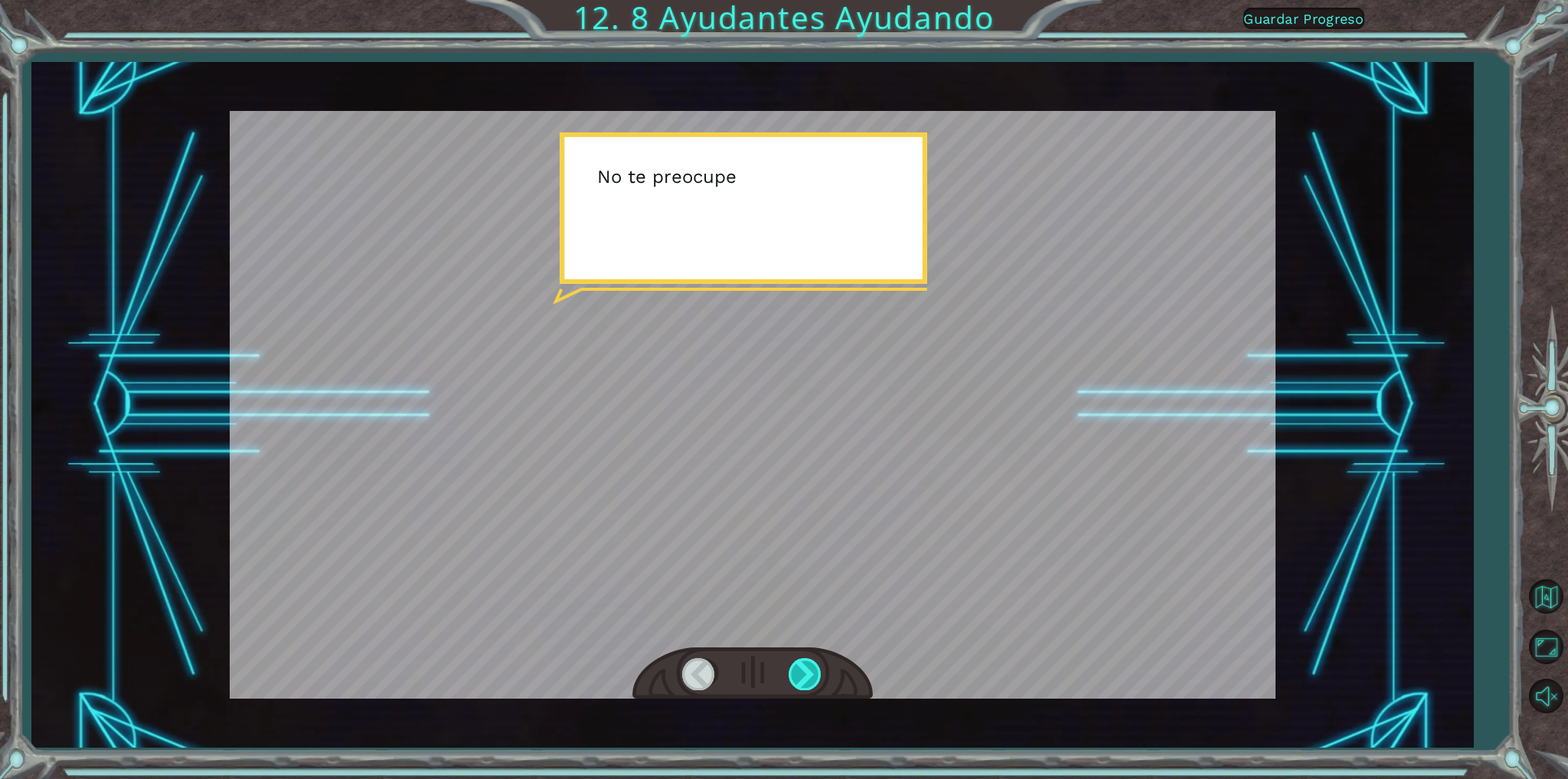
click at [805, 675] on div at bounding box center [805, 674] width 34 height 31
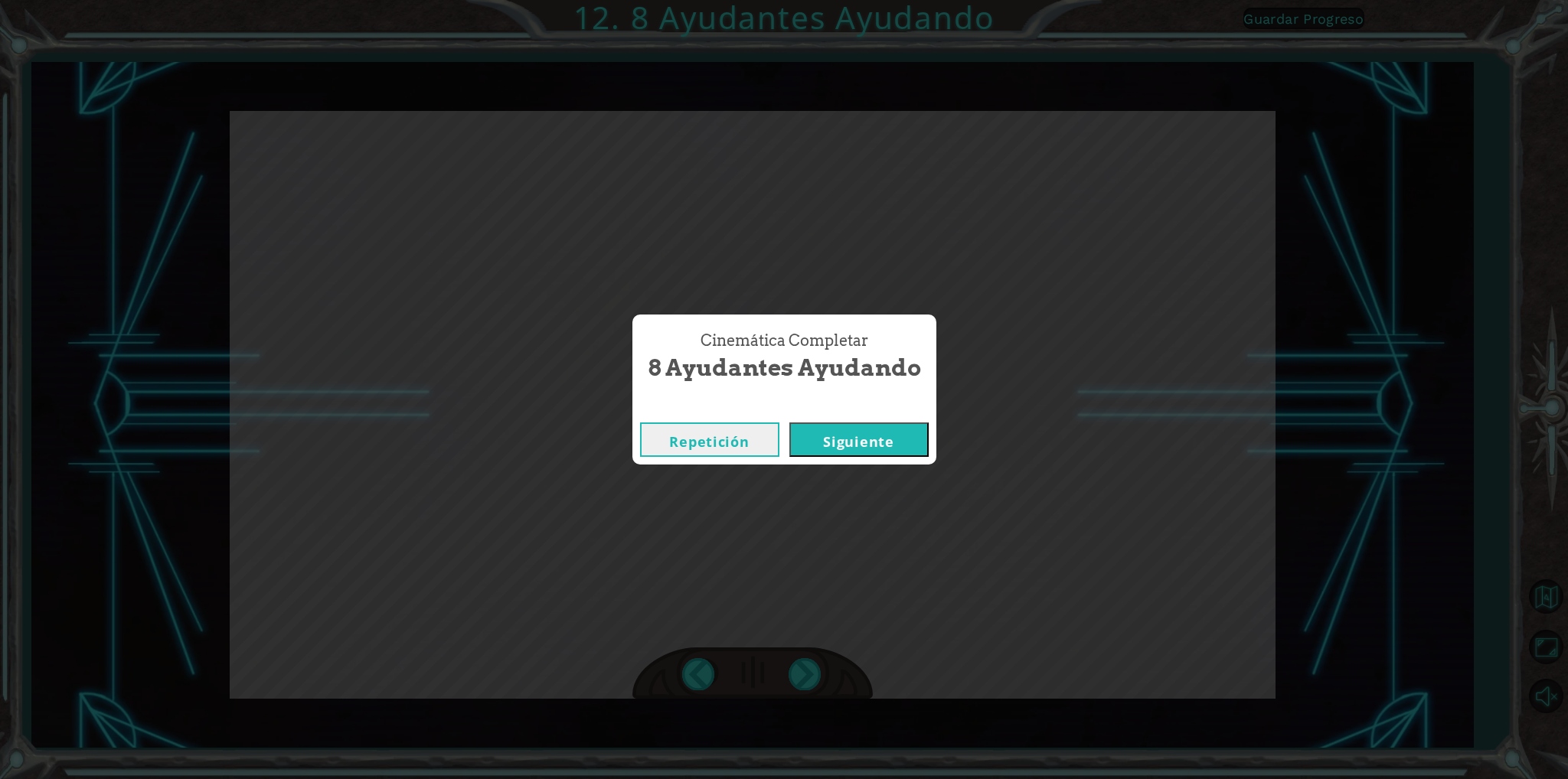
click at [851, 452] on button "Siguiente" at bounding box center [859, 439] width 140 height 34
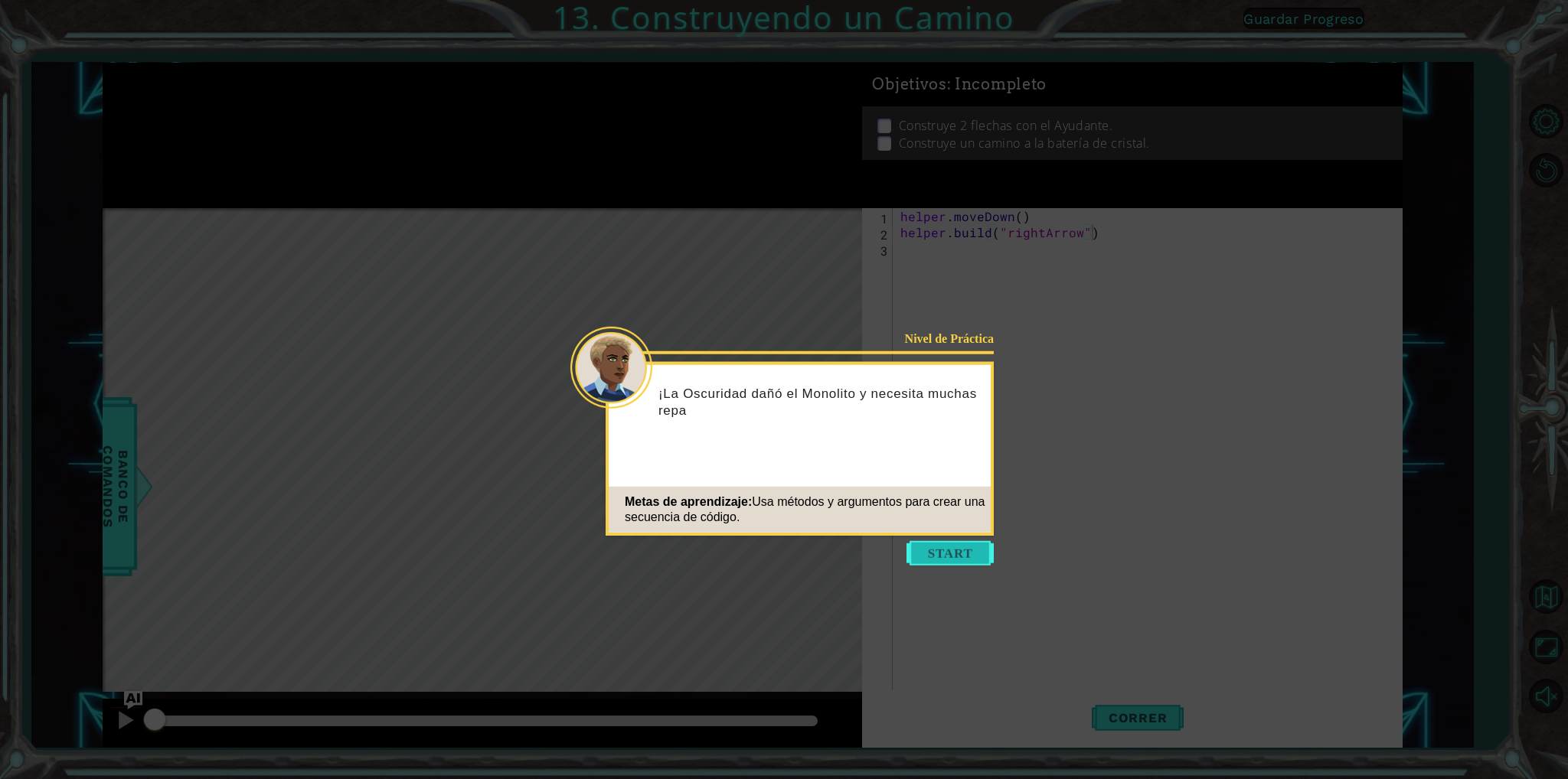
click at [937, 550] on button "Start" at bounding box center [949, 553] width 87 height 24
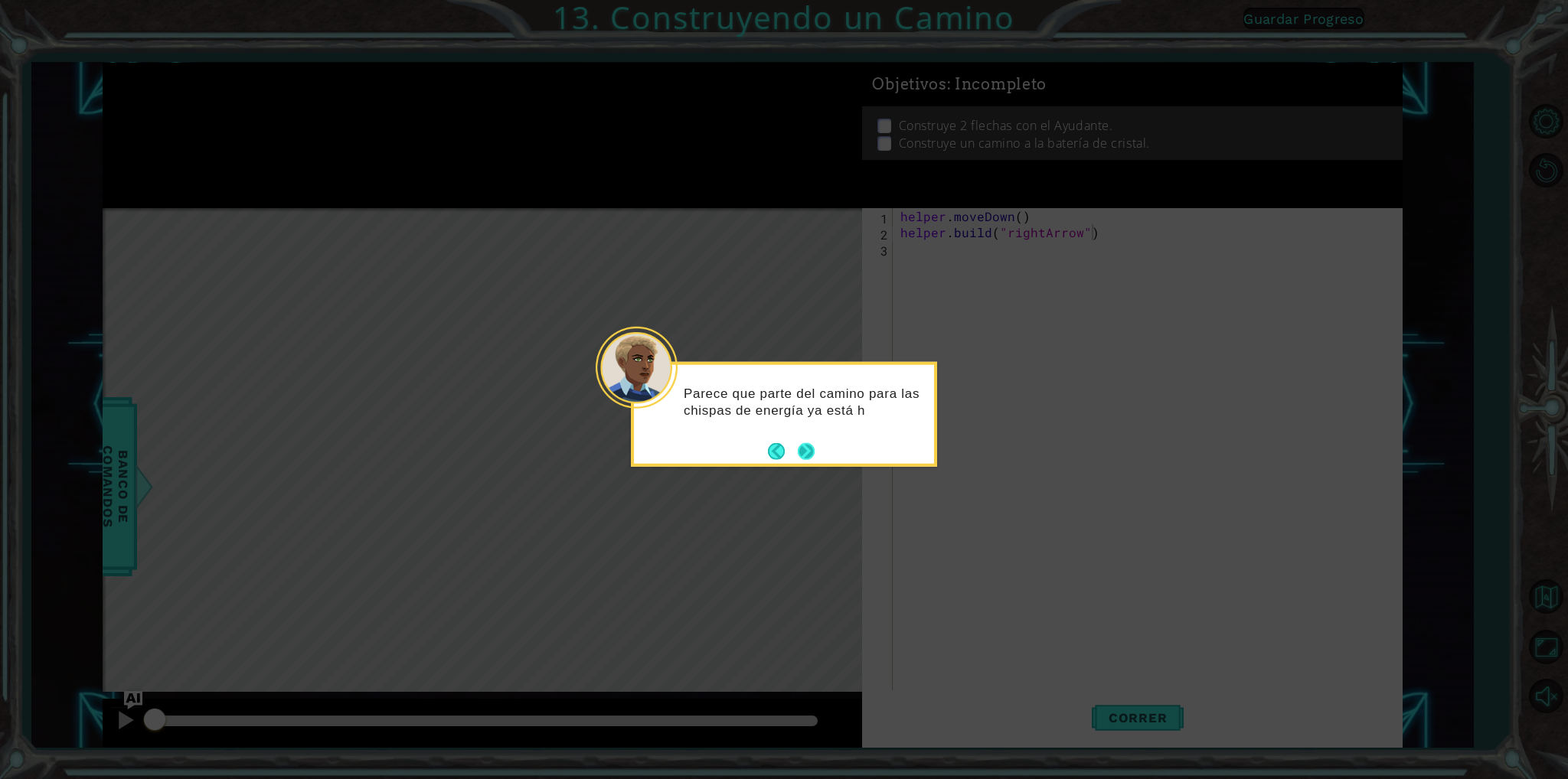
click at [804, 451] on button "Next" at bounding box center [806, 451] width 17 height 17
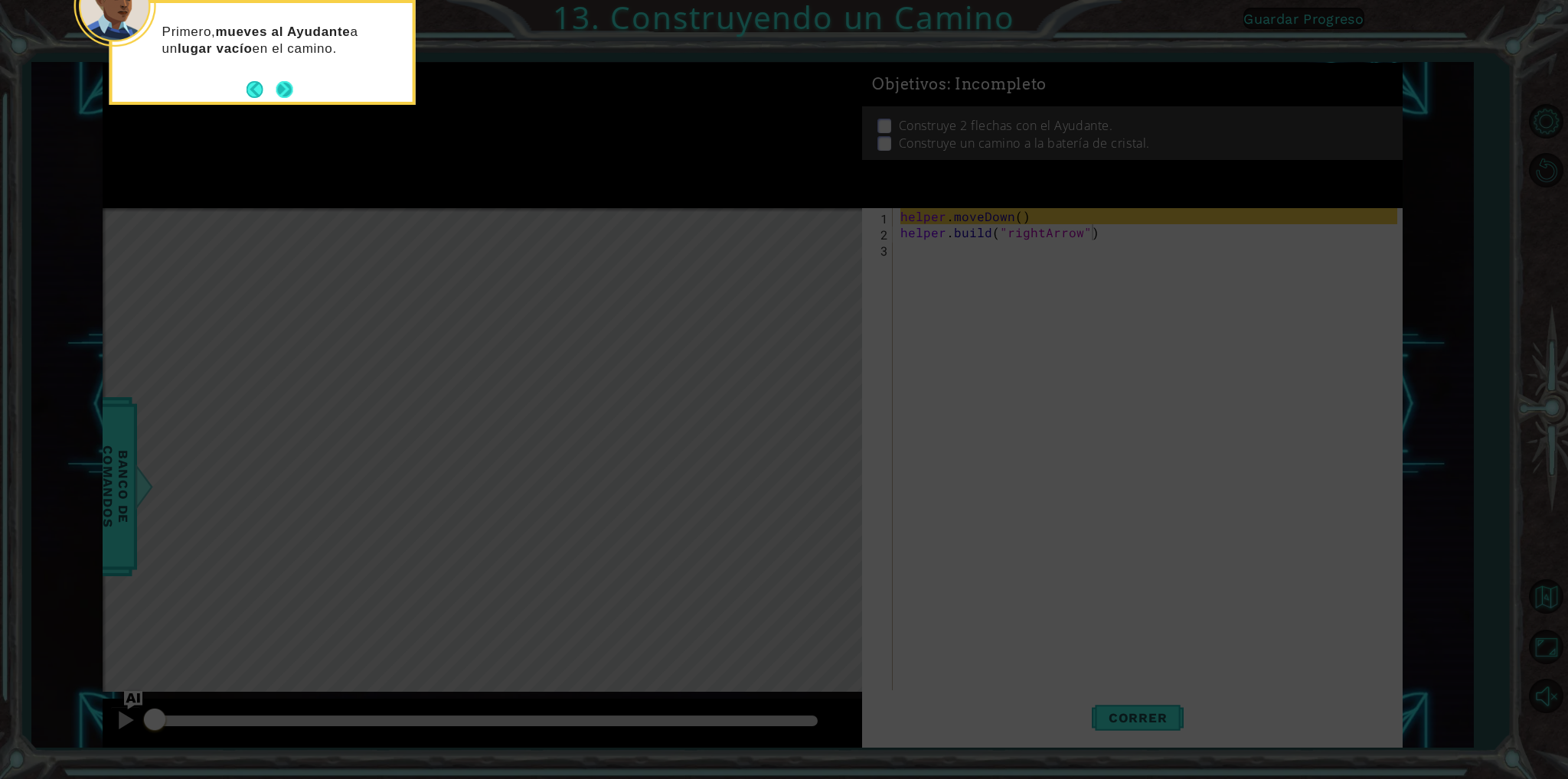
click at [276, 91] on button "Next" at bounding box center [285, 90] width 17 height 17
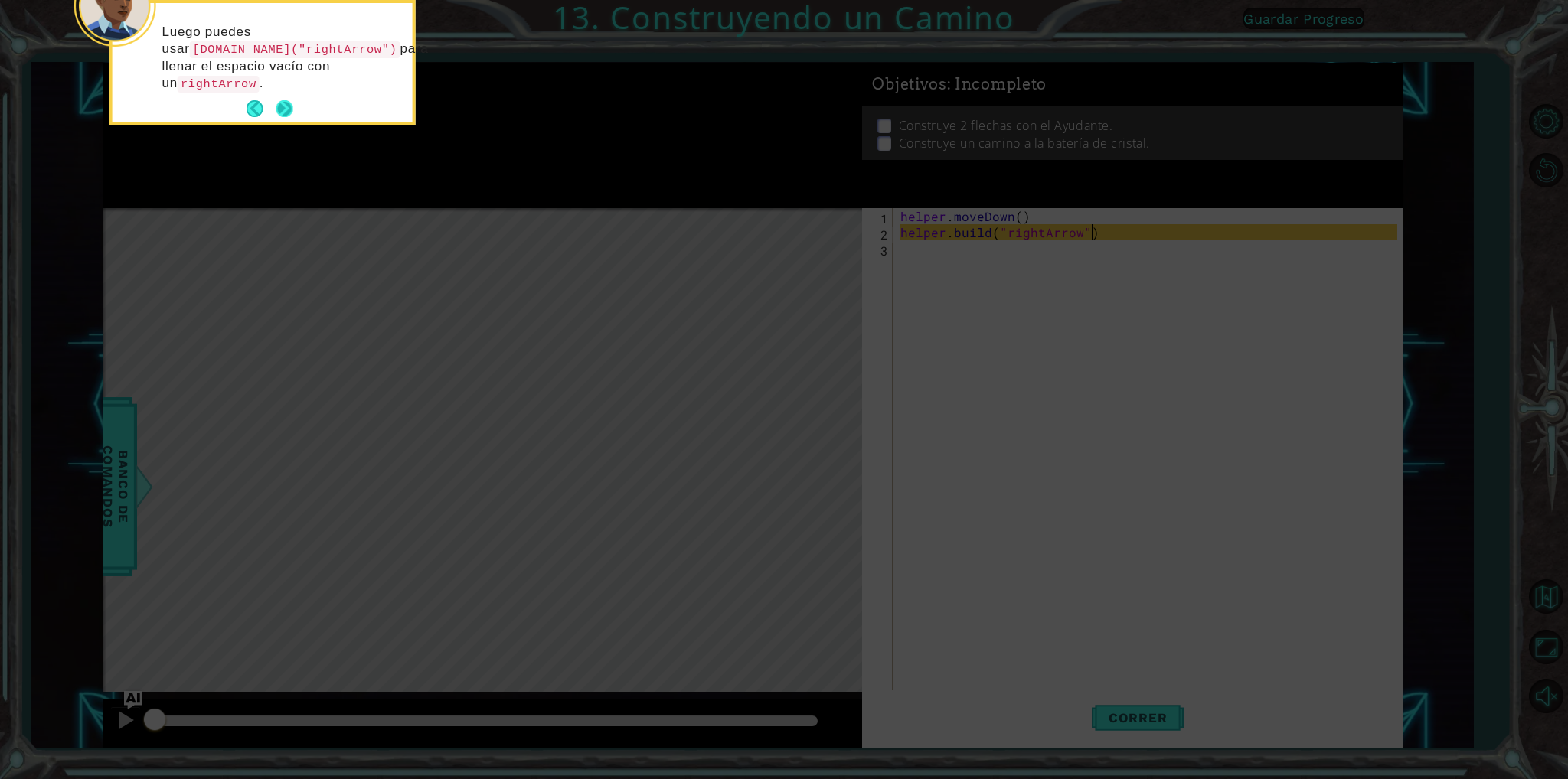
click at [285, 100] on button "Next" at bounding box center [284, 108] width 17 height 17
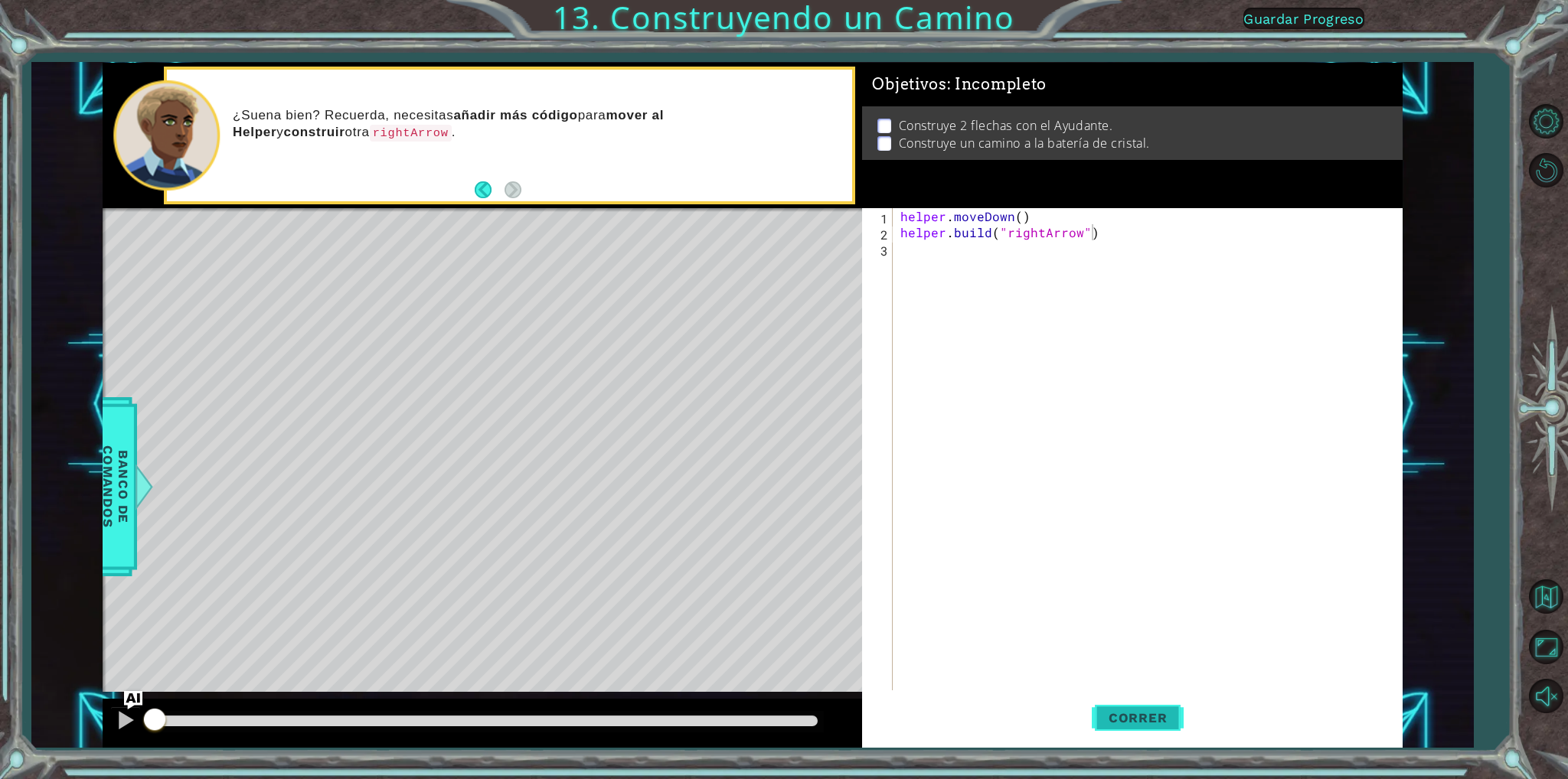
click at [1145, 712] on span "Correr" at bounding box center [1138, 717] width 90 height 16
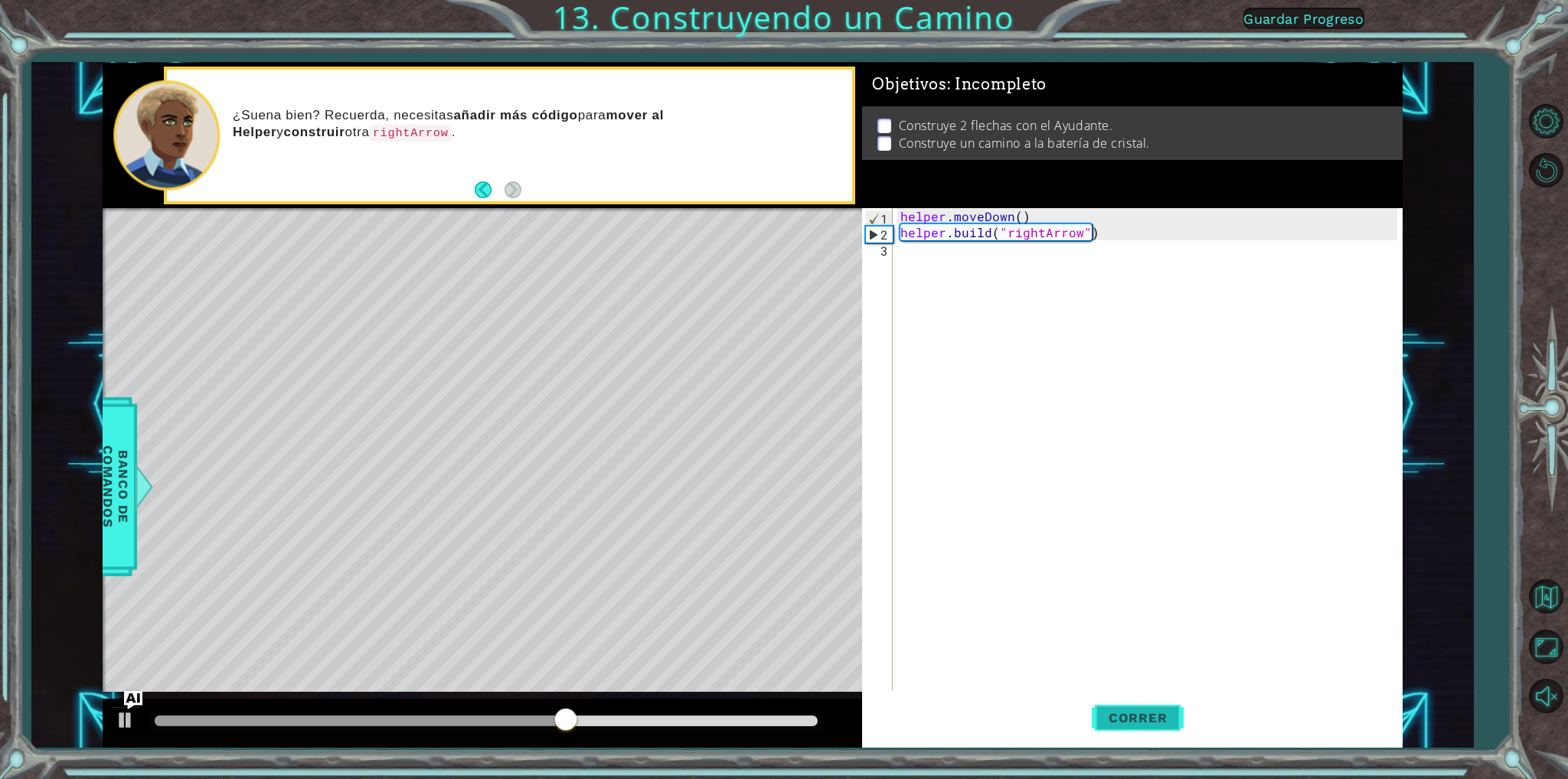
click at [1146, 710] on span "Correr" at bounding box center [1138, 717] width 90 height 16
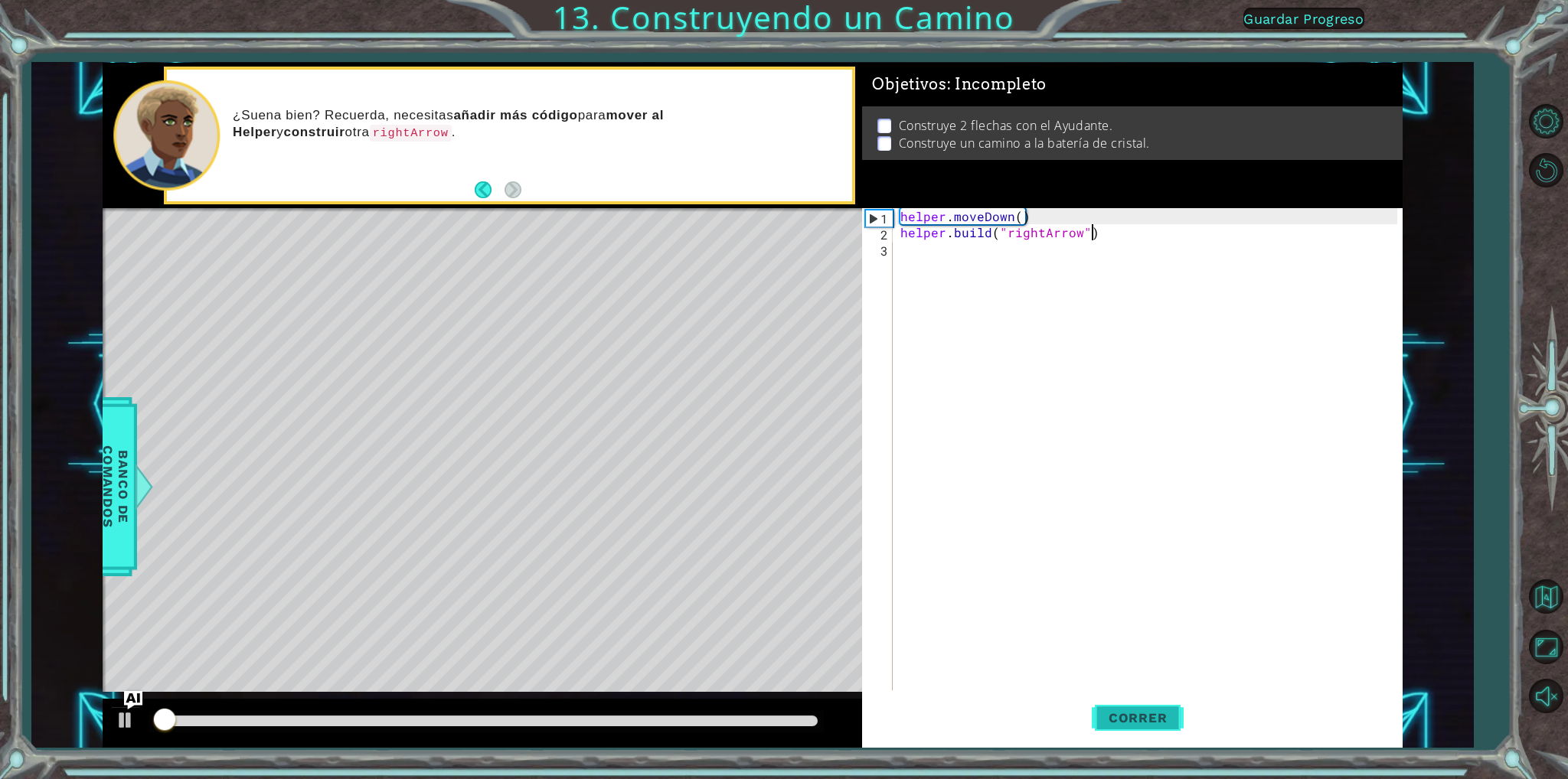
click at [1146, 711] on span "Correr" at bounding box center [1138, 717] width 90 height 16
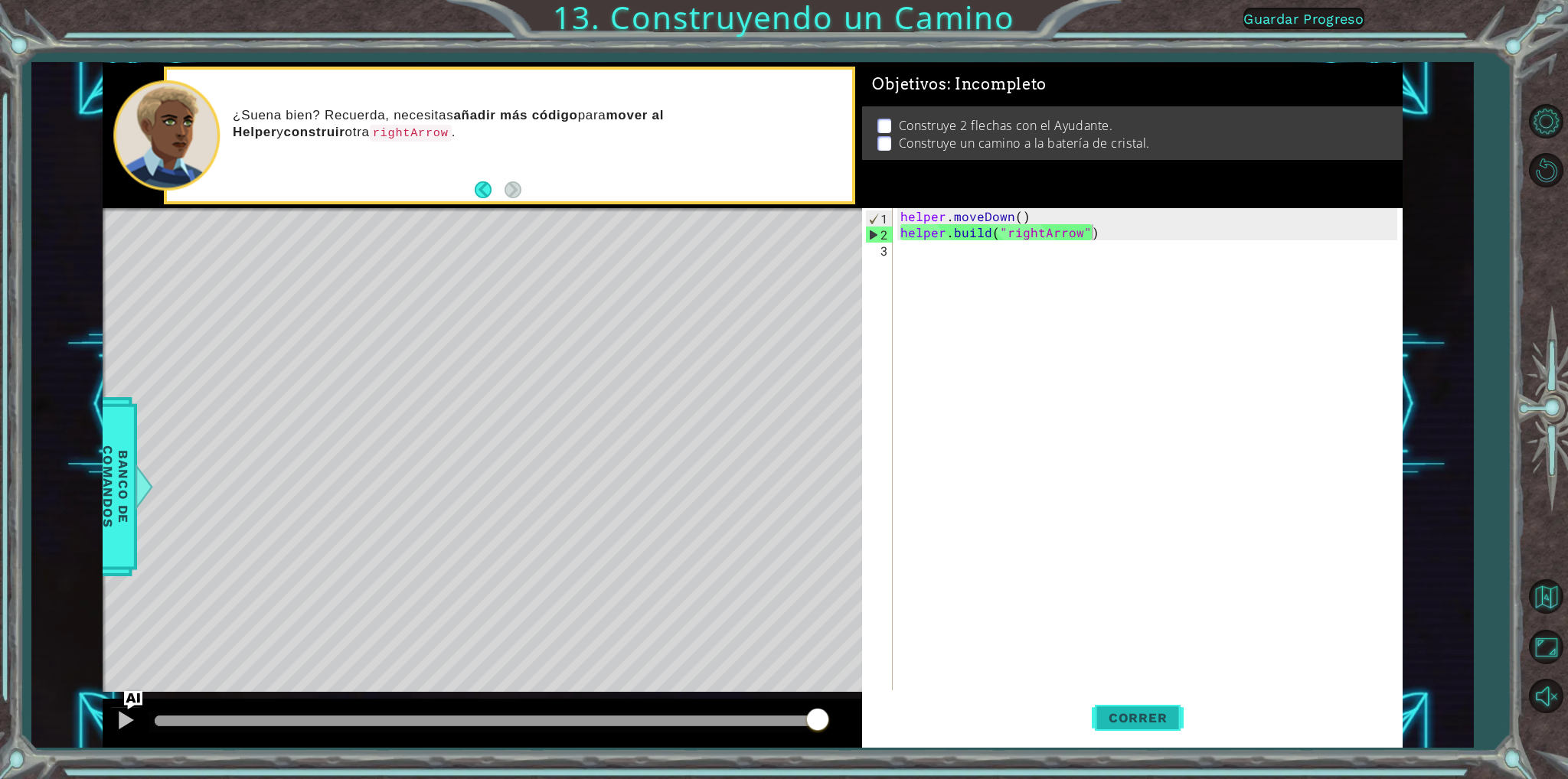
click at [1137, 720] on span "Correr" at bounding box center [1138, 717] width 90 height 16
click at [934, 258] on div "helper . moveDown ( ) helper . build ( "rightArrow" )" at bounding box center [1151, 465] width 507 height 514
click at [1174, 724] on span "Correr" at bounding box center [1138, 717] width 90 height 16
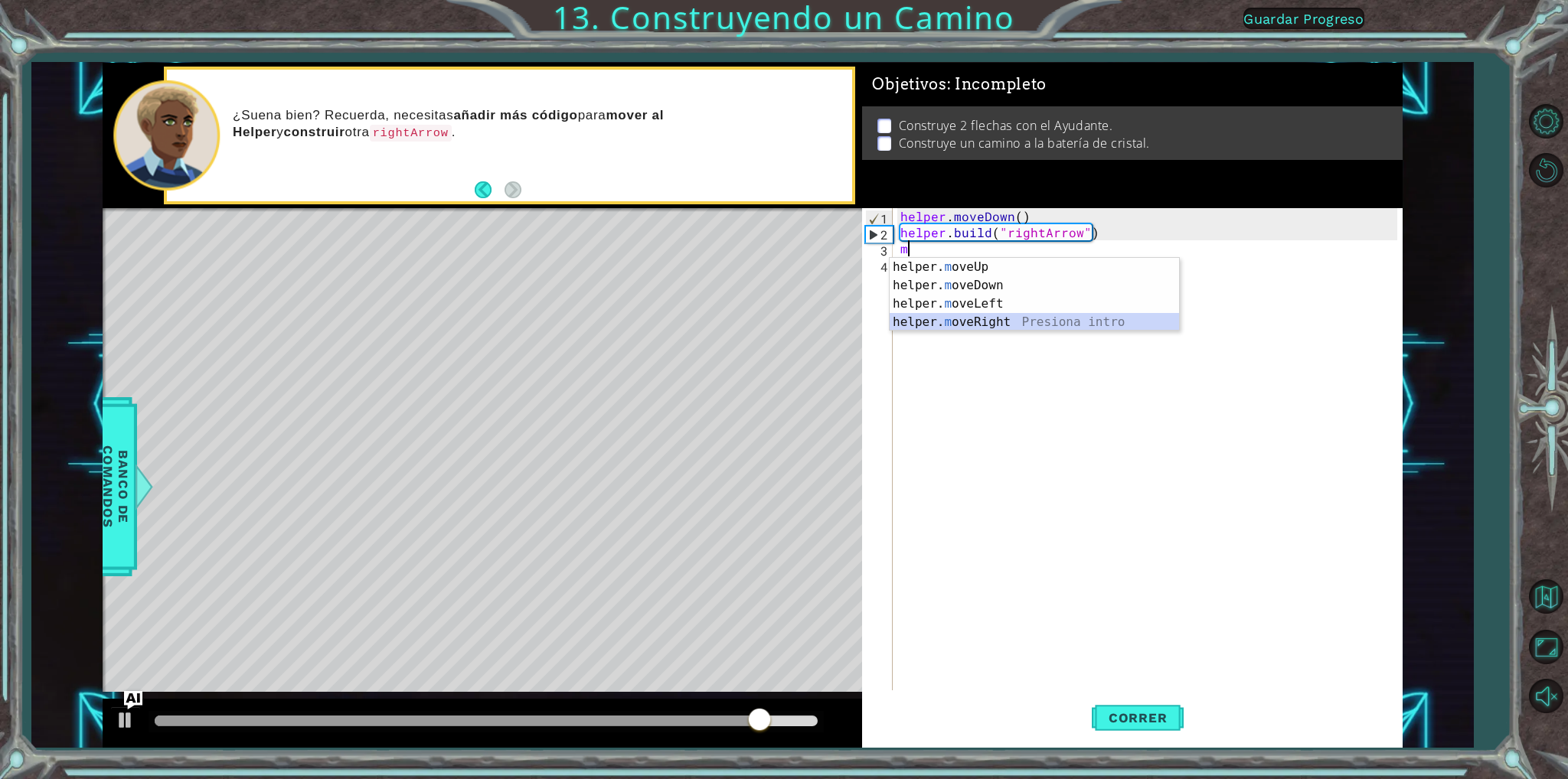
click at [988, 317] on div "helper. m oveUp Presiona intro helper. m oveDown Presiona intro helper. m oveLe…" at bounding box center [1034, 312] width 289 height 110
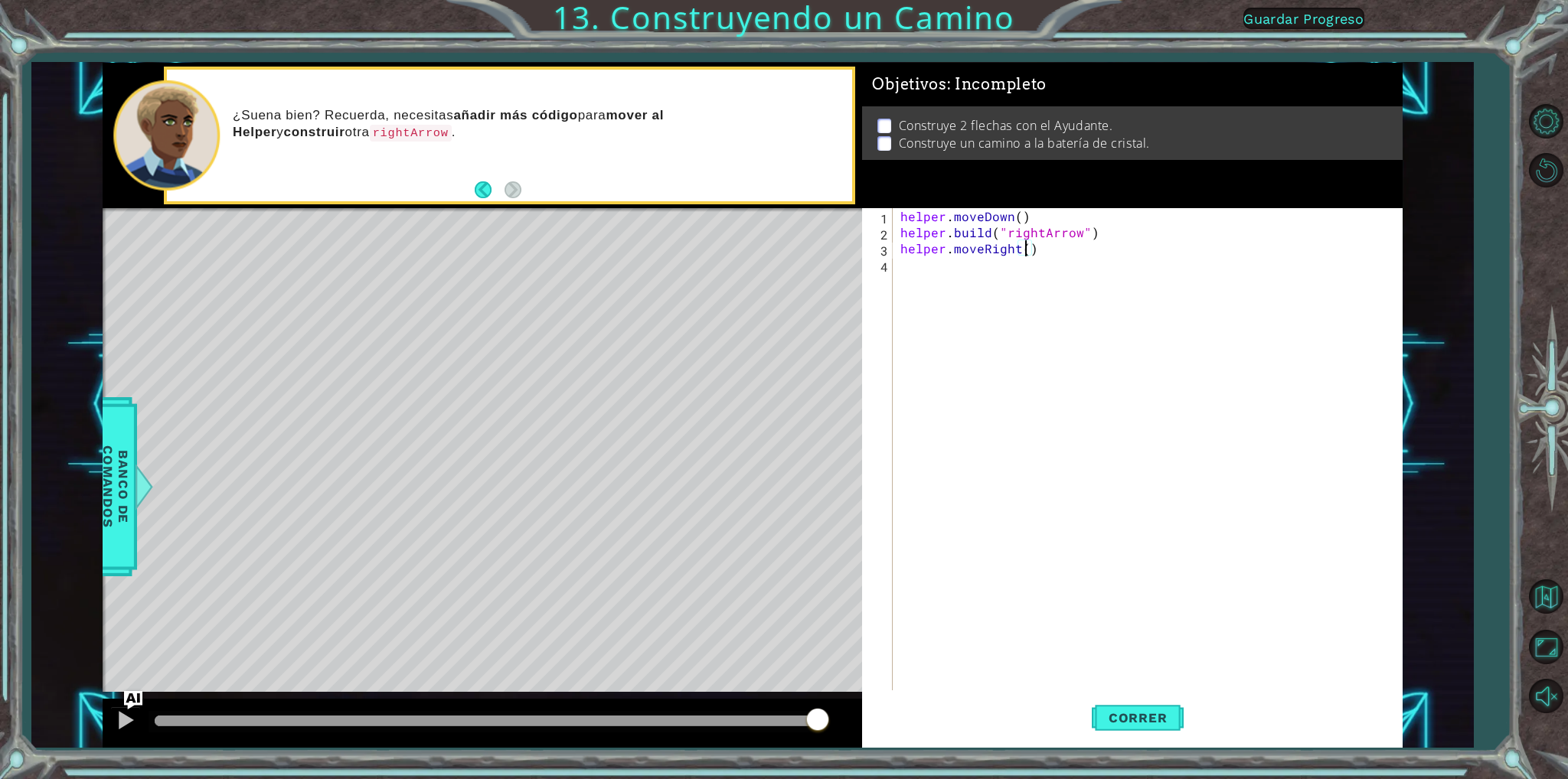
scroll to position [0, 7]
type textarea "helper.moveRight(3)"
click at [1179, 724] on span "Correr" at bounding box center [1138, 717] width 90 height 16
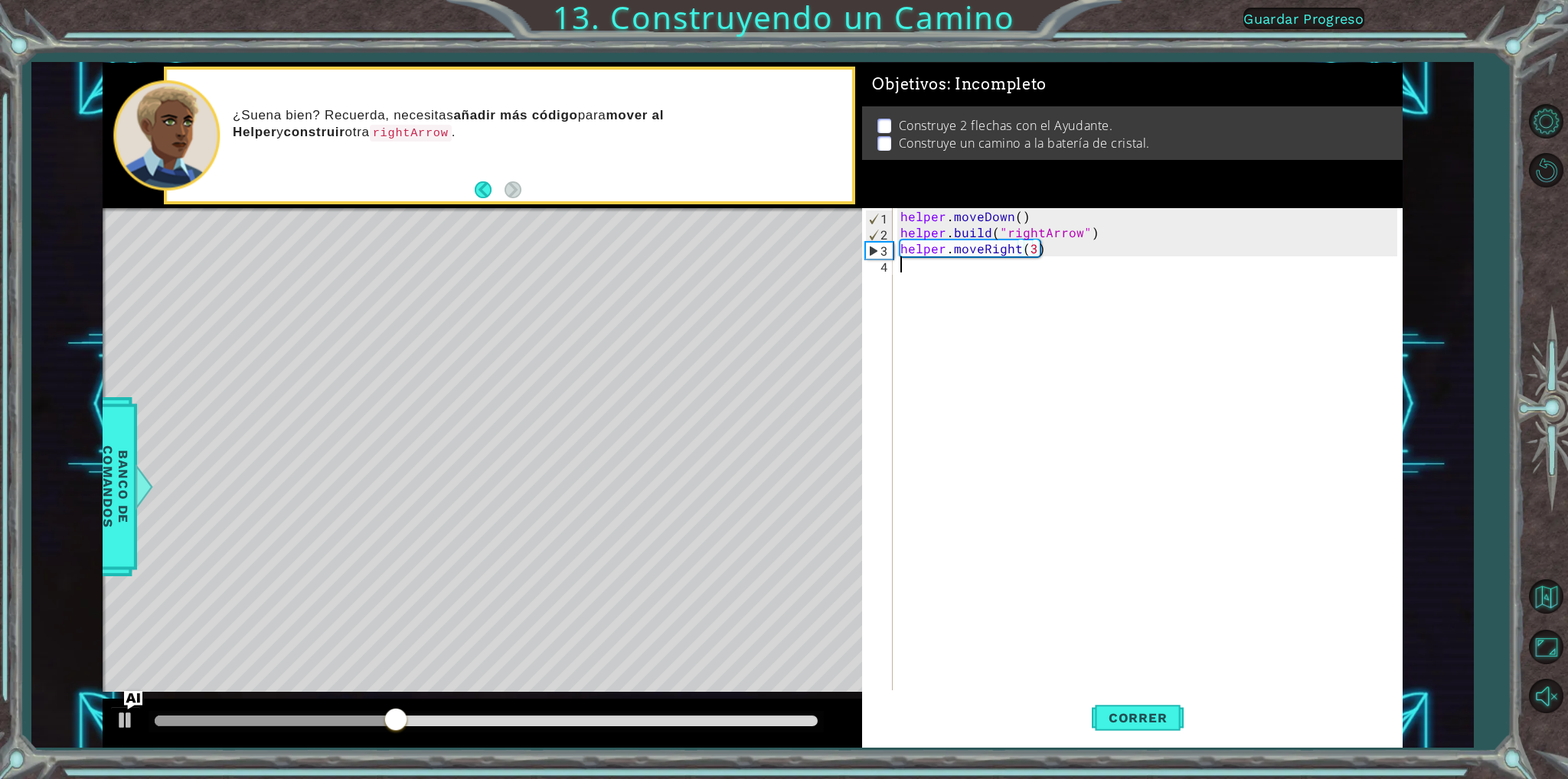
click at [933, 270] on div "helper . moveDown ( ) helper . build ( "rightArrow" ) helper . moveRight ( 3 )" at bounding box center [1151, 465] width 507 height 514
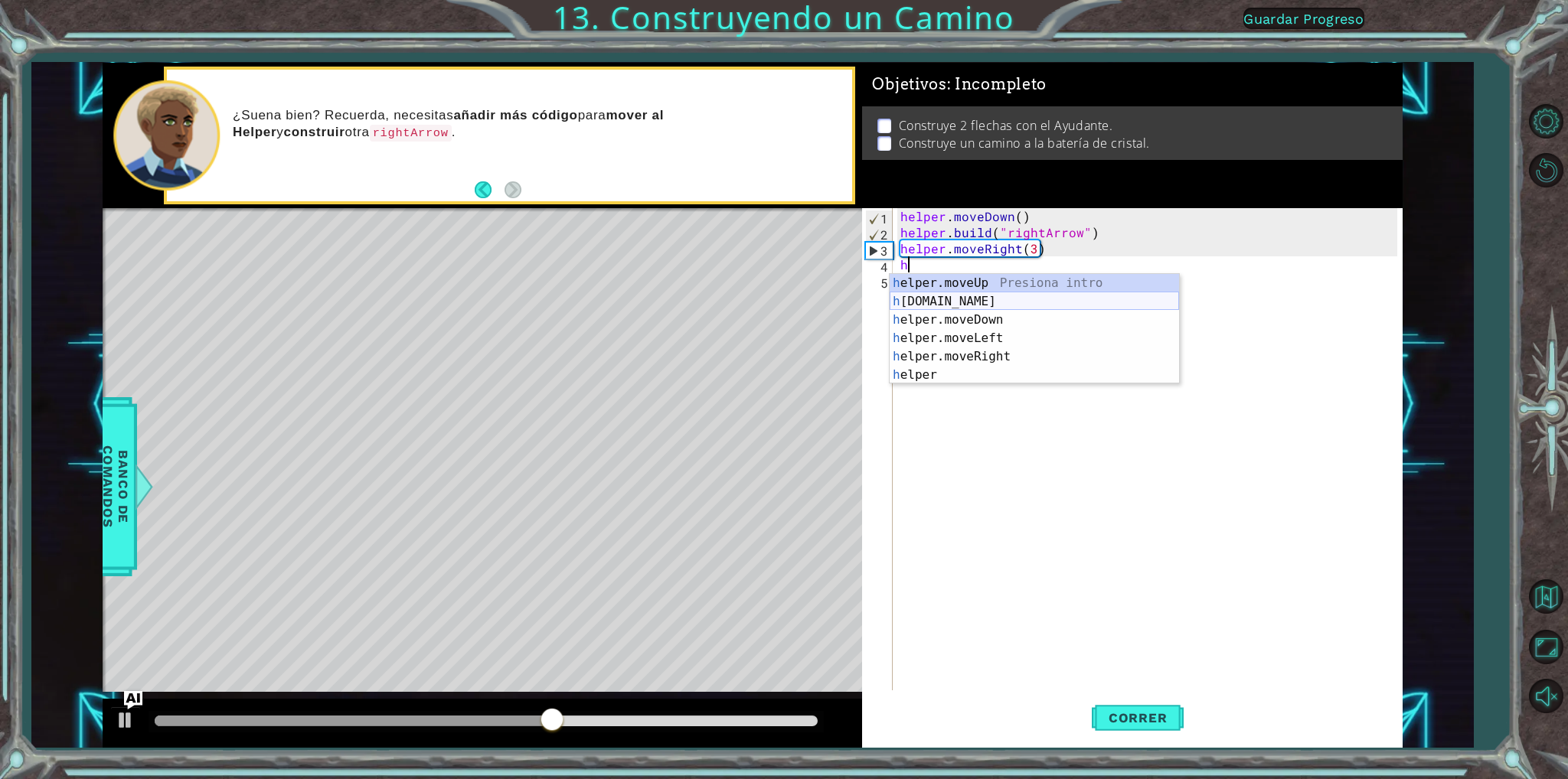
click at [959, 298] on div "h elper.moveUp Presiona intro h [DOMAIN_NAME] Presiona intro h elper.moveDown P…" at bounding box center [1034, 347] width 289 height 147
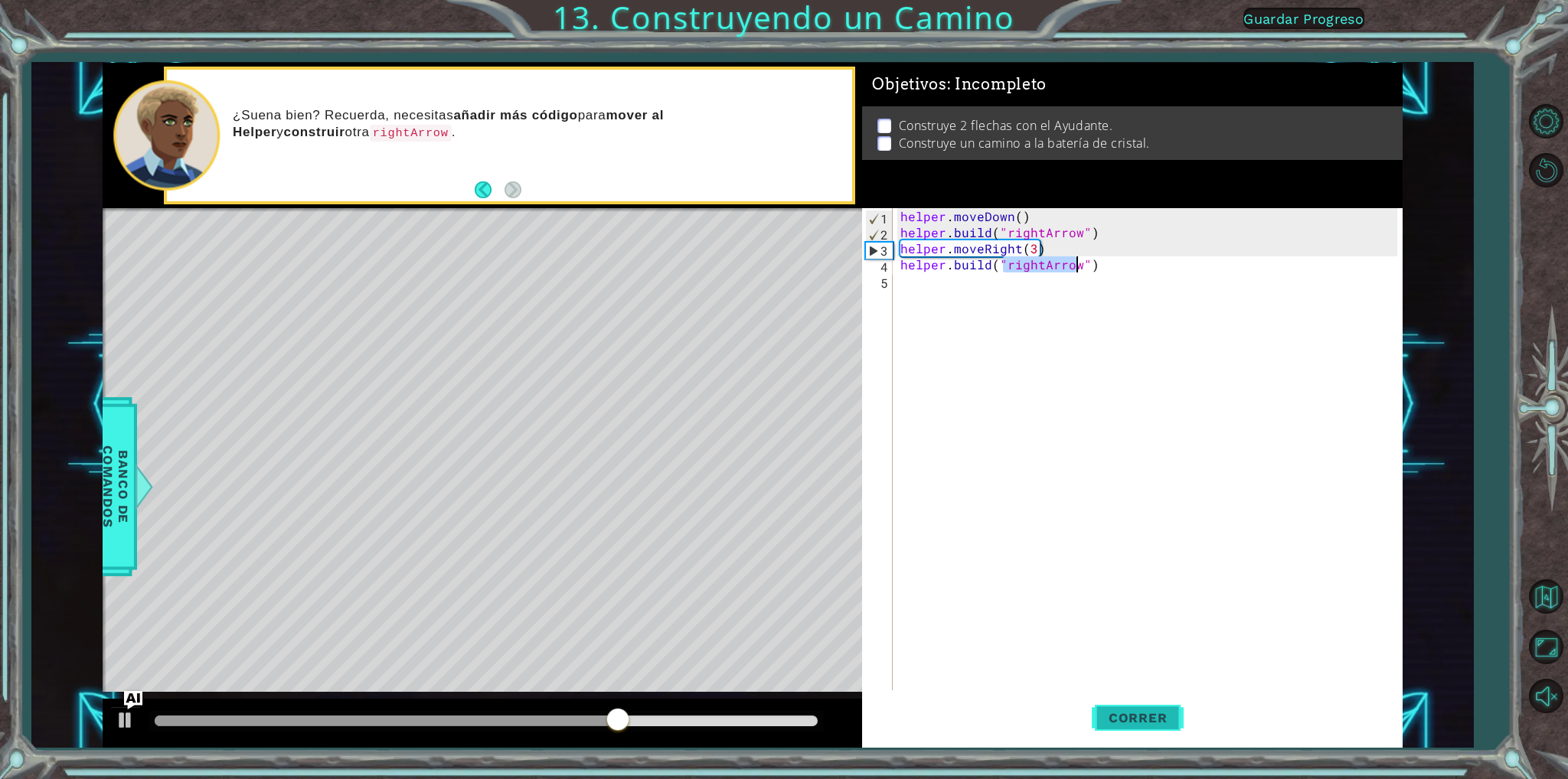
type textarea "[DOMAIN_NAME]("rightArrow")"
click at [1111, 724] on span "Correr" at bounding box center [1138, 717] width 90 height 16
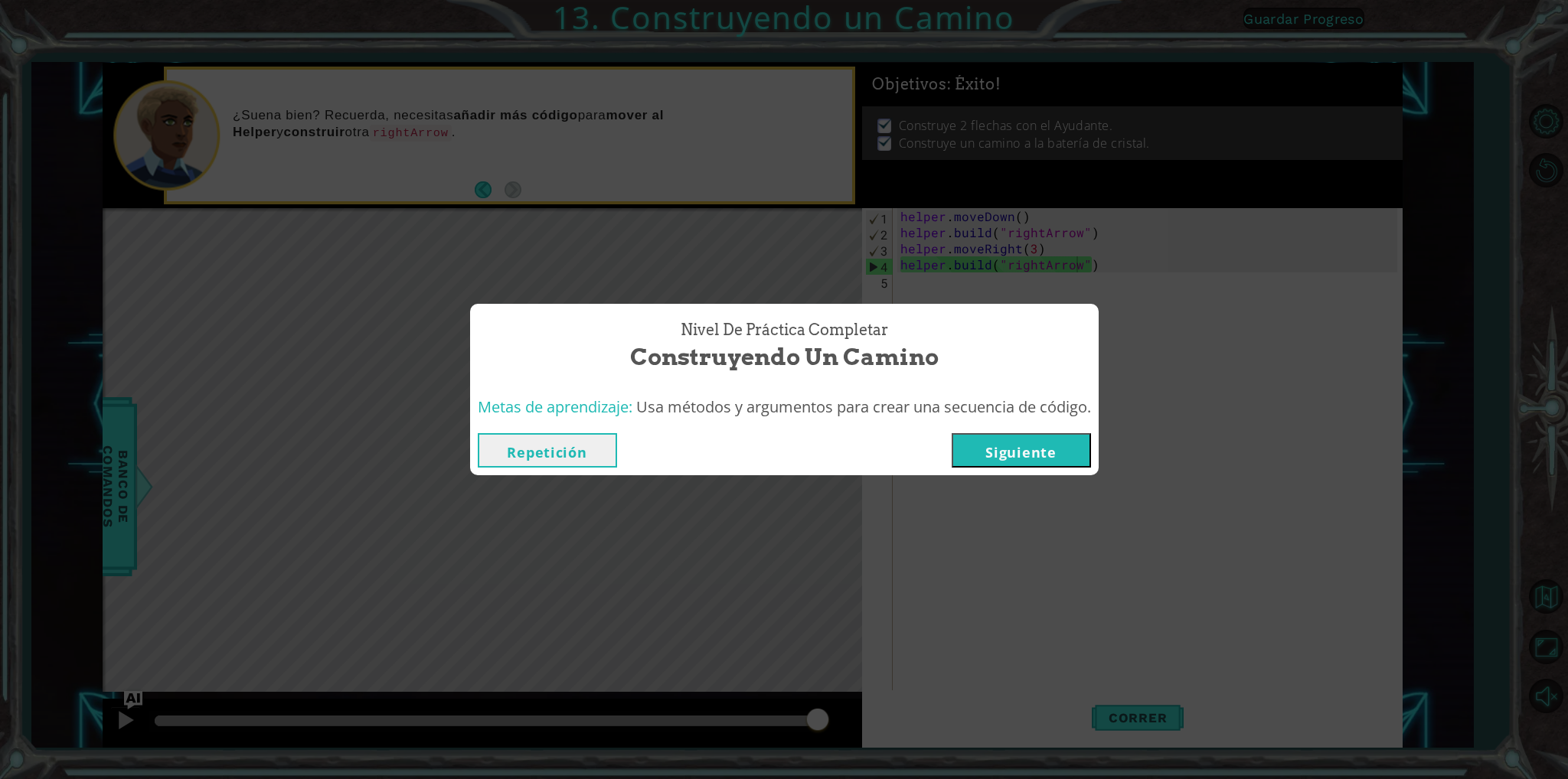
click at [1015, 440] on button "Siguiente" at bounding box center [1021, 450] width 140 height 34
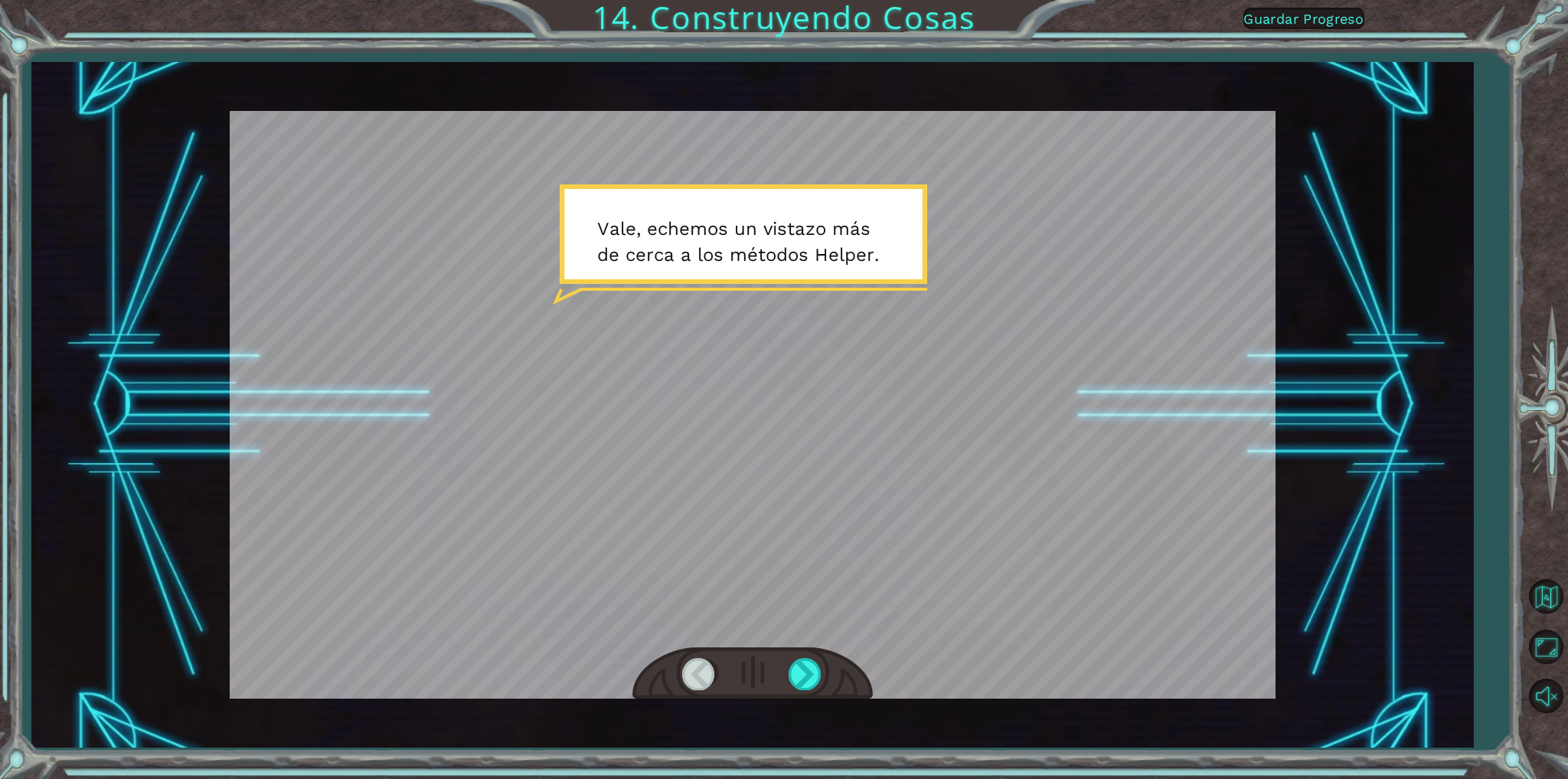
click at [780, 274] on div at bounding box center [752, 405] width 1046 height 588
drag, startPoint x: 931, startPoint y: 444, endPoint x: 919, endPoint y: 425, distance: 22.5
click at [930, 434] on div at bounding box center [752, 405] width 1046 height 588
click at [904, 460] on div at bounding box center [752, 405] width 1046 height 588
click at [795, 661] on div at bounding box center [805, 674] width 34 height 31
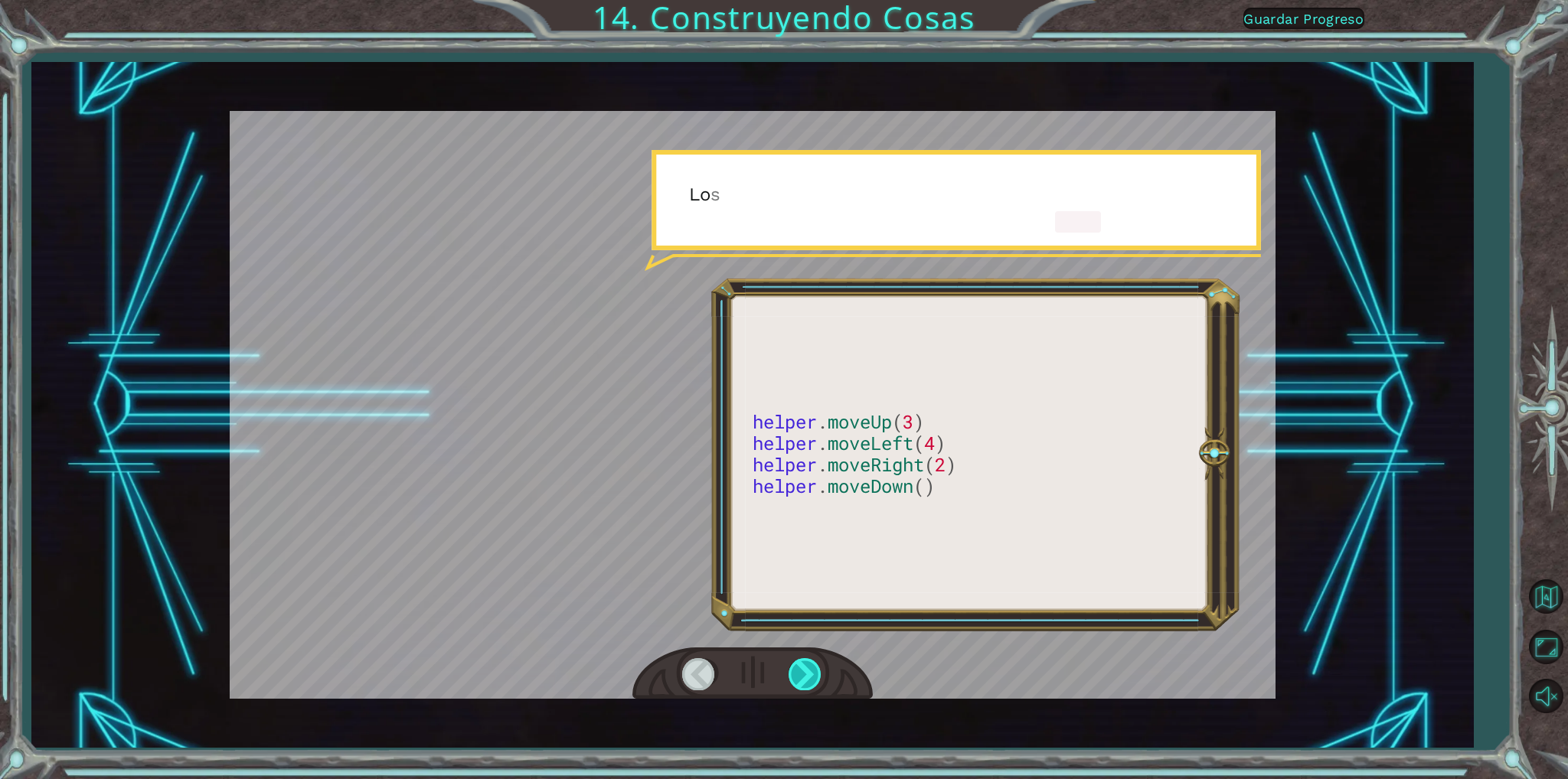
click at [800, 668] on div at bounding box center [805, 674] width 34 height 31
click at [808, 673] on div at bounding box center [805, 674] width 34 height 31
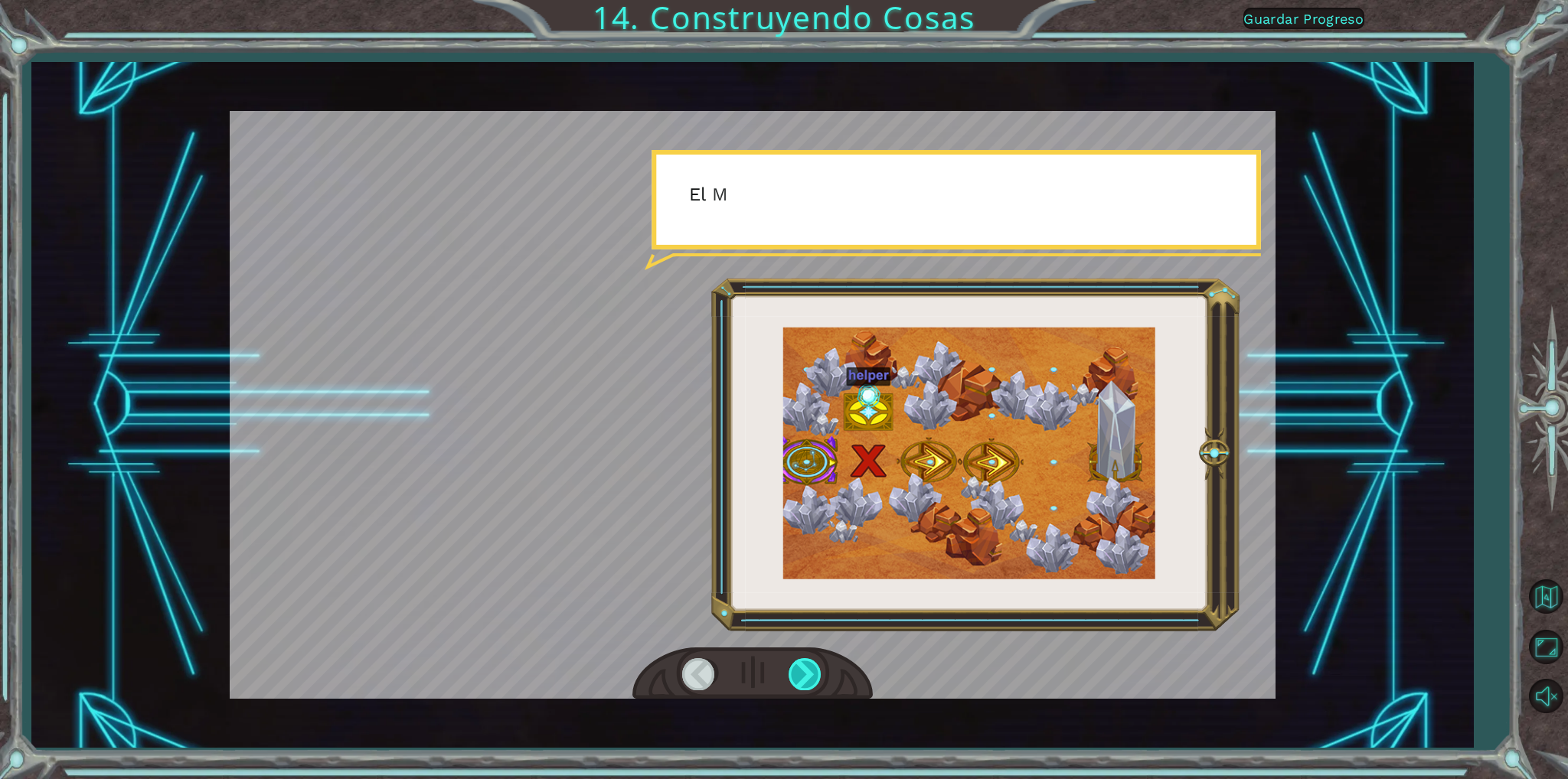
click at [808, 673] on div at bounding box center [805, 674] width 34 height 31
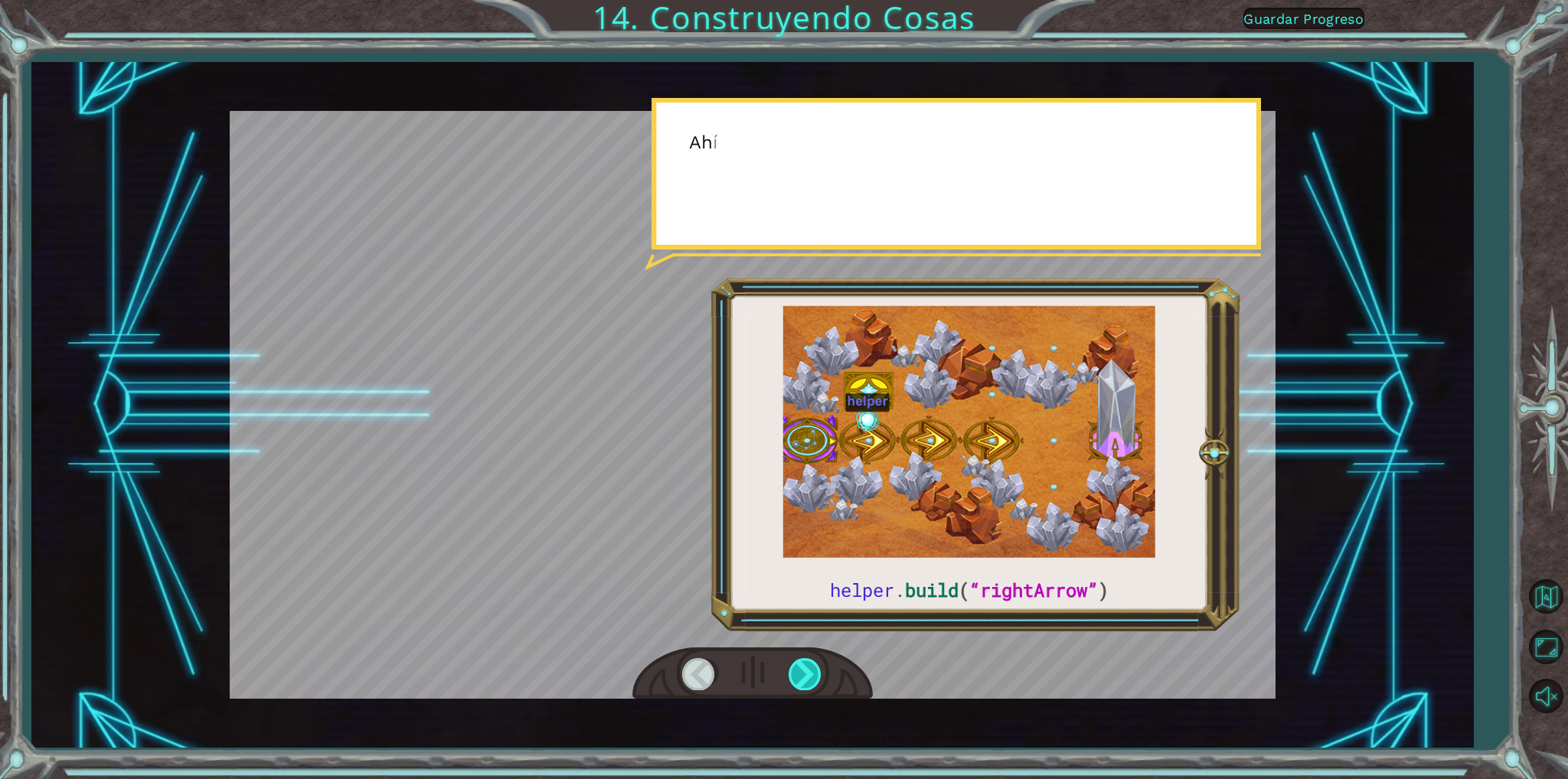
click at [808, 673] on div at bounding box center [805, 674] width 34 height 31
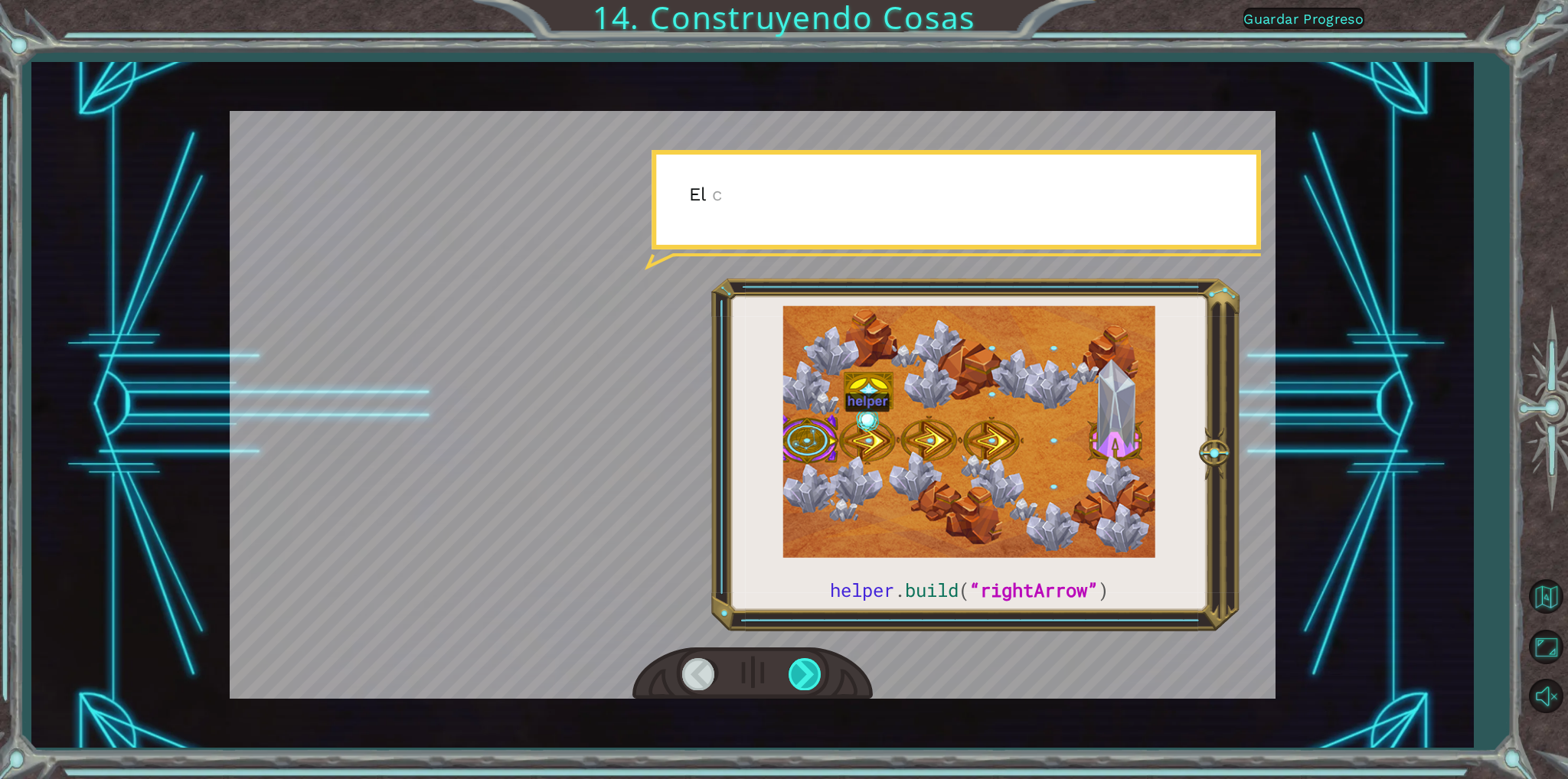
click at [808, 673] on div at bounding box center [805, 674] width 34 height 31
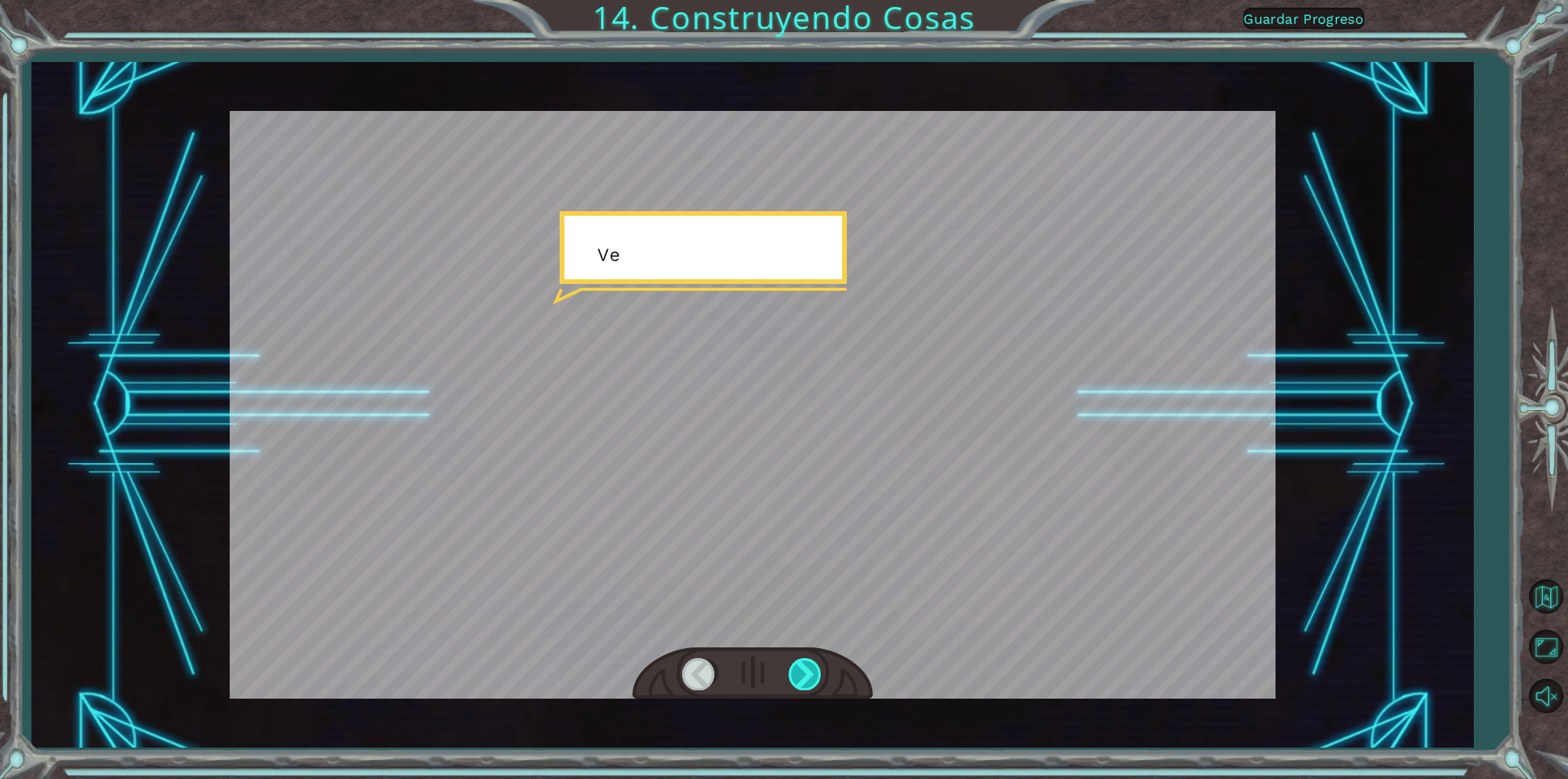
click at [808, 673] on div at bounding box center [805, 674] width 34 height 31
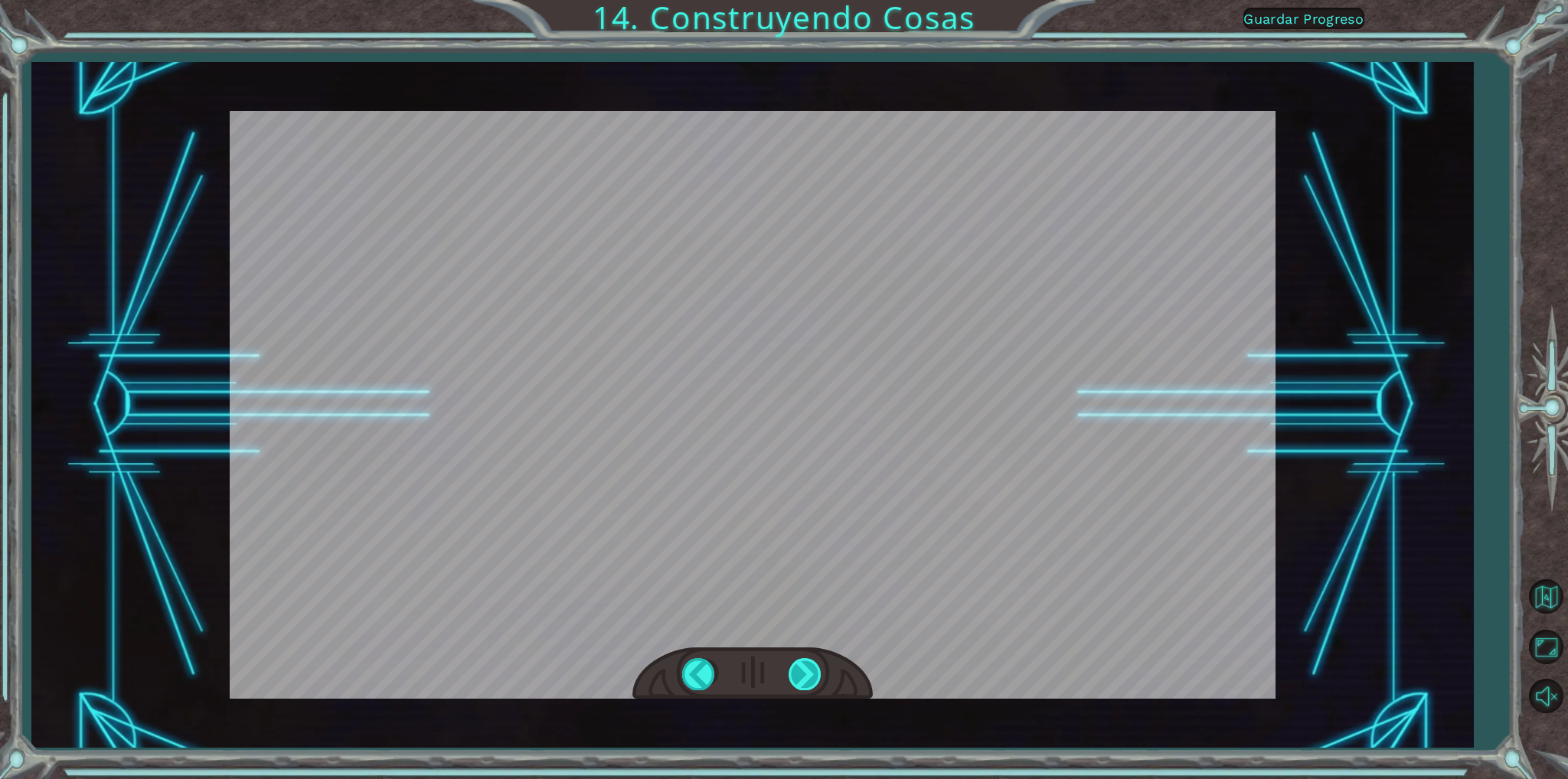
click at [808, 673] on div at bounding box center [805, 674] width 34 height 31
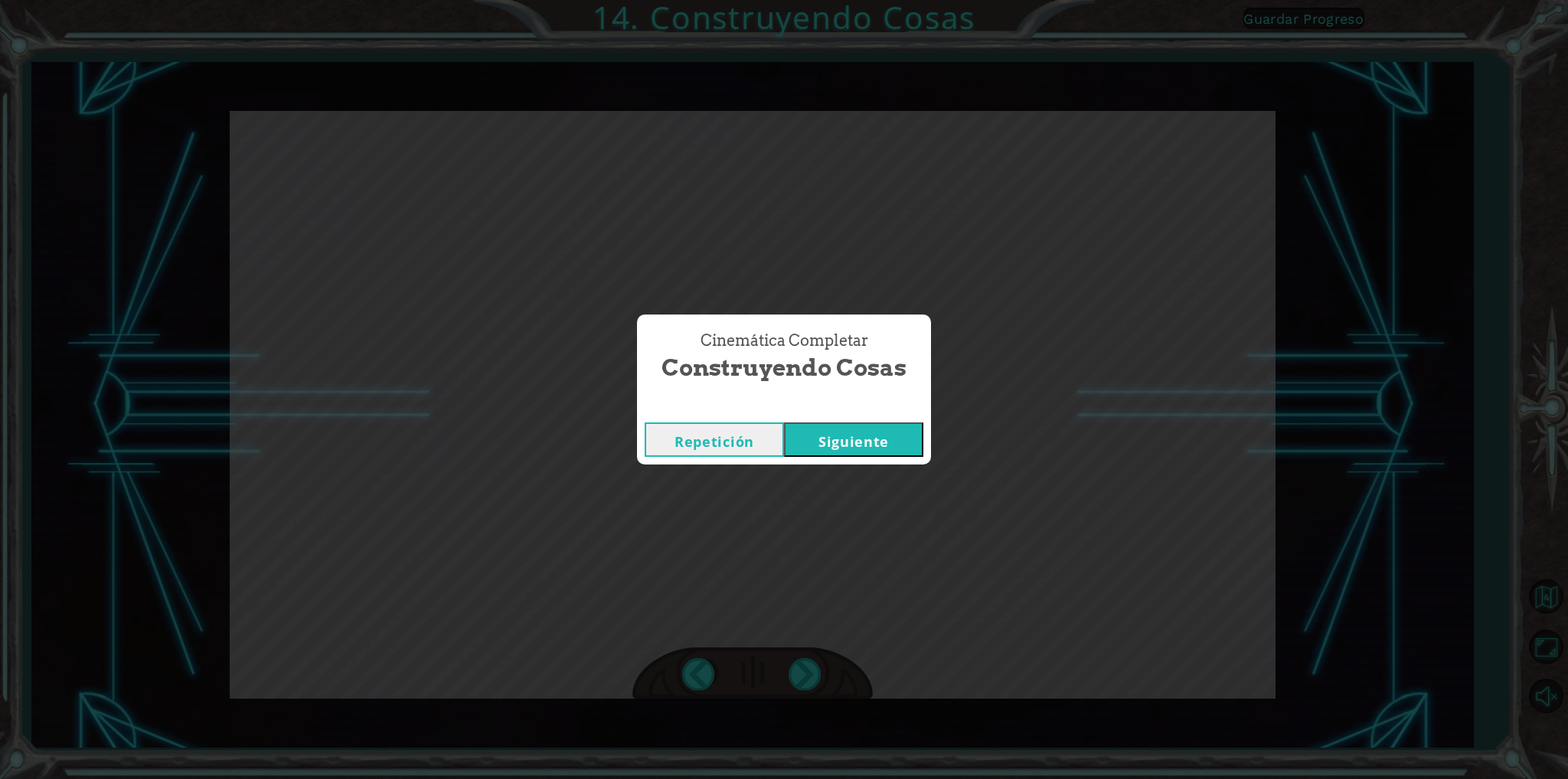
click at [854, 429] on button "Siguiente" at bounding box center [853, 439] width 140 height 34
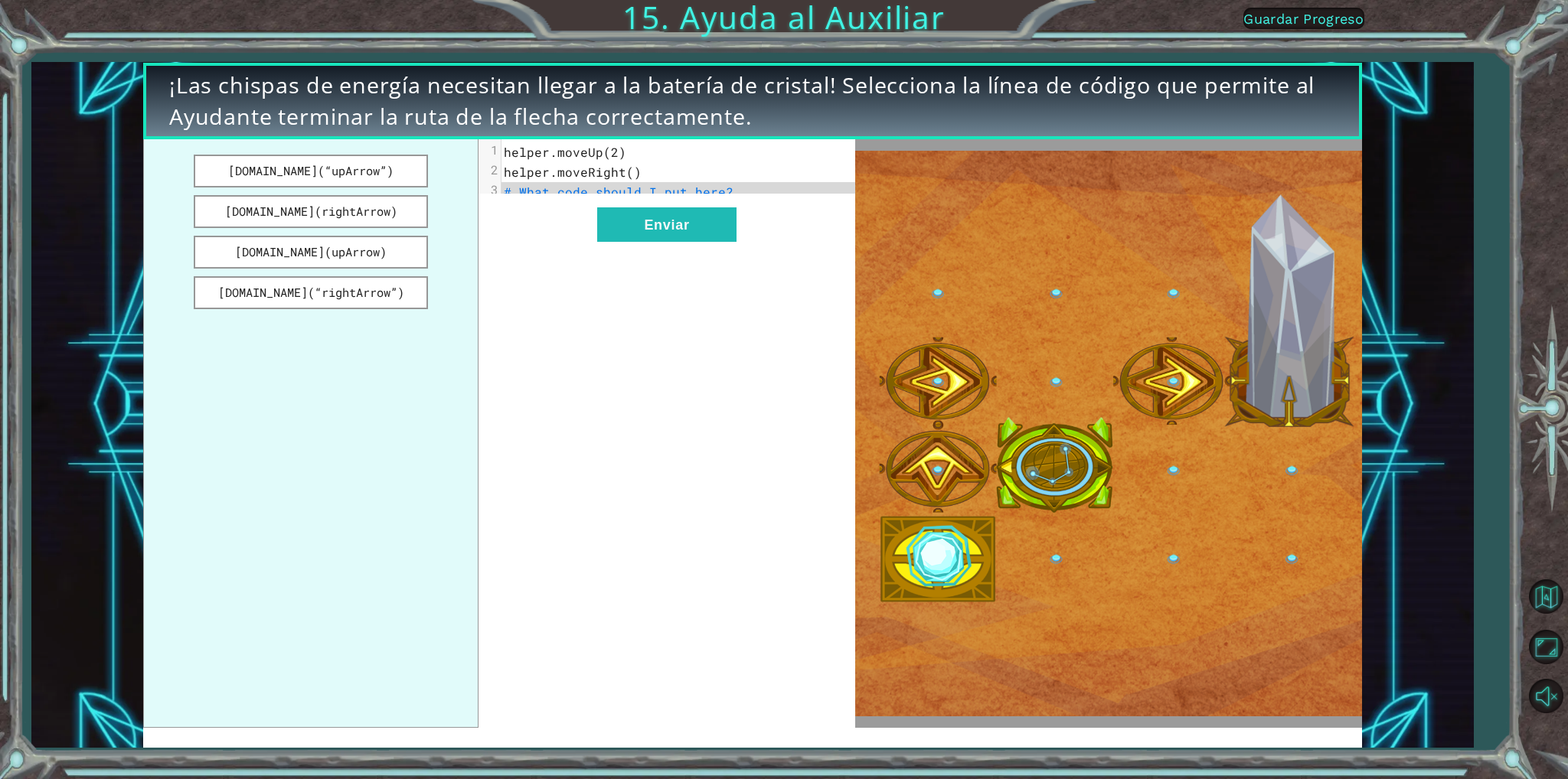
drag, startPoint x: 332, startPoint y: 167, endPoint x: 442, endPoint y: 171, distance: 110.1
click at [401, 187] on ul "[DOMAIN_NAME](“upArrow”) [DOMAIN_NAME](rightArrow) [DOMAIN_NAME](upArrow) [DOMA…" at bounding box center [311, 433] width 336 height 589
drag, startPoint x: 543, startPoint y: 154, endPoint x: 422, endPoint y: 153, distance: 121.0
click at [427, 163] on div "[DOMAIN_NAME](“upArrow”) [DOMAIN_NAME](rightArrow) [DOMAIN_NAME](upArrow) [DOMA…" at bounding box center [499, 433] width 712 height 589
click at [639, 242] on button "Enviar" at bounding box center [667, 224] width 140 height 34
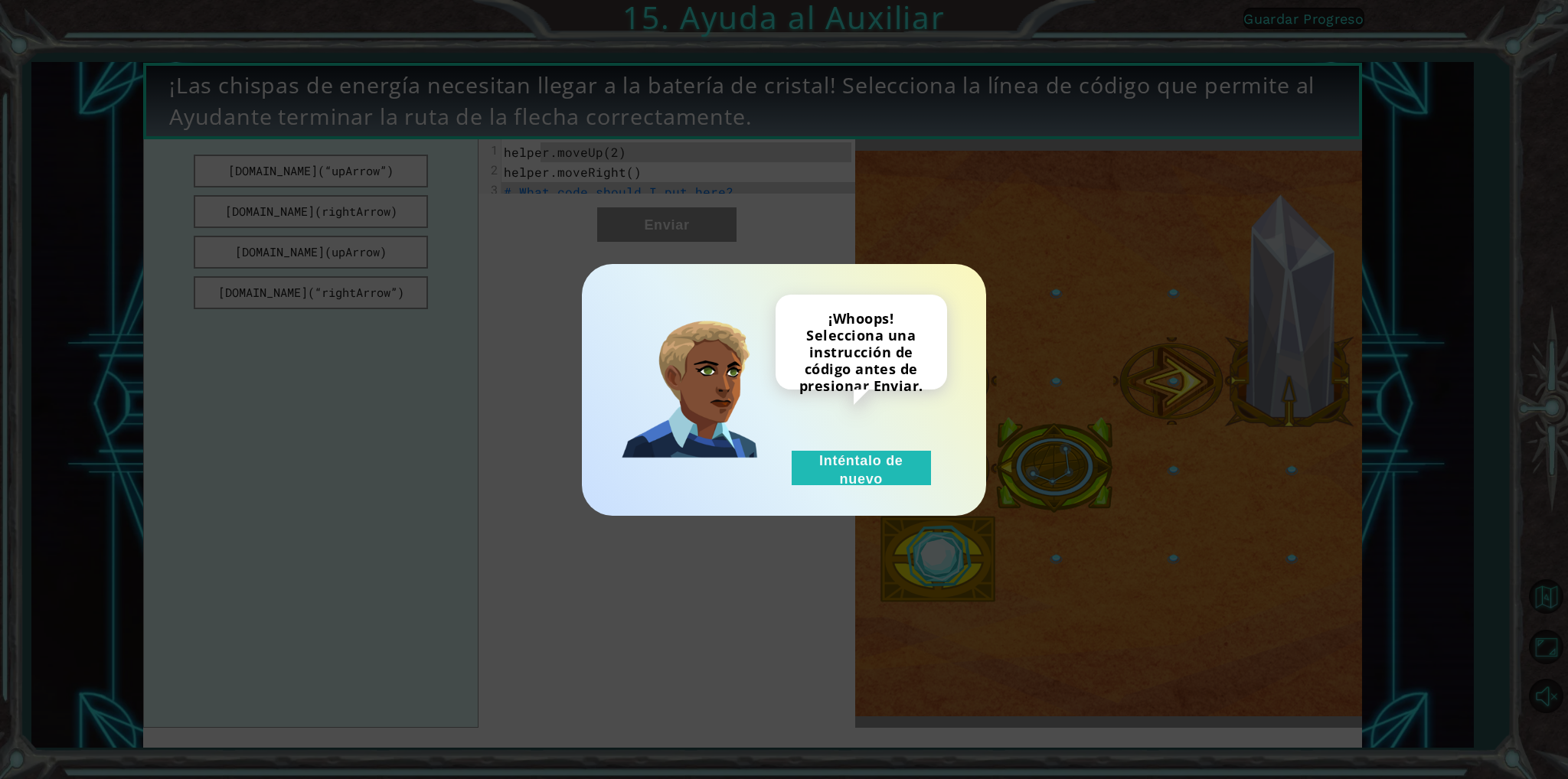
click at [749, 244] on div "¡Whoops! Selecciona una instrucción de código antes de presionar Enviar. Intént…" at bounding box center [784, 389] width 1568 height 779
click at [866, 471] on button "Inténtalo de nuevo" at bounding box center [861, 468] width 140 height 34
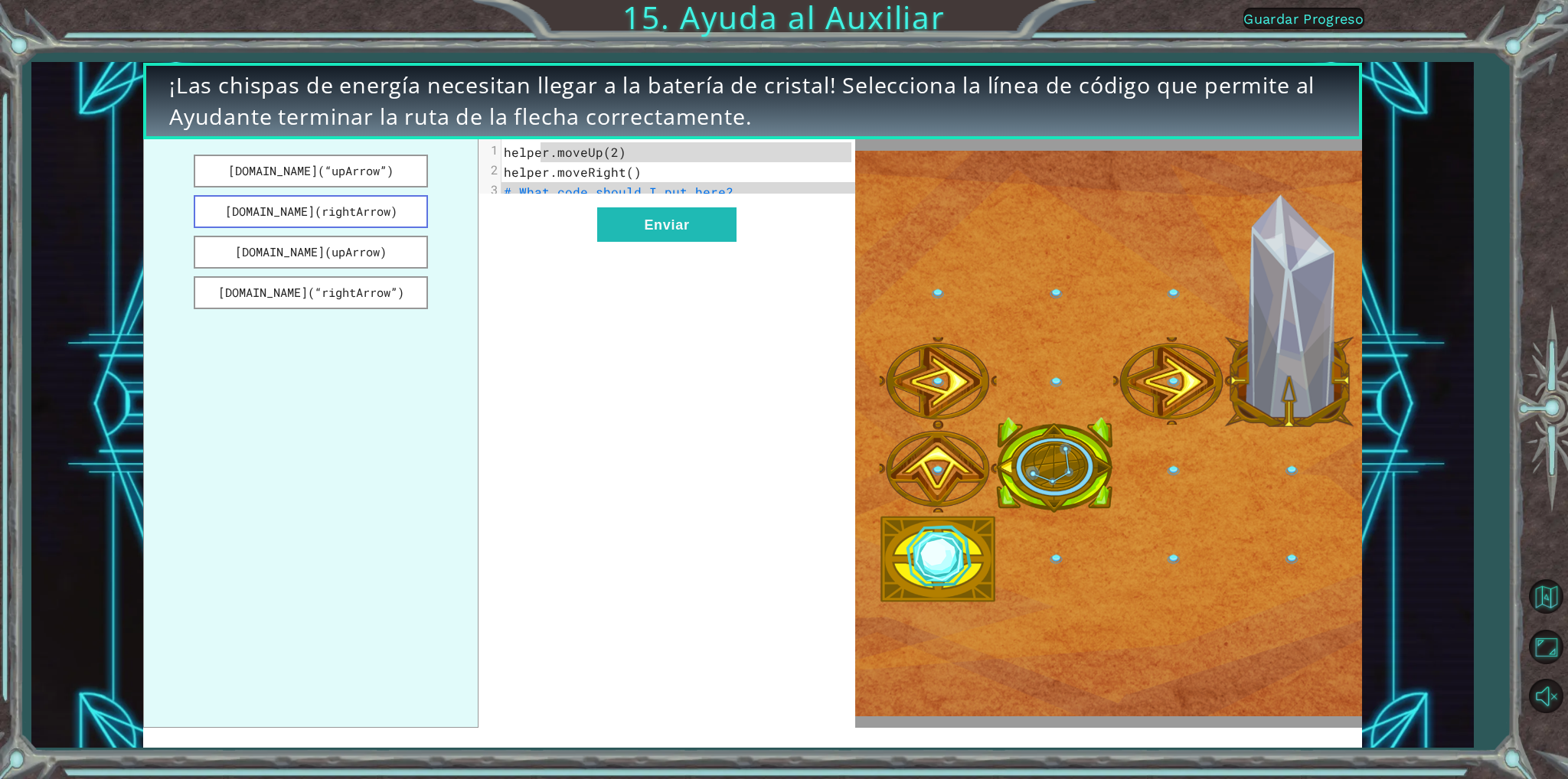
click at [362, 212] on button "[DOMAIN_NAME](rightArrow)" at bounding box center [311, 212] width 234 height 33
click at [645, 178] on pre "helper.moveRight()" at bounding box center [683, 173] width 364 height 20
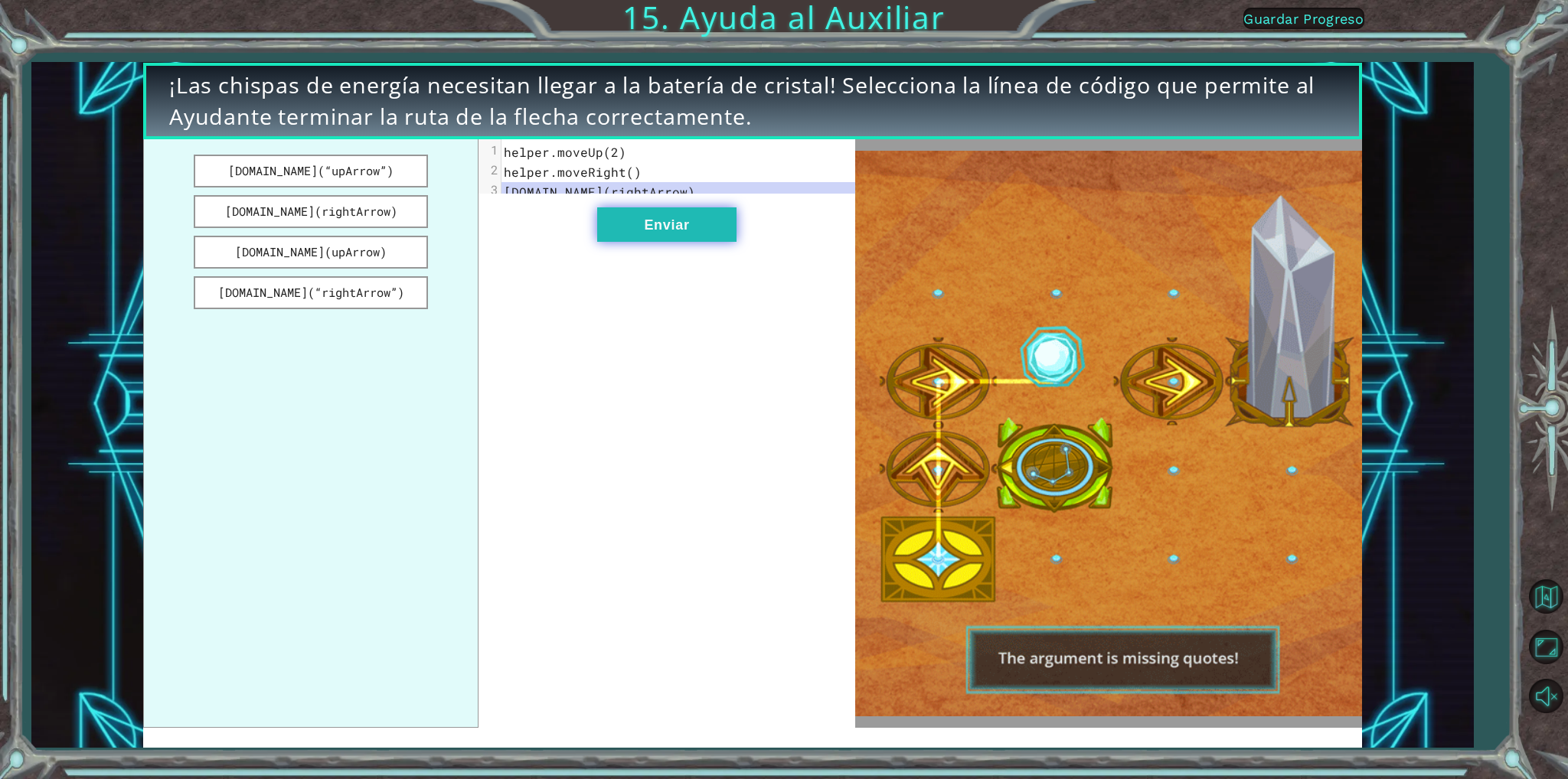
click at [634, 233] on button "Enviar" at bounding box center [667, 224] width 140 height 34
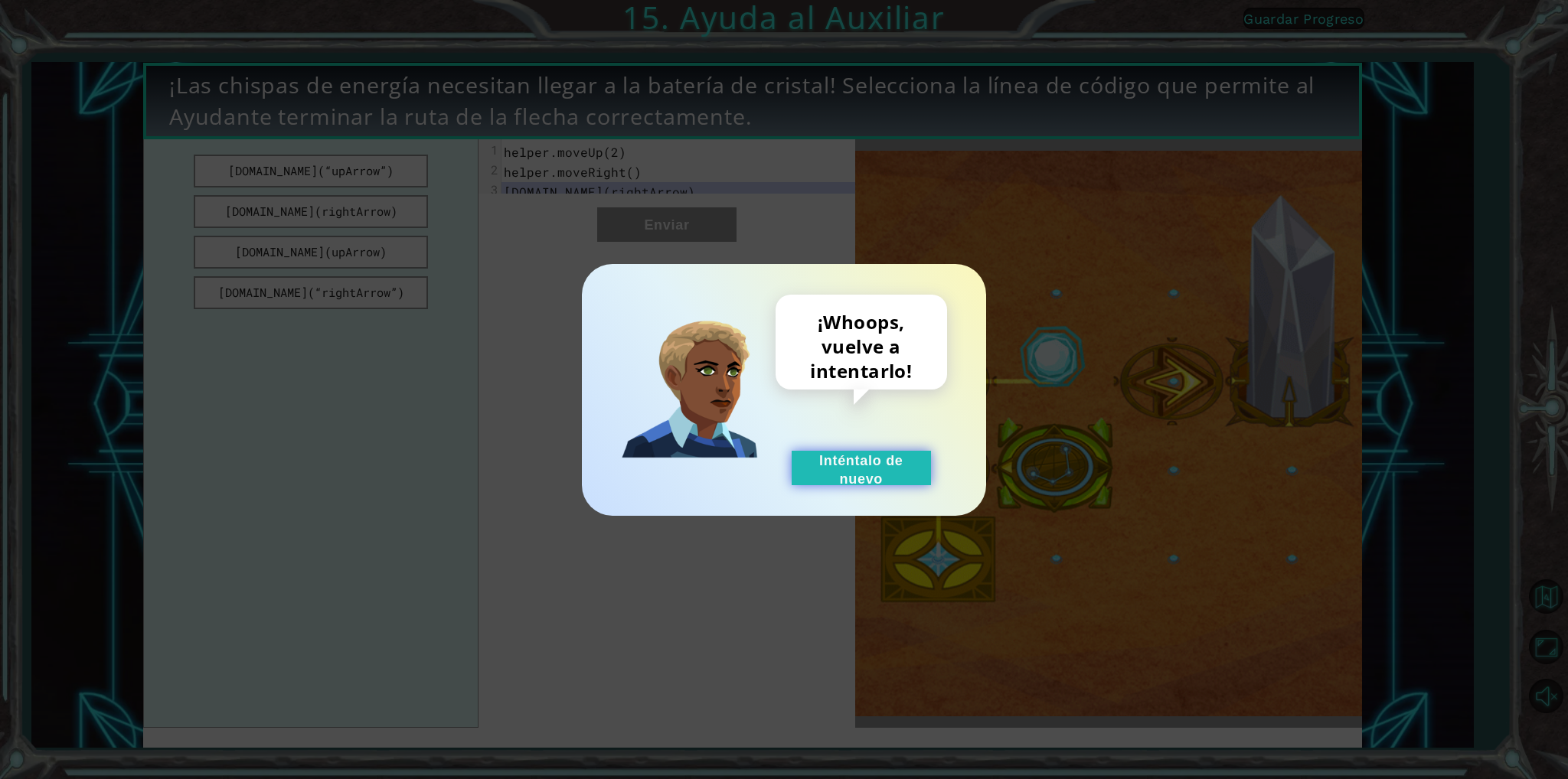
drag, startPoint x: 872, startPoint y: 469, endPoint x: 859, endPoint y: 469, distance: 13.0
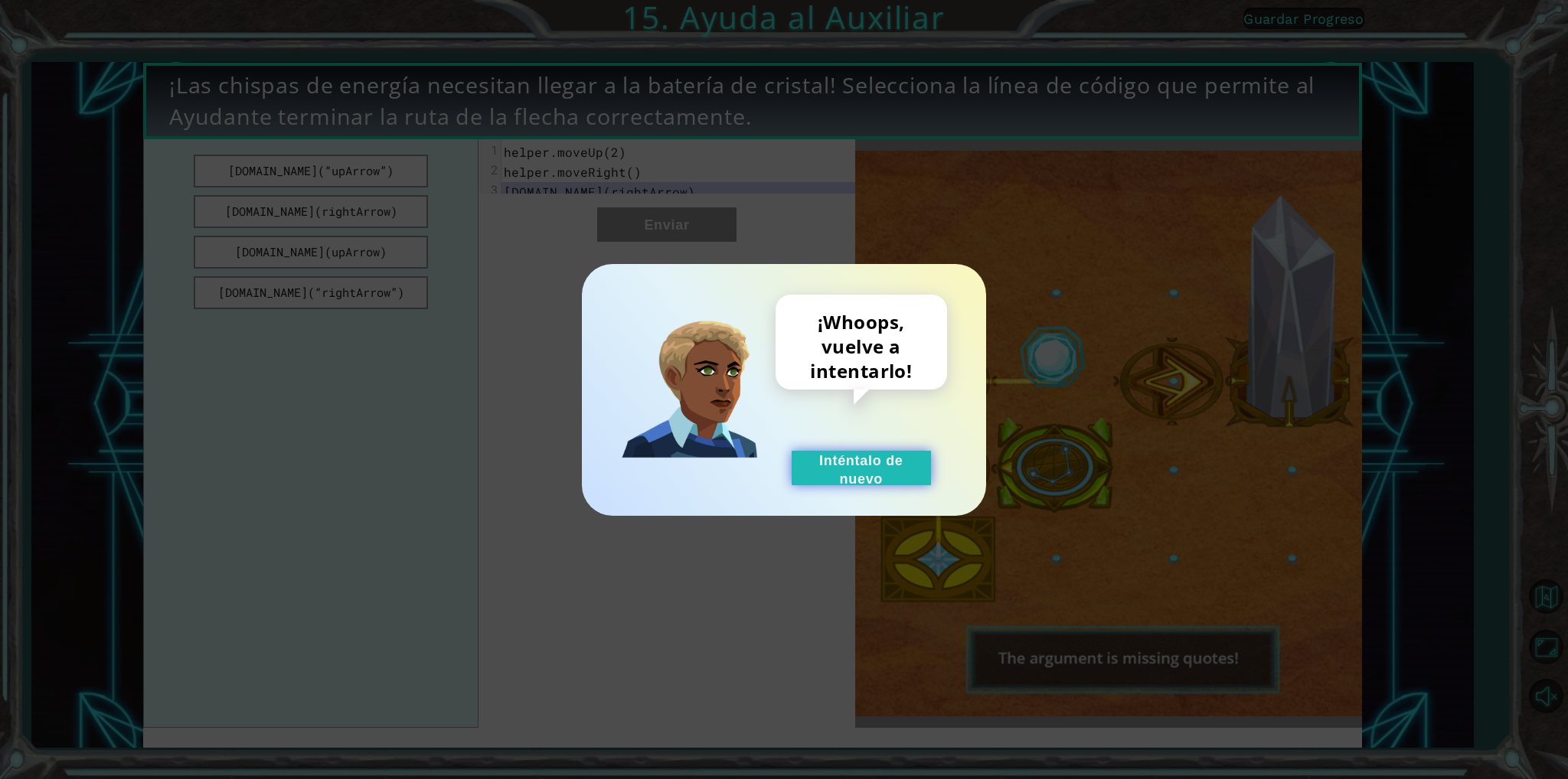
click at [871, 475] on button "Inténtalo de nuevo" at bounding box center [861, 468] width 140 height 34
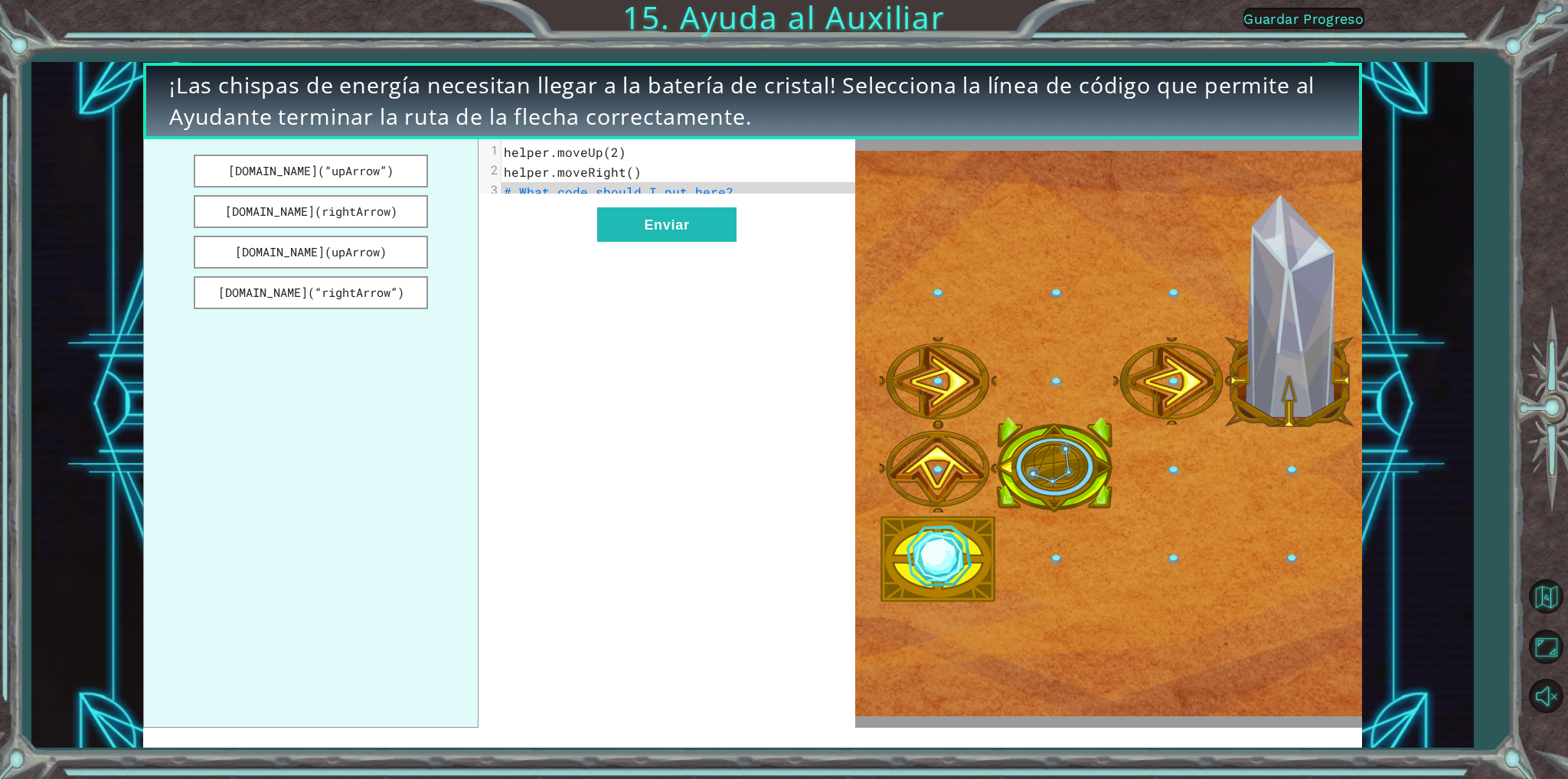
click at [643, 187] on span "# What code should I put here?" at bounding box center [619, 191] width 229 height 16
click at [327, 287] on button "[DOMAIN_NAME](“rightArrow”)" at bounding box center [311, 293] width 234 height 33
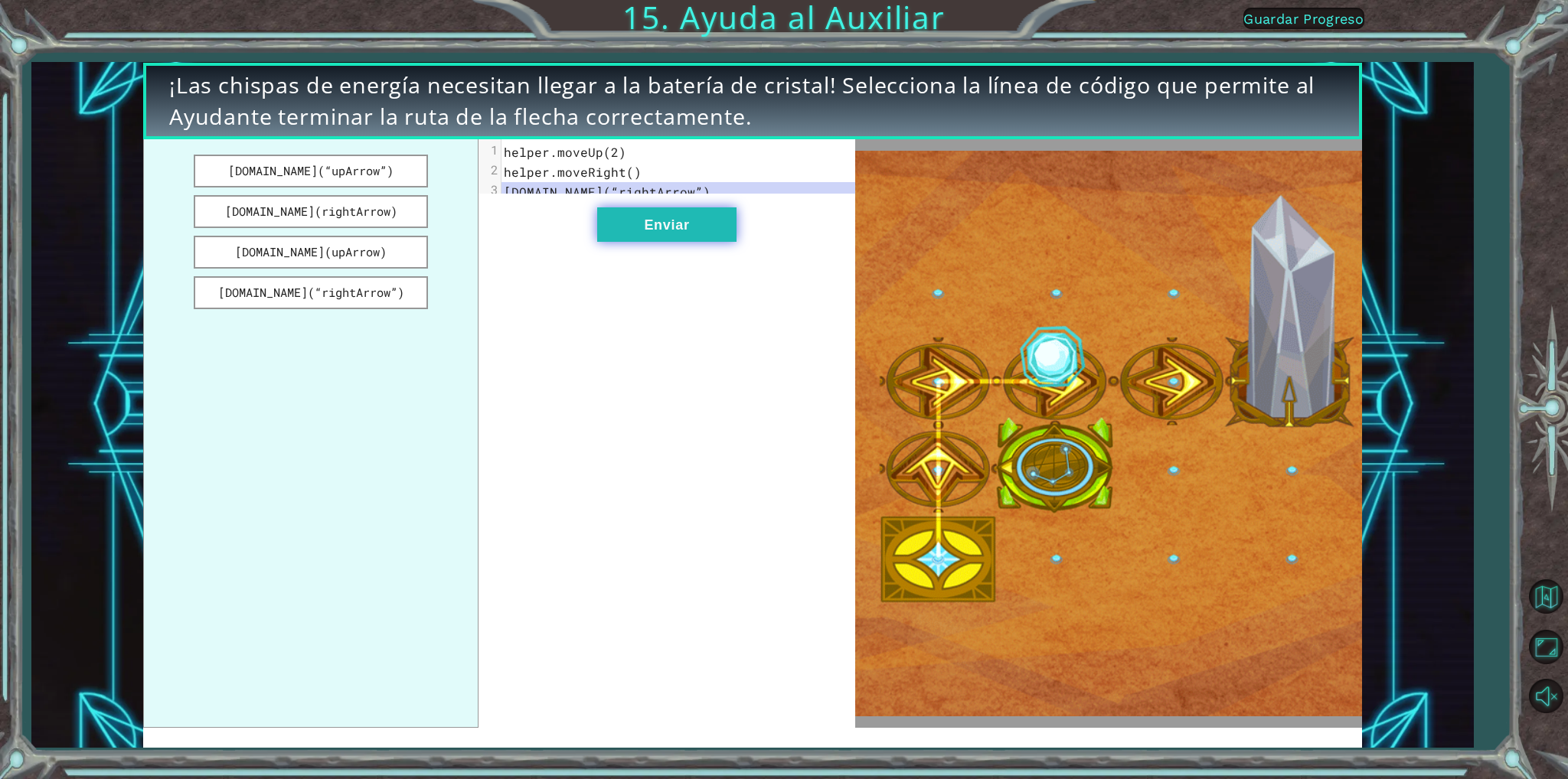
click at [680, 234] on button "Enviar" at bounding box center [667, 224] width 140 height 34
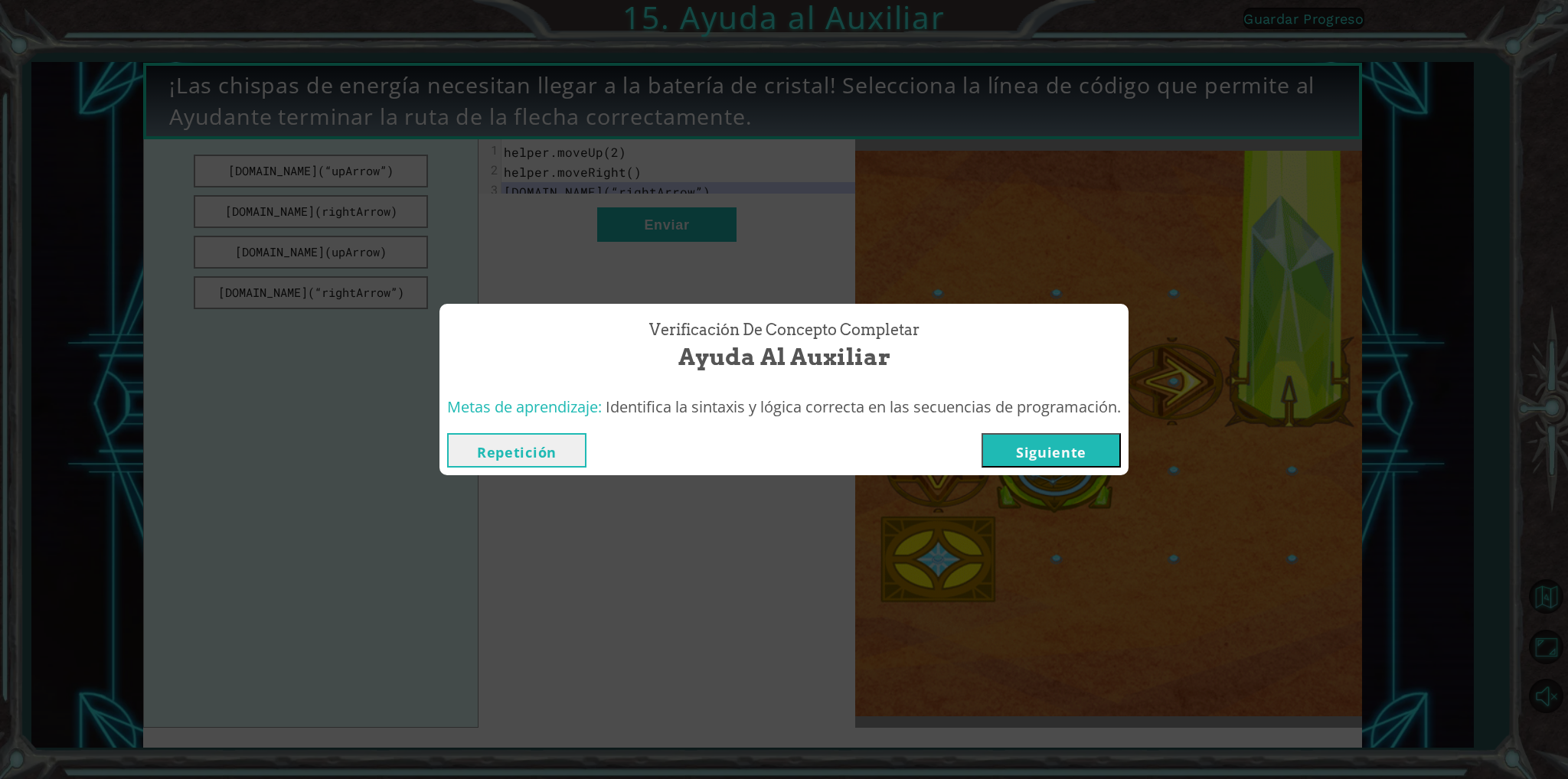
click at [1011, 456] on button "Siguiente" at bounding box center [1051, 450] width 140 height 34
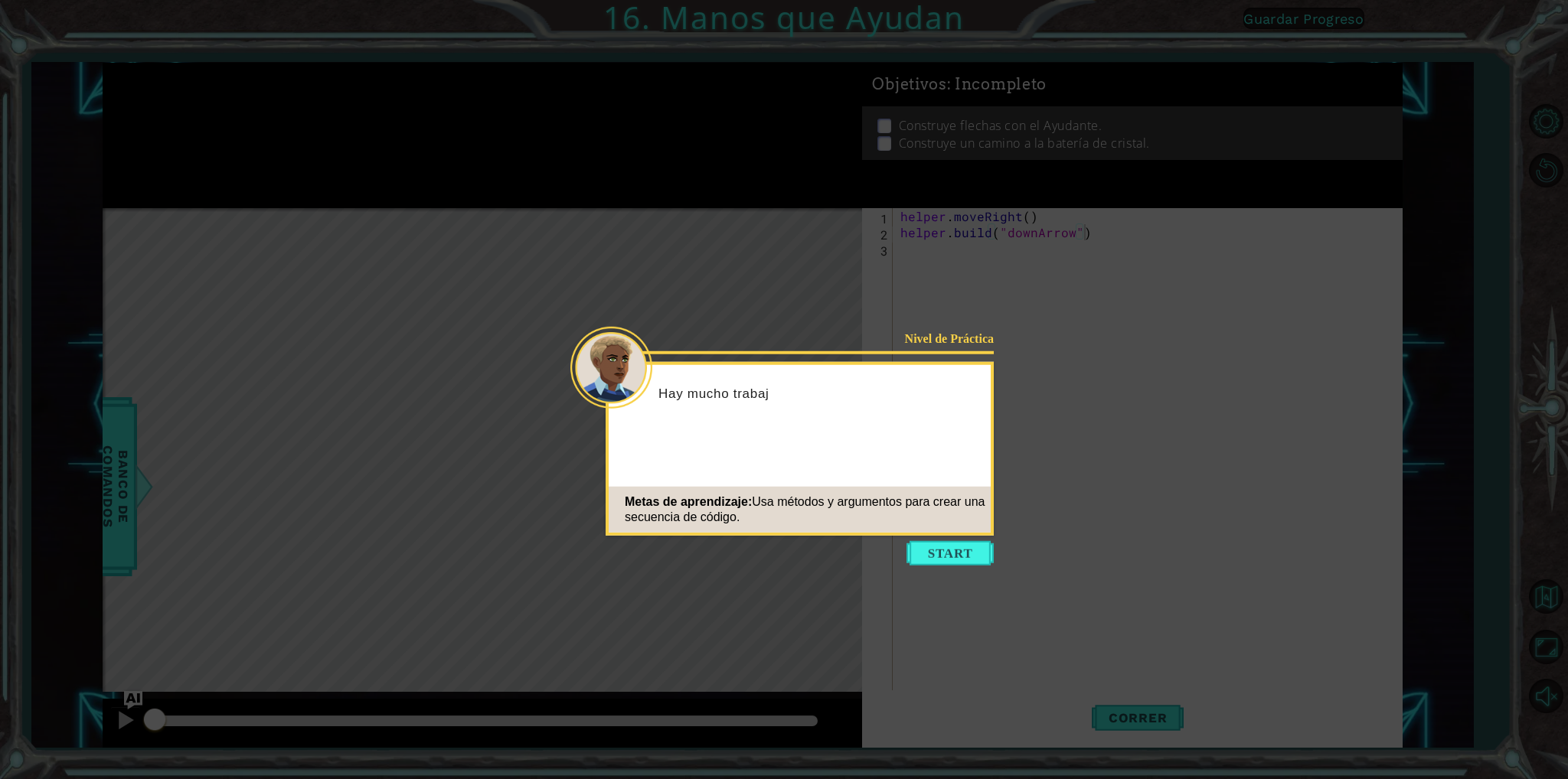
click at [982, 558] on button "Start" at bounding box center [949, 553] width 87 height 24
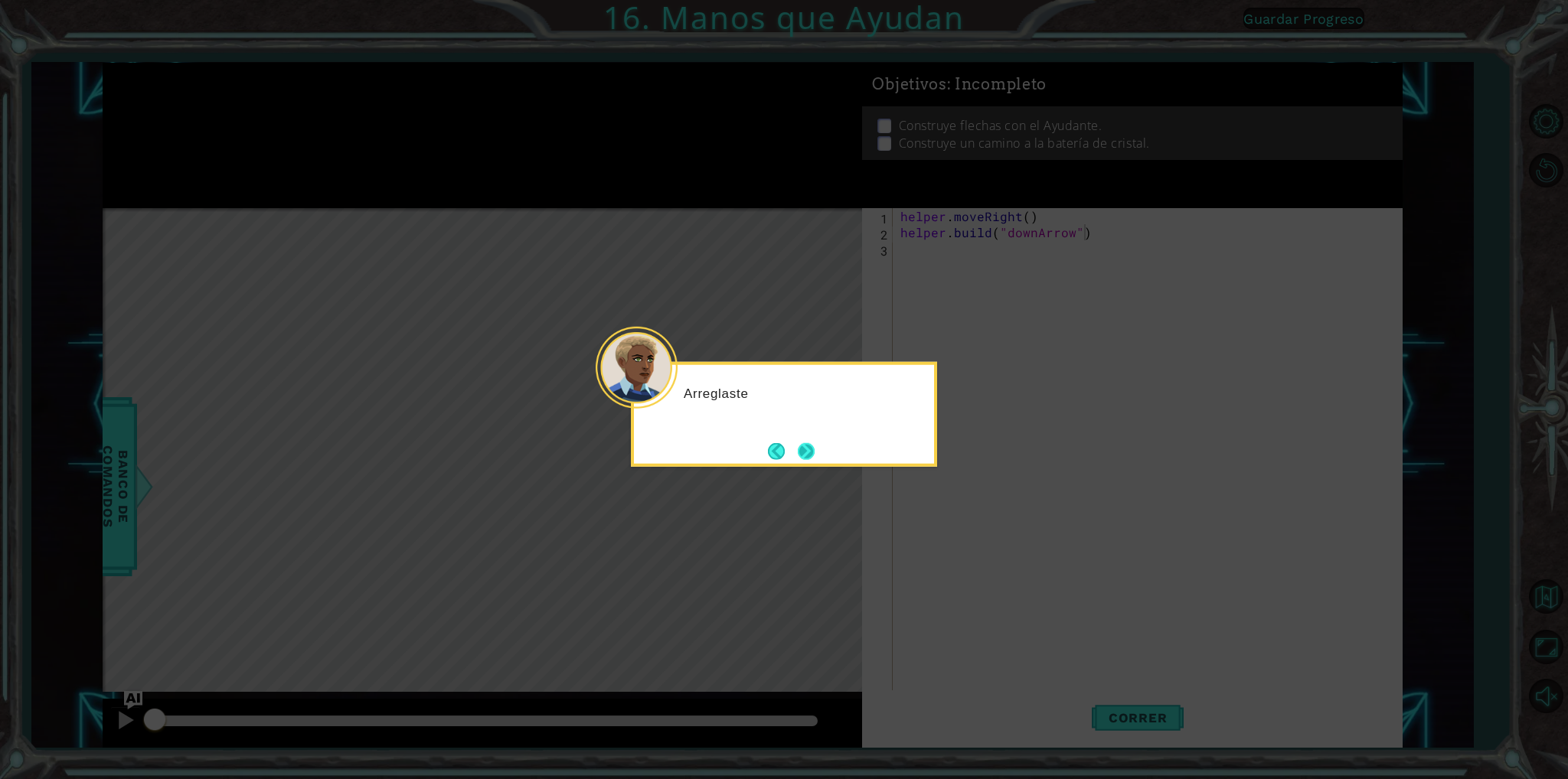
click at [815, 445] on button "Next" at bounding box center [806, 451] width 17 height 17
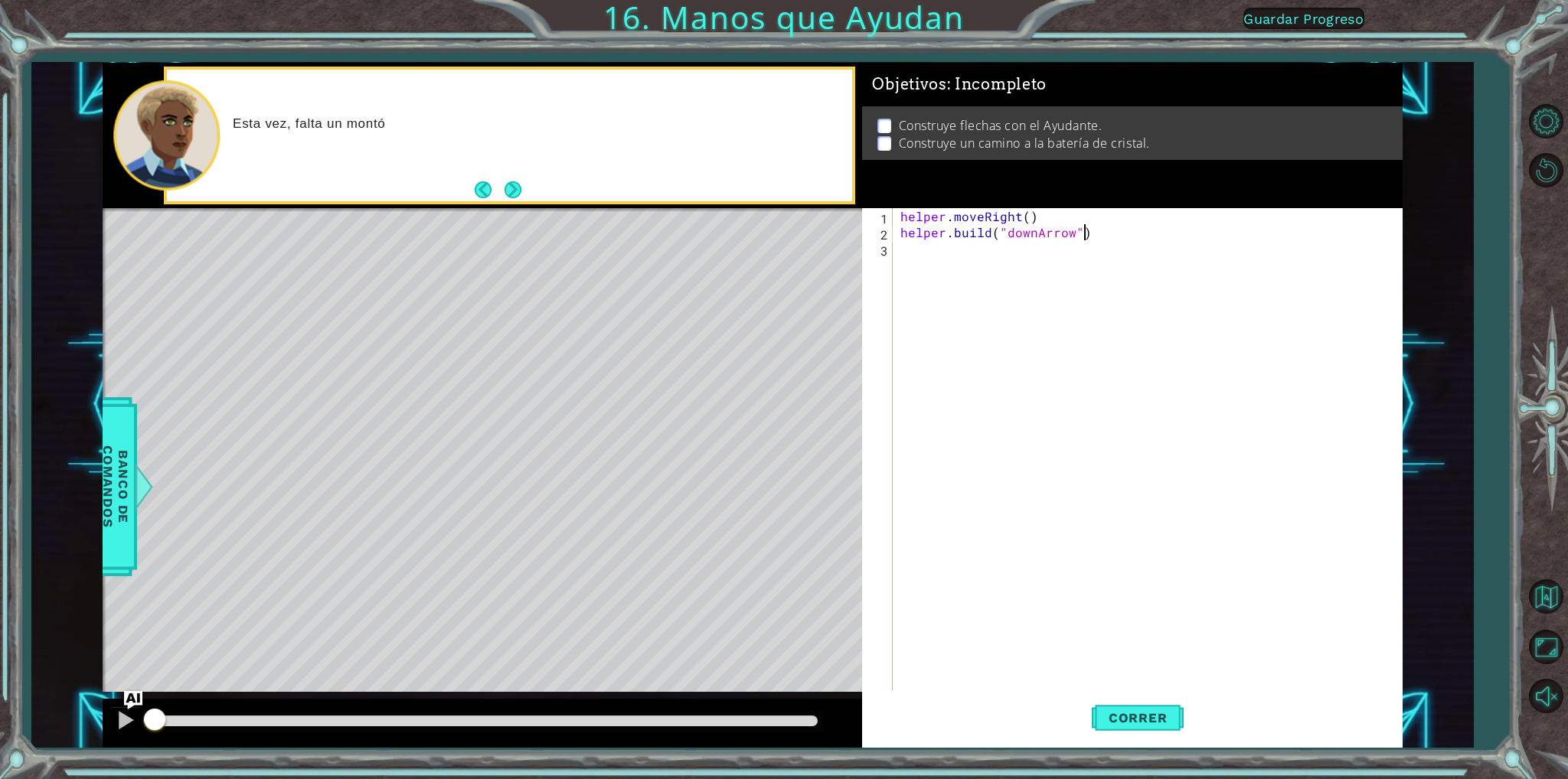
click at [510, 189] on button "Next" at bounding box center [513, 189] width 17 height 17
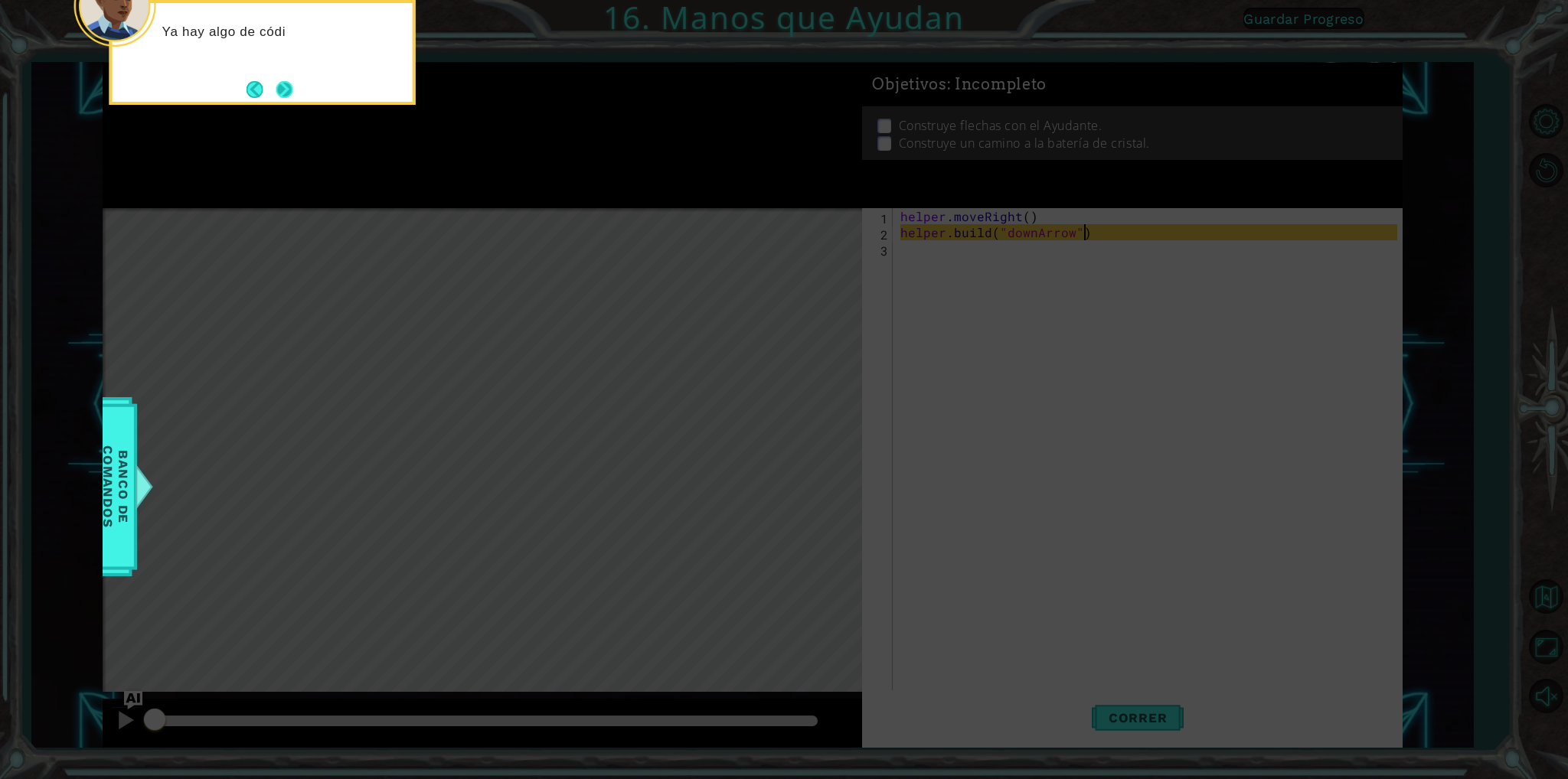
click at [293, 86] on button "Next" at bounding box center [285, 90] width 17 height 17
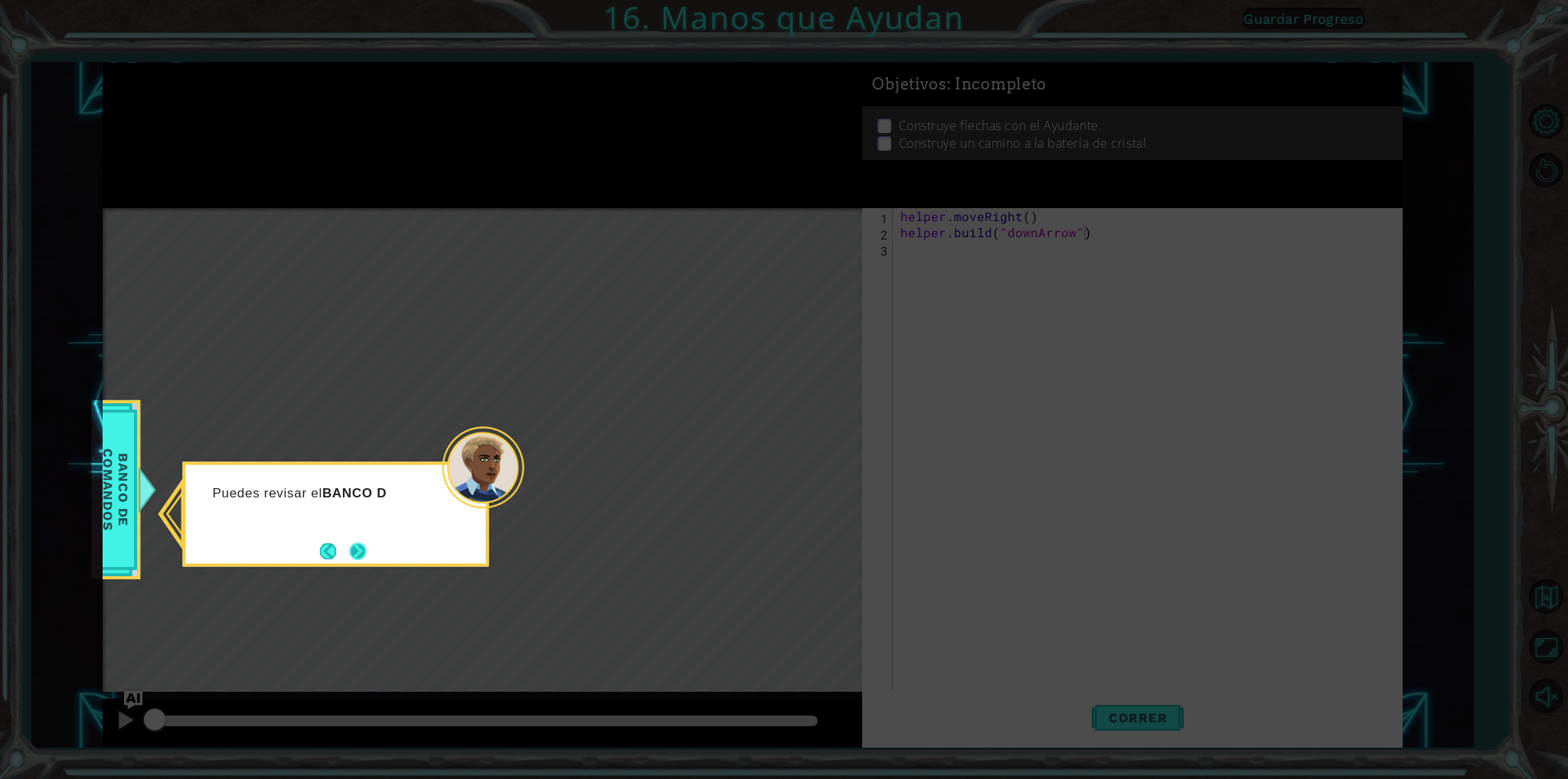
click at [359, 543] on button "Next" at bounding box center [358, 551] width 17 height 17
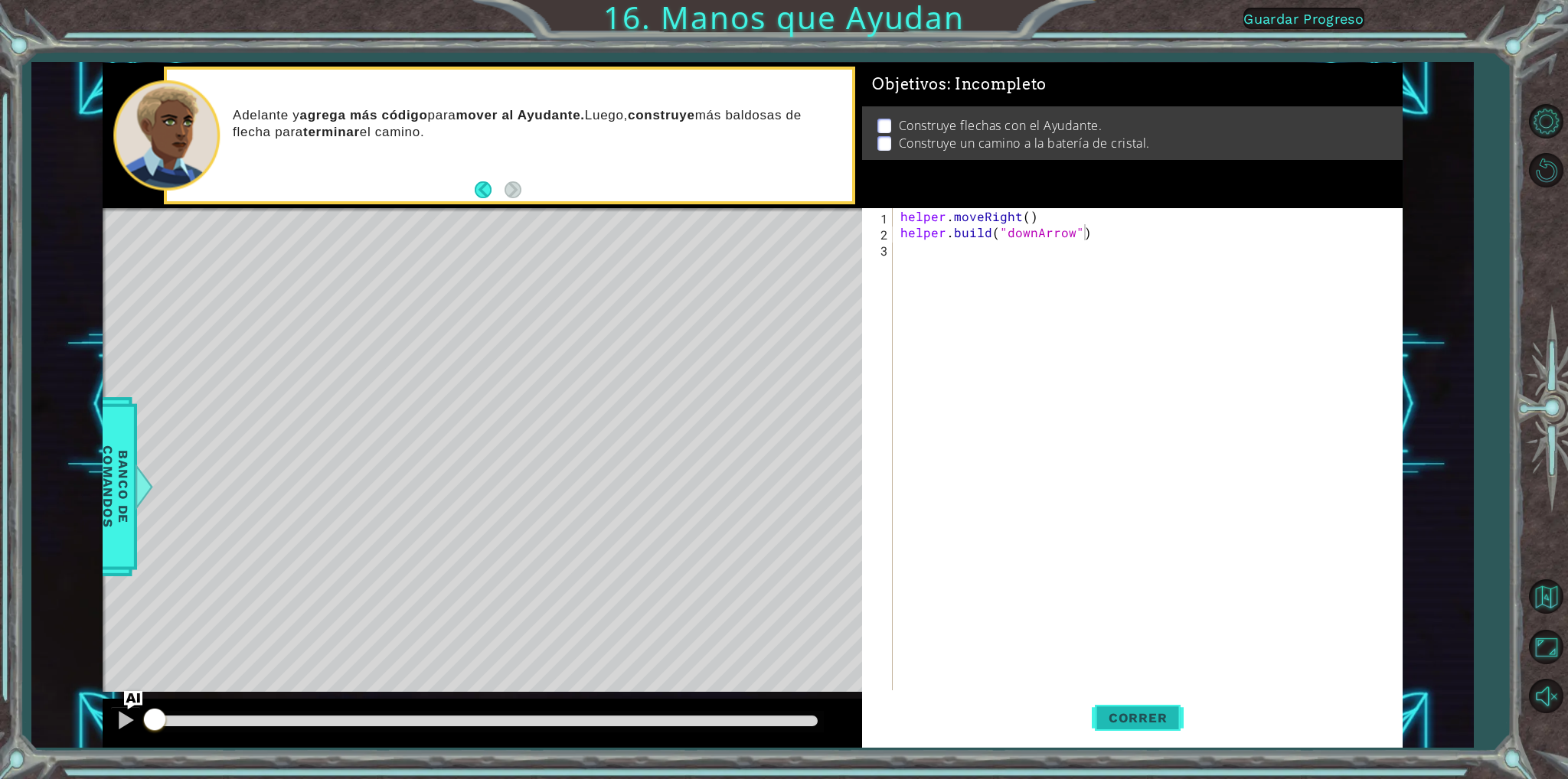
click at [1158, 714] on span "Correr" at bounding box center [1138, 717] width 90 height 16
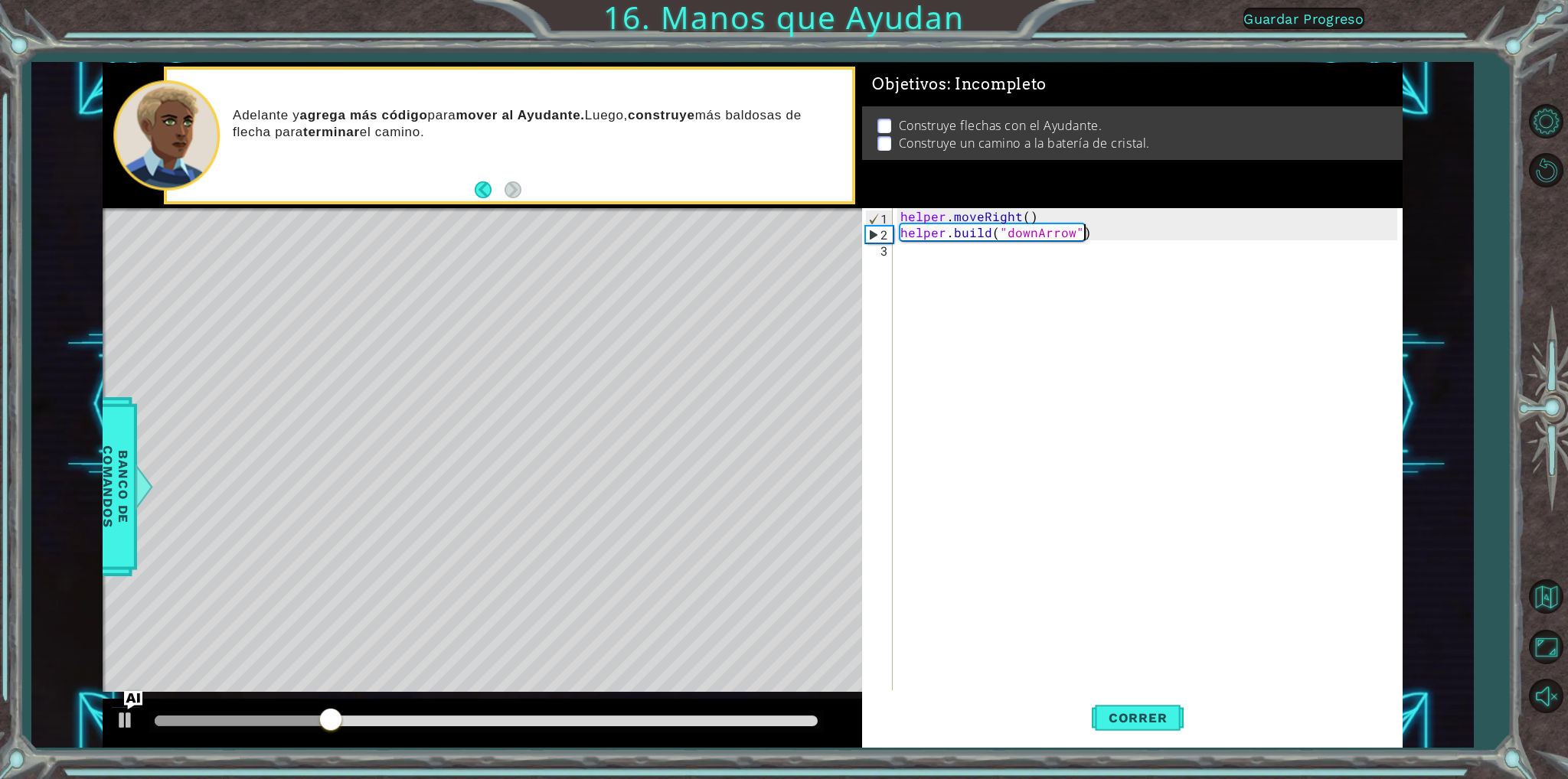
scroll to position [0, 11]
type textarea "[DOMAIN_NAME]("downArrow")"
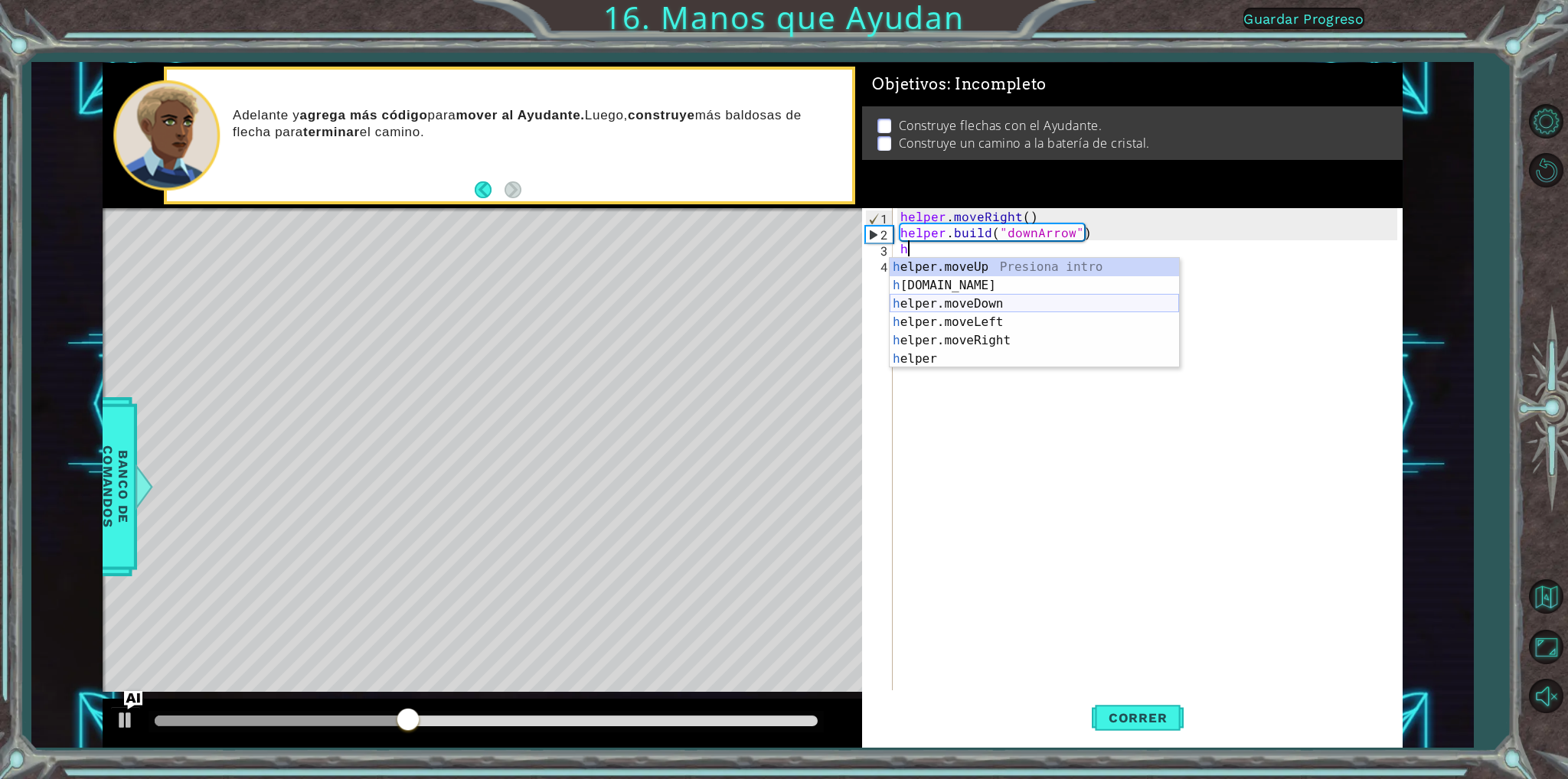
click at [971, 303] on div "h elper.moveUp Presiona intro h [DOMAIN_NAME] Presiona intro h elper.moveDown P…" at bounding box center [1034, 331] width 289 height 147
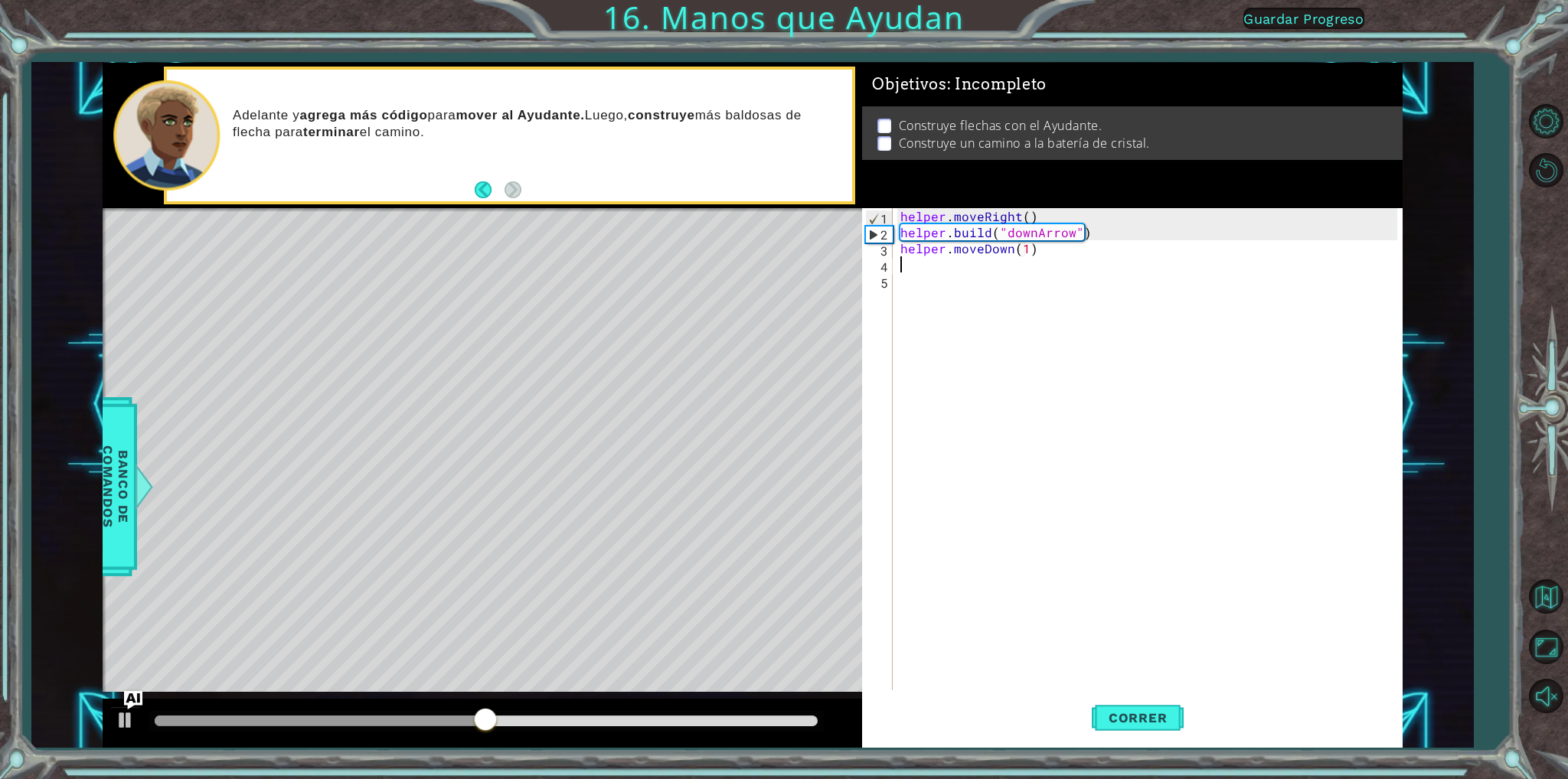
scroll to position [0, 7]
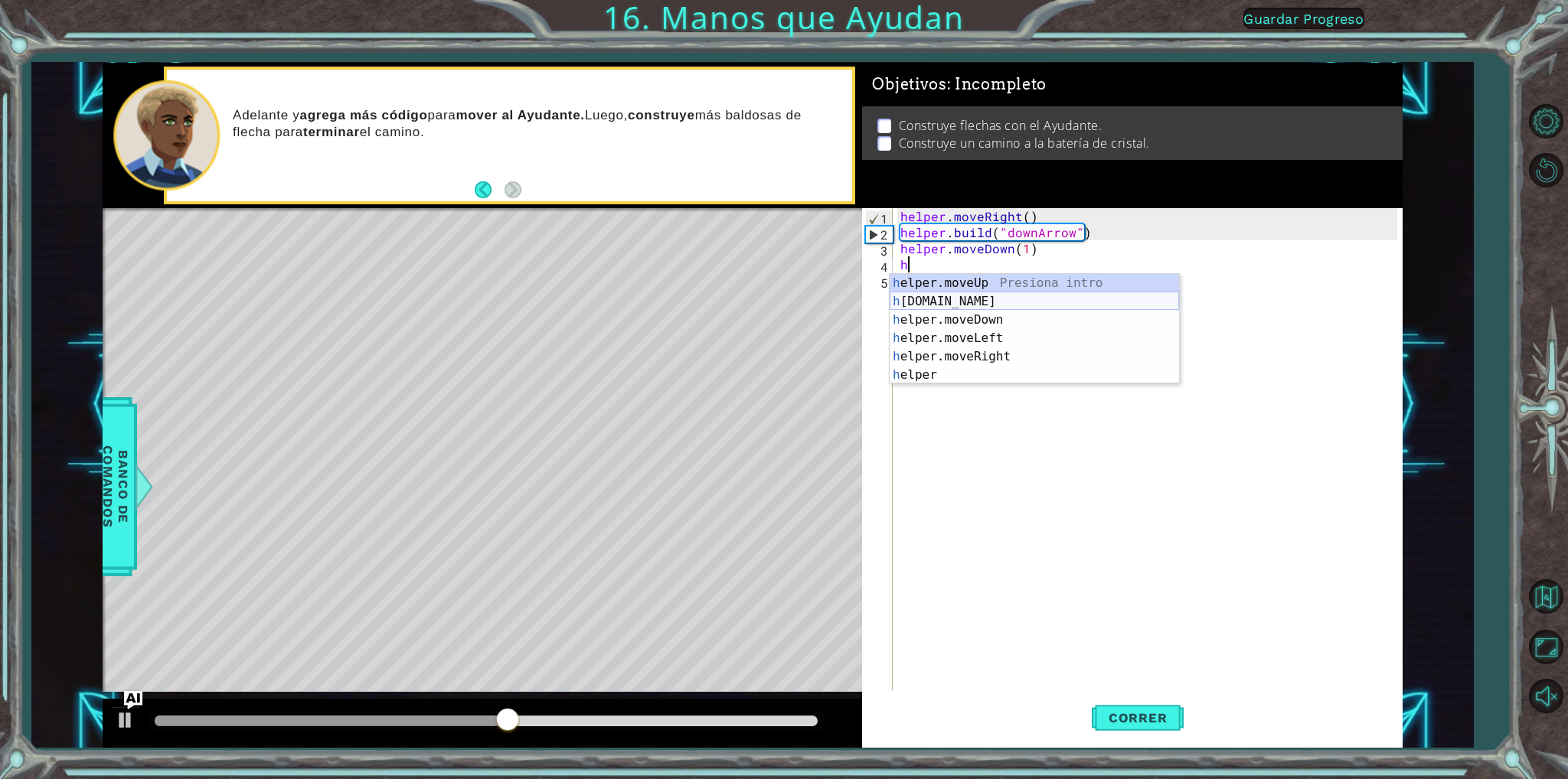
click at [969, 305] on div "h elper.moveUp Presiona intro h [DOMAIN_NAME] Presiona intro h elper.moveDown P…" at bounding box center [1034, 347] width 289 height 147
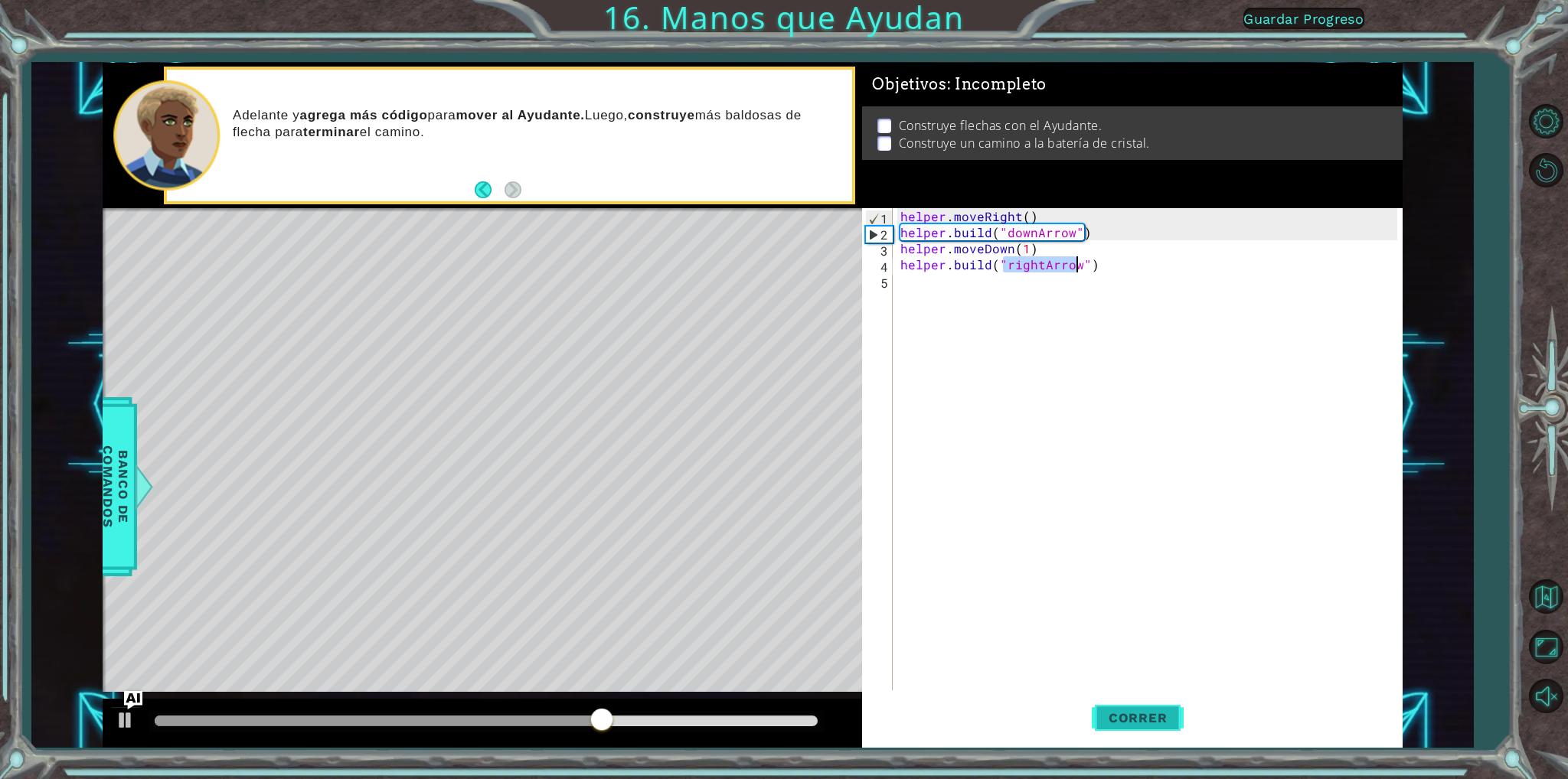
type textarea "[DOMAIN_NAME]("rightArrow")"
click at [1172, 716] on span "Correr" at bounding box center [1138, 717] width 90 height 16
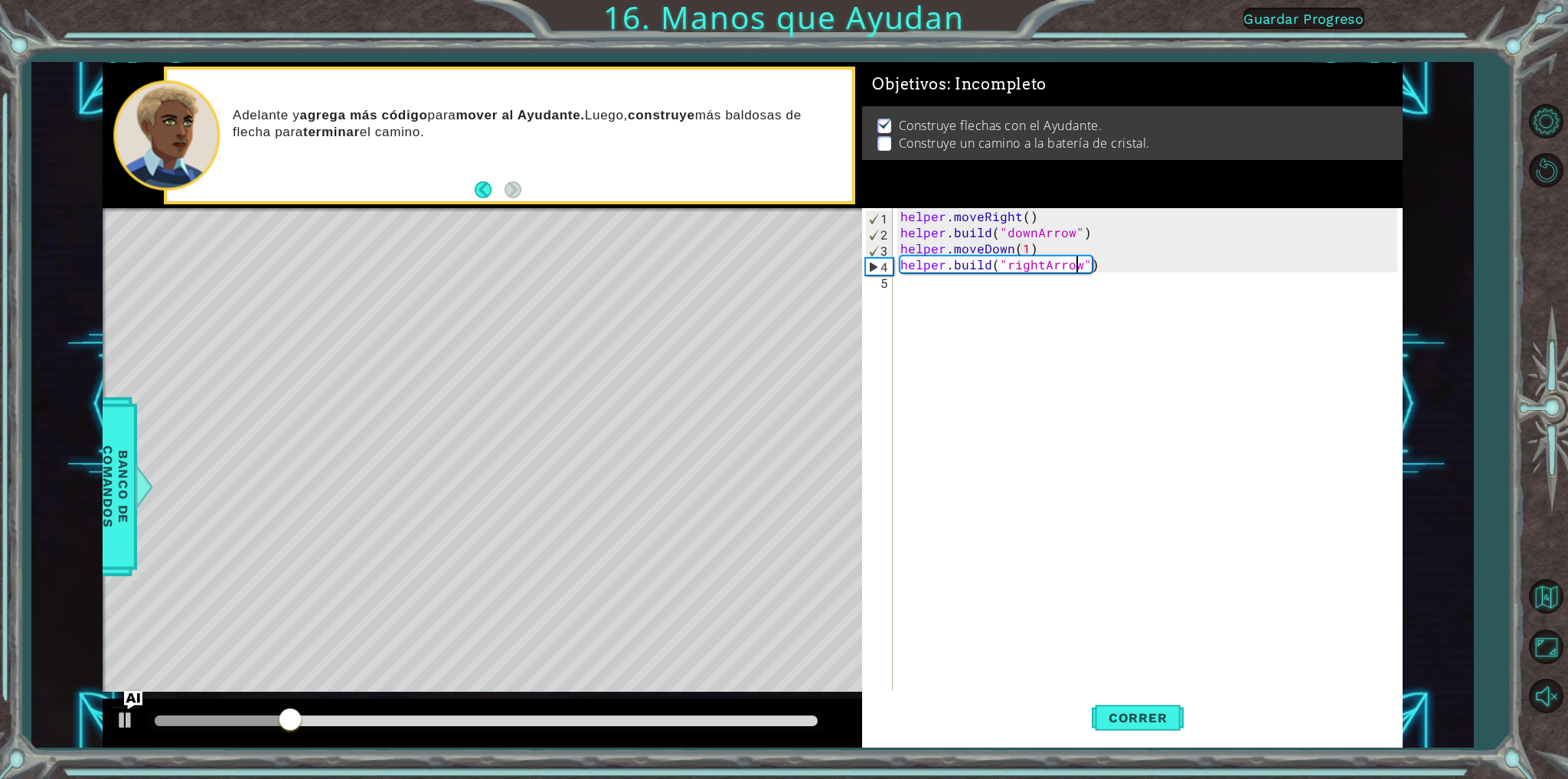
click at [925, 278] on div "helper . moveRight ( ) helper . build ( "downArrow" ) helper . moveDown ( 1 ) h…" at bounding box center [1151, 465] width 507 height 514
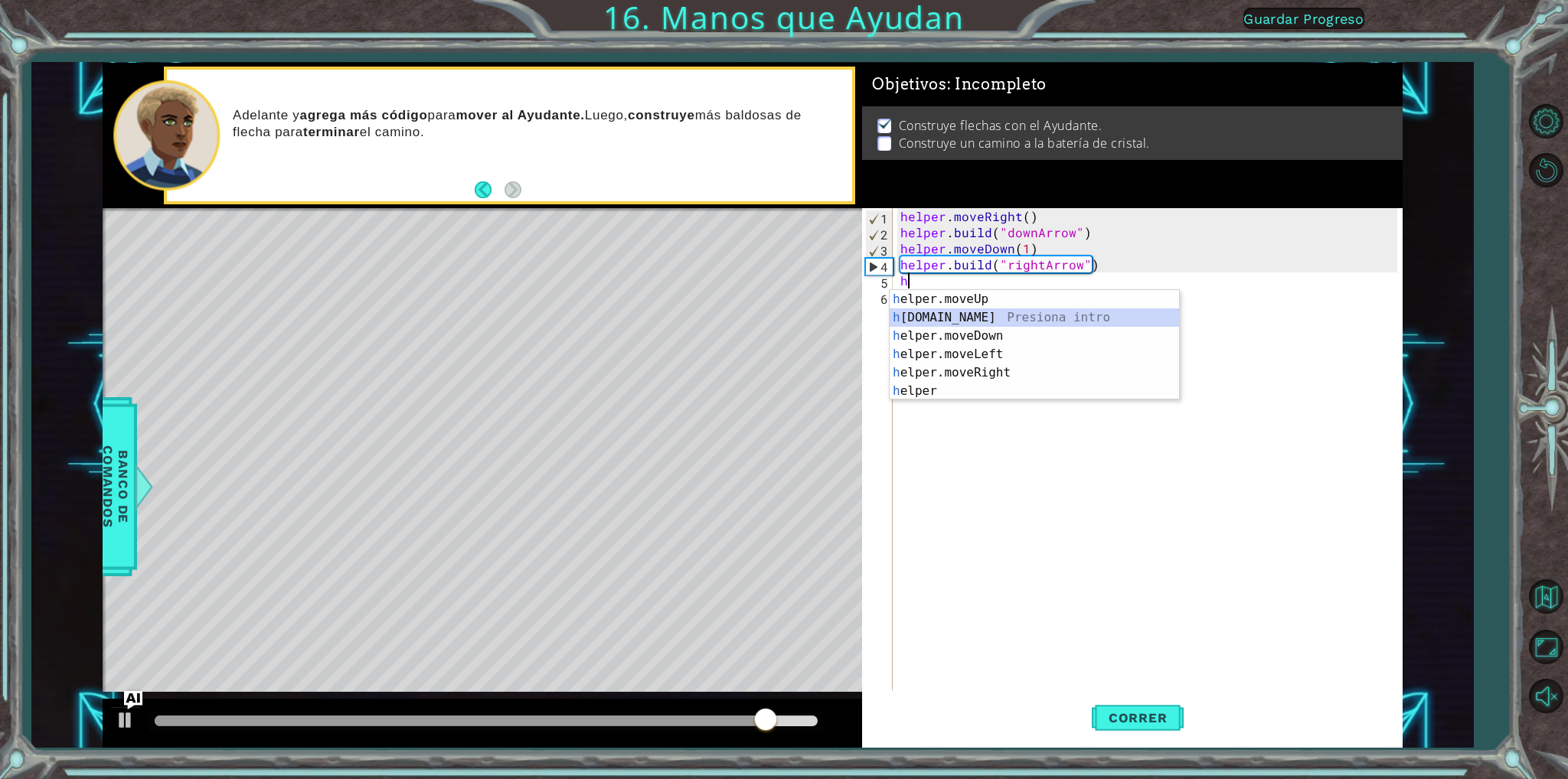
click at [969, 313] on div "h elper.moveUp Presiona intro h [DOMAIN_NAME] Presiona intro h elper.moveDown P…" at bounding box center [1034, 363] width 289 height 147
type textarea "[DOMAIN_NAME]("rightArrow")"
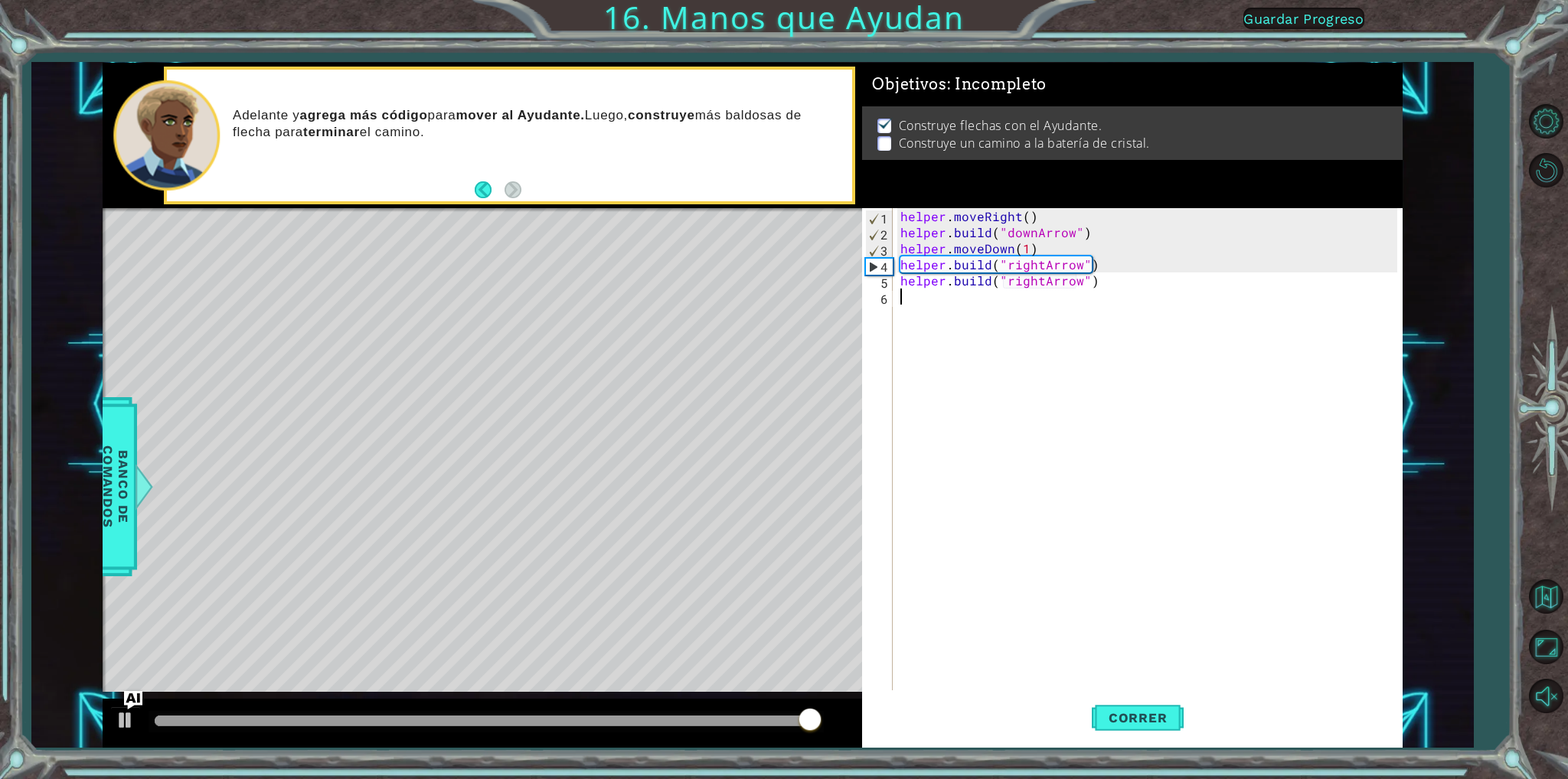
click at [950, 294] on div "helper . moveRight ( ) helper . build ( "downArrow" ) helper . moveDown ( 1 ) h…" at bounding box center [1151, 465] width 507 height 514
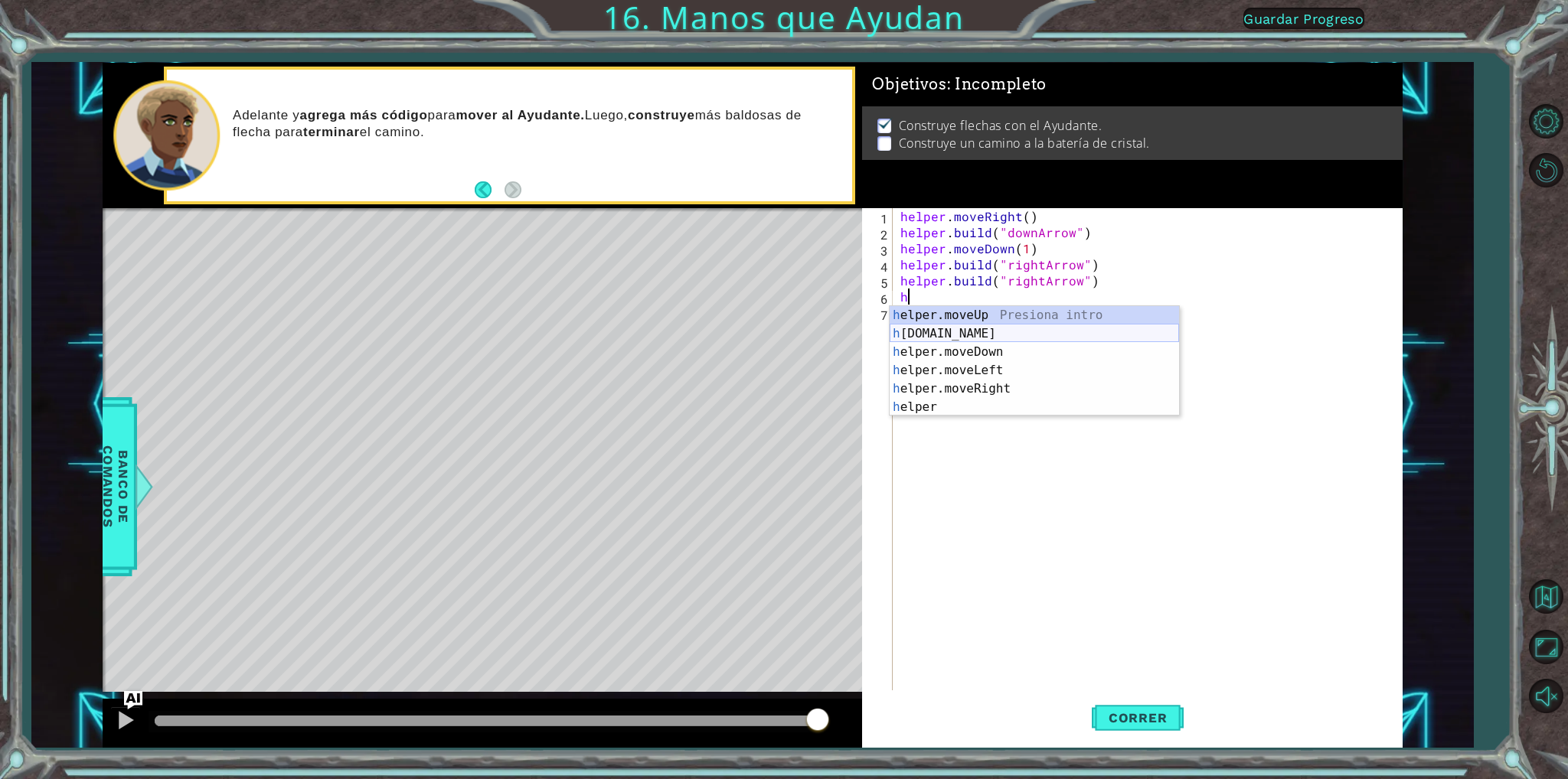
click at [968, 327] on div "h elper.moveUp Presiona intro h [DOMAIN_NAME] Presiona intro h elper.moveDown P…" at bounding box center [1034, 379] width 289 height 147
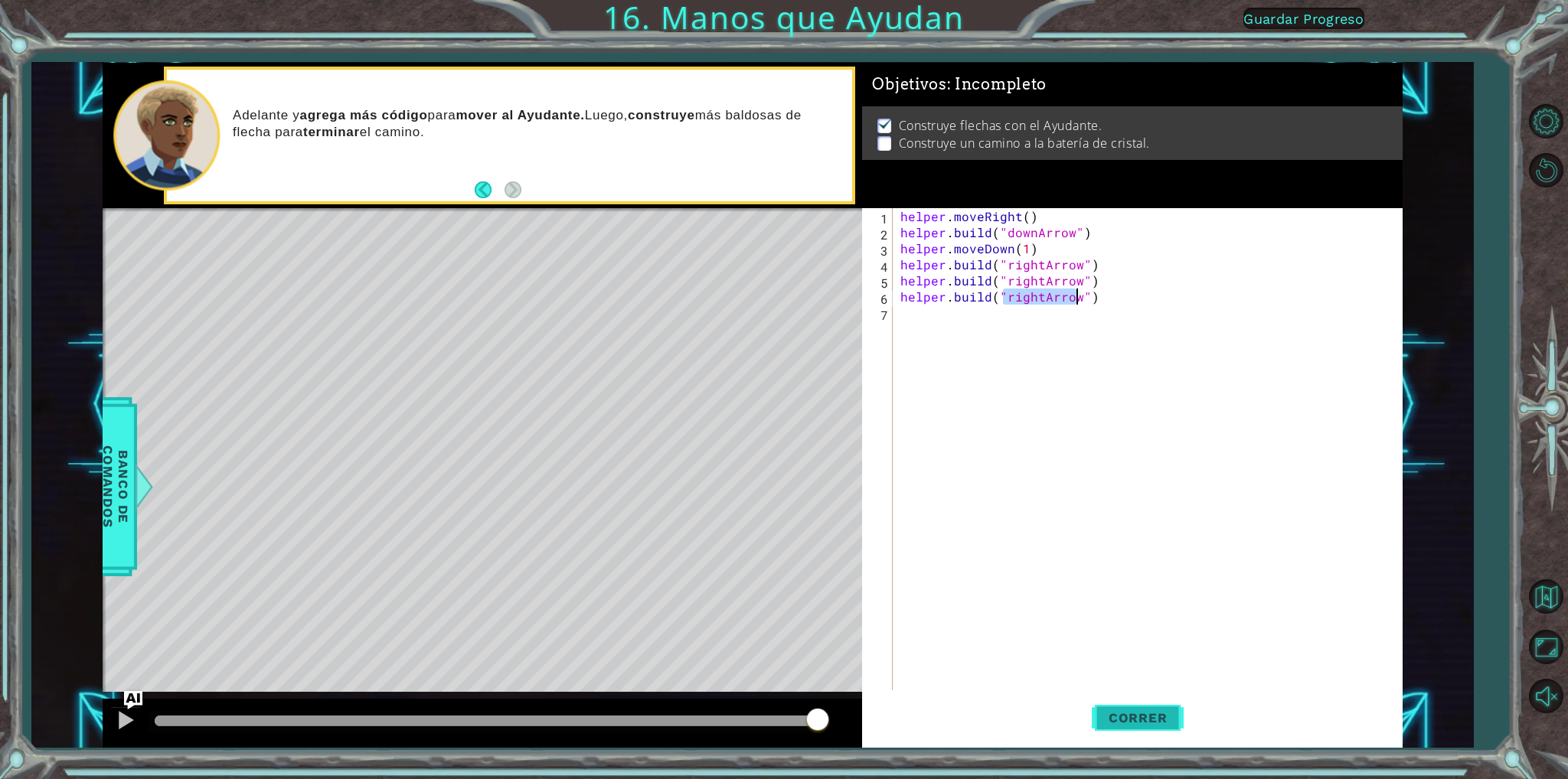
type textarea "[DOMAIN_NAME]("rightArrow")"
click at [1143, 712] on span "Correr" at bounding box center [1138, 717] width 90 height 16
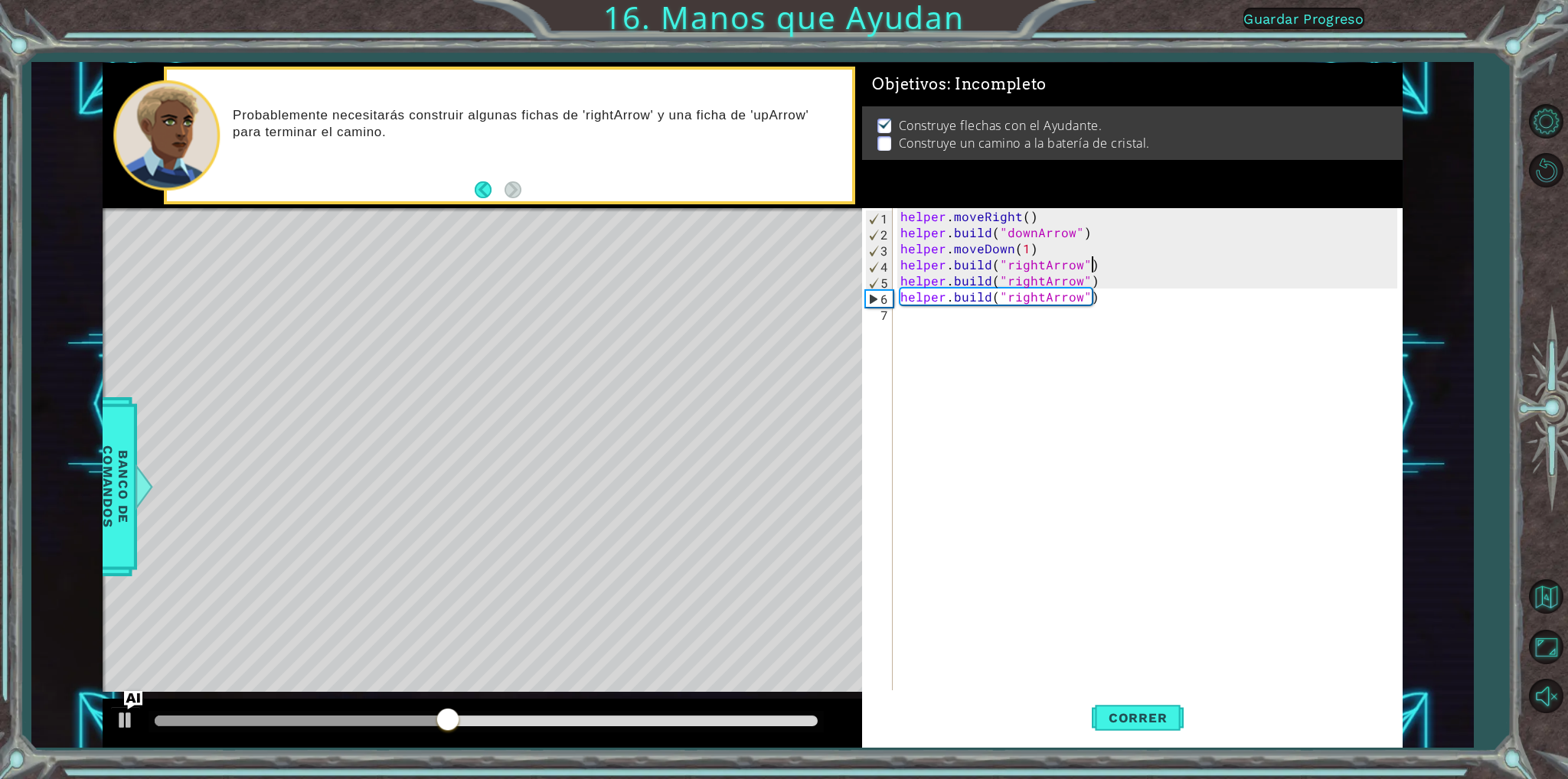
click at [1095, 265] on div "helper . moveRight ( ) helper . build ( "downArrow" ) helper . moveDown ( 1 ) h…" at bounding box center [1151, 465] width 507 height 514
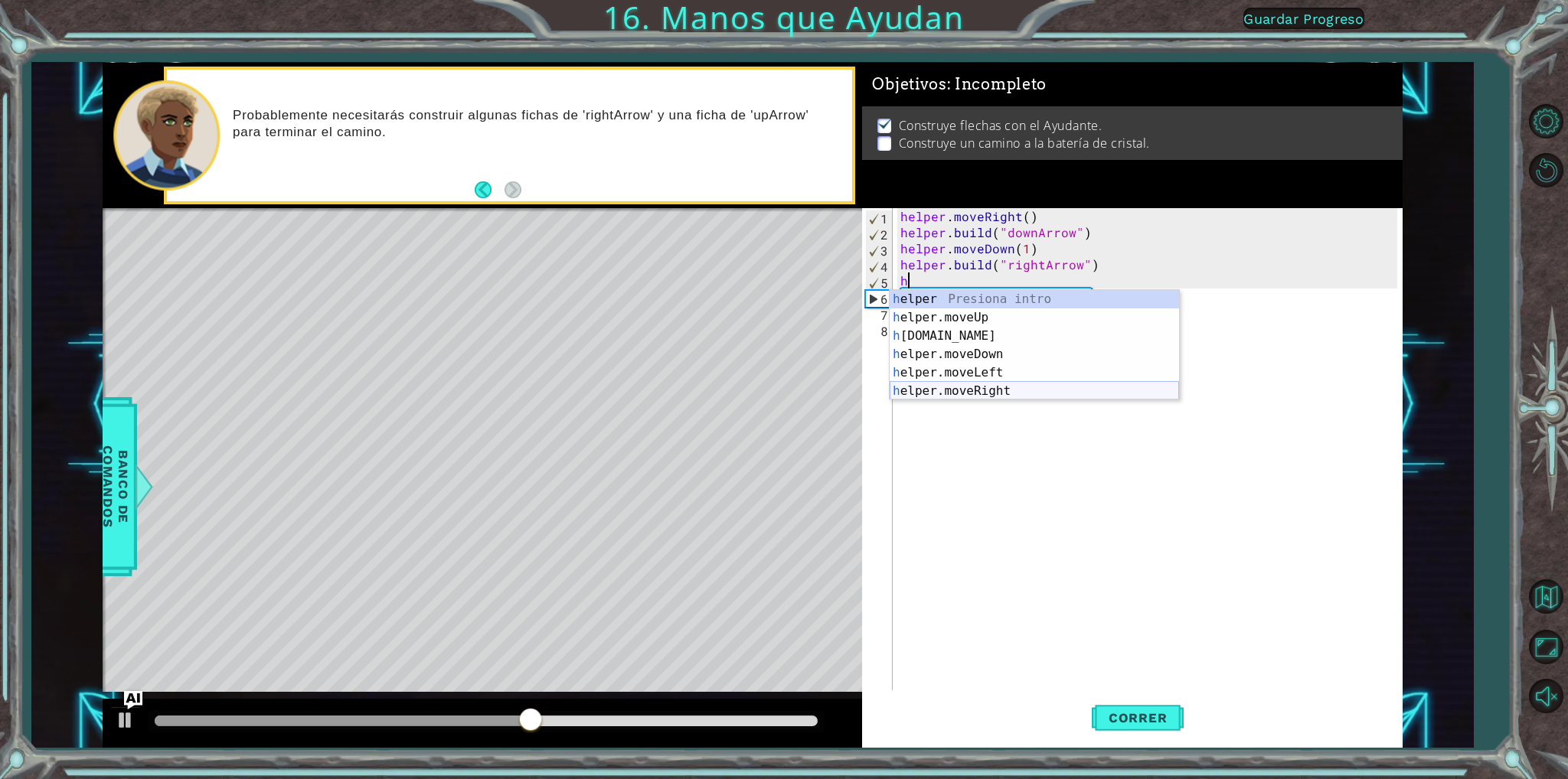
click at [964, 387] on div "h elper Presiona intro h elper.moveUp Presiona intro h [DOMAIN_NAME] Presiona i…" at bounding box center [1034, 363] width 289 height 147
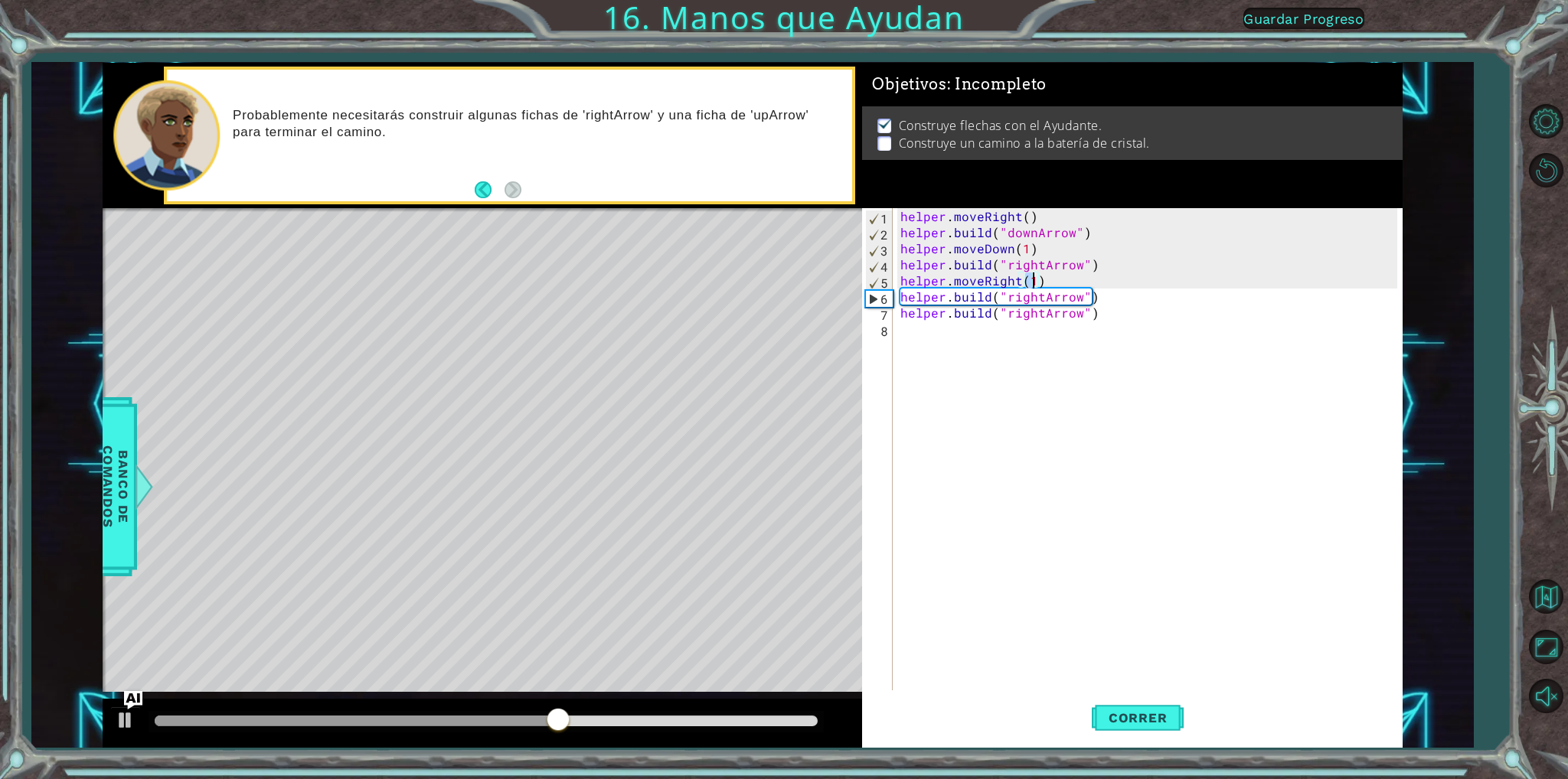
click at [1111, 295] on div "helper . moveRight ( ) helper . build ( "downArrow" ) helper . moveDown ( 1 ) h…" at bounding box center [1151, 465] width 507 height 514
type textarea "[DOMAIN_NAME]("rightArrow")"
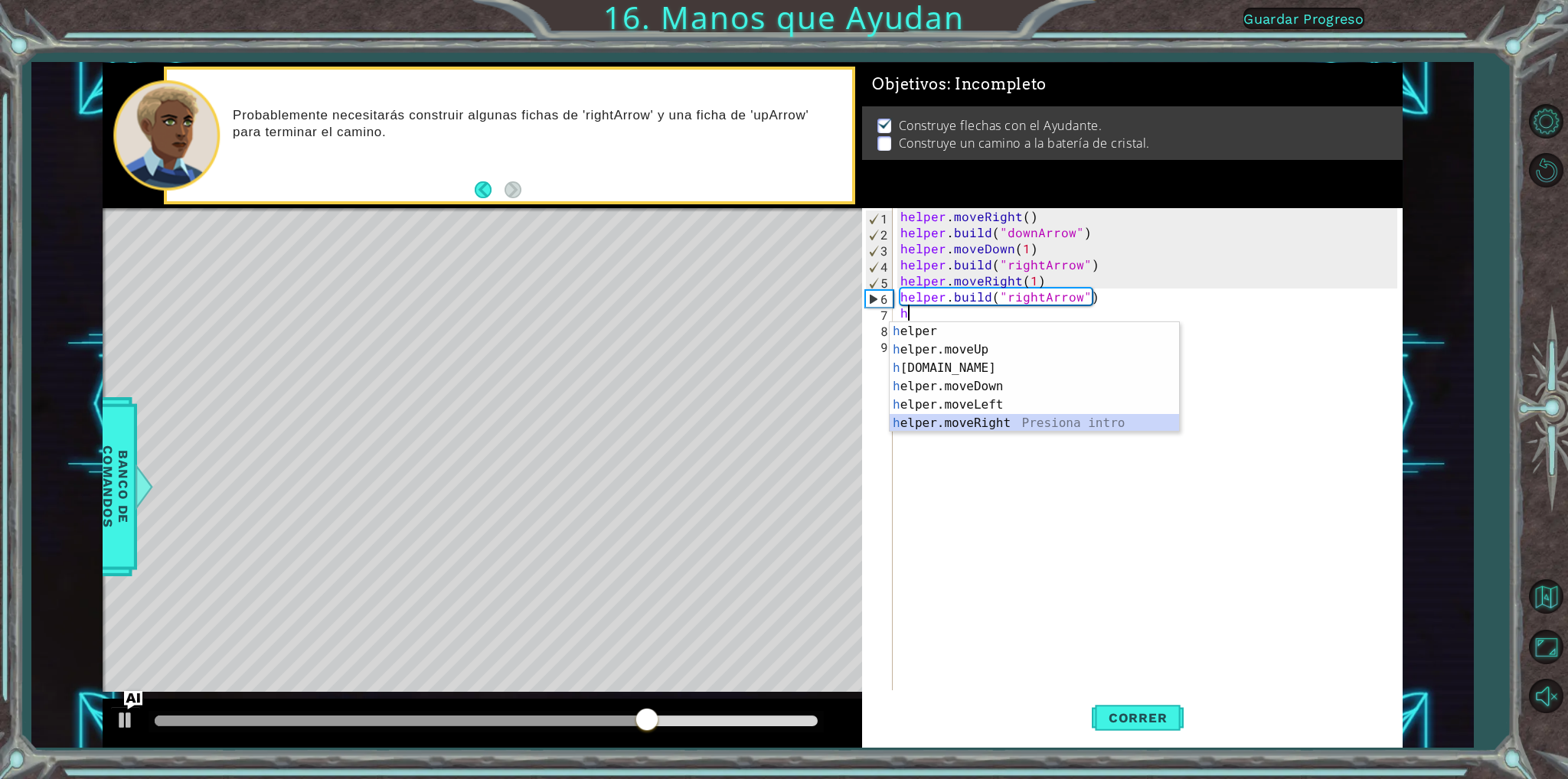
click at [974, 421] on div "h elper Presiona intro h elper.moveUp Presiona intro h [DOMAIN_NAME] Presiona i…" at bounding box center [1034, 396] width 289 height 147
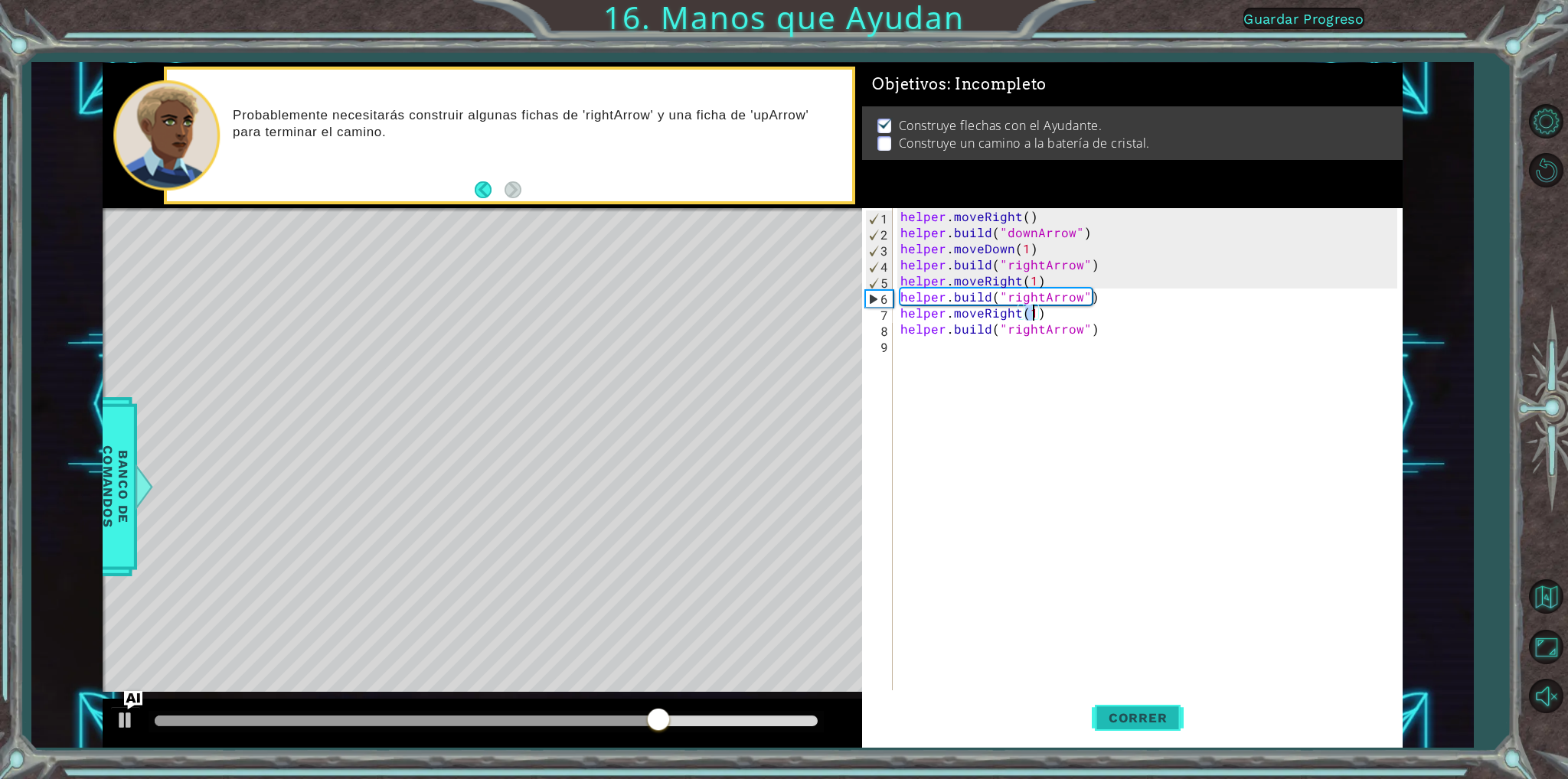
type textarea "helper.moveRight(1)"
click at [1142, 720] on span "Correr" at bounding box center [1138, 717] width 90 height 16
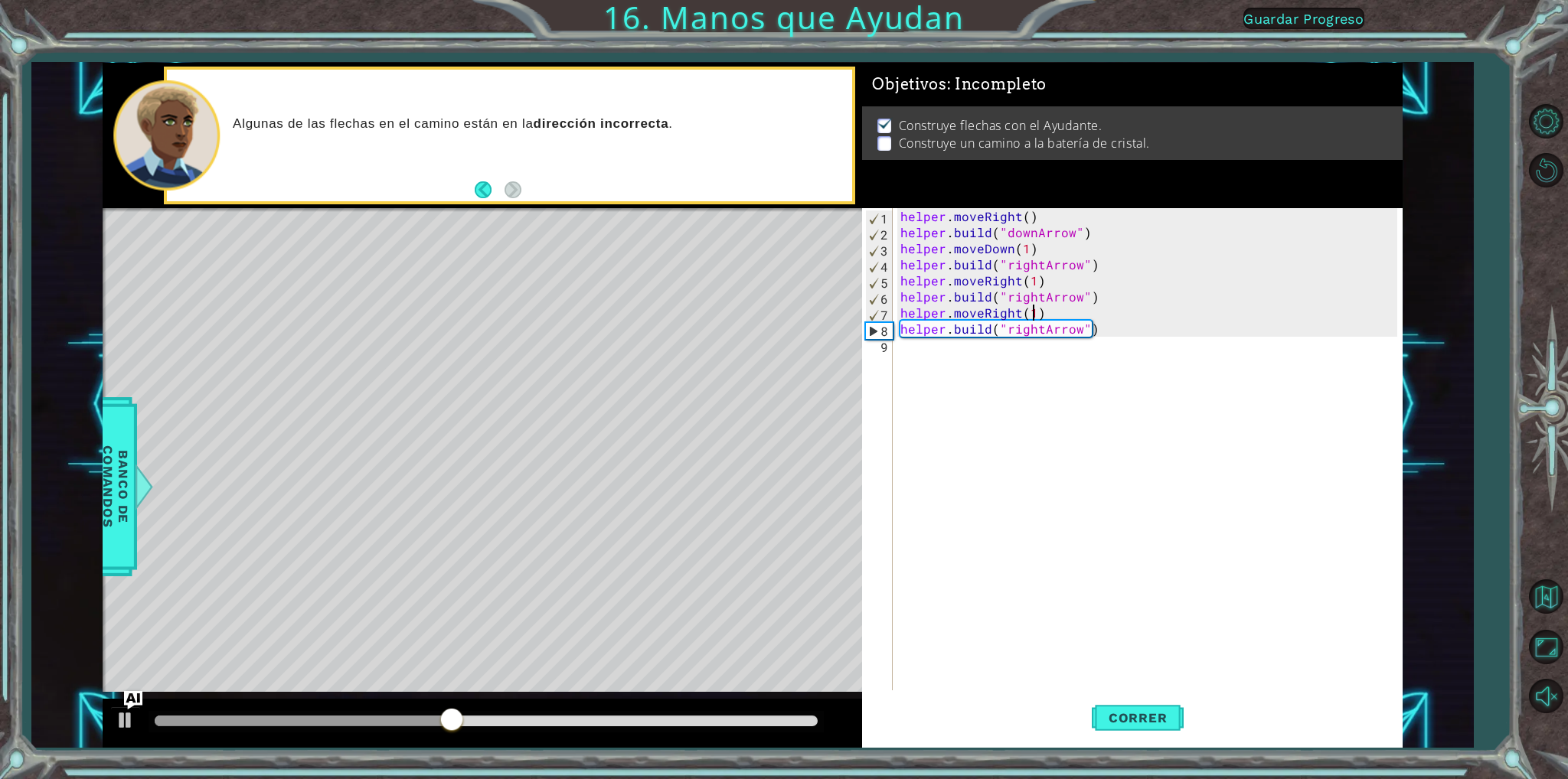
click at [1096, 339] on div "helper . moveRight ( ) helper . build ( "downArrow" ) helper . moveDown ( 1 ) h…" at bounding box center [1151, 465] width 507 height 514
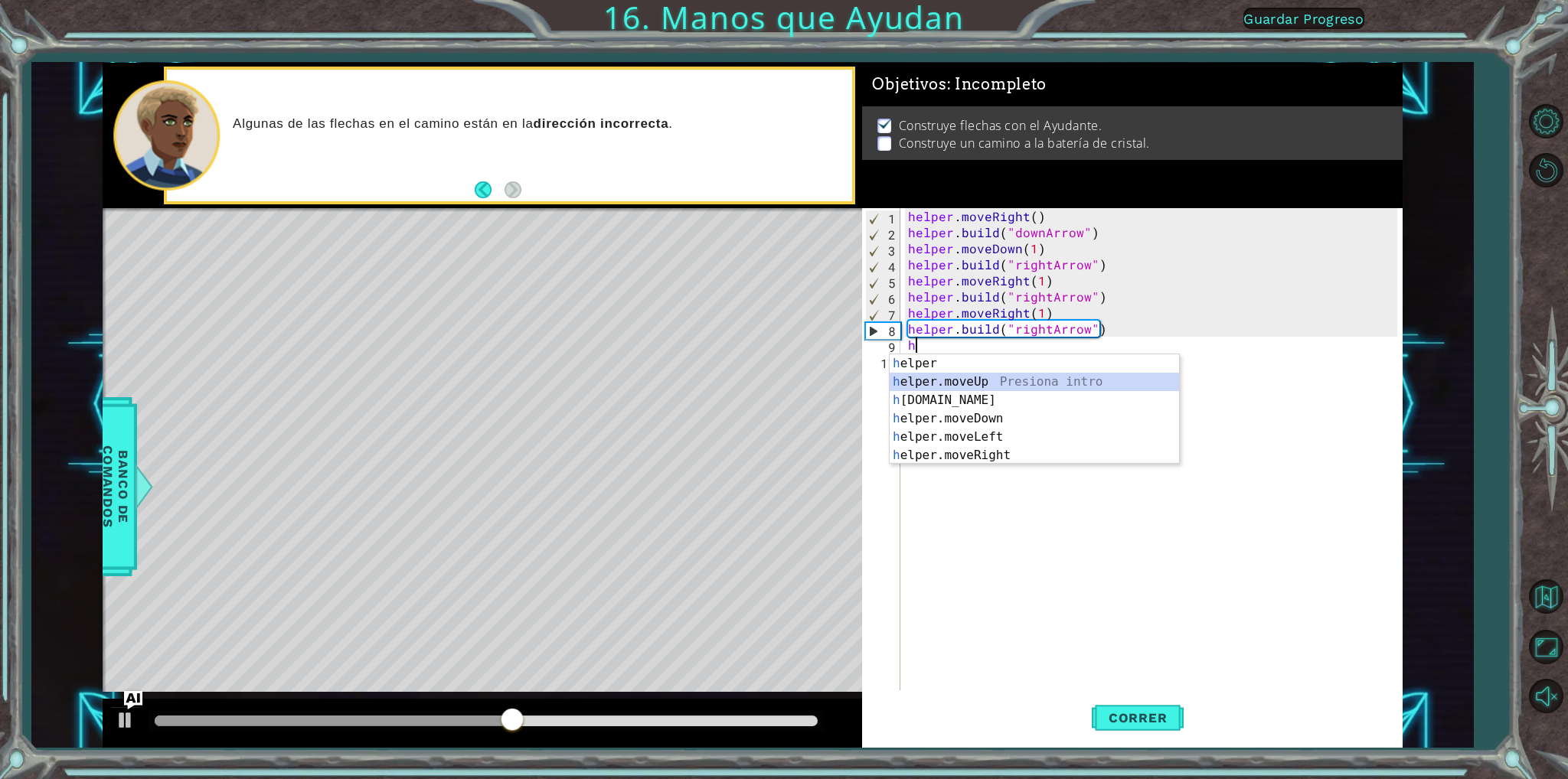
click at [977, 385] on div "h elper Presiona intro h elper.moveUp Presiona intro h [DOMAIN_NAME] Presiona i…" at bounding box center [1034, 427] width 289 height 147
type textarea "helper.moveUp(1)"
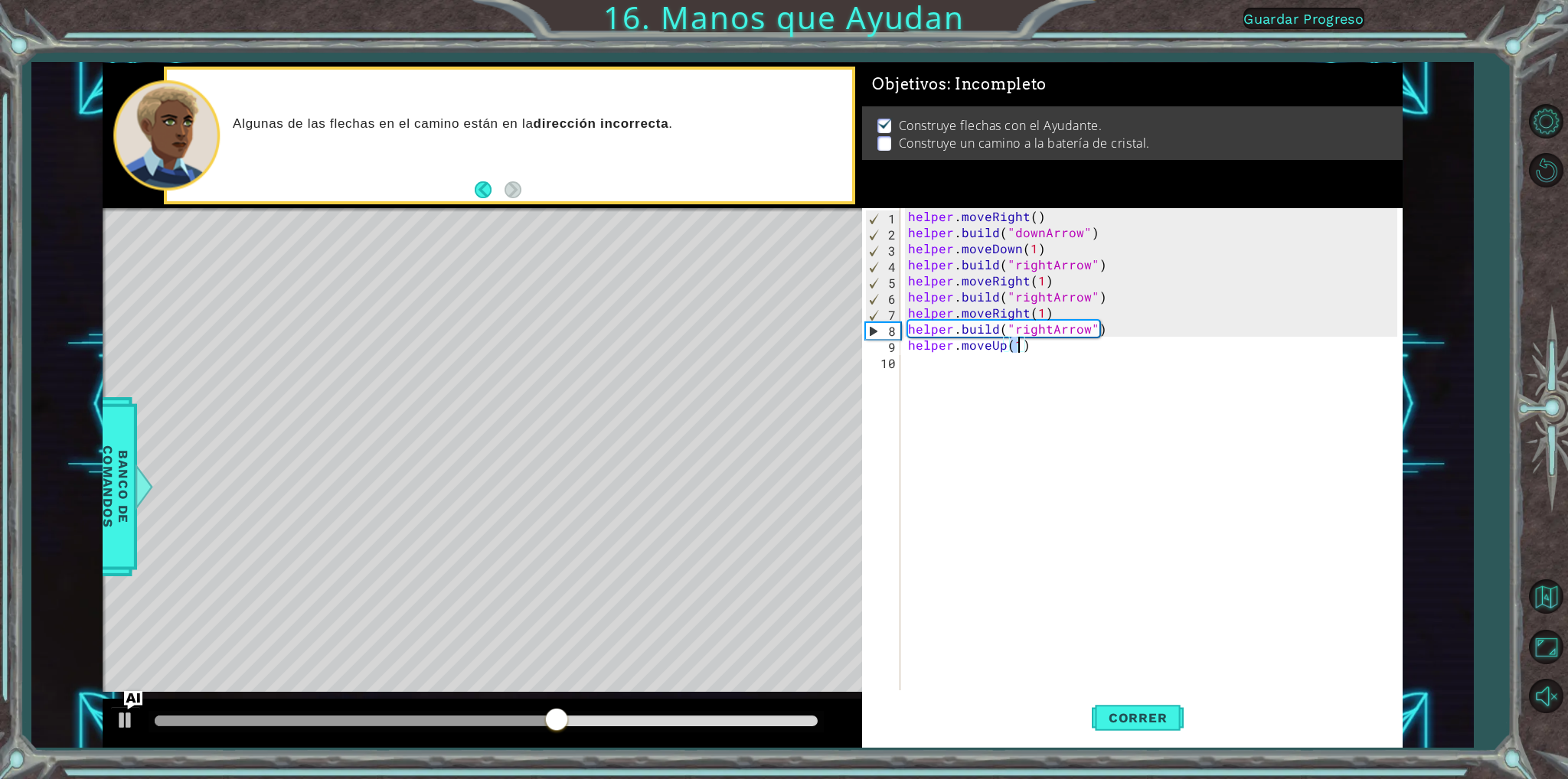
click at [1040, 347] on div "helper . moveRight ( ) helper . build ( "downArrow" ) helper . moveDown ( 1 ) h…" at bounding box center [1155, 465] width 500 height 514
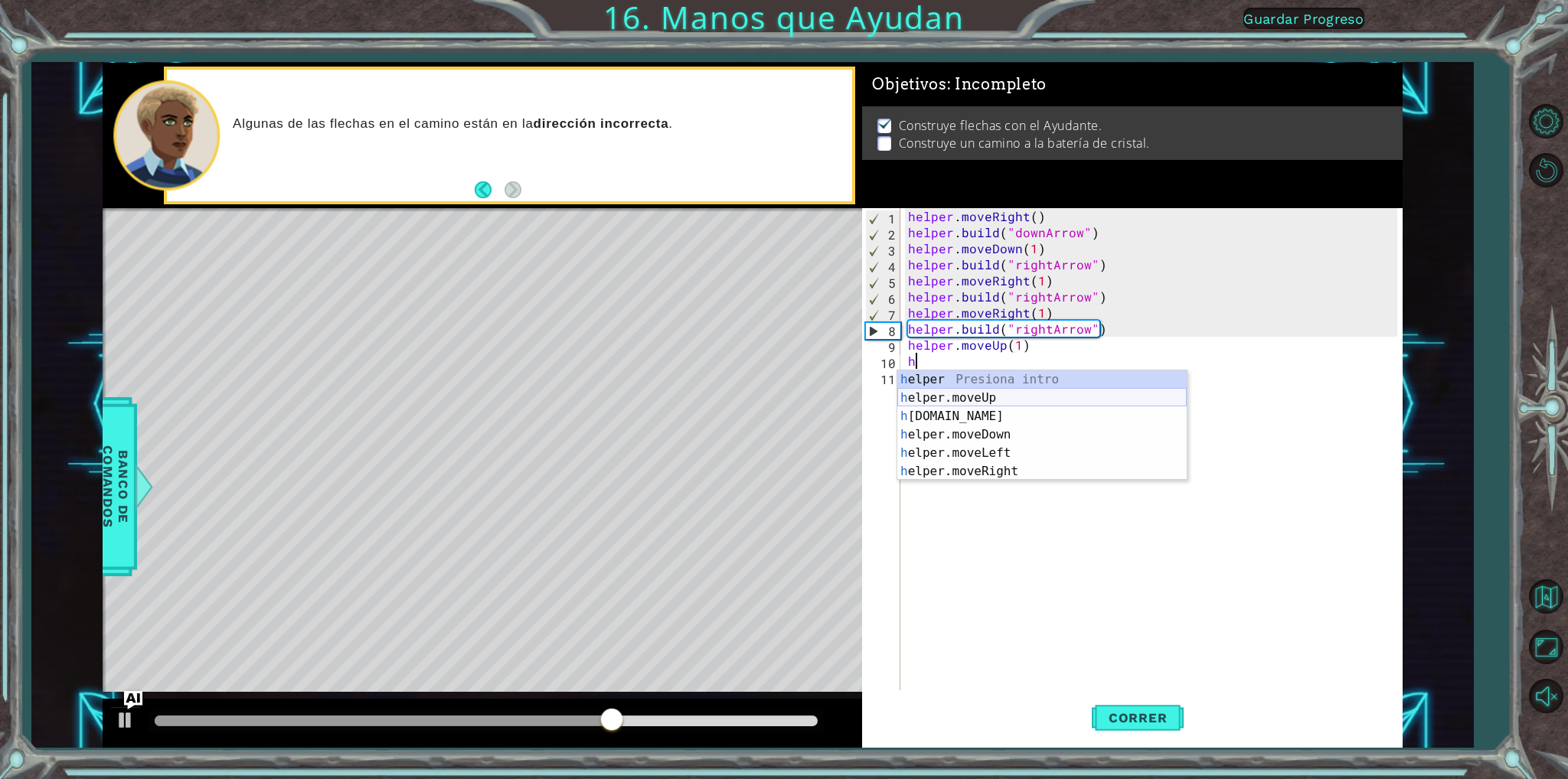
click at [968, 396] on div "h elper Presiona intro h elper.moveUp Presiona intro h [DOMAIN_NAME] Presiona i…" at bounding box center [1042, 444] width 289 height 147
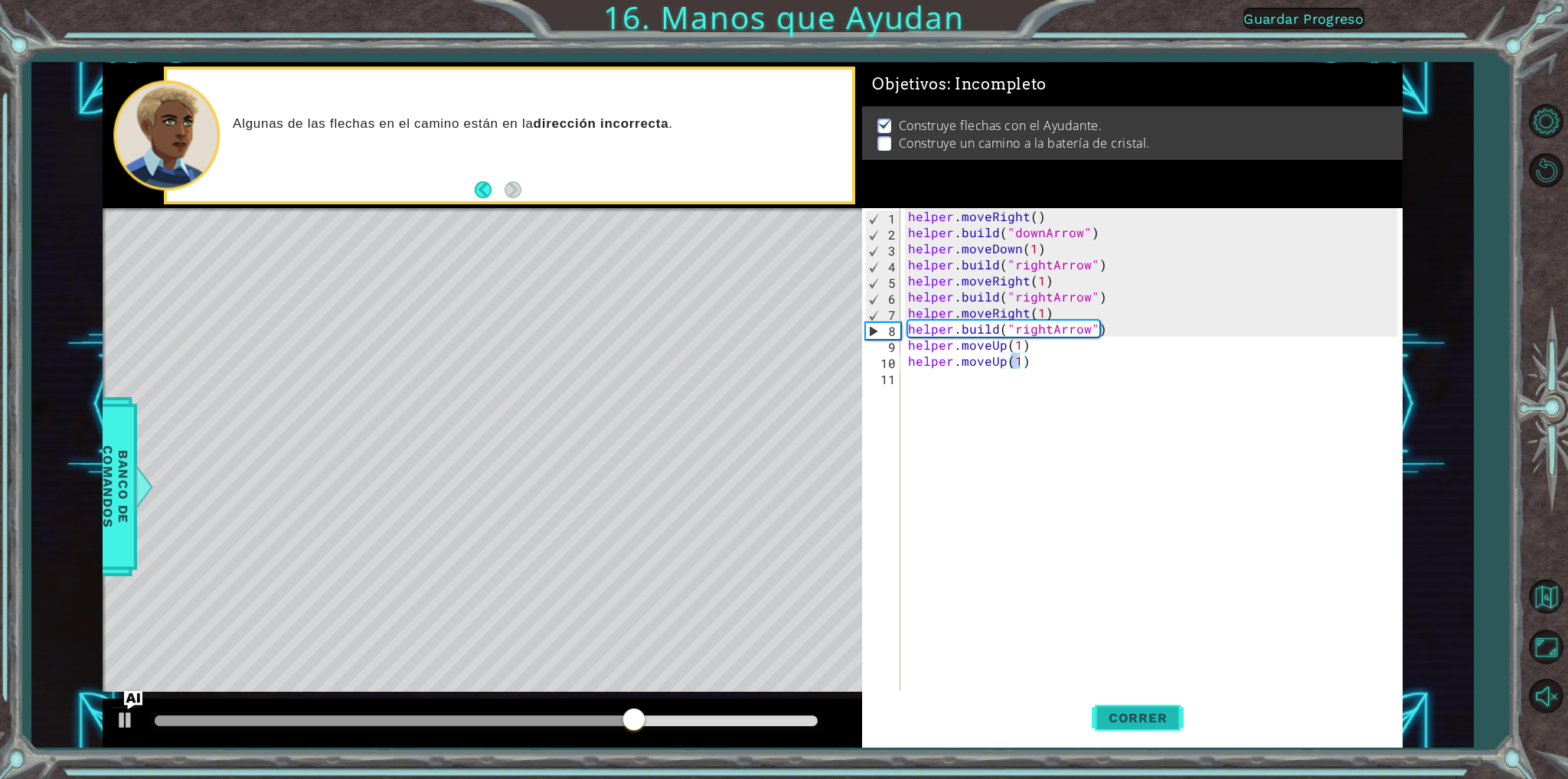
click at [1139, 714] on span "Correr" at bounding box center [1138, 717] width 90 height 16
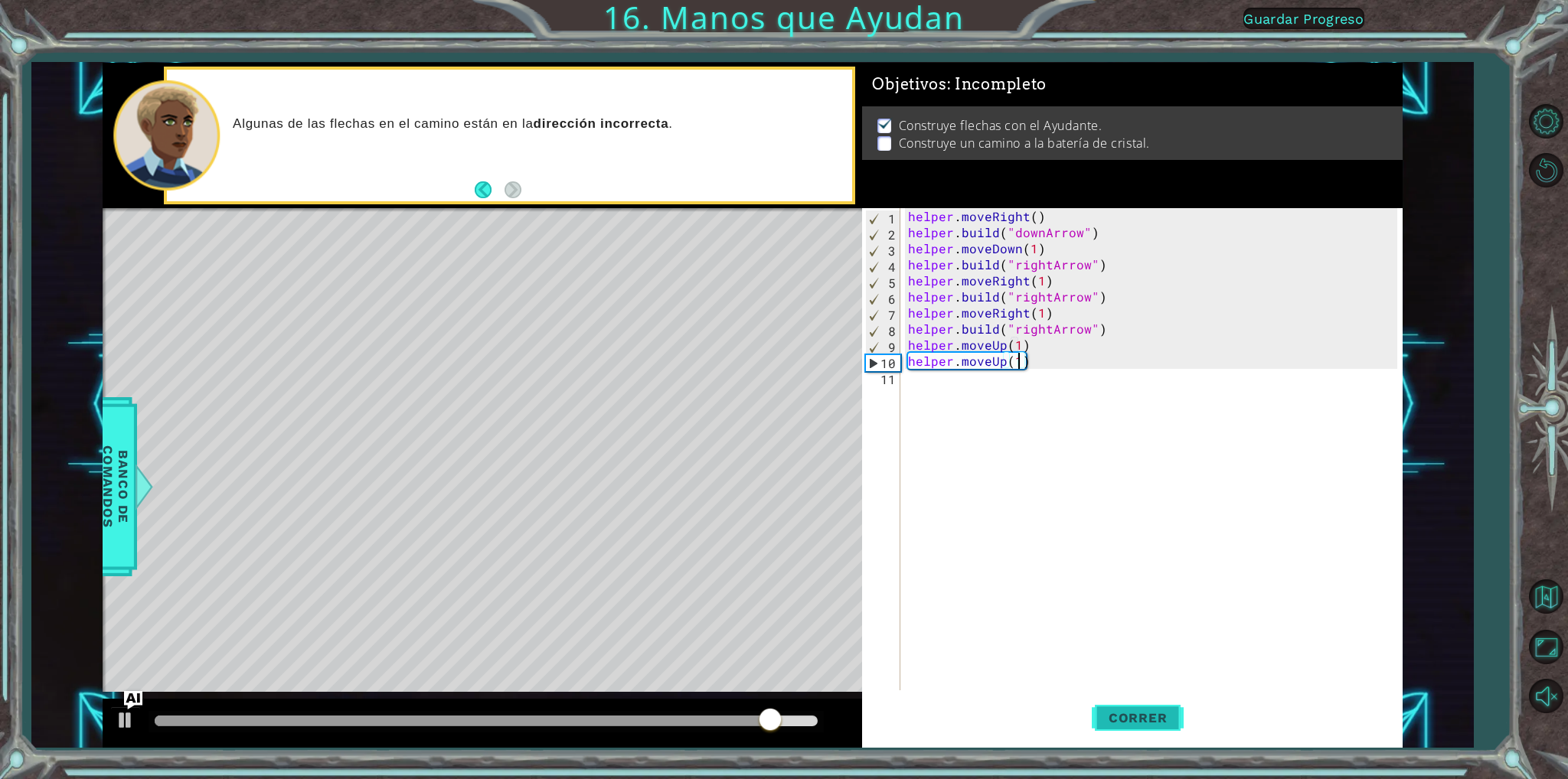
click at [1115, 712] on span "Correr" at bounding box center [1138, 717] width 90 height 16
click at [1057, 327] on div "helper . moveRight ( ) helper . build ( "downArrow" ) helper . moveDown ( 1 ) h…" at bounding box center [1155, 465] width 500 height 514
click at [1080, 326] on div "helper . moveRight ( ) helper . build ( "downArrow" ) helper . moveDown ( 1 ) h…" at bounding box center [1155, 465] width 500 height 514
click at [1094, 332] on div "helper . moveRight ( ) helper . build ( "downArrow" ) helper . moveDown ( 1 ) h…" at bounding box center [1155, 465] width 500 height 514
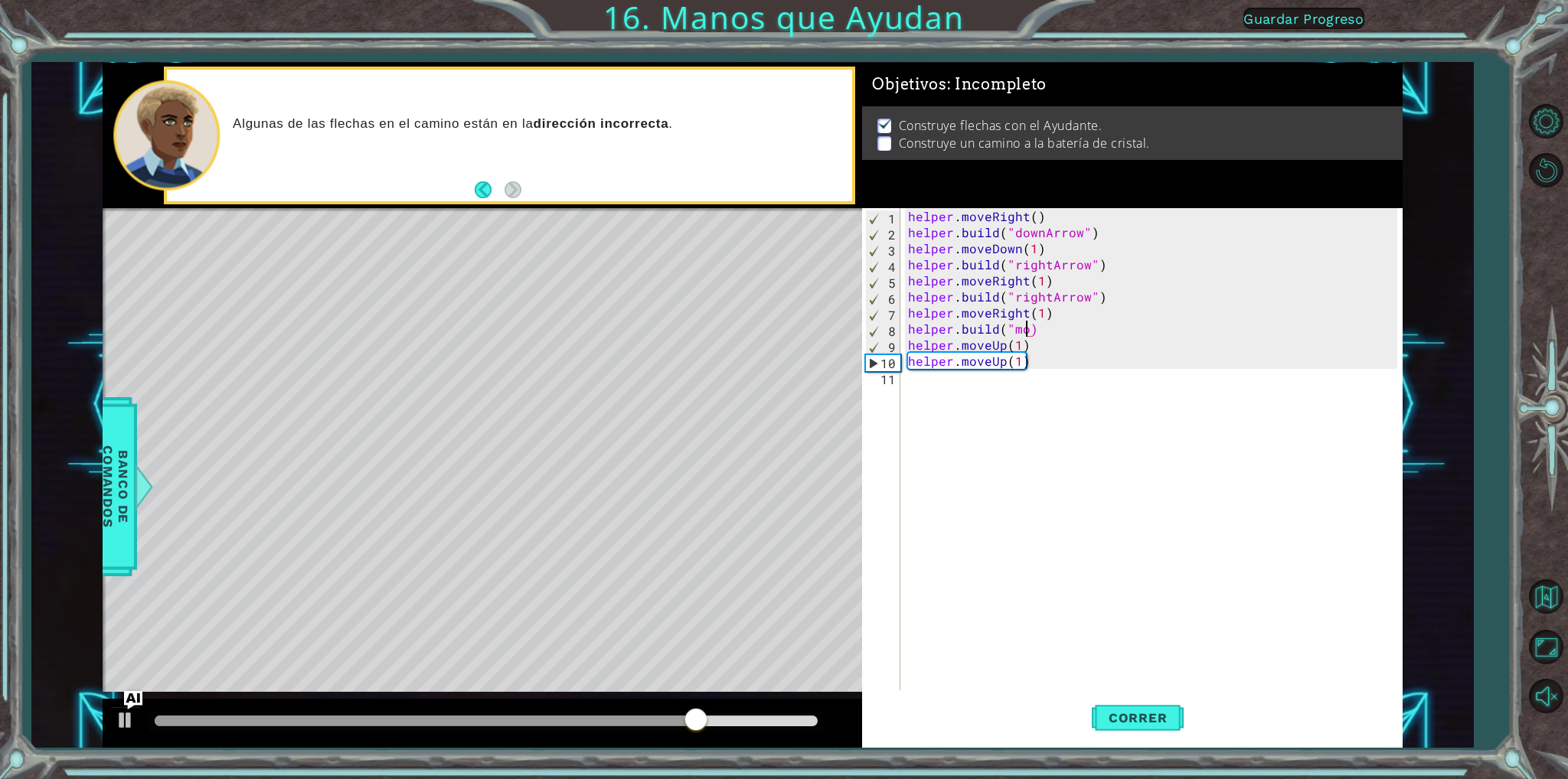
click at [1045, 327] on div "helper . moveRight ( ) helper . build ( "downArrow" ) helper . moveDown ( 1 ) h…" at bounding box center [1155, 465] width 500 height 514
click at [929, 344] on div "[DOMAIN_NAME] Presiona intro" at bounding box center [1042, 366] width 289 height 55
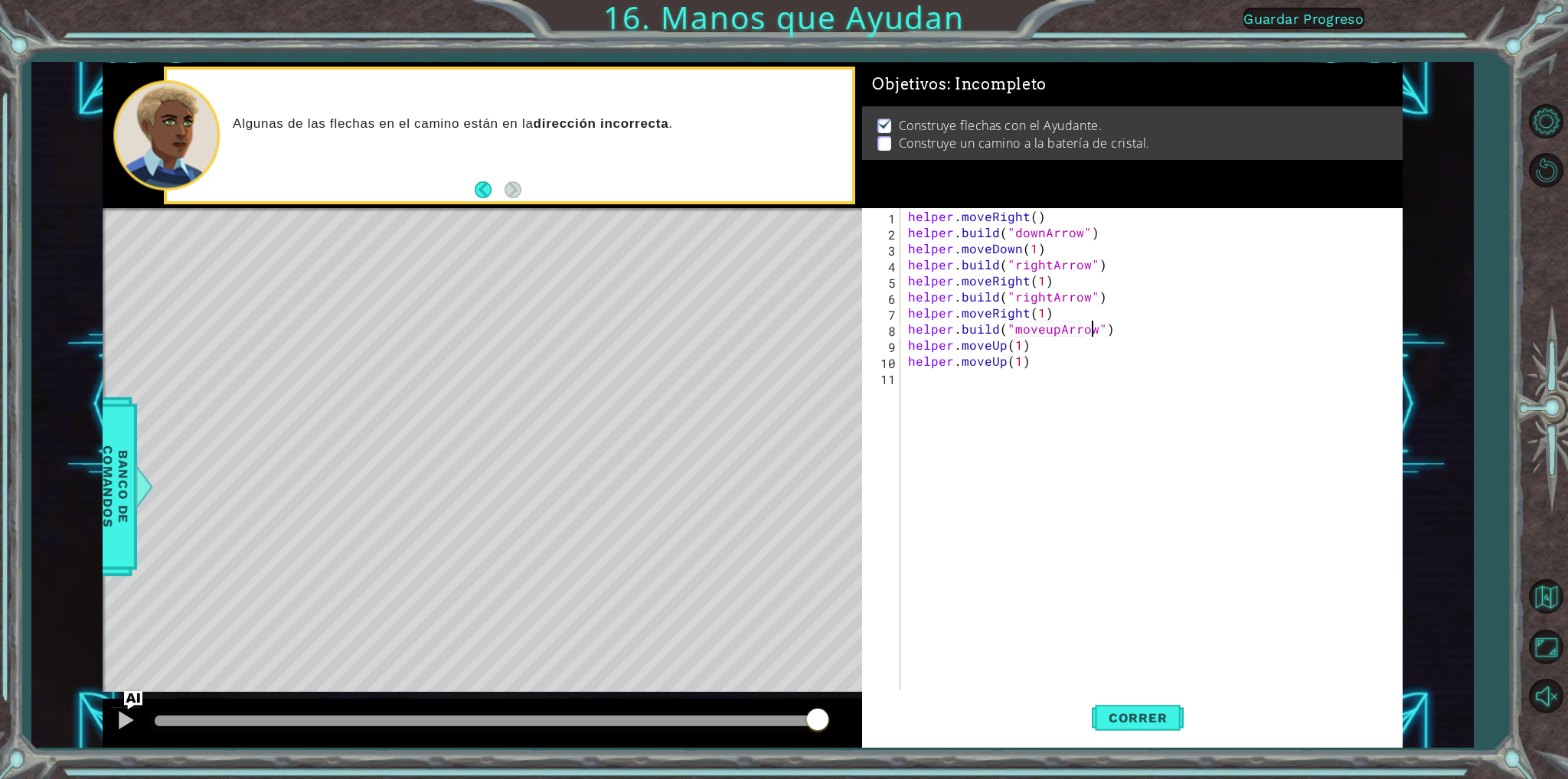
scroll to position [0, 11]
click at [1176, 724] on span "Correr" at bounding box center [1138, 717] width 90 height 16
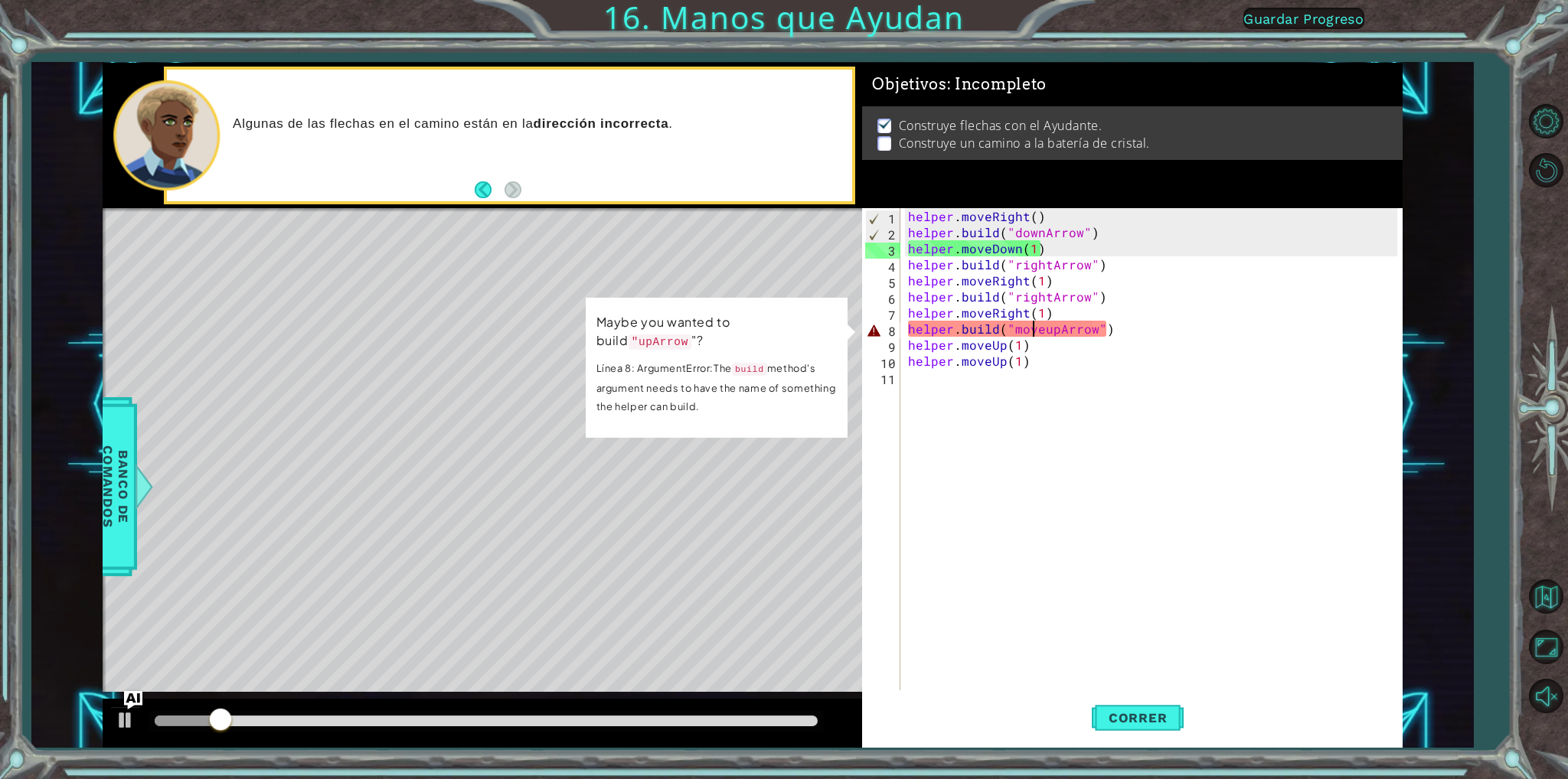
click at [1035, 327] on div "helper . moveRight ( ) helper . build ( "downArrow" ) helper . moveDown ( 1 ) h…" at bounding box center [1155, 465] width 500 height 514
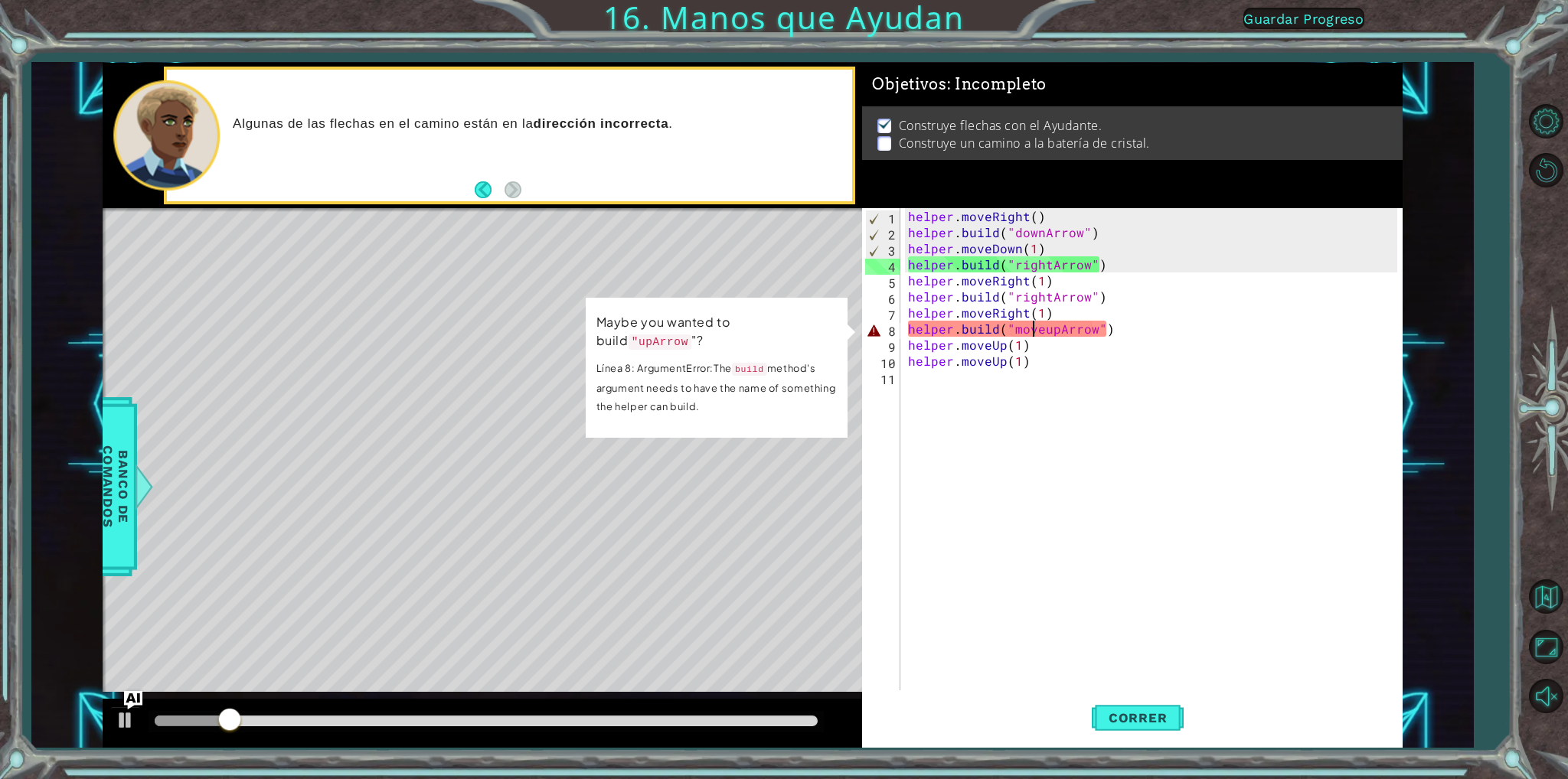
click at [1043, 330] on div "helper . moveRight ( ) helper . build ( "downArrow" ) helper . moveDown ( 1 ) h…" at bounding box center [1155, 465] width 500 height 514
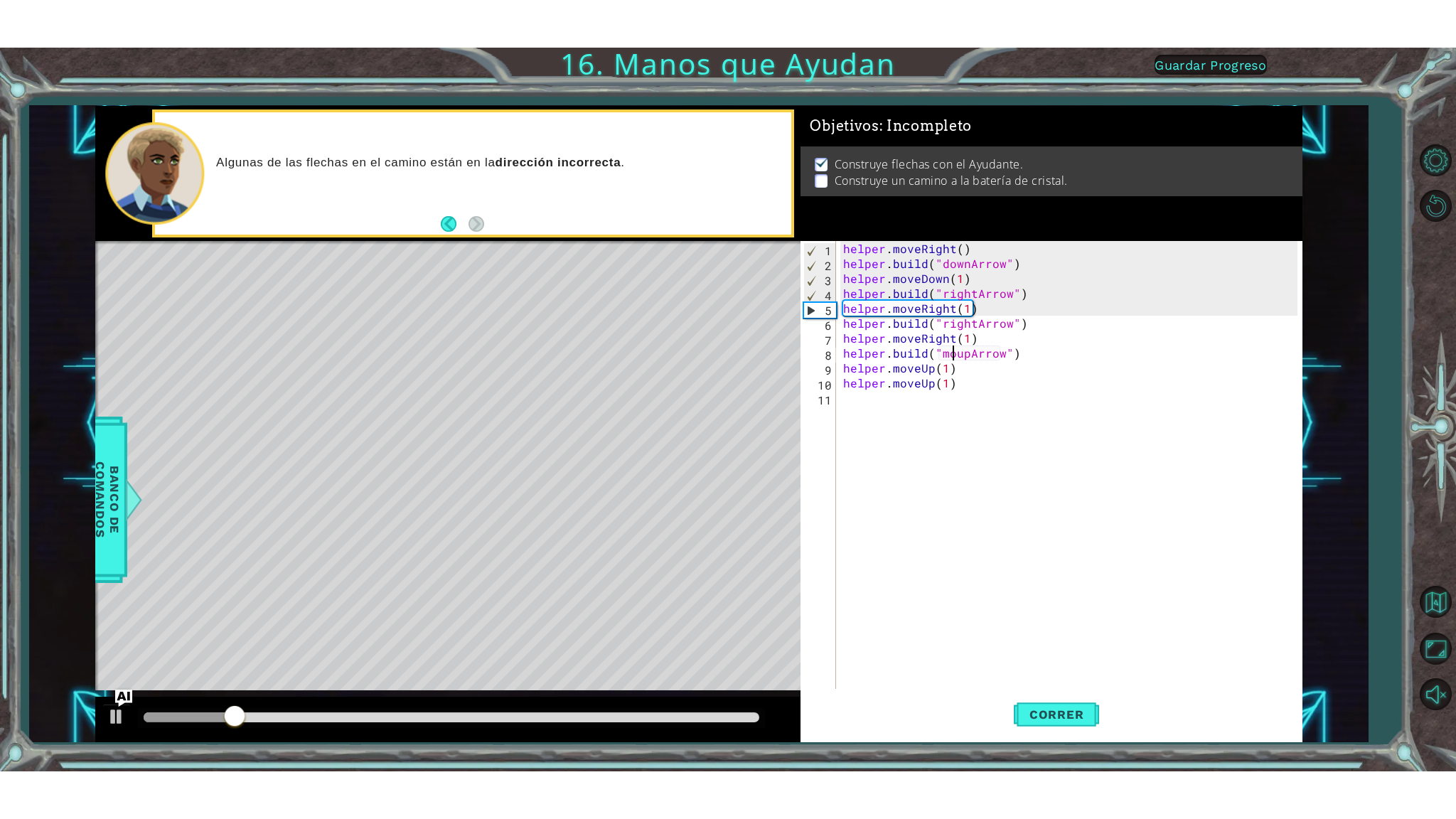
scroll to position [0, 9]
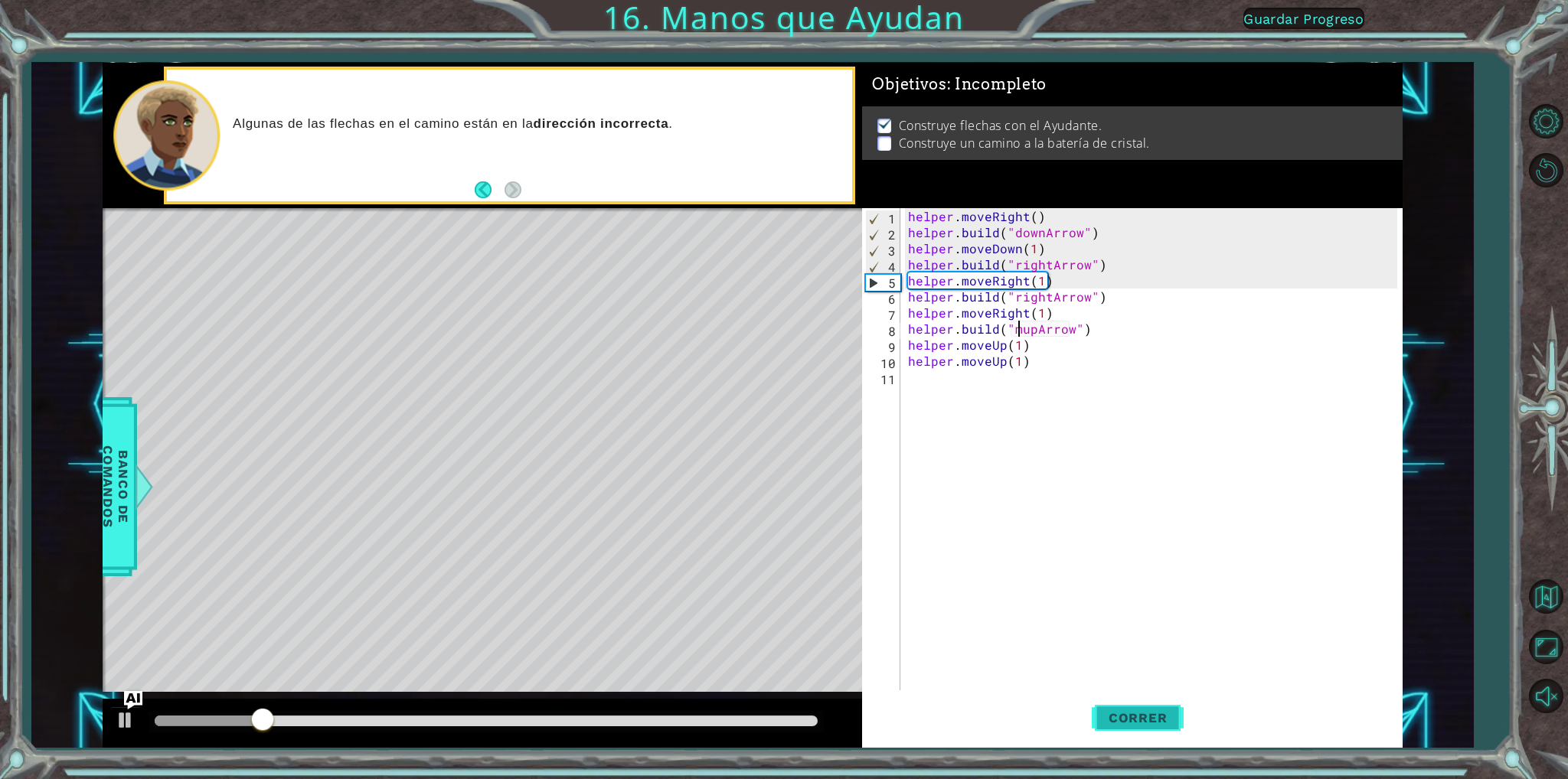
type textarea "[DOMAIN_NAME]("upArrow")"
click at [1127, 704] on button "Correr" at bounding box center [1137, 718] width 92 height 54
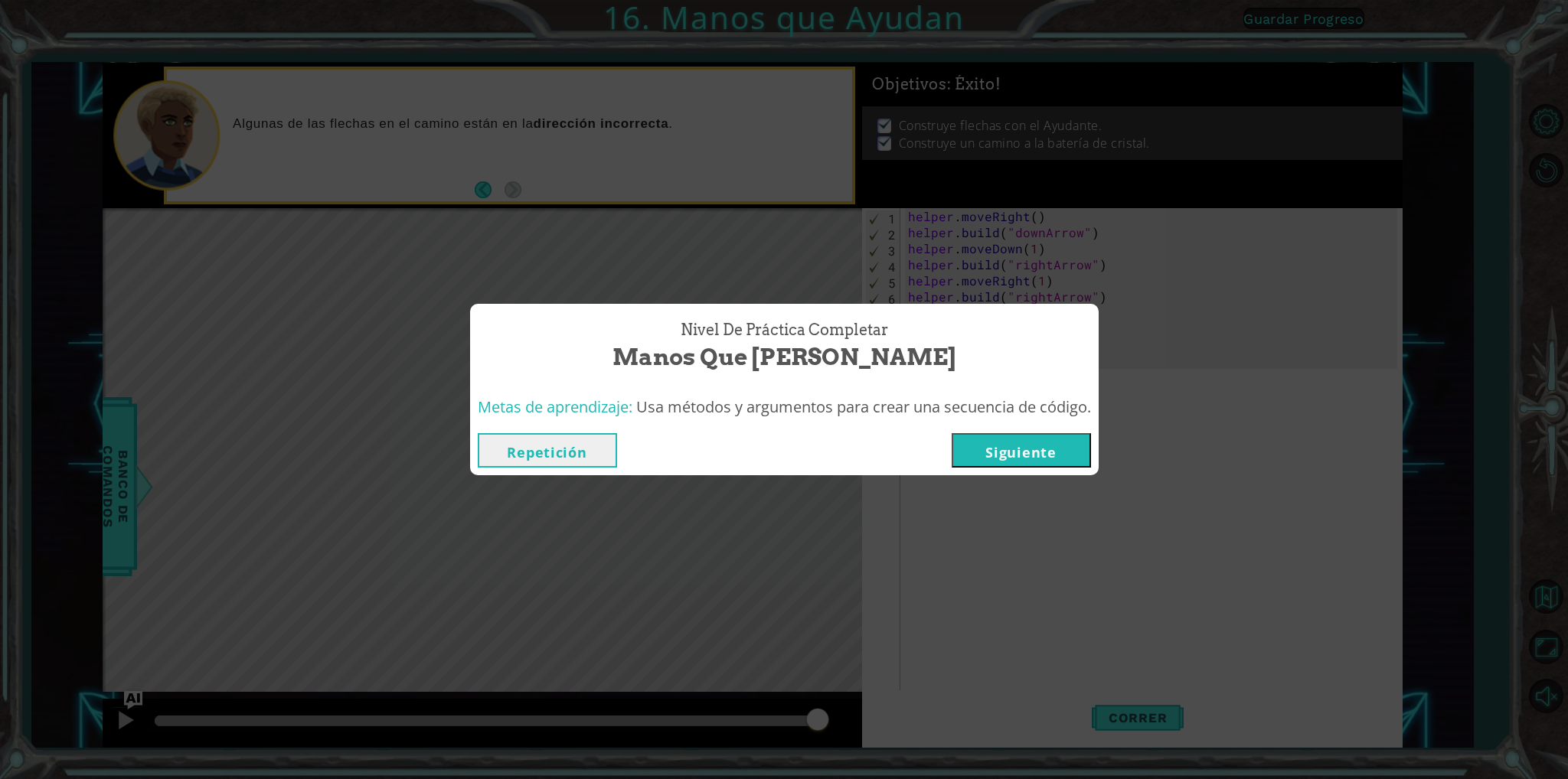
click at [987, 443] on button "Siguiente" at bounding box center [1021, 450] width 140 height 34
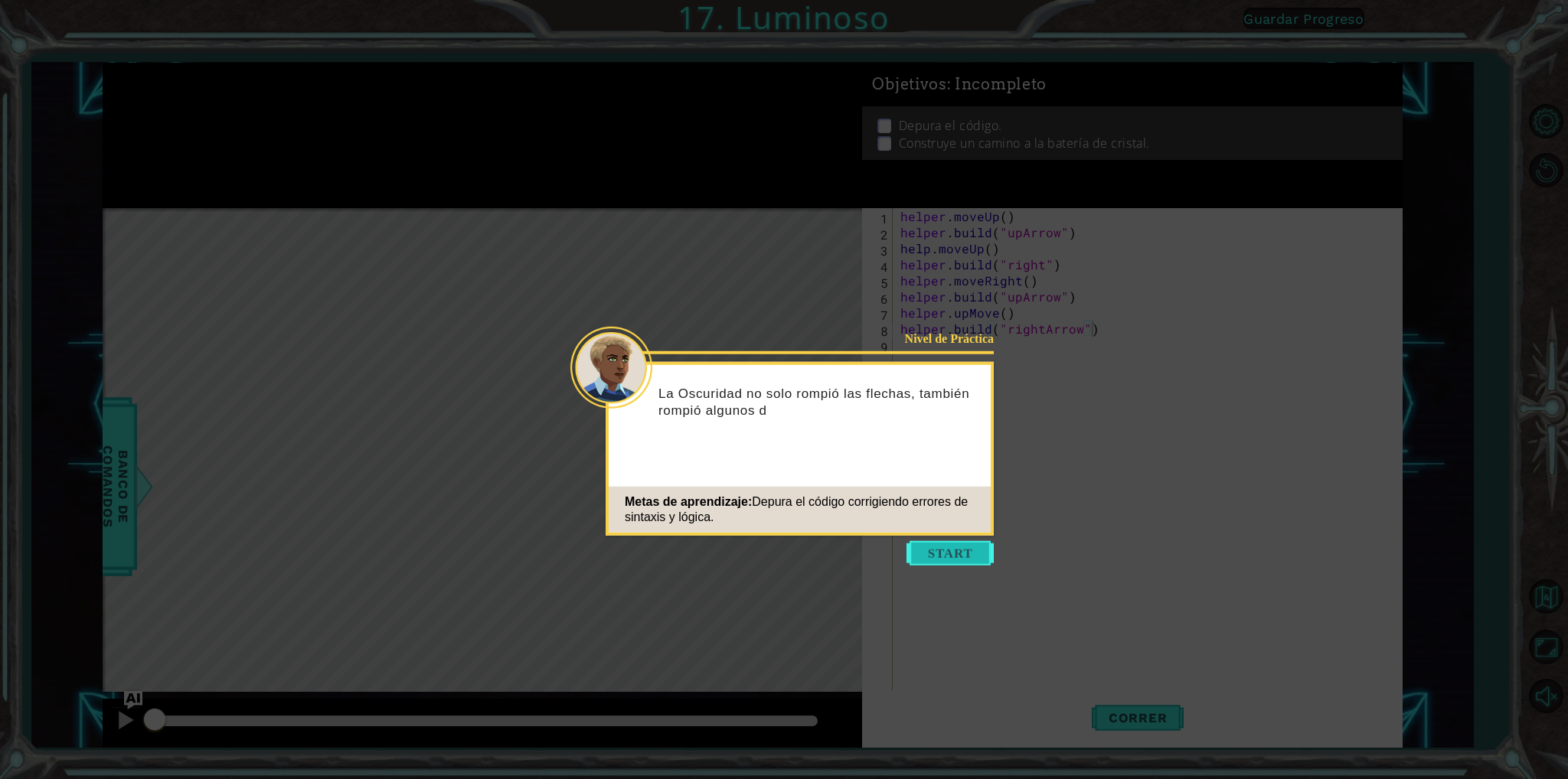
click at [937, 553] on button "Start" at bounding box center [949, 553] width 87 height 24
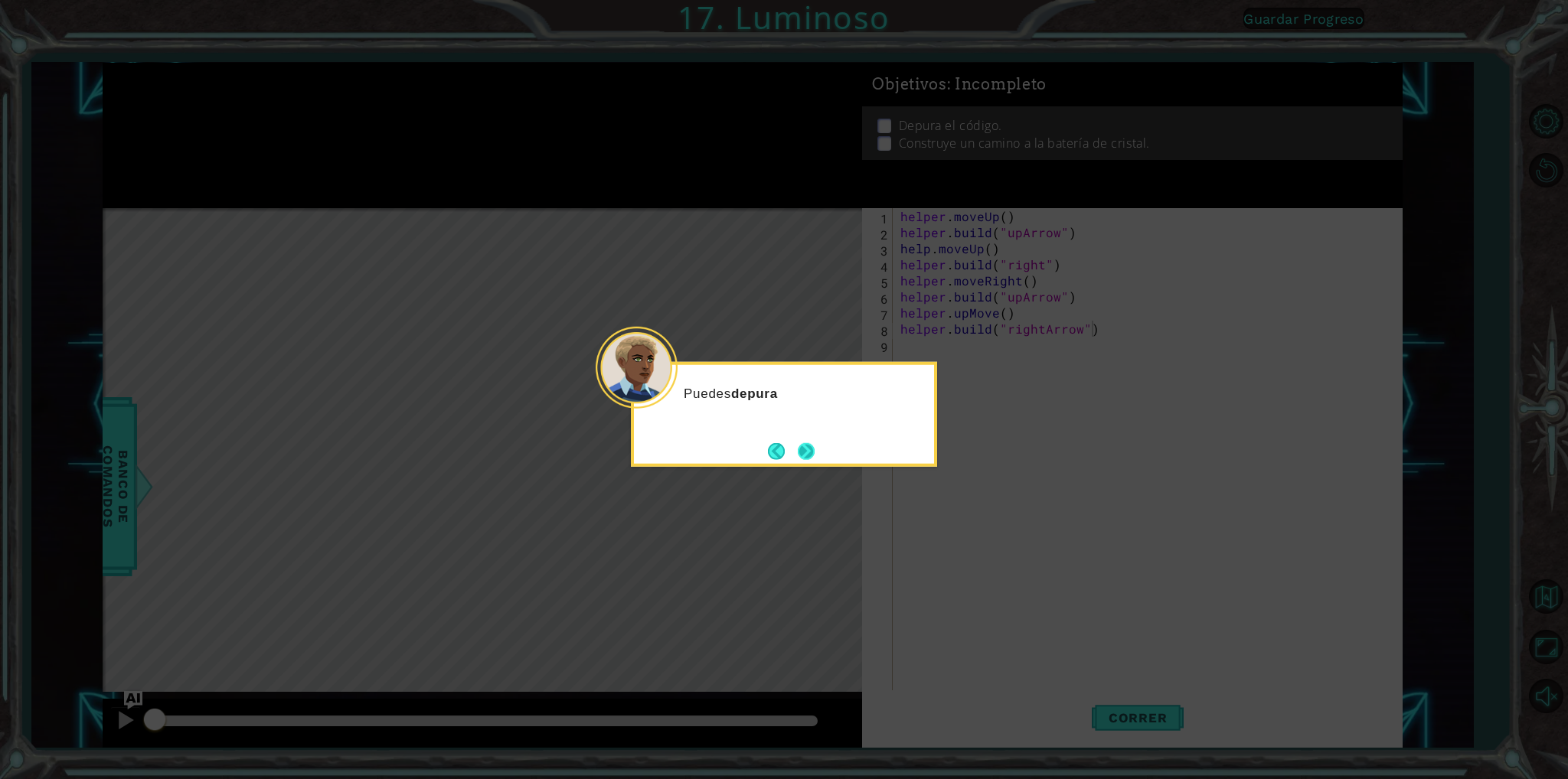
click at [805, 443] on button "Next" at bounding box center [806, 451] width 17 height 17
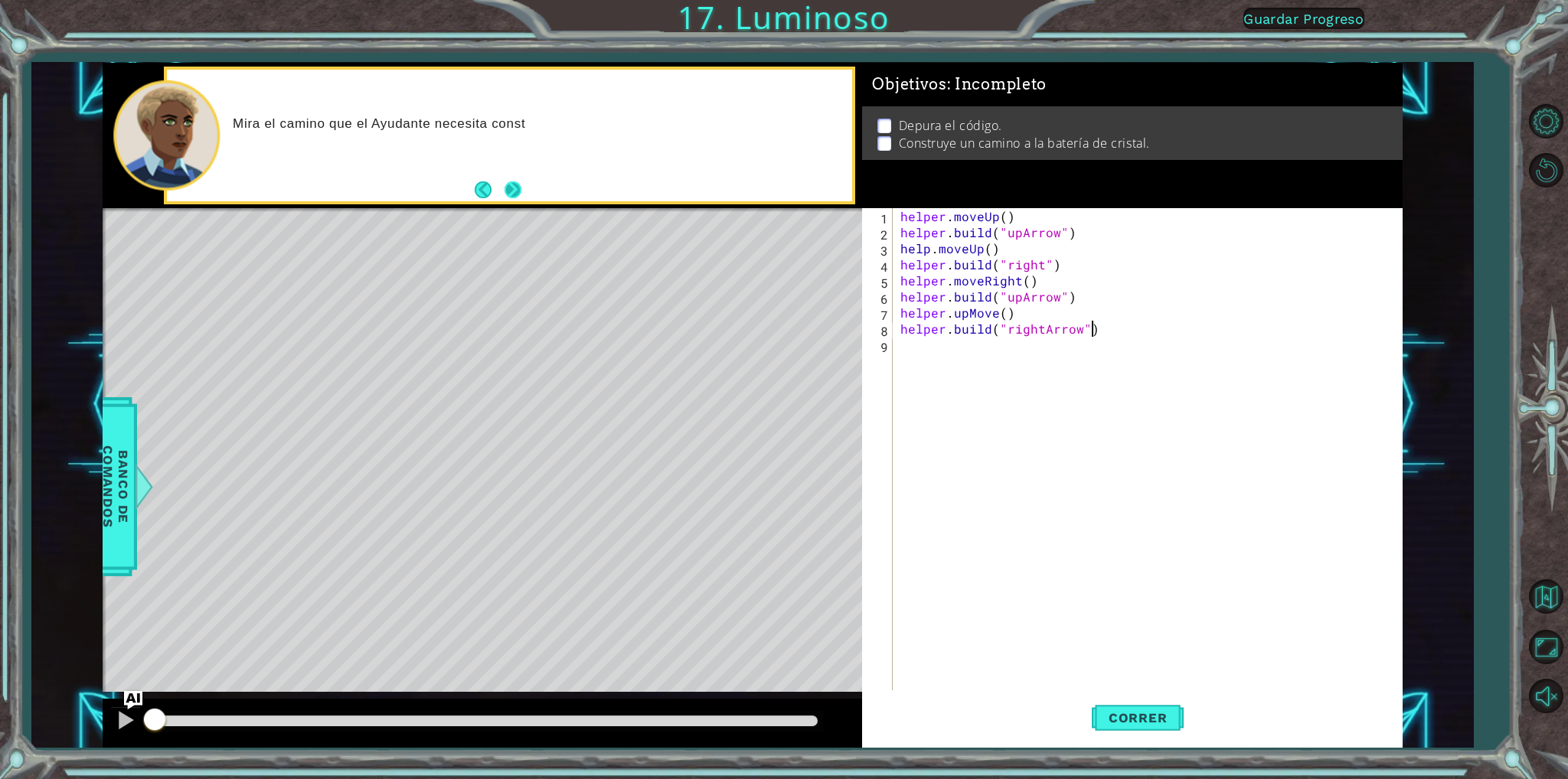
click at [513, 197] on button "Next" at bounding box center [513, 189] width 17 height 17
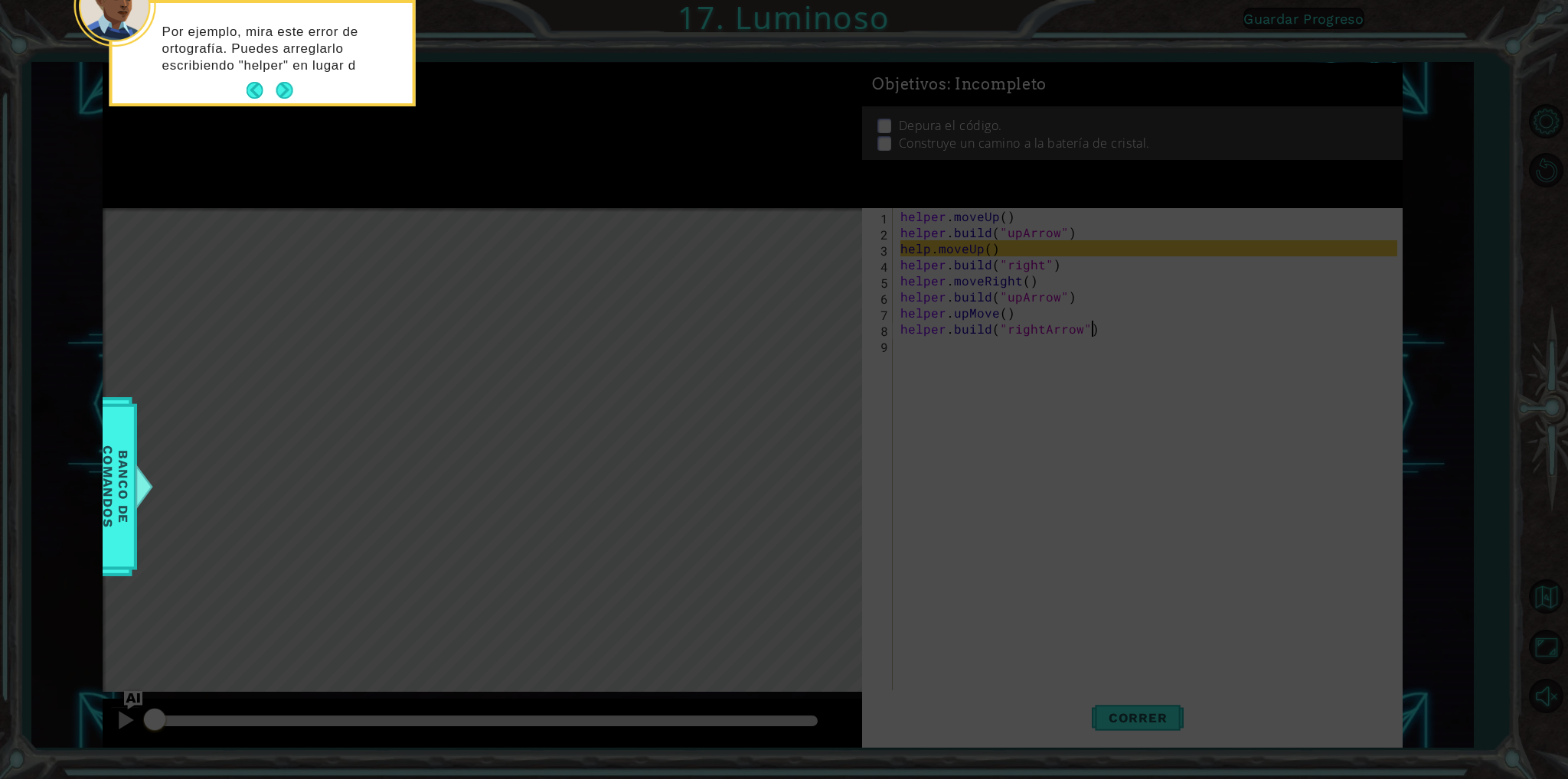
click at [282, 93] on button "Next" at bounding box center [284, 91] width 18 height 18
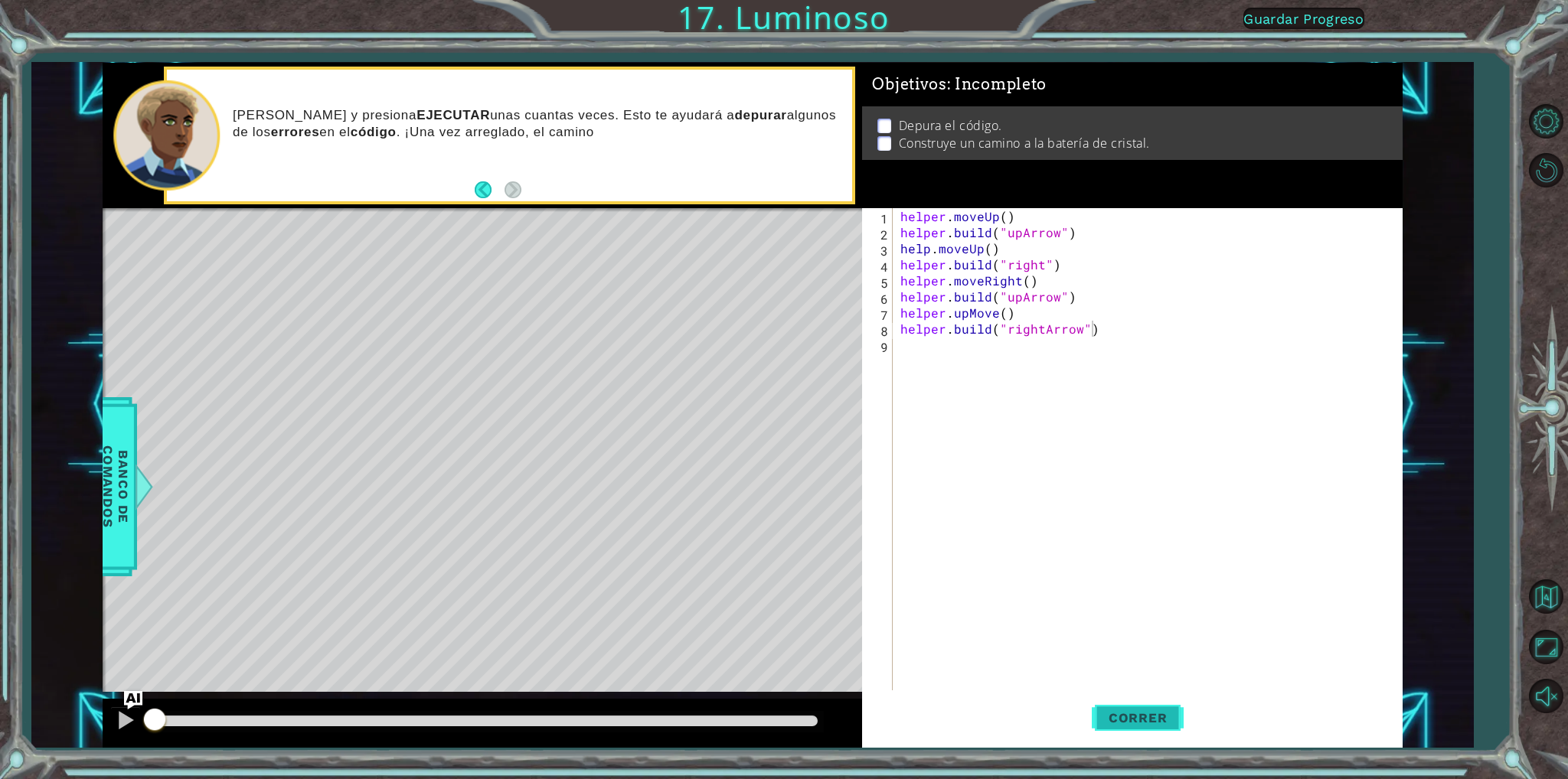
click at [1142, 717] on span "Correr" at bounding box center [1138, 717] width 90 height 16
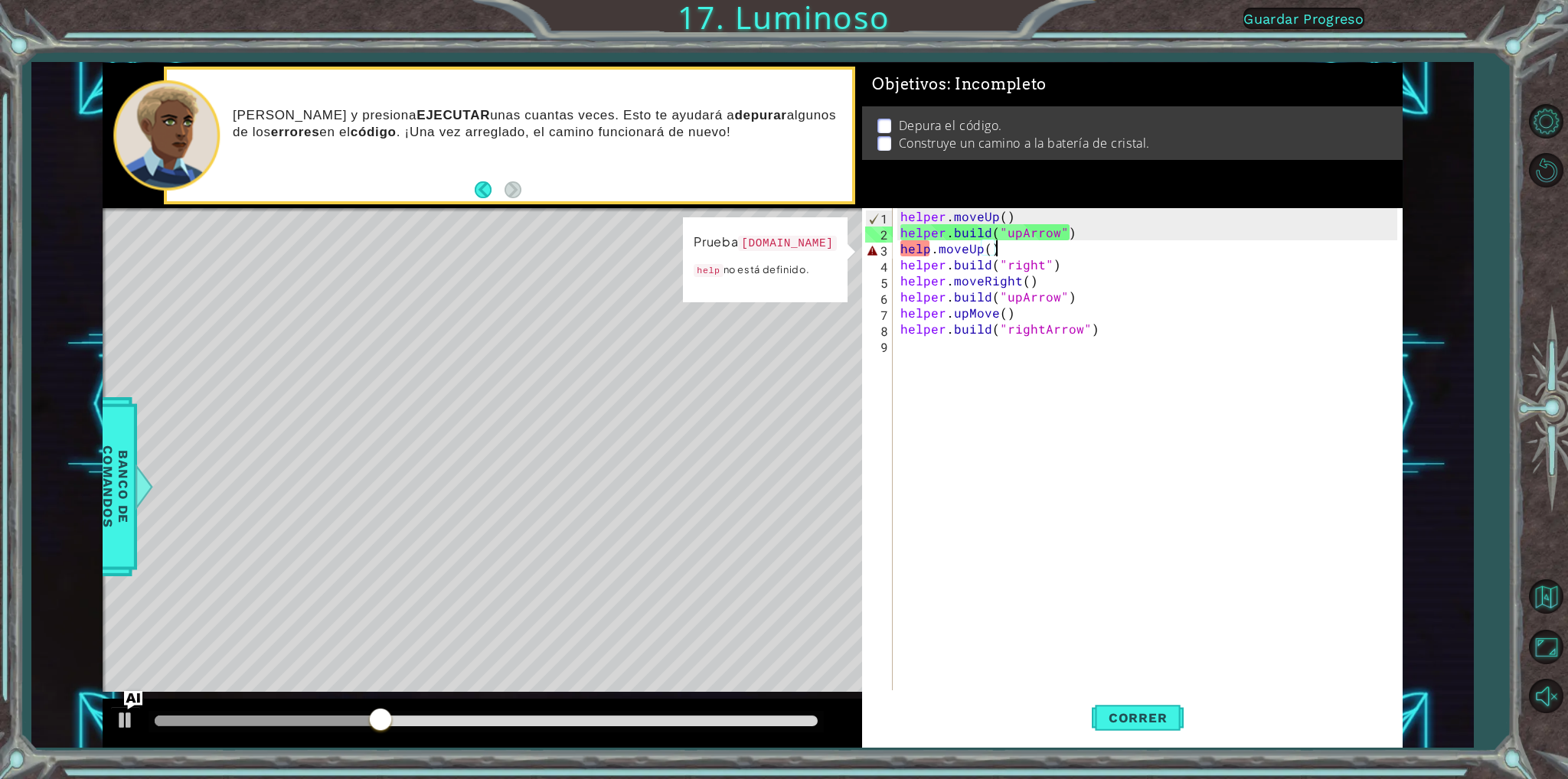
click at [1014, 250] on div "helper . moveUp ( ) helper . build ( "upArrow" ) help . moveUp ( ) helper . bui…" at bounding box center [1151, 465] width 507 height 514
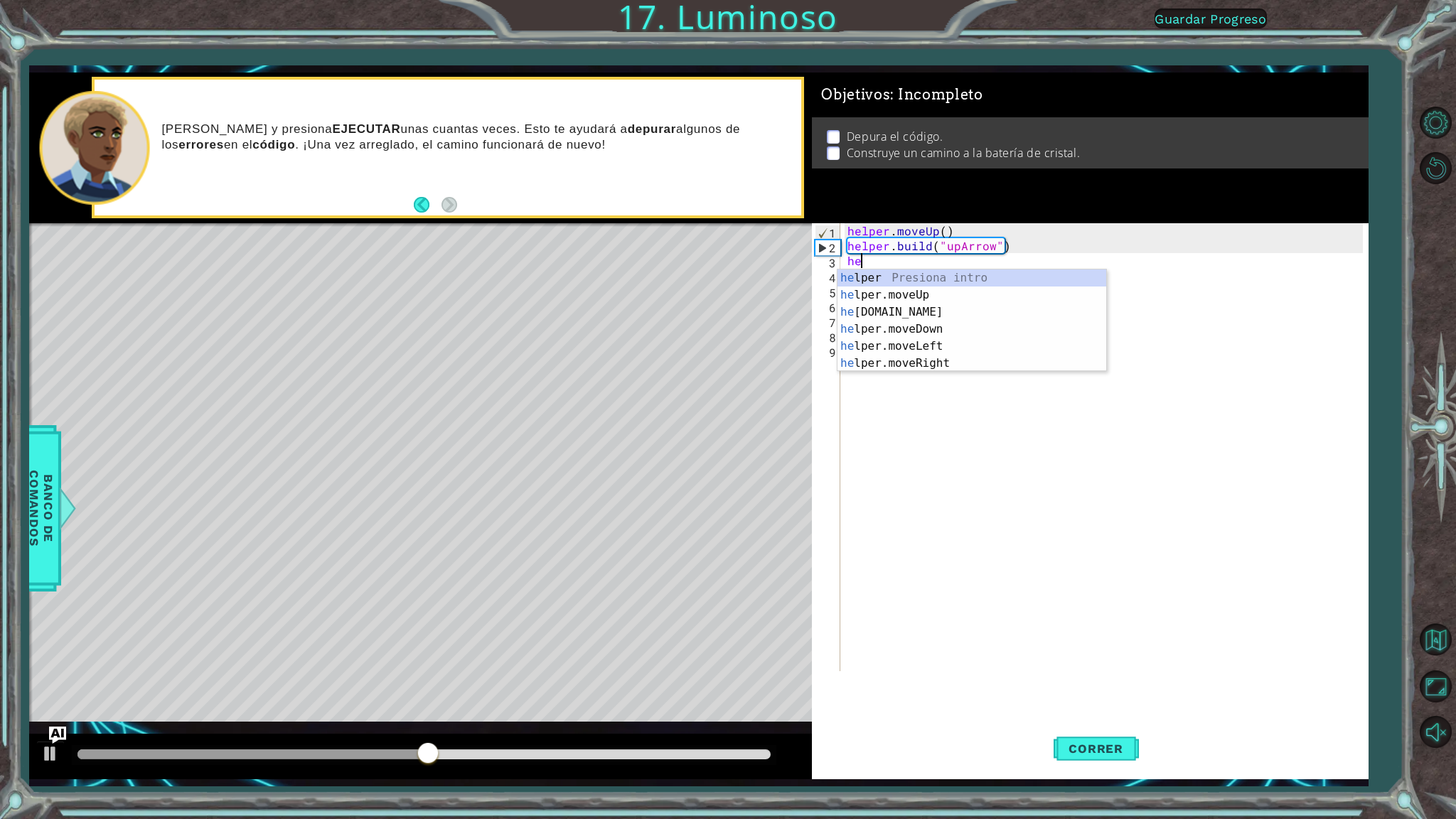
type textarea "h"
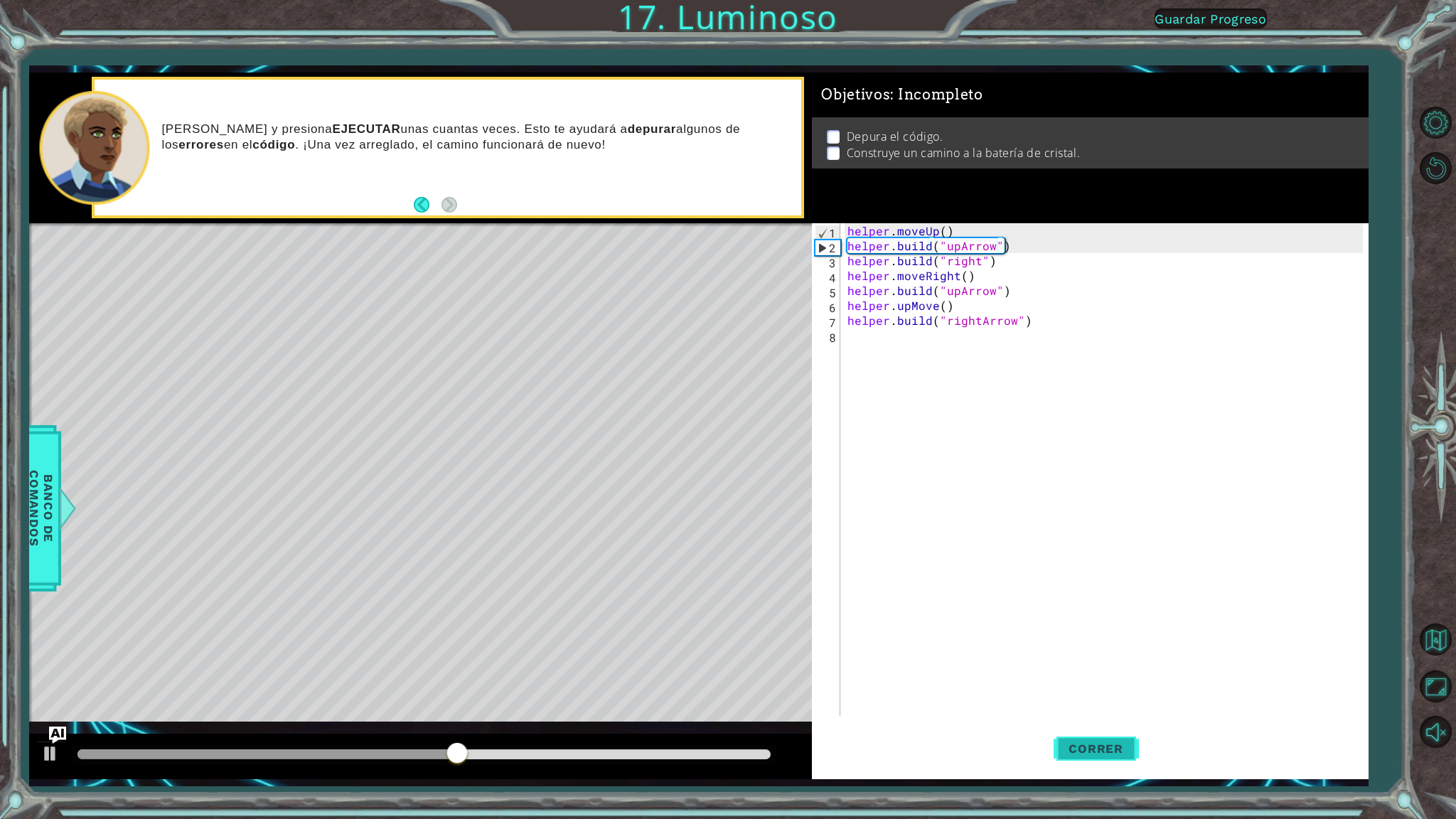
click at [1101, 723] on span "Correr" at bounding box center [1095, 749] width 83 height 15
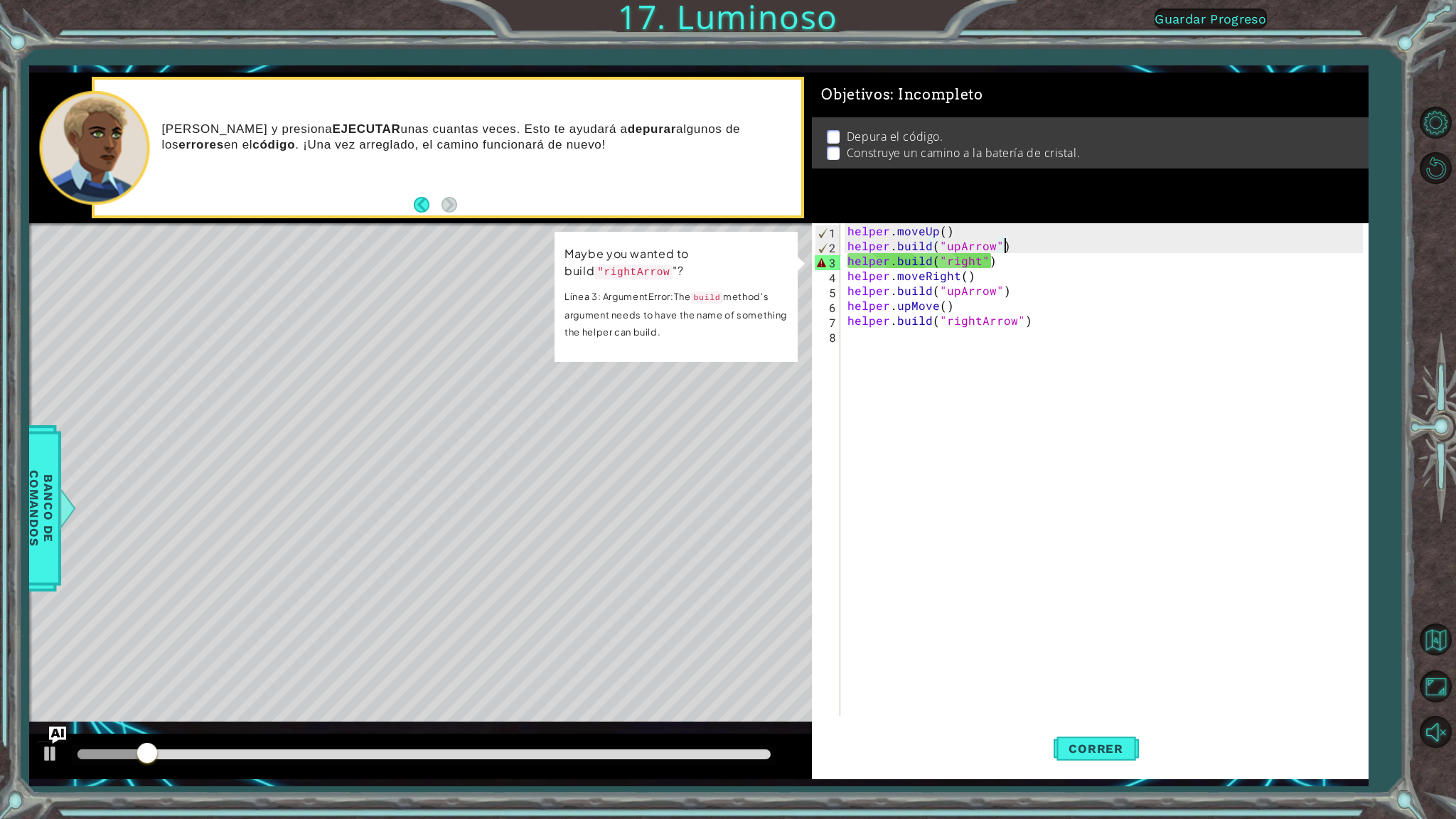
drag, startPoint x: 1021, startPoint y: 327, endPoint x: 1030, endPoint y: 330, distance: 9.5
click at [1026, 329] on div "helper . moveUp ( ) helper . build ( "upArrow" ) helper . build ( "right" ) hel…" at bounding box center [1107, 484] width 525 height 523
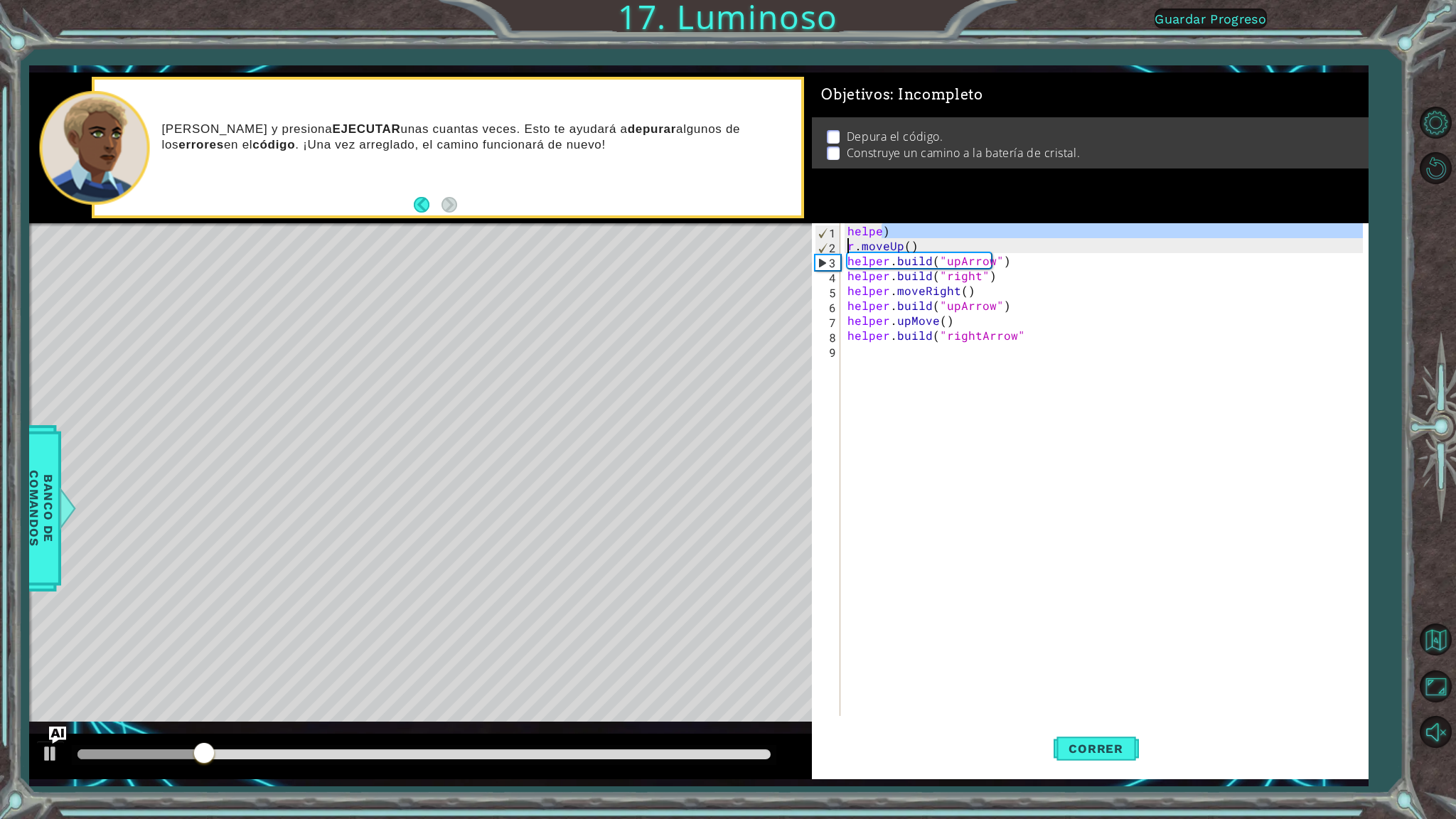
click at [1060, 238] on div "helpe ) r . moveUp ( ) helper . build ( "upArrow" ) helper . build ( "right" ) …" at bounding box center [1104, 470] width 519 height 493
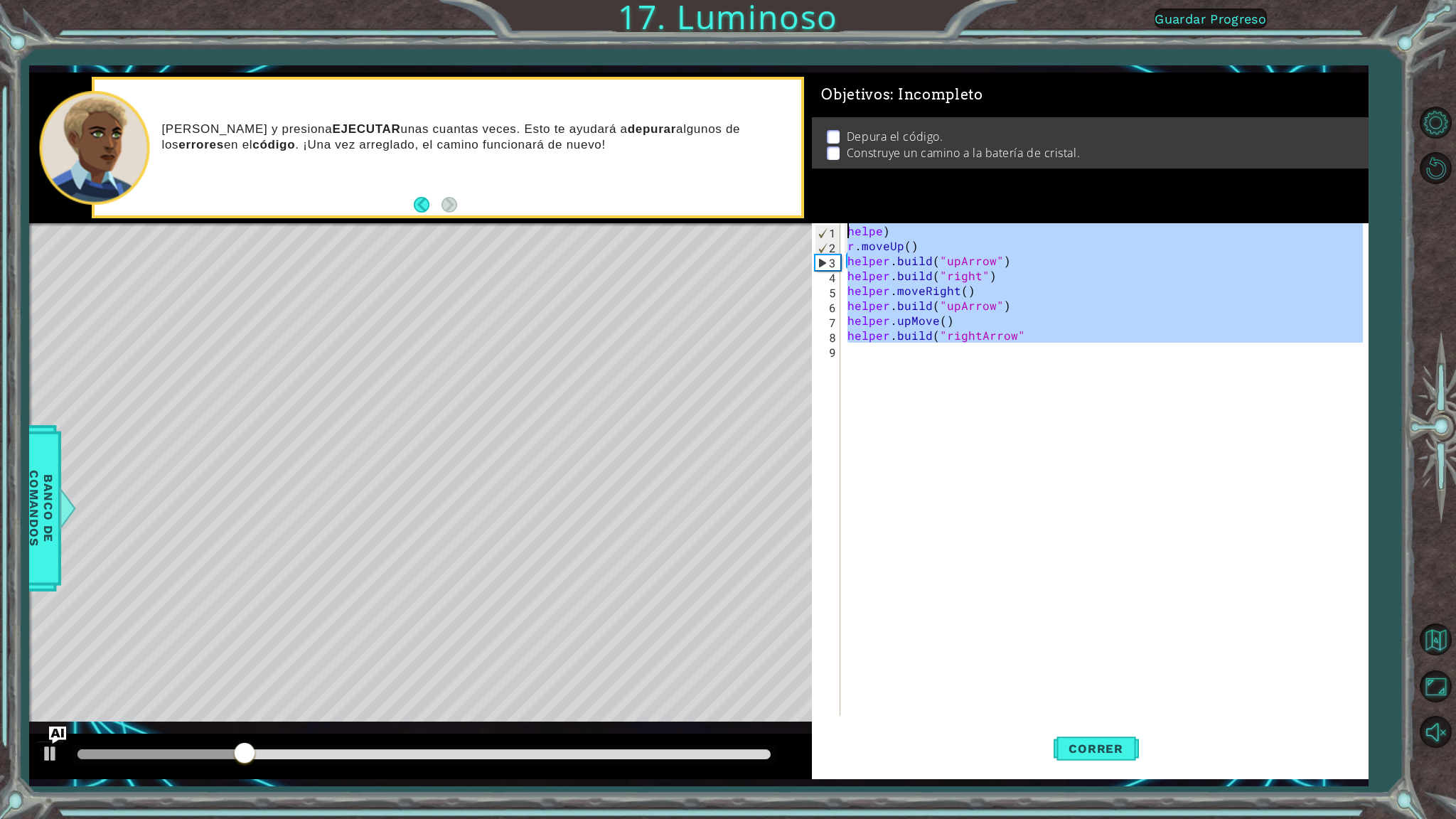
drag, startPoint x: 1044, startPoint y: 343, endPoint x: 840, endPoint y: 173, distance: 265.5
click at [845, 178] on div "Objetivos : Incompleto Depura el código. Construye un camino a la batería de cr…" at bounding box center [1090, 425] width 556 height 707
type textarea "helpe) r.moveUp()"
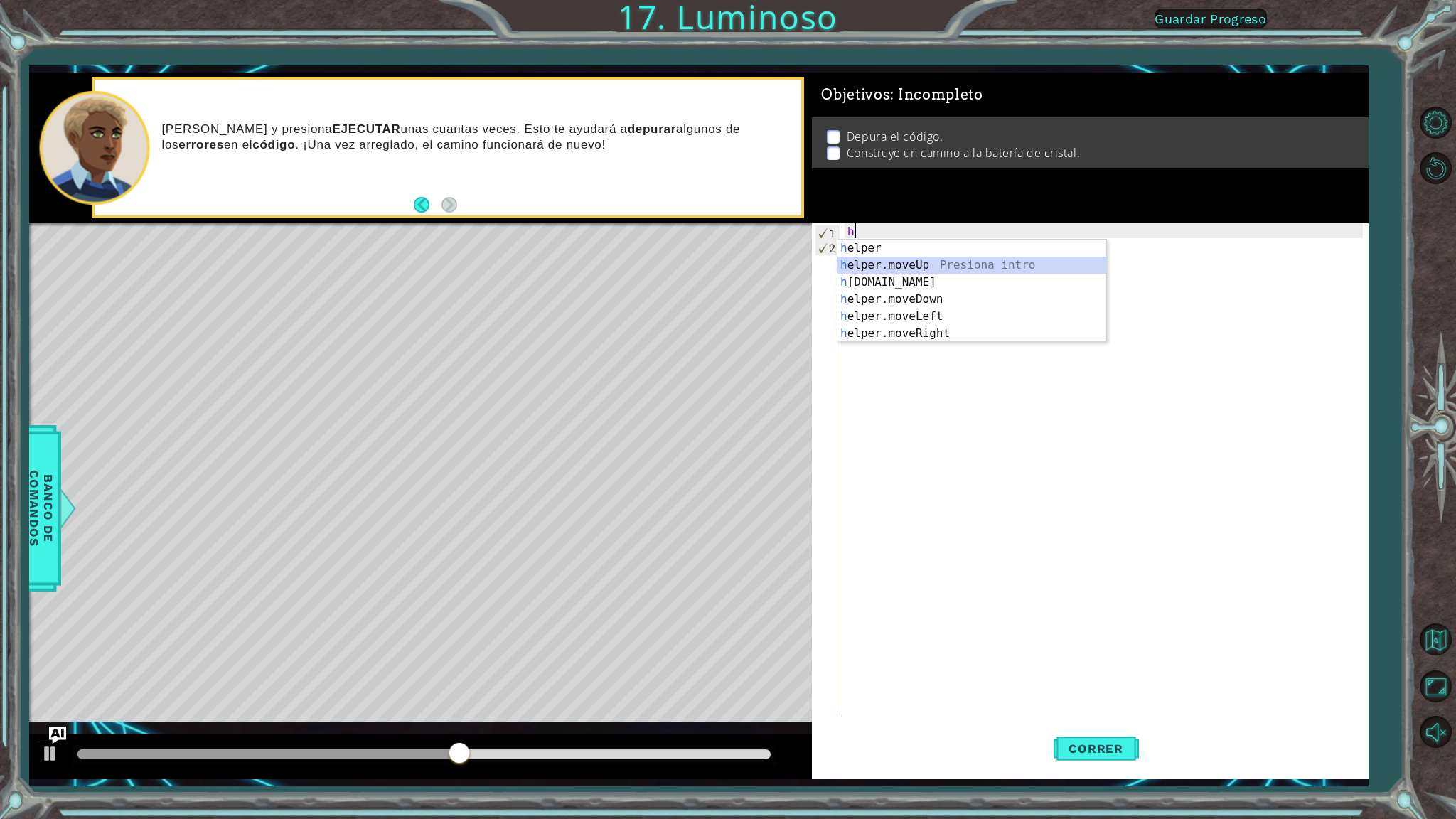
click at [899, 263] on div "h elper Presiona intro h elper.moveUp Presiona intro h [DOMAIN_NAME] Presiona i…" at bounding box center [972, 307] width 269 height 136
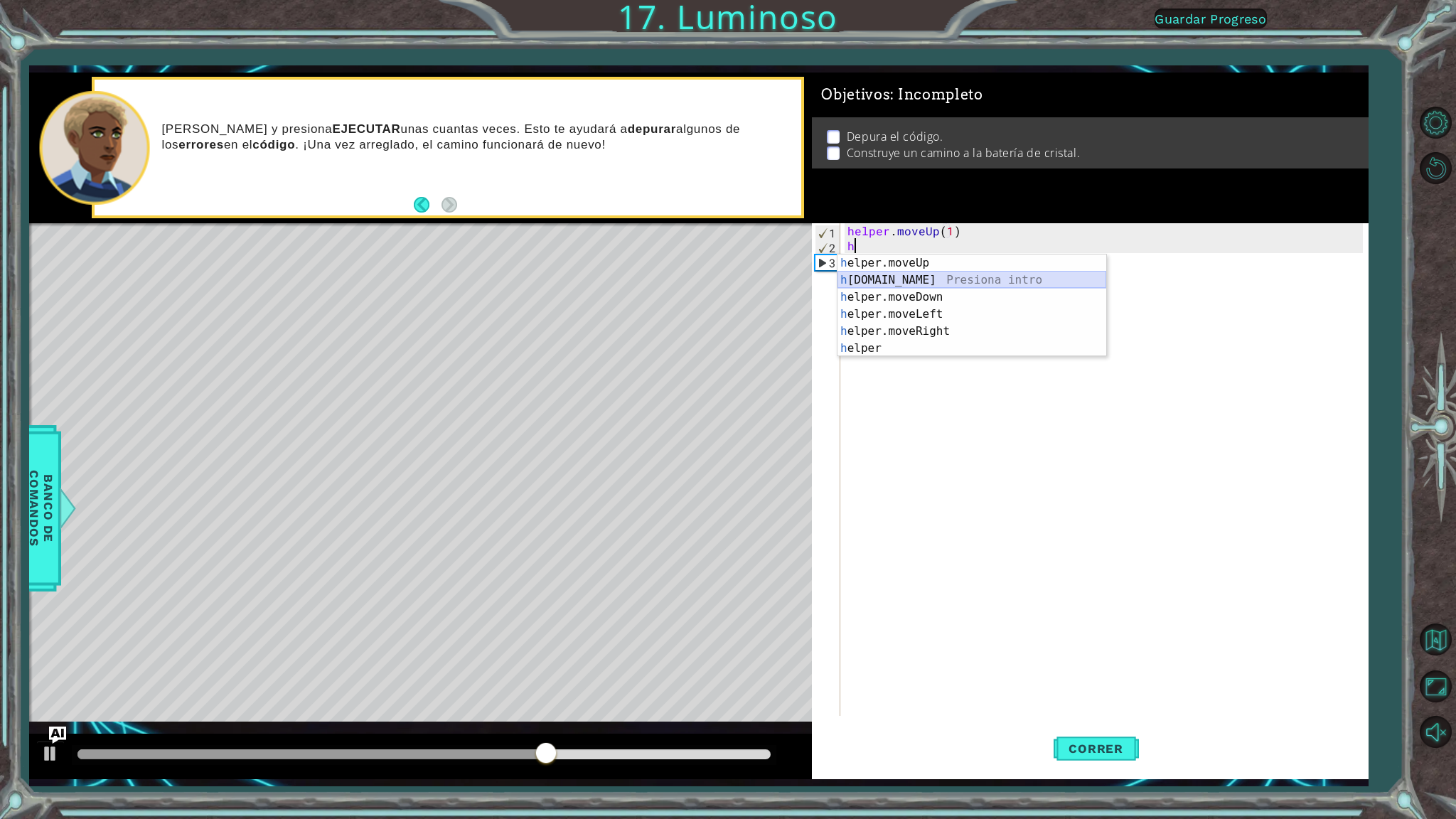
click at [928, 275] on div "h elper.moveUp Presiona intro h [DOMAIN_NAME] Presiona intro h elper.moveDown P…" at bounding box center [972, 322] width 269 height 136
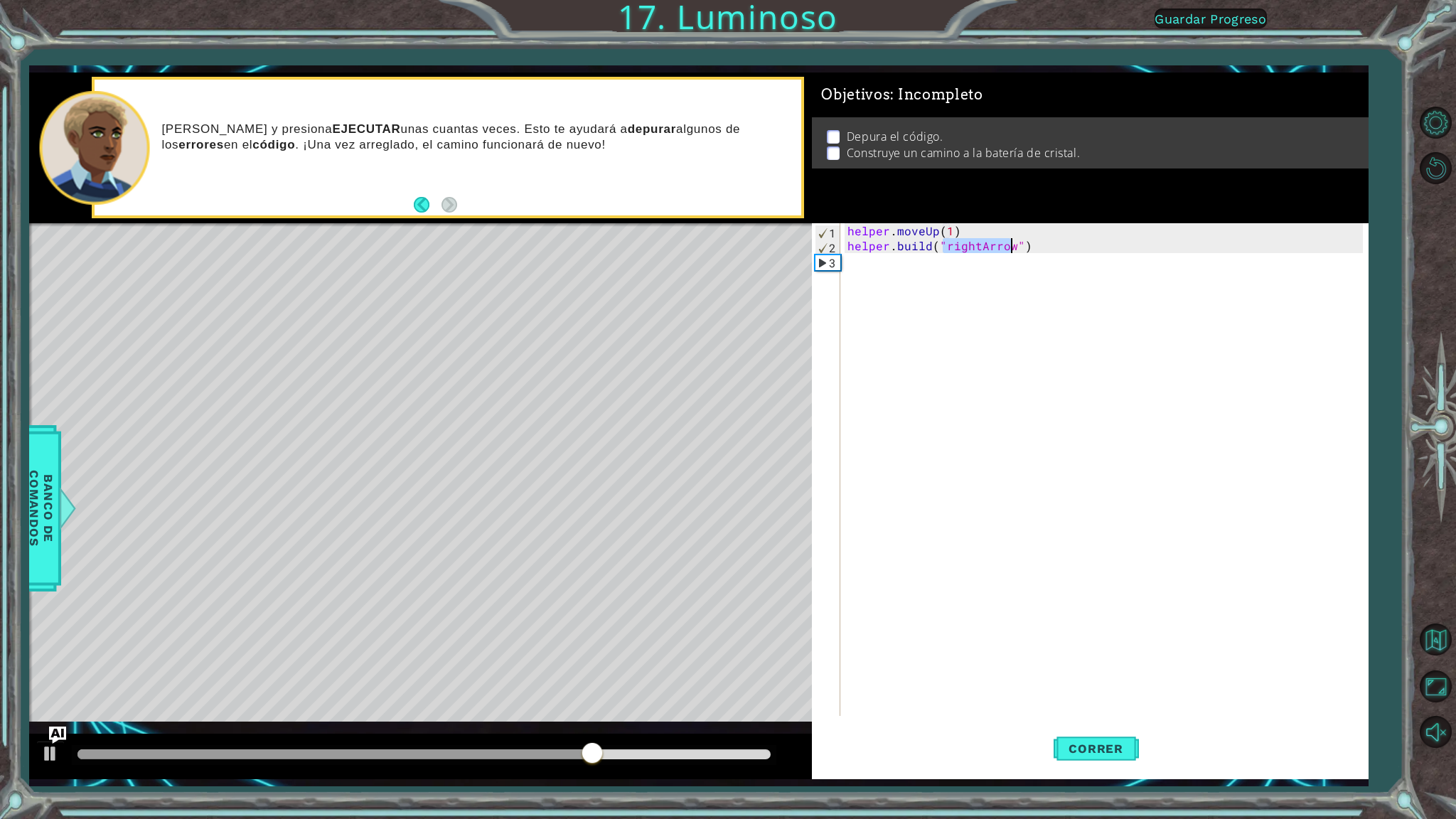
click at [970, 246] on div "helper . moveUp ( 1 ) helper . build ( "rightArrow" )" at bounding box center [1104, 470] width 519 height 493
click at [975, 246] on div "helper . moveUp ( 1 ) helper . build ( "rightArrow" )" at bounding box center [1107, 484] width 525 height 523
click at [1017, 250] on div "helper . moveUp ( 1 ) helper . build ( "upArrow" )" at bounding box center [1107, 484] width 525 height 523
type textarea "[DOMAIN_NAME]("upArrow")"
drag, startPoint x: 1118, startPoint y: 744, endPoint x: 1112, endPoint y: 736, distance: 10.0
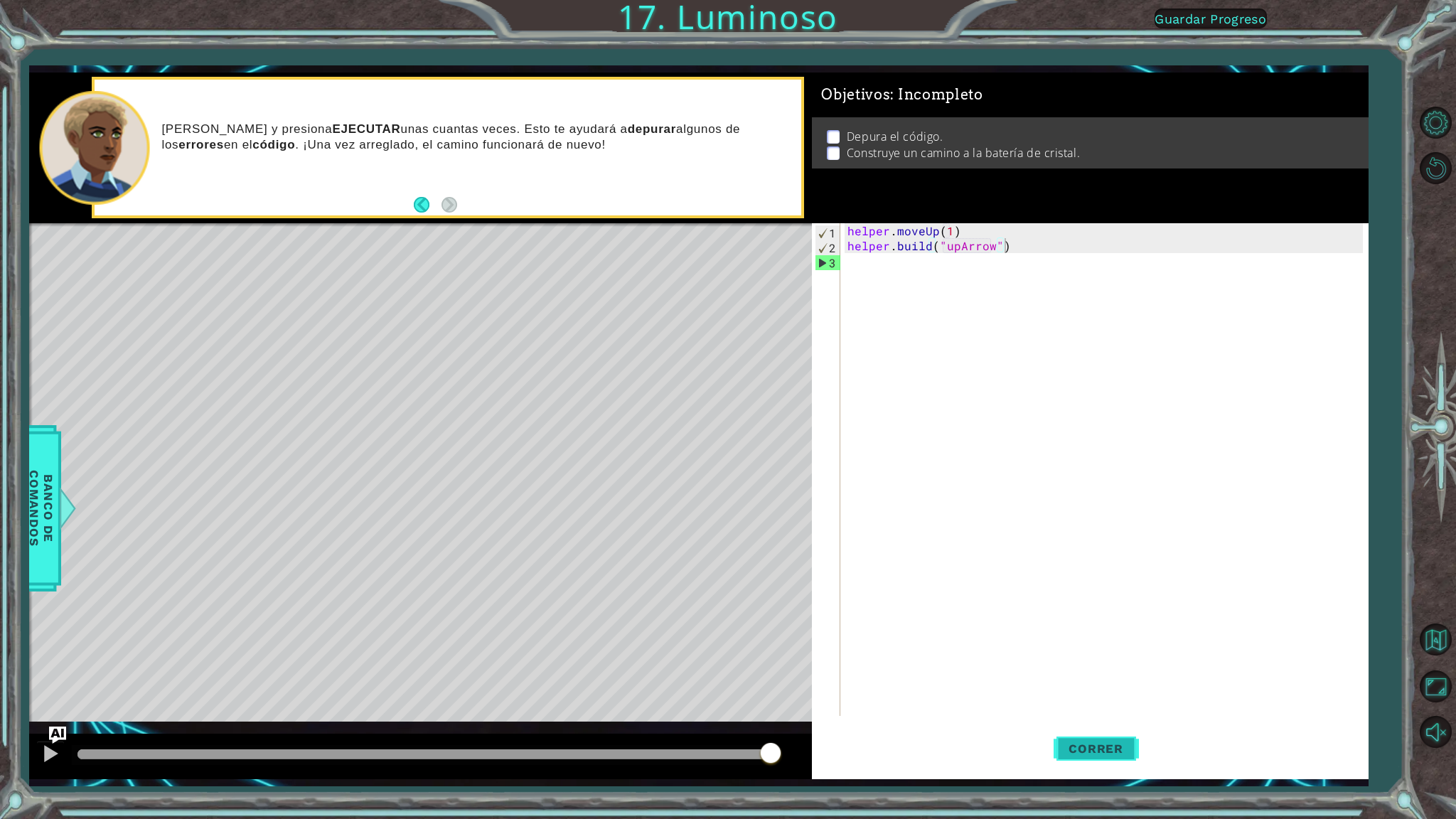
click at [1110, 723] on span "Correr" at bounding box center [1095, 749] width 83 height 15
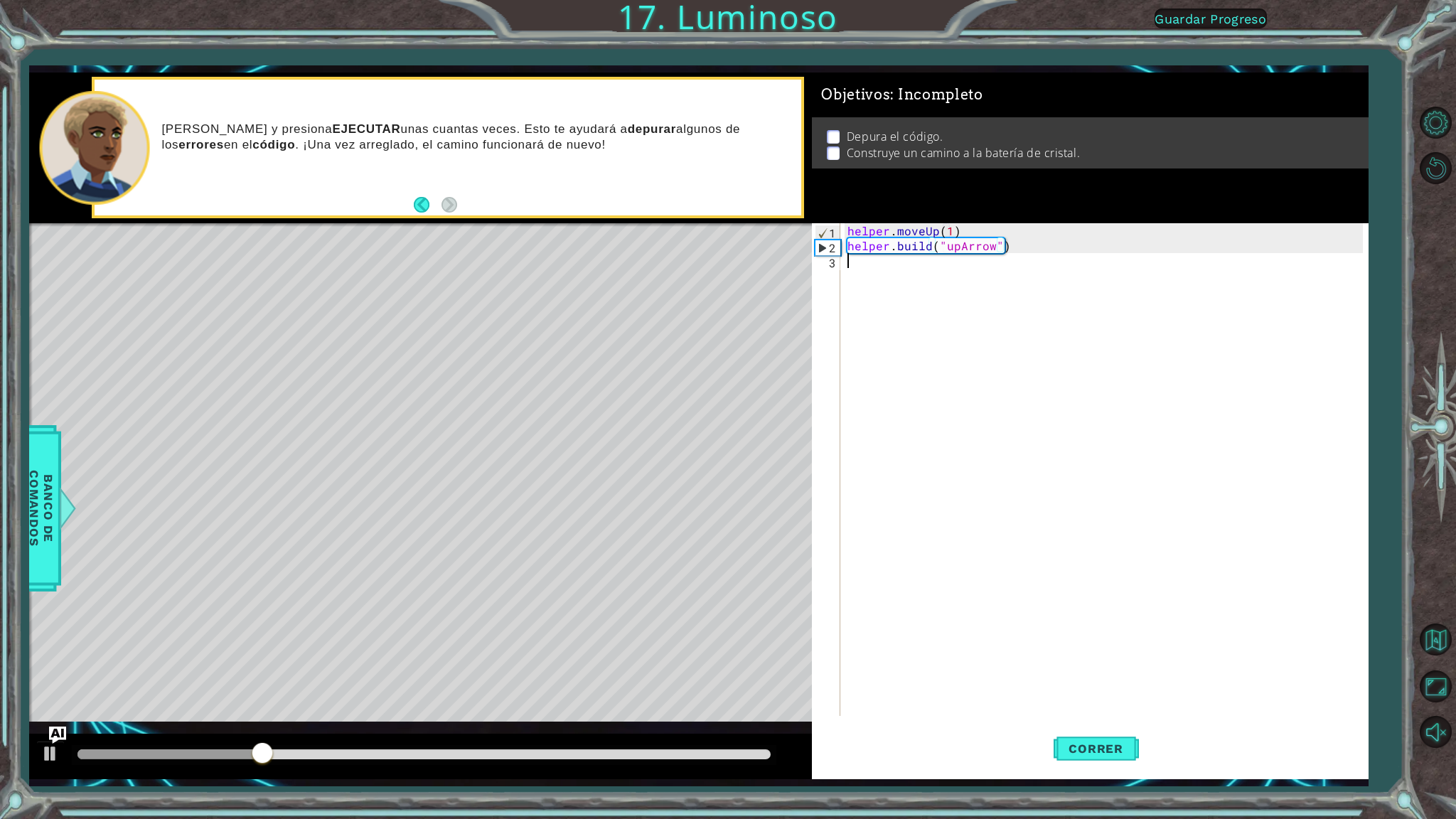
click at [866, 263] on div "helper . moveUp ( 1 ) helper . build ( "upArrow" )" at bounding box center [1107, 484] width 525 height 523
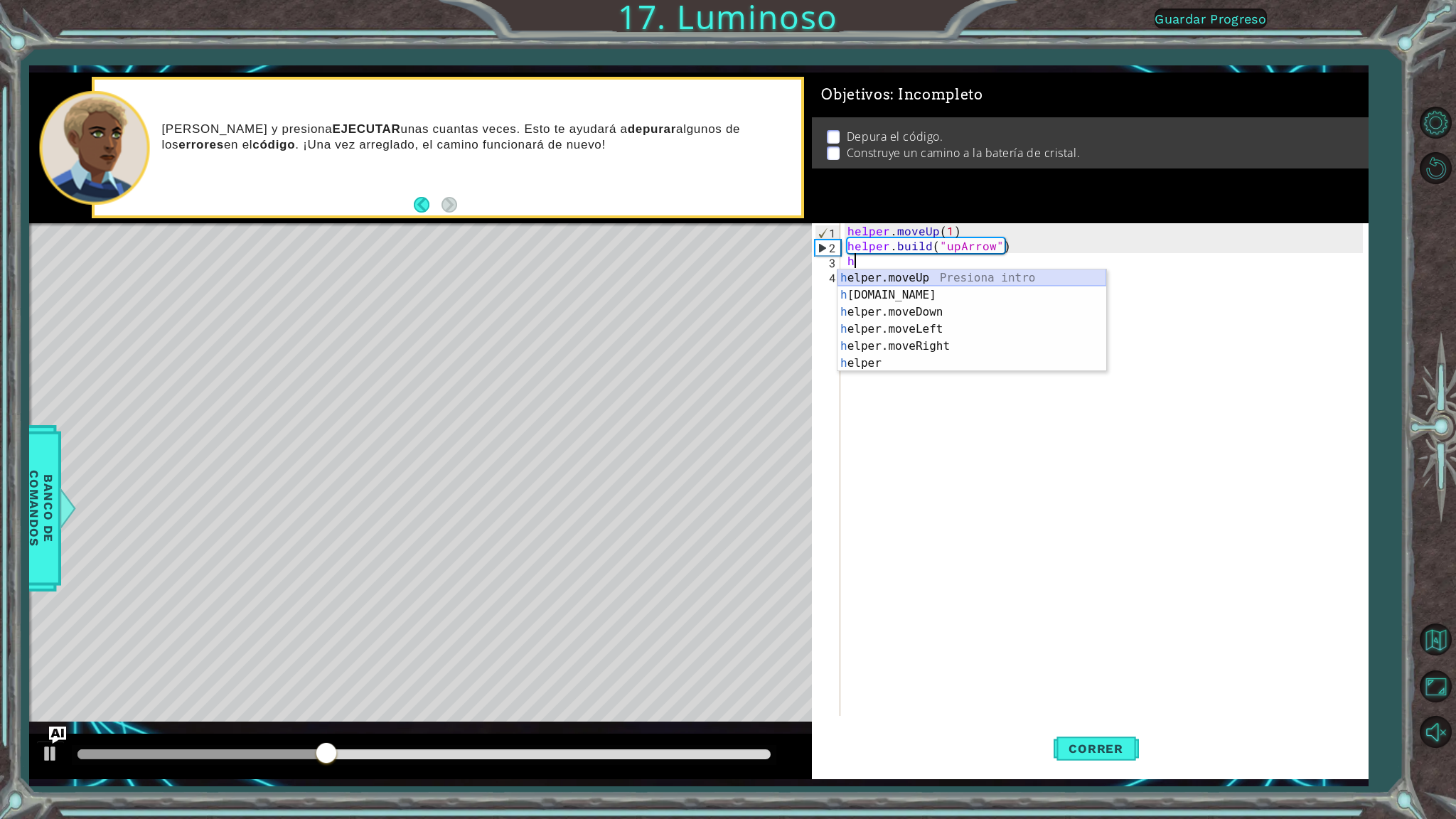
click at [904, 273] on div "h elper.moveUp Presiona intro h [DOMAIN_NAME] Presiona intro h elper.moveDown P…" at bounding box center [972, 337] width 269 height 136
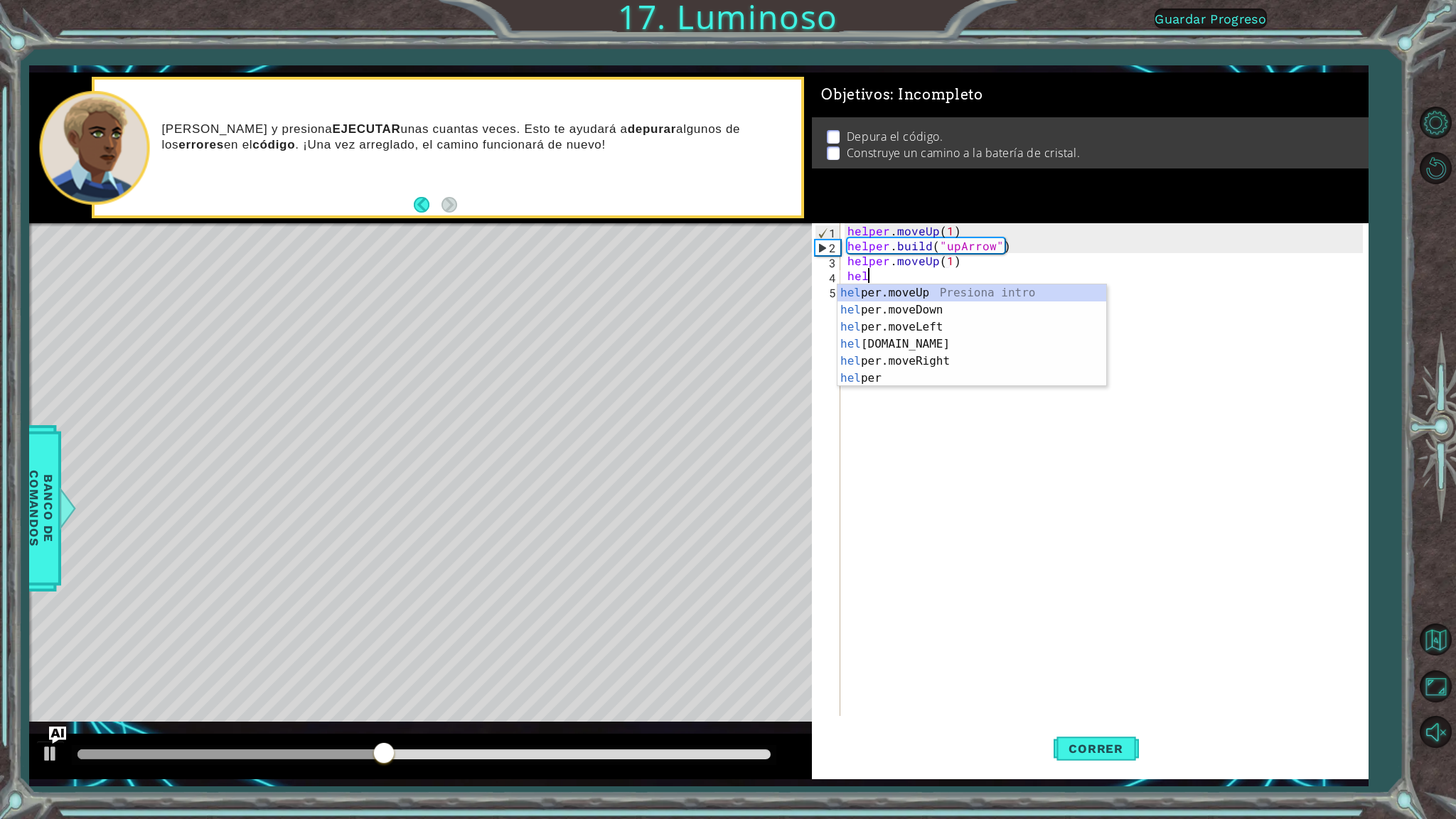
scroll to position [0, 7]
click at [914, 340] on div "hel per.moveUp Presiona intro hel per.moveDown Presiona intro hel per.moveLeft …" at bounding box center [972, 352] width 269 height 136
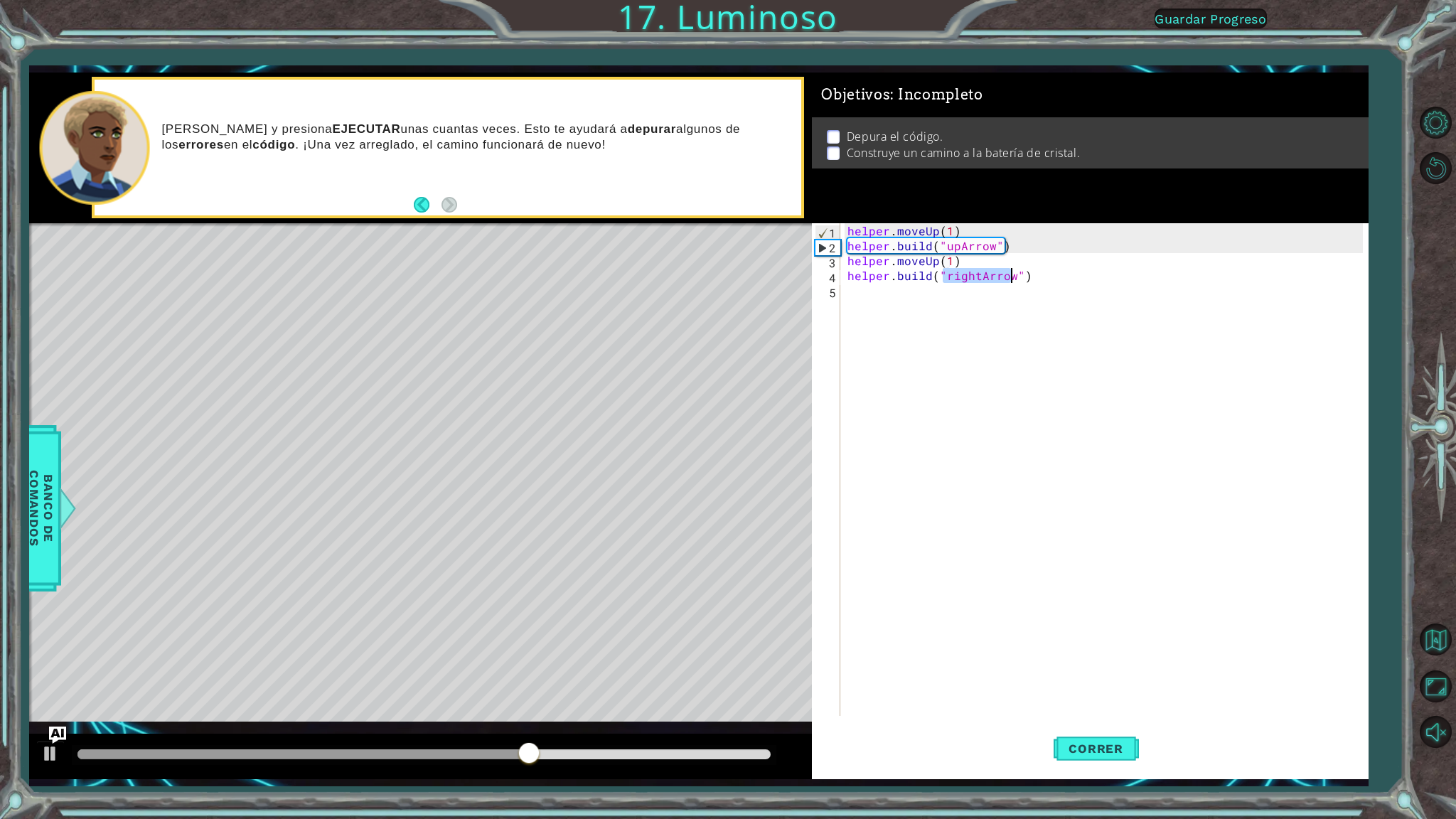
click at [976, 273] on div "helper . moveUp ( 1 ) helper . build ( "upArrow" ) helper . moveUp ( 1 ) helper…" at bounding box center [1104, 470] width 519 height 493
type textarea "[DOMAIN_NAME]("upArrow")"
click at [1034, 279] on div "helper . moveUp ( 1 ) helper . build ( "upArrow" ) helper . moveUp ( 1 ) helper…" at bounding box center [1107, 484] width 525 height 523
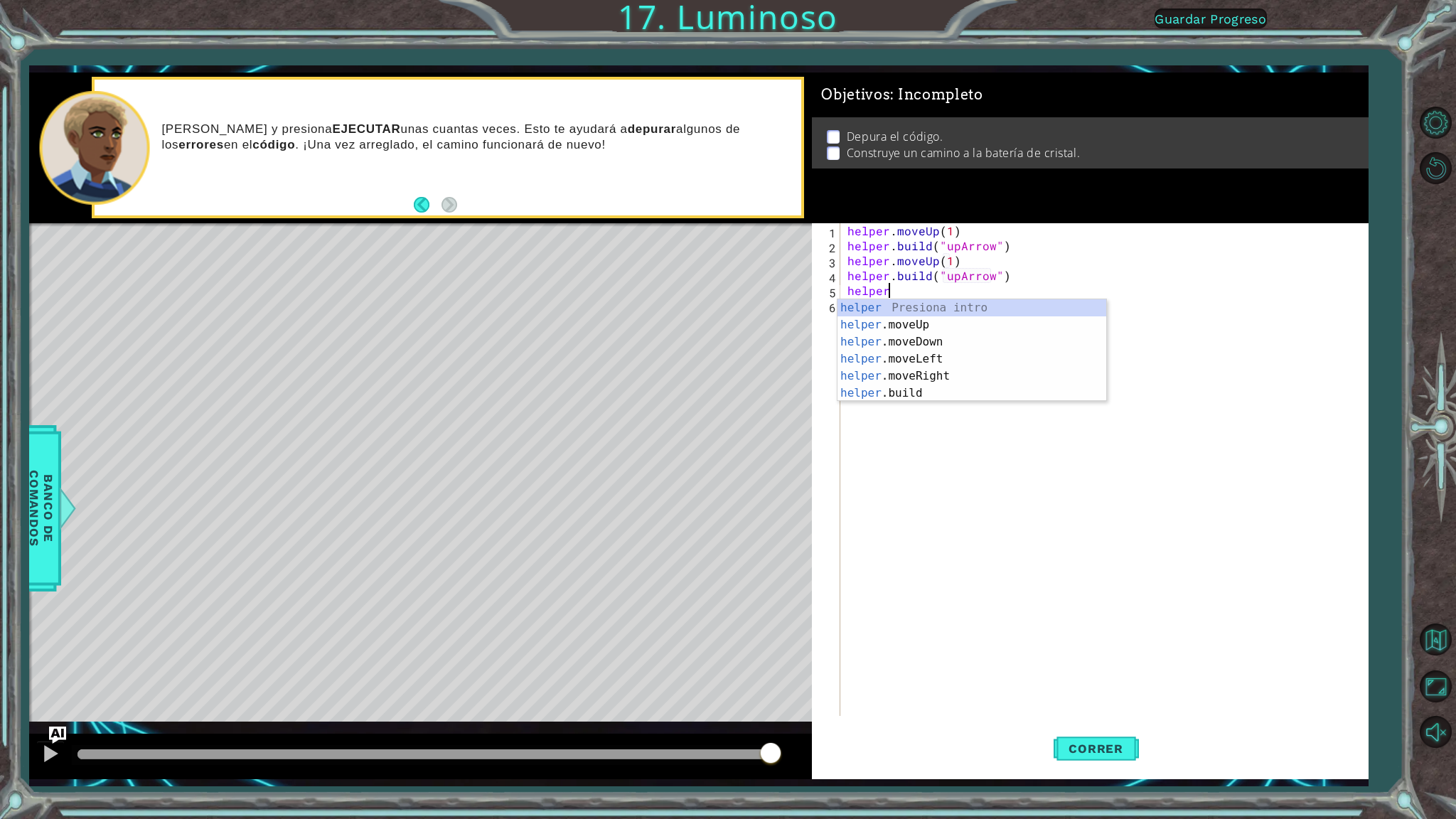
scroll to position [0, 2]
click at [920, 373] on div "helper Presiona intro helper .moveUp Presiona intro helper .moveDown Presiona i…" at bounding box center [972, 367] width 269 height 136
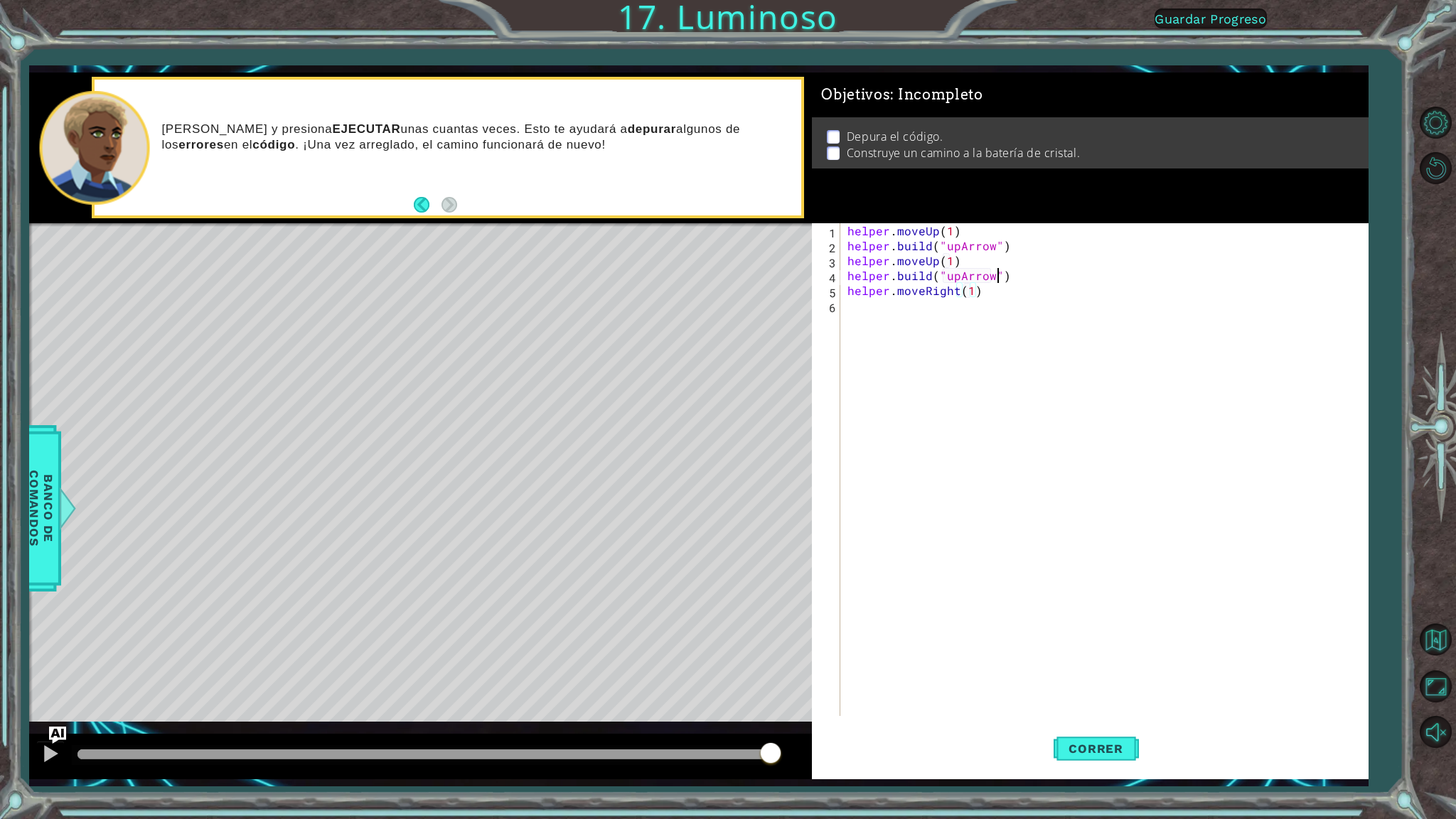
click at [1002, 279] on div "helper . moveUp ( 1 ) helper . build ( "upArrow" ) helper . moveUp ( 1 ) helper…" at bounding box center [1107, 484] width 525 height 523
click at [987, 293] on div "helper . moveUp ( 1 ) helper . build ( "upArrow" ) helper . moveUp ( 1 ) helper…" at bounding box center [1107, 484] width 525 height 523
type textarea "helper.moveRight(1)"
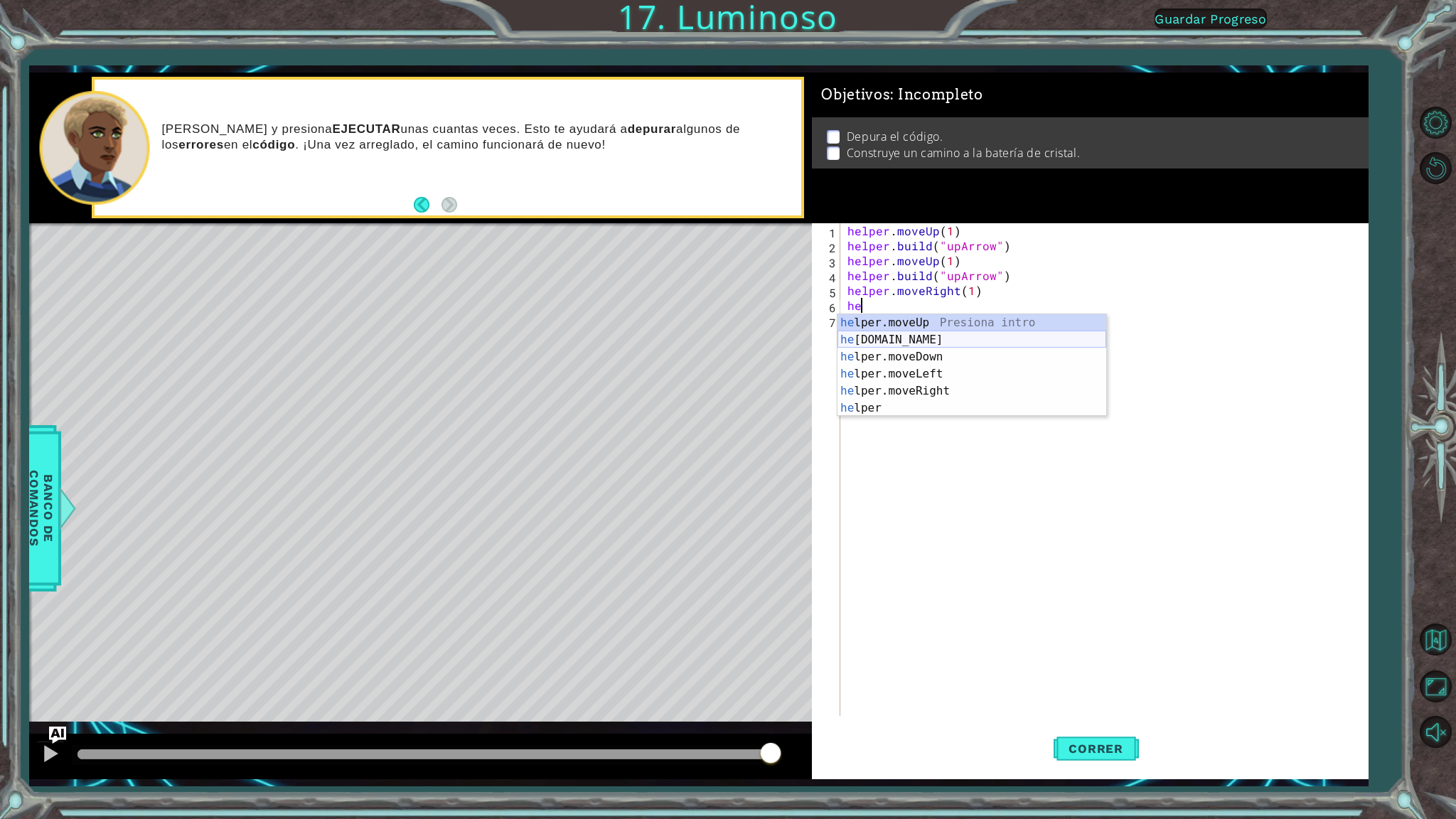
click at [943, 338] on div "he lper.moveUp Presiona intro he [DOMAIN_NAME] Presiona intro he lper.moveDown …" at bounding box center [972, 382] width 269 height 136
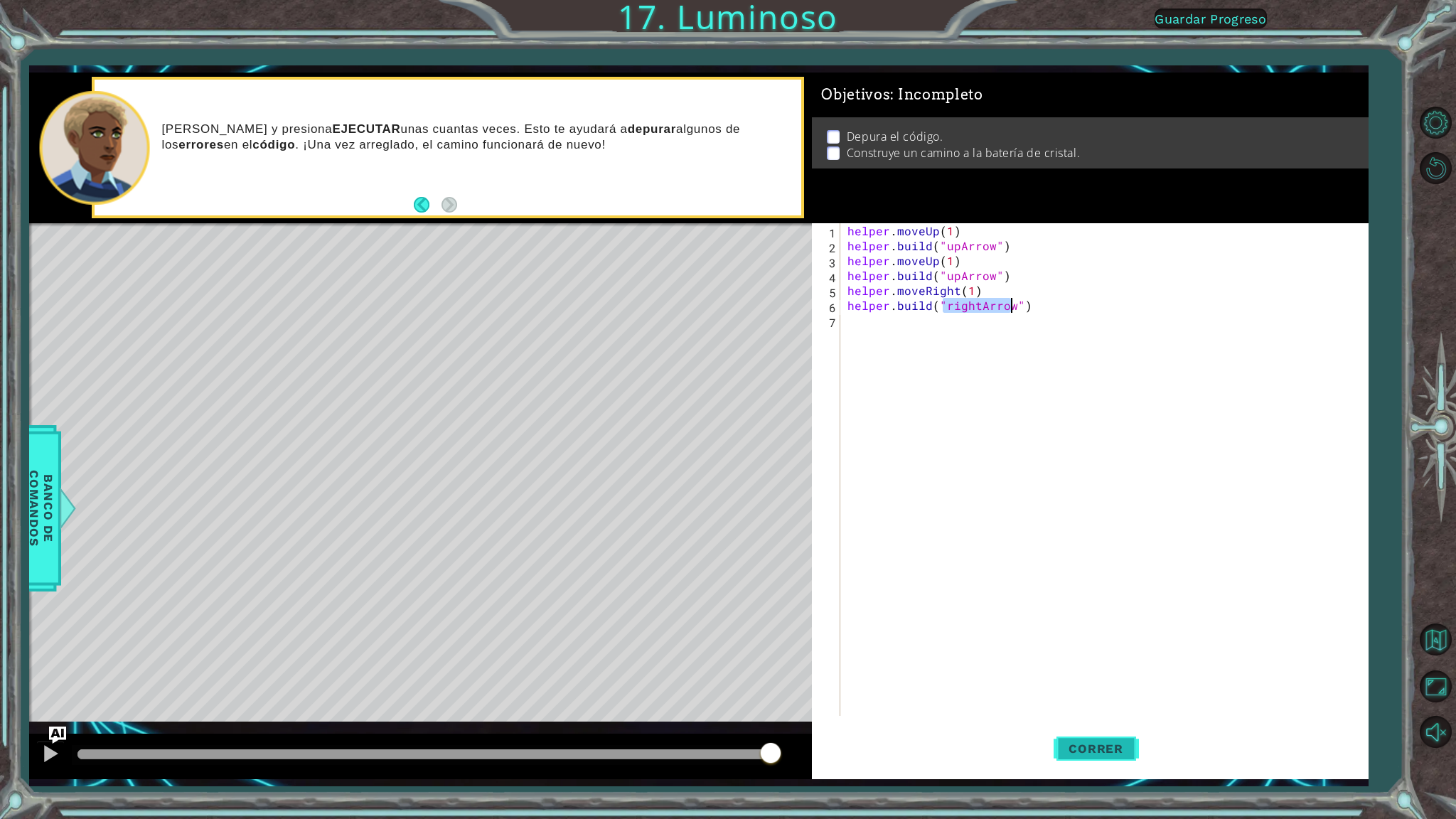
click at [1103, 723] on span "Correr" at bounding box center [1095, 749] width 83 height 15
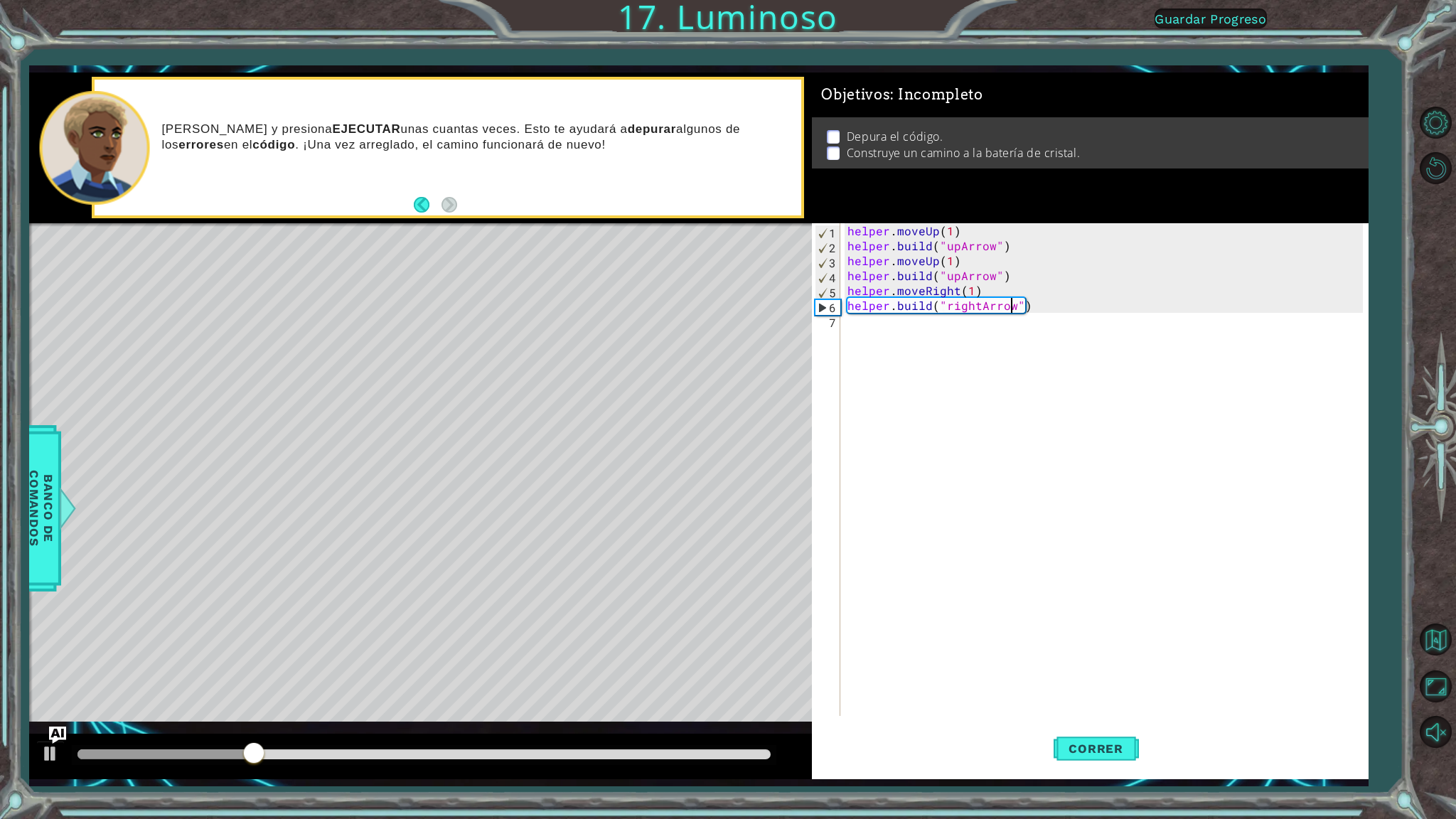
click at [959, 274] on div "helper . moveUp ( 1 ) helper . build ( "upArrow" ) helper . moveUp ( 1 ) helper…" at bounding box center [1107, 484] width 525 height 523
type textarea "[DOMAIN_NAME]("rightArrow")"
click at [1098, 723] on button "Correr" at bounding box center [1095, 749] width 85 height 56
click at [1054, 303] on div "helper . moveUp ( 1 ) helper . build ( "upArrow" ) helper . moveUp ( 1 ) helper…" at bounding box center [1107, 484] width 525 height 523
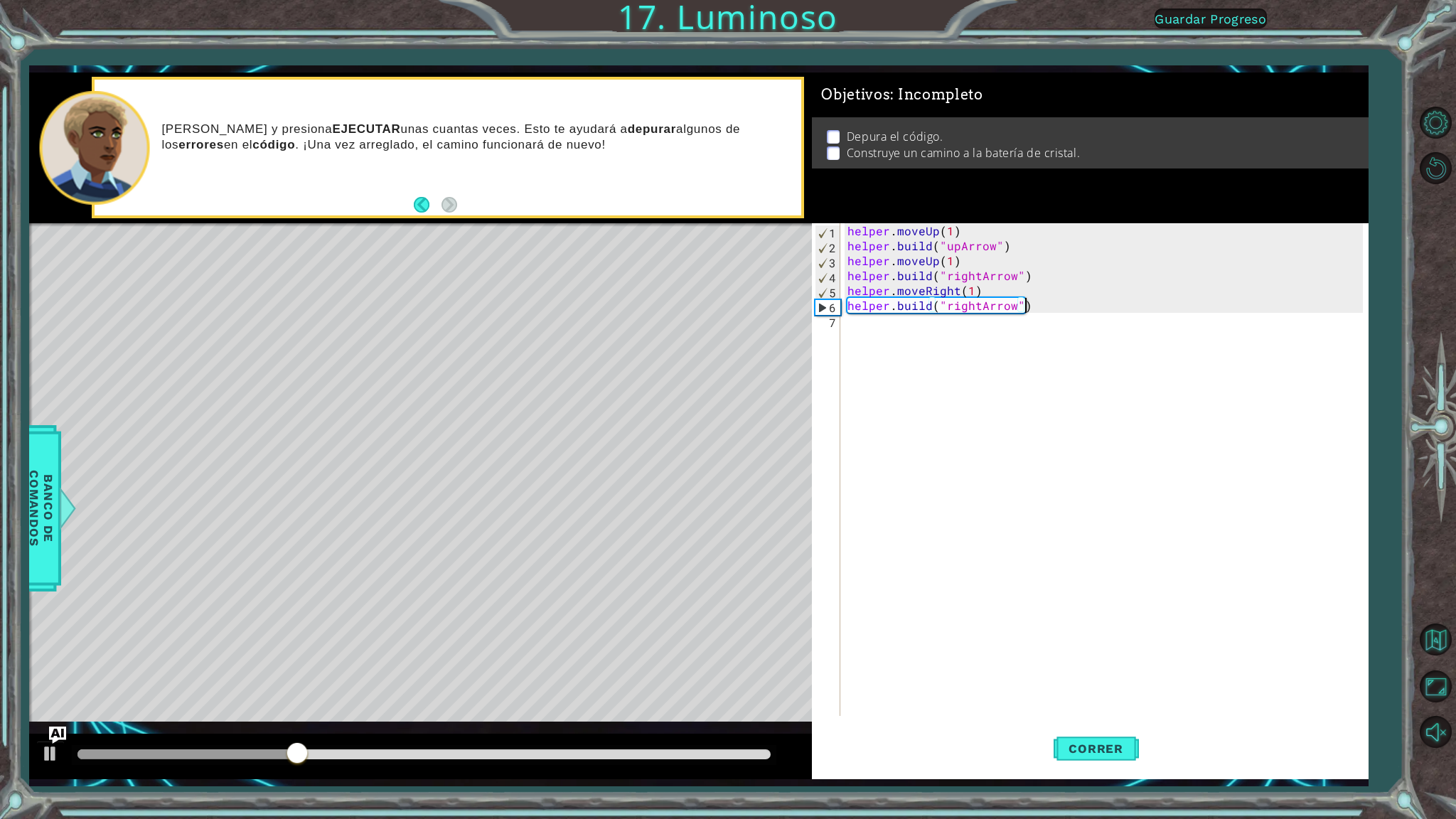
scroll to position [0, 0]
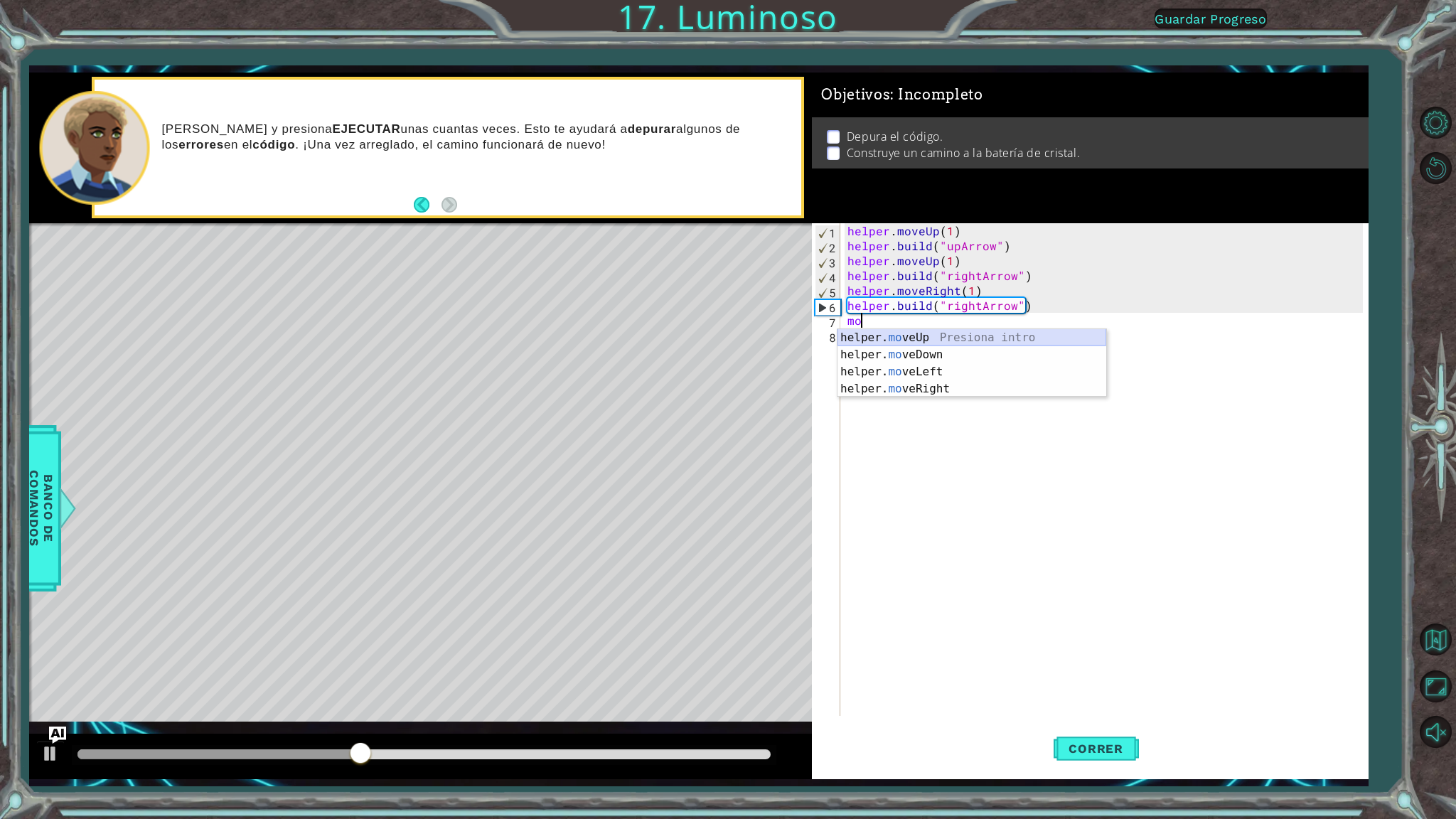
click at [907, 330] on div "helper. mo veUp Presiona intro helper. mo veDown Presiona intro helper. mo veLe…" at bounding box center [972, 379] width 269 height 102
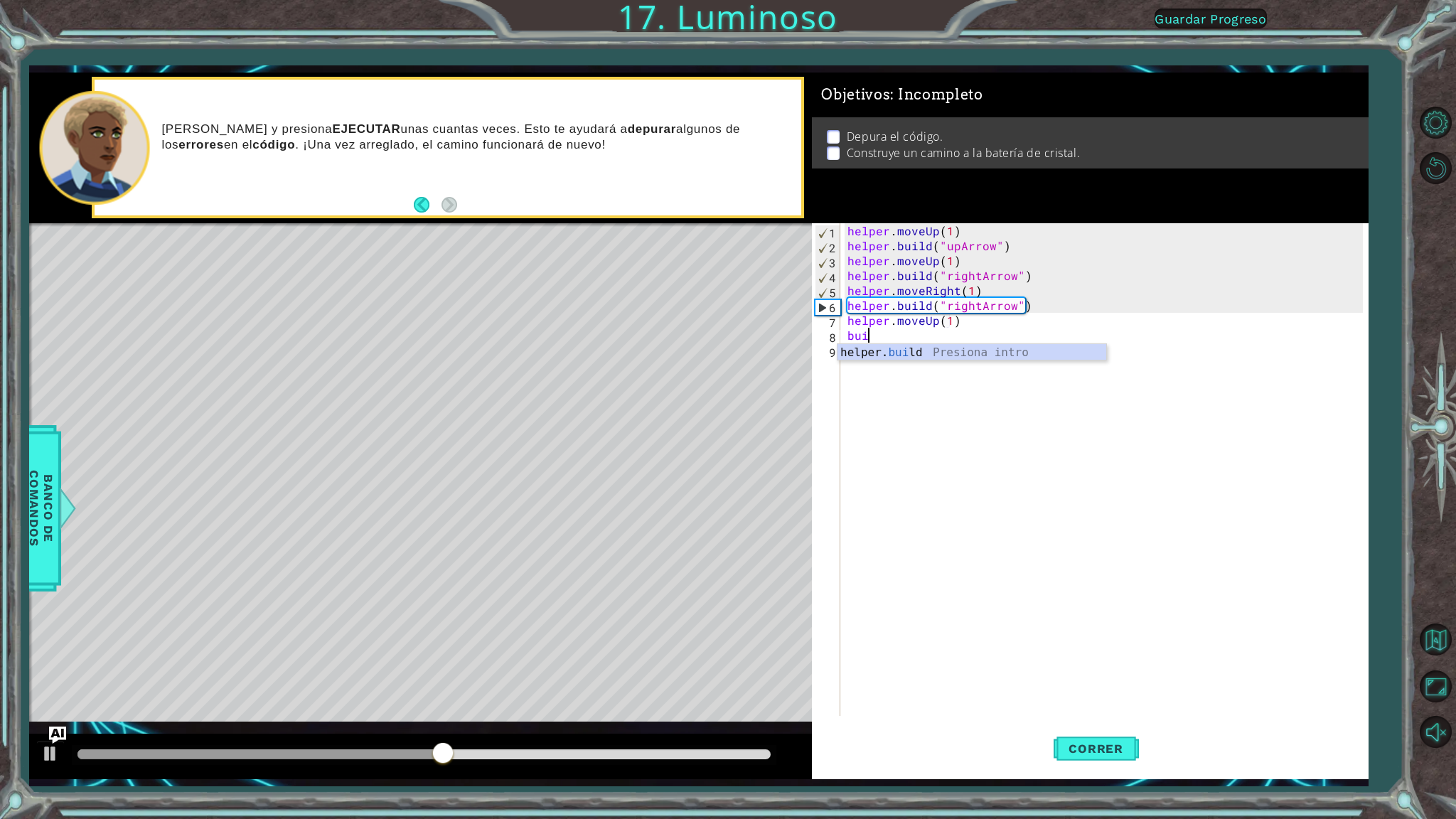
scroll to position [0, 7]
click at [936, 354] on div "helper. bui ld Presiona intro" at bounding box center [972, 370] width 269 height 52
click at [973, 333] on div "helper . moveUp ( 1 ) helper . build ( "upArrow" ) helper . moveUp ( 1 ) helper…" at bounding box center [1104, 470] width 519 height 493
click at [976, 333] on div "helper . moveUp ( 1 ) helper . build ( "upArrow" ) helper . moveUp ( 1 ) helper…" at bounding box center [1107, 484] width 525 height 523
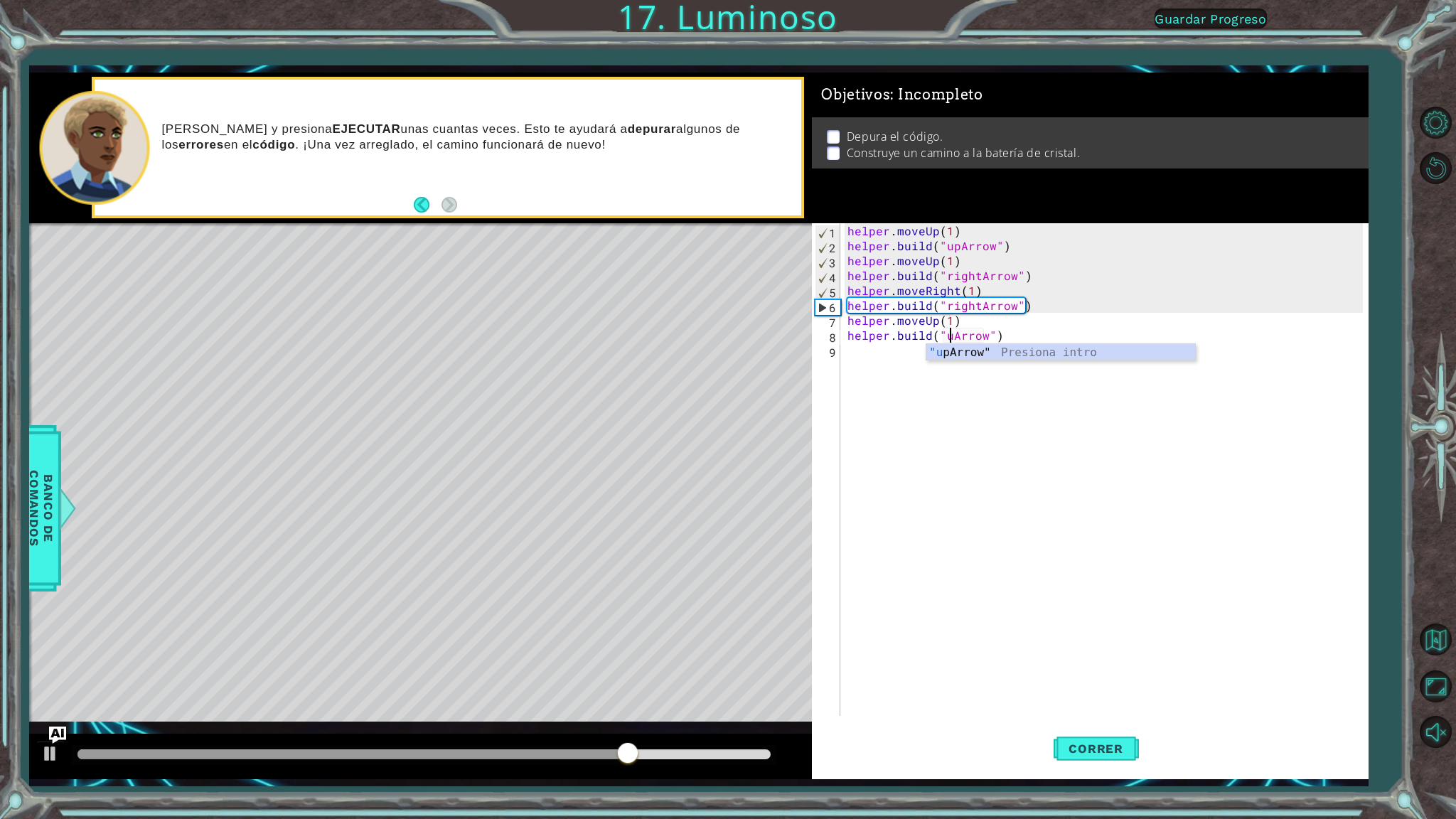
type textarea "[DOMAIN_NAME]("upArrow")"
click at [1027, 341] on div "helper . moveUp ( 1 ) helper . build ( "upArrow" ) helper . moveUp ( 1 ) helper…" at bounding box center [1107, 484] width 525 height 523
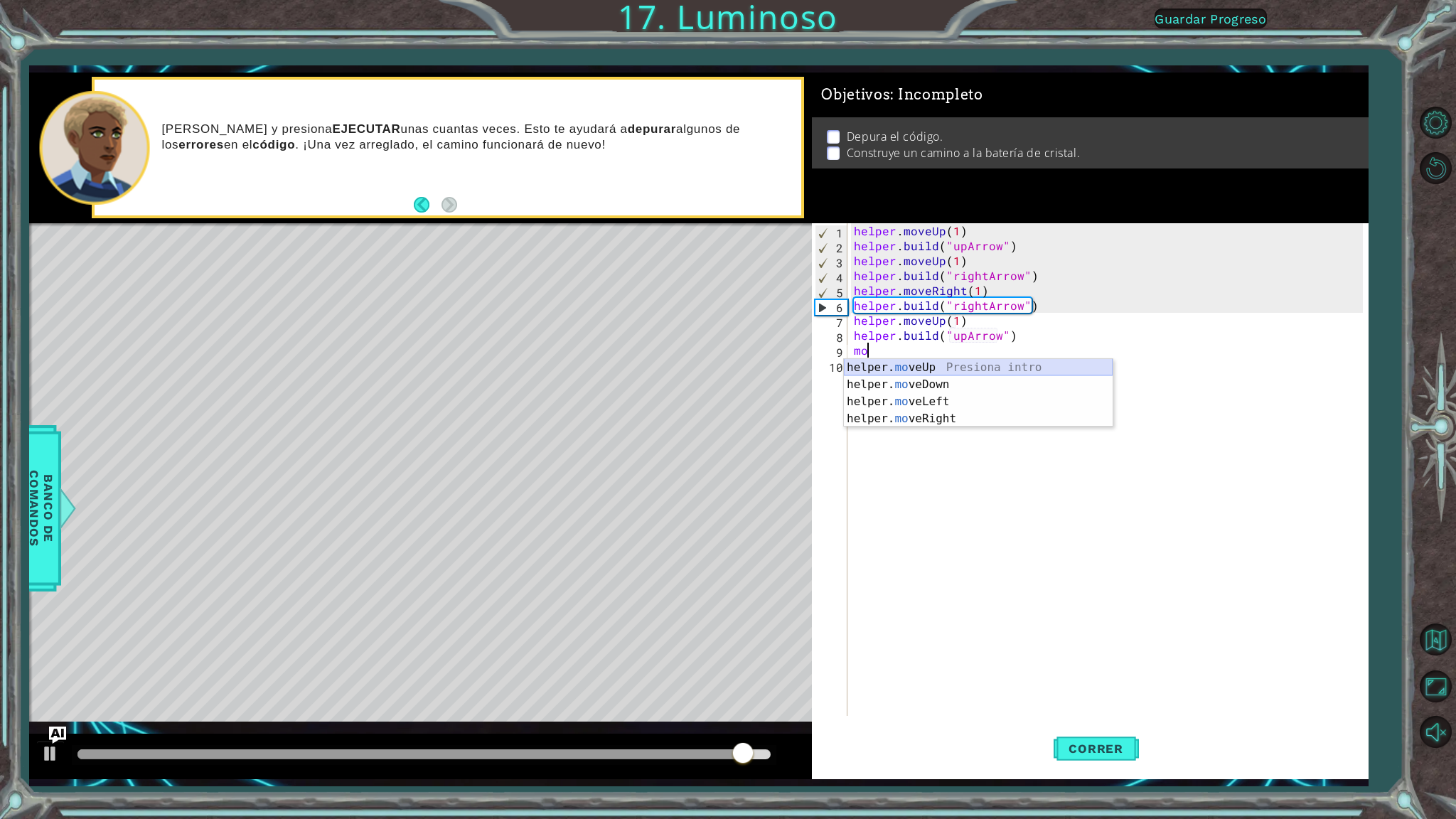
click at [927, 365] on div "helper. mo veUp Presiona intro helper. mo veDown Presiona intro helper. mo veLe…" at bounding box center [978, 410] width 269 height 102
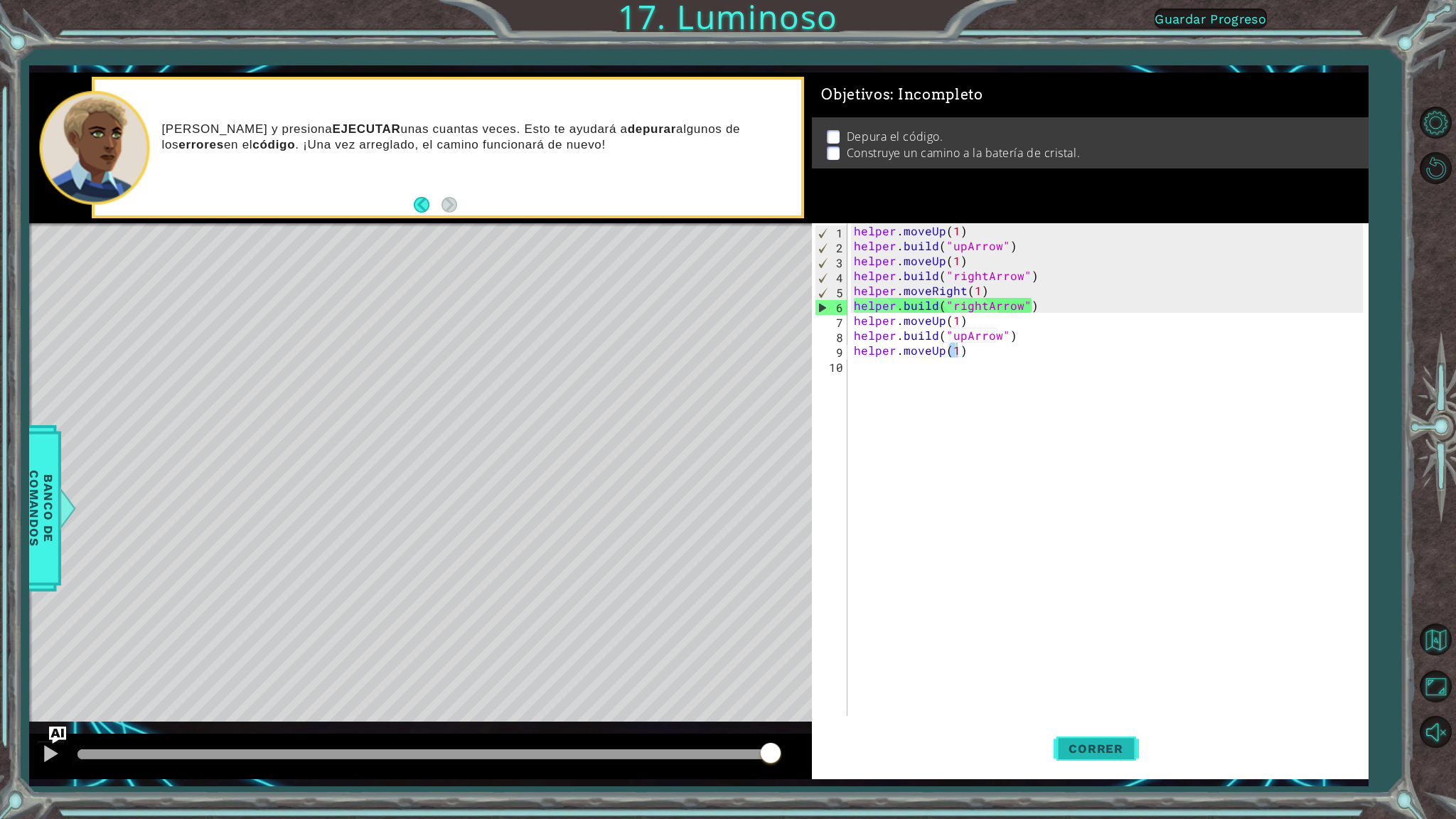
click at [1107, 723] on span "Correr" at bounding box center [1095, 749] width 83 height 15
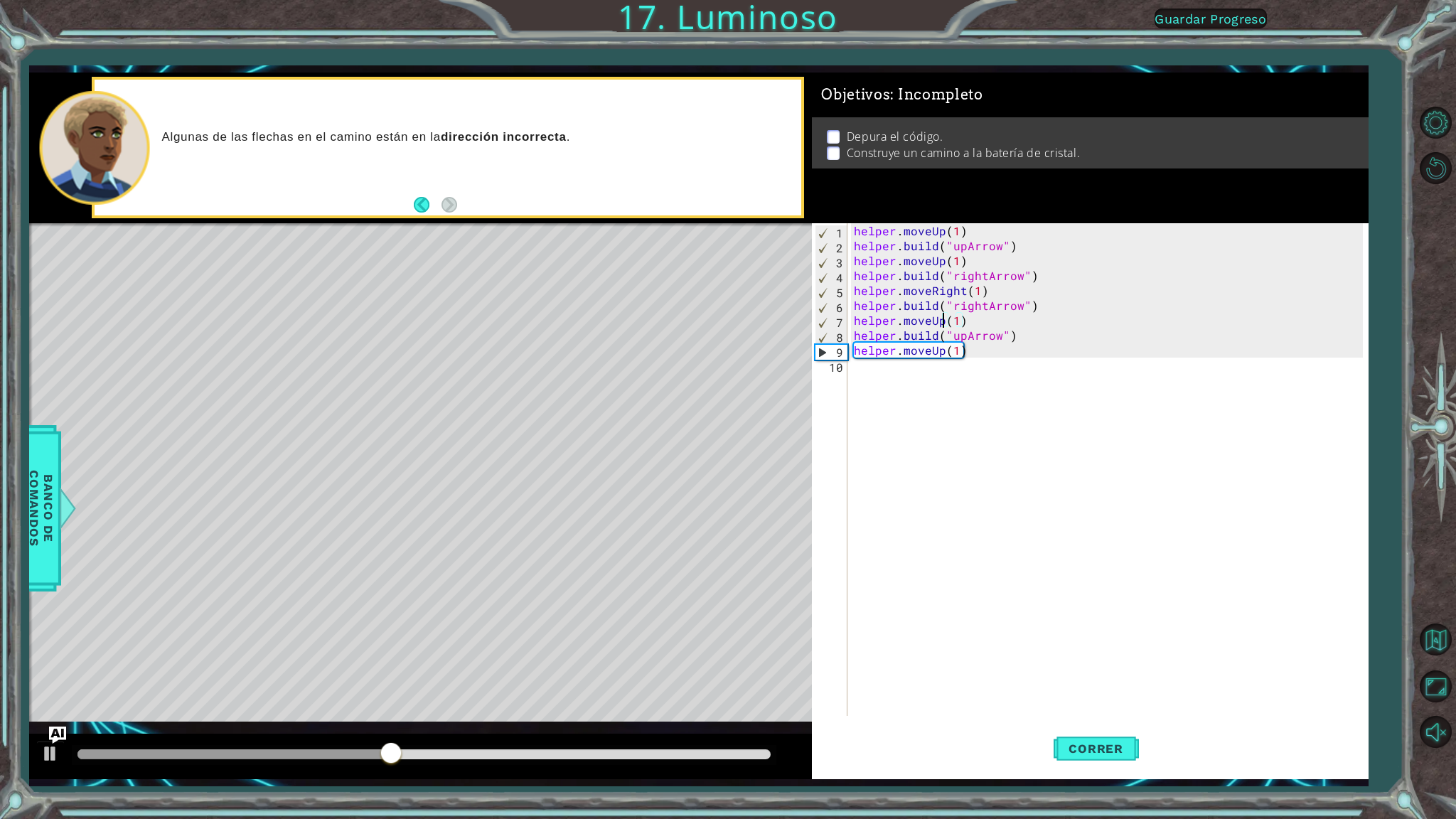
click at [943, 321] on div "helper . moveUp ( 1 ) helper . build ( "upArrow" ) helper . moveUp ( 1 ) helper…" at bounding box center [1110, 484] width 519 height 523
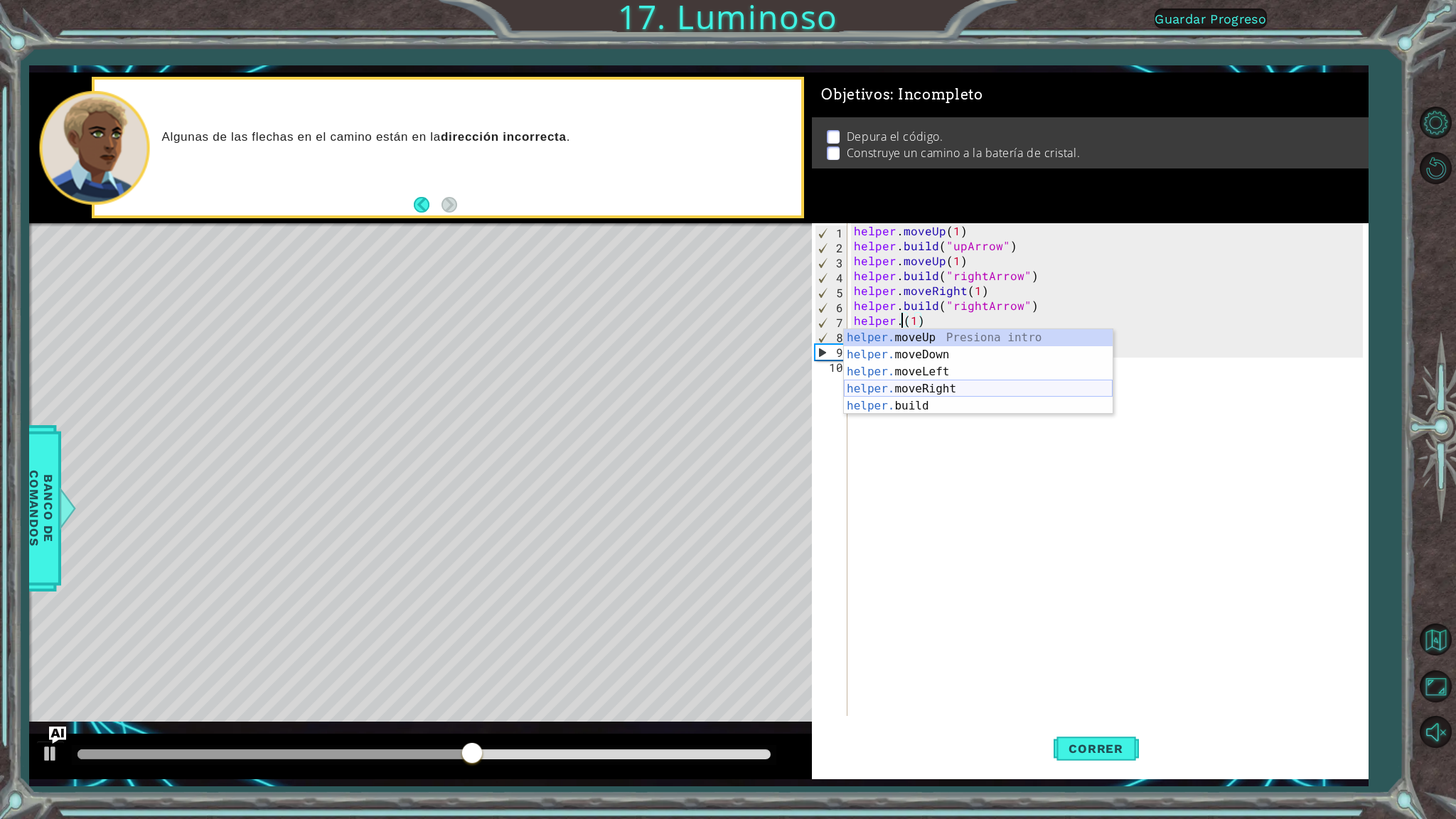
click at [962, 386] on div "helper. moveUp Presiona intro helper. moveDown Presiona intro helper. moveLeft …" at bounding box center [978, 388] width 269 height 119
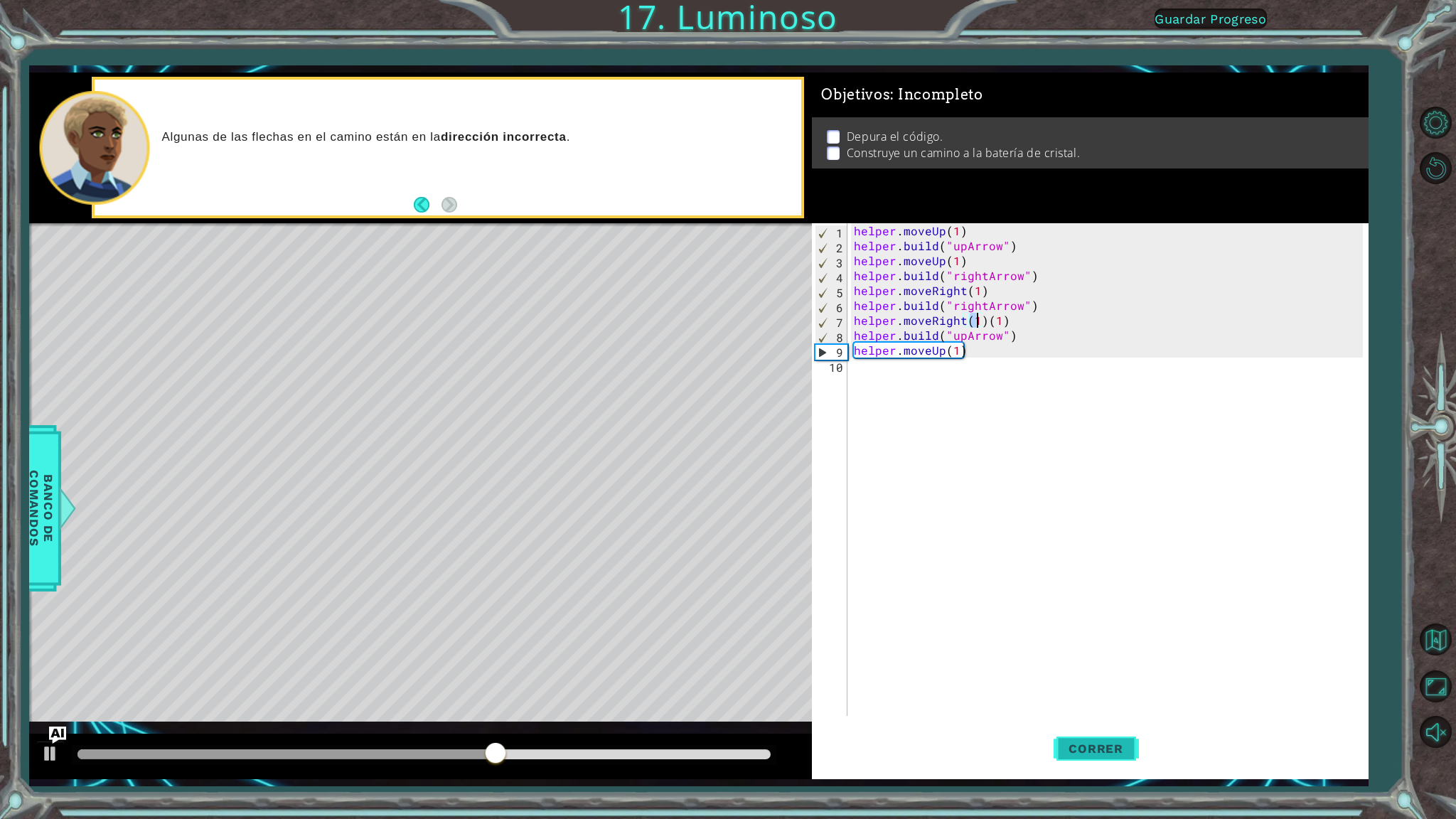
click at [1114, 723] on span "Correr" at bounding box center [1095, 749] width 83 height 15
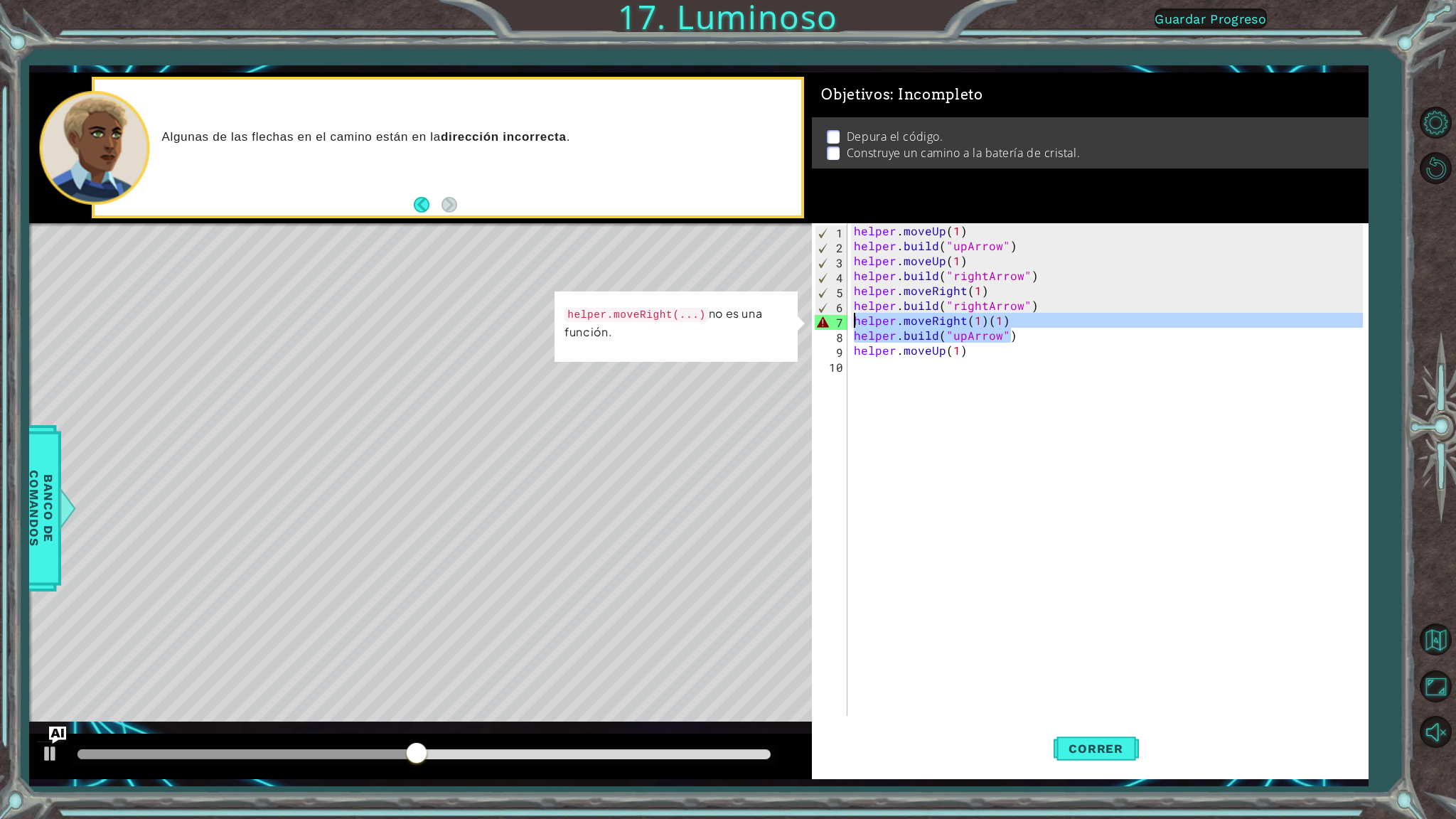
drag, startPoint x: 1031, startPoint y: 341, endPoint x: 858, endPoint y: 320, distance: 174.3
click at [858, 320] on div "helper . moveUp ( 1 ) helper . build ( "upArrow" ) helper . moveUp ( 1 ) helper…" at bounding box center [1110, 484] width 519 height 523
type textarea "helper.moveRight(1)(1) [DOMAIN_NAME]("upArrow")"
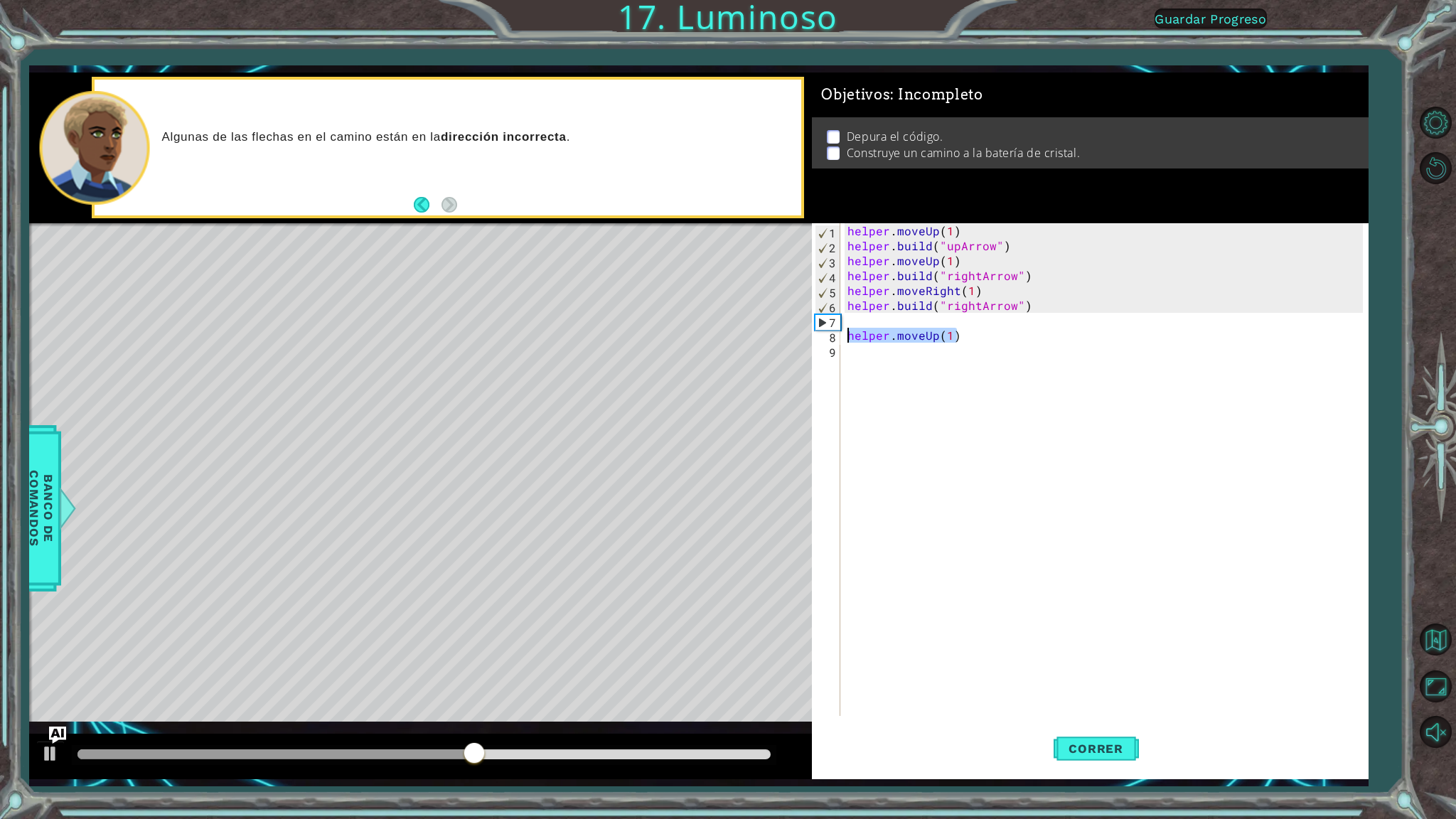
drag, startPoint x: 968, startPoint y: 338, endPoint x: 846, endPoint y: 338, distance: 122.0
click at [846, 338] on div "helper . moveUp ( 1 ) helper . build ( "upArrow" ) helper . moveUp ( 1 ) helper…" at bounding box center [1107, 484] width 525 height 523
type textarea "helper.moveUp(1)"
click at [1065, 723] on span "Correr" at bounding box center [1095, 749] width 83 height 15
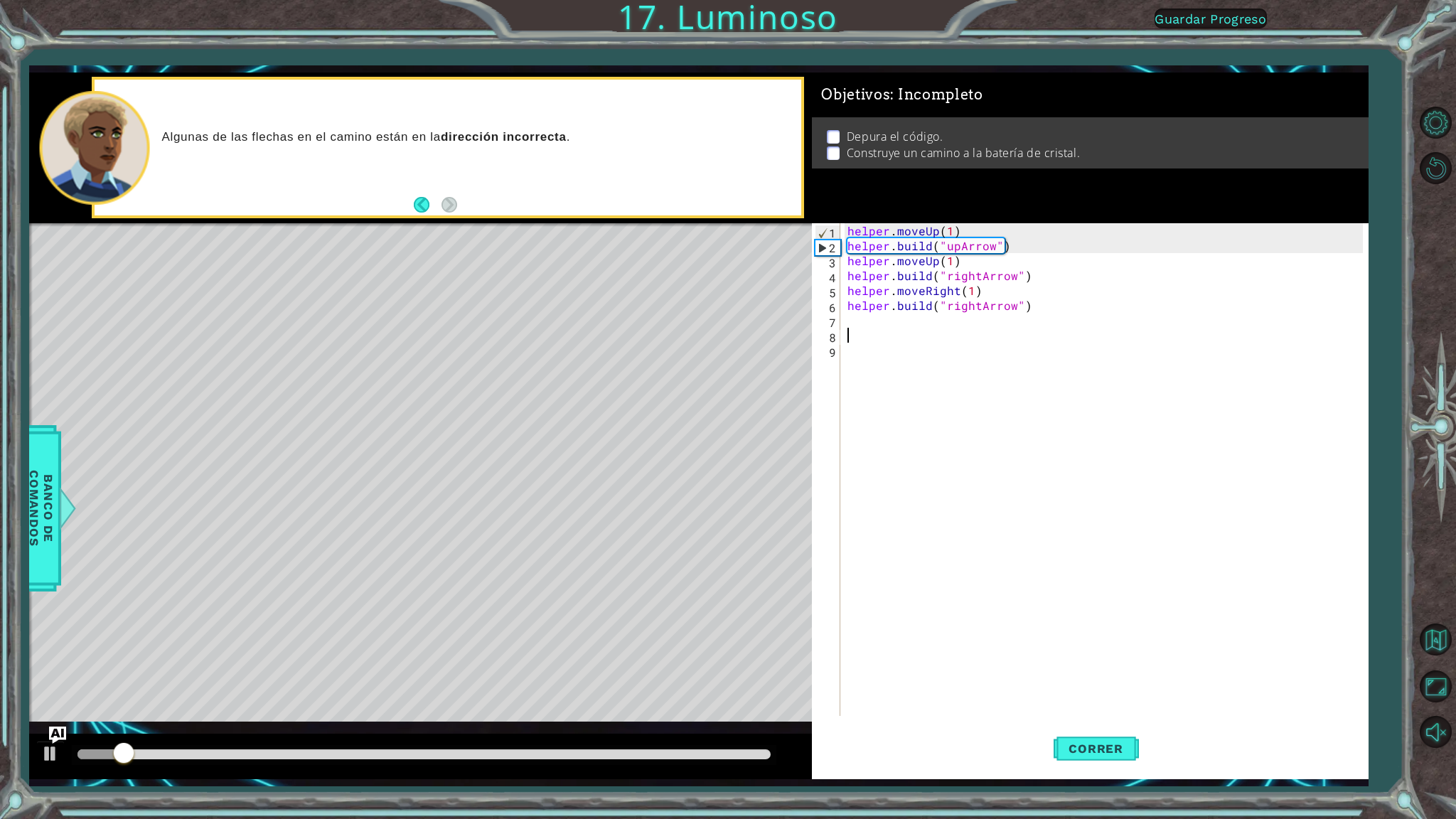
click at [871, 319] on div "helper . moveUp ( 1 ) helper . build ( "upArrow" ) helper . moveUp ( 1 ) helper…" at bounding box center [1107, 484] width 525 height 523
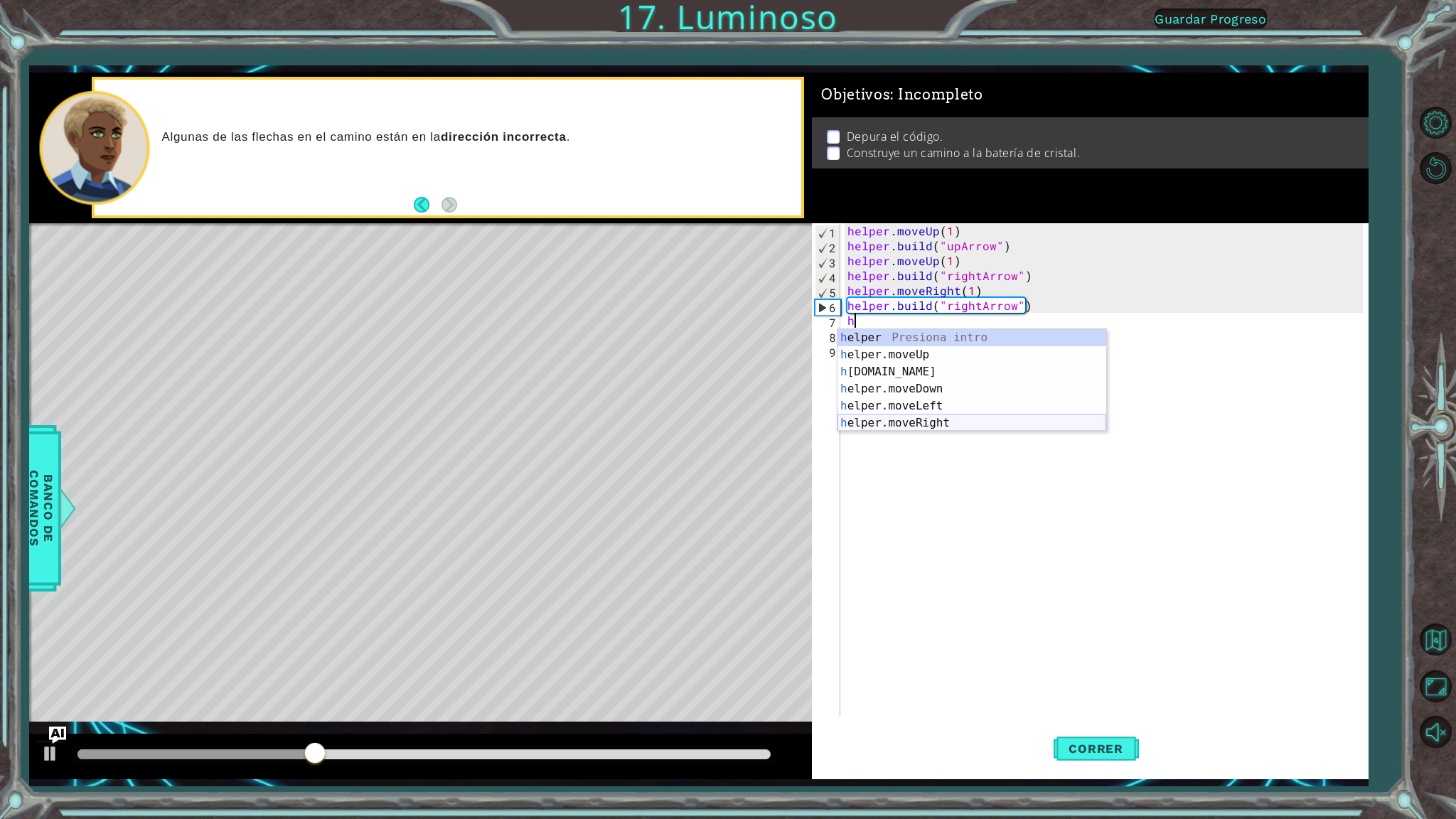
click at [904, 420] on div "h elper Presiona intro h elper.moveUp Presiona intro h [DOMAIN_NAME] Presiona i…" at bounding box center [972, 397] width 269 height 136
type textarea "helper.moveRight(1)"
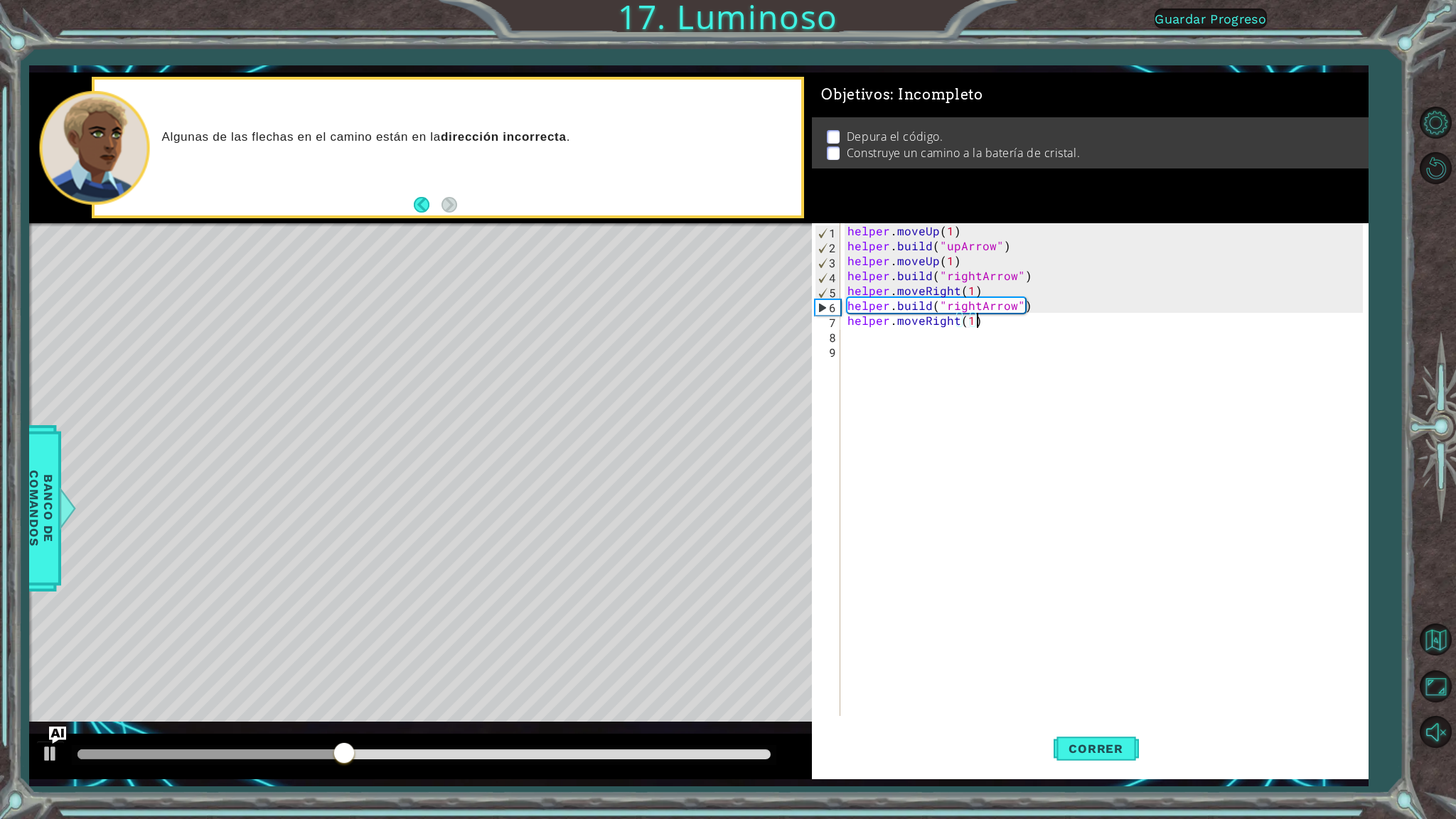
click at [998, 327] on div "helper . moveUp ( 1 ) helper . build ( "upArrow" ) helper . moveUp ( 1 ) helper…" at bounding box center [1107, 484] width 525 height 523
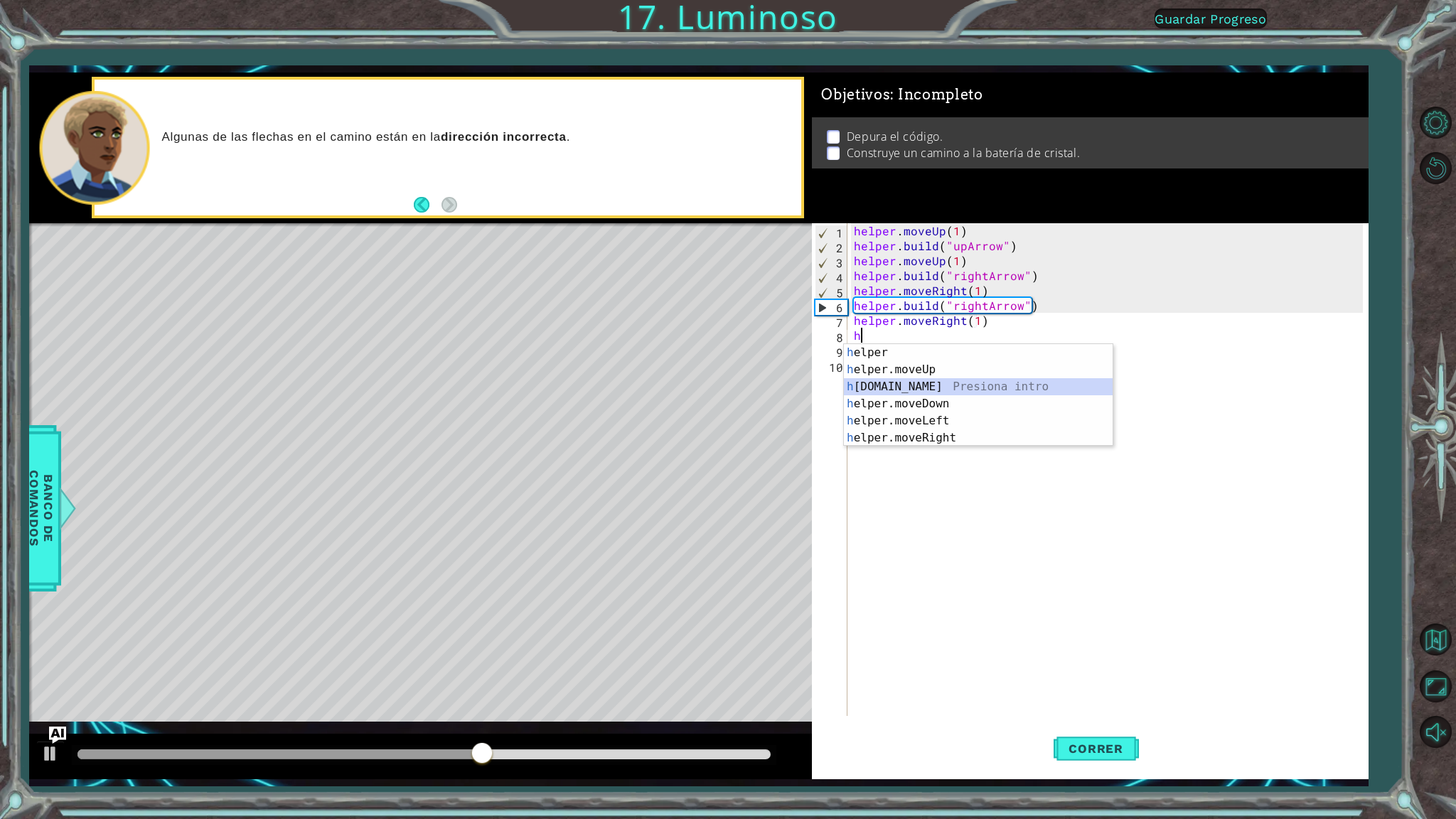
click at [927, 385] on div "h elper Presiona intro h elper.moveUp Presiona intro h [DOMAIN_NAME] Presiona i…" at bounding box center [978, 412] width 269 height 136
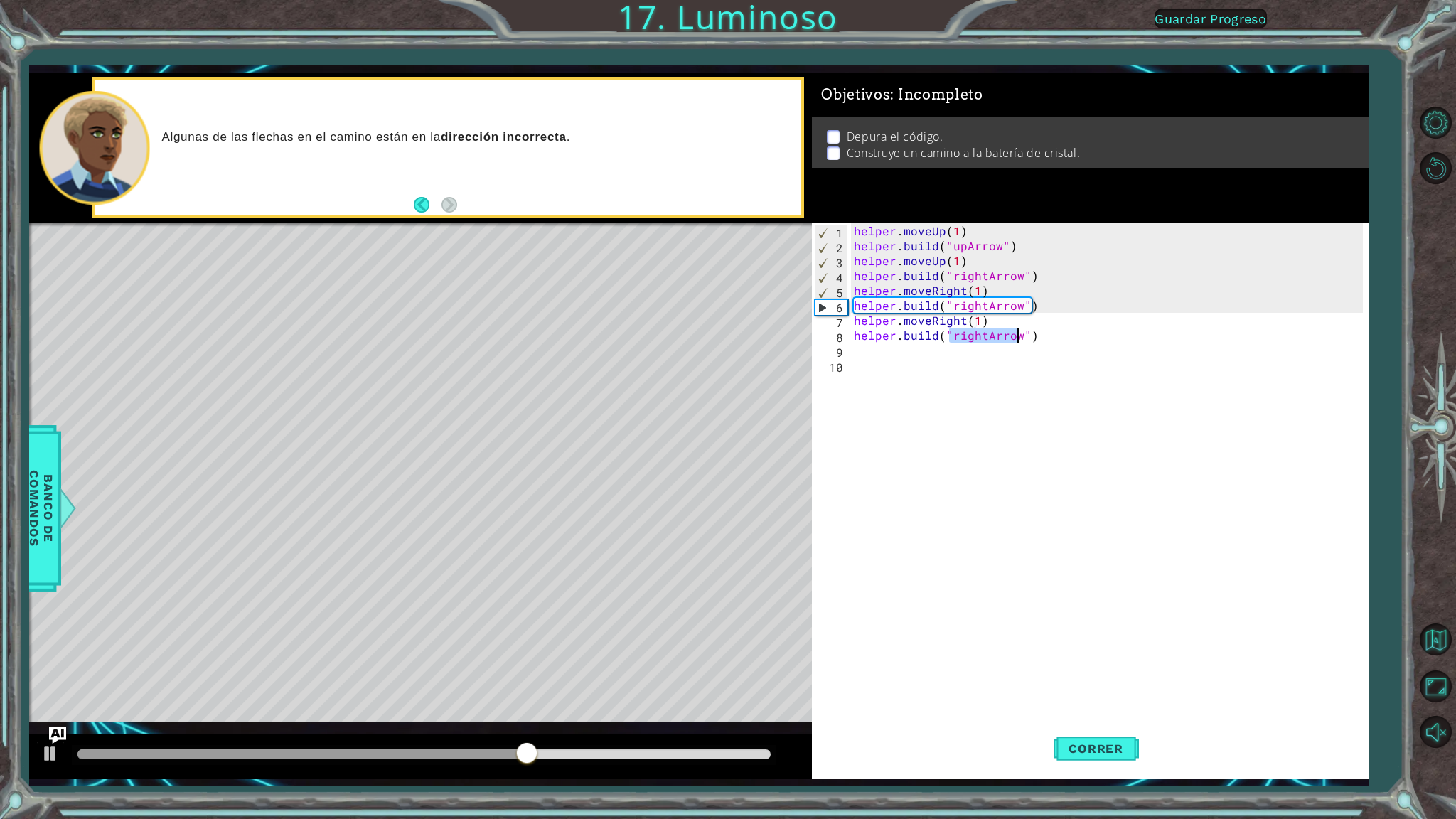
click at [980, 334] on div "helper . moveUp ( 1 ) helper . build ( "upArrow" ) helper . moveUp ( 1 ) helper…" at bounding box center [1107, 470] width 512 height 493
click at [984, 339] on div "helper . moveUp ( 1 ) helper . build ( "upArrow" ) helper . moveUp ( 1 ) helper…" at bounding box center [1110, 484] width 519 height 523
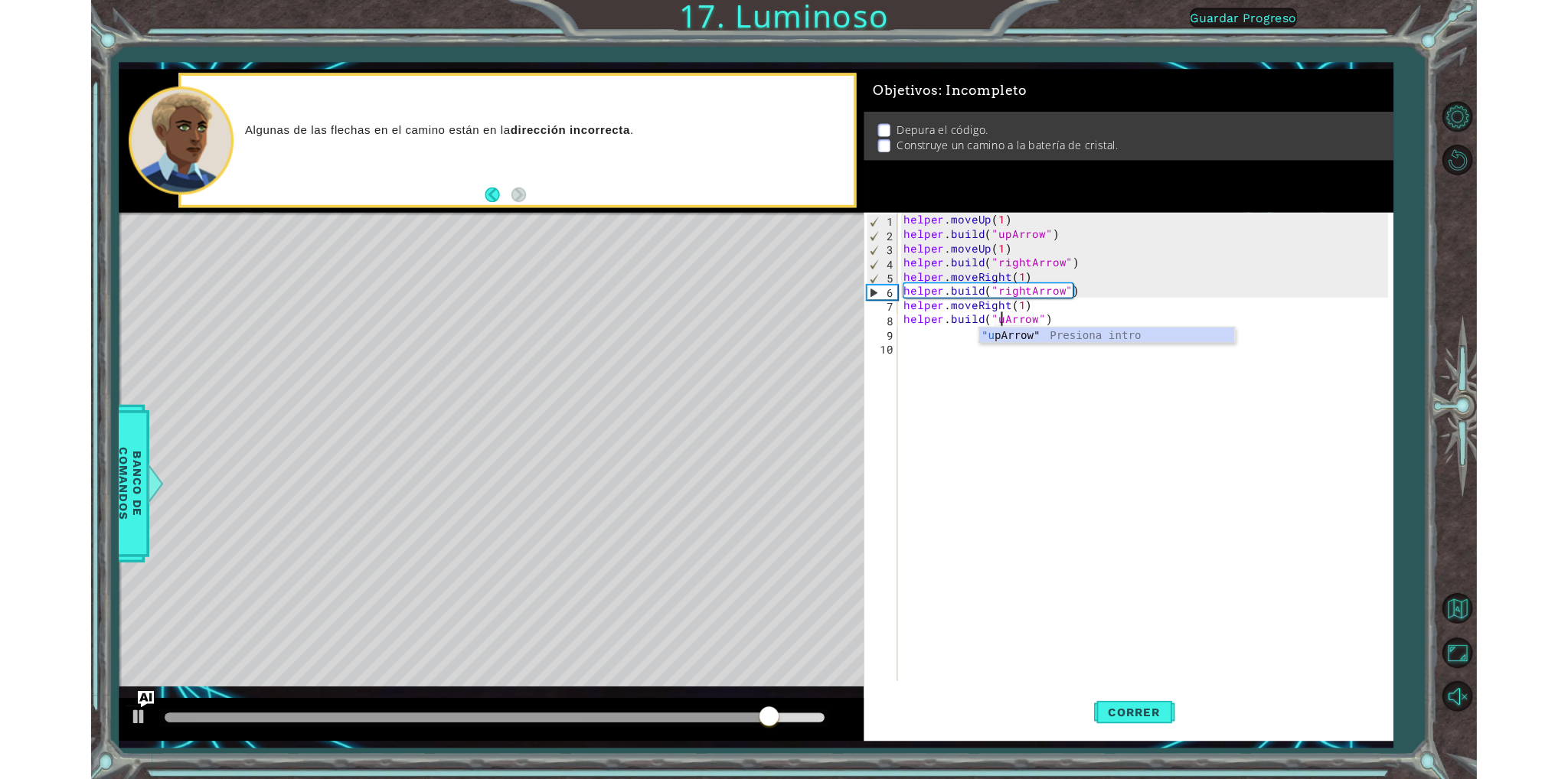
scroll to position [0, 6]
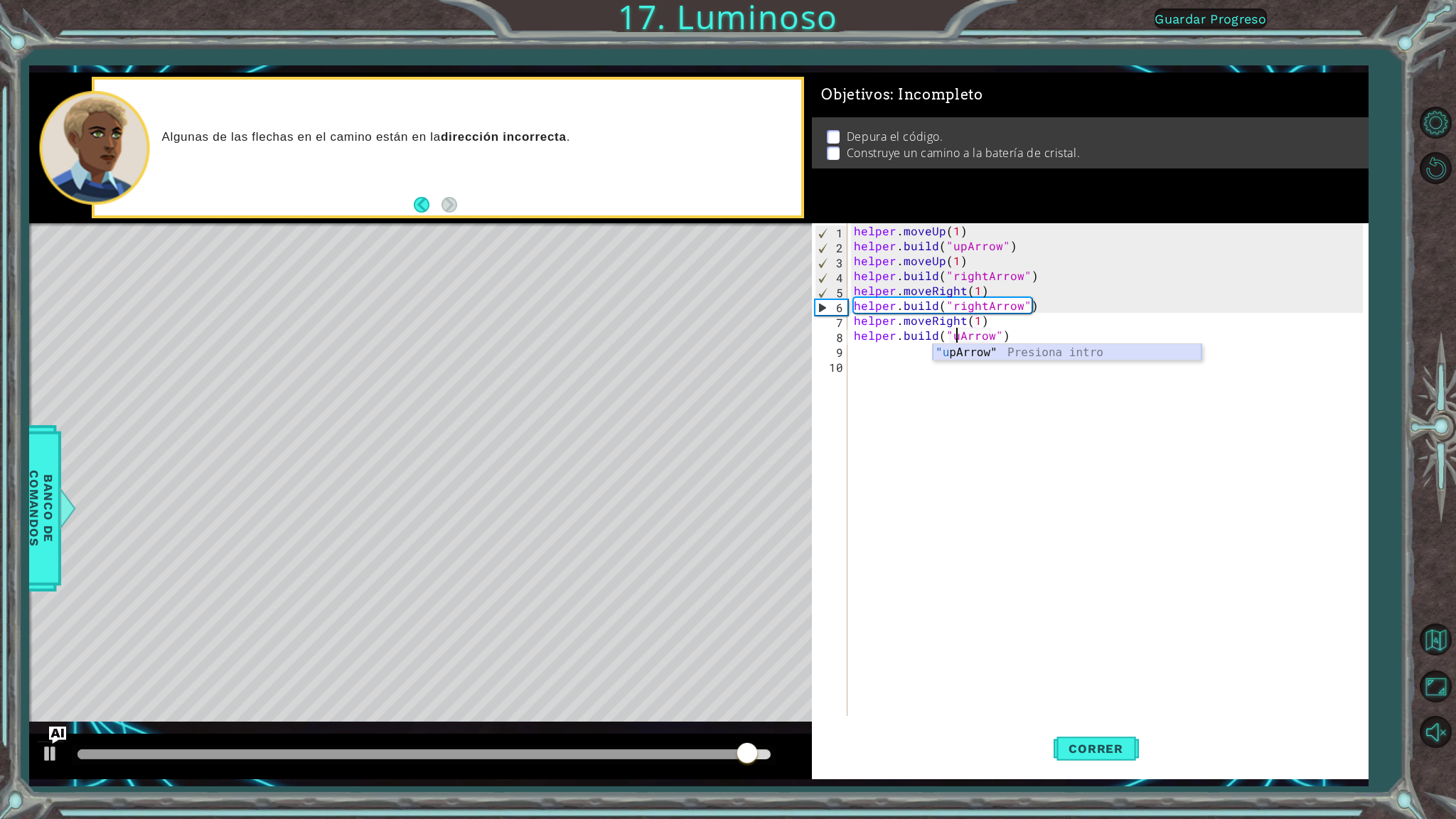
click at [1006, 347] on div ""u pArrow" Presiona intro" at bounding box center [1066, 370] width 269 height 52
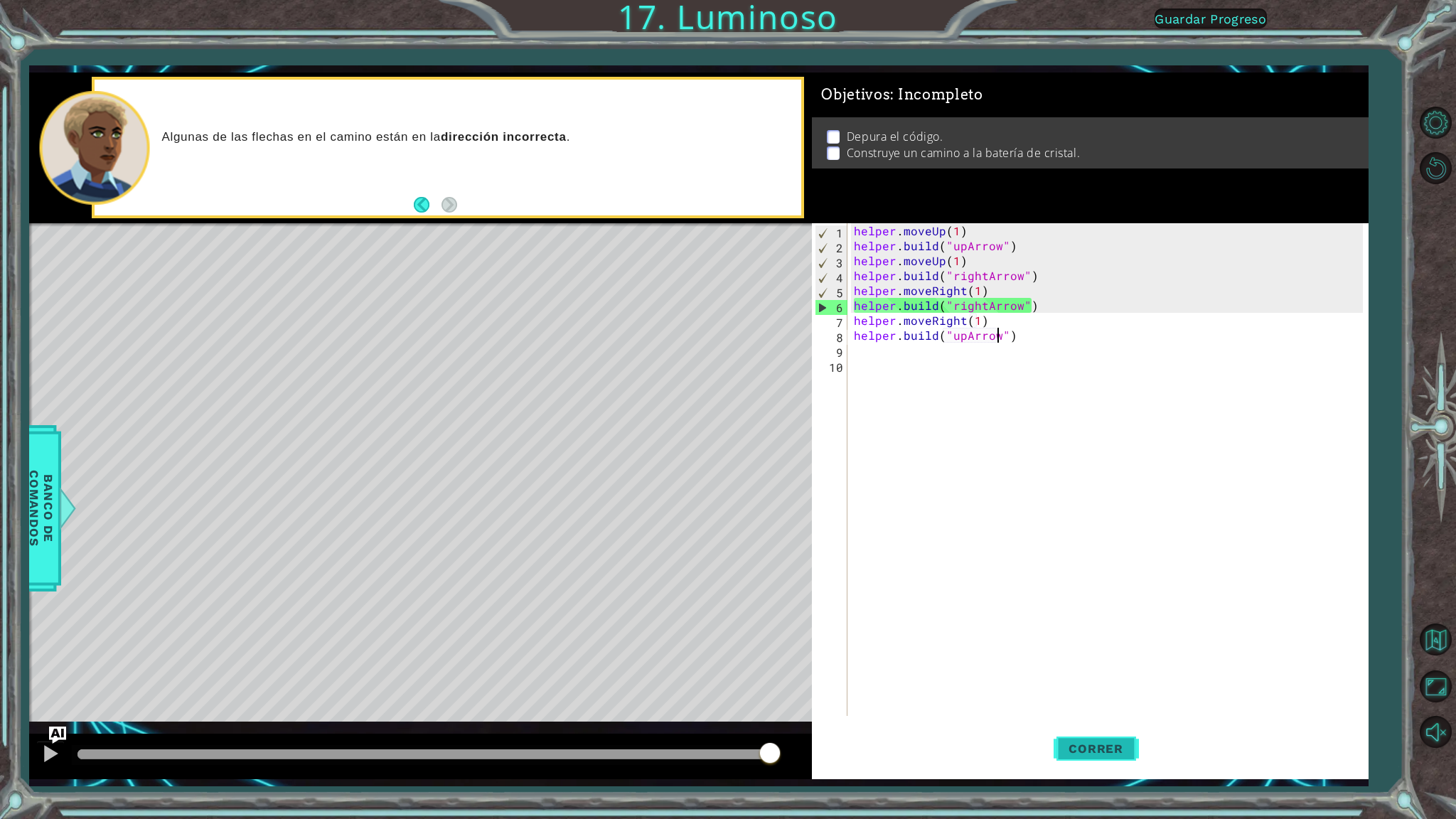
type textarea "[DOMAIN_NAME]("upArrow")"
click at [1084, 723] on span "Correr" at bounding box center [1095, 749] width 83 height 15
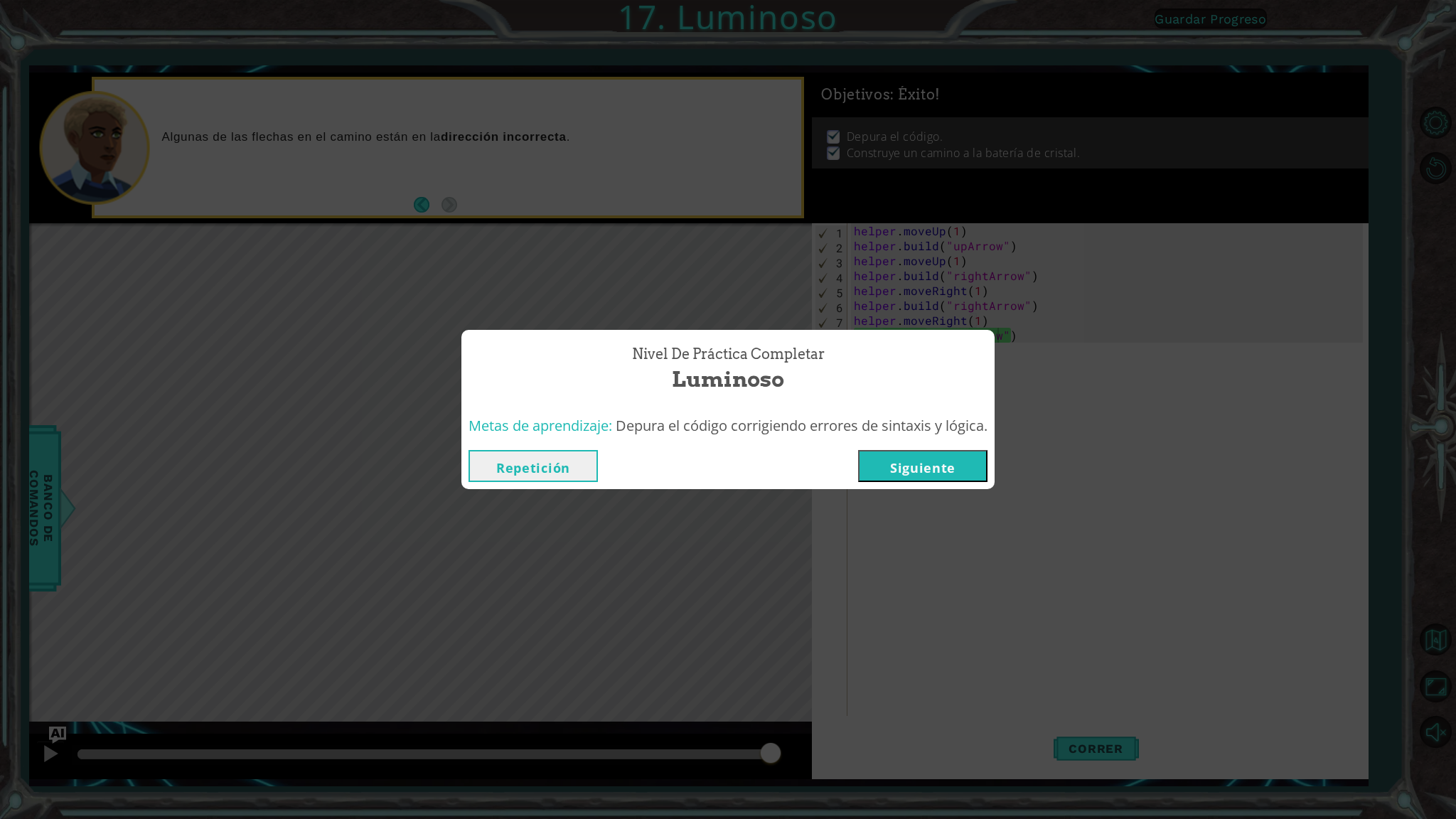
click at [949, 457] on button "Siguiente" at bounding box center [923, 465] width 130 height 32
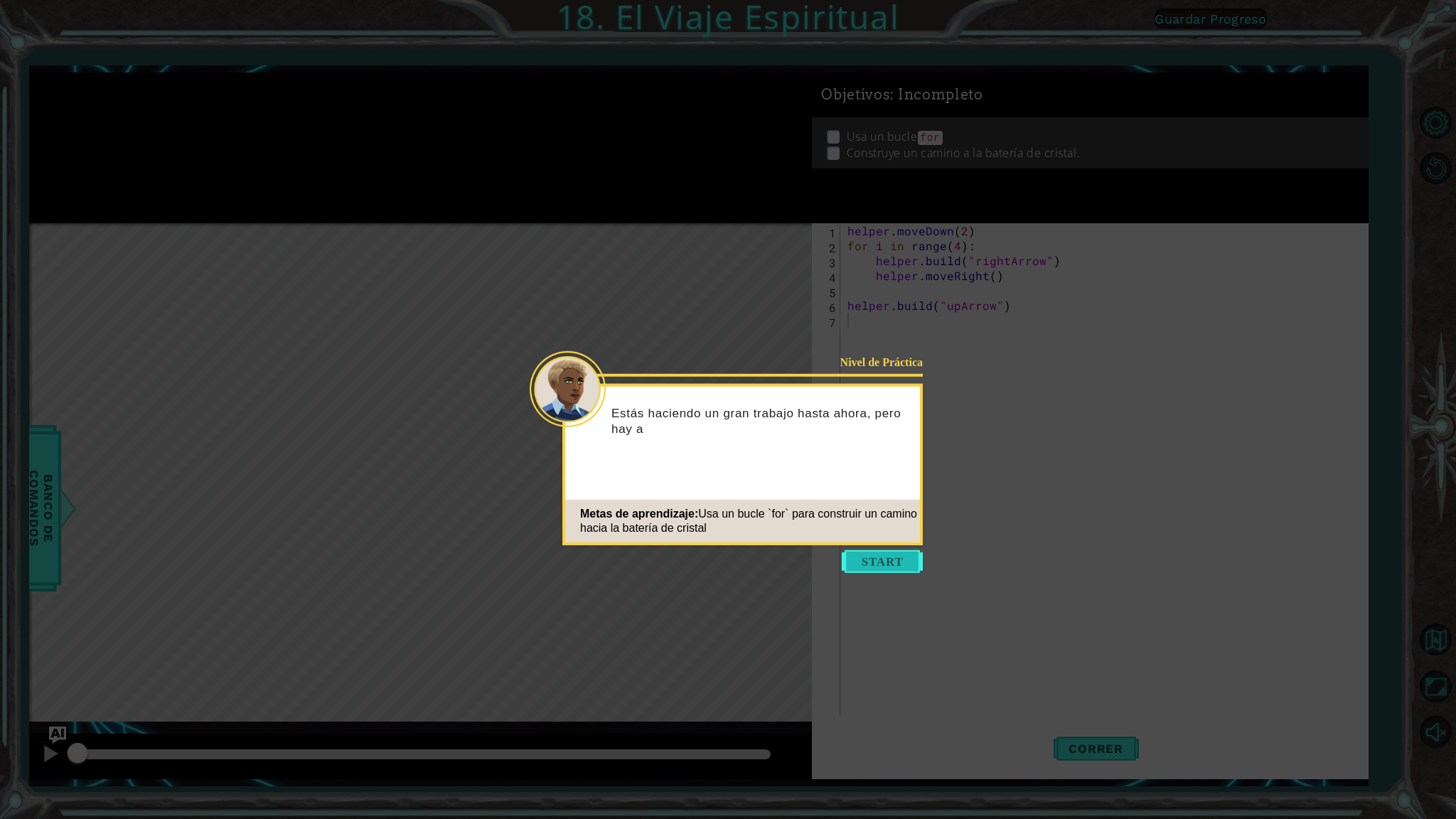
click at [858, 561] on button "Start" at bounding box center [882, 561] width 81 height 22
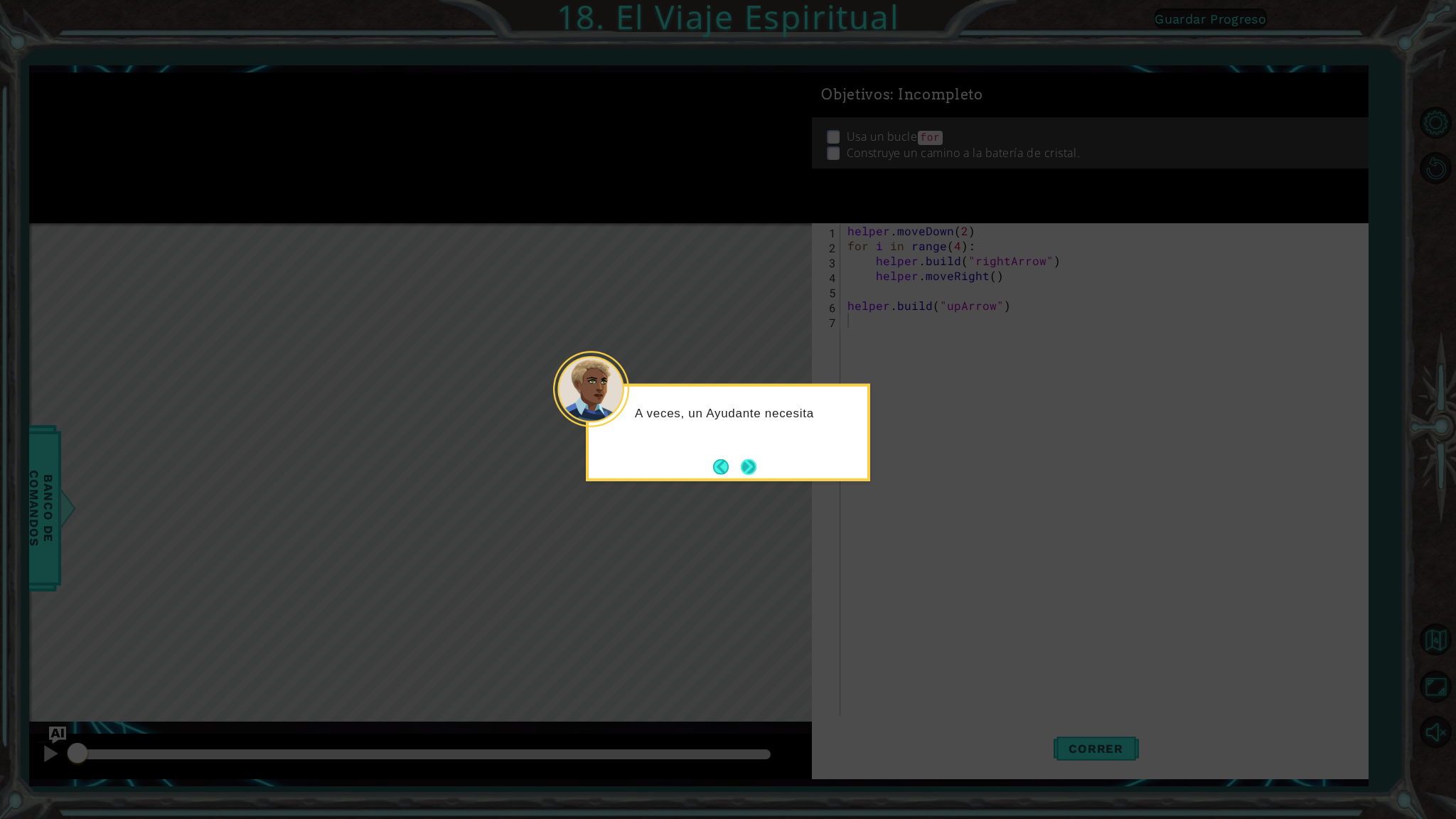
click at [744, 469] on button "Next" at bounding box center [749, 466] width 15 height 15
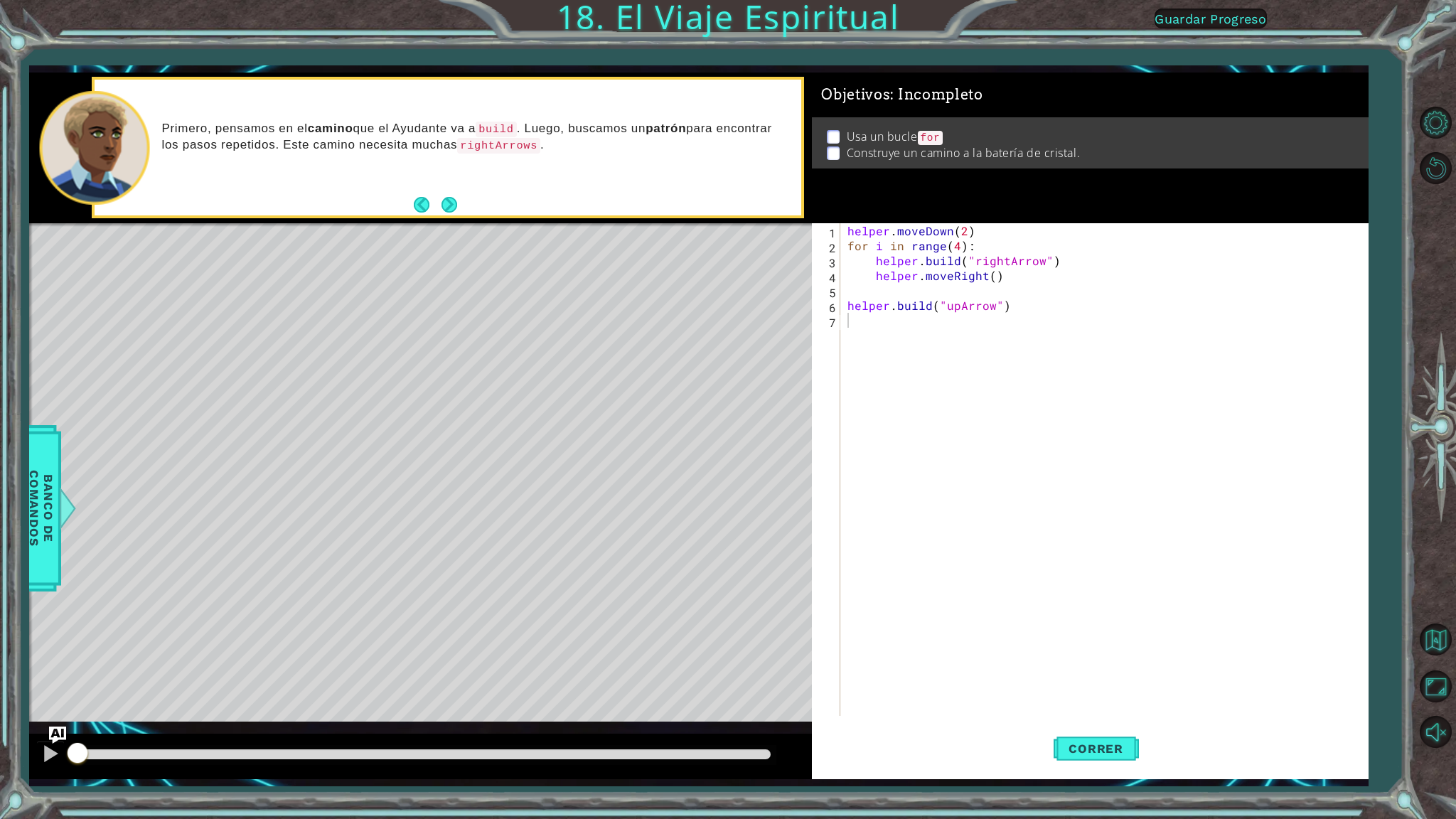
click at [1455, 0] on div "1 ההההההההההההההההההההההההההההההההההההההההההההההההההההההההההההההההההההההההההההה…" at bounding box center [728, 410] width 1456 height 819
